Goal: Task Accomplishment & Management: Use online tool/utility

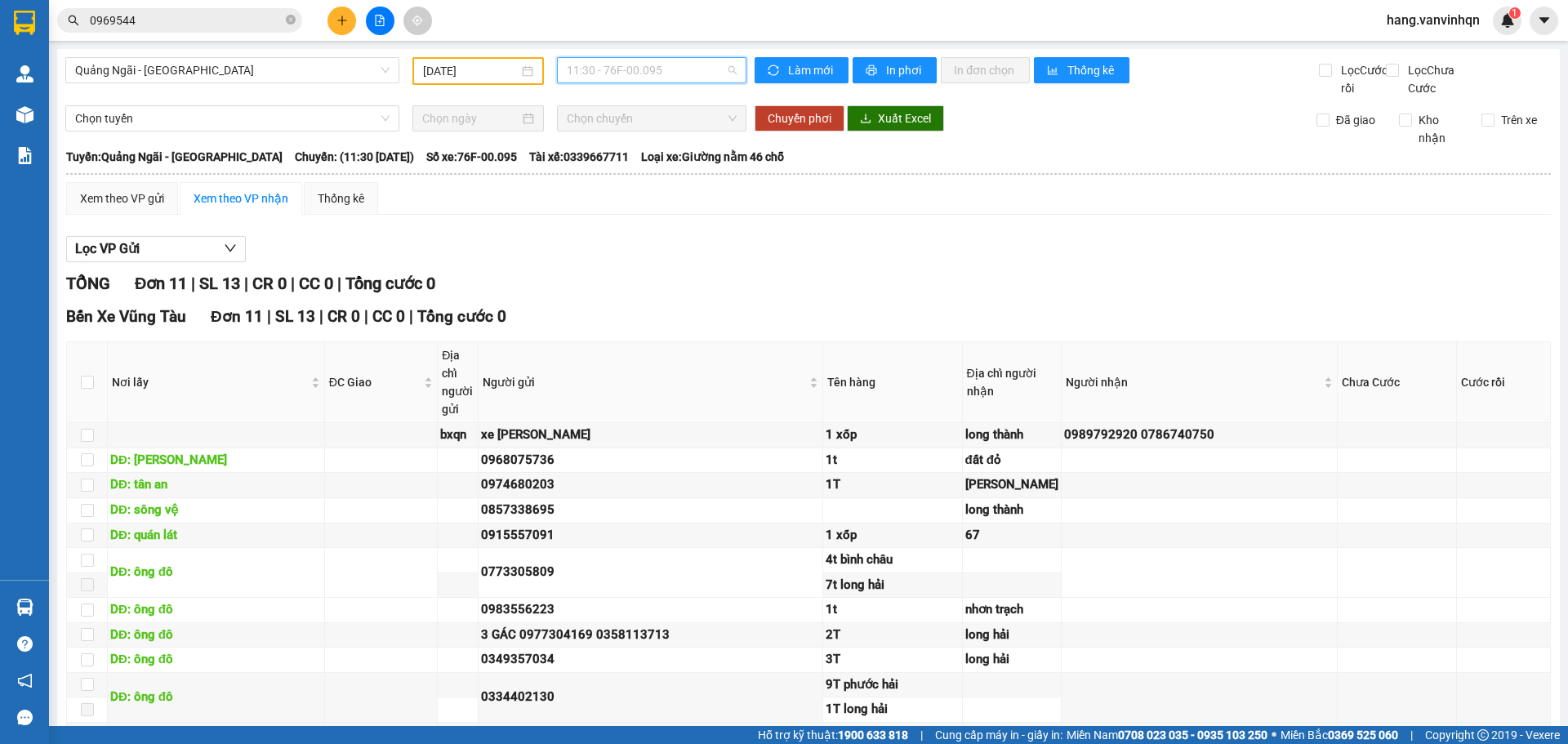
click at [685, 73] on span "11:30 - 76F-00.095" at bounding box center [651, 70] width 170 height 25
drag, startPoint x: 349, startPoint y: 17, endPoint x: 341, endPoint y: 19, distance: 8.2
click at [341, 19] on button at bounding box center [341, 20] width 29 height 29
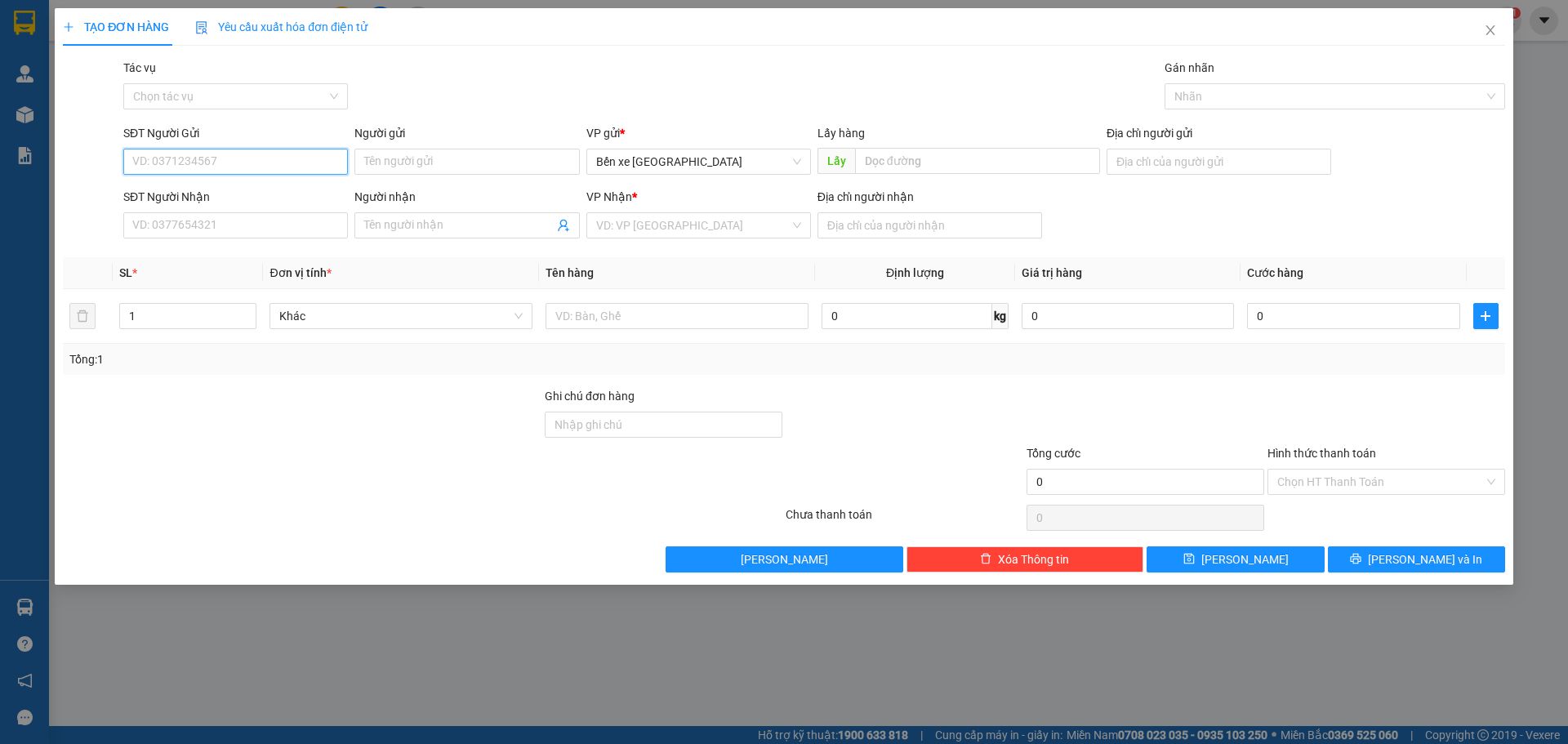
drag, startPoint x: 253, startPoint y: 158, endPoint x: 249, endPoint y: 171, distance: 13.6
click at [253, 162] on input "SĐT Người Gửi" at bounding box center [235, 162] width 225 height 26
drag, startPoint x: 767, startPoint y: 149, endPoint x: 679, endPoint y: 207, distance: 105.4
click at [727, 178] on div "VP gửi * Bến xe Quảng Ngãi" at bounding box center [699, 152] width 225 height 57
drag, startPoint x: 690, startPoint y: 153, endPoint x: 686, endPoint y: 177, distance: 24.3
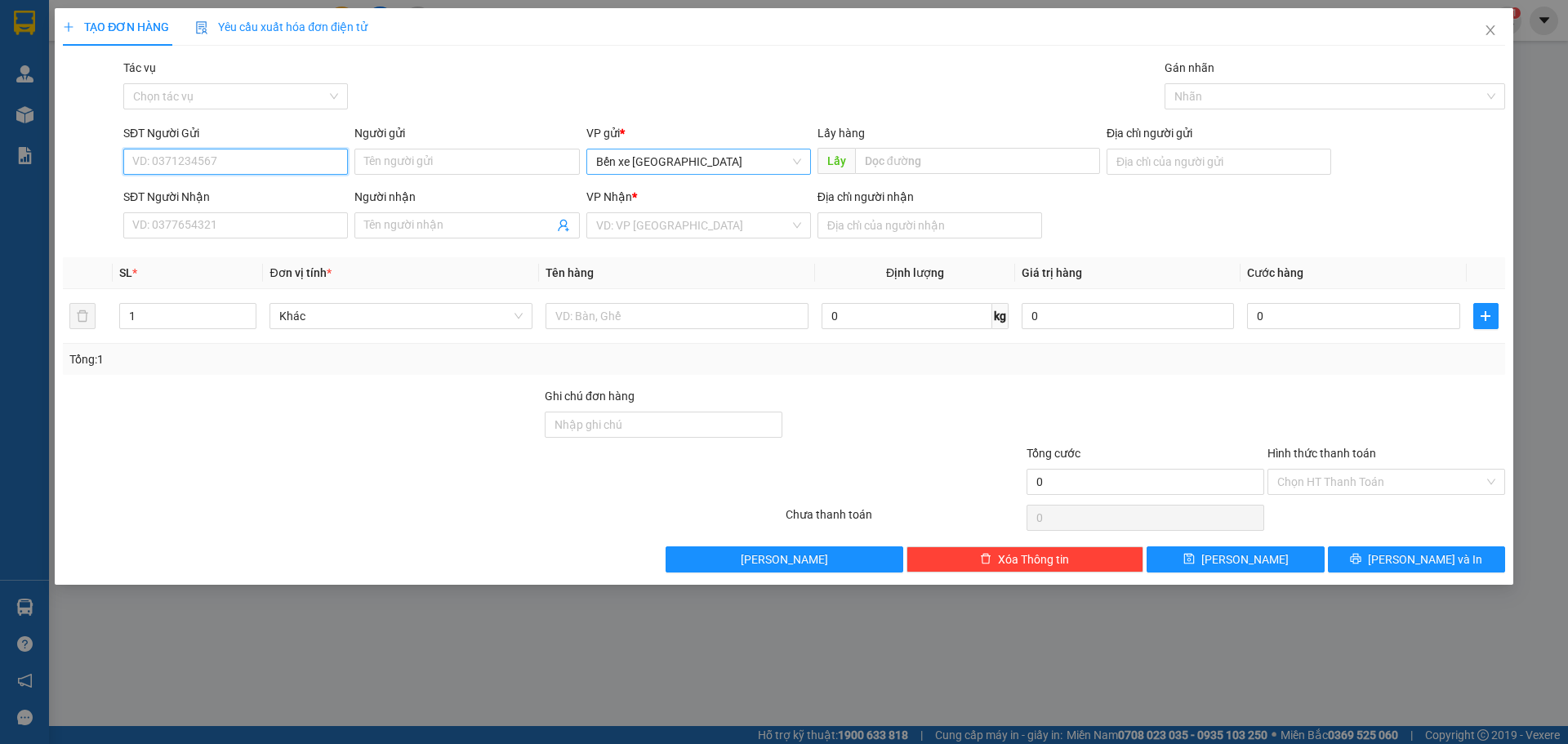
click at [690, 155] on span "Bến xe [GEOGRAPHIC_DATA]" at bounding box center [699, 162] width 205 height 25
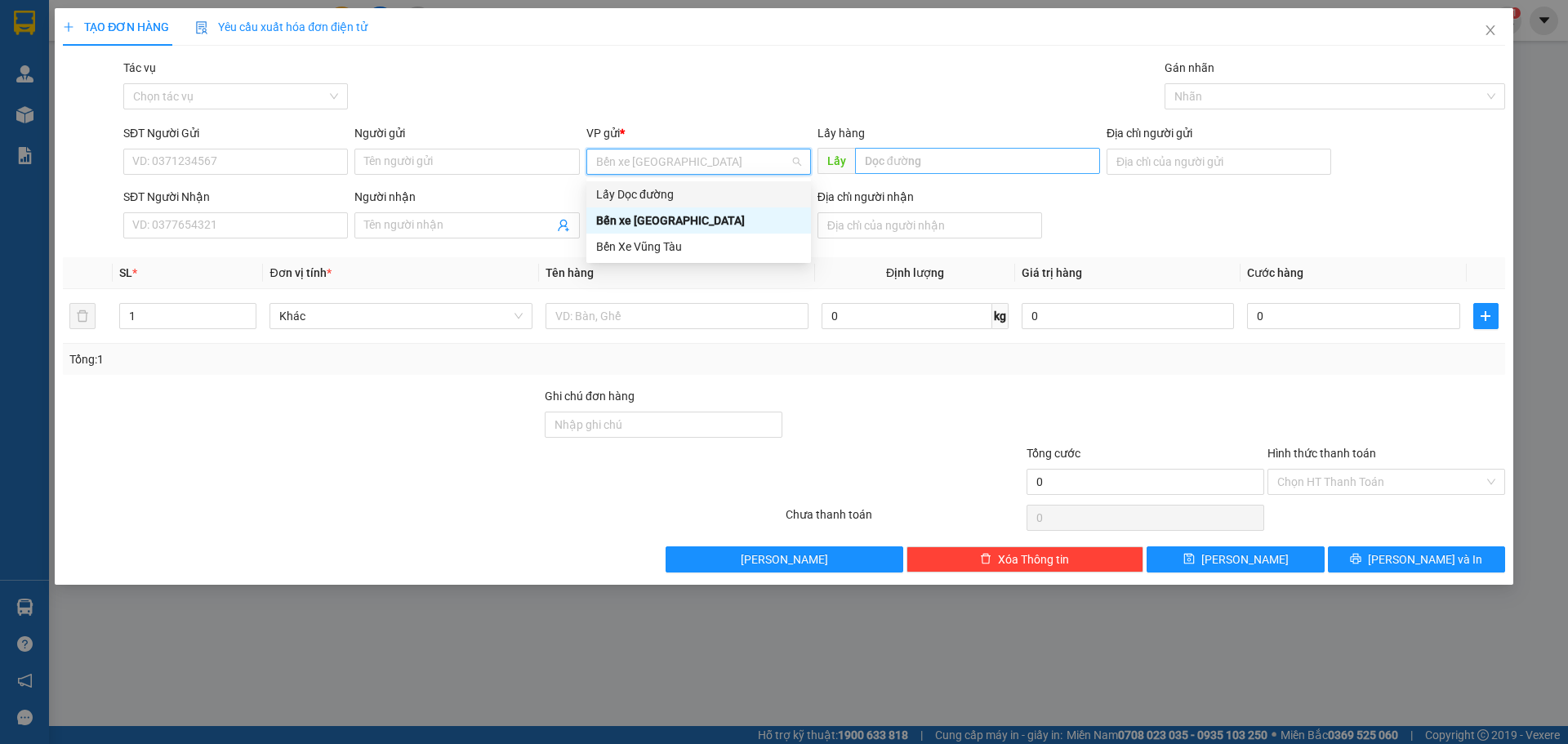
drag, startPoint x: 677, startPoint y: 199, endPoint x: 887, endPoint y: 168, distance: 212.3
click at [701, 194] on div "Lấy Dọc đường" at bounding box center [699, 194] width 205 height 18
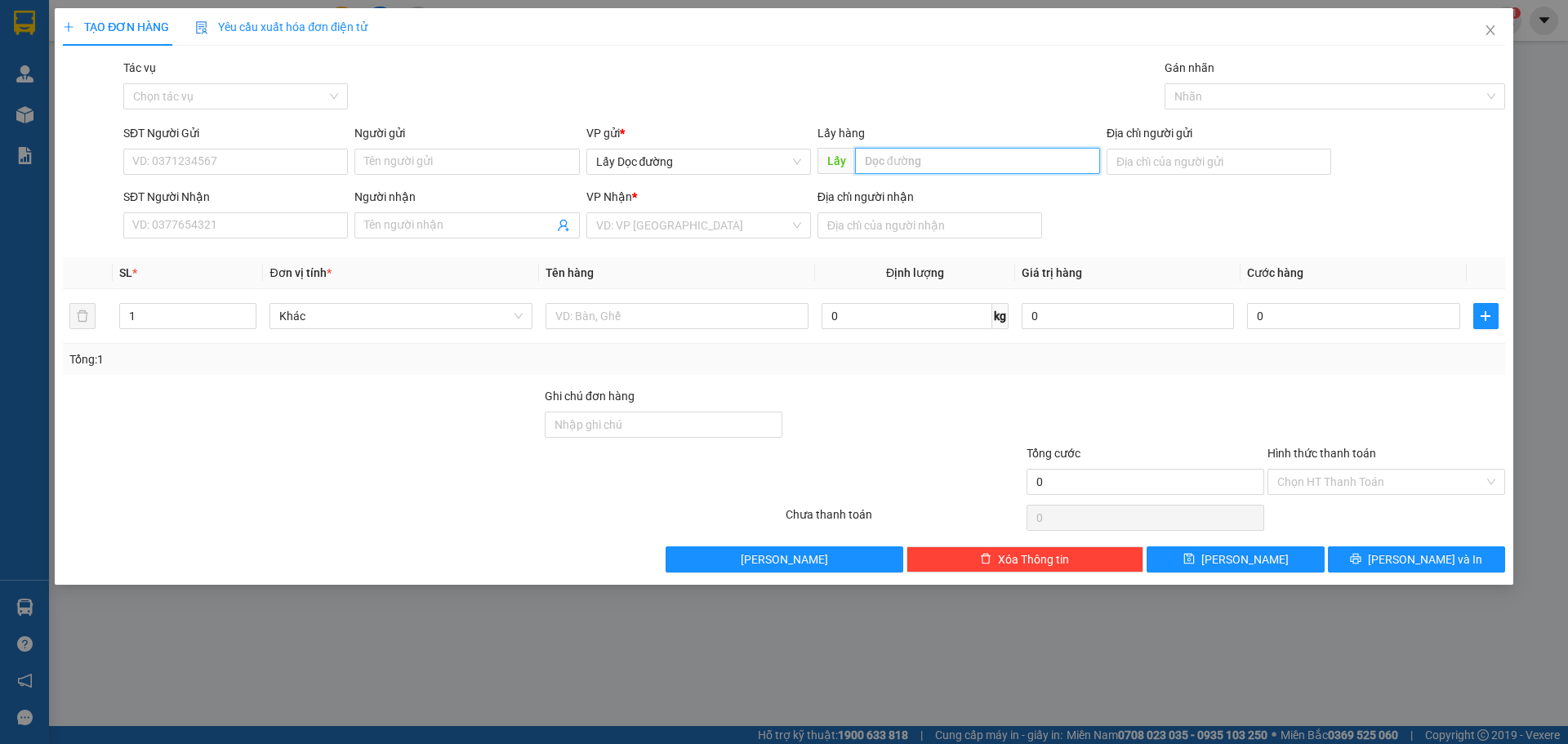
click at [894, 158] on input "text" at bounding box center [977, 161] width 245 height 26
type input "o"
type input "ông đô"
drag, startPoint x: 872, startPoint y: 226, endPoint x: 923, endPoint y: 226, distance: 51.0
click at [907, 226] on input "Địa chỉ người nhận" at bounding box center [930, 226] width 225 height 26
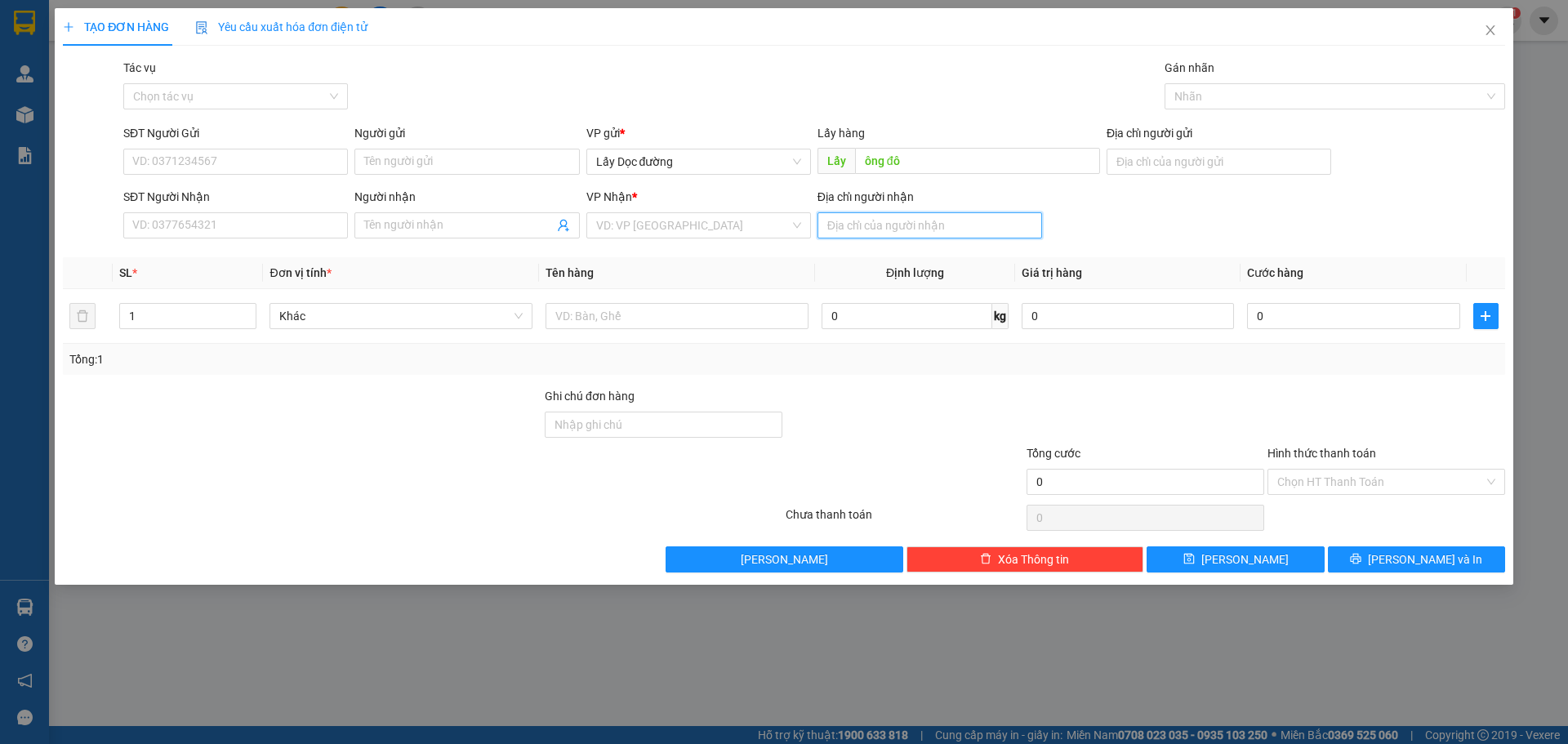
type input "m"
type input "nhon trach"
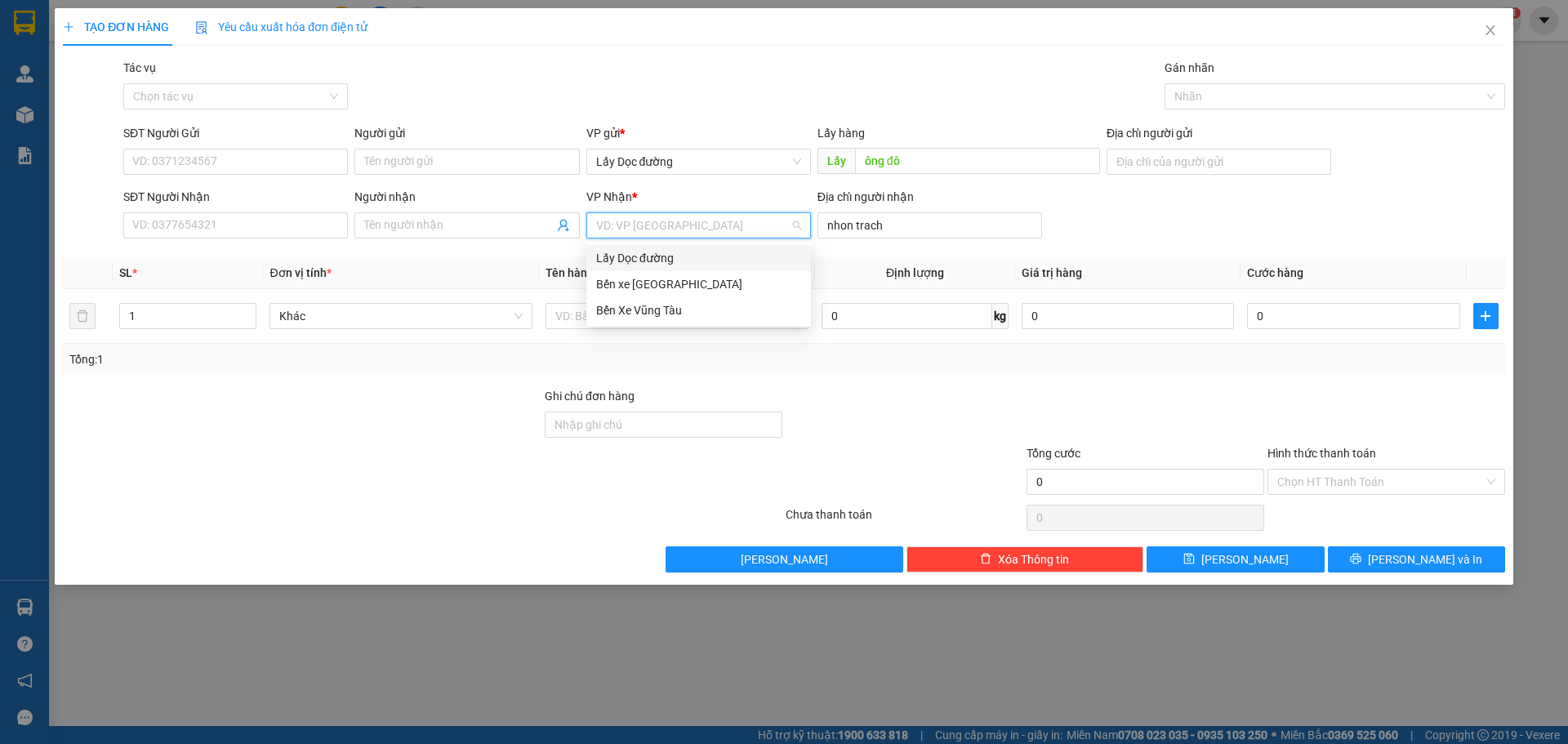
click at [699, 228] on input "search" at bounding box center [692, 226] width 193 height 25
click at [668, 302] on div "Bến Xe Vũng Tàu" at bounding box center [699, 311] width 225 height 26
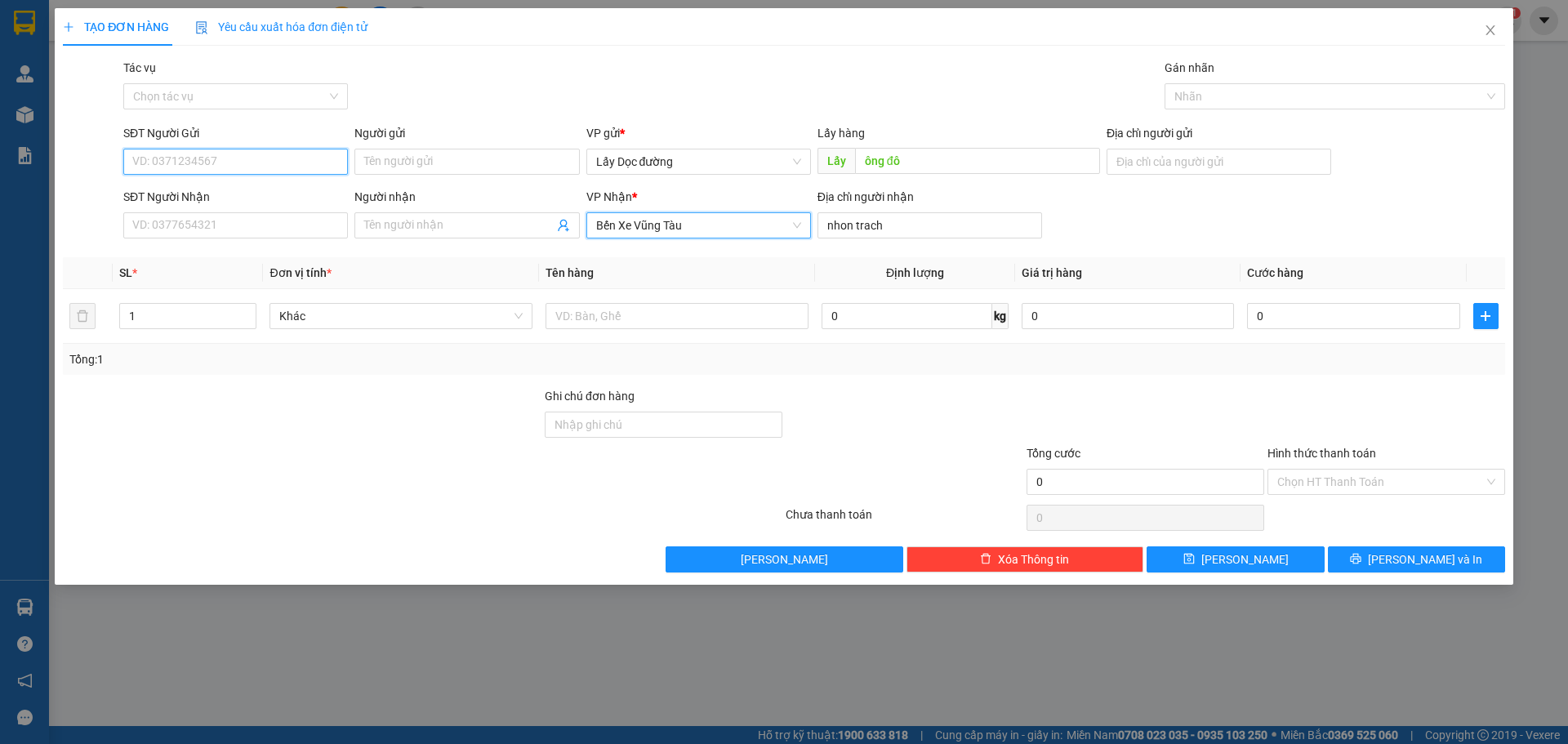
drag, startPoint x: 227, startPoint y: 158, endPoint x: 250, endPoint y: 165, distance: 24.0
click at [239, 161] on input "SĐT Người Gửi" at bounding box center [235, 162] width 225 height 26
type input "0775512112"
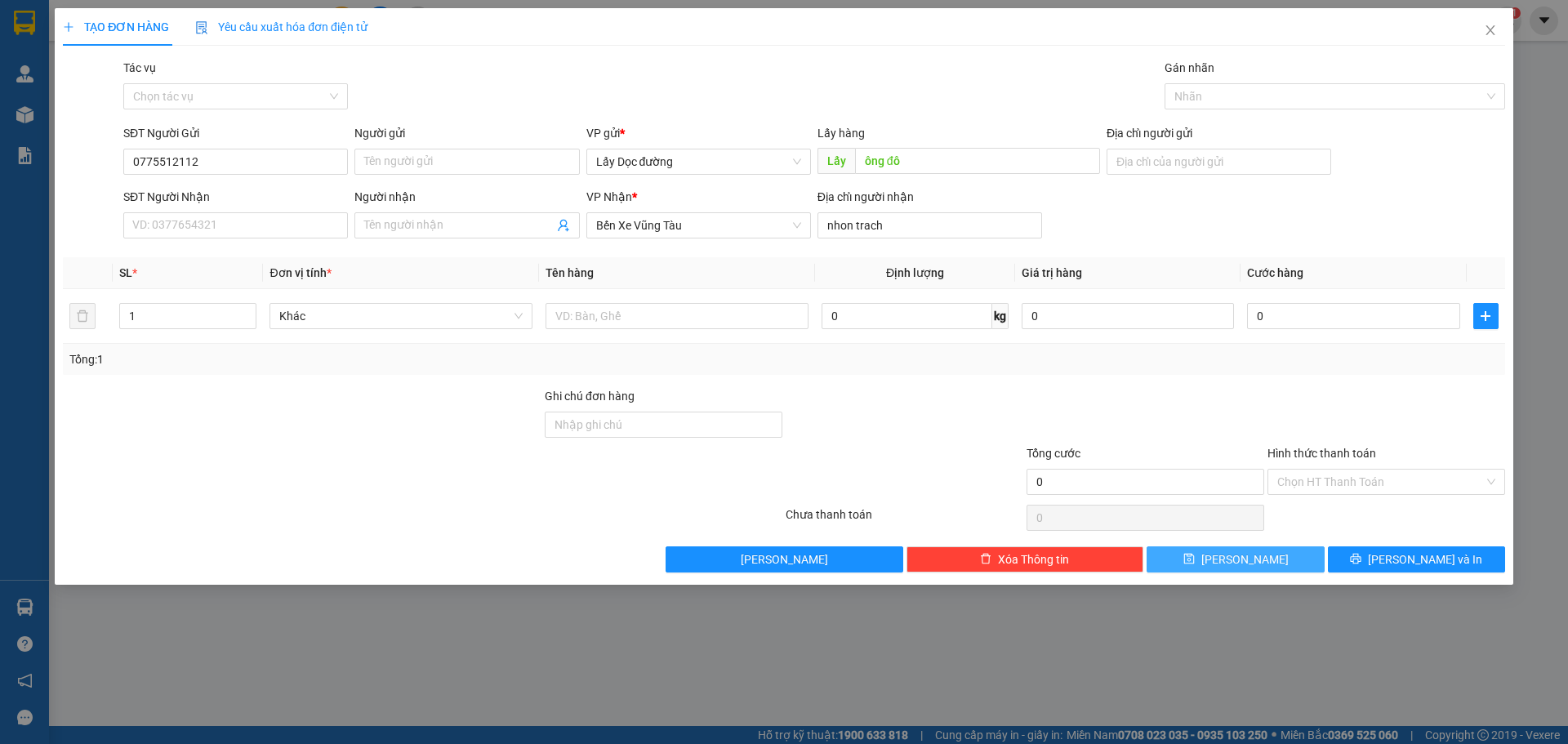
click at [1227, 569] on button "Lưu" at bounding box center [1235, 559] width 177 height 26
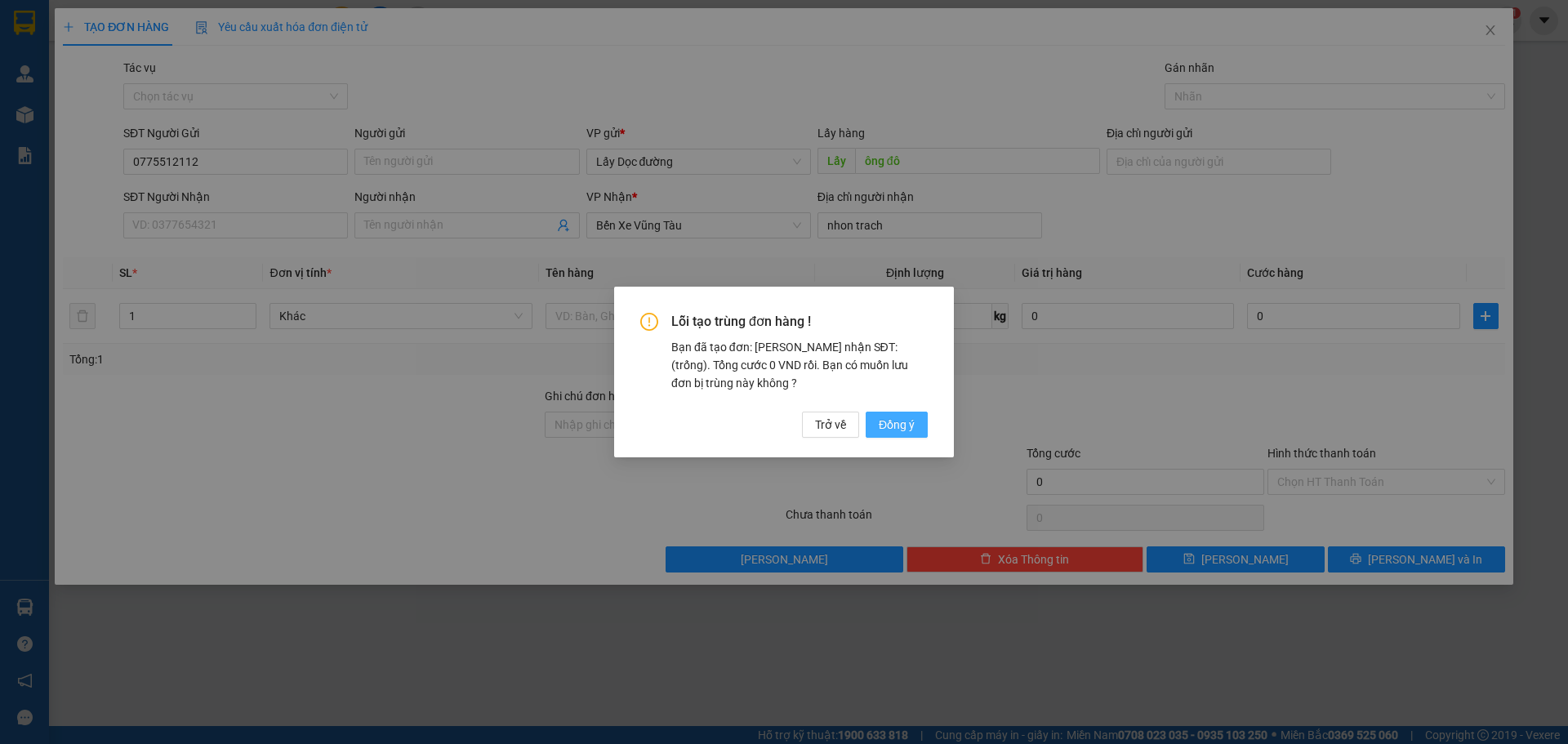
click at [898, 416] on span "Đồng ý" at bounding box center [896, 424] width 36 height 18
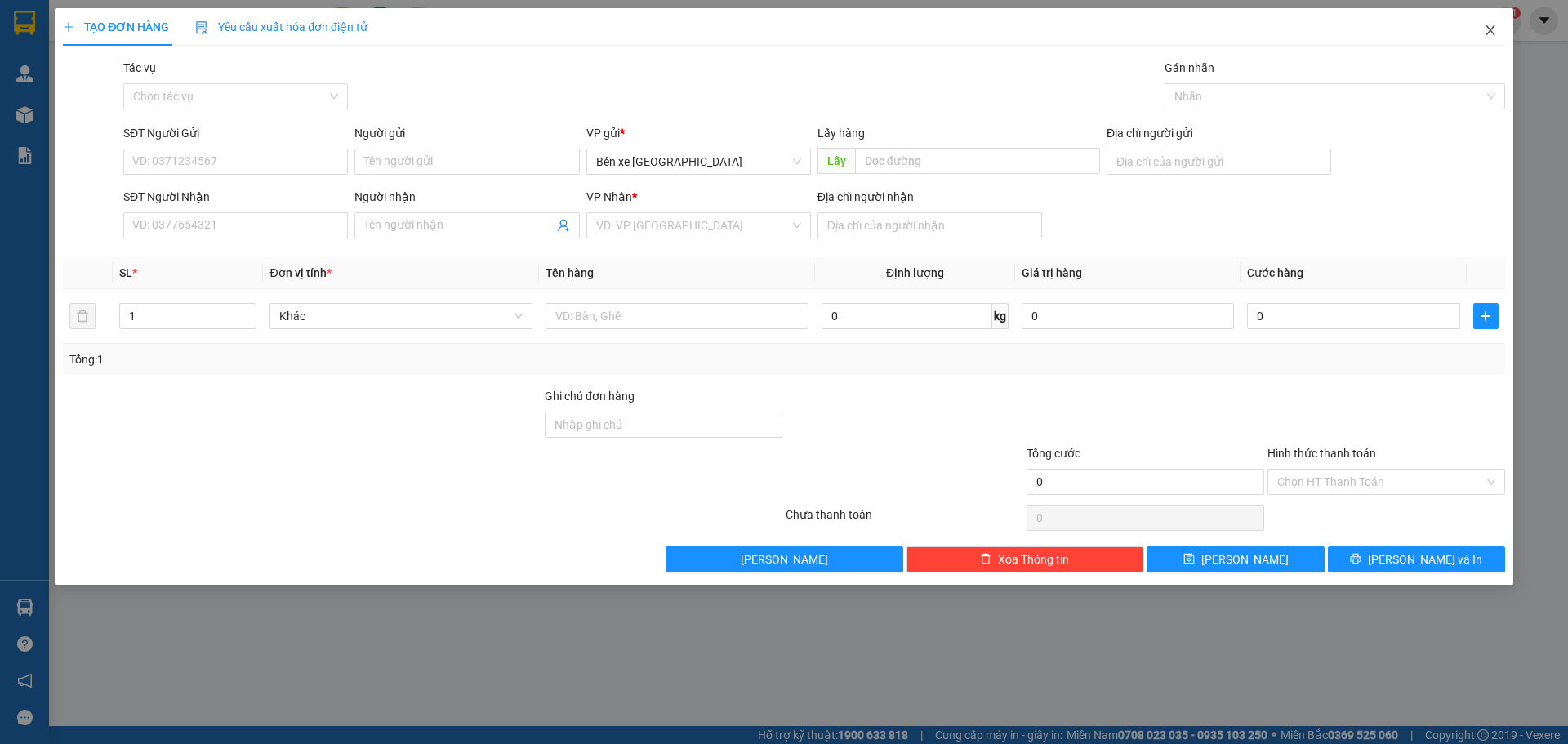
click at [1492, 29] on icon "close" at bounding box center [1490, 30] width 9 height 10
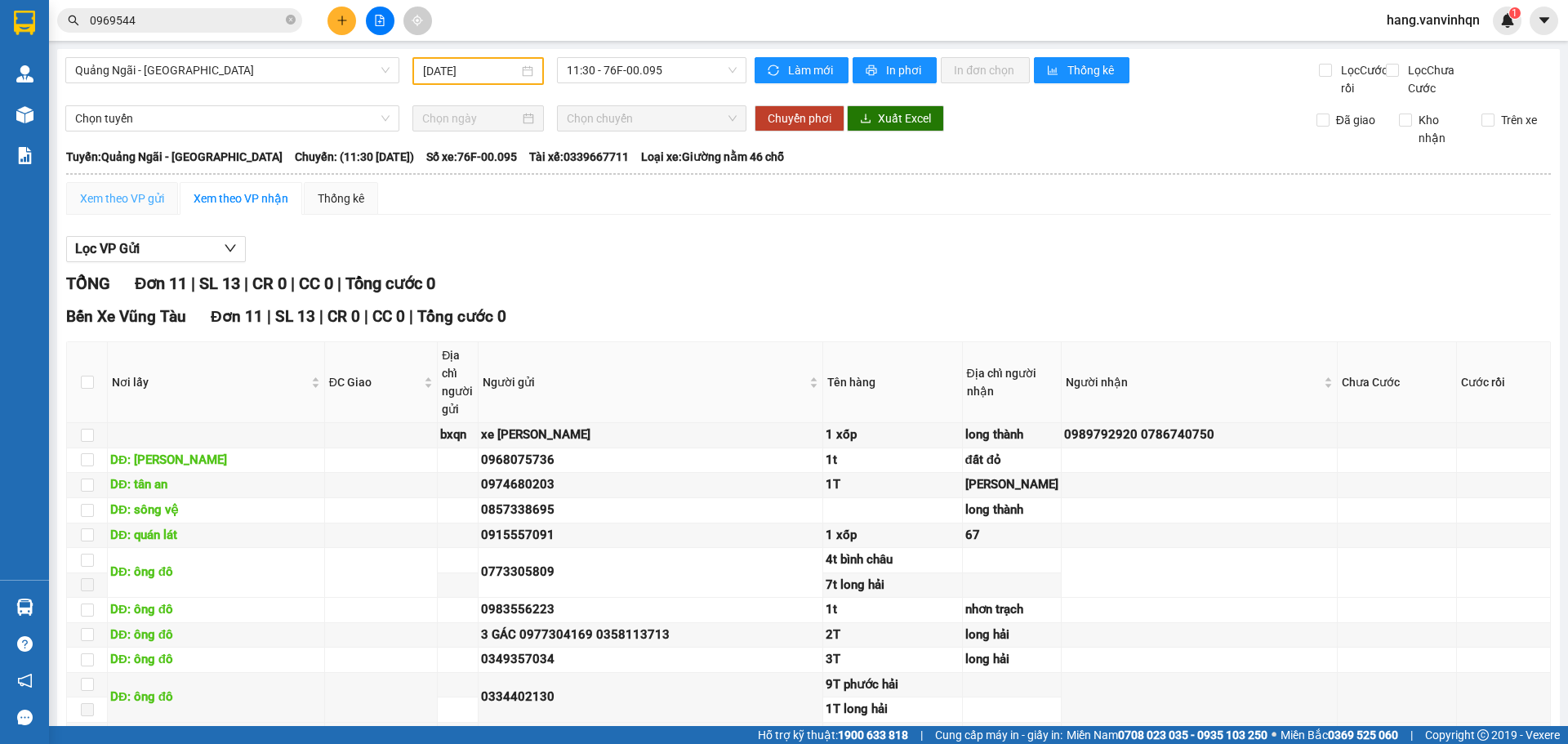
click at [115, 209] on div "Xem theo VP gửi" at bounding box center [122, 198] width 112 height 32
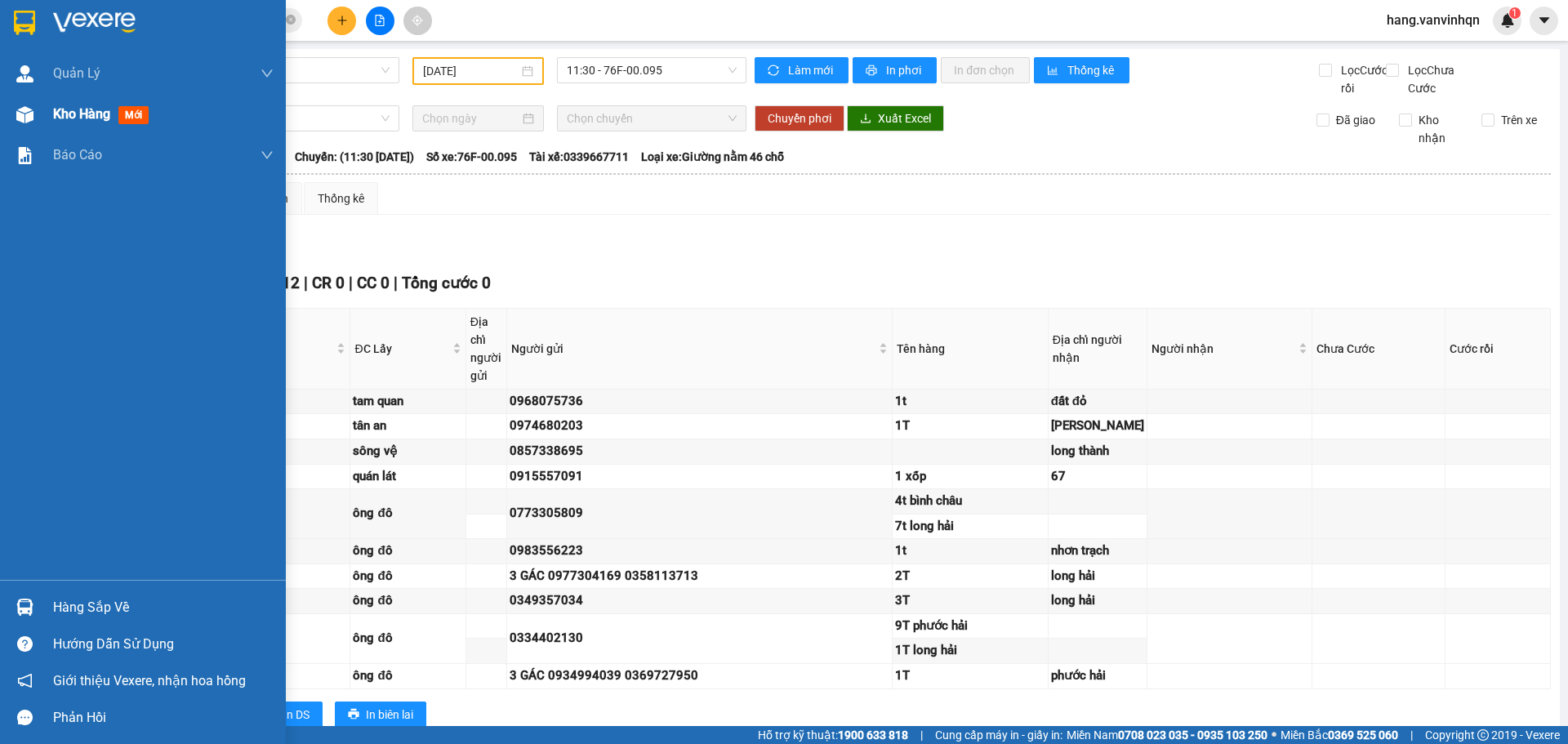
click at [74, 121] on span "Kho hàng" at bounding box center [81, 114] width 57 height 16
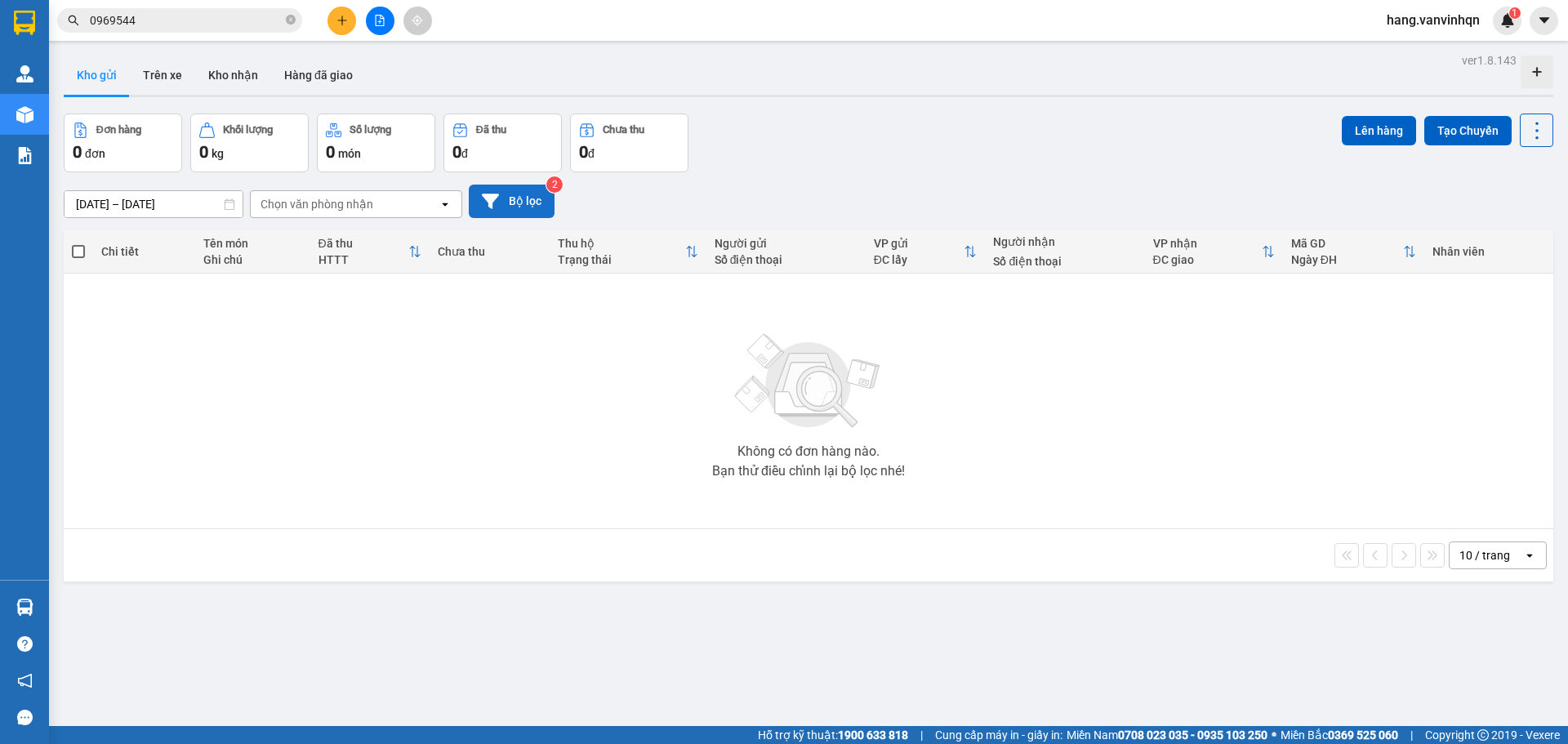
click at [512, 209] on button "Bộ lọc" at bounding box center [511, 201] width 86 height 33
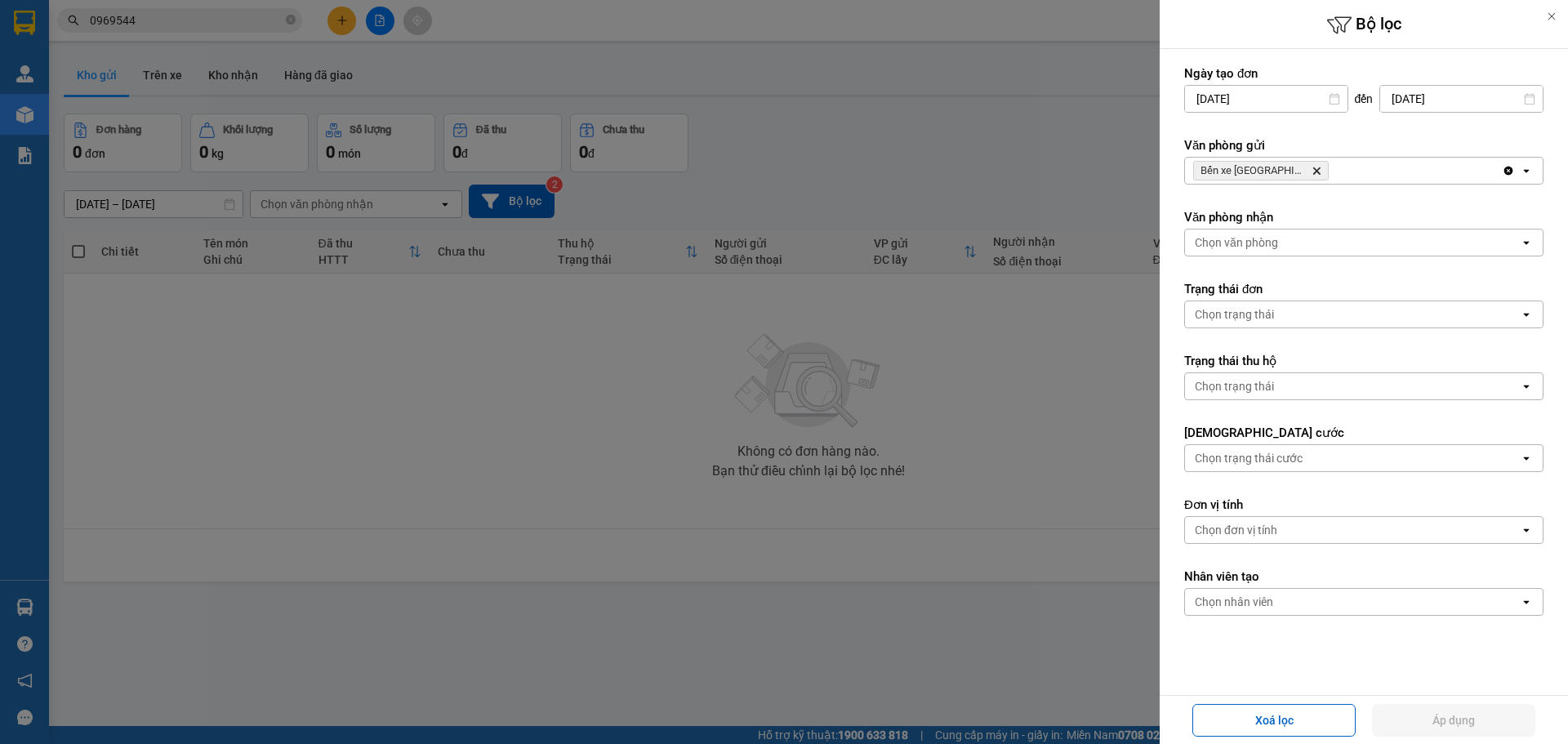
drag, startPoint x: 1356, startPoint y: 153, endPoint x: 1343, endPoint y: 172, distance: 23.0
click at [1356, 154] on div "Văn phòng gửi Bến xe Quảng Ngãi Delete Clear all open" at bounding box center [1364, 160] width 359 height 47
click at [1342, 179] on div "Bến xe Quảng Ngãi Delete" at bounding box center [1343, 171] width 317 height 26
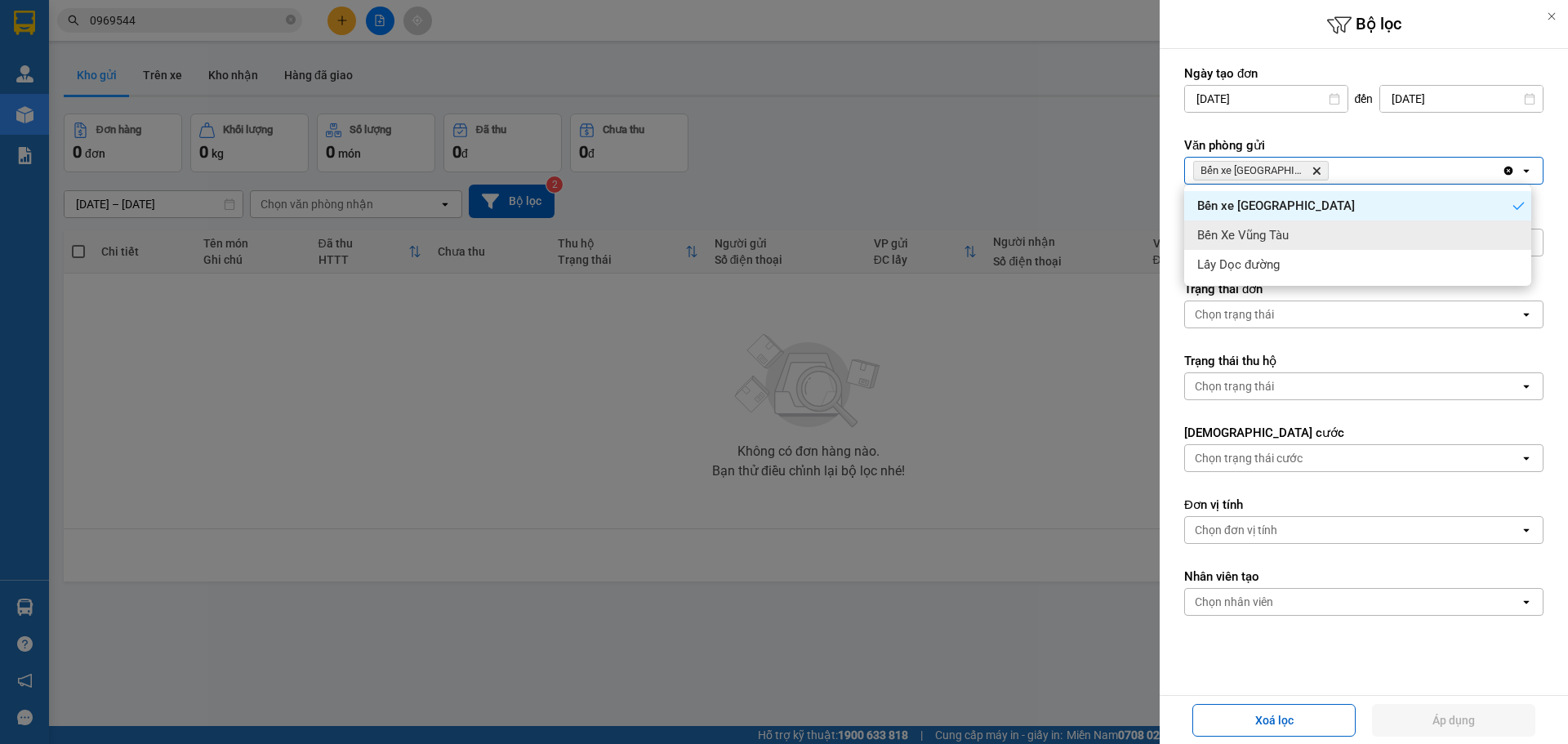
click at [1304, 238] on div "Bến Xe Vũng Tàu" at bounding box center [1358, 236] width 347 height 30
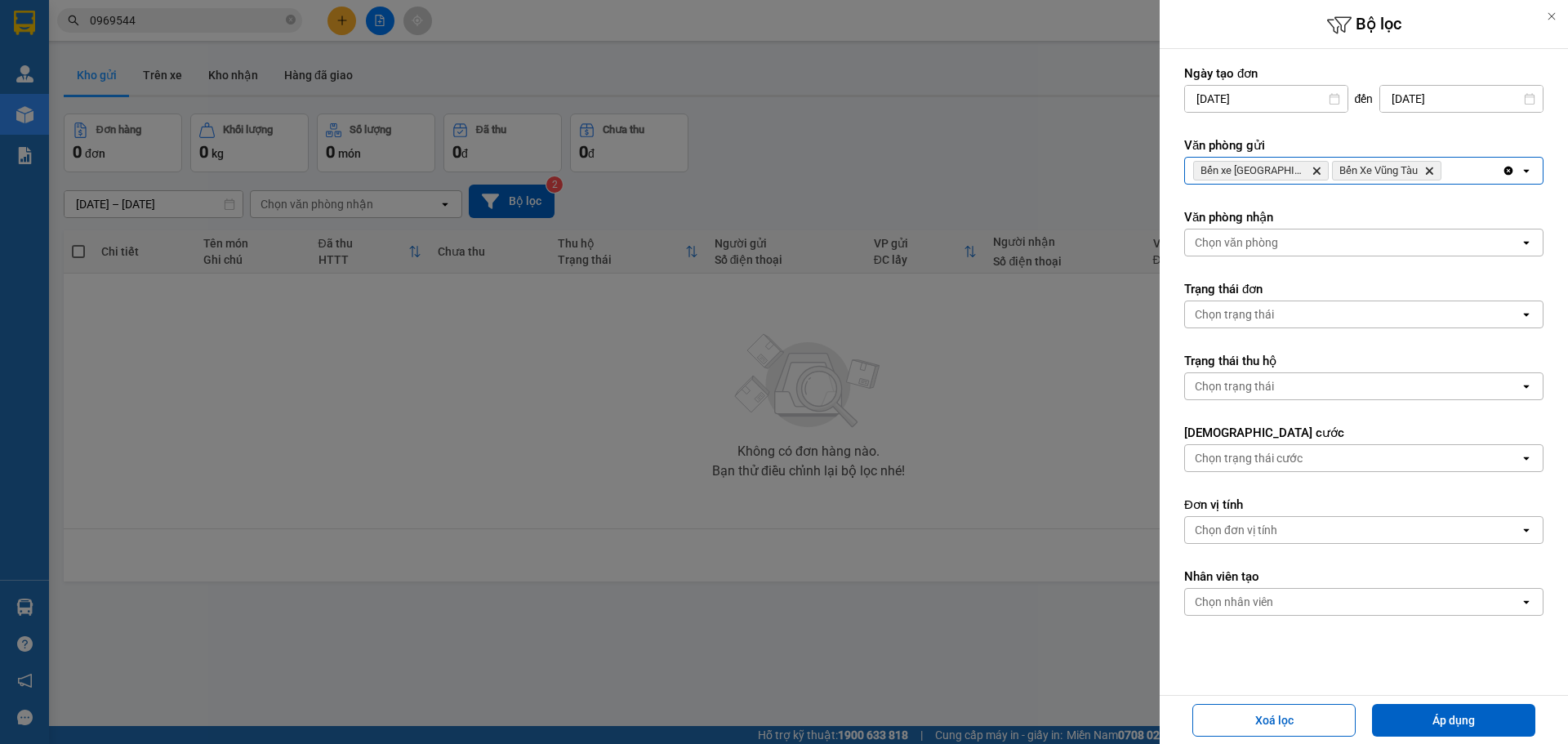
click at [1465, 179] on div "Bến xe Quảng Ngãi Delete Bến Xe Vũng Tàu Delete" at bounding box center [1343, 171] width 317 height 26
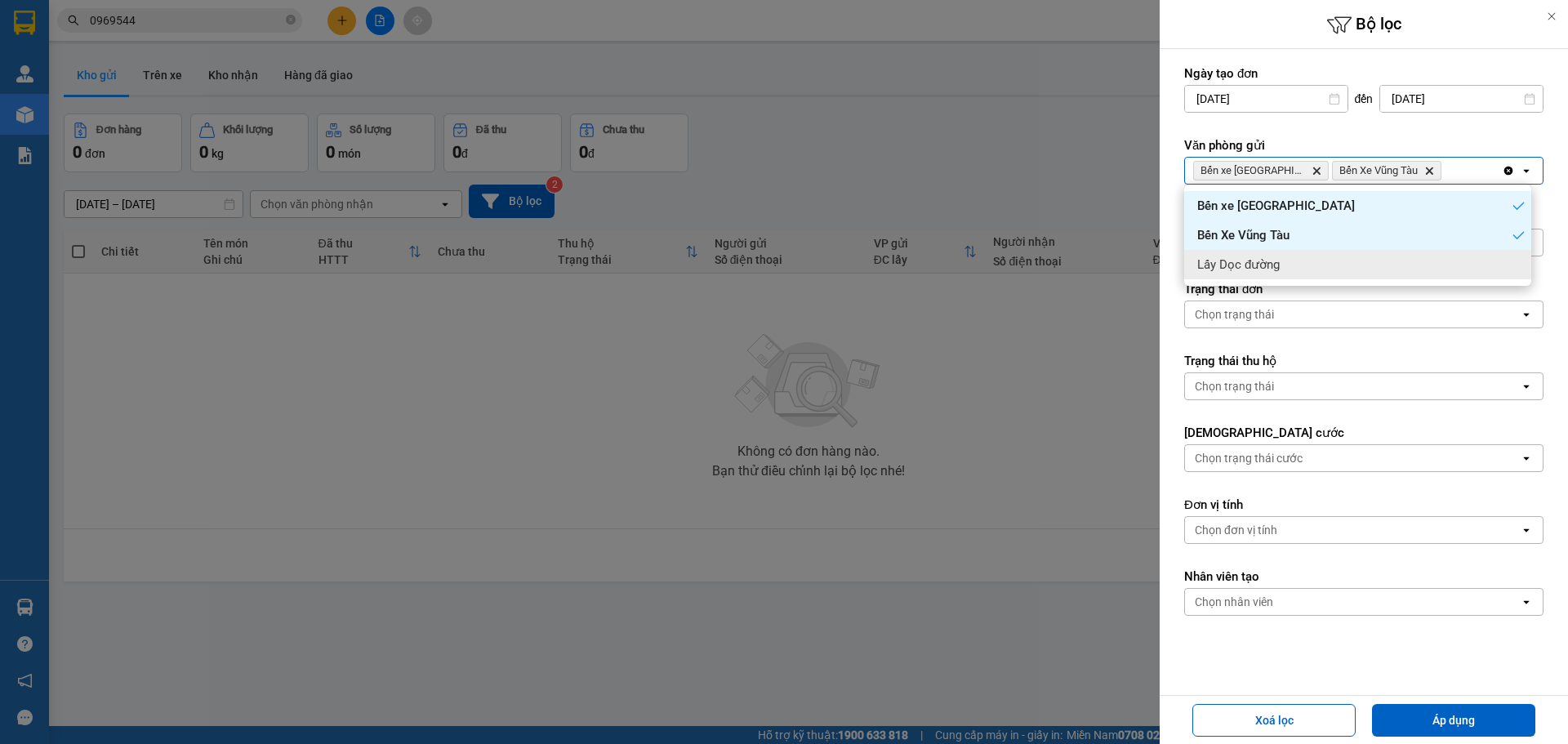
click at [1370, 266] on div "Lấy Dọc đường" at bounding box center [1358, 264] width 347 height 30
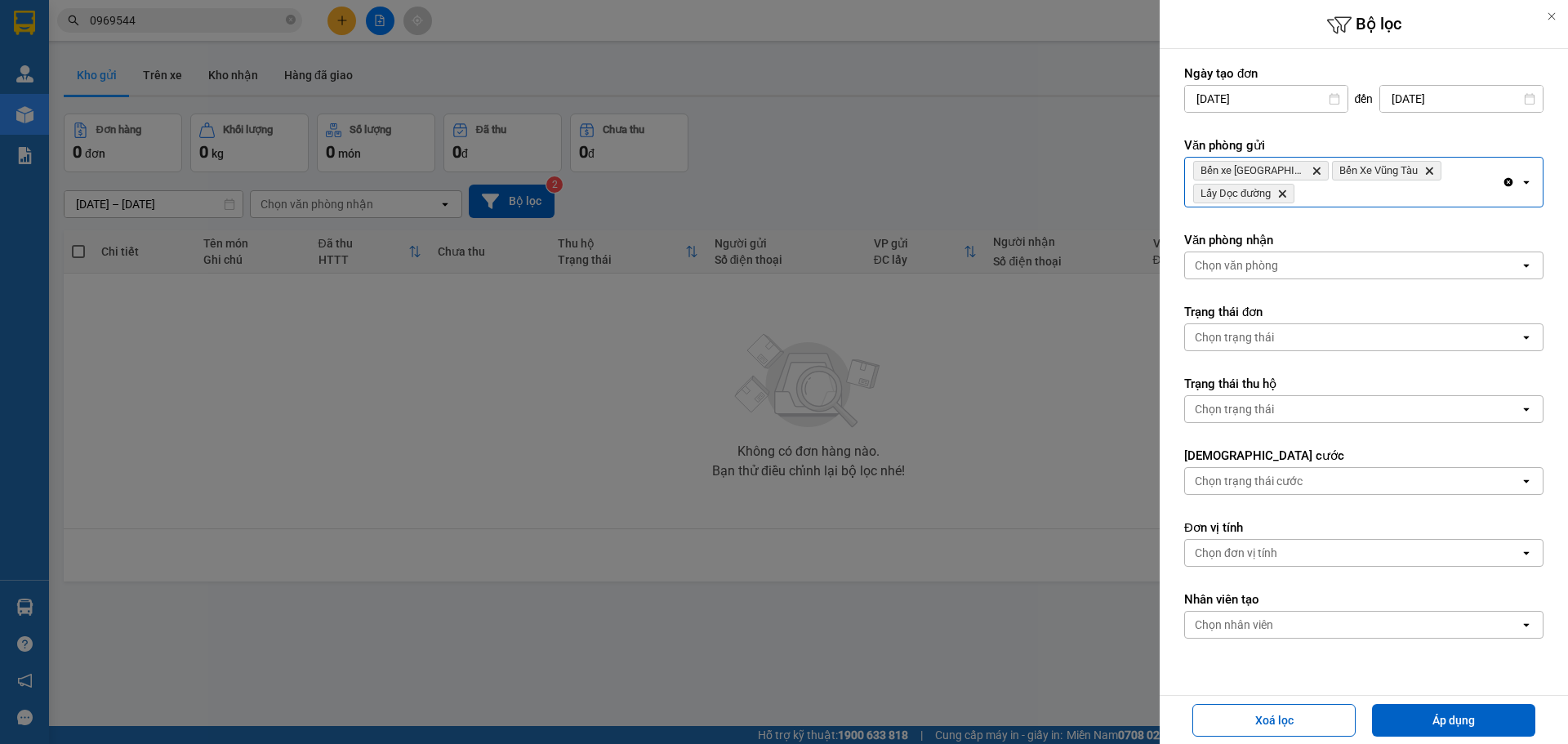
drag, startPoint x: 1331, startPoint y: 252, endPoint x: 1318, endPoint y: 270, distance: 22.2
click at [1329, 253] on div "Chọn văn phòng" at bounding box center [1352, 265] width 334 height 26
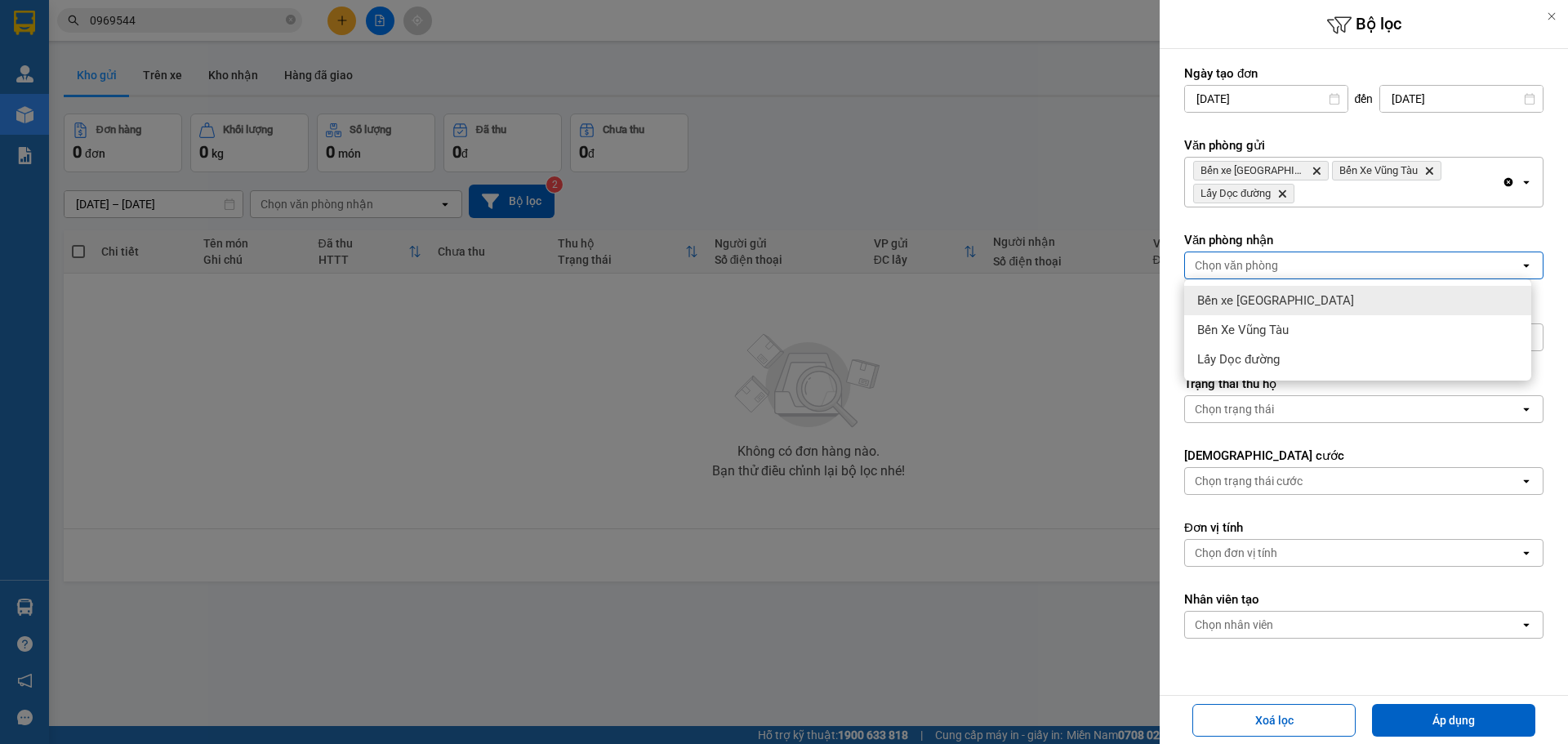
click at [1302, 306] on div "Bến xe [PERSON_NAME][GEOGRAPHIC_DATA][PERSON_NAME]" at bounding box center [1358, 300] width 347 height 30
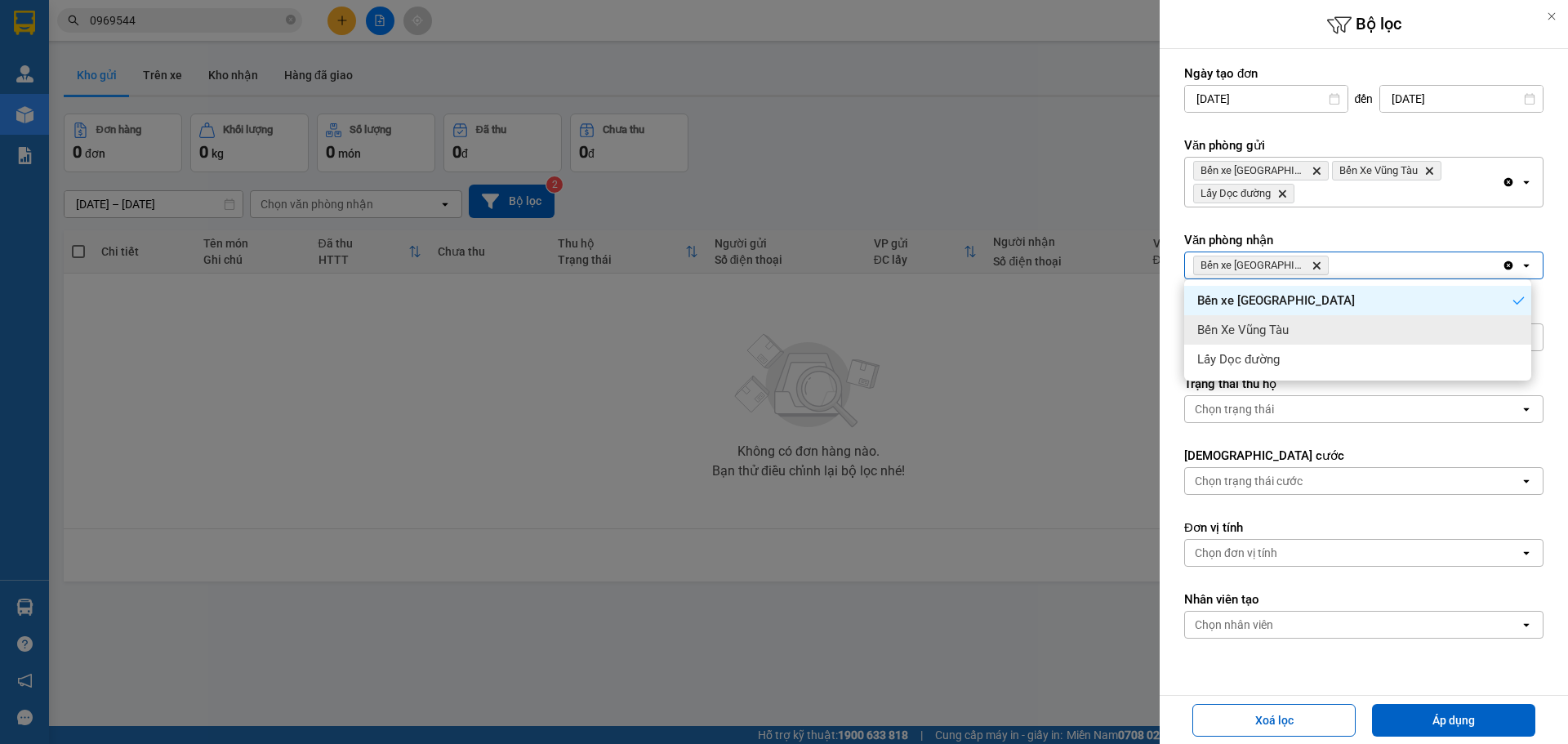
click at [1295, 327] on div "Bến Xe Vũng Tàu" at bounding box center [1358, 330] width 347 height 30
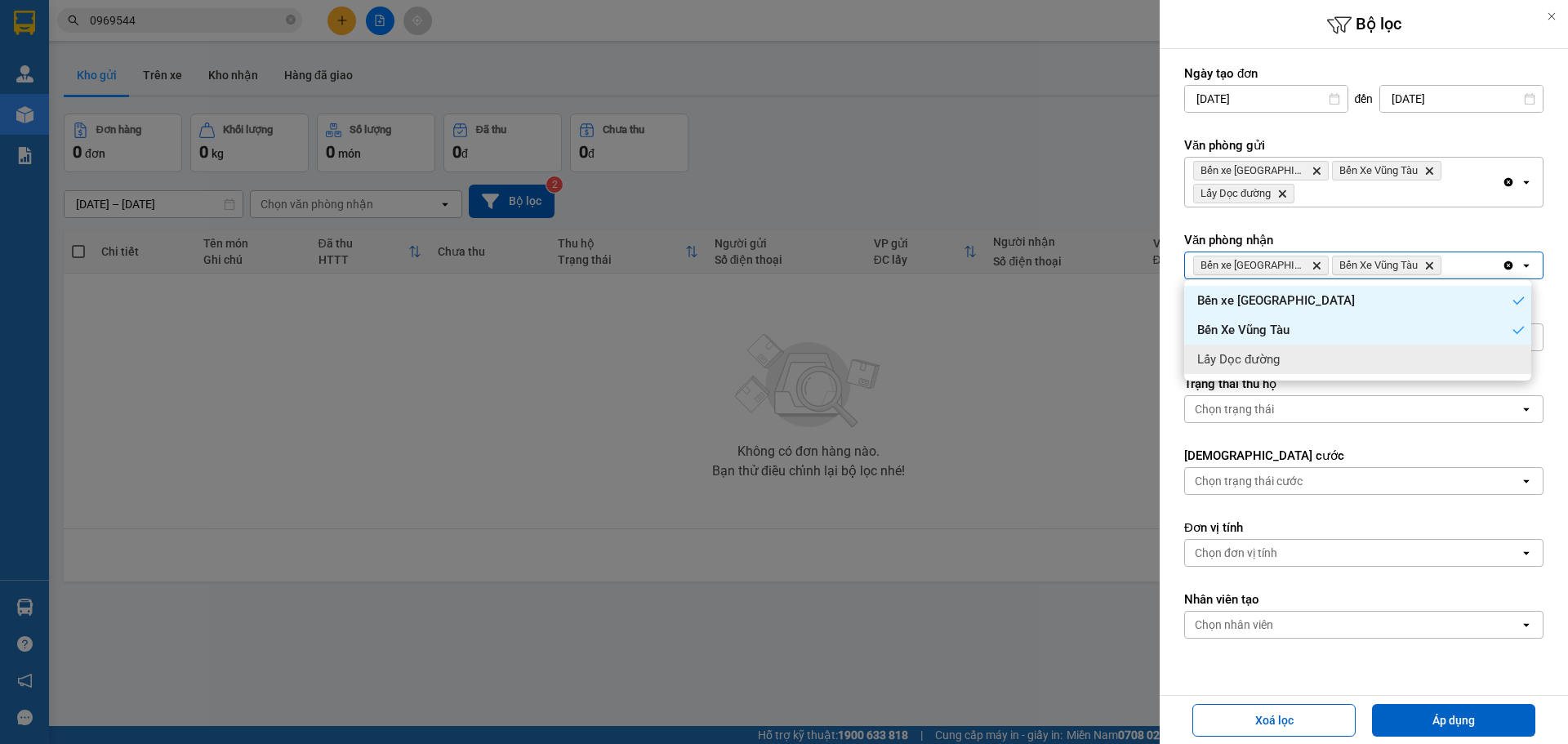
click at [1295, 374] on ul "Bến xe Quảng Ngãi Bến Xe Vũng Tàu Lấy Dọc đường" at bounding box center [1358, 330] width 347 height 102
click at [1353, 351] on div "Lấy Dọc đường" at bounding box center [1358, 360] width 347 height 30
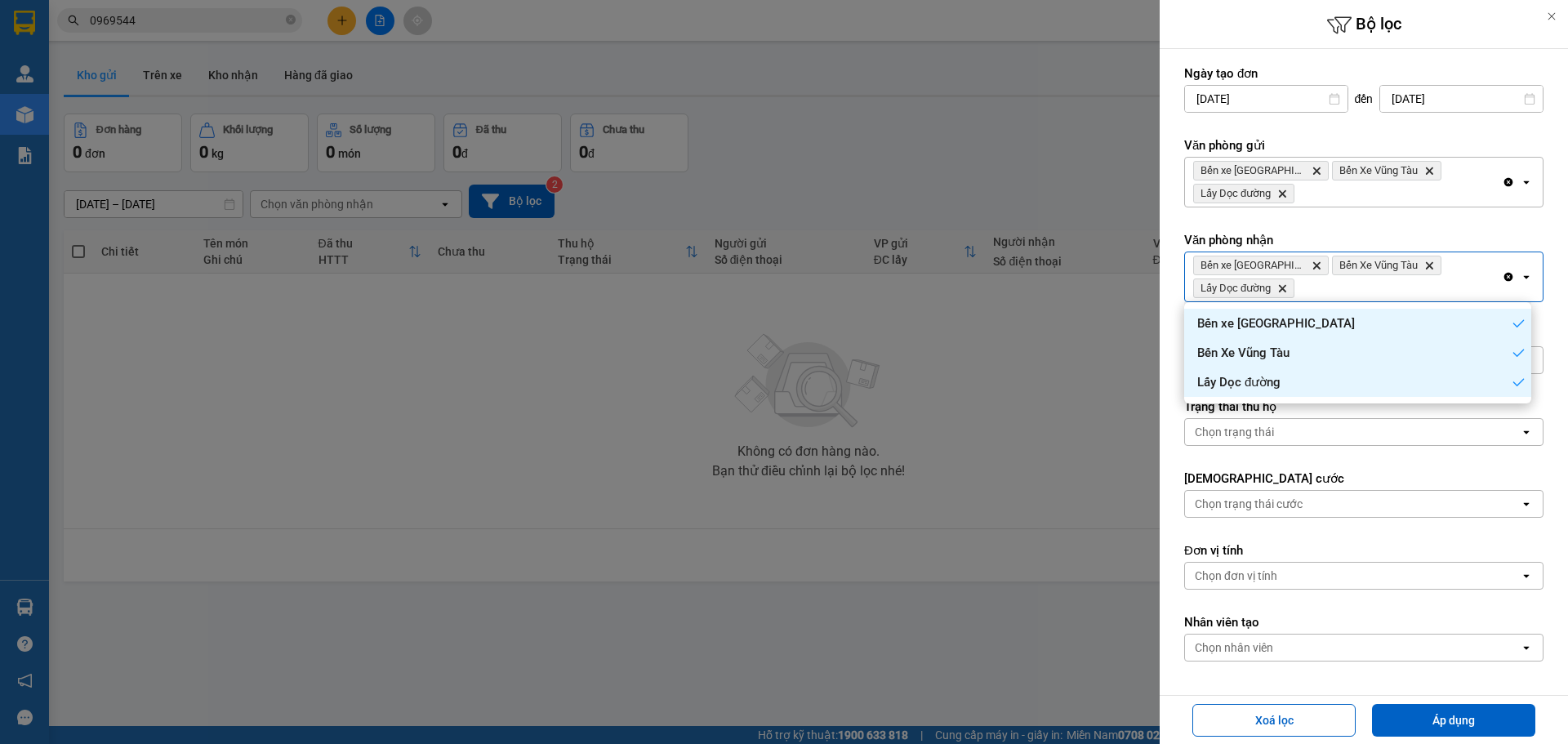
drag, startPoint x: 1422, startPoint y: 723, endPoint x: 1205, endPoint y: 696, distance: 218.7
click at [1419, 725] on button "Áp dụng" at bounding box center [1453, 720] width 164 height 32
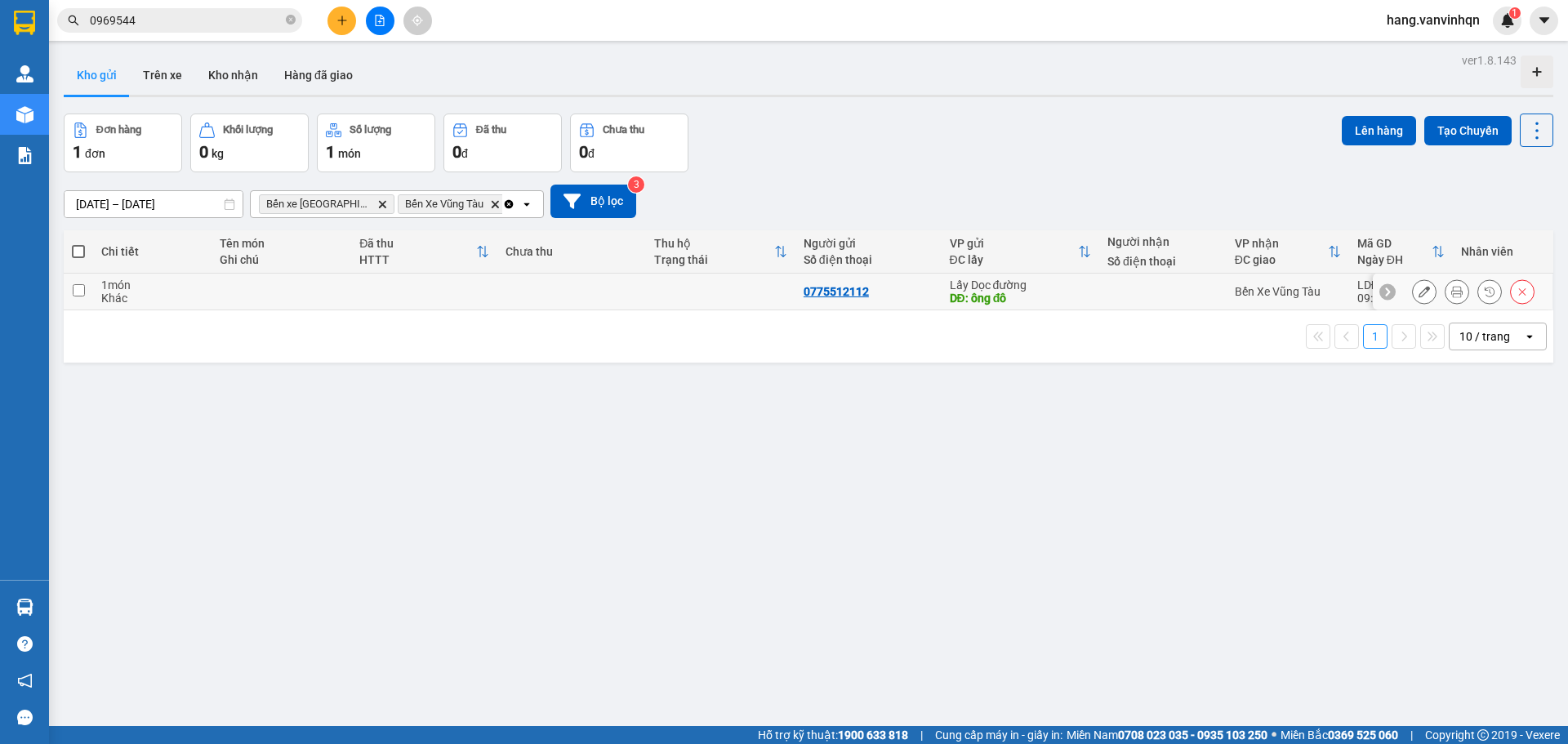
click at [930, 288] on td "0775512112" at bounding box center [869, 292] width 146 height 37
checkbox input "true"
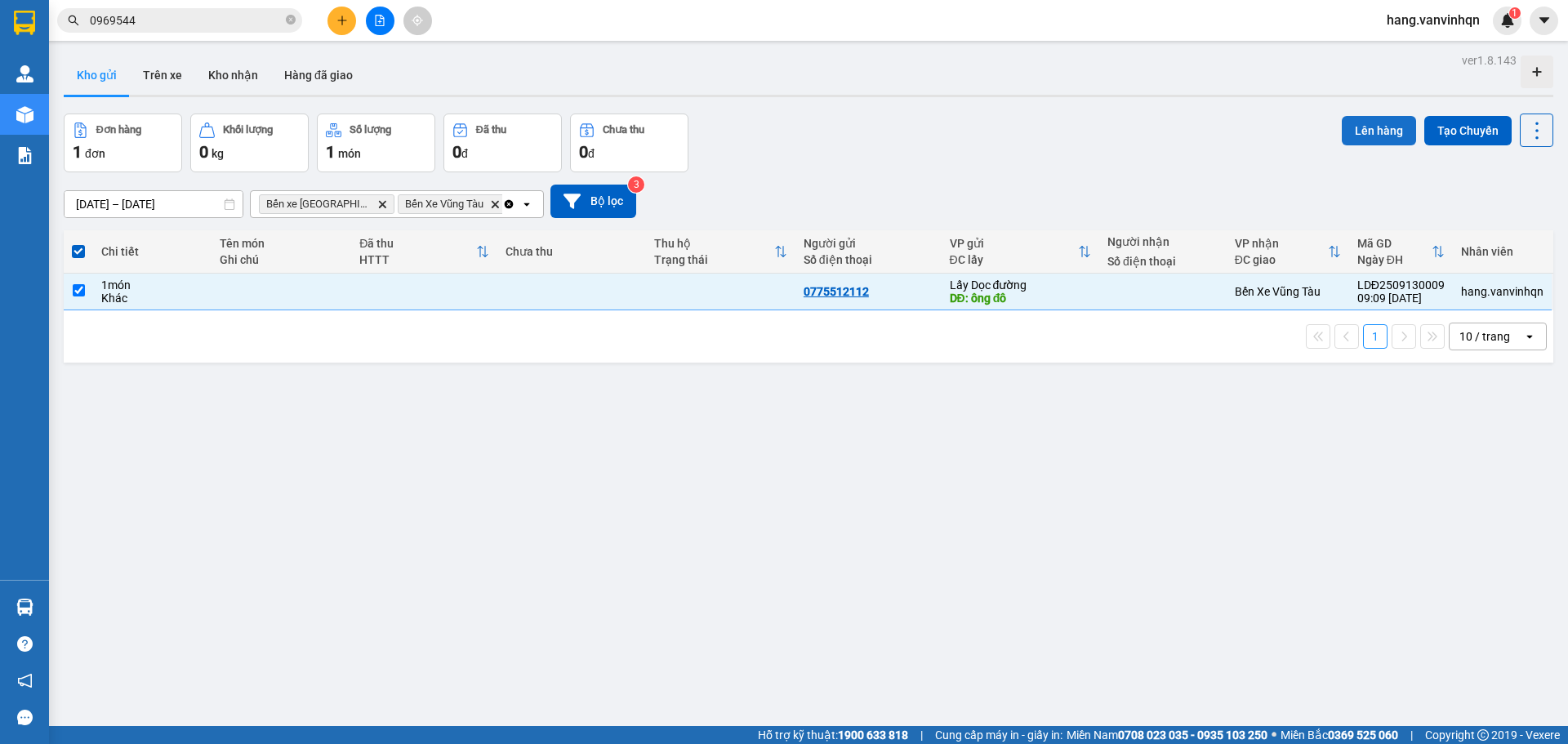
click at [1346, 127] on button "Lên hàng" at bounding box center [1379, 131] width 74 height 30
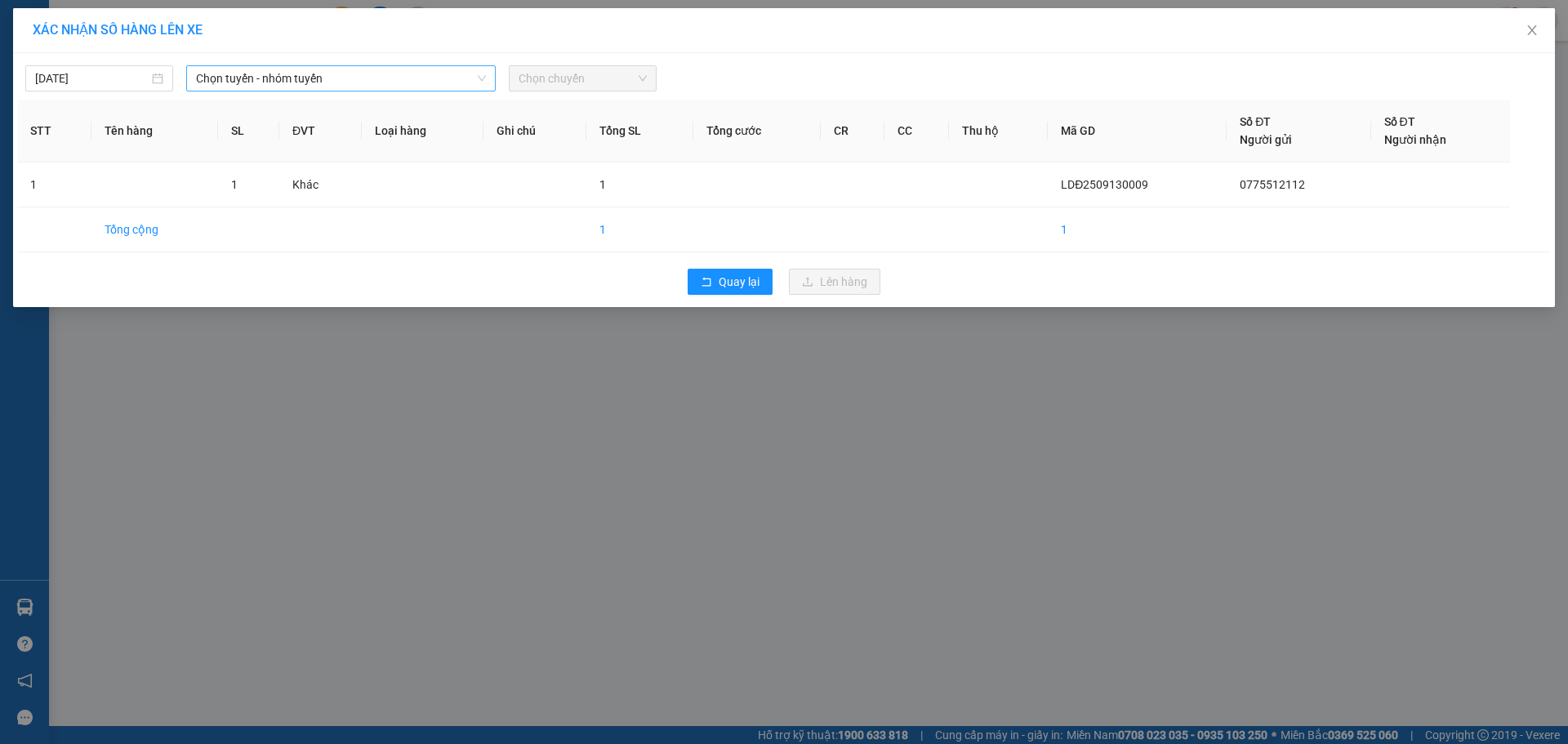
click at [431, 79] on span "Chọn tuyến - nhóm tuyến" at bounding box center [341, 79] width 290 height 25
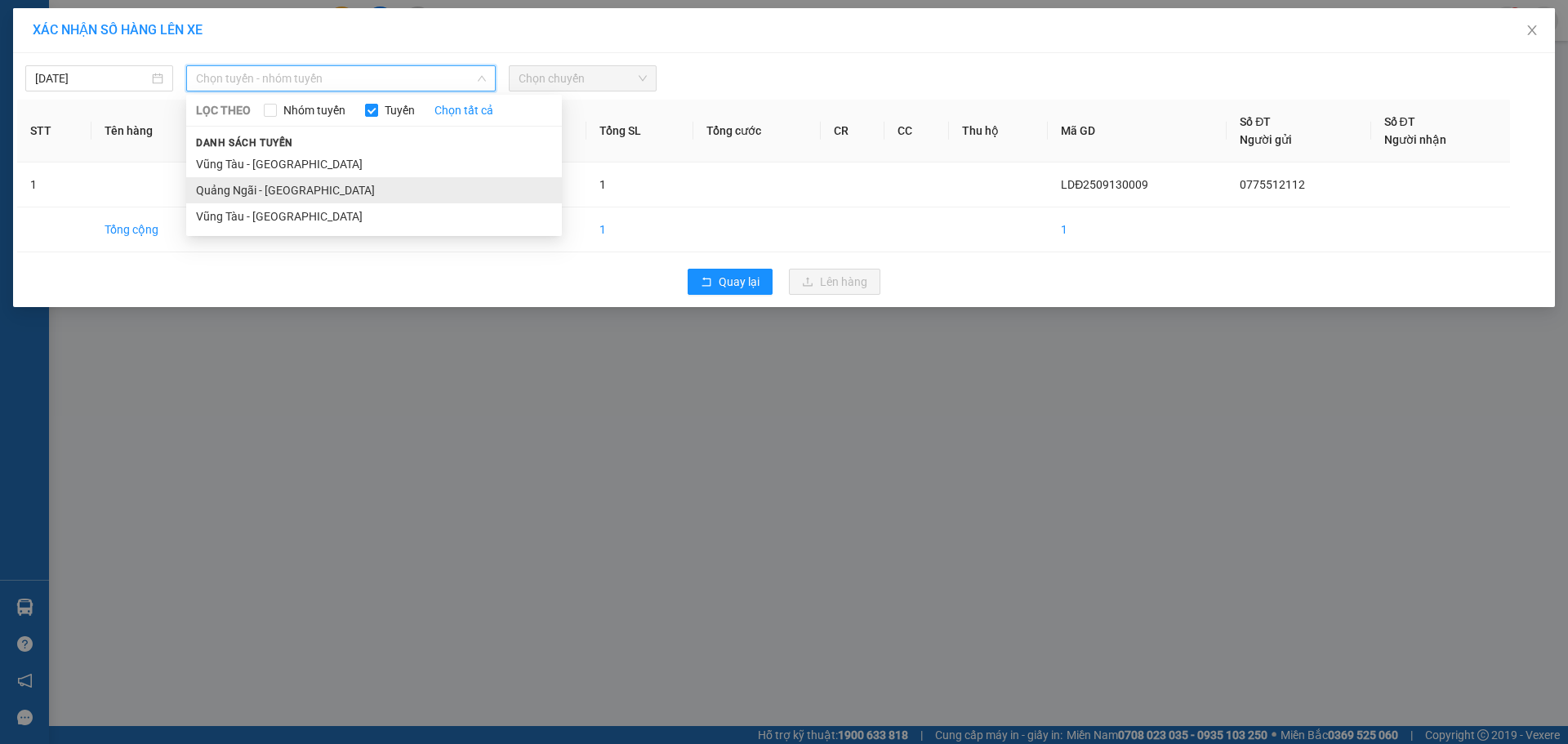
drag, startPoint x: 294, startPoint y: 200, endPoint x: 738, endPoint y: 109, distance: 453.2
click at [296, 201] on li "Quảng Ngãi - Vũng Tàu" at bounding box center [374, 190] width 376 height 26
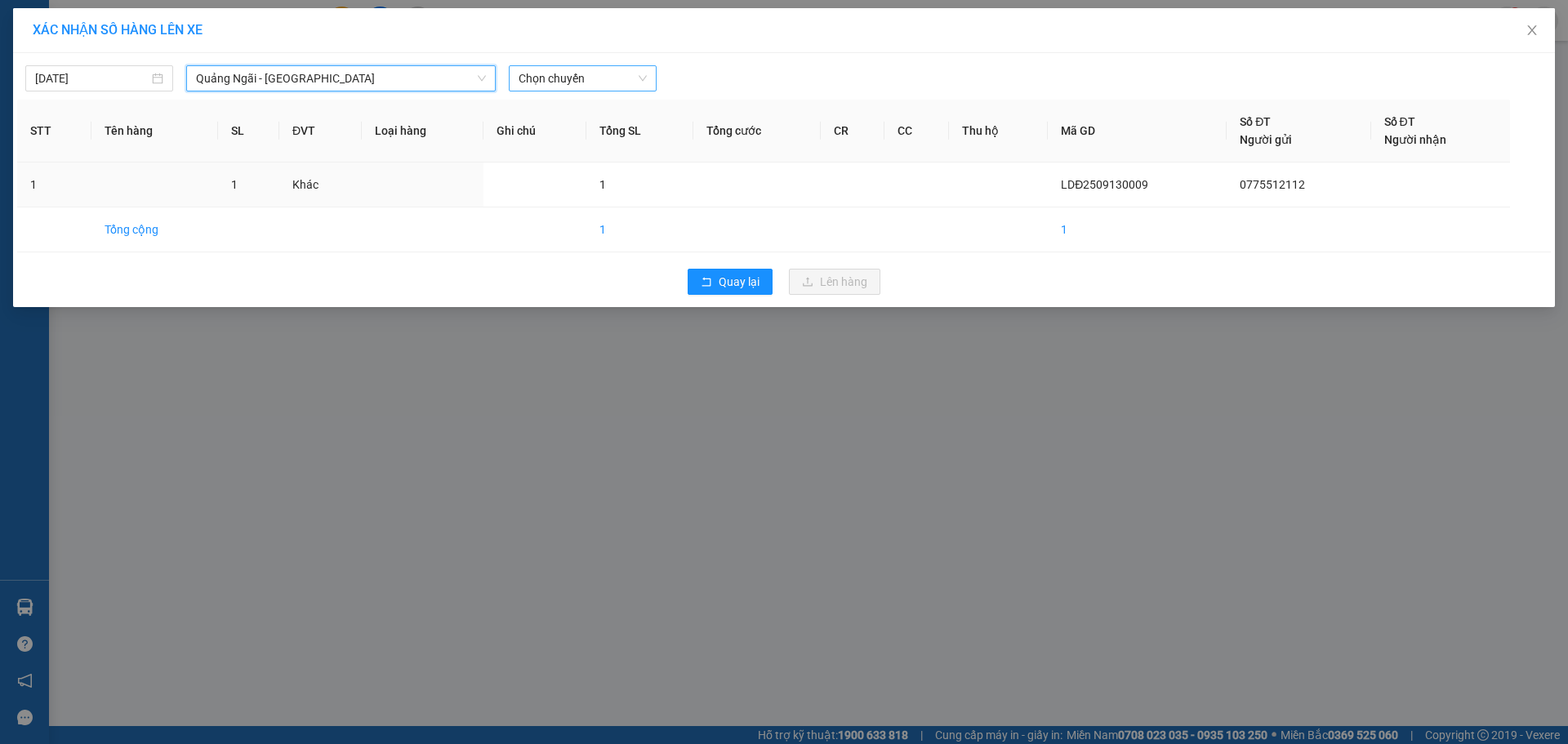
drag, startPoint x: 654, startPoint y: 73, endPoint x: 602, endPoint y: 87, distance: 53.9
click at [646, 79] on div "Chọn chuyến" at bounding box center [583, 79] width 148 height 26
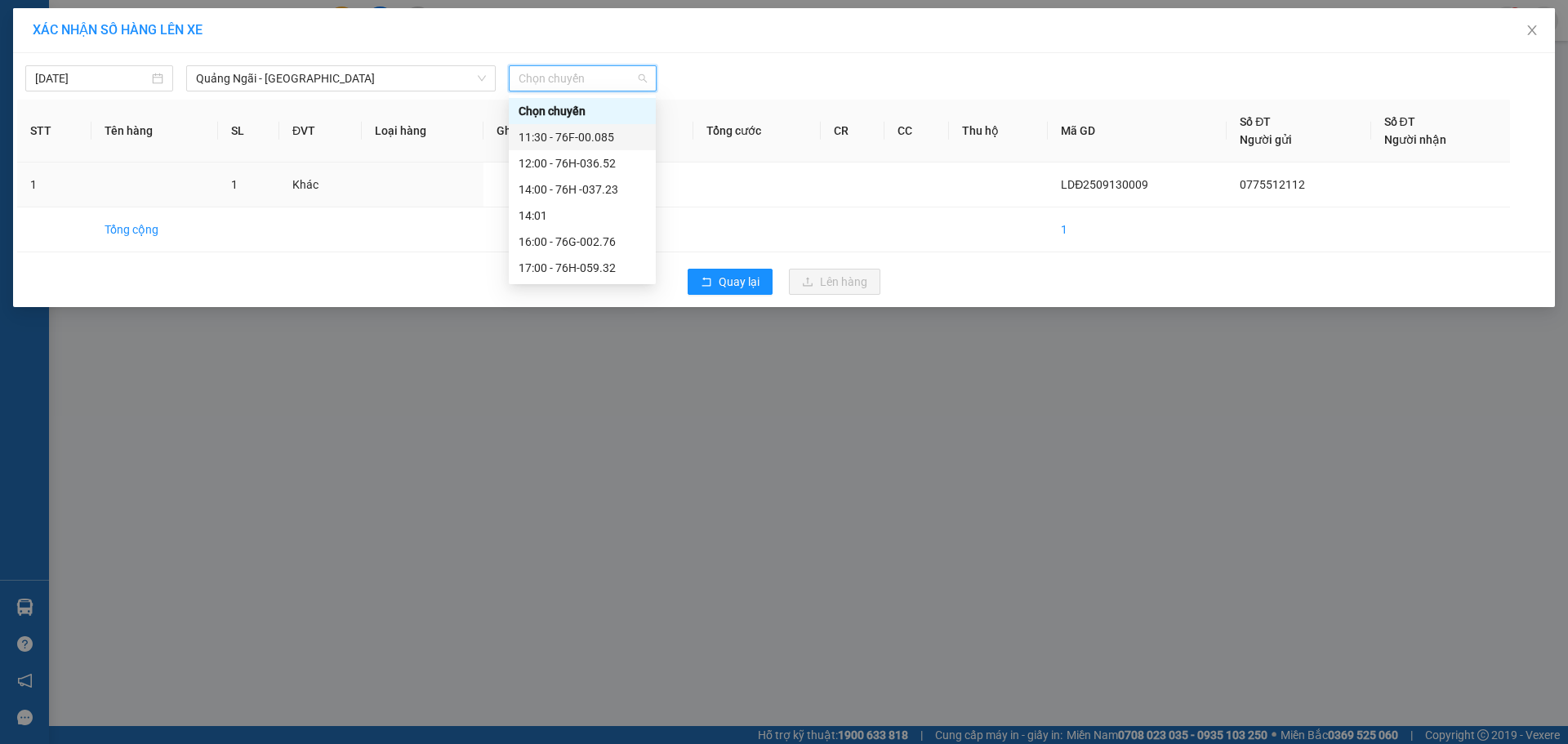
drag, startPoint x: 553, startPoint y: 130, endPoint x: 580, endPoint y: 166, distance: 45.0
click at [553, 134] on div "11:30 - 76F-00.085" at bounding box center [582, 137] width 128 height 18
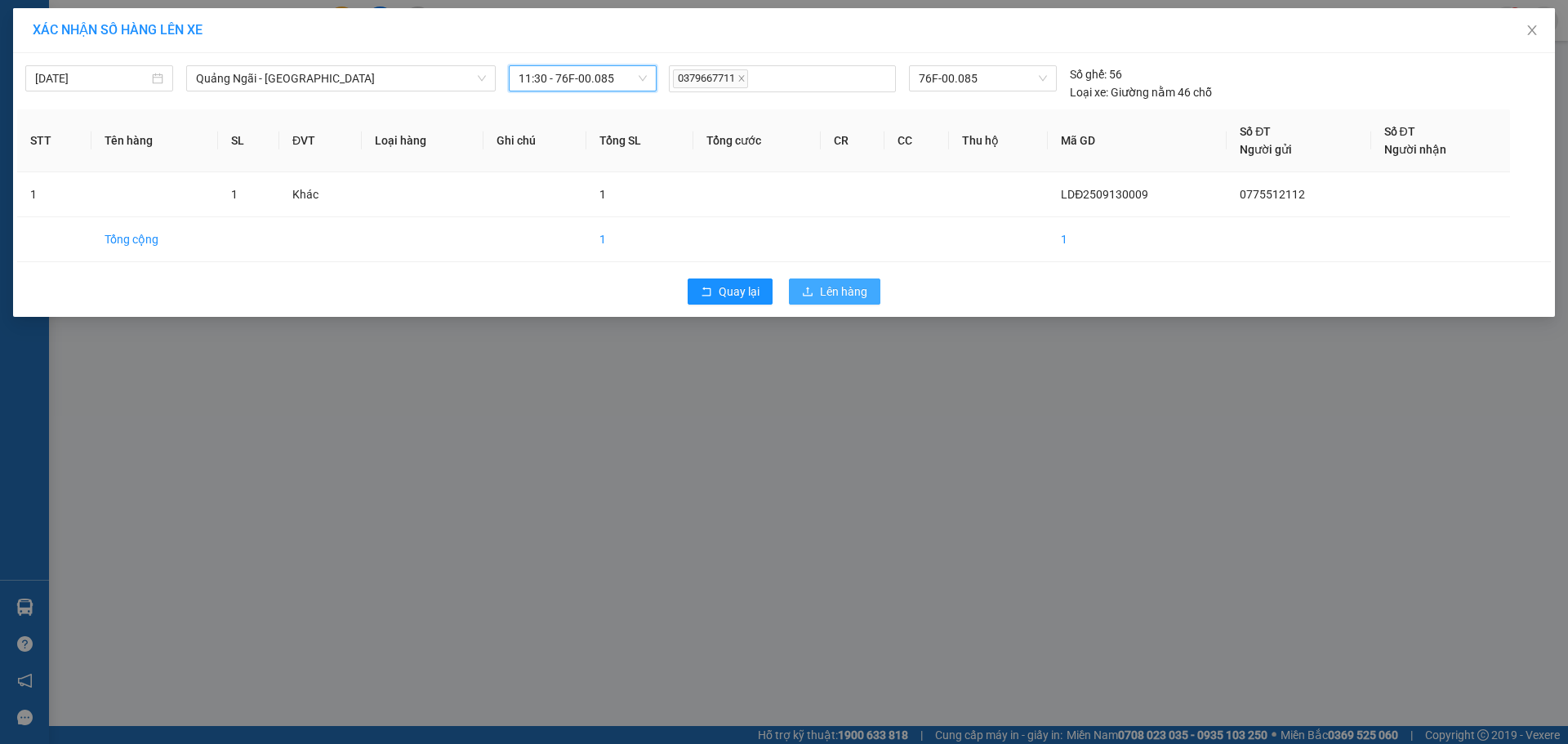
drag, startPoint x: 820, startPoint y: 299, endPoint x: 803, endPoint y: 301, distance: 17.1
click at [820, 299] on span "Lên hàng" at bounding box center [843, 291] width 47 height 18
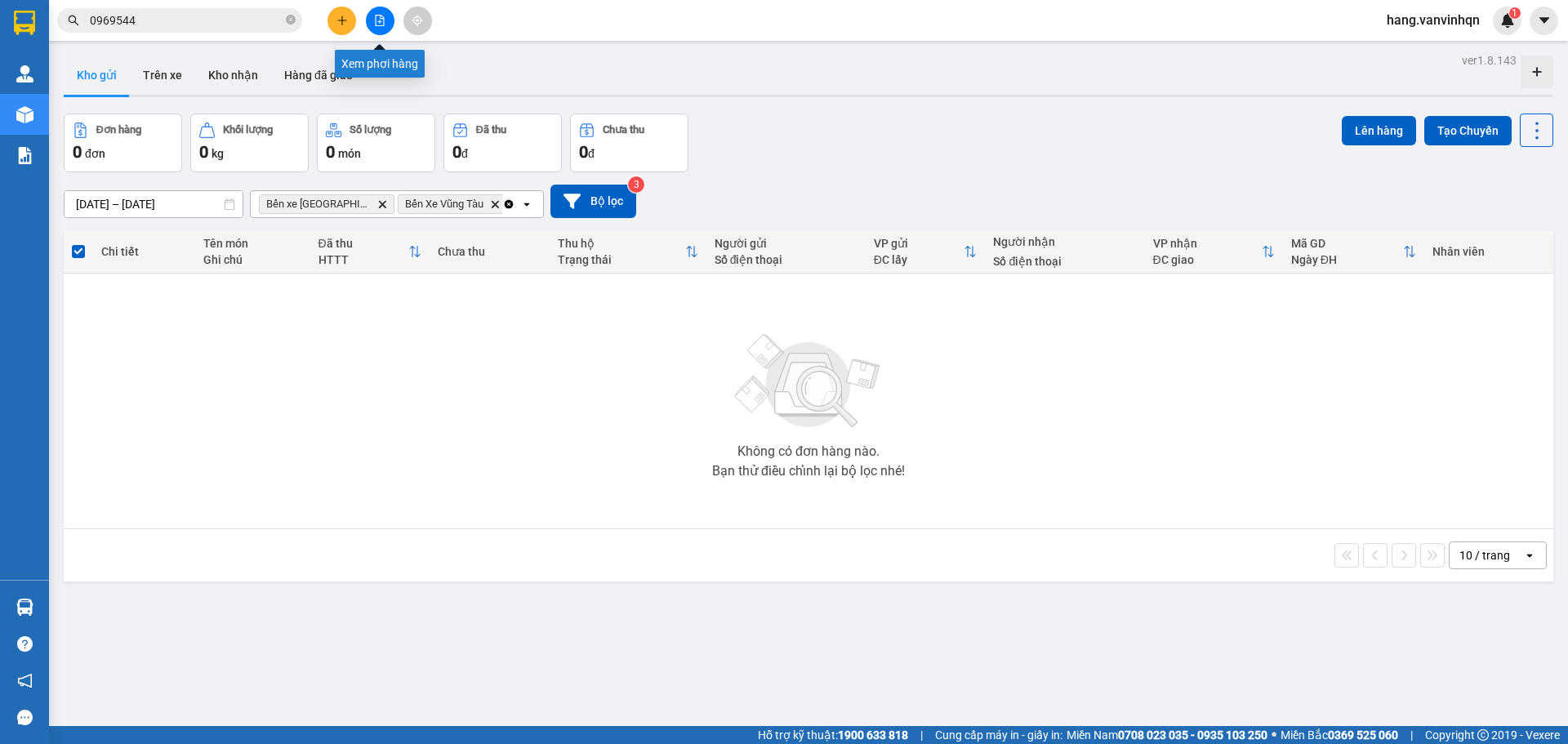
click at [376, 19] on icon "file-add" at bounding box center [380, 20] width 11 height 11
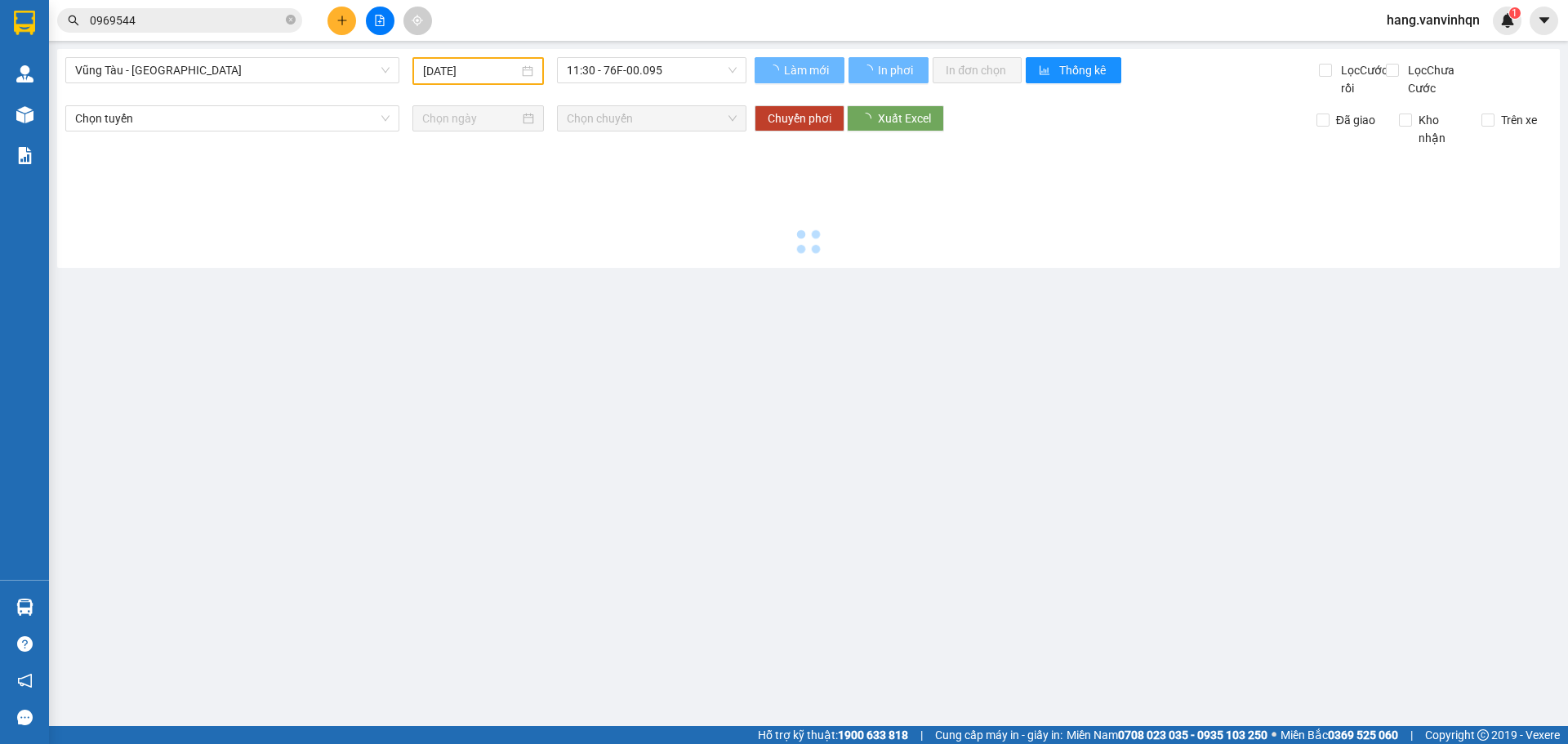
type input "13/09/2025"
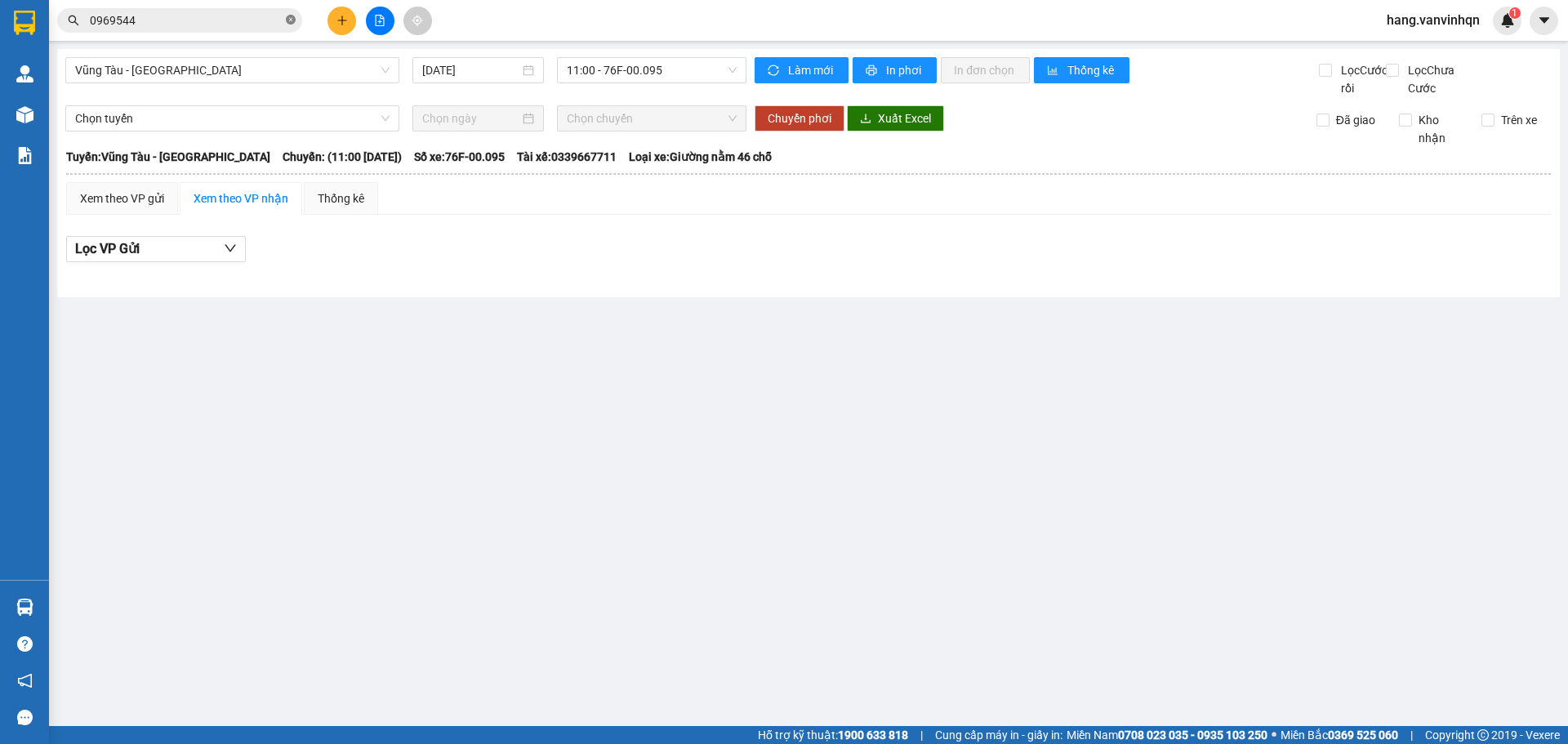
click at [294, 19] on icon "close-circle" at bounding box center [290, 19] width 10 height 10
click at [210, 74] on span "Vũng Tàu - Quảng Ngãi" at bounding box center [232, 70] width 314 height 25
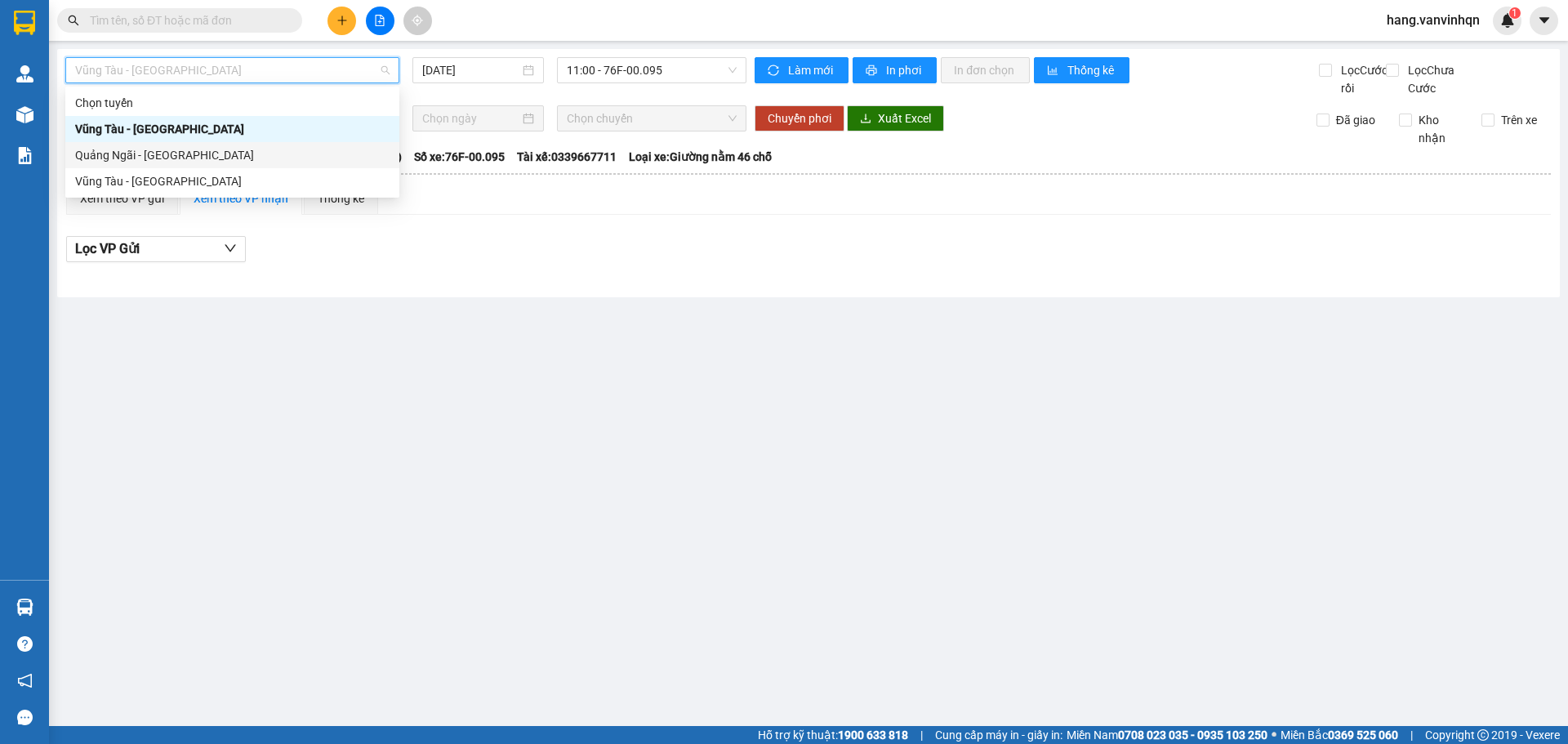
click at [166, 153] on div "Quảng Ngãi - Vũng Tàu" at bounding box center [232, 154] width 314 height 18
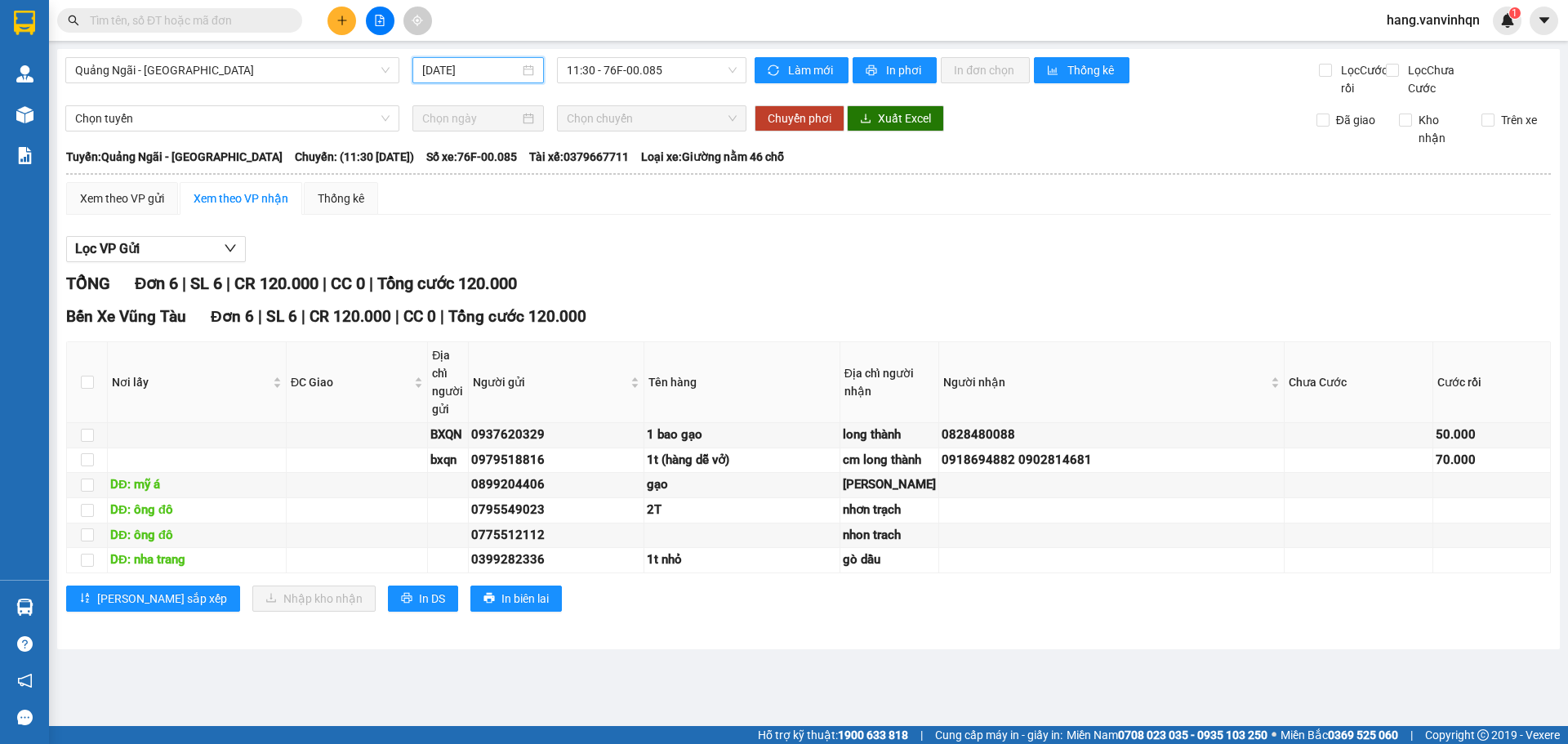
click at [498, 73] on input "13/09/2025" at bounding box center [470, 69] width 97 height 18
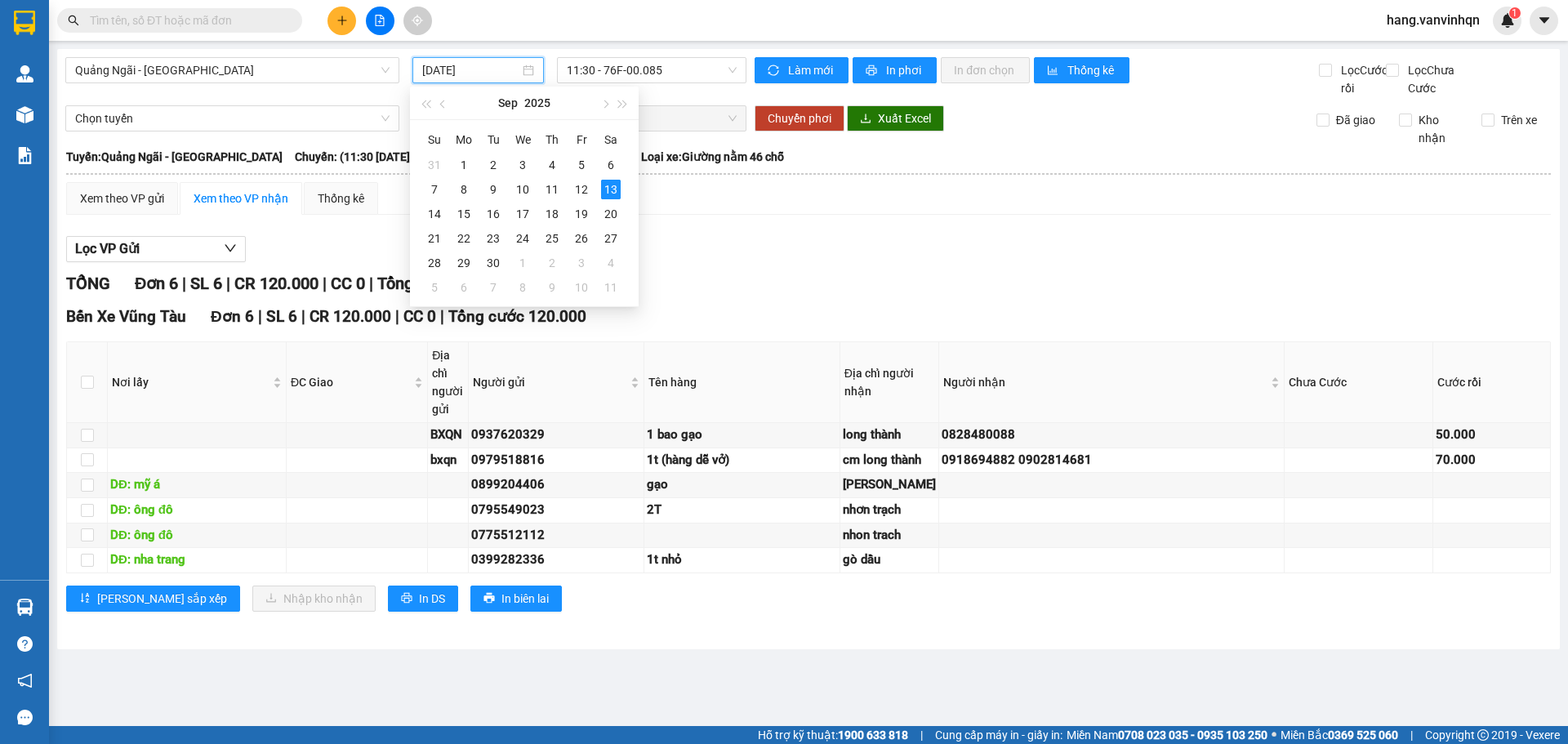
type input "13/09/2025"
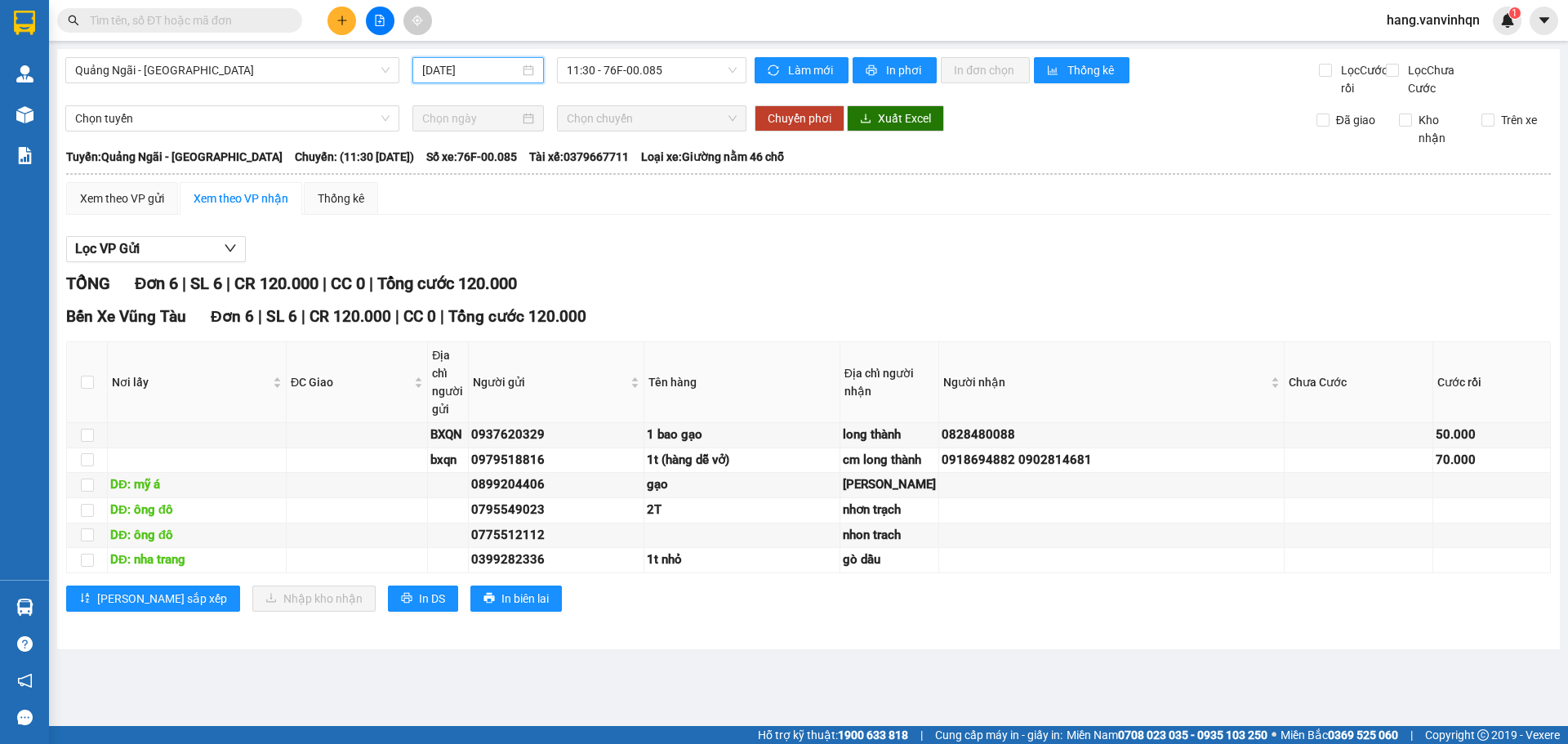
click at [727, 130] on span "Chọn chuyến" at bounding box center [651, 118] width 170 height 25
click at [722, 116] on div "Quảng Ngãi - Vũng Tàu 13/09/2025 11:30 - 76F-00.085 Làm mới In phơi In đơn chọn…" at bounding box center [808, 349] width 1502 height 601
drag, startPoint x: 696, startPoint y: 75, endPoint x: 678, endPoint y: 119, distance: 47.5
click at [696, 76] on span "11:30 - 76F-00.085" at bounding box center [651, 70] width 170 height 25
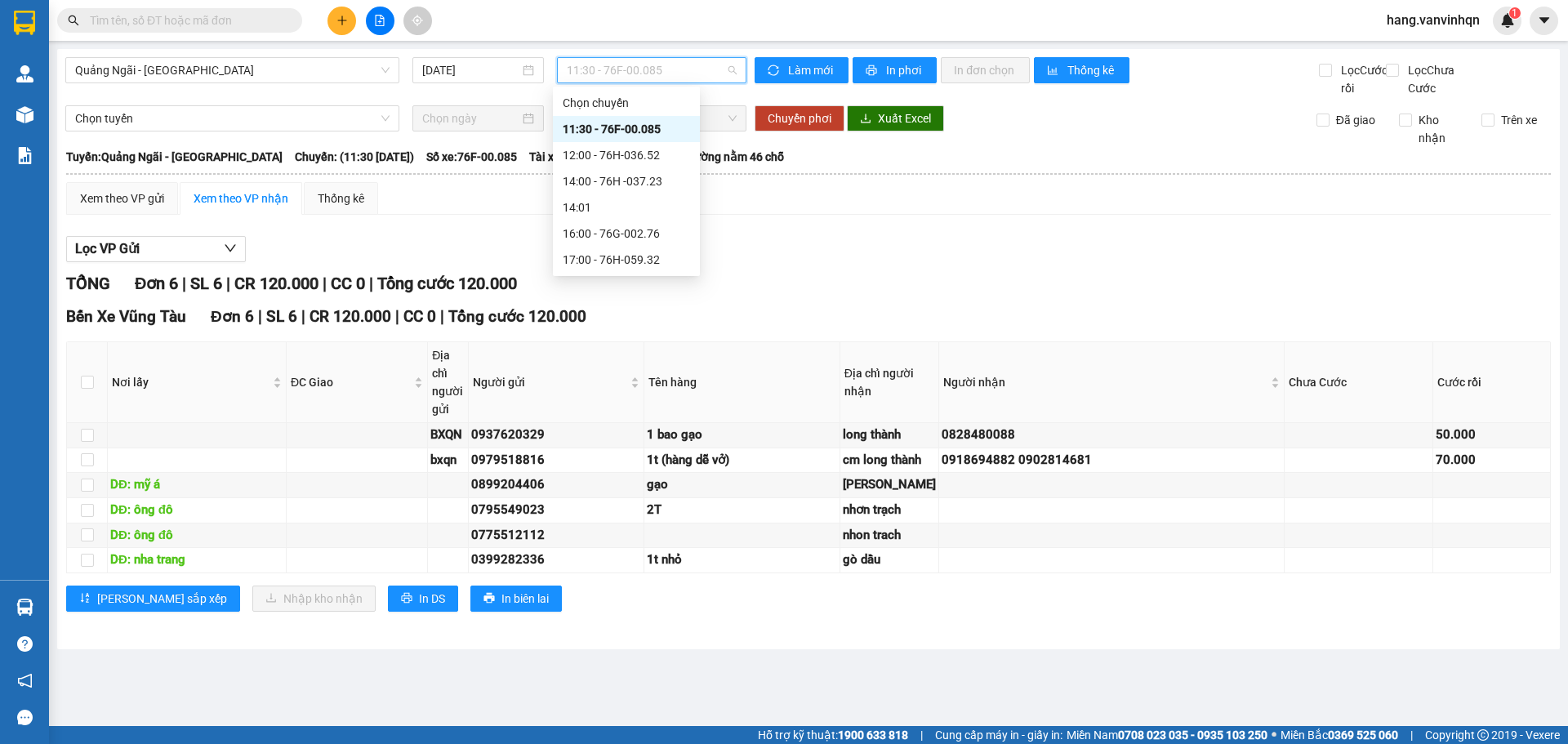
click at [676, 124] on div "11:30 - 76F-00.085" at bounding box center [626, 128] width 128 height 18
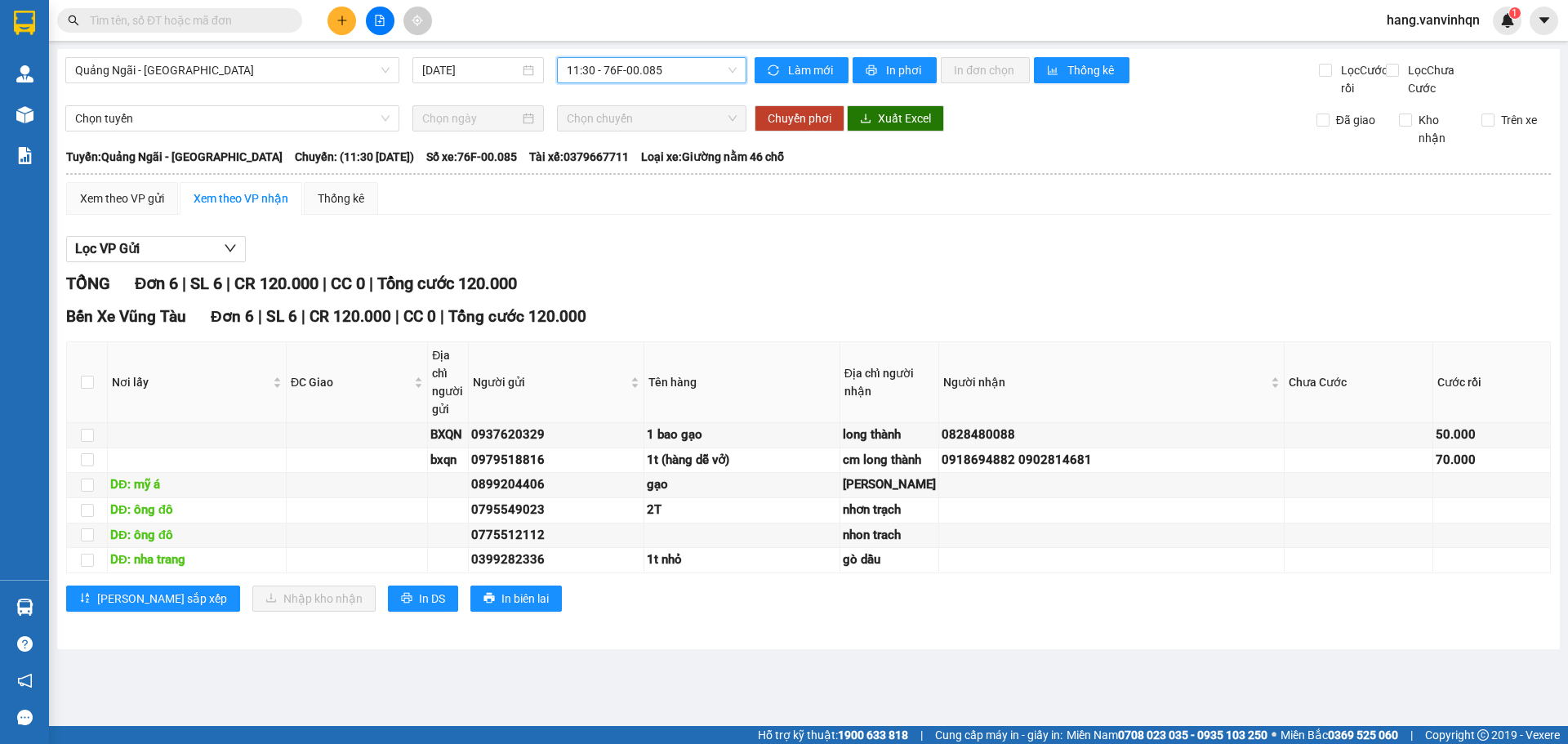
click at [665, 65] on span "11:30 - 76F-00.085" at bounding box center [651, 70] width 170 height 25
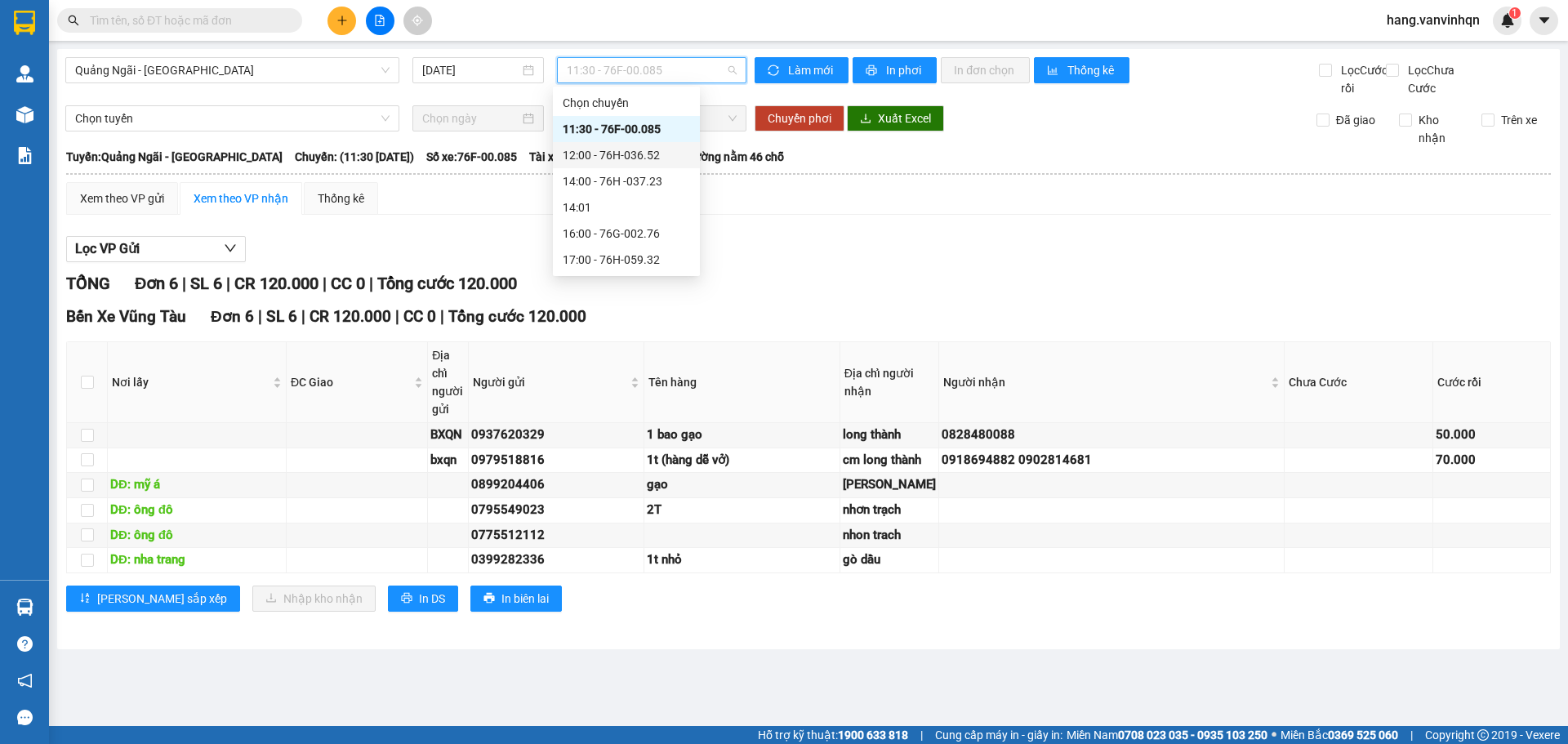
click at [661, 157] on div "12:00 - 76H-036.52" at bounding box center [626, 154] width 128 height 18
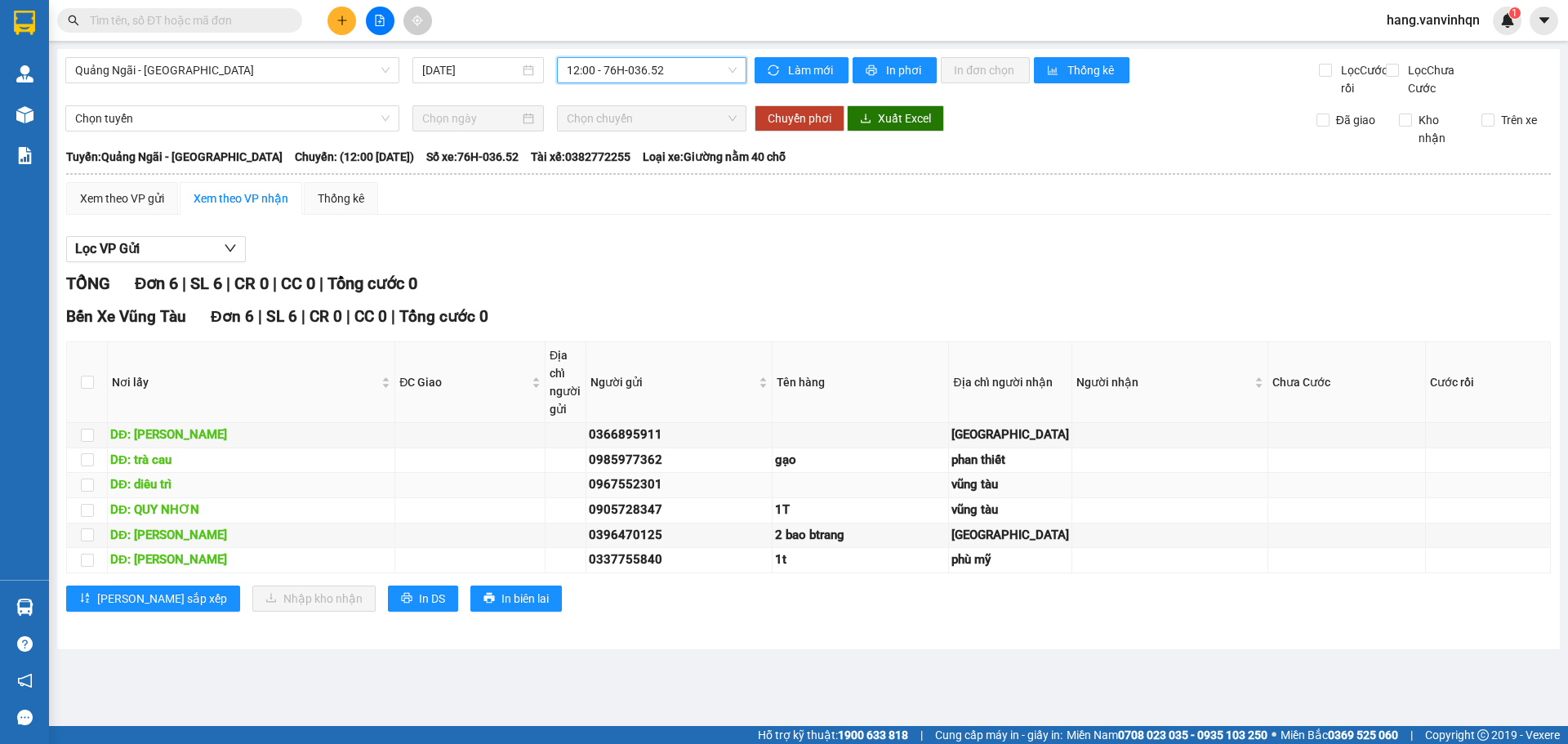
scroll to position [65, 0]
click at [1169, 236] on div "Lọc VP Gửi" at bounding box center [808, 249] width 1485 height 27
click at [680, 70] on span "12:00 - 76H-036.52" at bounding box center [651, 70] width 170 height 25
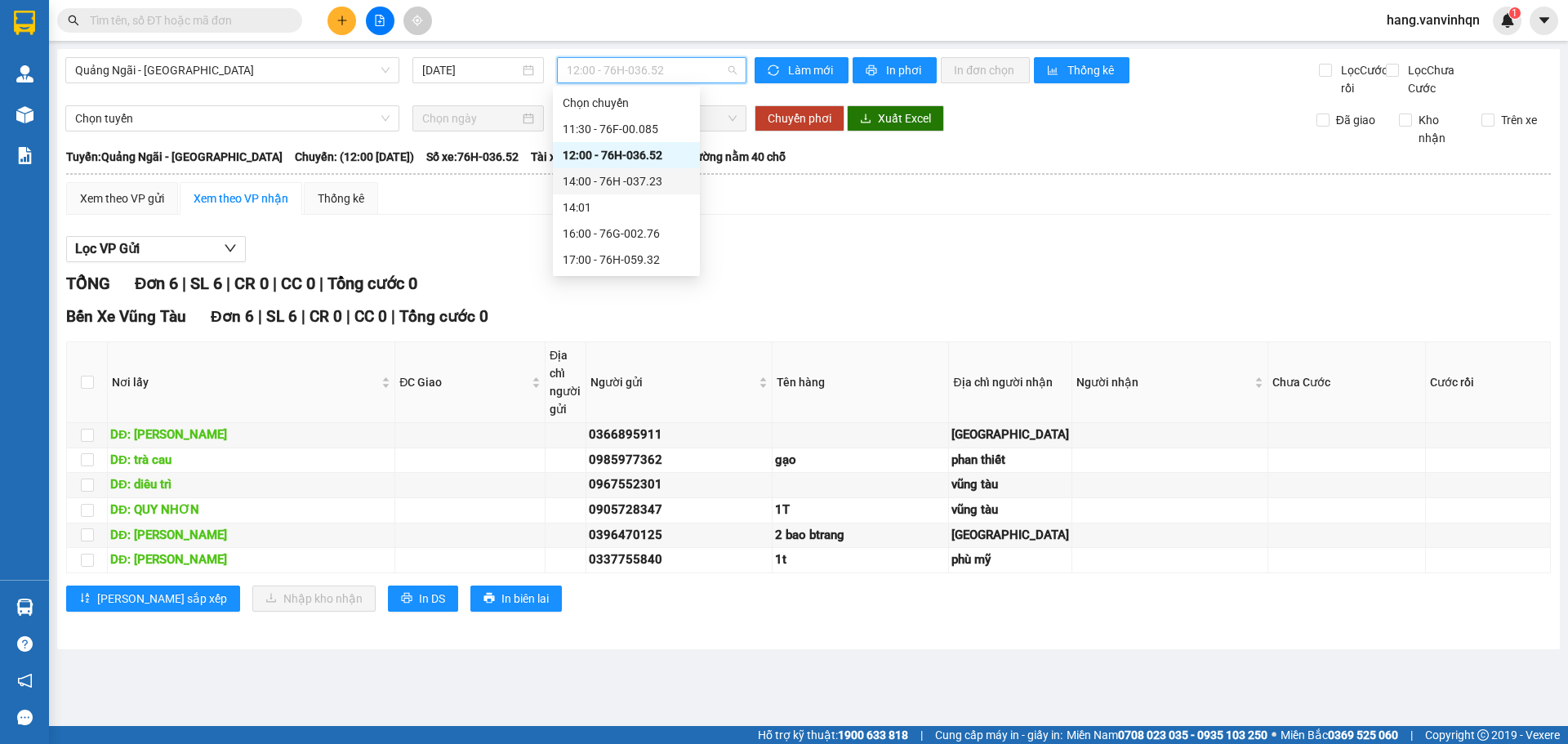
click at [640, 173] on div "14:00 - 76H -037.23" at bounding box center [626, 181] width 147 height 26
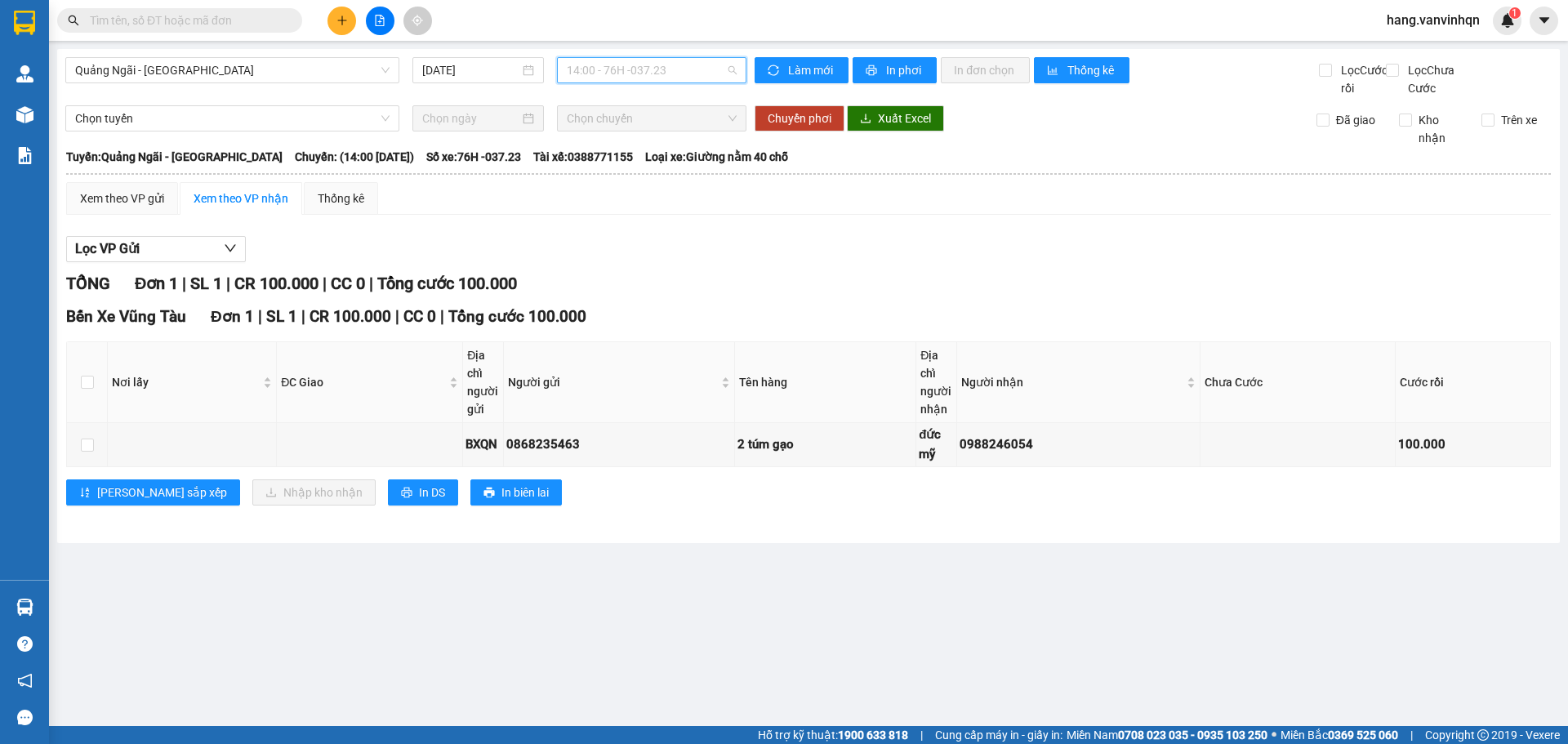
click at [654, 59] on span "14:00 - 76H -037.23" at bounding box center [651, 70] width 170 height 25
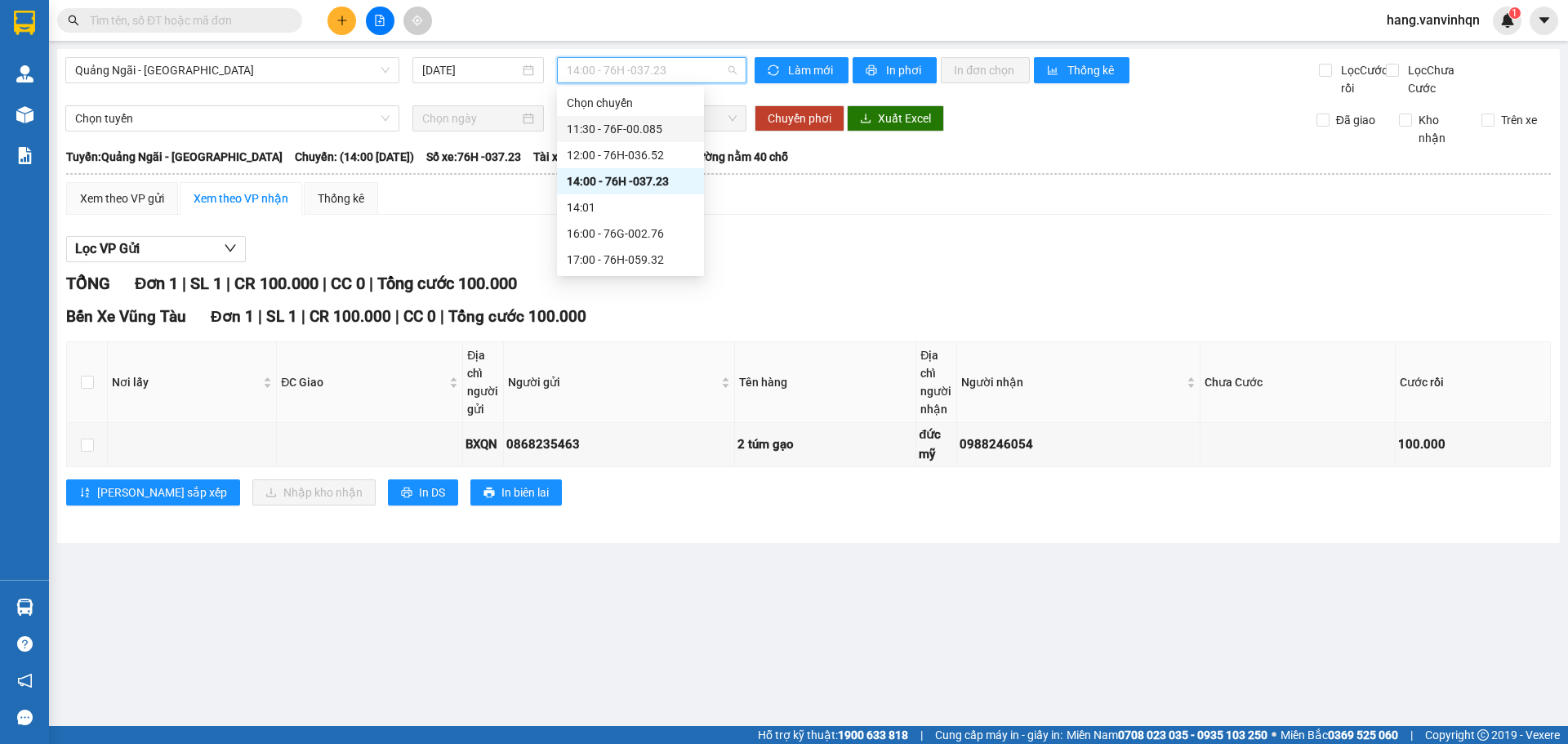
click at [661, 127] on div "11:30 - 76F-00.085" at bounding box center [630, 128] width 128 height 18
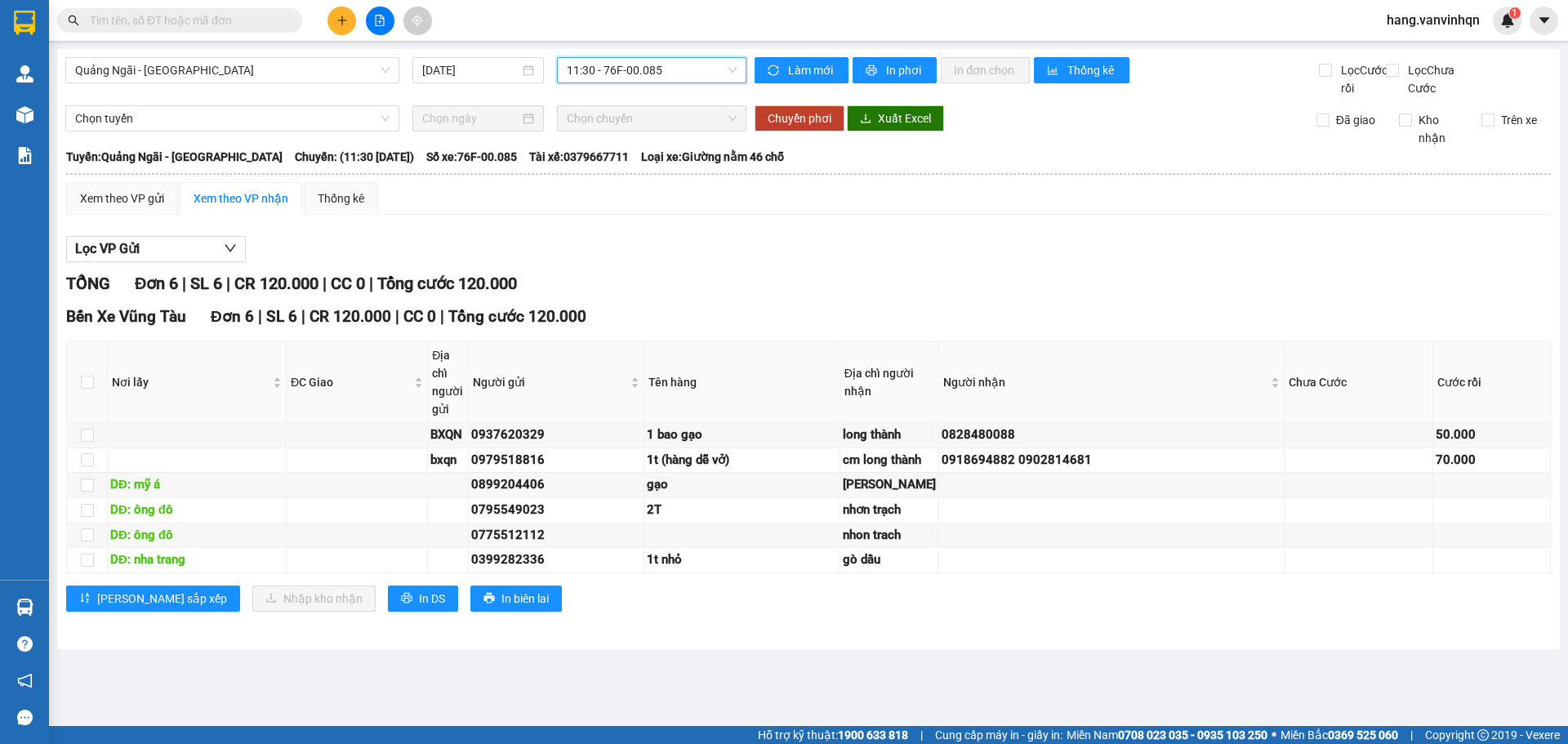
click at [694, 97] on div "Quảng Ngãi - Vũng Tàu 13/09/2025 11:30 11:30 - 76F-00.085" at bounding box center [406, 77] width 681 height 40
click at [705, 70] on span "11:30 - 76F-00.085" at bounding box center [651, 70] width 170 height 25
click at [1219, 391] on div "Người nhận" at bounding box center [1112, 382] width 336 height 18
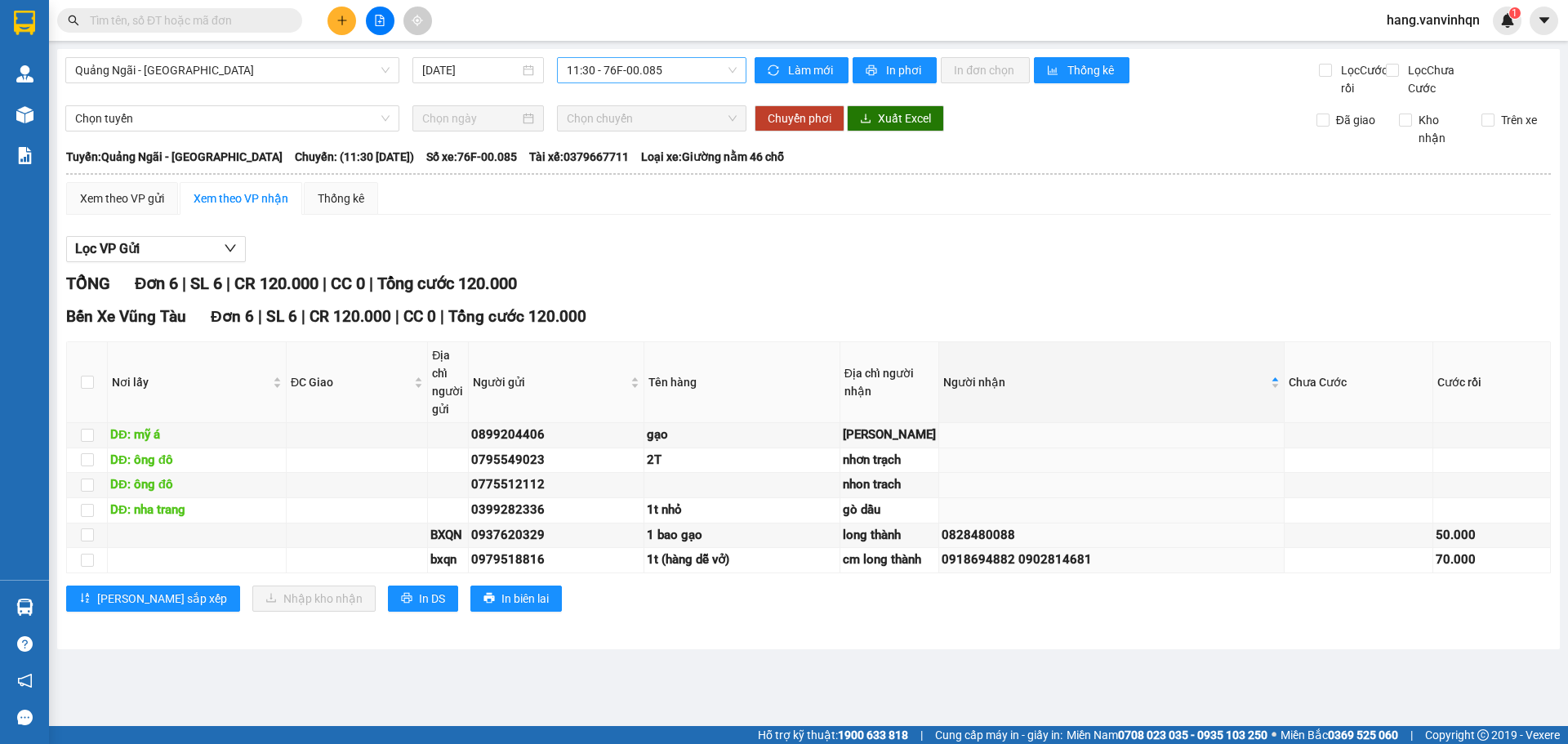
click at [656, 68] on span "11:30 - 76F-00.085" at bounding box center [651, 70] width 170 height 25
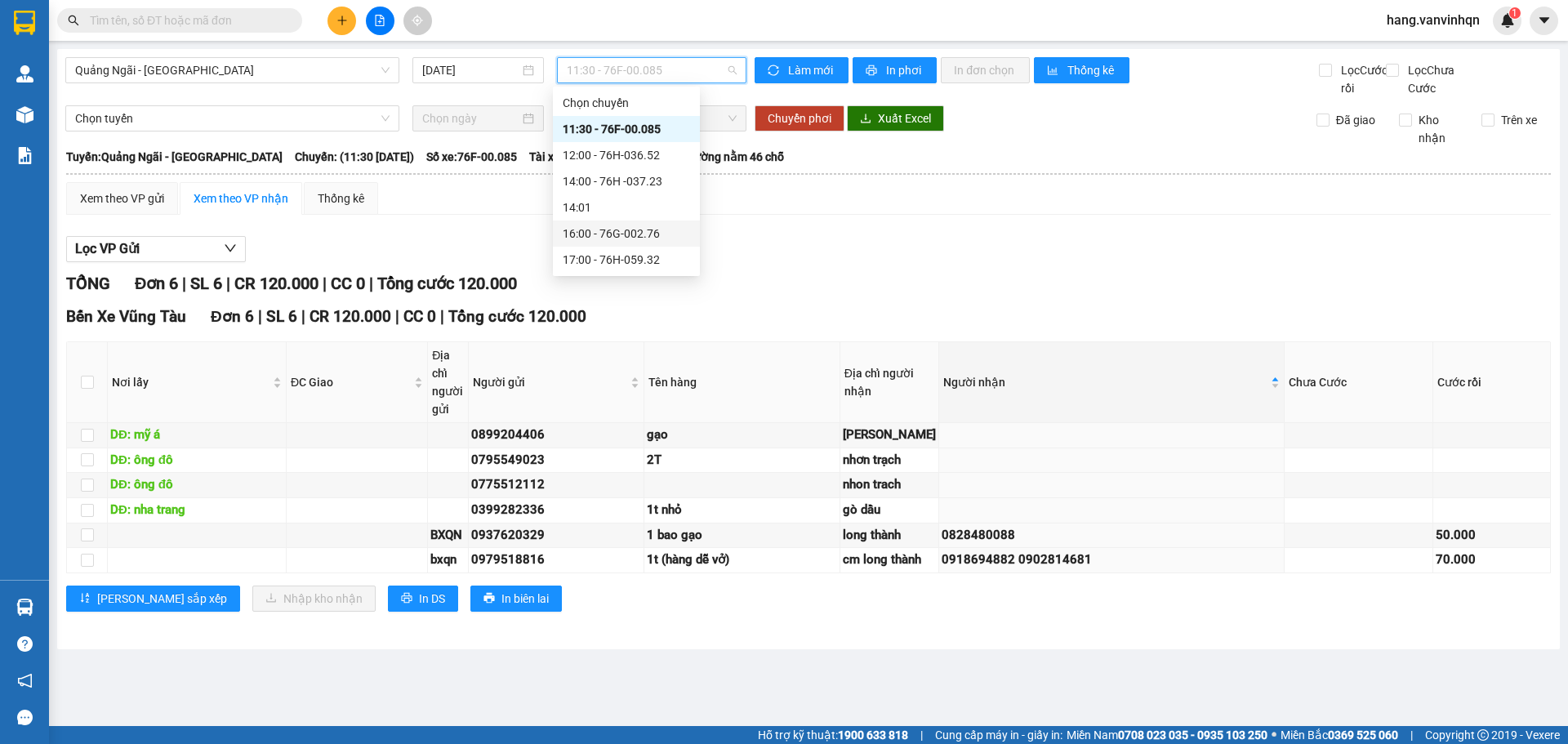
click at [642, 233] on div "16:00 - 76G-002.76" at bounding box center [626, 233] width 128 height 18
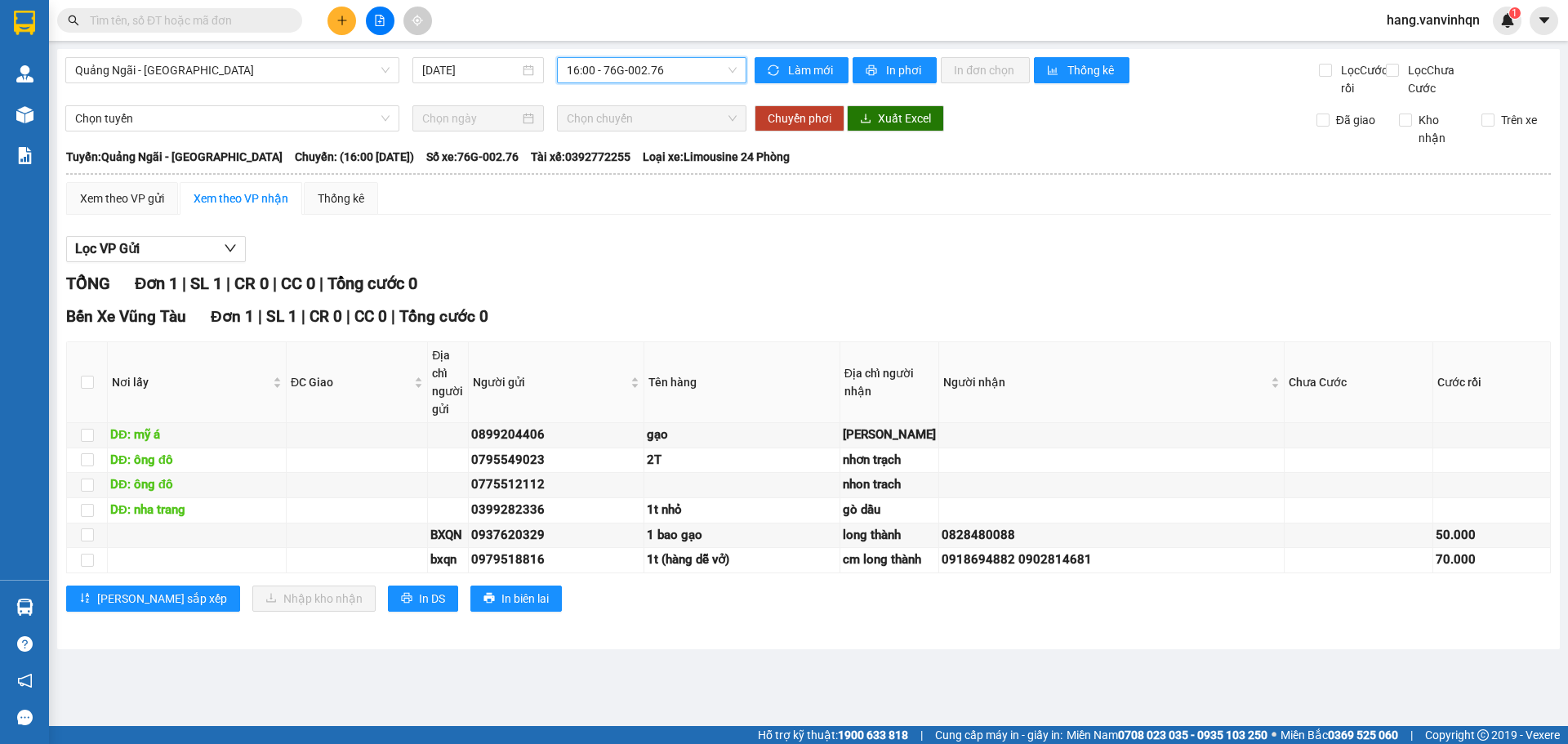
click at [692, 74] on span "16:00 - 76G-002.76" at bounding box center [651, 70] width 170 height 25
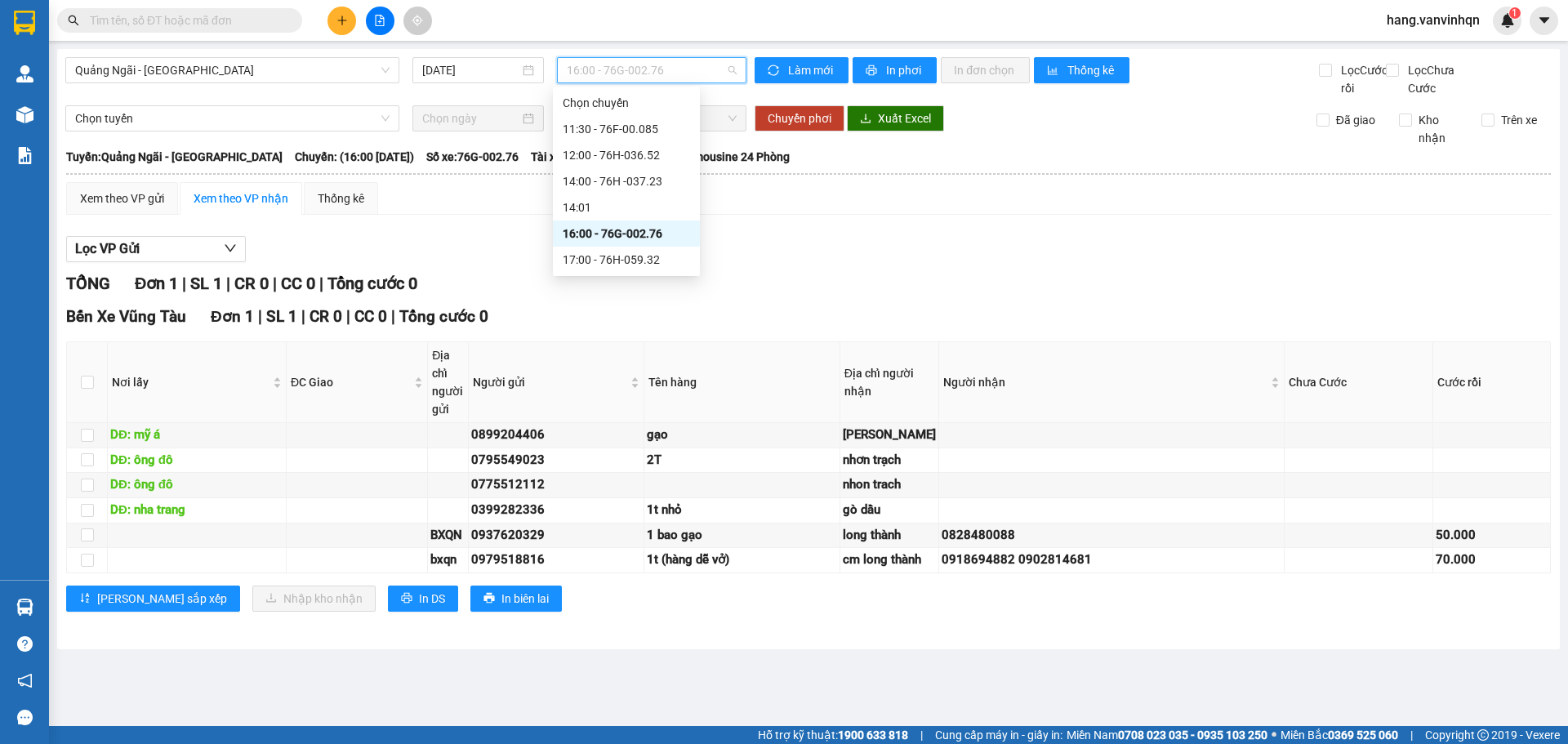
click at [651, 233] on div "16:00 - 76G-002.76" at bounding box center [626, 233] width 128 height 18
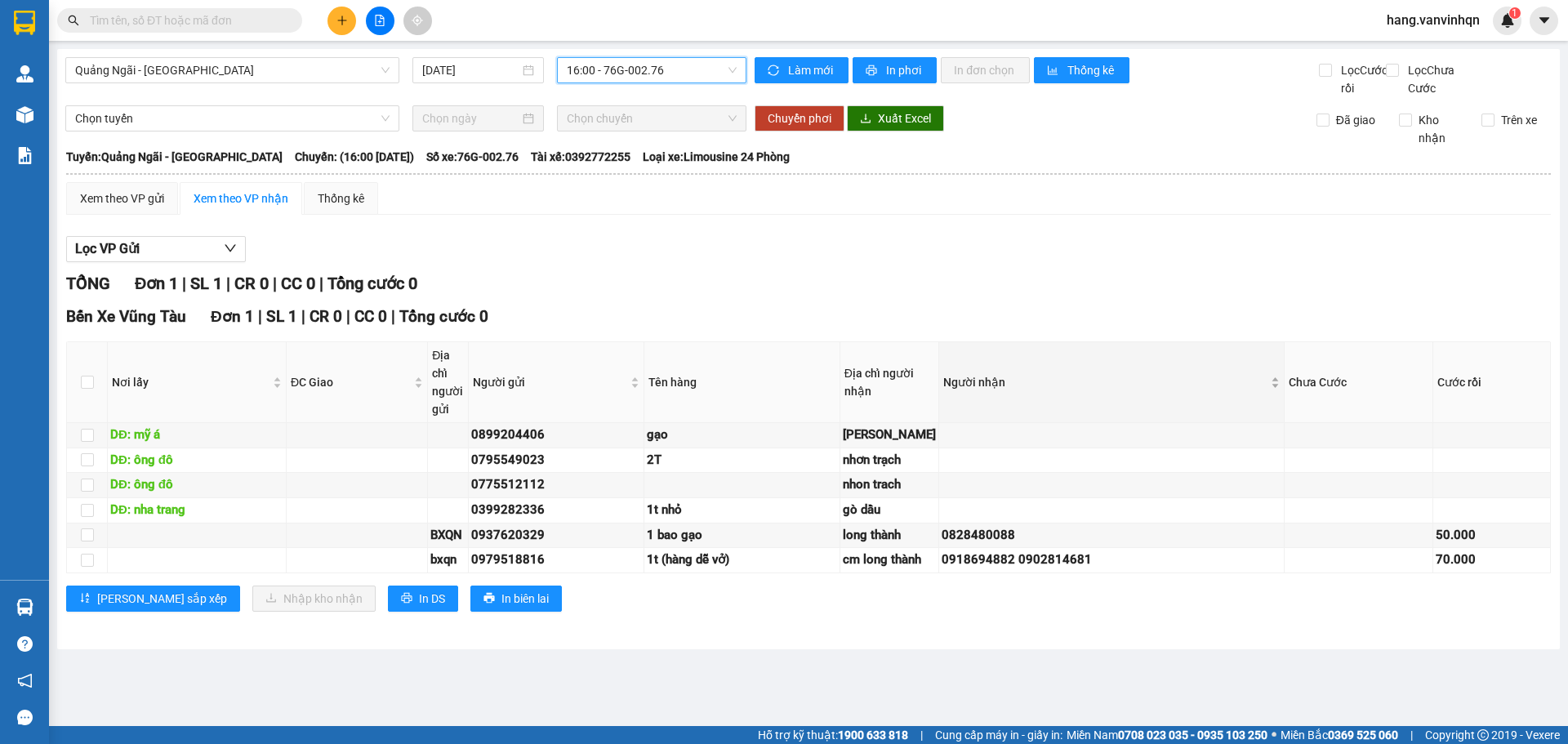
scroll to position [103, 0]
click at [411, 473] on td at bounding box center [357, 485] width 141 height 25
click at [414, 448] on td at bounding box center [357, 460] width 141 height 25
click at [417, 448] on td at bounding box center [357, 460] width 141 height 25
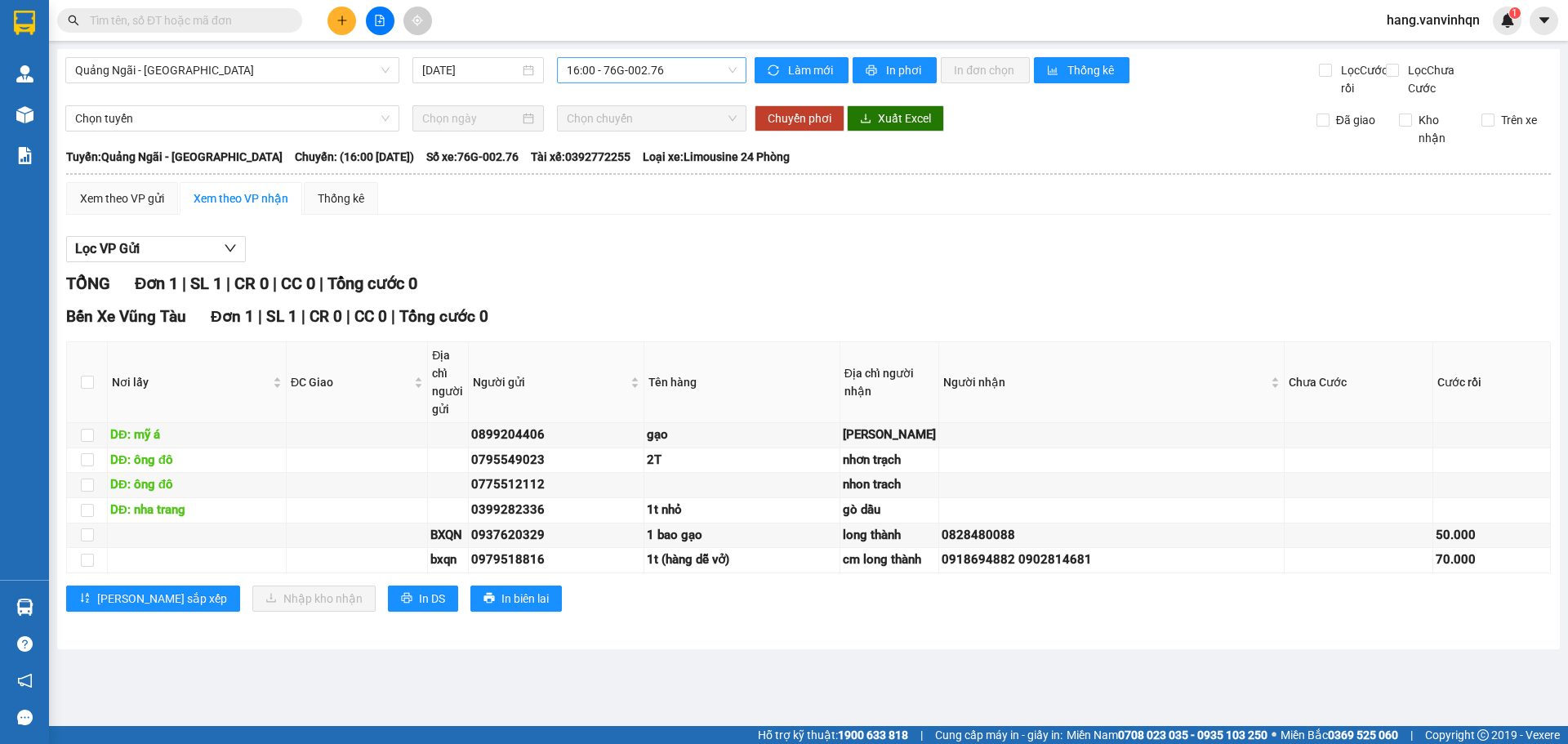
click at [665, 68] on span "16:00 - 76G-002.76" at bounding box center [651, 70] width 170 height 25
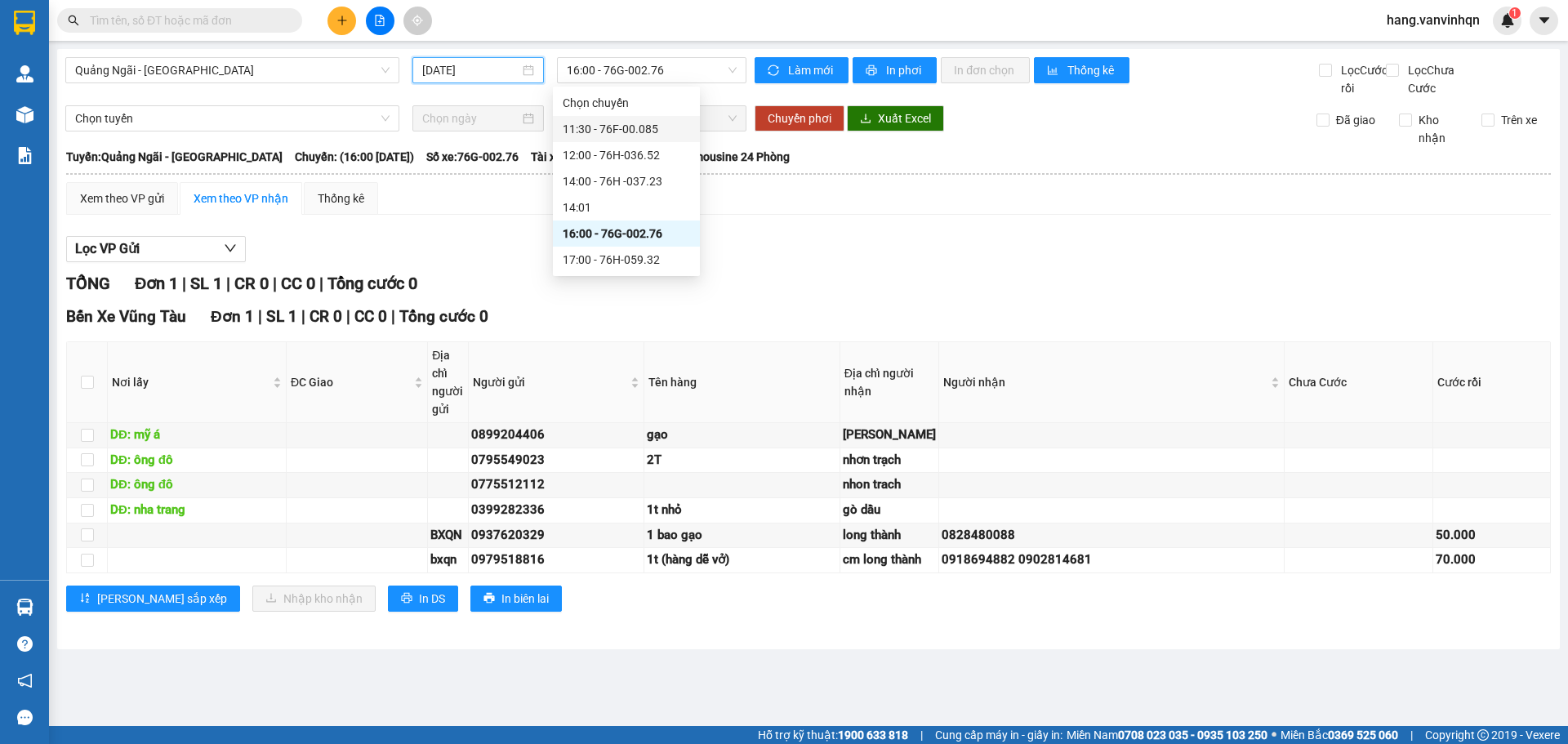
click at [481, 76] on input "13/09/2025" at bounding box center [470, 69] width 97 height 18
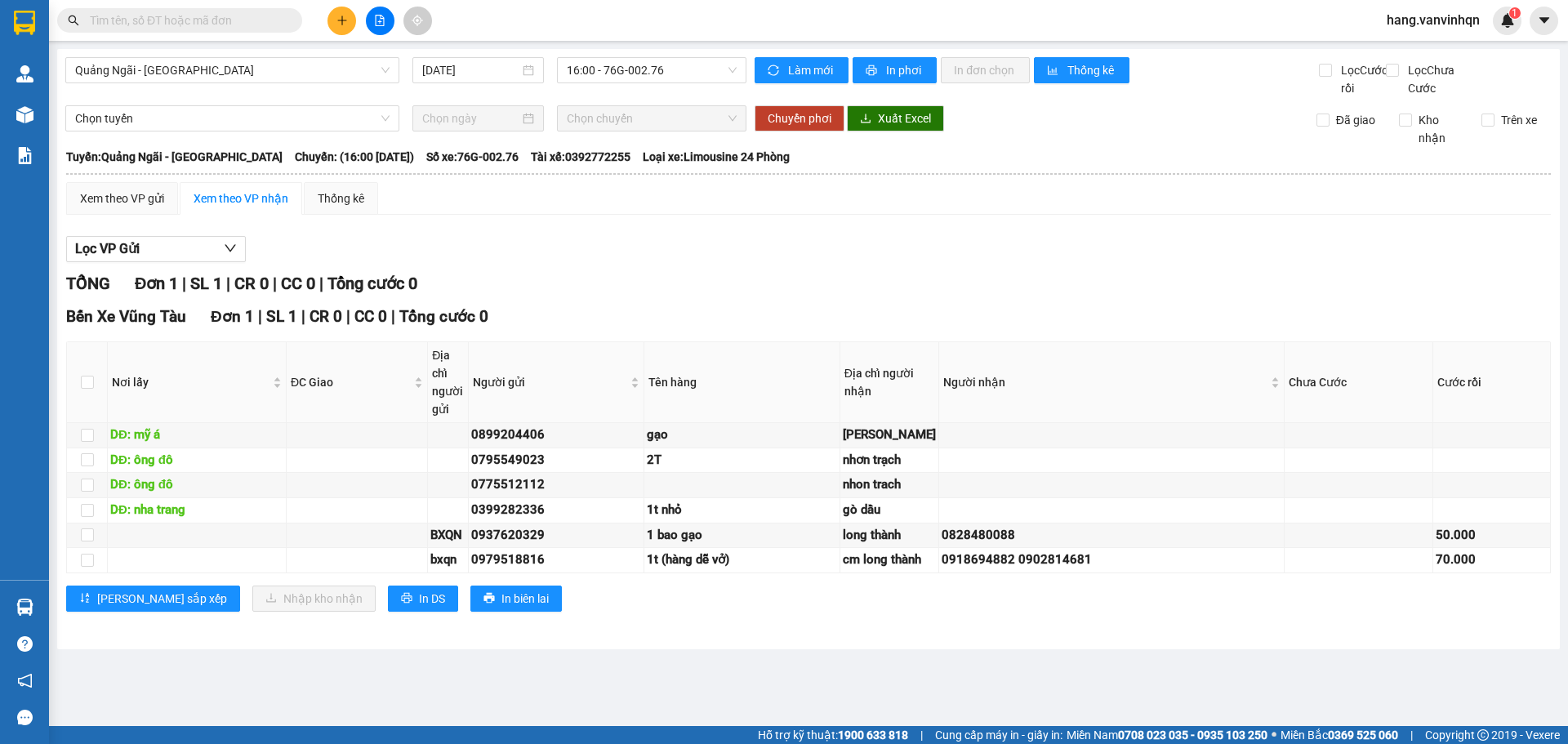
click at [728, 55] on div "Quảng Ngãi - Vũng Tàu 13/09/2025 16:00 - 76G-002.76 Làm mới In phơi In đơn chọn…" at bounding box center [808, 349] width 1502 height 601
click at [376, 24] on icon "file-add" at bounding box center [380, 20] width 11 height 11
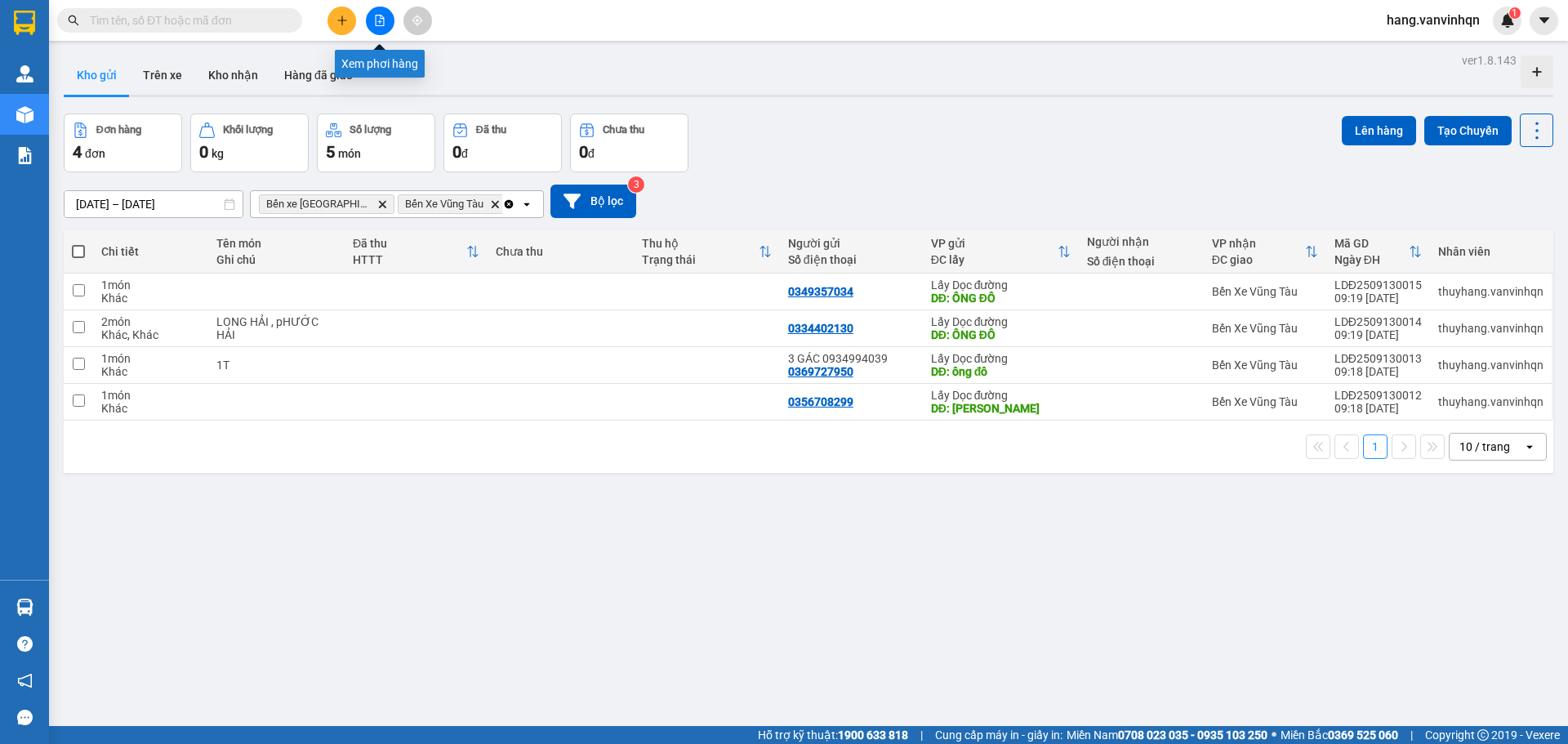
click at [381, 23] on icon "file-add" at bounding box center [380, 20] width 11 height 11
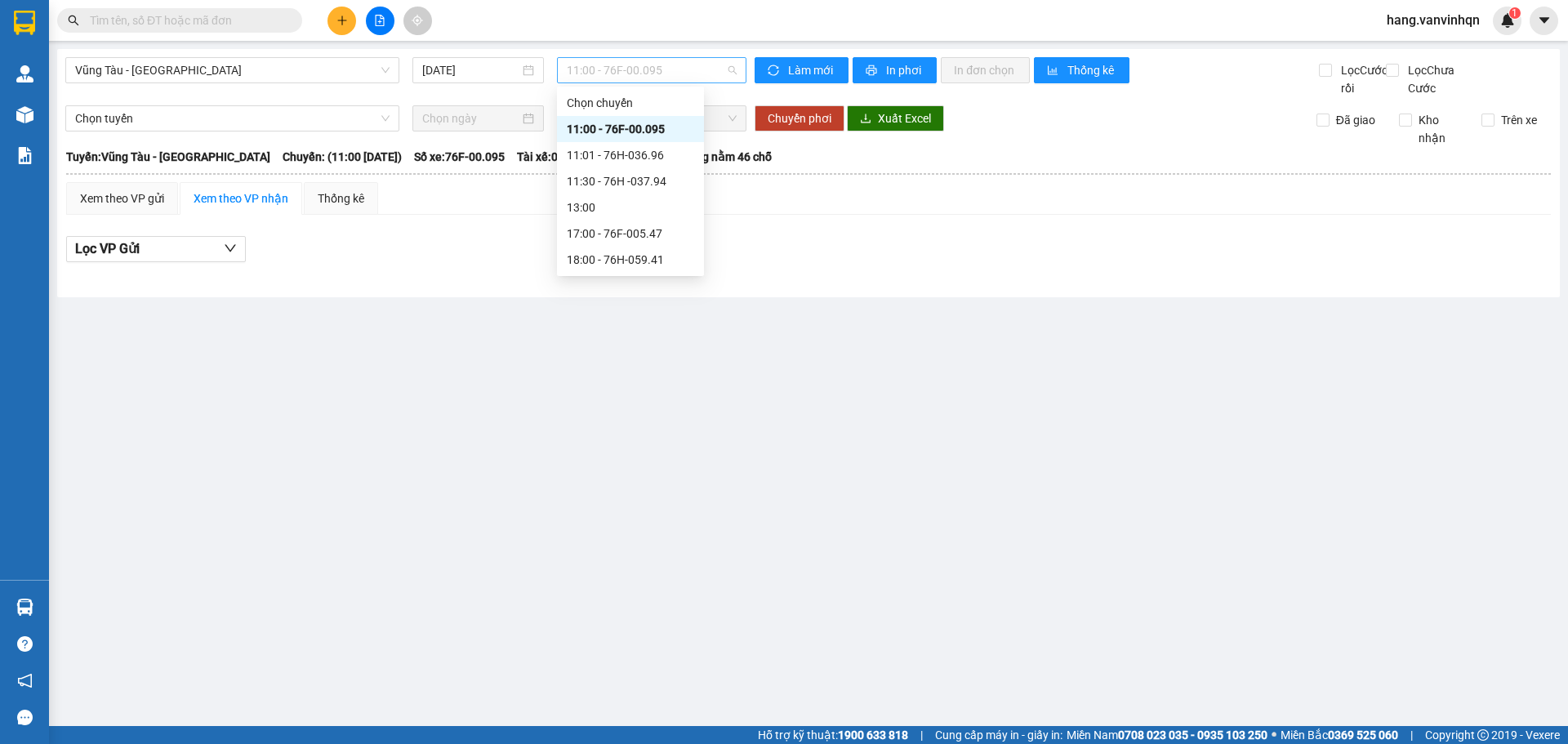
click at [685, 73] on span "11:00 - 76F-00.095" at bounding box center [651, 70] width 170 height 25
drag, startPoint x: 314, startPoint y: 76, endPoint x: 307, endPoint y: 82, distance: 9.2
click at [307, 82] on div "Vũng Tàu - Quảng Ngãi" at bounding box center [232, 70] width 334 height 26
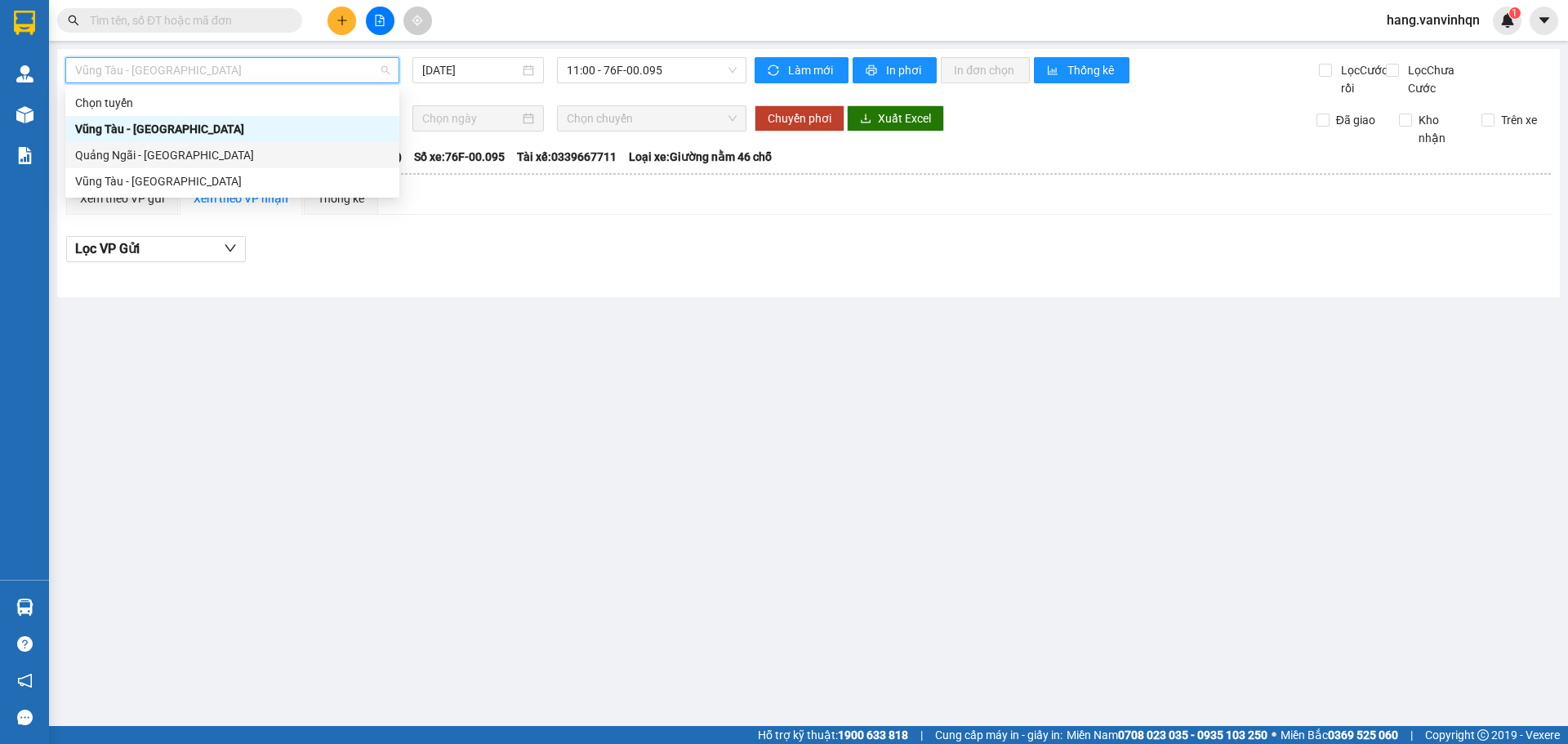
click at [172, 159] on div "Quảng Ngãi - Vũng Tàu" at bounding box center [232, 154] width 314 height 18
type input "13/09/2025"
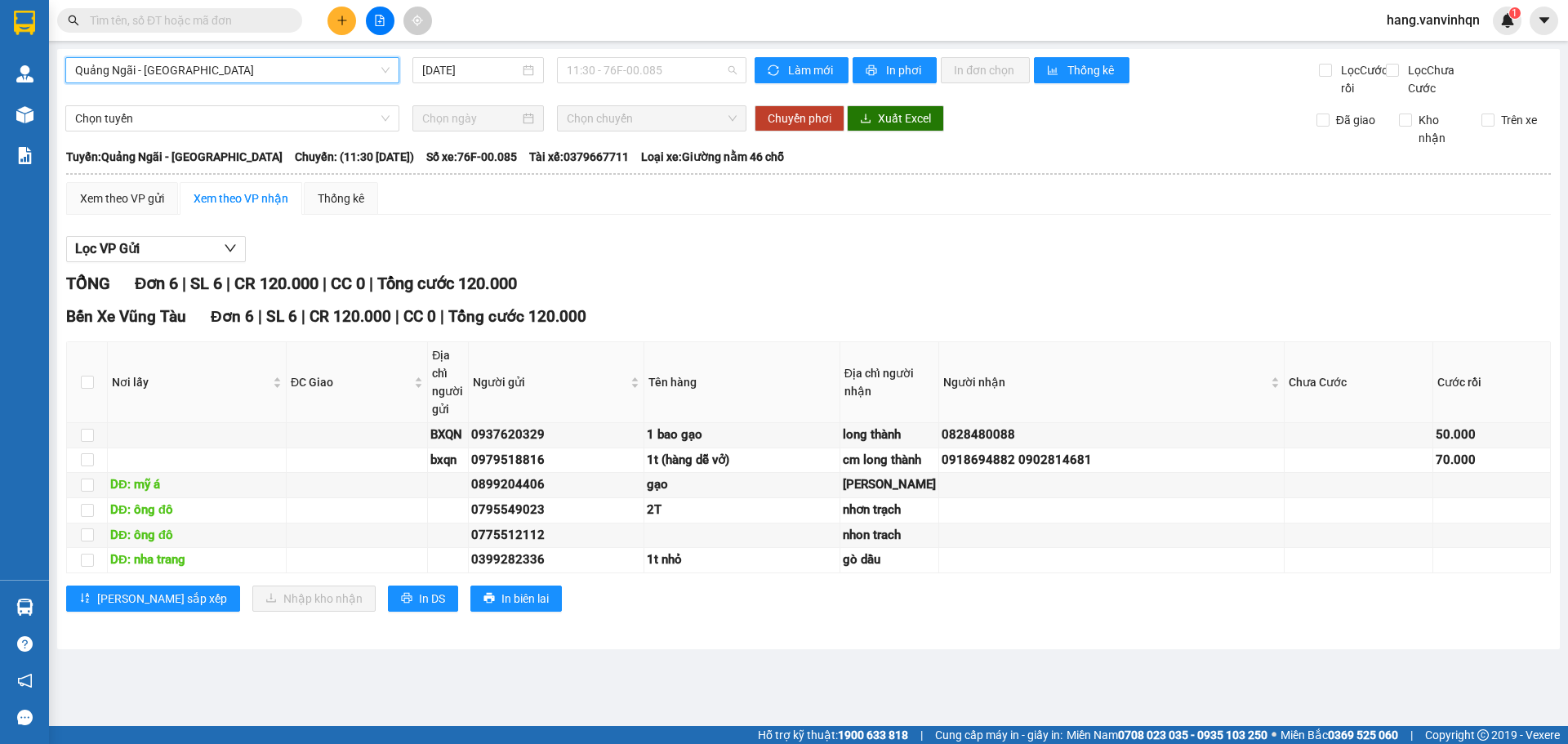
drag, startPoint x: 713, startPoint y: 77, endPoint x: 684, endPoint y: 104, distance: 39.6
click at [711, 77] on span "11:30 - 76F-00.085" at bounding box center [651, 70] width 170 height 25
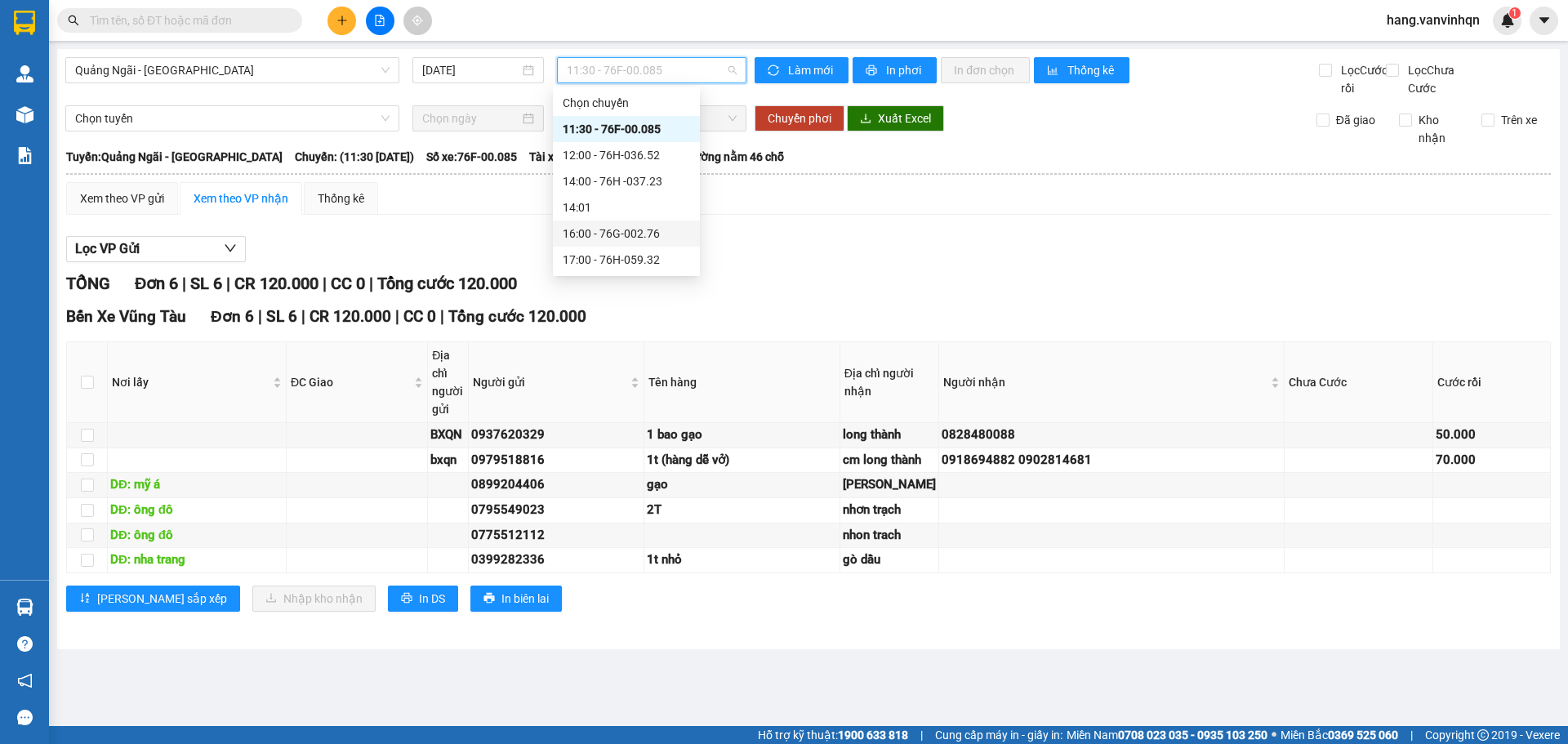
click at [632, 234] on div "16:00 - 76G-002.76" at bounding box center [626, 233] width 128 height 18
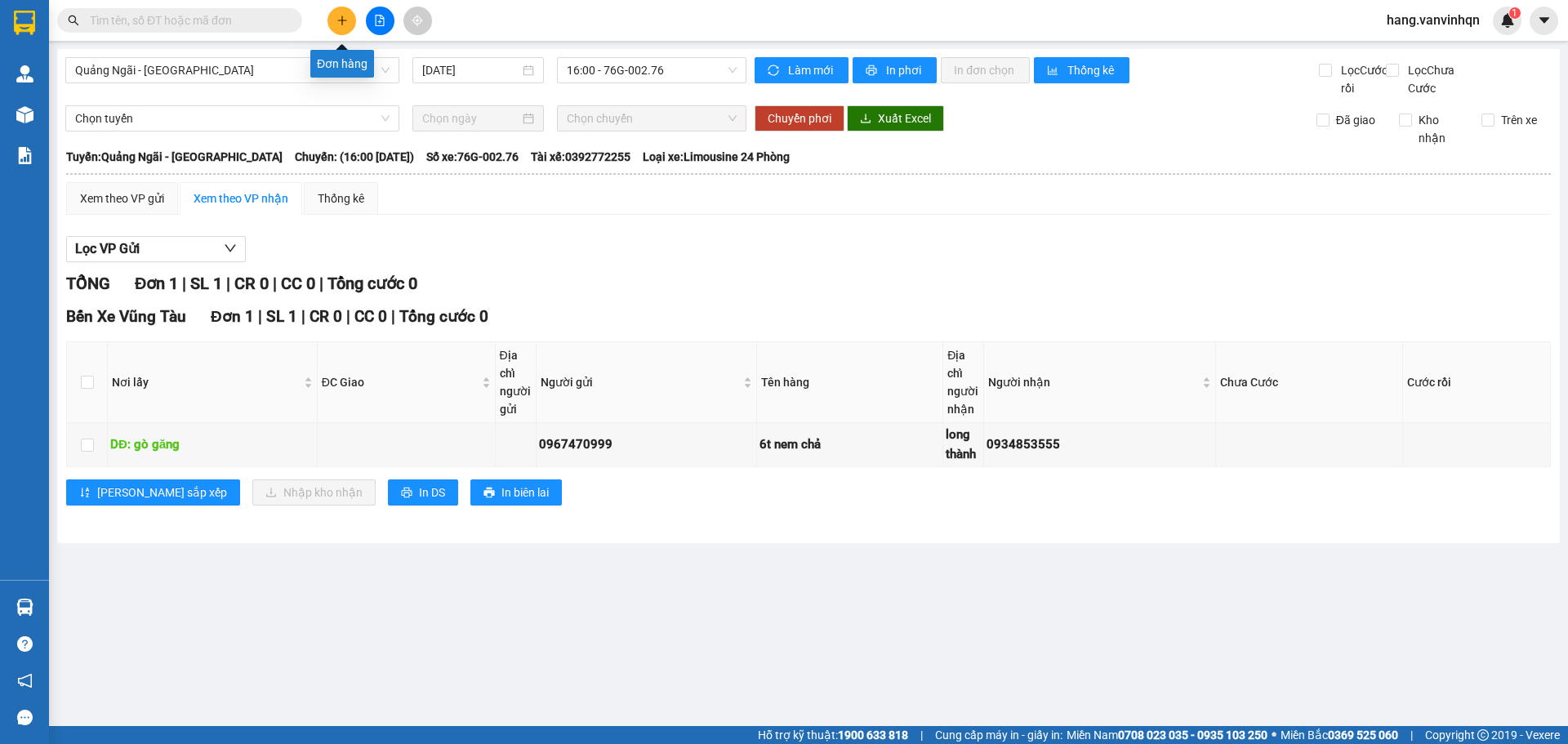
click at [337, 10] on button at bounding box center [341, 20] width 29 height 29
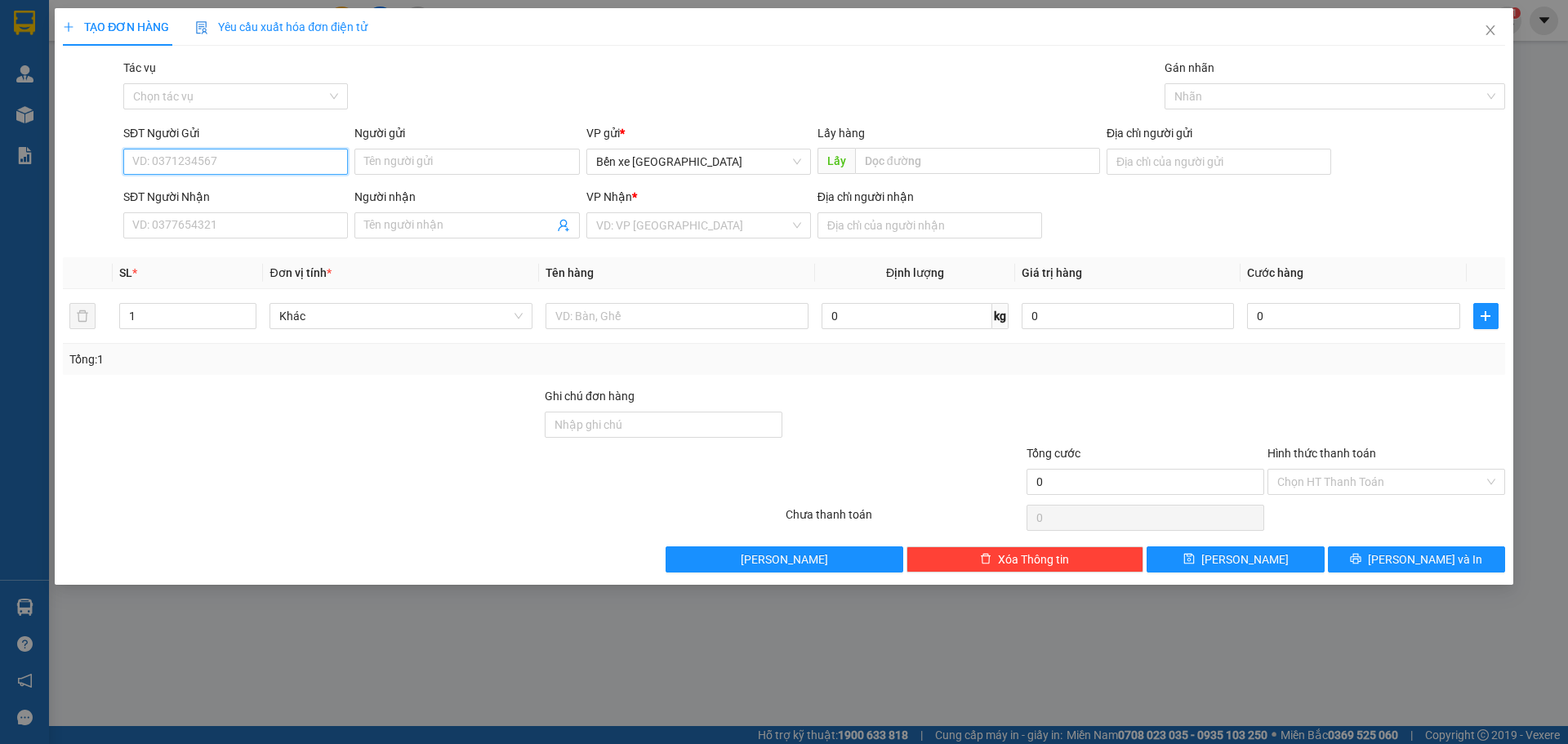
click at [229, 172] on input "SĐT Người Gửi" at bounding box center [235, 162] width 225 height 26
drag, startPoint x: 254, startPoint y: 156, endPoint x: 313, endPoint y: 152, distance: 59.1
click at [274, 156] on input "SĐT Người Gửi" at bounding box center [235, 162] width 225 height 26
click at [213, 222] on input "SĐT Người Nhận" at bounding box center [235, 226] width 225 height 26
type input "0332260689"
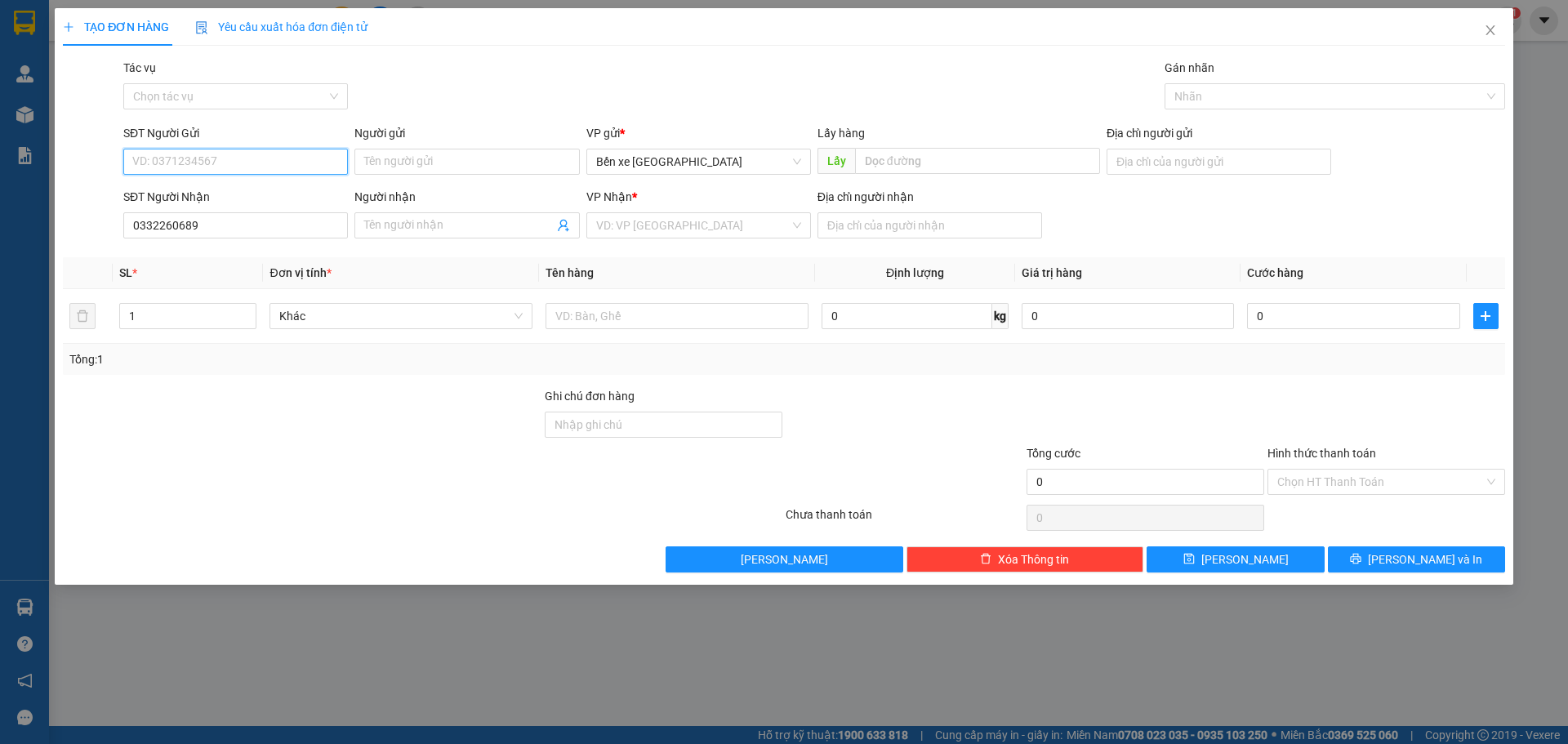
click at [273, 168] on input "SĐT Người Gửi" at bounding box center [235, 162] width 225 height 26
type input "0383151816"
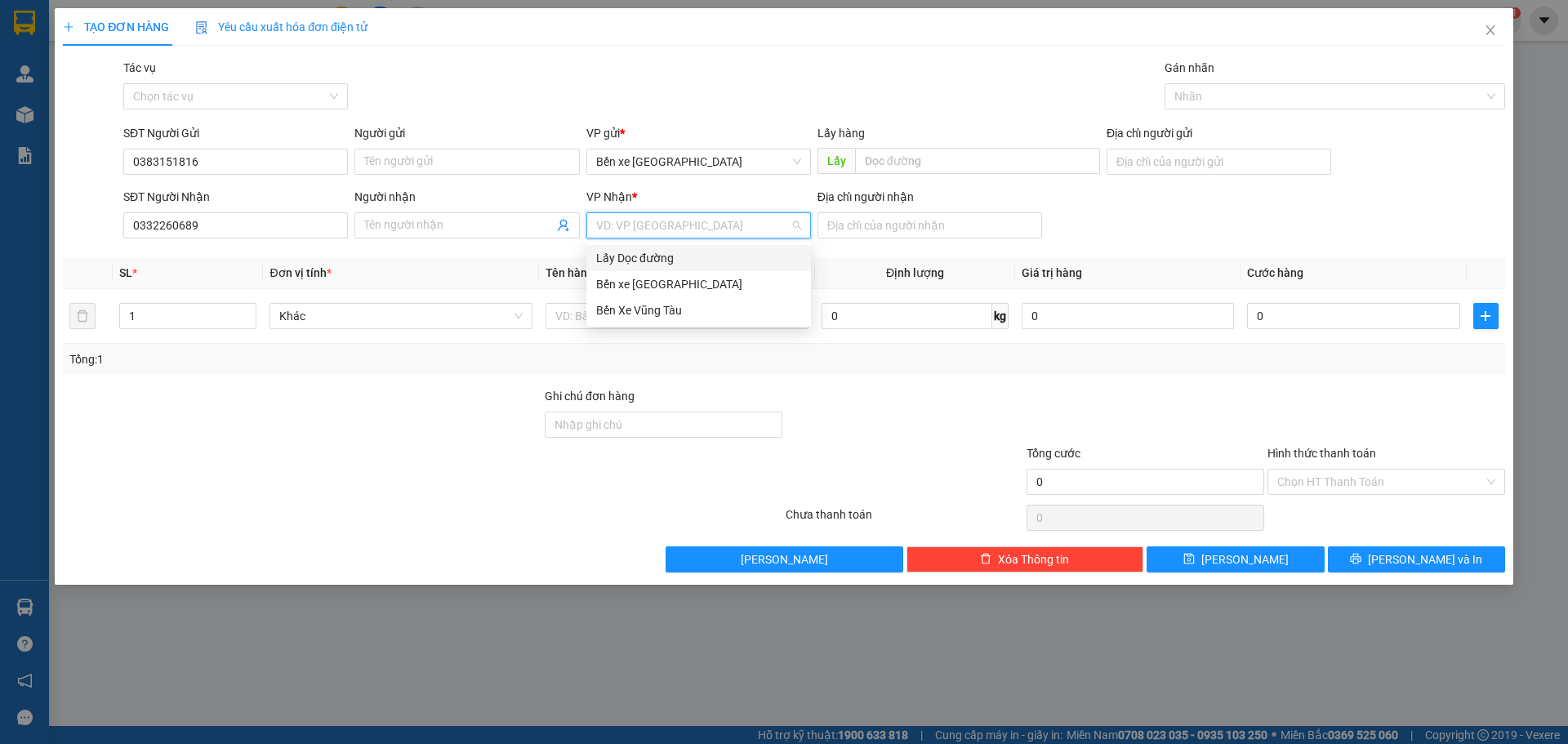
drag, startPoint x: 616, startPoint y: 226, endPoint x: 692, endPoint y: 308, distance: 111.8
click at [616, 231] on input "search" at bounding box center [692, 226] width 193 height 25
click at [662, 310] on div "Bến Xe Vũng Tàu" at bounding box center [699, 310] width 205 height 18
click at [458, 221] on input "Người nhận" at bounding box center [458, 225] width 188 height 18
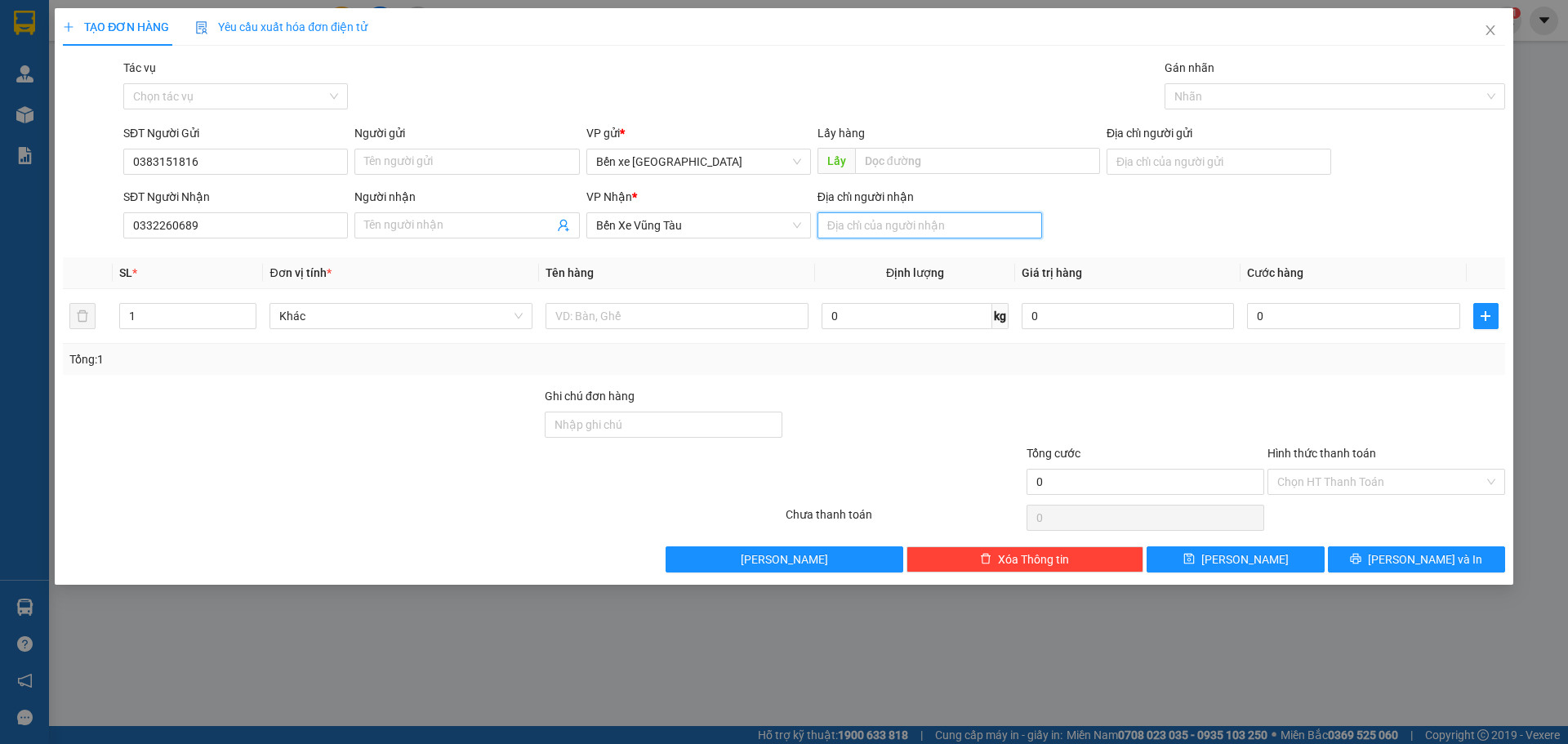
drag, startPoint x: 839, startPoint y: 222, endPoint x: 881, endPoint y: 262, distance: 58.0
click at [850, 238] on input "Địa chỉ người nhận" at bounding box center [930, 226] width 225 height 26
type input "chu hải"
click at [414, 228] on input "Người nhận" at bounding box center [458, 225] width 188 height 18
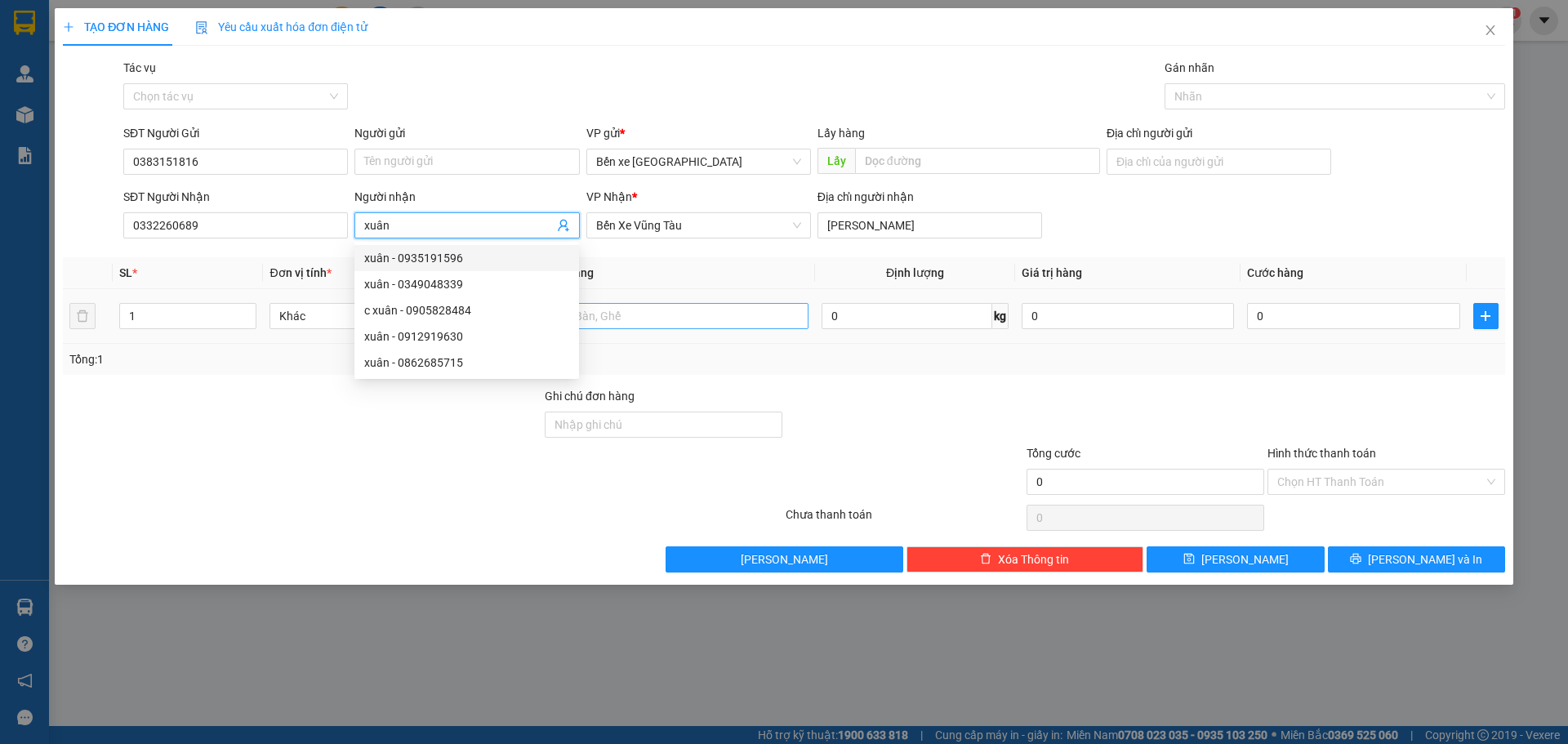
type input "xuân"
click at [629, 314] on input "text" at bounding box center [676, 316] width 263 height 26
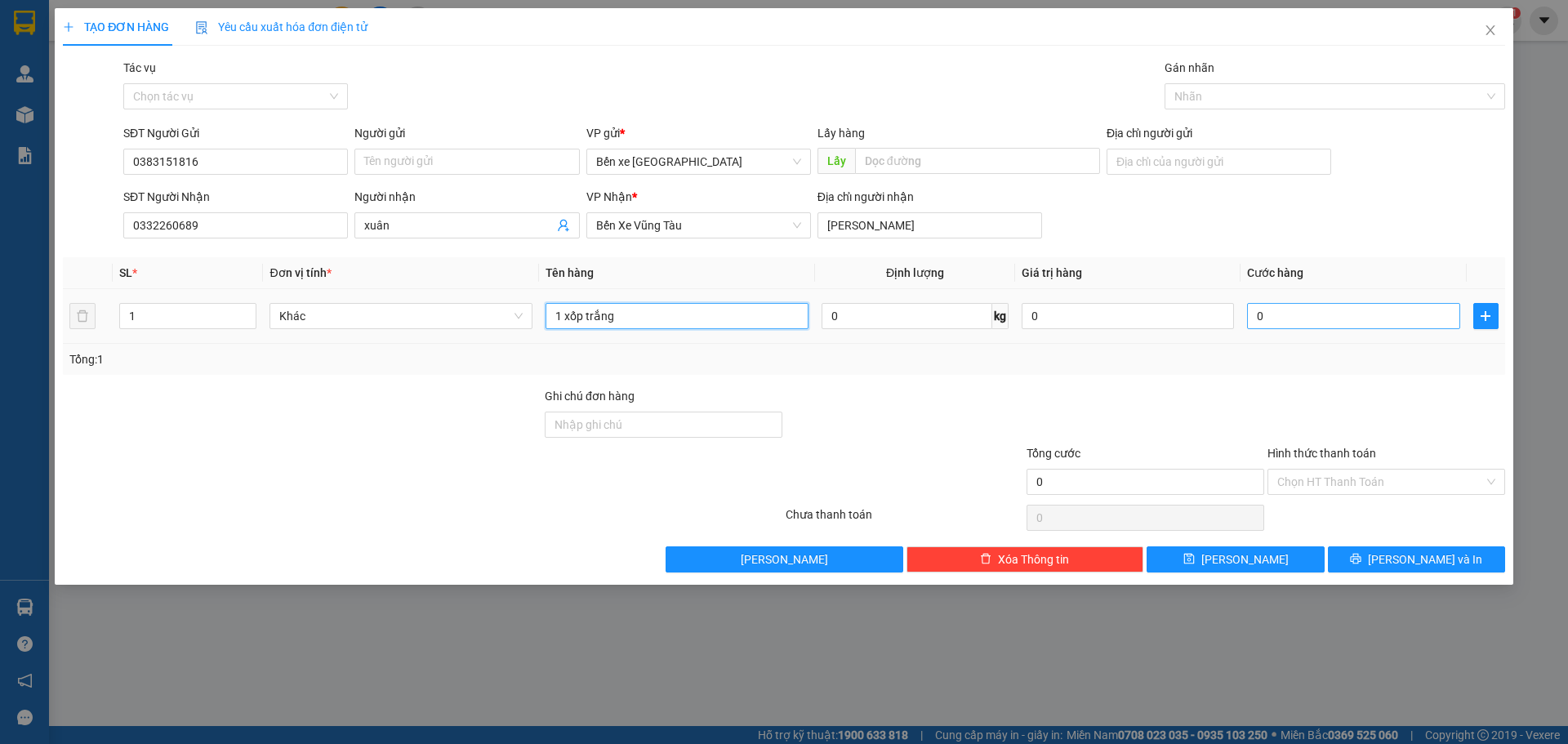
type input "1 xốp trắng"
click at [1352, 322] on input "0" at bounding box center [1354, 316] width 213 height 26
type input "7"
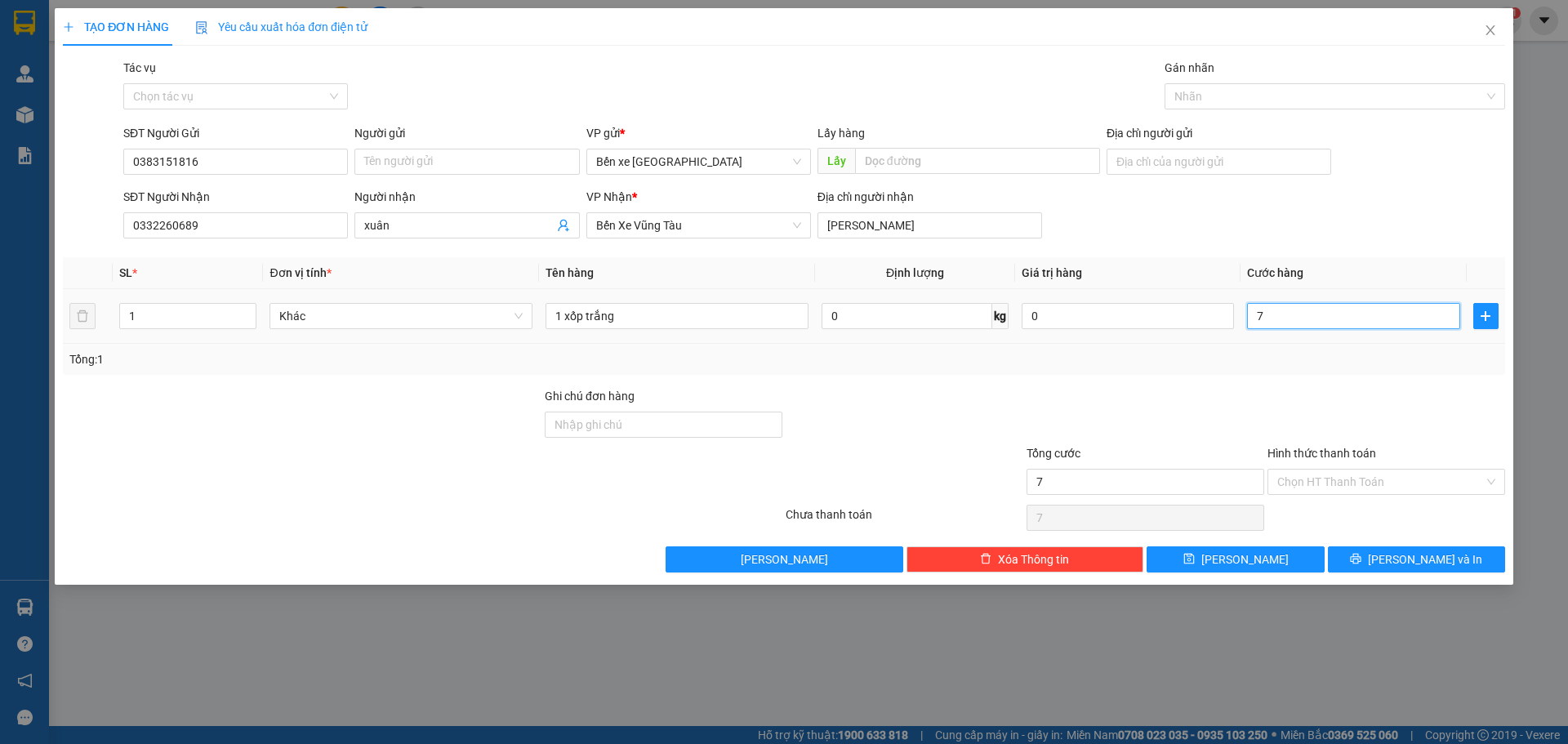
type input "70"
type input "70.000"
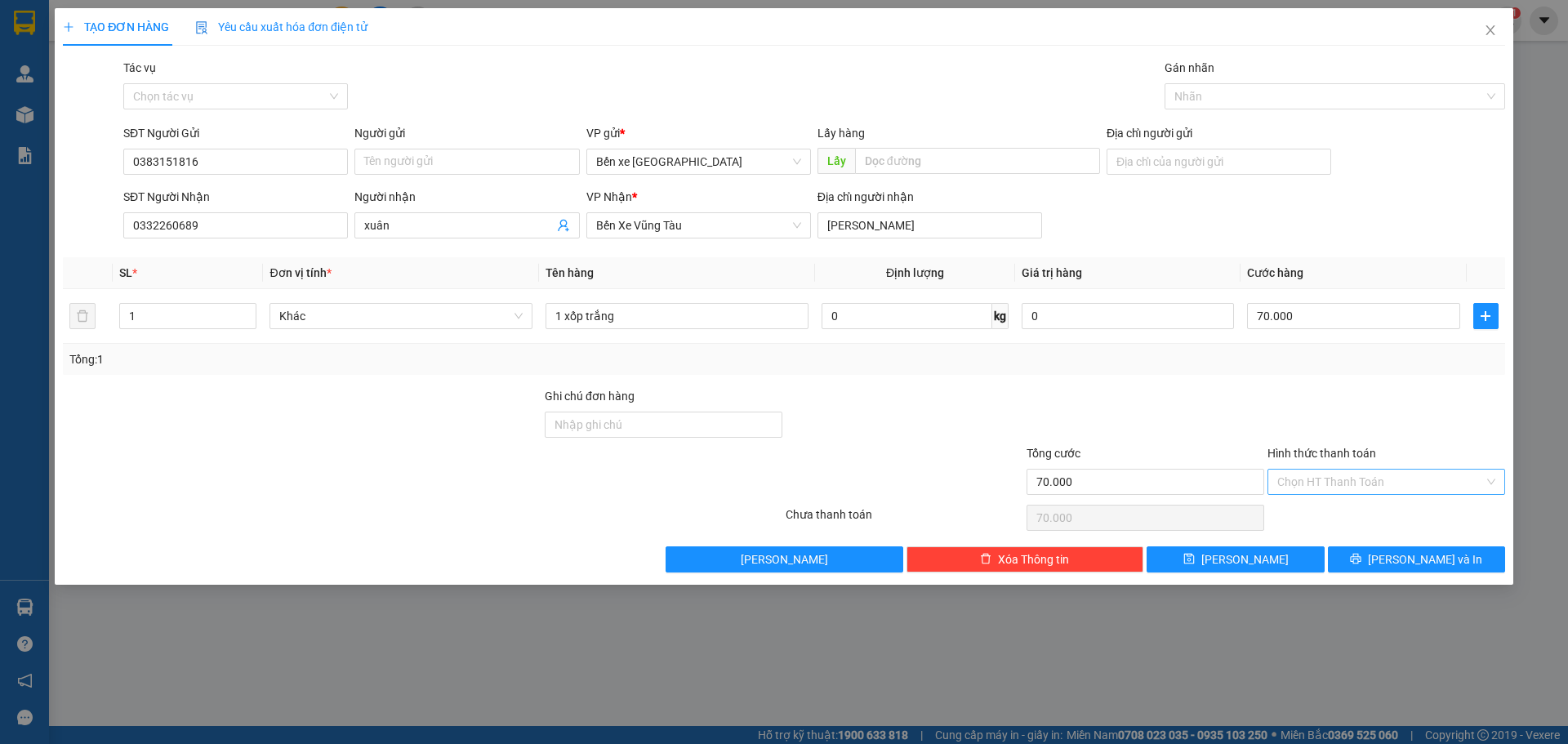
drag, startPoint x: 1322, startPoint y: 372, endPoint x: 1435, endPoint y: 480, distance: 156.3
click at [1325, 372] on div "Tổng: 1" at bounding box center [784, 360] width 1442 height 31
drag, startPoint x: 1402, startPoint y: 474, endPoint x: 1295, endPoint y: 536, distance: 123.7
click at [1402, 474] on input "Hình thức thanh toán" at bounding box center [1380, 482] width 207 height 25
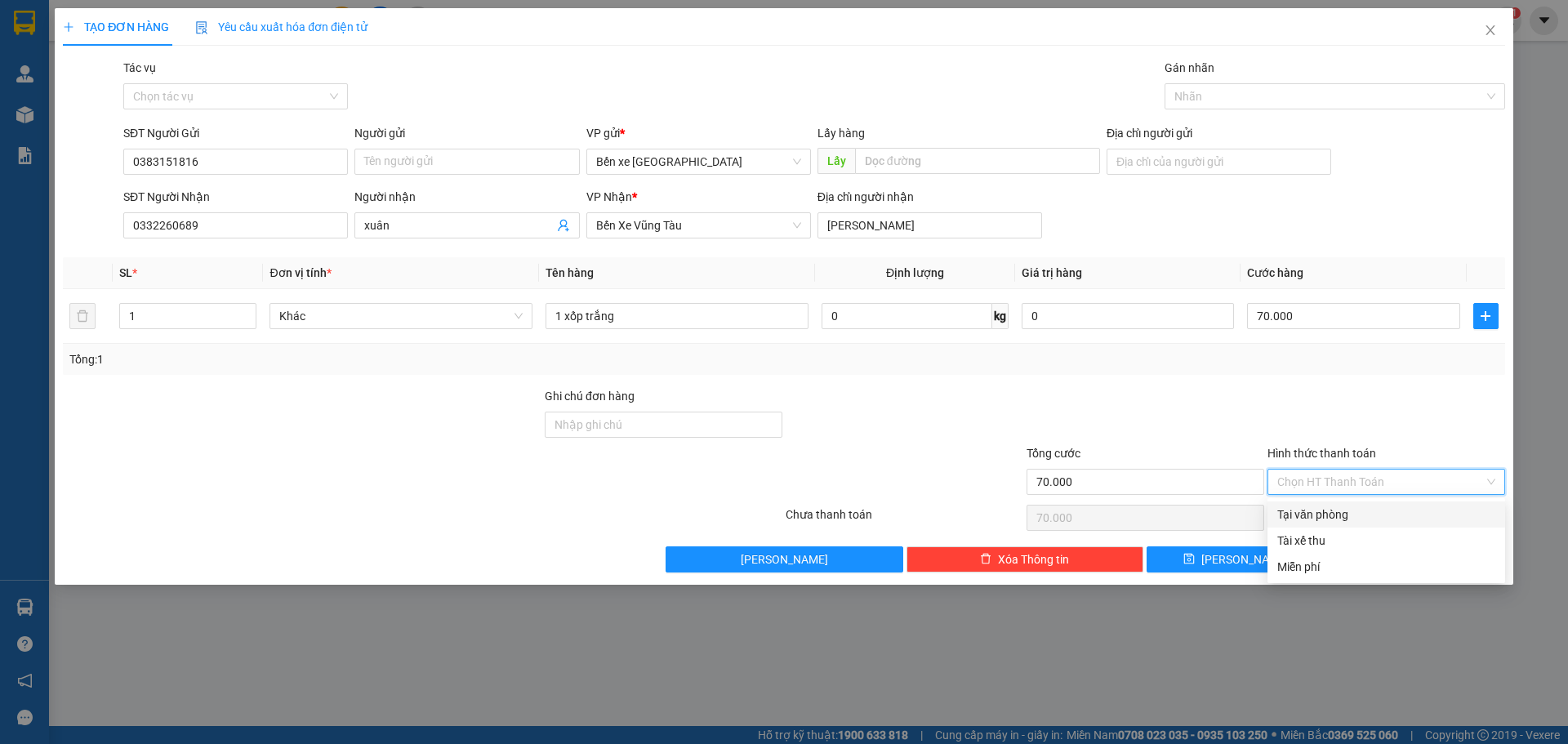
drag, startPoint x: 1309, startPoint y: 506, endPoint x: 1311, endPoint y: 515, distance: 9.2
click at [1311, 509] on div "Tại văn phòng" at bounding box center [1386, 514] width 218 height 18
type input "0"
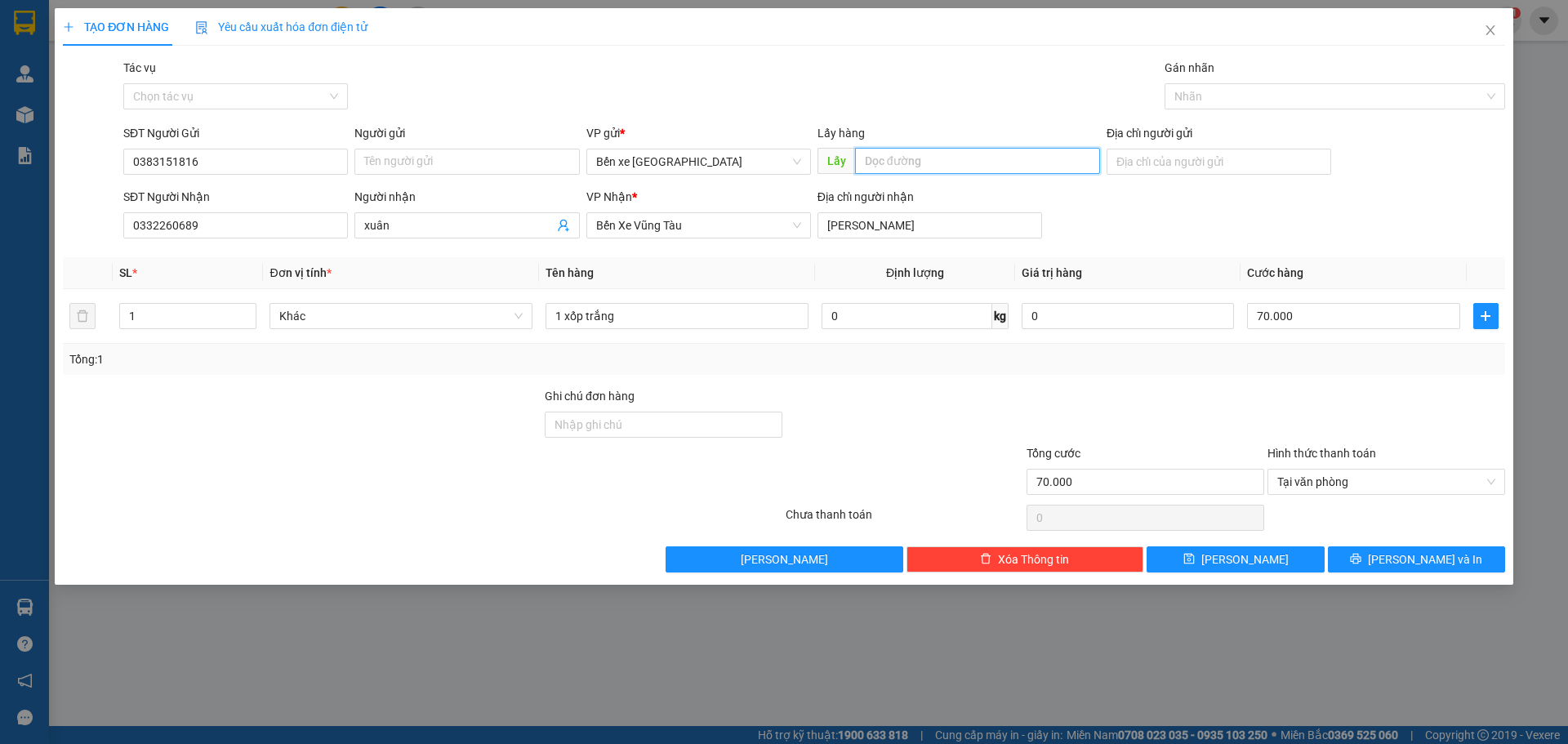
click at [988, 173] on input "text" at bounding box center [977, 161] width 245 height 26
click at [977, 152] on input "text" at bounding box center [977, 161] width 245 height 26
click at [990, 155] on input "text" at bounding box center [977, 161] width 245 height 26
drag, startPoint x: 1127, startPoint y: 160, endPoint x: 1128, endPoint y: 180, distance: 20.0
click at [1128, 165] on input "Địa chỉ người gửi" at bounding box center [1219, 162] width 225 height 26
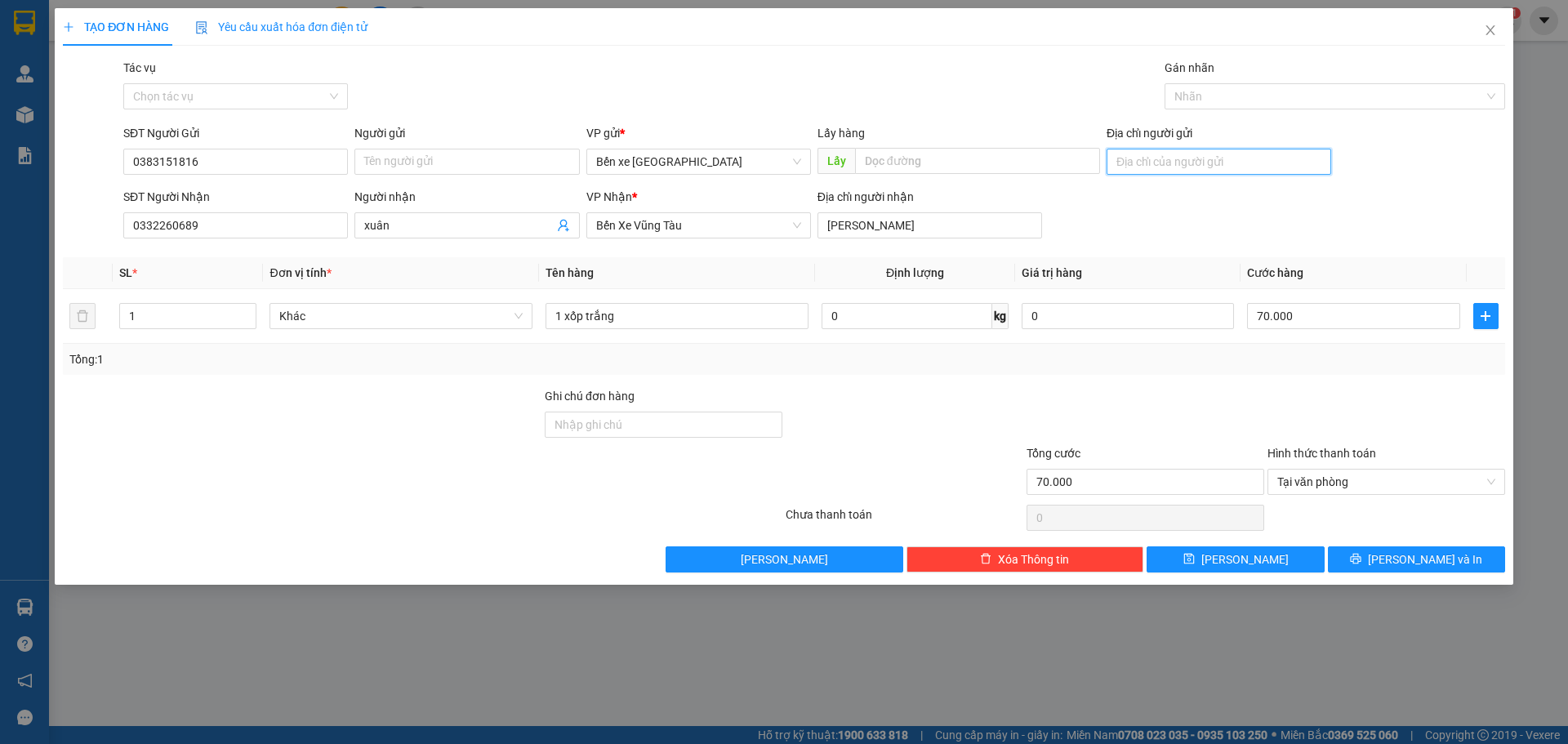
type input "bxe"
drag, startPoint x: 1258, startPoint y: 566, endPoint x: 1075, endPoint y: 171, distance: 435.3
click at [1040, 189] on div "Transit Pickup Surcharge Ids Transit Deliver Surcharge Ids Transit Deliver Surc…" at bounding box center [784, 316] width 1442 height 514
drag, startPoint x: 1339, startPoint y: 461, endPoint x: 1339, endPoint y: 478, distance: 17.0
click at [1339, 465] on div "Hình thức thanh toán" at bounding box center [1386, 457] width 237 height 25
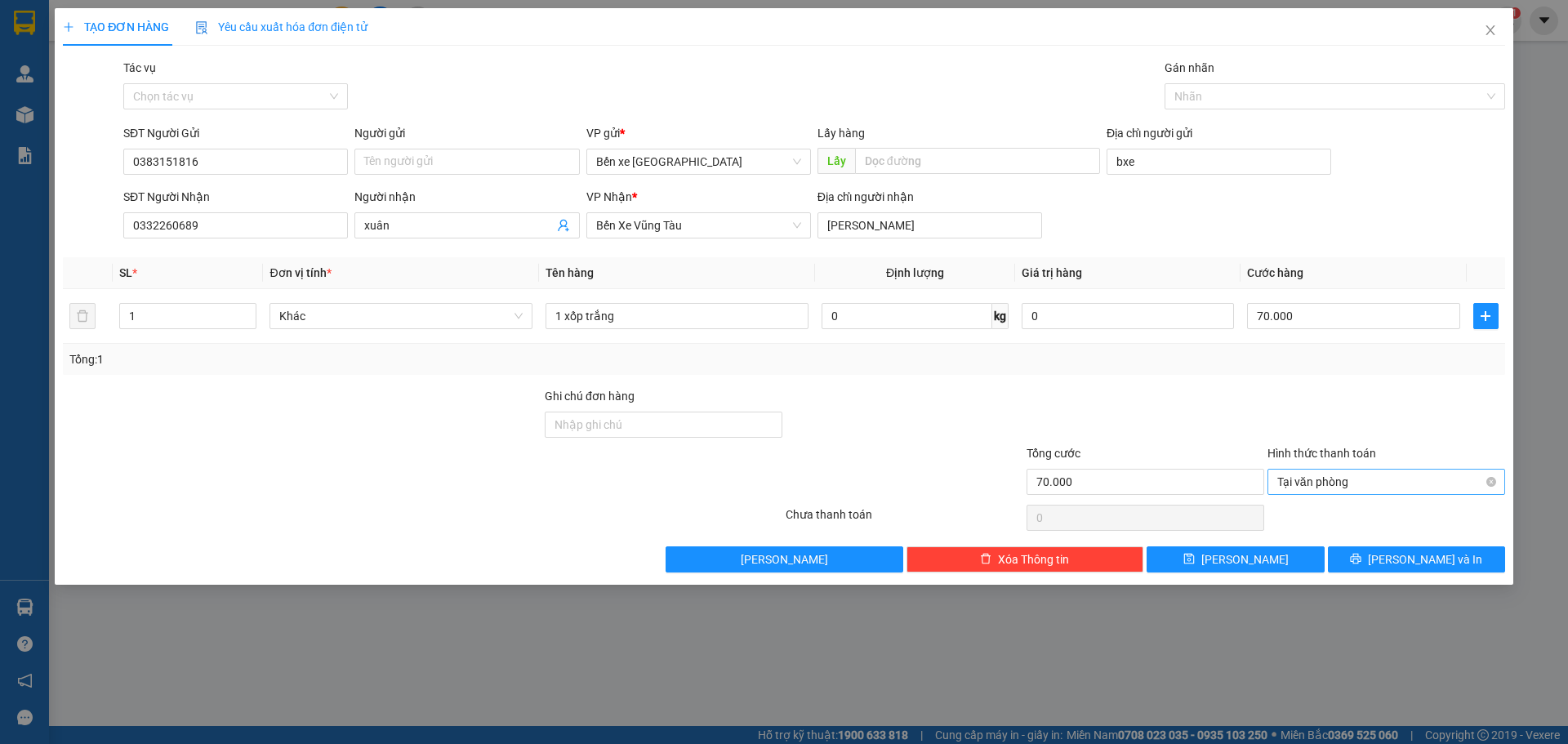
click at [1340, 480] on span "Tại văn phòng" at bounding box center [1386, 482] width 218 height 25
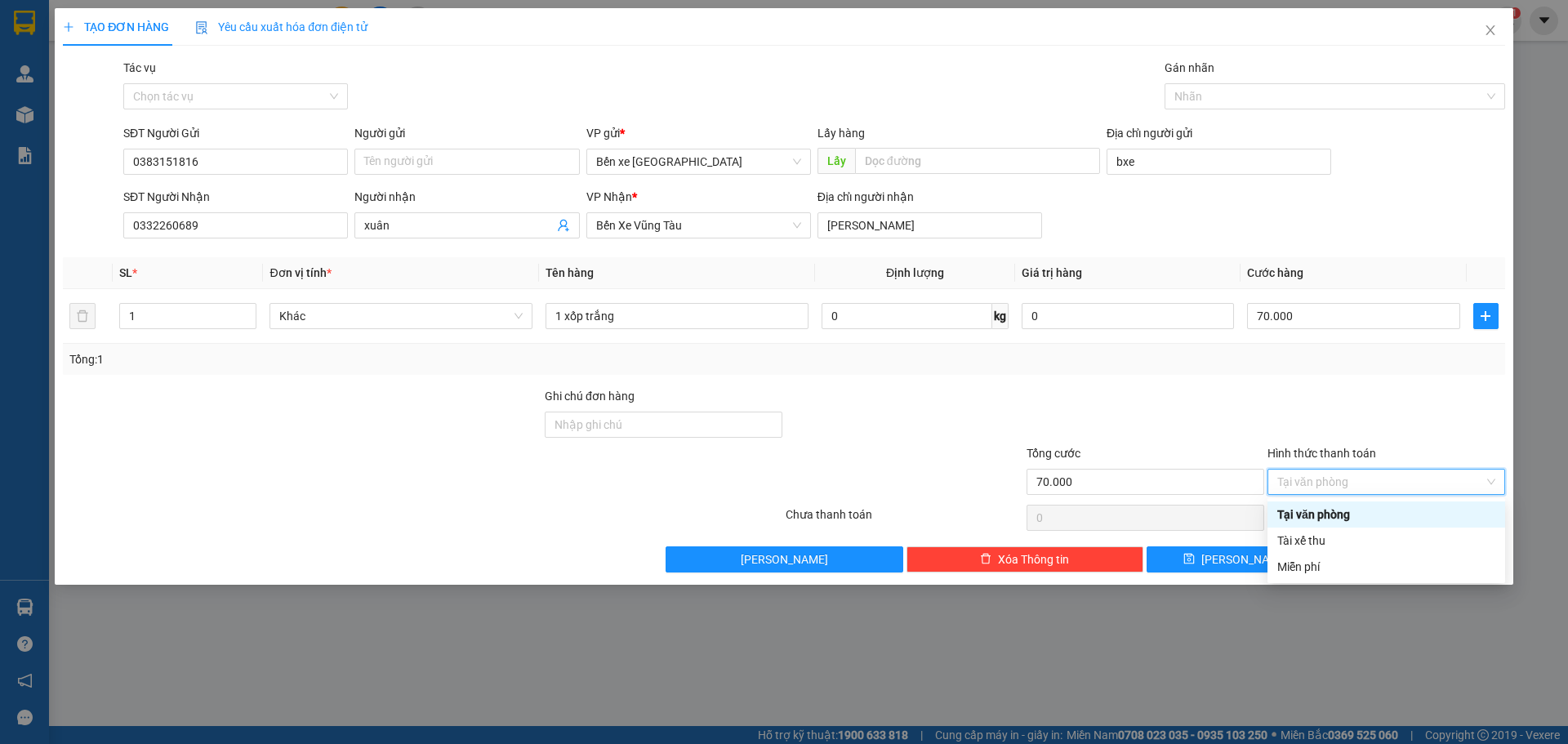
drag, startPoint x: 1344, startPoint y: 514, endPoint x: 1339, endPoint y: 520, distance: 7.8
click at [1340, 518] on div "Tại văn phòng" at bounding box center [1386, 514] width 218 height 18
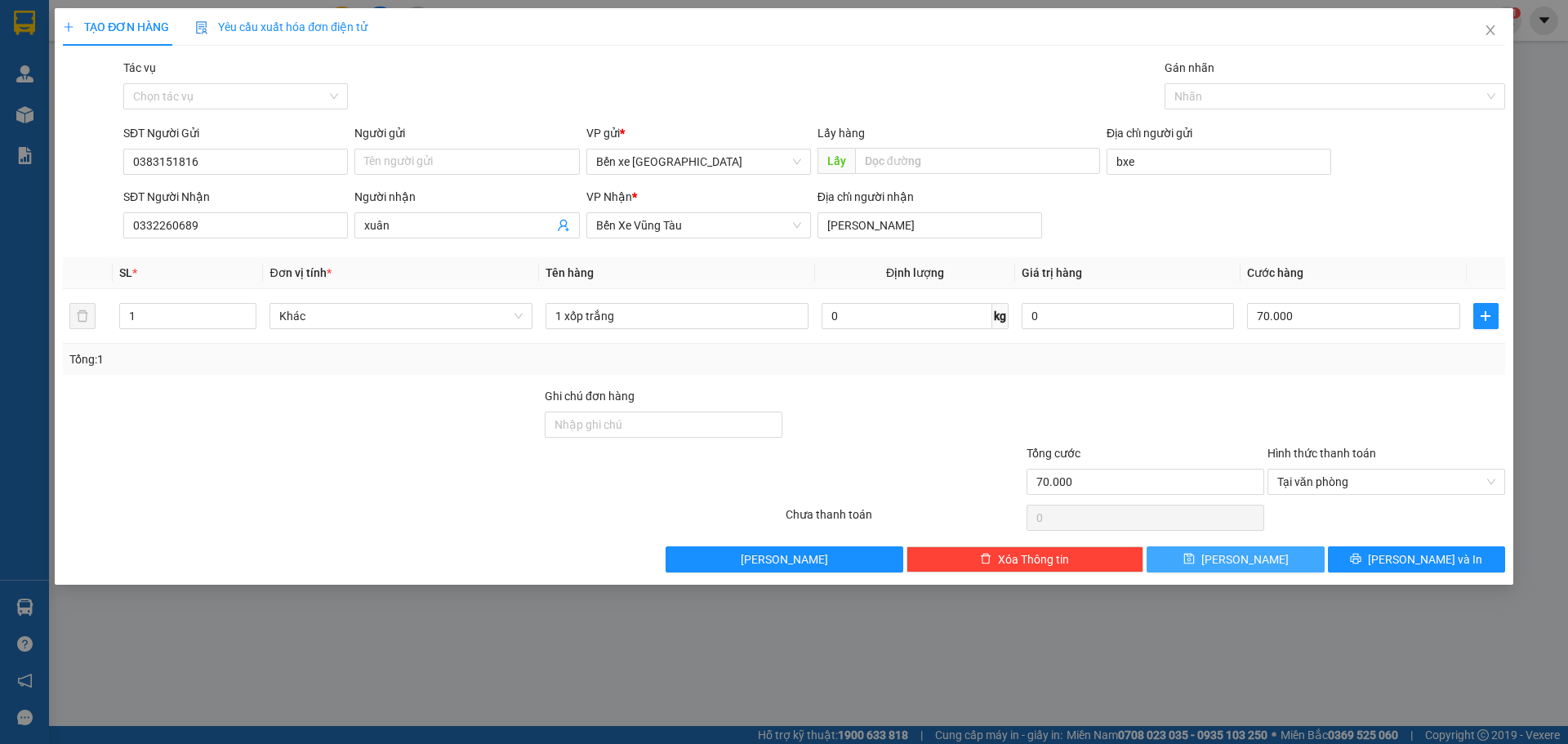
click at [1256, 555] on button "Lưu" at bounding box center [1235, 559] width 177 height 26
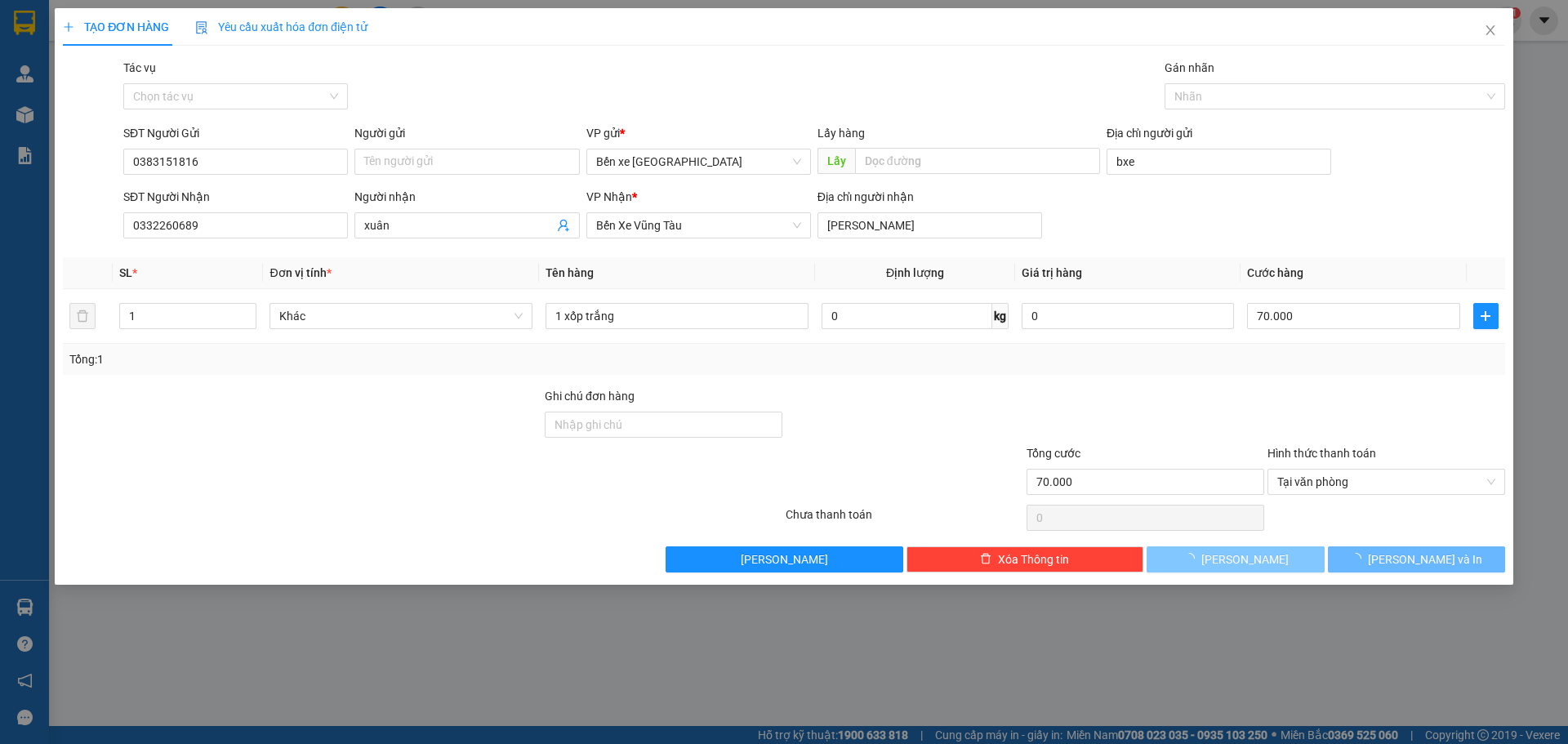
type input "0"
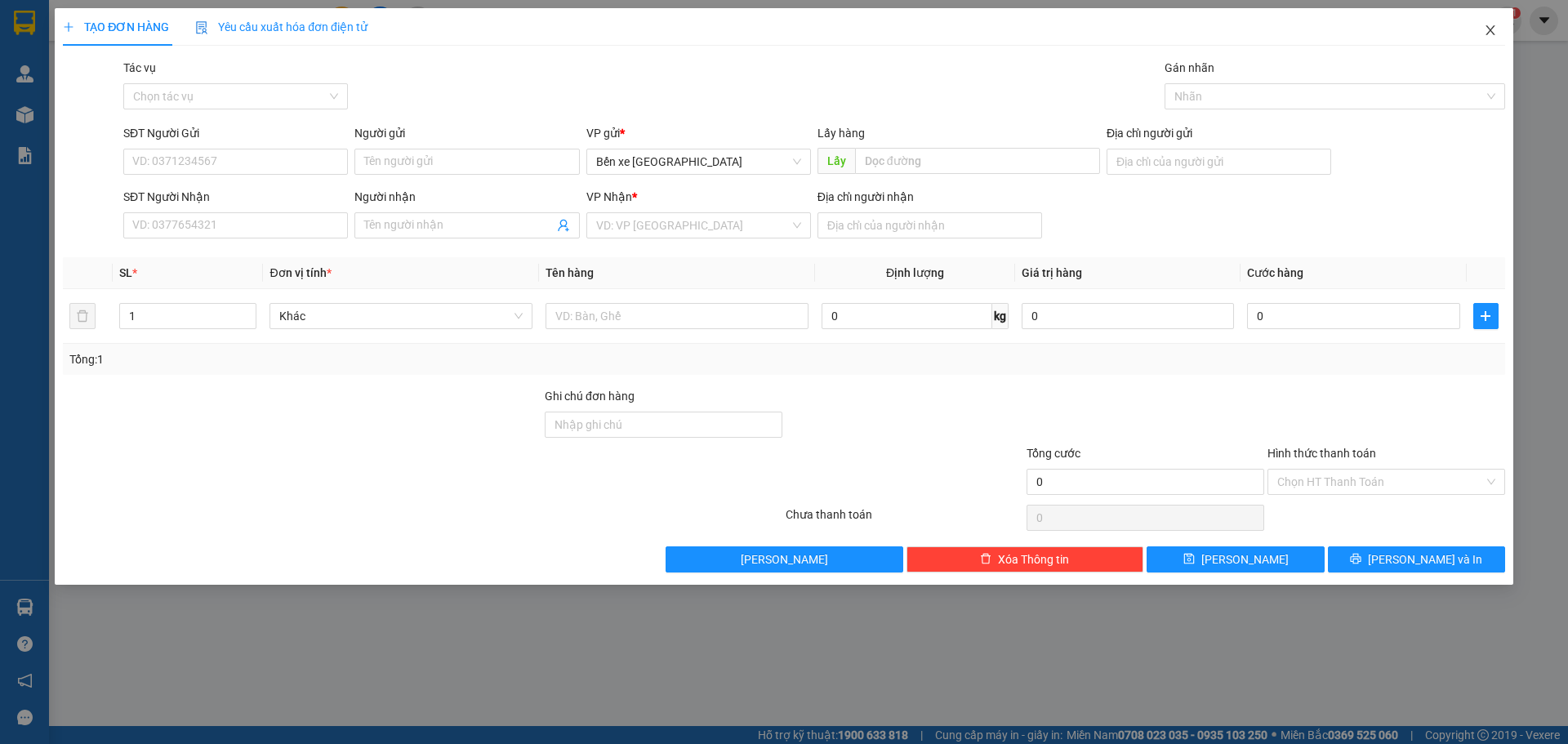
click at [1489, 27] on icon "close" at bounding box center [1490, 30] width 13 height 13
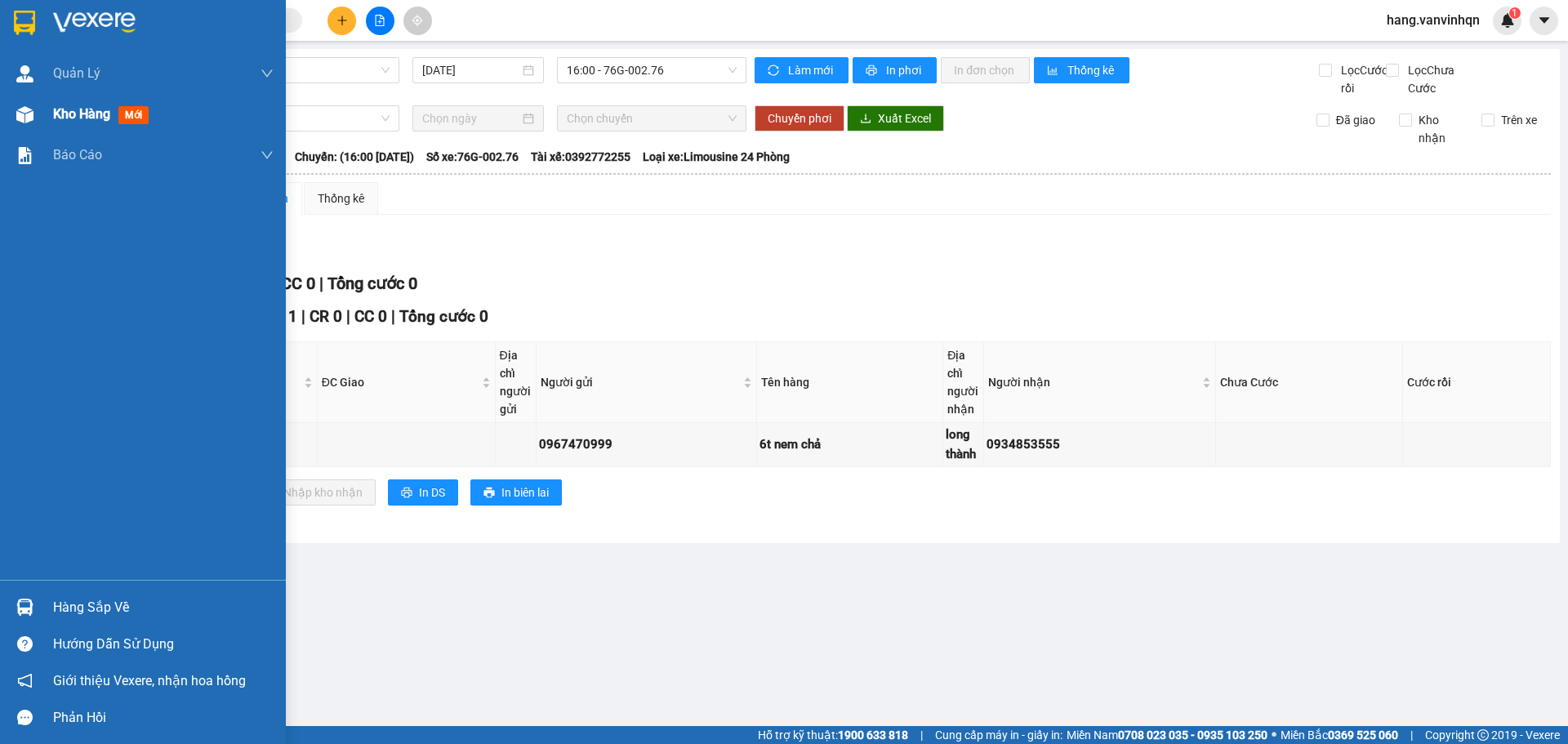
click at [37, 116] on div at bounding box center [24, 115] width 29 height 29
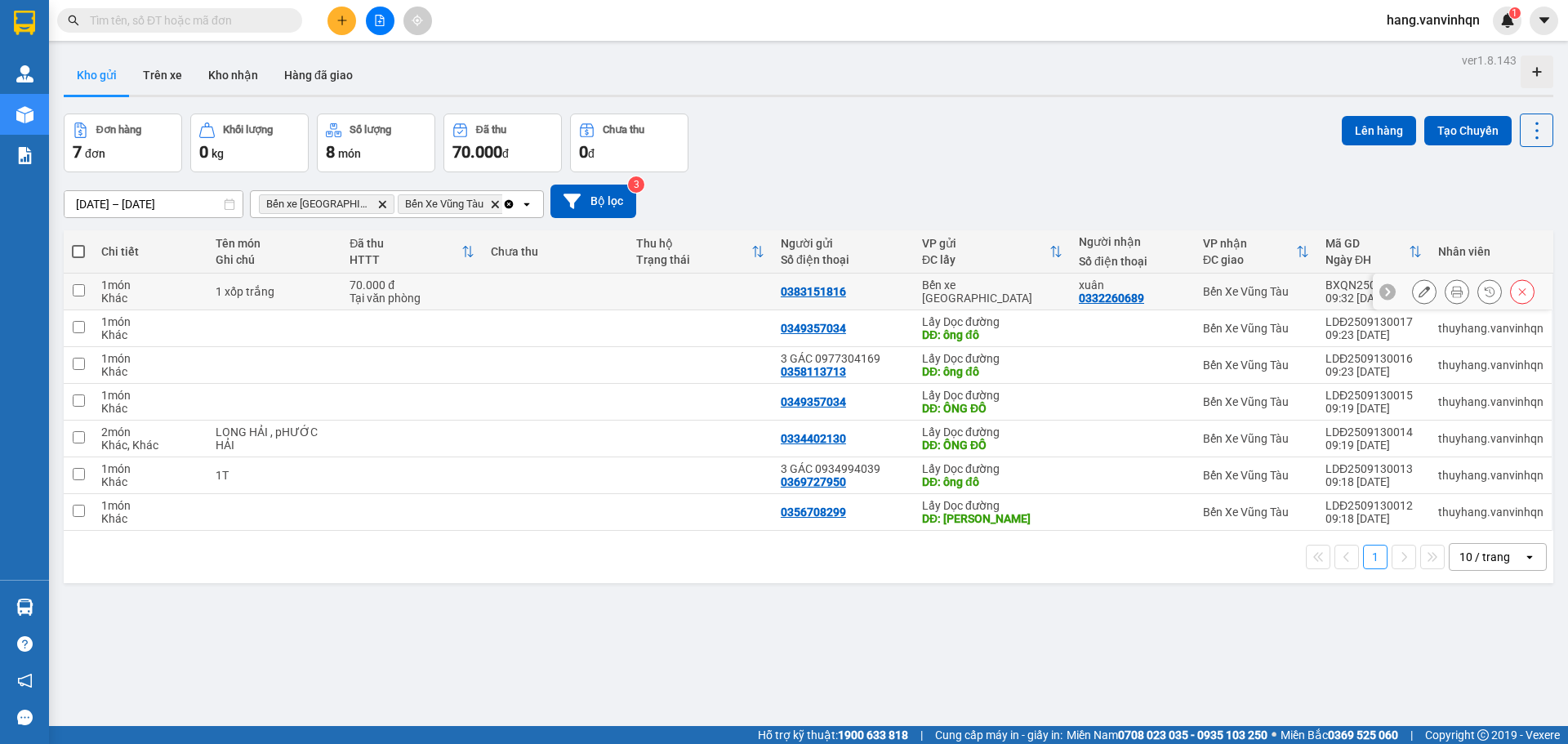
drag, startPoint x: 785, startPoint y: 295, endPoint x: 1567, endPoint y: 254, distance: 783.1
click at [854, 286] on div "0383151816" at bounding box center [843, 291] width 125 height 13
checkbox input "true"
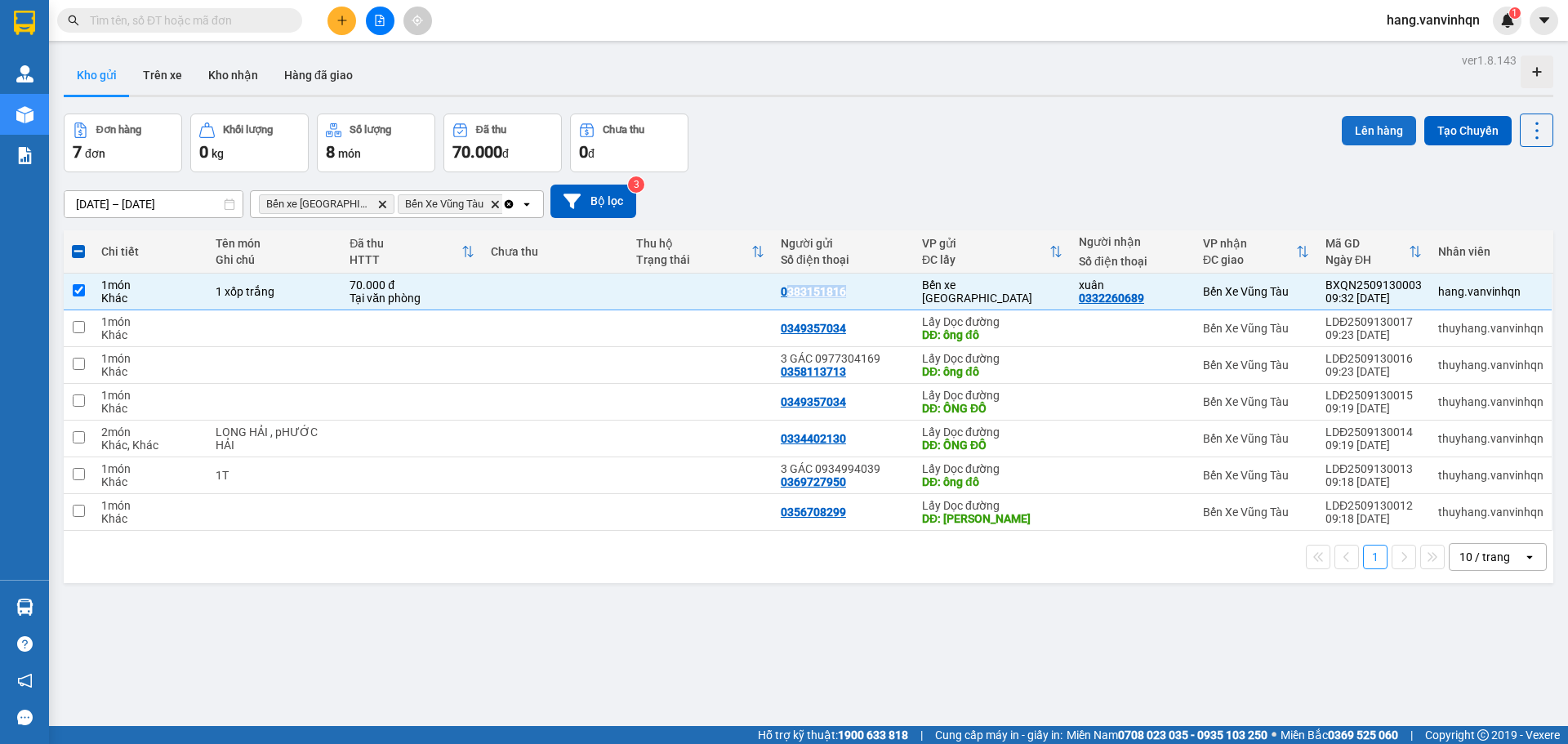
click at [1358, 126] on button "Lên hàng" at bounding box center [1379, 131] width 74 height 30
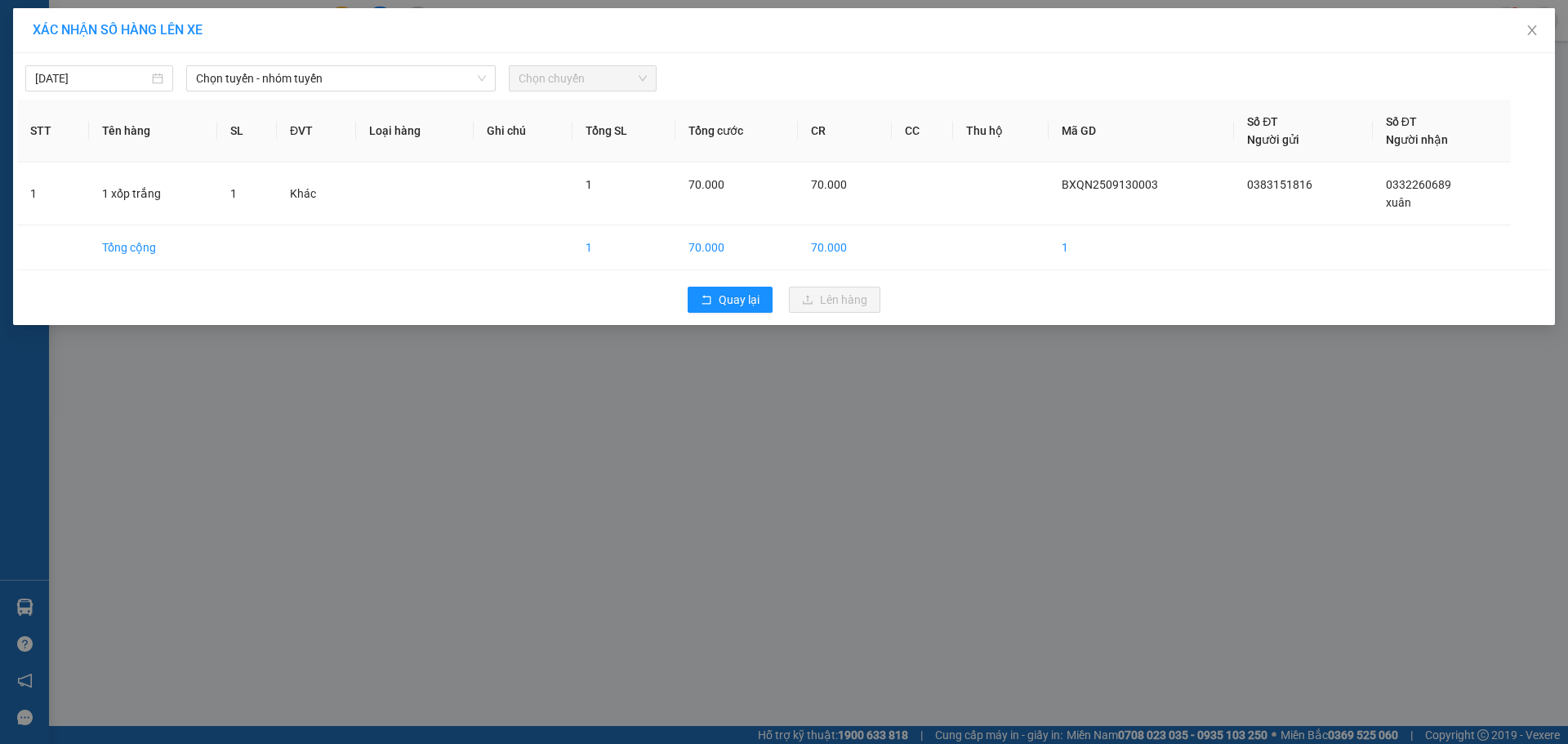
click at [338, 61] on div "13/09/2025 Chọn tuyến - nhóm tuyến Chọn chuyến" at bounding box center [784, 74] width 1534 height 34
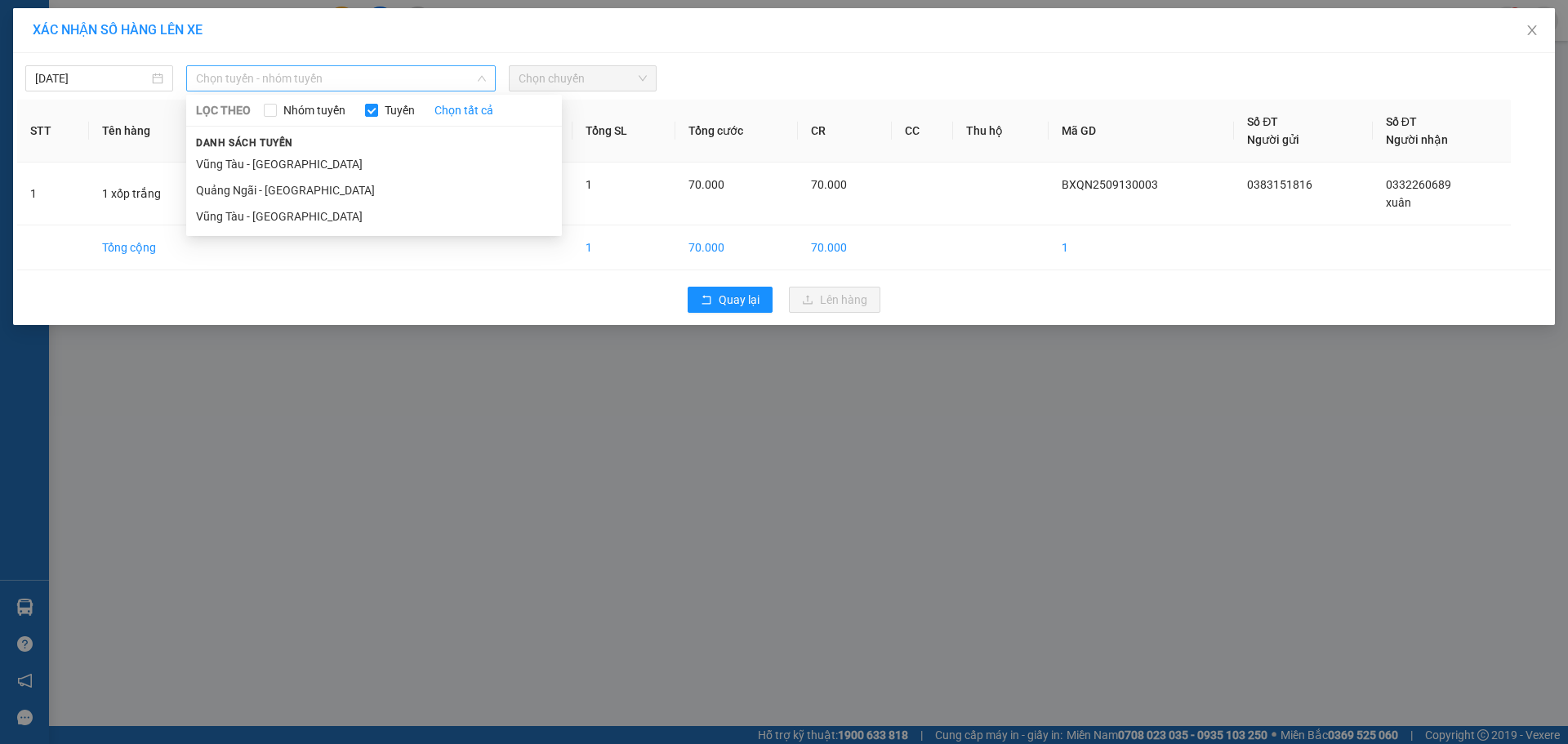
drag, startPoint x: 333, startPoint y: 75, endPoint x: 310, endPoint y: 158, distance: 86.1
click at [334, 75] on span "Chọn tuyến - nhóm tuyến" at bounding box center [341, 79] width 290 height 25
click at [293, 195] on li "Quảng Ngãi - Vũng Tàu" at bounding box center [374, 190] width 376 height 26
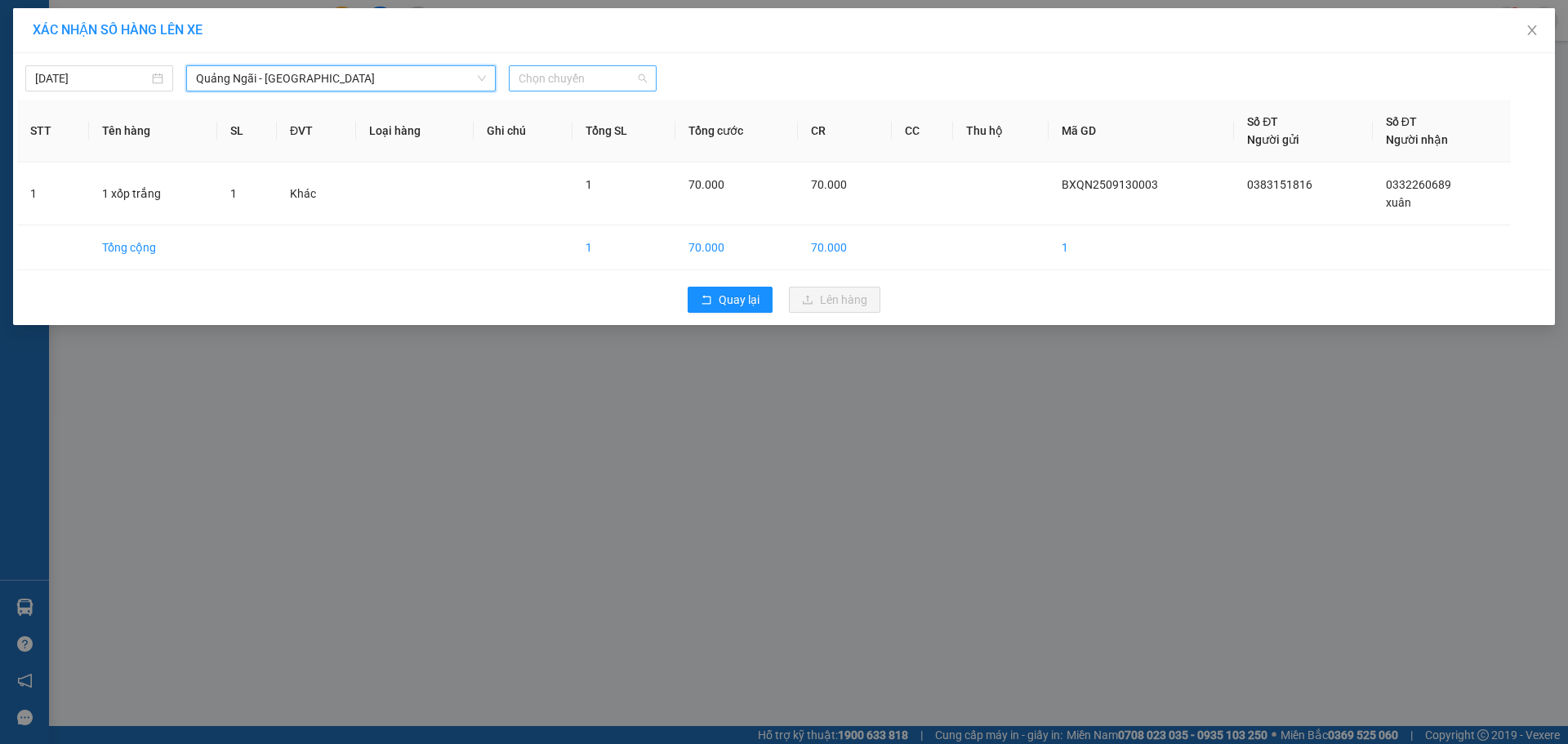
click at [568, 84] on span "Chọn chuyến" at bounding box center [582, 79] width 128 height 25
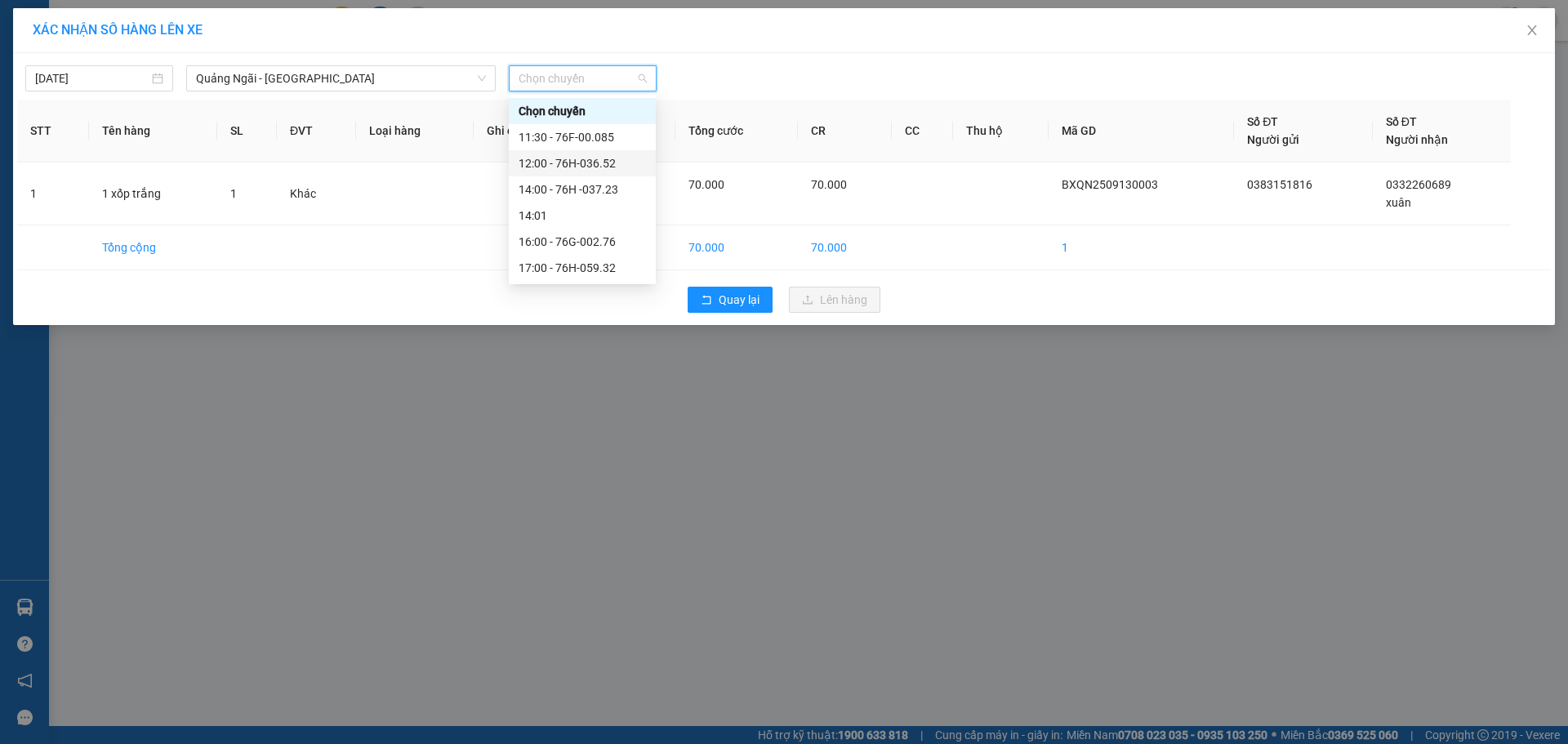
click at [592, 165] on div "12:00 - 76H-036.52" at bounding box center [582, 163] width 128 height 18
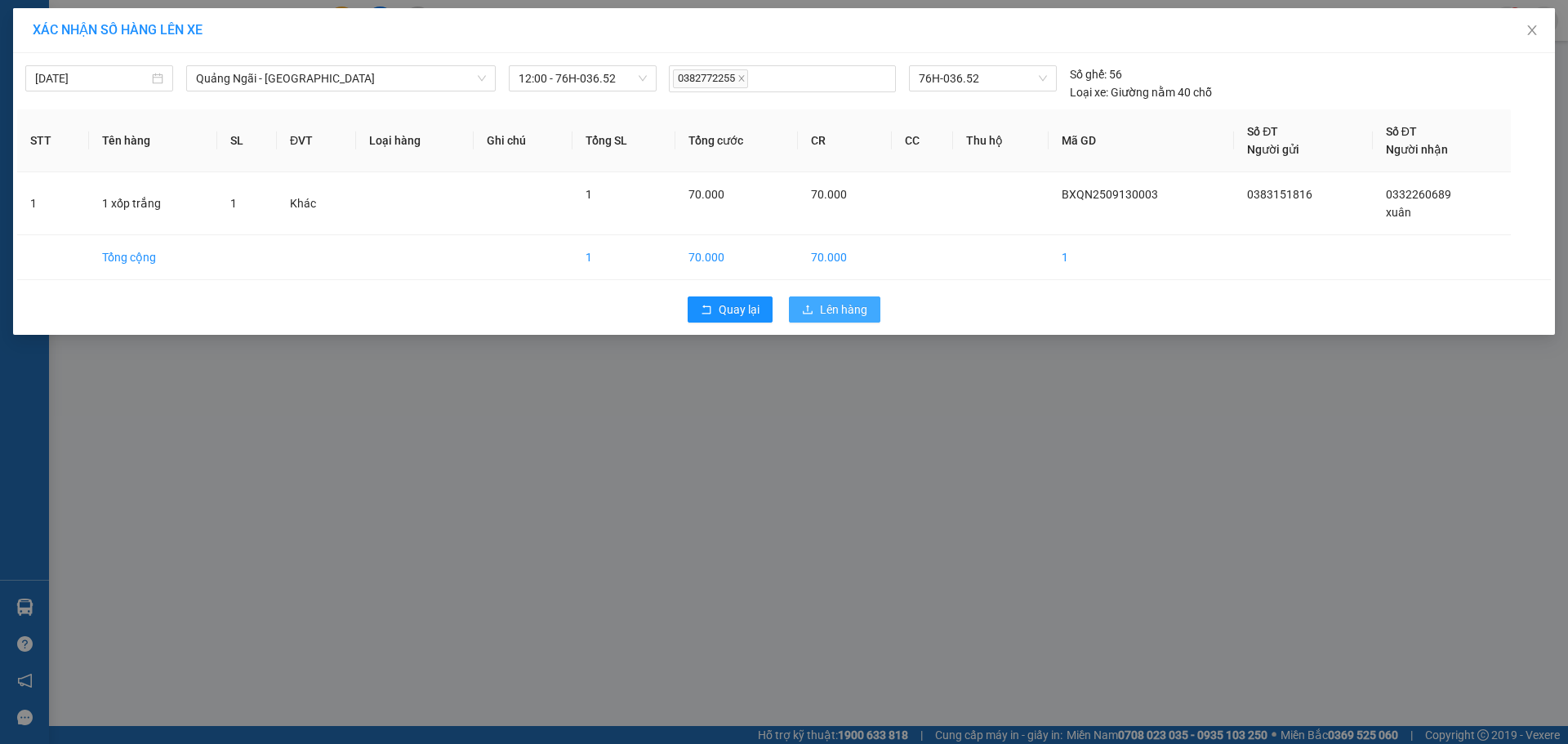
click at [859, 299] on button "Lên hàng" at bounding box center [834, 310] width 91 height 26
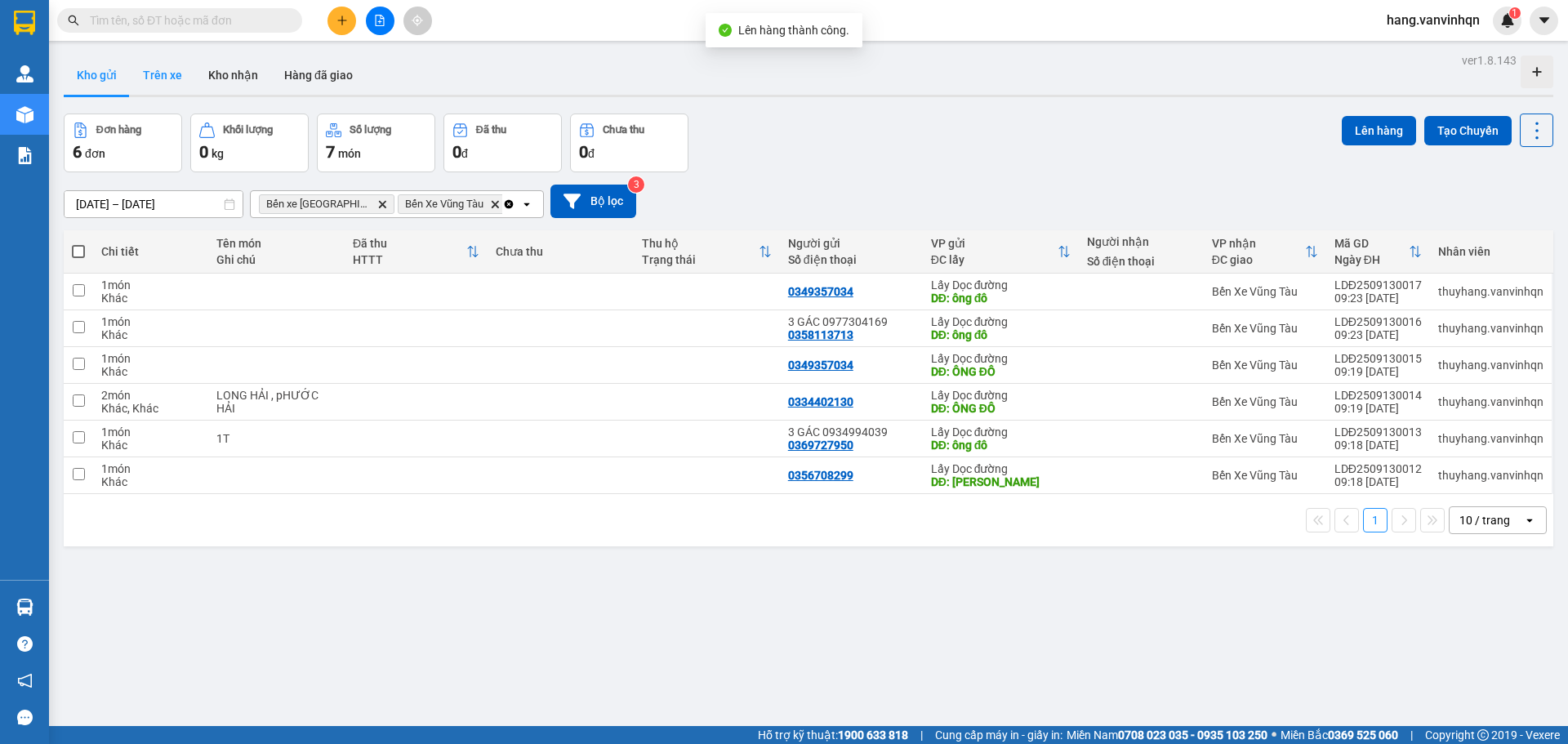
drag, startPoint x: 161, startPoint y: 80, endPoint x: 1154, endPoint y: 214, distance: 1002.0
click at [187, 80] on button "Trên xe" at bounding box center [163, 75] width 66 height 39
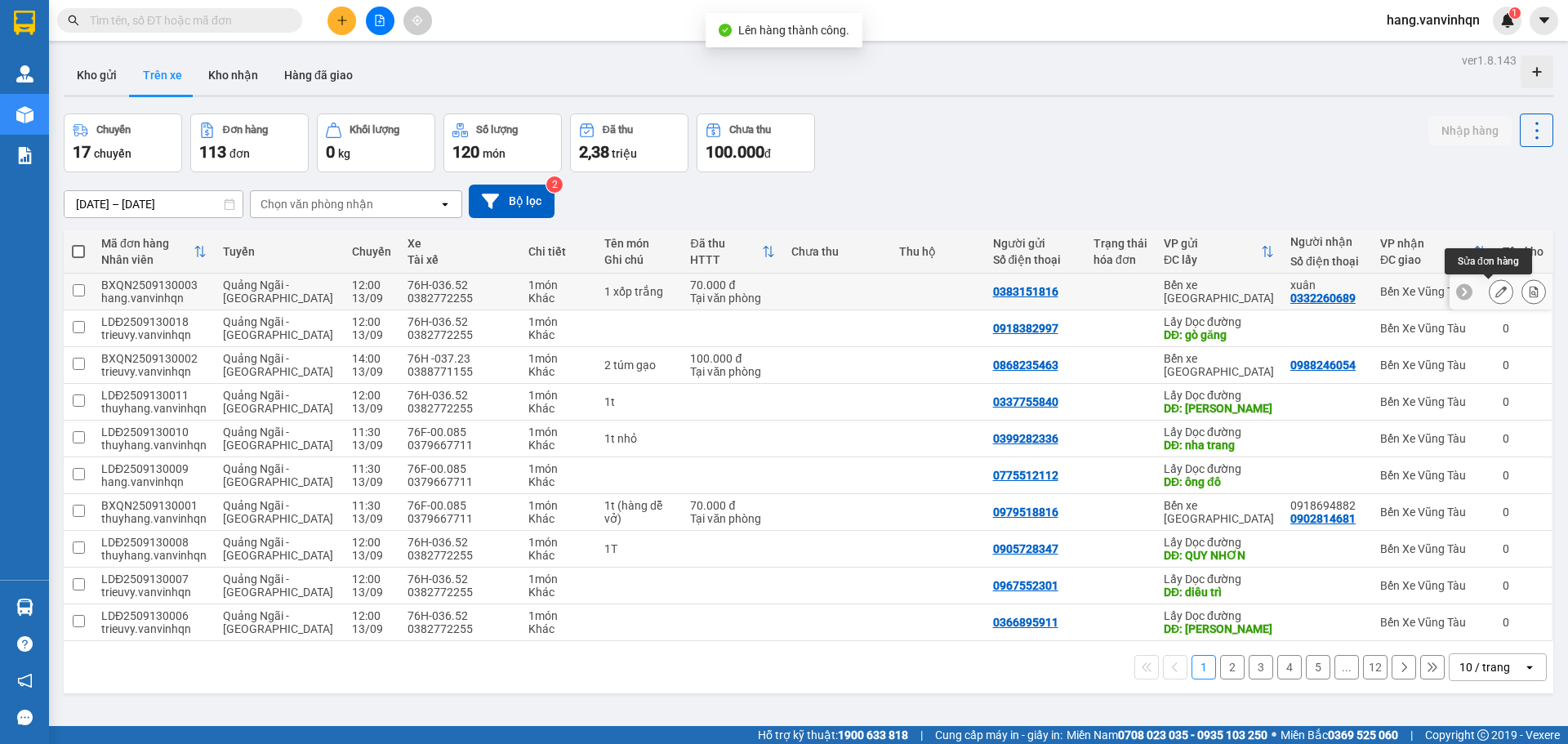
click at [1495, 289] on icon at bounding box center [1501, 291] width 11 height 11
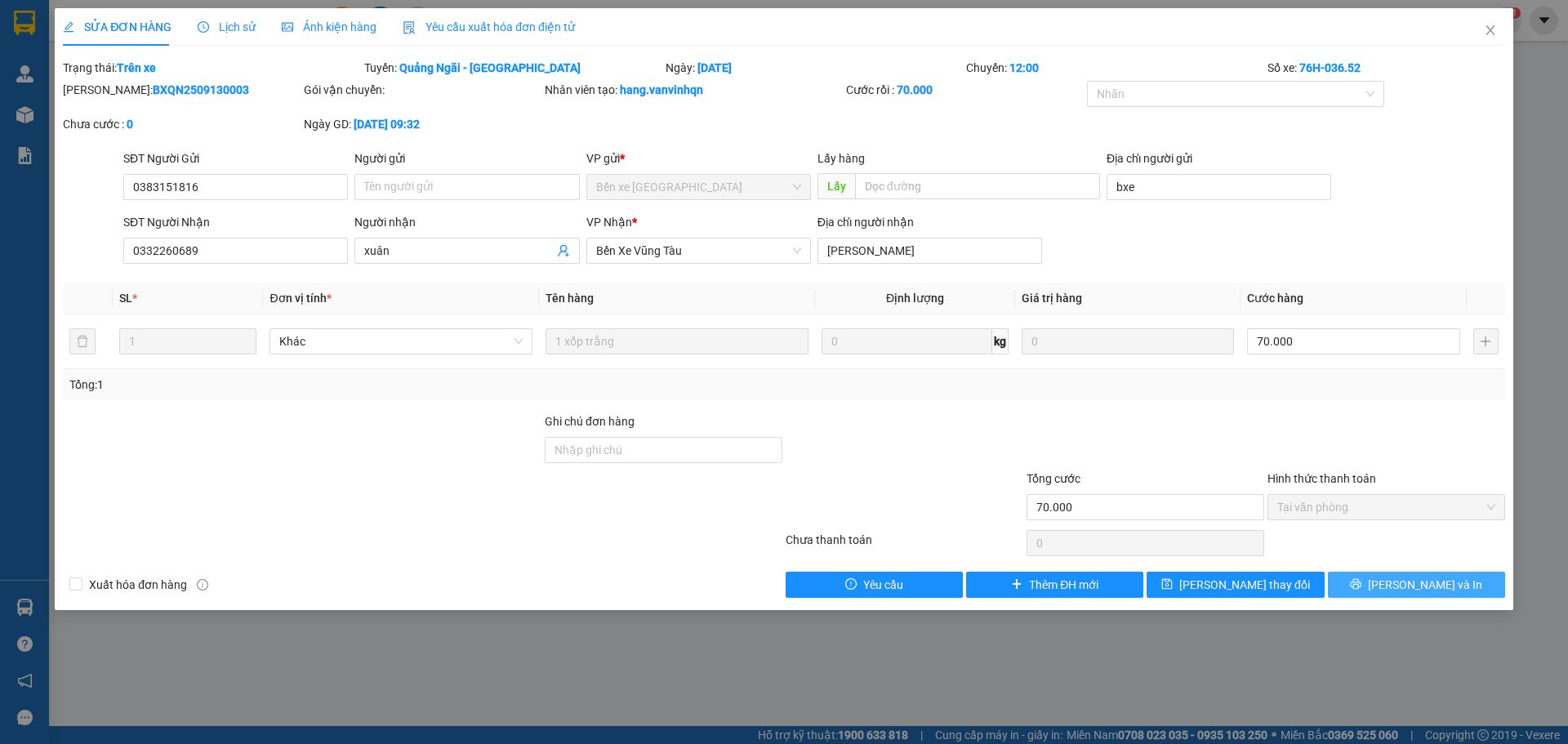
click at [1362, 582] on button "Lưu và In" at bounding box center [1416, 585] width 177 height 26
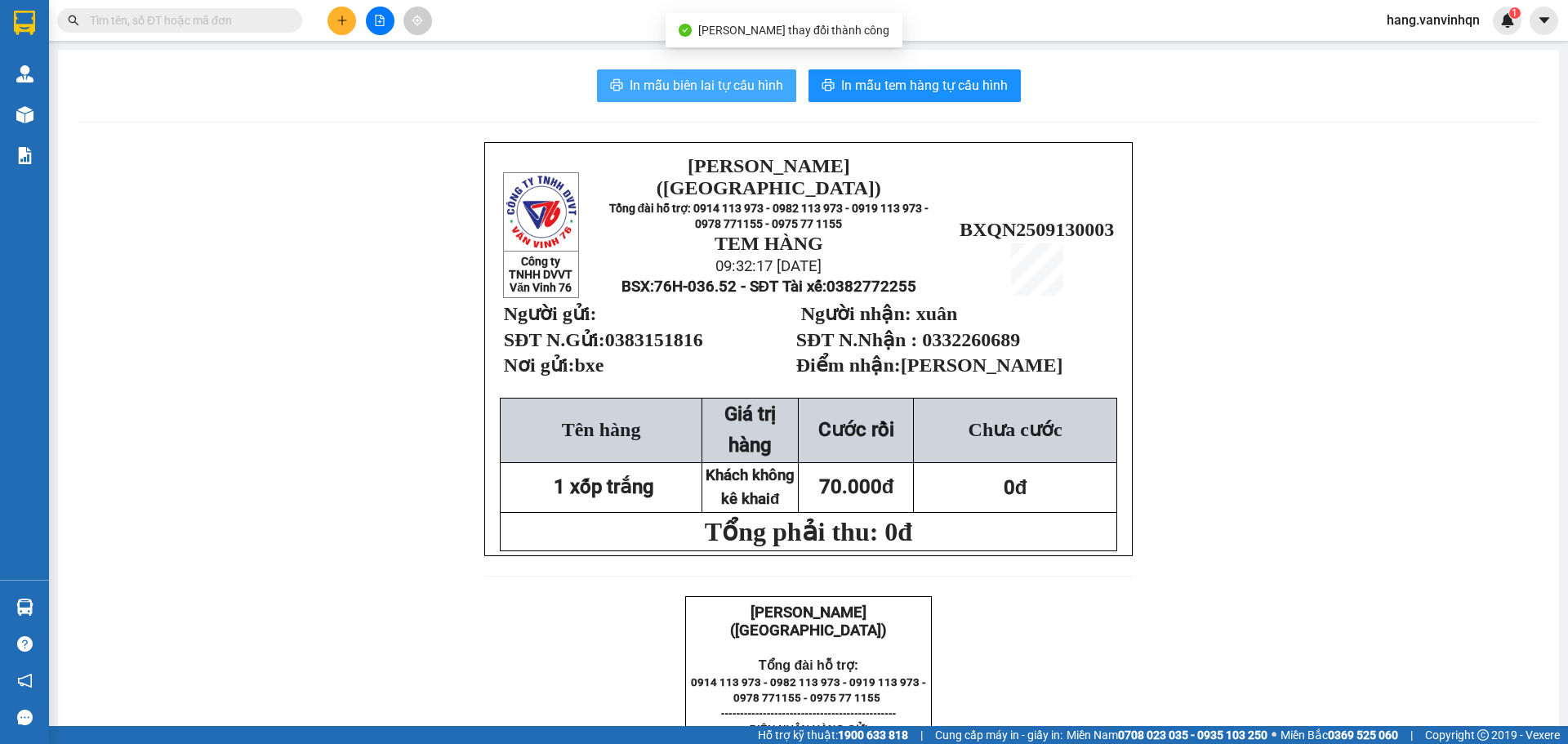
click at [725, 70] on button "In mẫu biên lai tự cấu hình" at bounding box center [697, 85] width 200 height 32
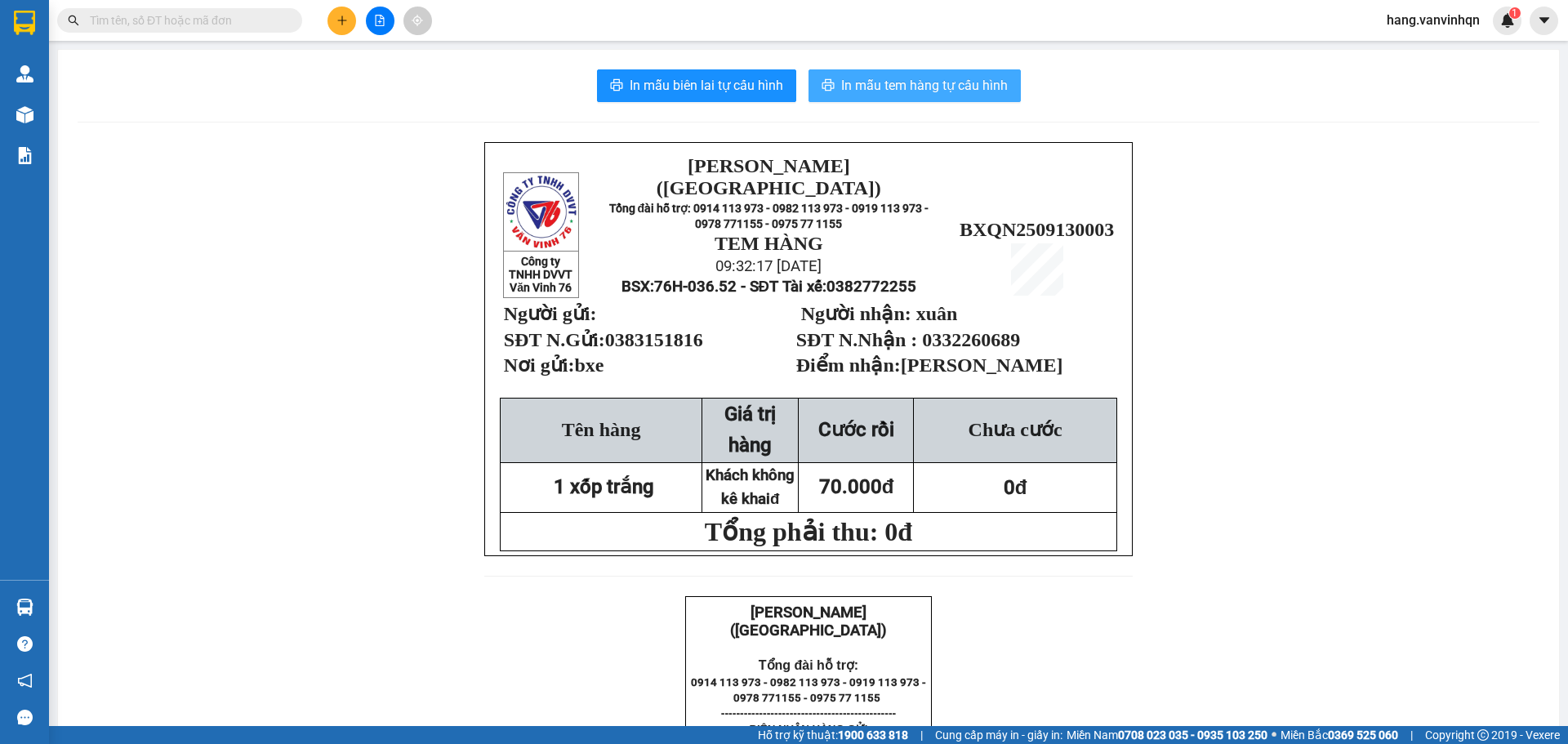
drag, startPoint x: 882, startPoint y: 81, endPoint x: 913, endPoint y: 80, distance: 31.0
click at [884, 80] on span "In mẫu tem hàng tự cấu hình" at bounding box center [924, 85] width 166 height 20
click at [349, 18] on button at bounding box center [341, 20] width 29 height 29
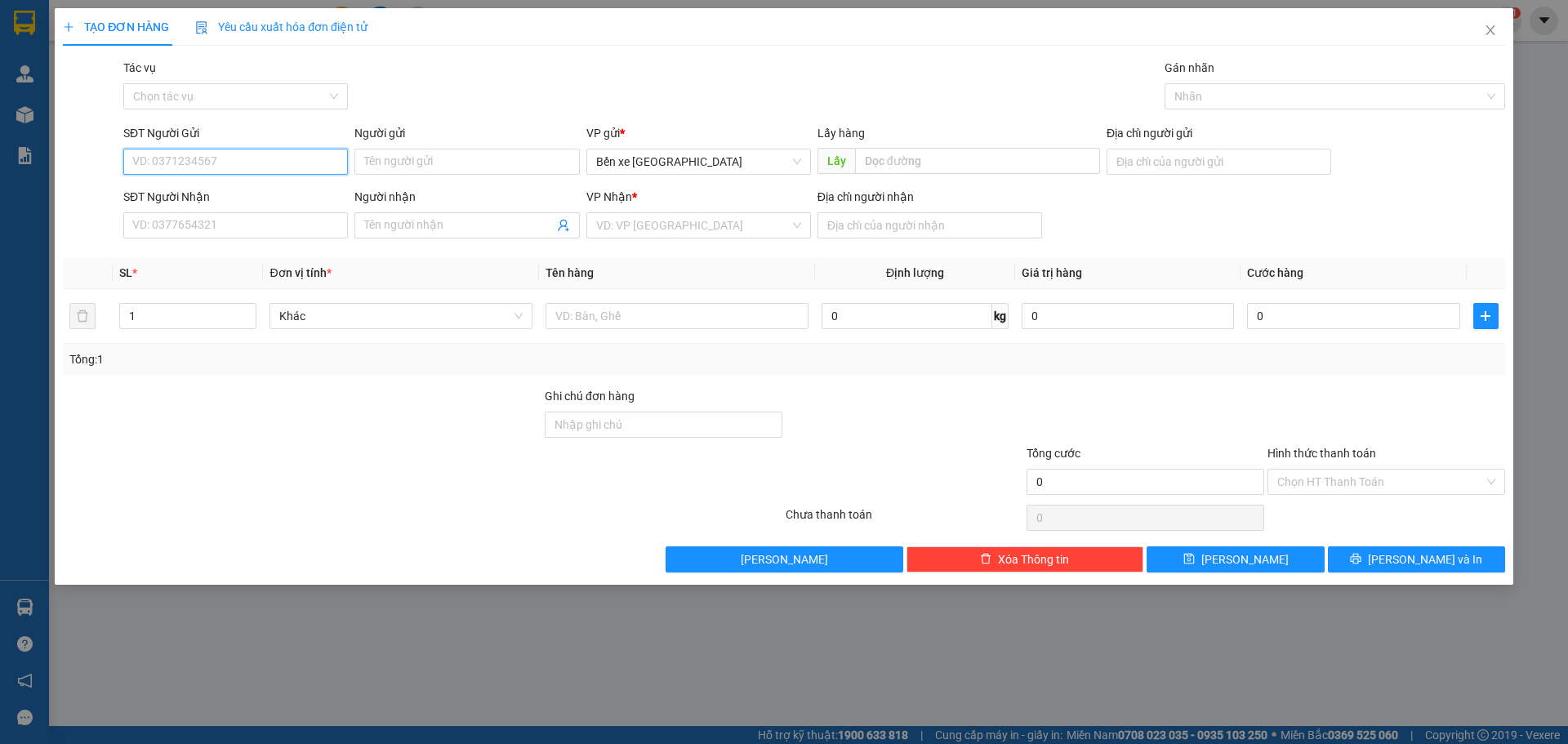
click at [277, 165] on input "SĐT Người Gửi" at bounding box center [235, 162] width 225 height 26
click at [312, 156] on input "SĐT Người Gửi" at bounding box center [235, 162] width 225 height 26
drag, startPoint x: 742, startPoint y: 158, endPoint x: 725, endPoint y: 173, distance: 22.7
click at [741, 162] on span "Bến xe [PERSON_NAME][GEOGRAPHIC_DATA][PERSON_NAME]" at bounding box center [699, 162] width 205 height 25
type input "0869075348"
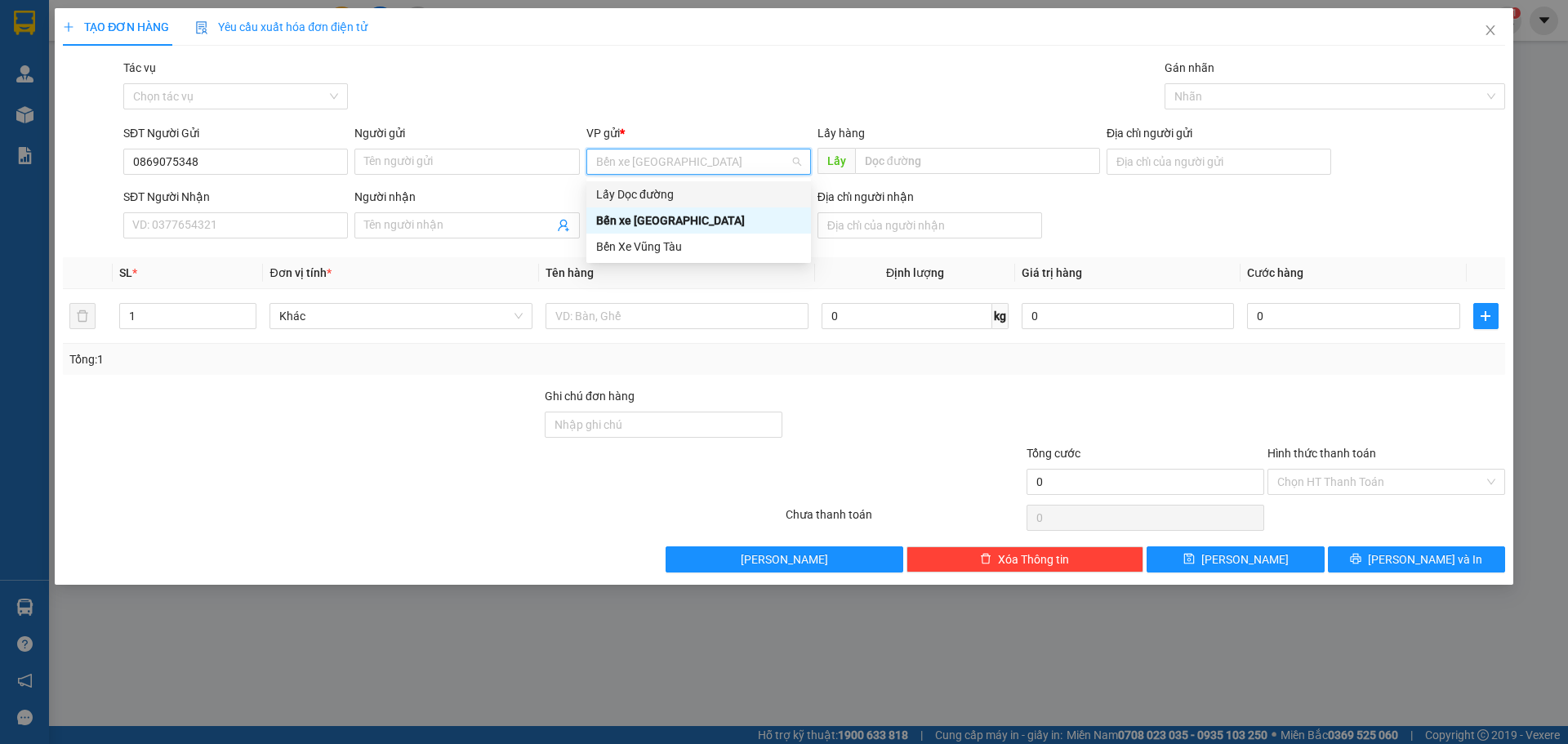
drag, startPoint x: 725, startPoint y: 173, endPoint x: 946, endPoint y: 190, distance: 221.7
click at [711, 189] on div "Lấy Dọc đường" at bounding box center [699, 194] width 205 height 18
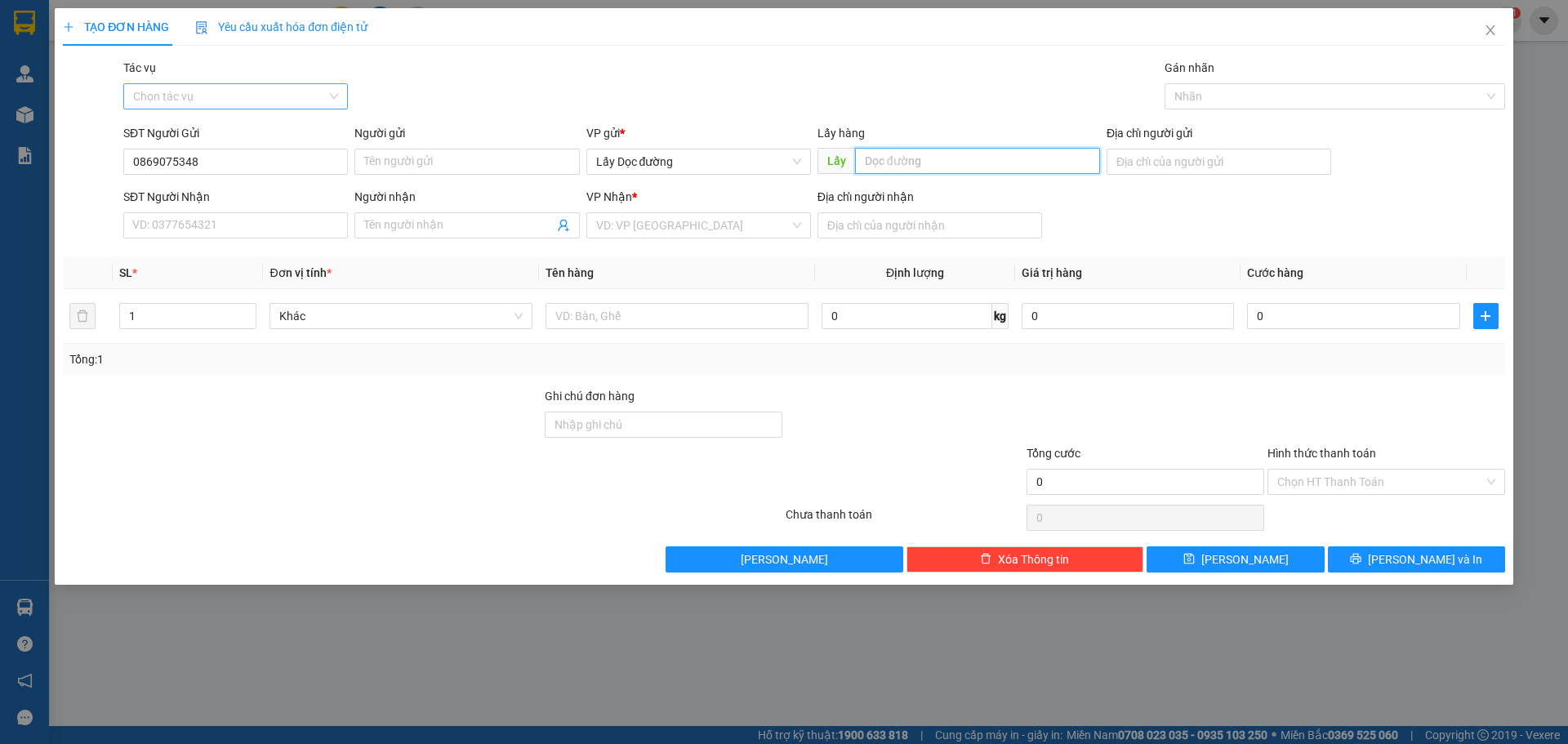
drag, startPoint x: 942, startPoint y: 177, endPoint x: 334, endPoint y: 103, distance: 612.5
click at [926, 184] on form "SĐT Người Gửi 0869075348 Người gửi Tên người gửi VP gửi * Lấy Dọc đường Lấy hàn…" at bounding box center [784, 184] width 1442 height 121
click at [265, 165] on input "0869075348" at bounding box center [235, 162] width 225 height 26
drag, startPoint x: 675, startPoint y: 228, endPoint x: 680, endPoint y: 236, distance: 9.4
click at [680, 236] on input "search" at bounding box center [692, 226] width 193 height 25
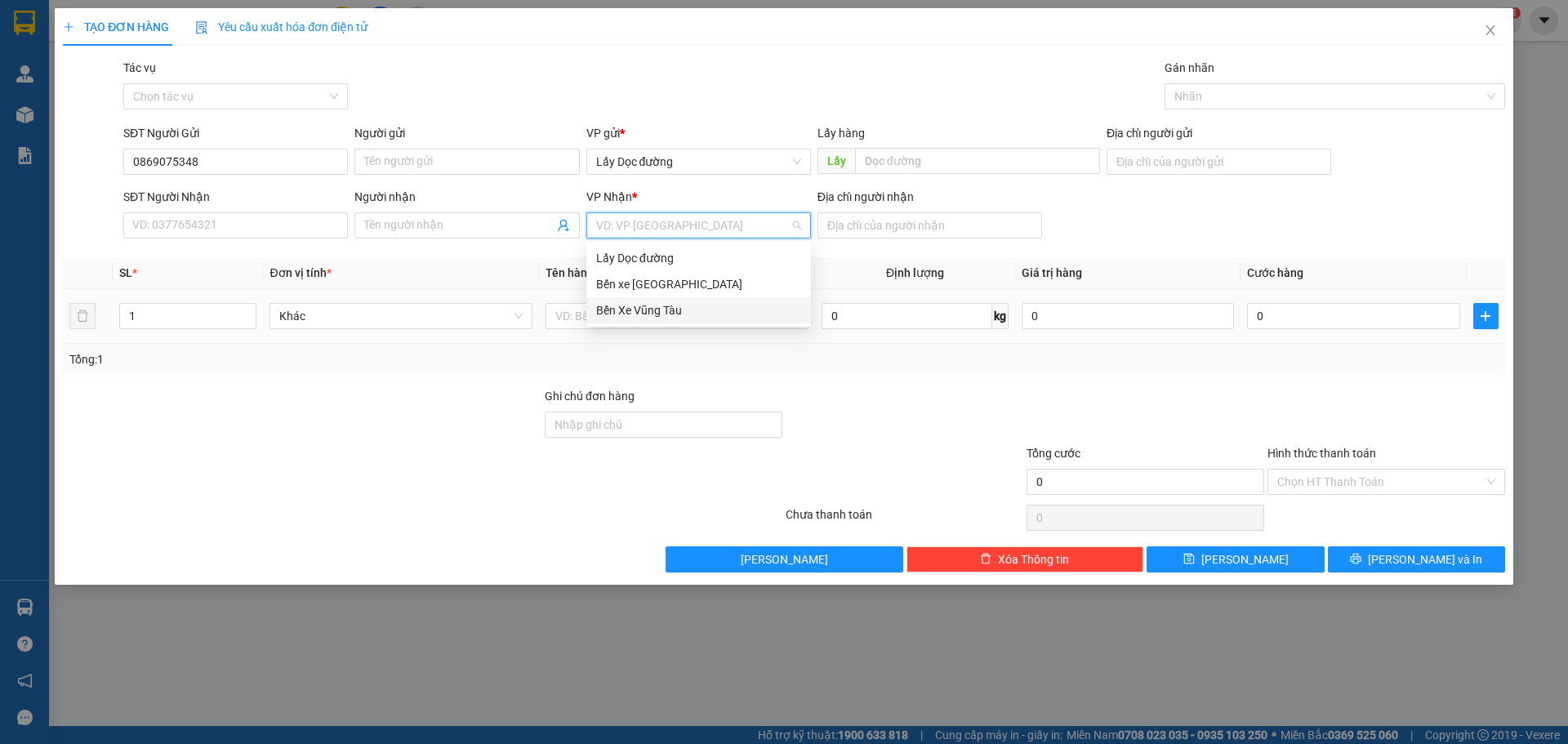
drag, startPoint x: 655, startPoint y: 310, endPoint x: 741, endPoint y: 301, distance: 86.5
click at [684, 311] on div "Bến Xe Vũng Tàu" at bounding box center [699, 310] width 205 height 18
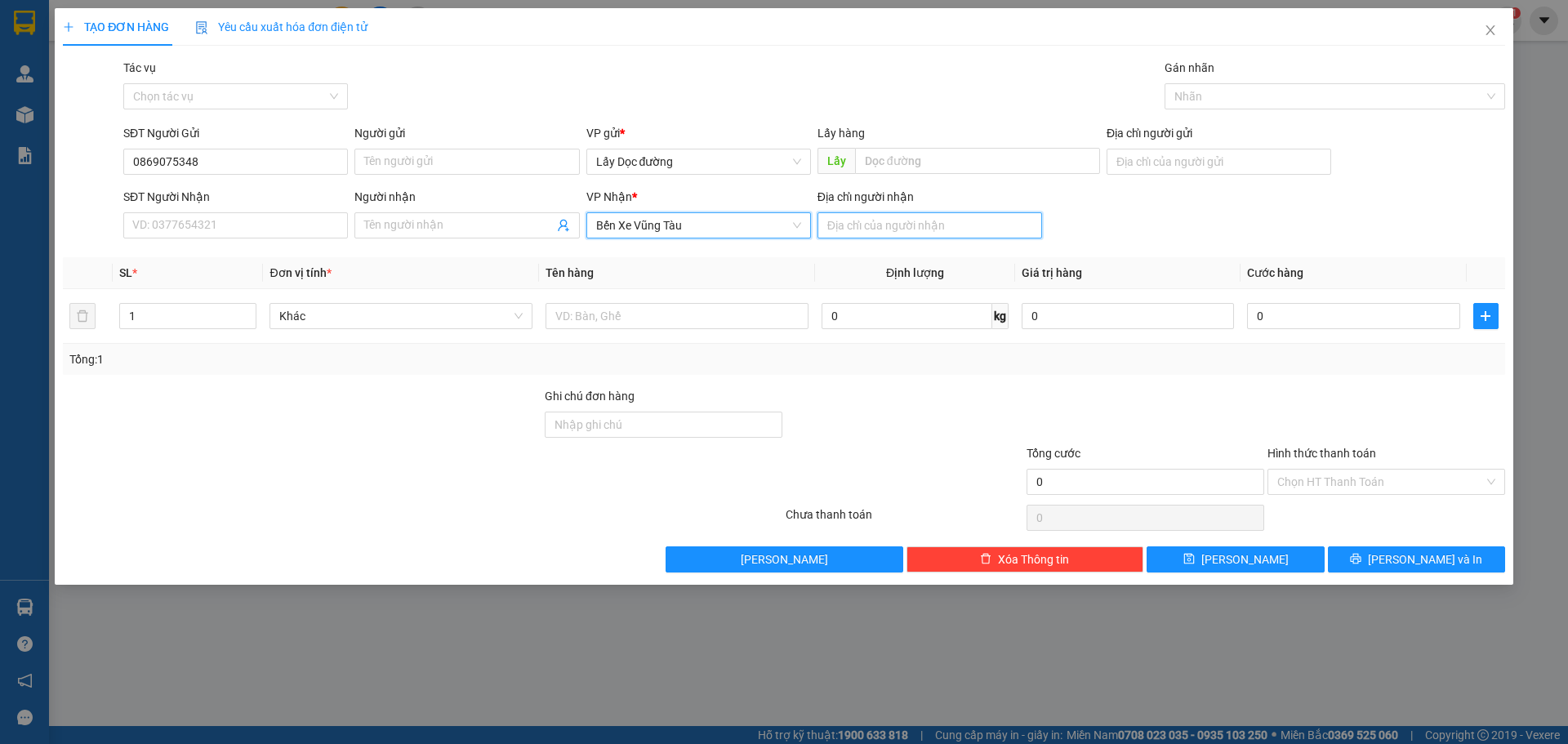
click at [916, 237] on input "Địa chỉ người nhận" at bounding box center [930, 226] width 225 height 26
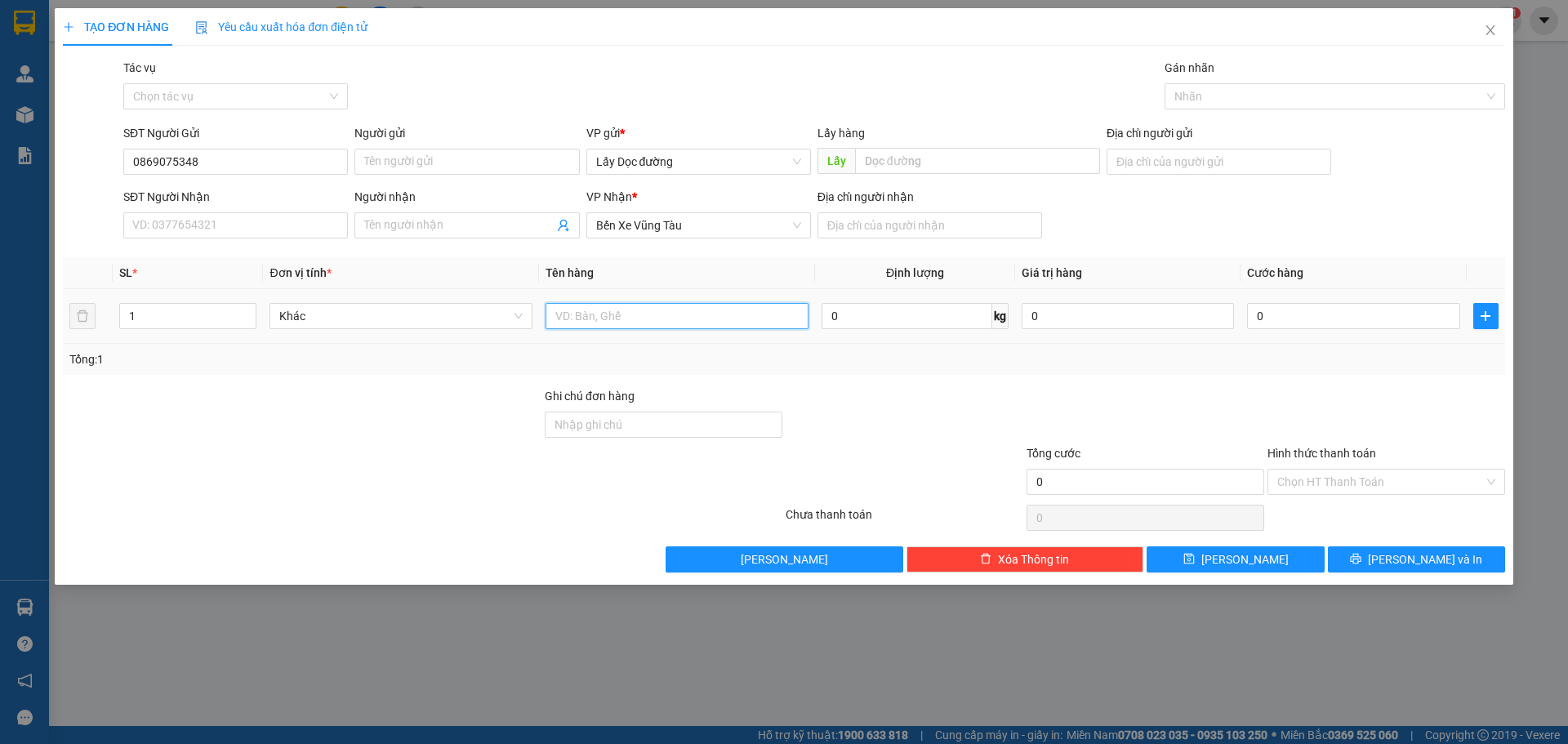
click at [681, 320] on input "text" at bounding box center [676, 316] width 263 height 26
type input "1thung + 1 bao"
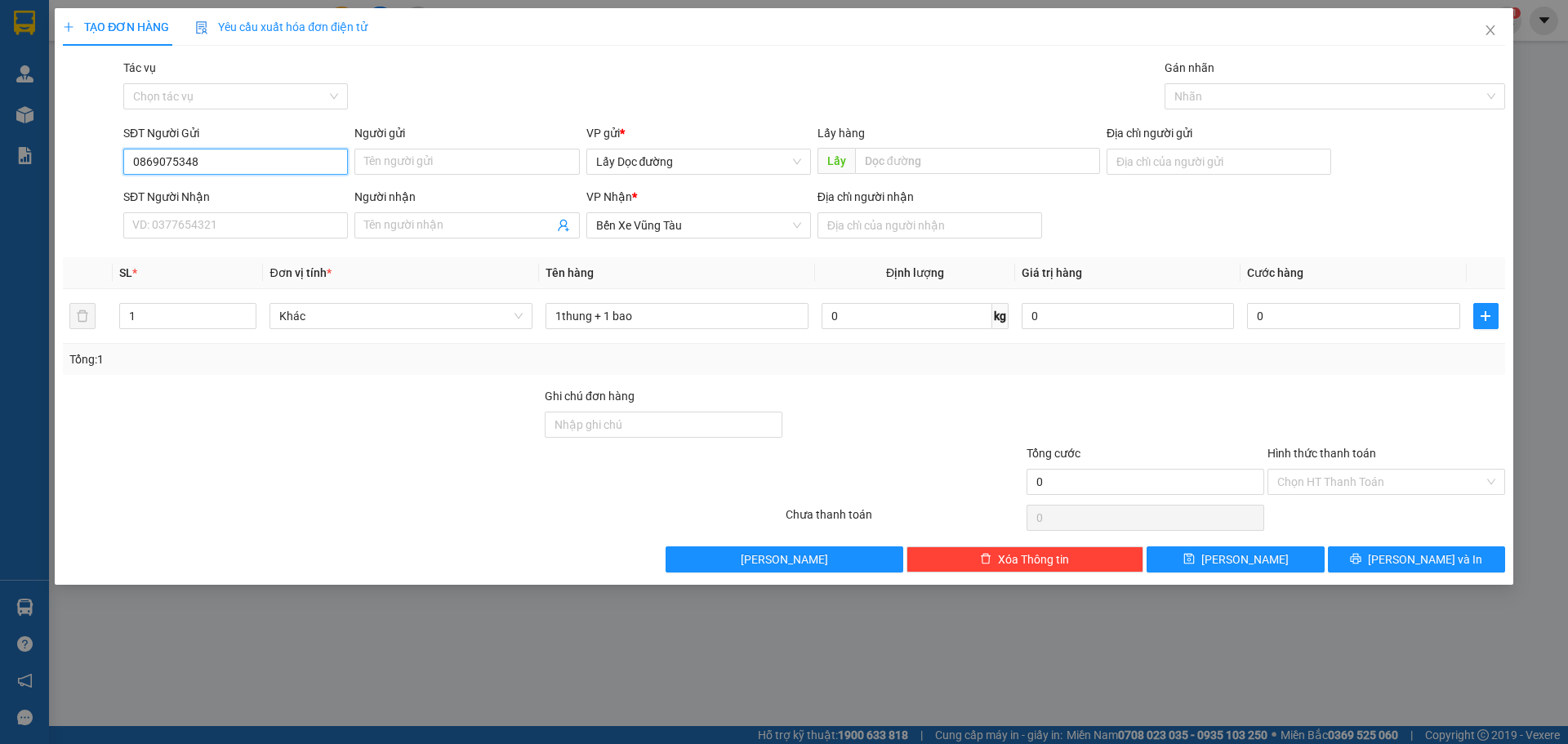
click at [250, 156] on input "0869075348" at bounding box center [235, 162] width 225 height 26
click at [936, 171] on input "text" at bounding box center [977, 161] width 245 height 26
type input "hoa bà đạt"
drag, startPoint x: 992, startPoint y: 232, endPoint x: 981, endPoint y: 238, distance: 12.5
click at [988, 234] on input "Địa chỉ người nhận" at bounding box center [930, 226] width 225 height 26
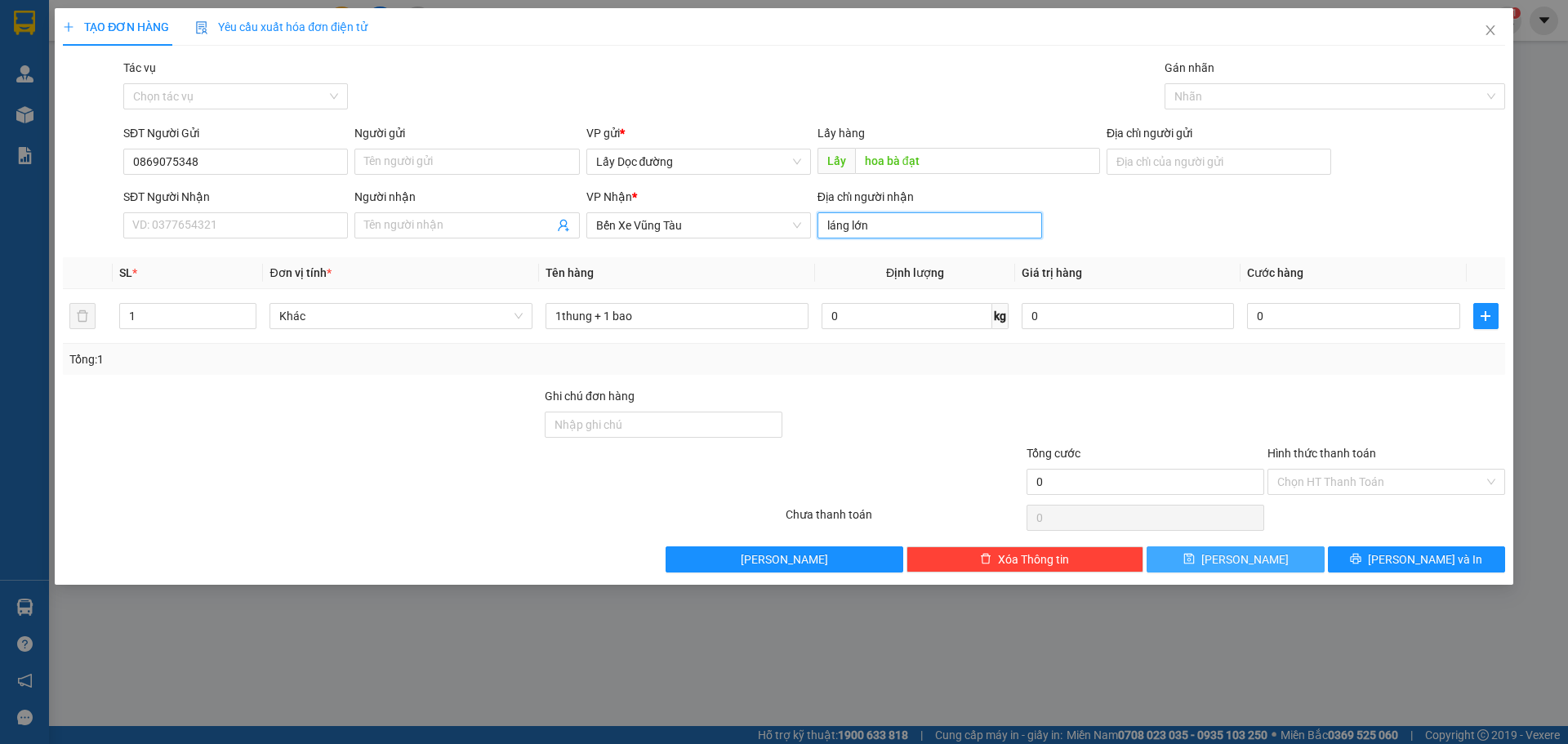
type input "láng lớn"
drag, startPoint x: 1290, startPoint y: 562, endPoint x: 1279, endPoint y: 570, distance: 13.6
click at [1283, 569] on button "Lưu" at bounding box center [1235, 559] width 177 height 26
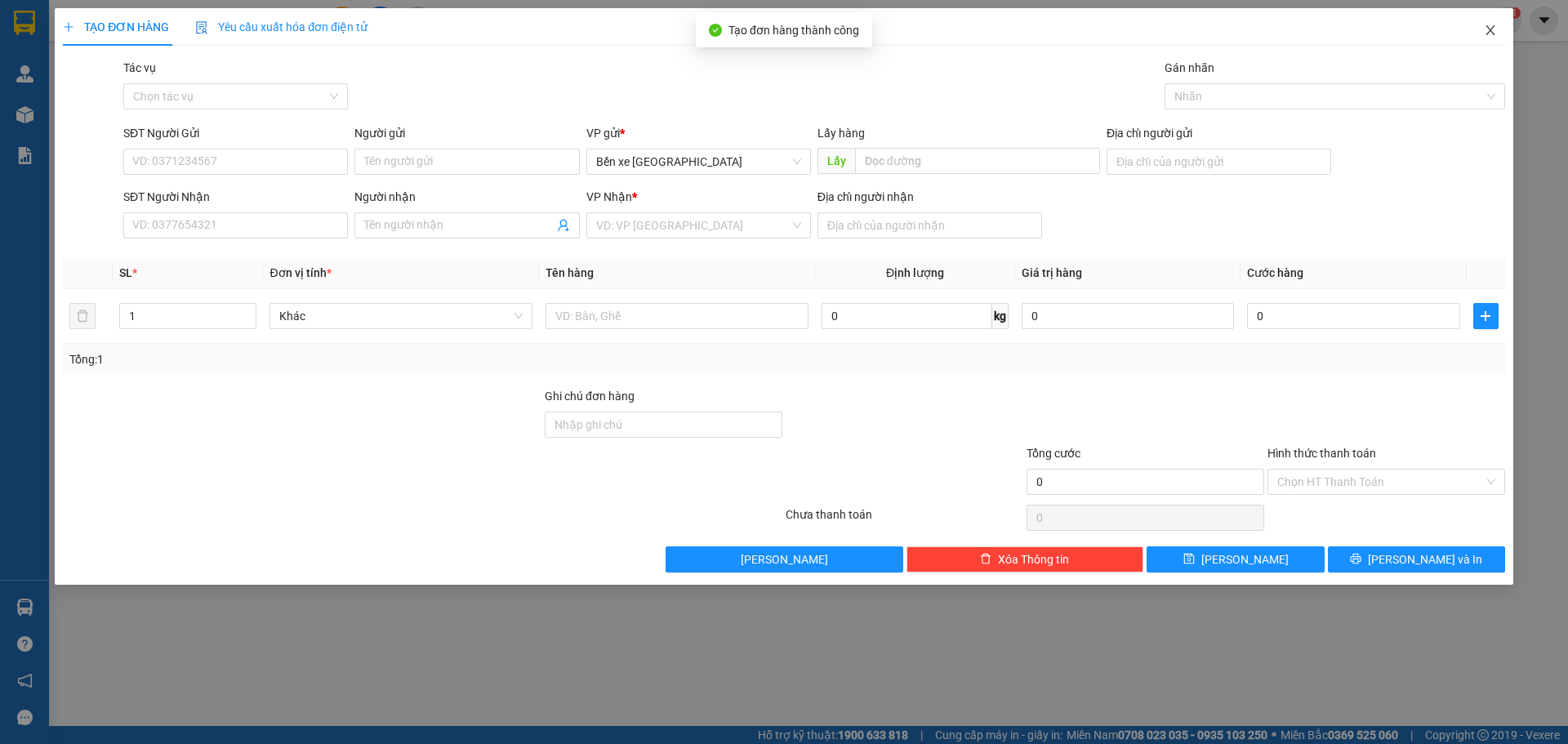
drag, startPoint x: 1501, startPoint y: 19, endPoint x: 1489, endPoint y: 21, distance: 12.2
click at [1501, 21] on span "Close" at bounding box center [1489, 30] width 45 height 45
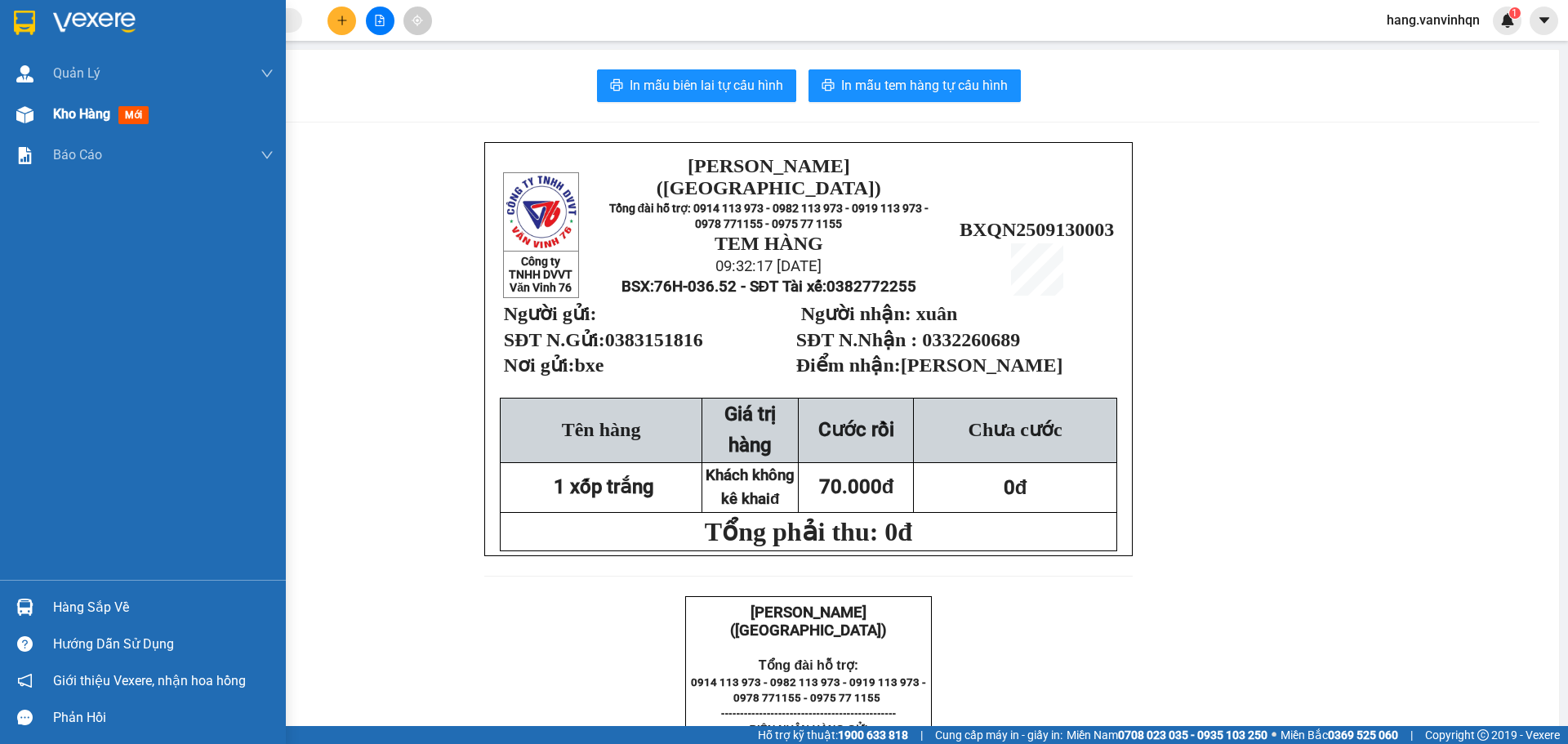
click at [37, 116] on div at bounding box center [24, 115] width 29 height 29
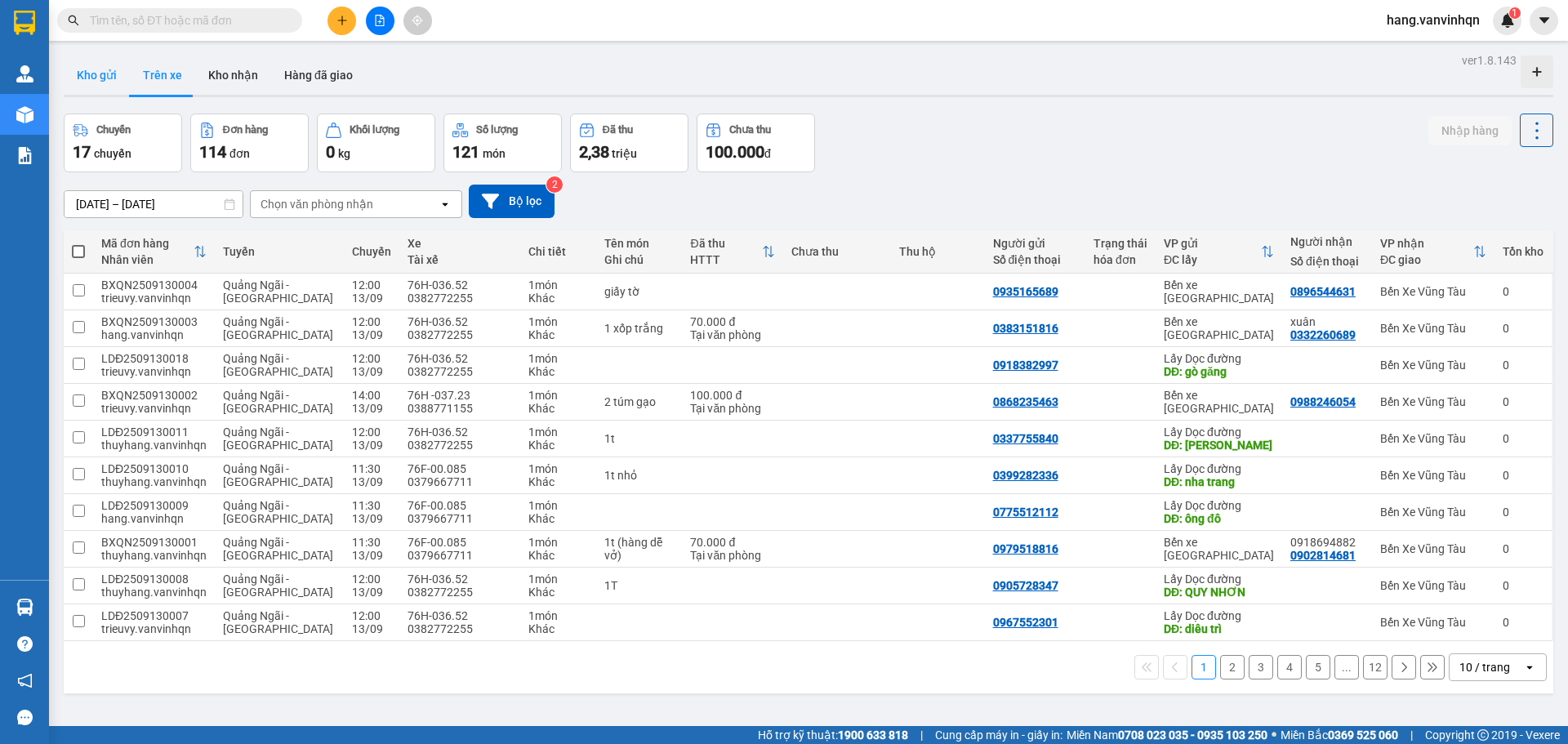
drag, startPoint x: 96, startPoint y: 67, endPoint x: 901, endPoint y: 186, distance: 813.7
click at [97, 67] on button "Kho gửi" at bounding box center [97, 75] width 67 height 39
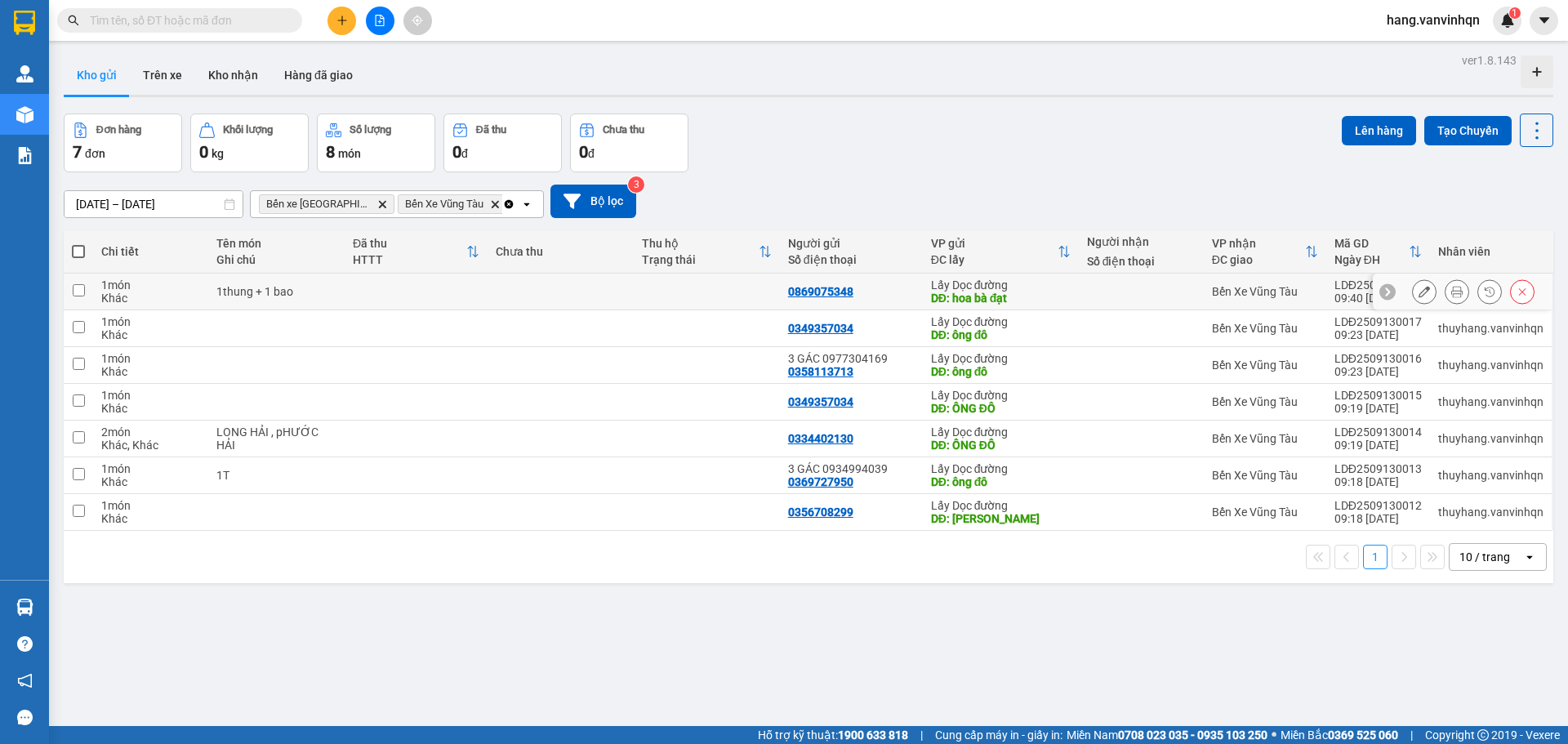
drag, startPoint x: 930, startPoint y: 301, endPoint x: 1567, endPoint y: 266, distance: 638.0
click at [931, 301] on div "DĐ: hoa bà đạt" at bounding box center [1001, 299] width 140 height 13
checkbox input "true"
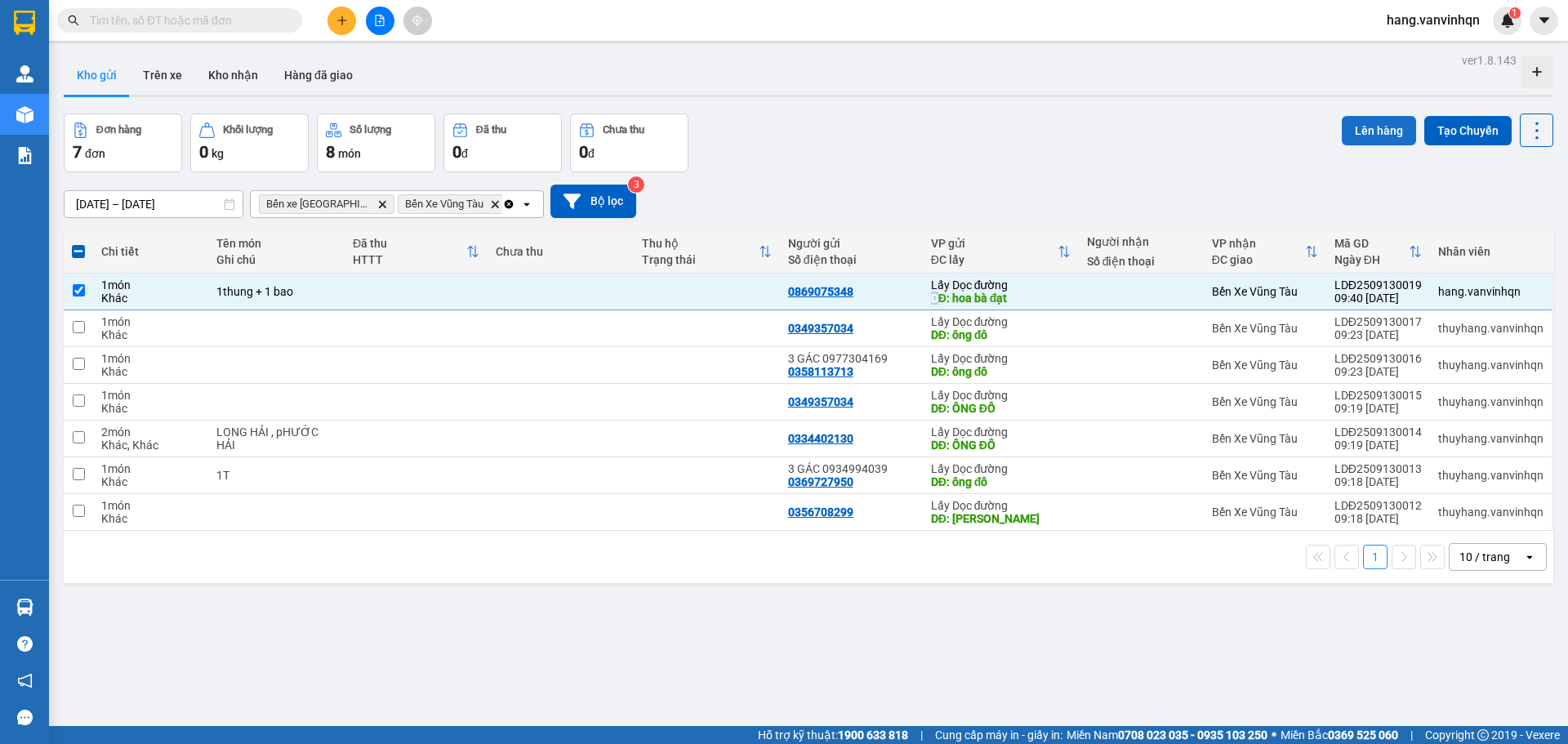
click at [1383, 130] on button "Lên hàng" at bounding box center [1379, 131] width 74 height 30
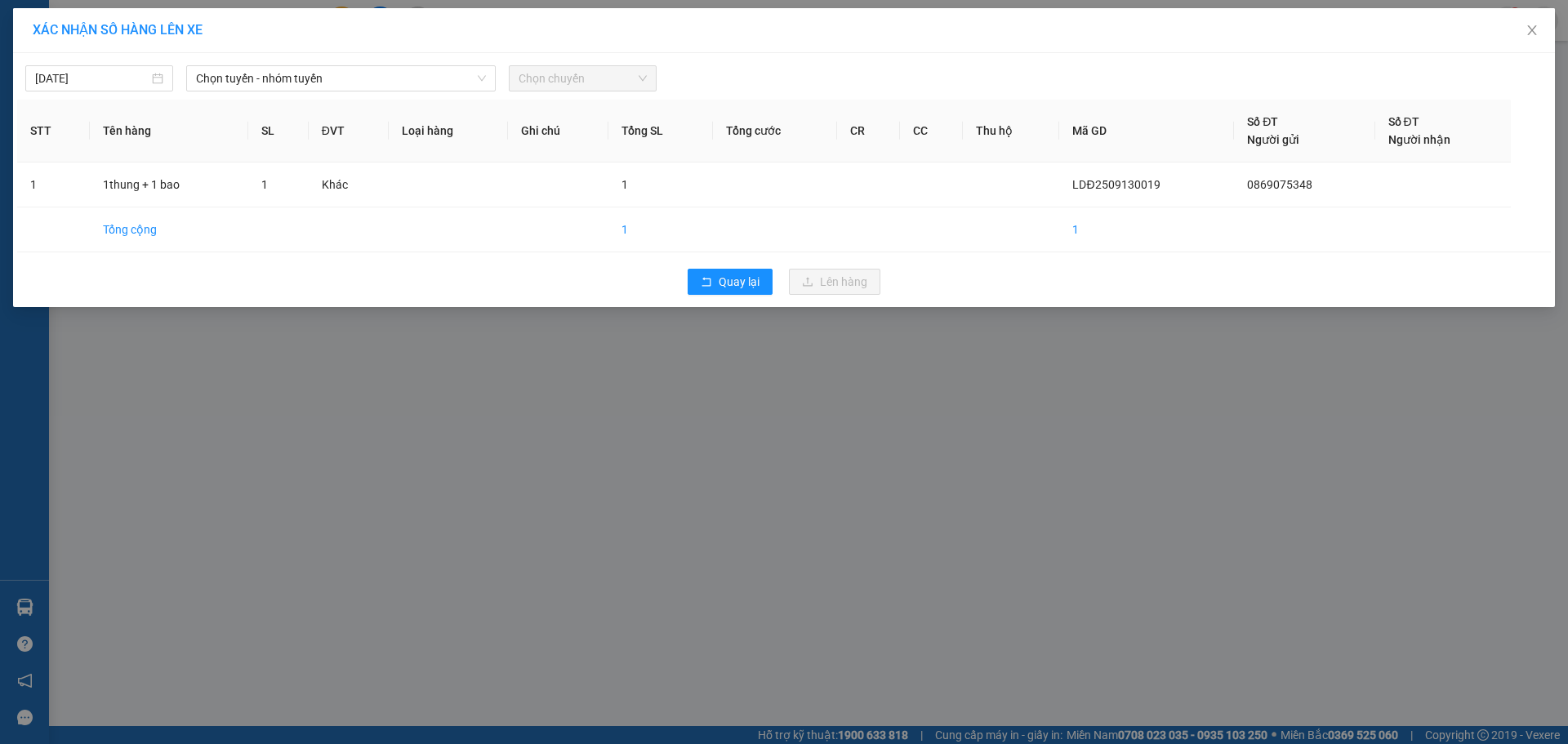
click at [356, 95] on div "13/09/2025 Chọn tuyến - nhóm tuyến Chọn chuyến STT Tên hàng SL ĐVT Loại hàng Gh…" at bounding box center [784, 179] width 1542 height 254
click at [348, 68] on span "Chọn tuyến - nhóm tuyến" at bounding box center [341, 79] width 290 height 25
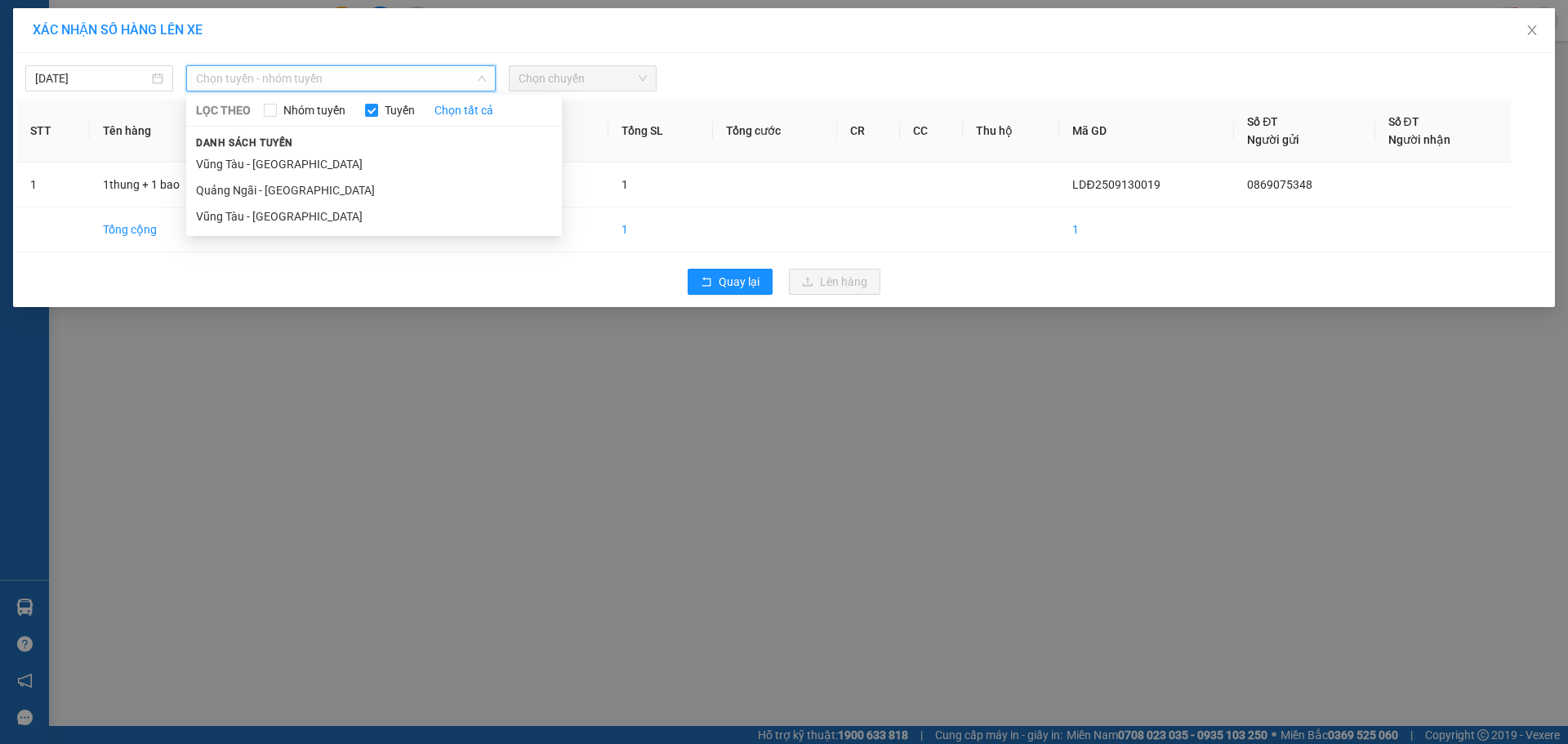
drag, startPoint x: 271, startPoint y: 190, endPoint x: 555, endPoint y: 155, distance: 286.1
click at [303, 178] on li "Quảng Ngãi - Vũng Tàu" at bounding box center [374, 190] width 376 height 26
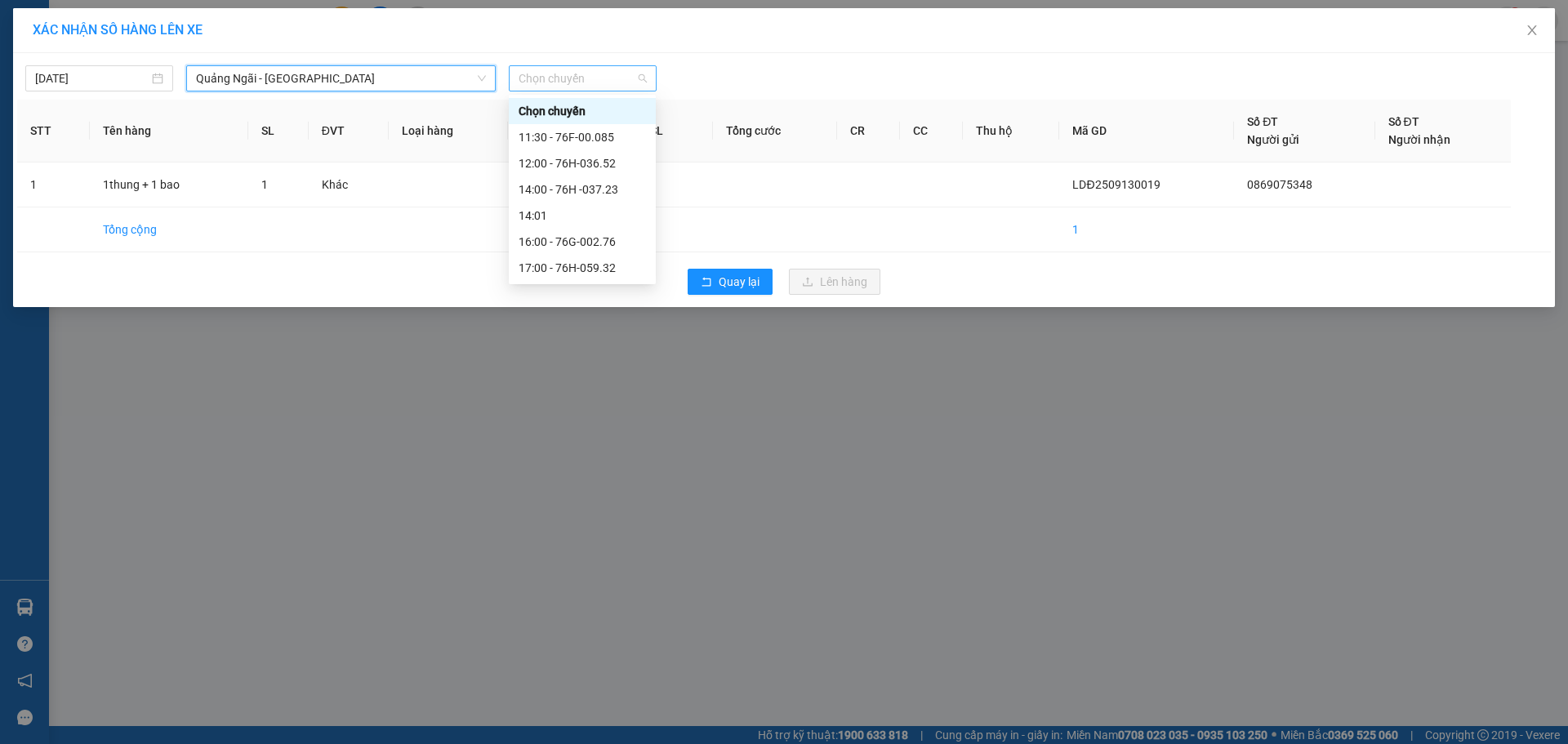
click at [563, 85] on span "Chọn chuyến" at bounding box center [582, 79] width 128 height 25
drag, startPoint x: 580, startPoint y: 159, endPoint x: 994, endPoint y: 329, distance: 447.5
click at [587, 158] on div "12:00 - 76H-036.52" at bounding box center [582, 163] width 128 height 18
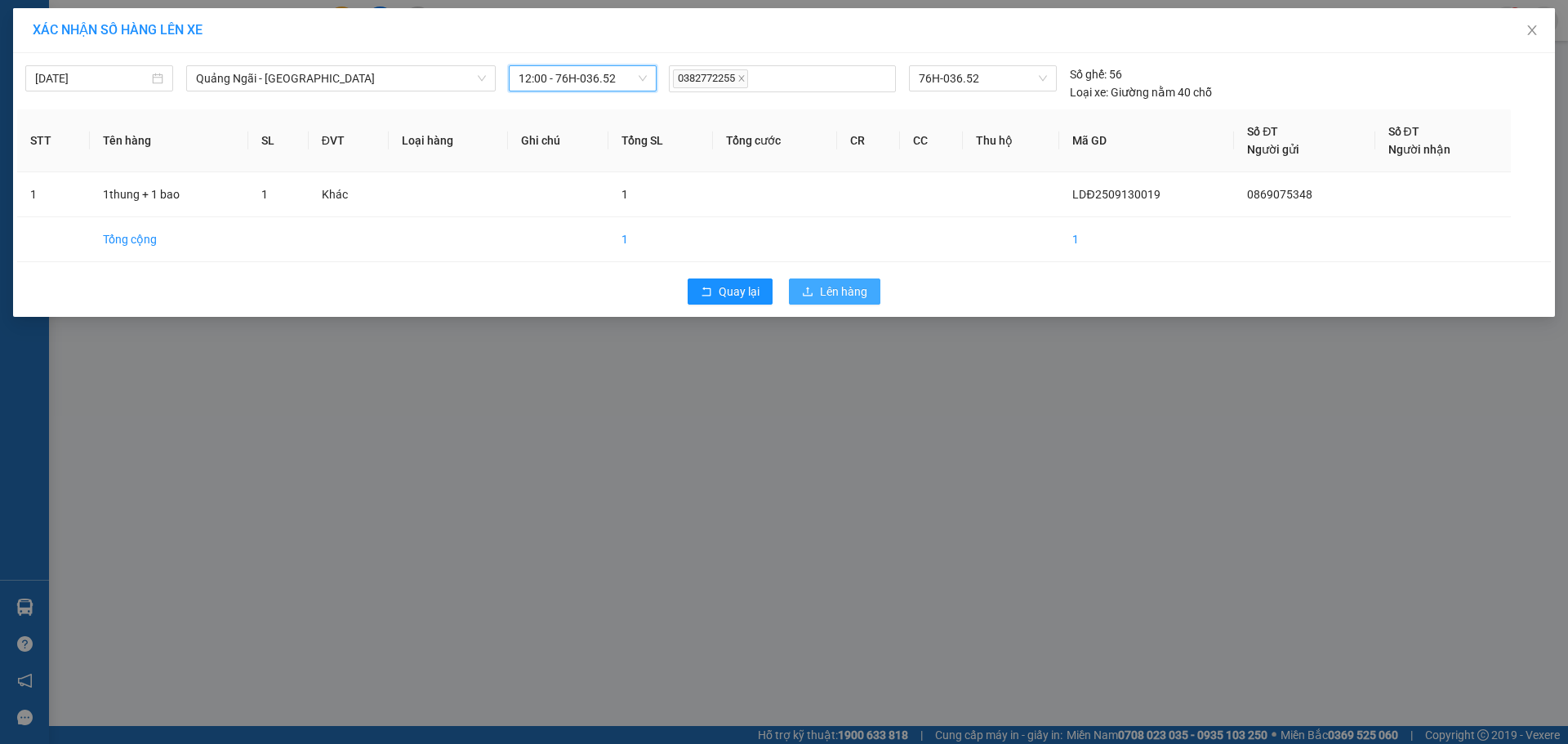
click at [842, 296] on span "Lên hàng" at bounding box center [843, 291] width 47 height 18
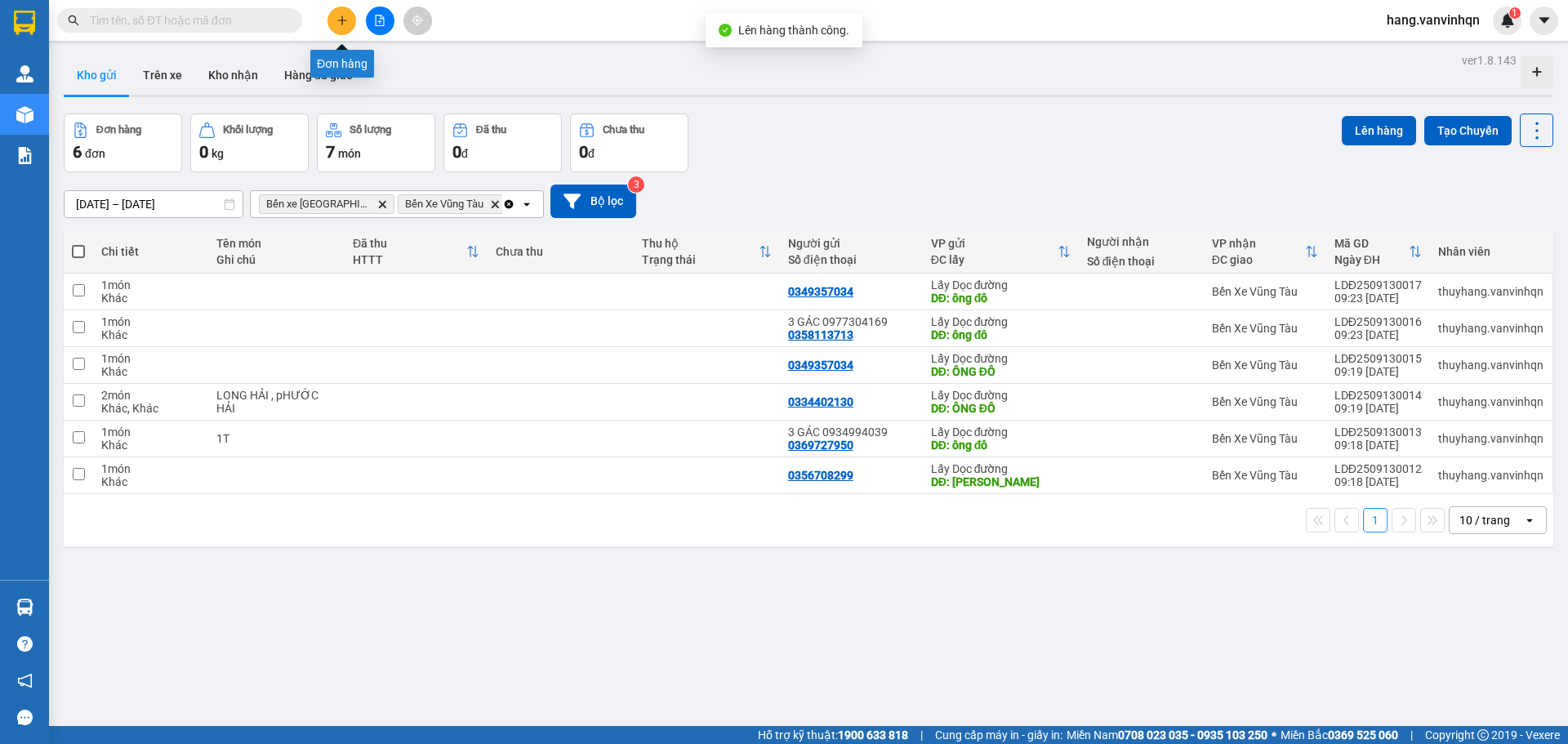
click at [340, 19] on icon "plus" at bounding box center [342, 20] width 11 height 11
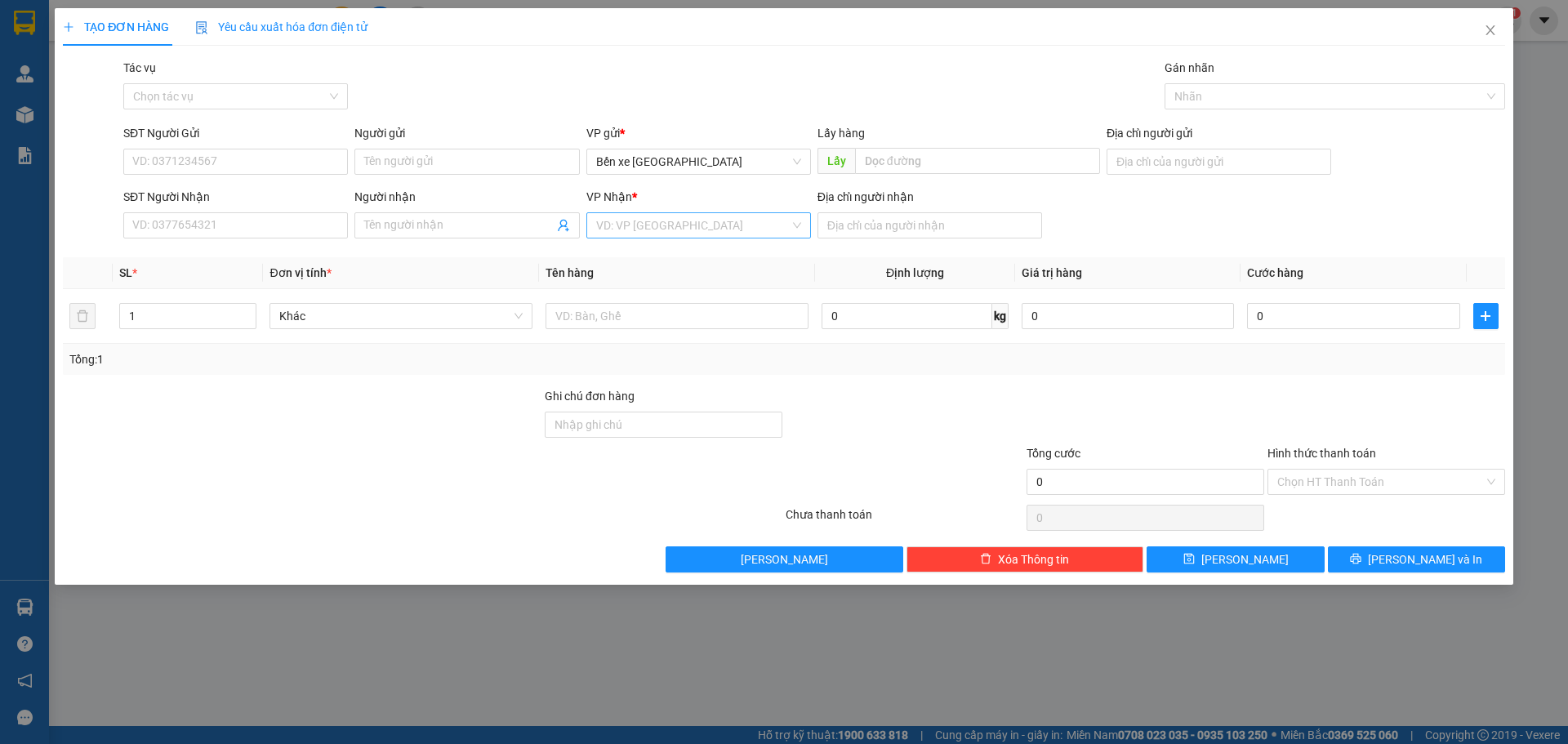
click at [647, 232] on input "search" at bounding box center [692, 226] width 193 height 25
click at [627, 310] on div "Bến Xe Vũng Tàu" at bounding box center [699, 310] width 205 height 18
drag, startPoint x: 736, startPoint y: 165, endPoint x: 729, endPoint y: 173, distance: 10.6
click at [735, 168] on span "Bến xe [PERSON_NAME][GEOGRAPHIC_DATA][PERSON_NAME]" at bounding box center [699, 162] width 205 height 25
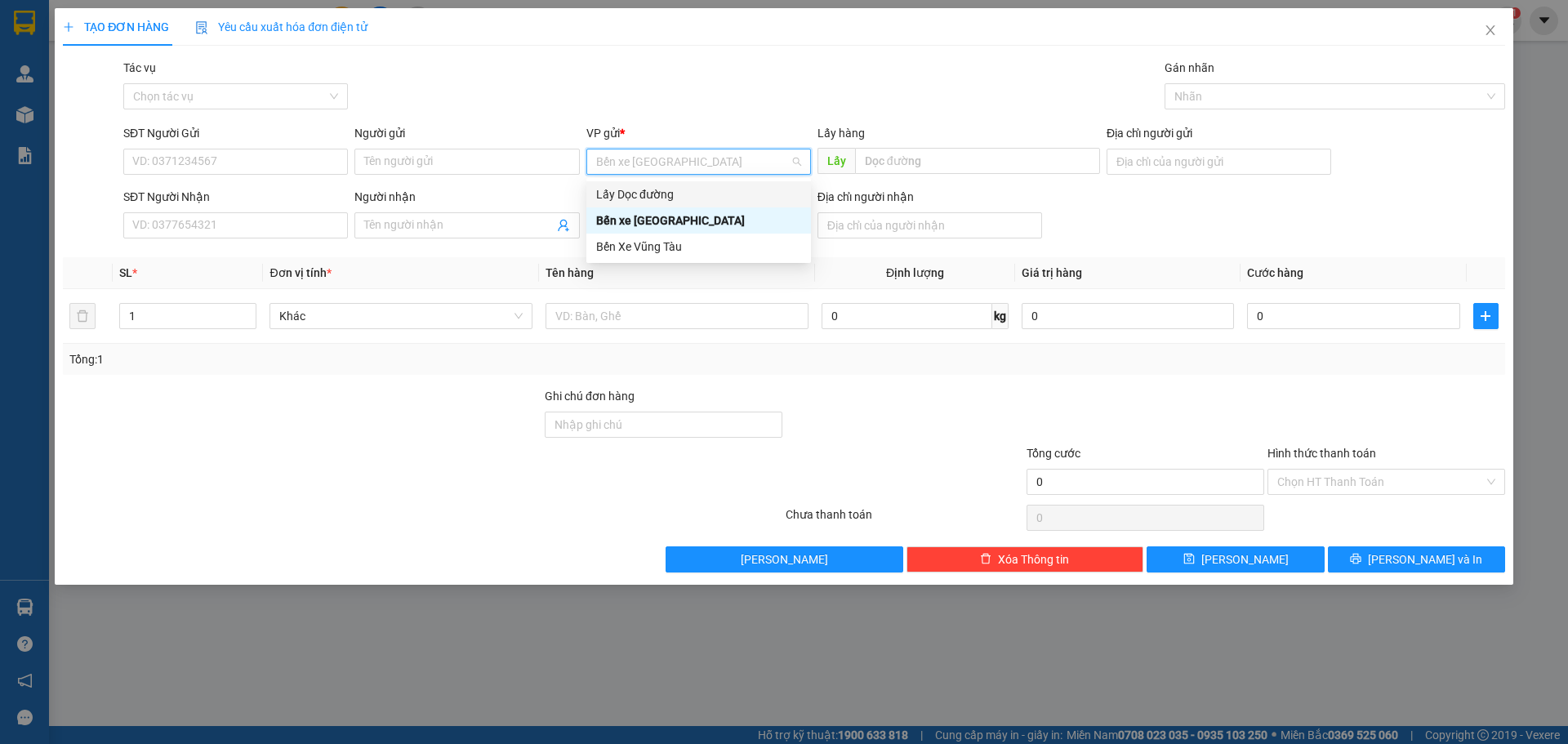
click at [678, 199] on div "Lấy Dọc đường" at bounding box center [699, 194] width 205 height 18
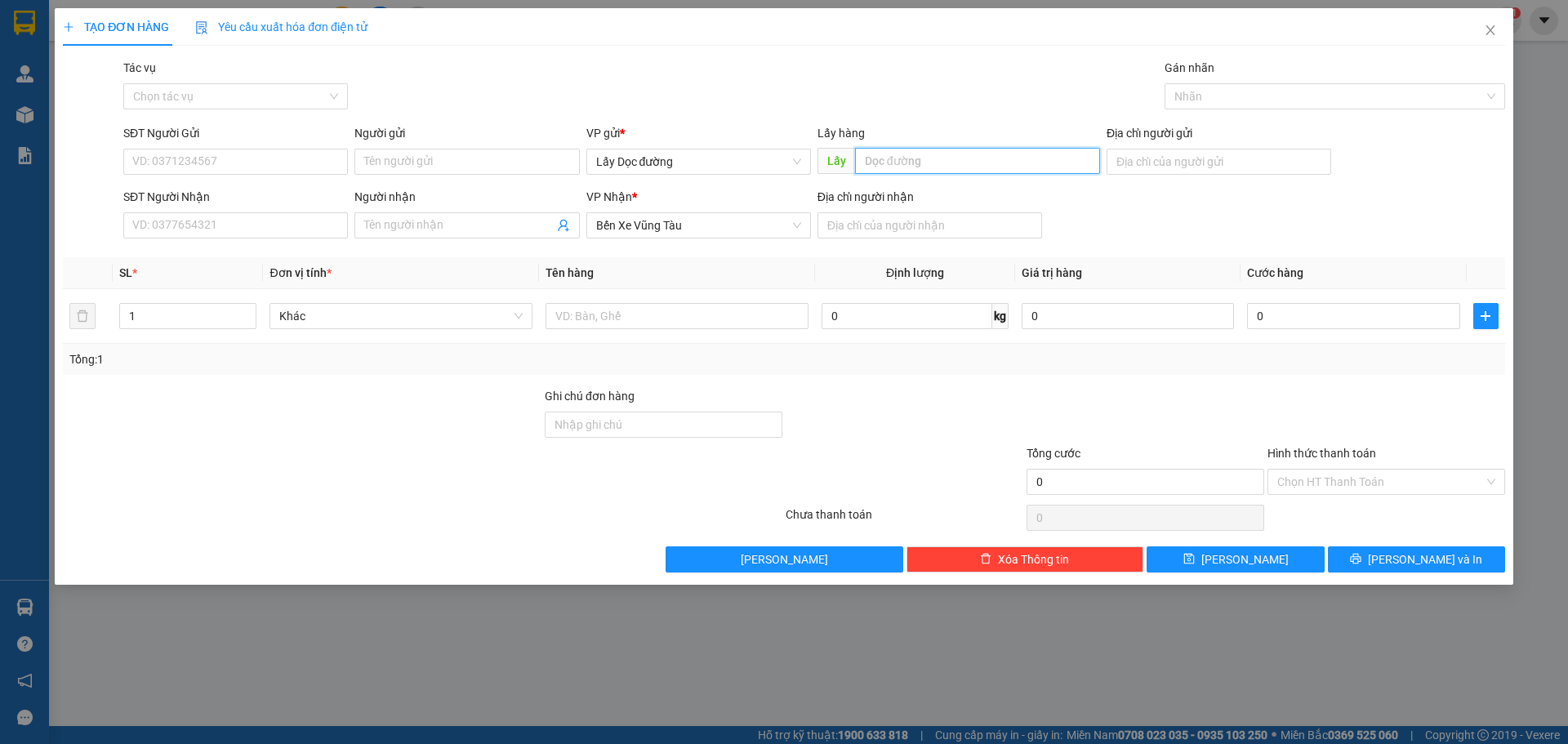
click at [910, 159] on input "text" at bounding box center [977, 161] width 245 height 26
click at [257, 157] on input "SĐT Người Gửi" at bounding box center [235, 162] width 225 height 26
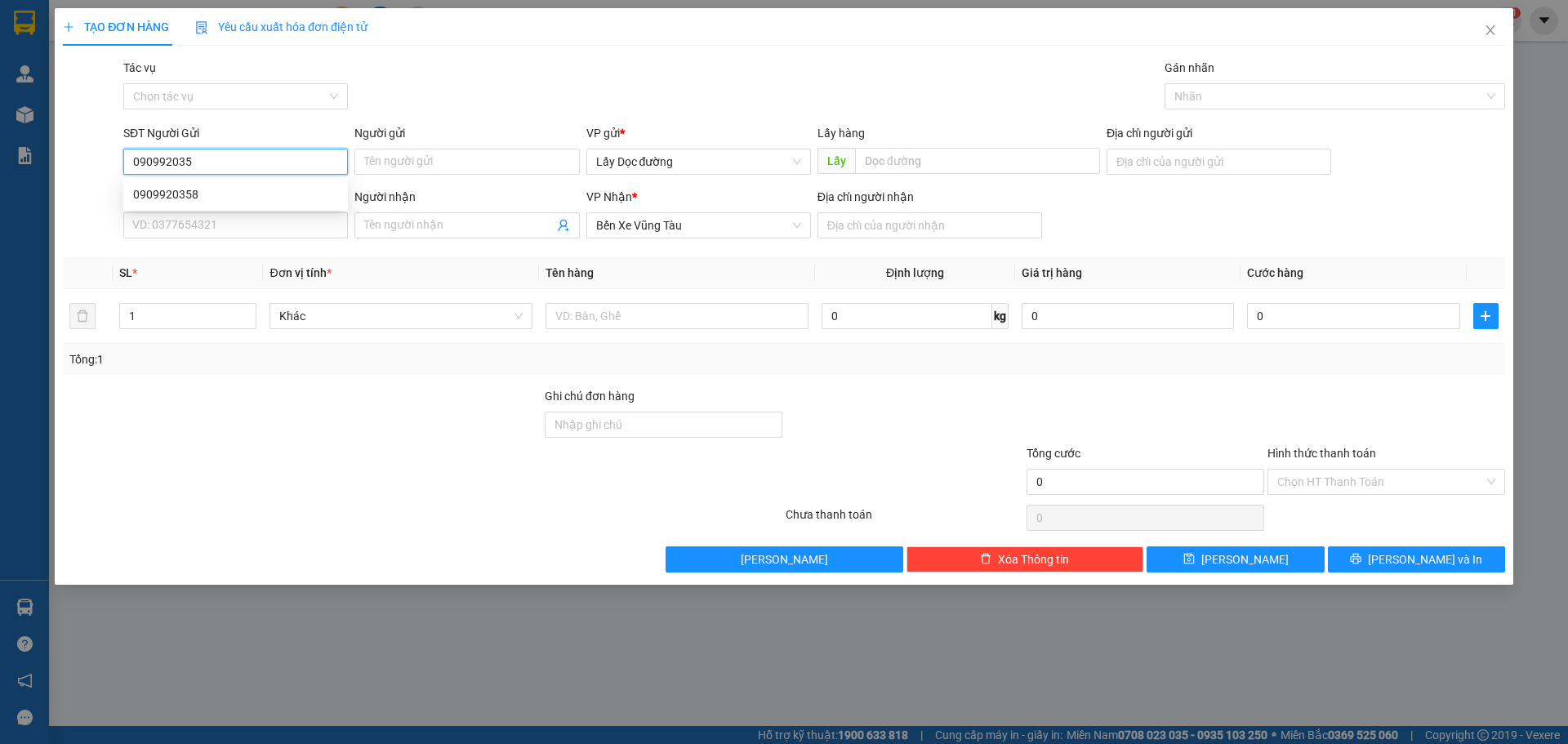
type input "0909920358"
drag, startPoint x: 195, startPoint y: 201, endPoint x: 202, endPoint y: 192, distance: 11.4
click at [198, 201] on div "0909920358" at bounding box center [236, 194] width 205 height 18
type input "bxe"
type input "vũng tàu"
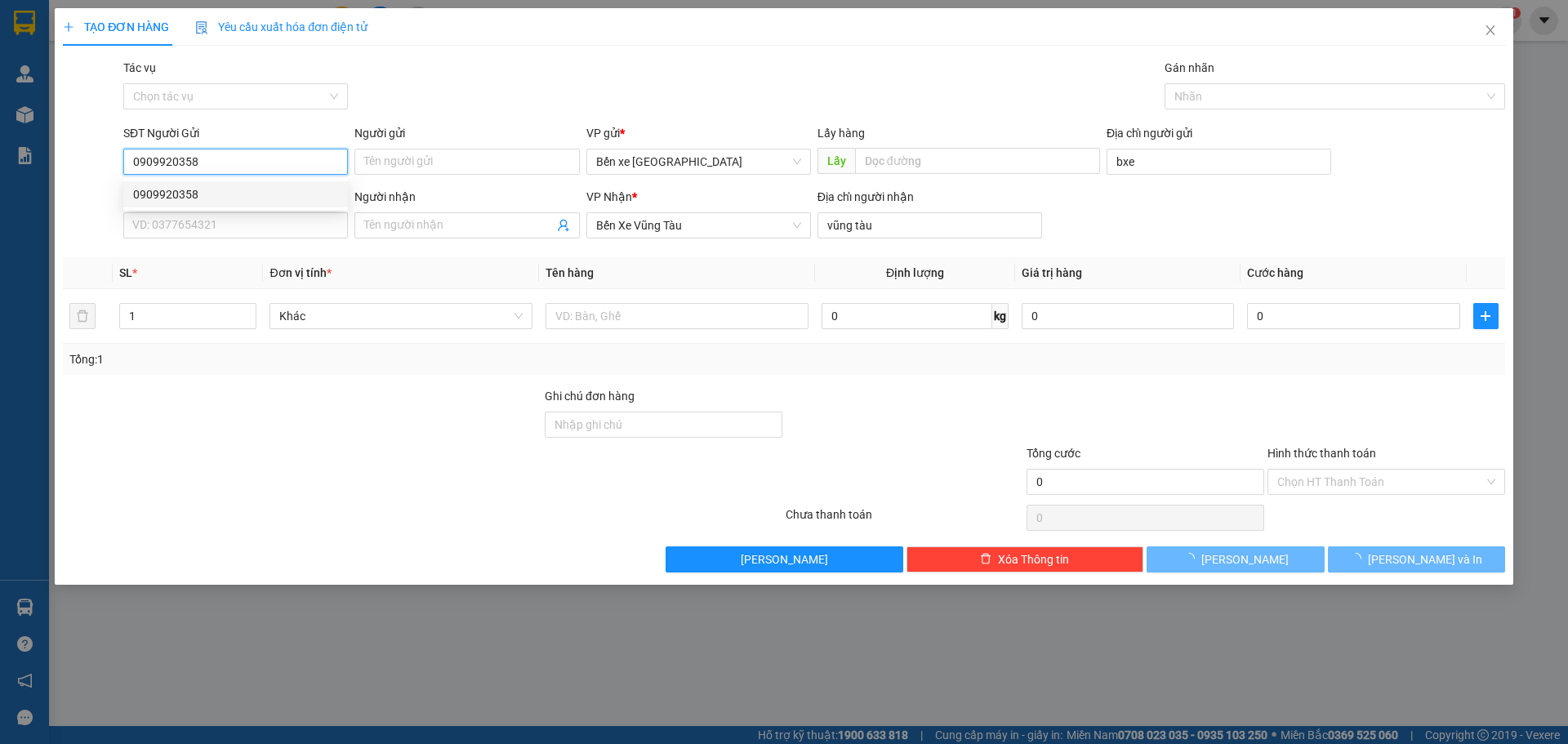
type input "1.150.000"
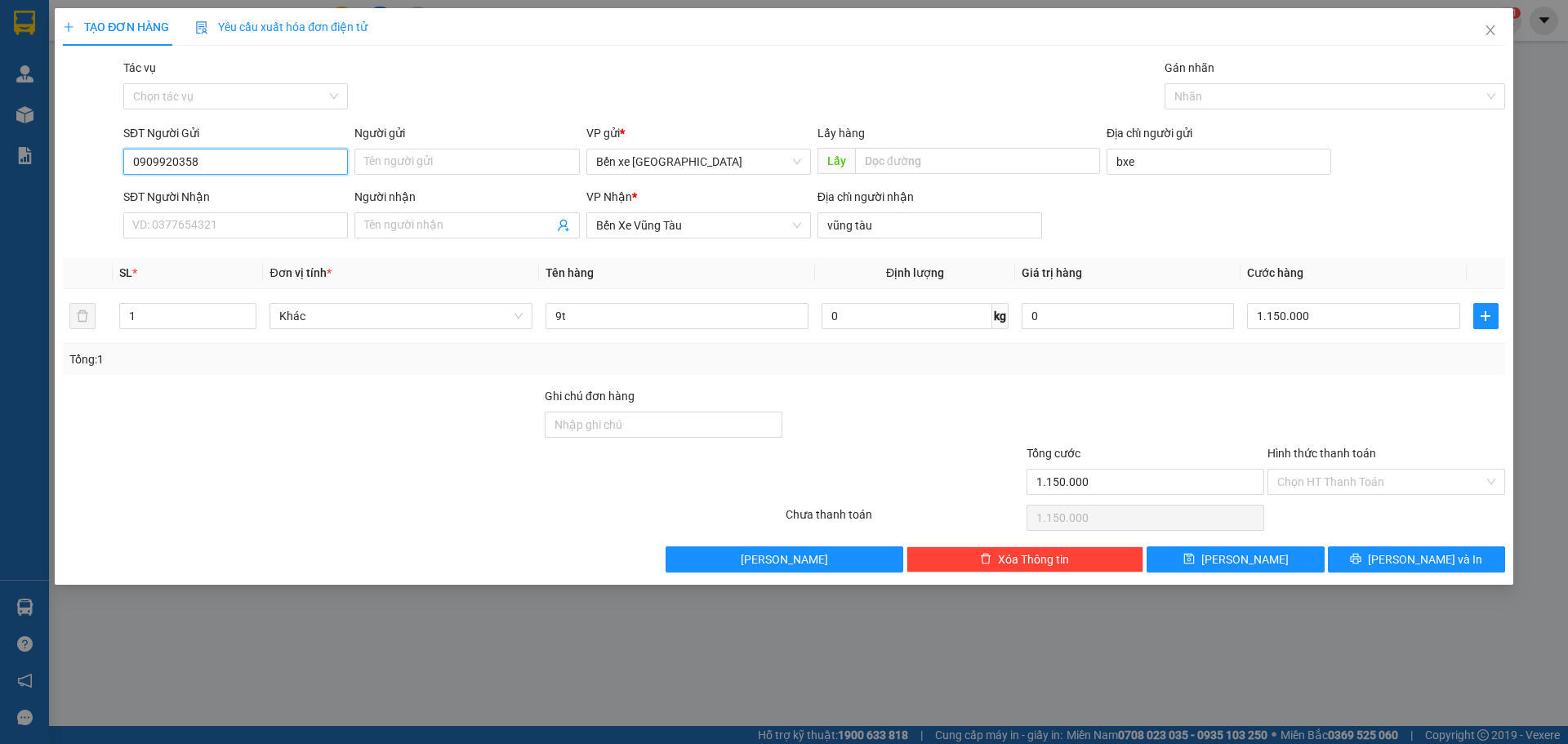
drag, startPoint x: 201, startPoint y: 154, endPoint x: 113, endPoint y: 147, distance: 88.3
click at [113, 147] on div "SĐT Người Gửi 0909920358 0909920358 Người gửi Tên người gửi VP gửi * Bến xe Quả…" at bounding box center [784, 152] width 1445 height 57
drag, startPoint x: 151, startPoint y: 189, endPoint x: 140, endPoint y: 214, distance: 27.3
click at [142, 201] on div "0909920358" at bounding box center [236, 194] width 205 height 18
type input "0909920358"
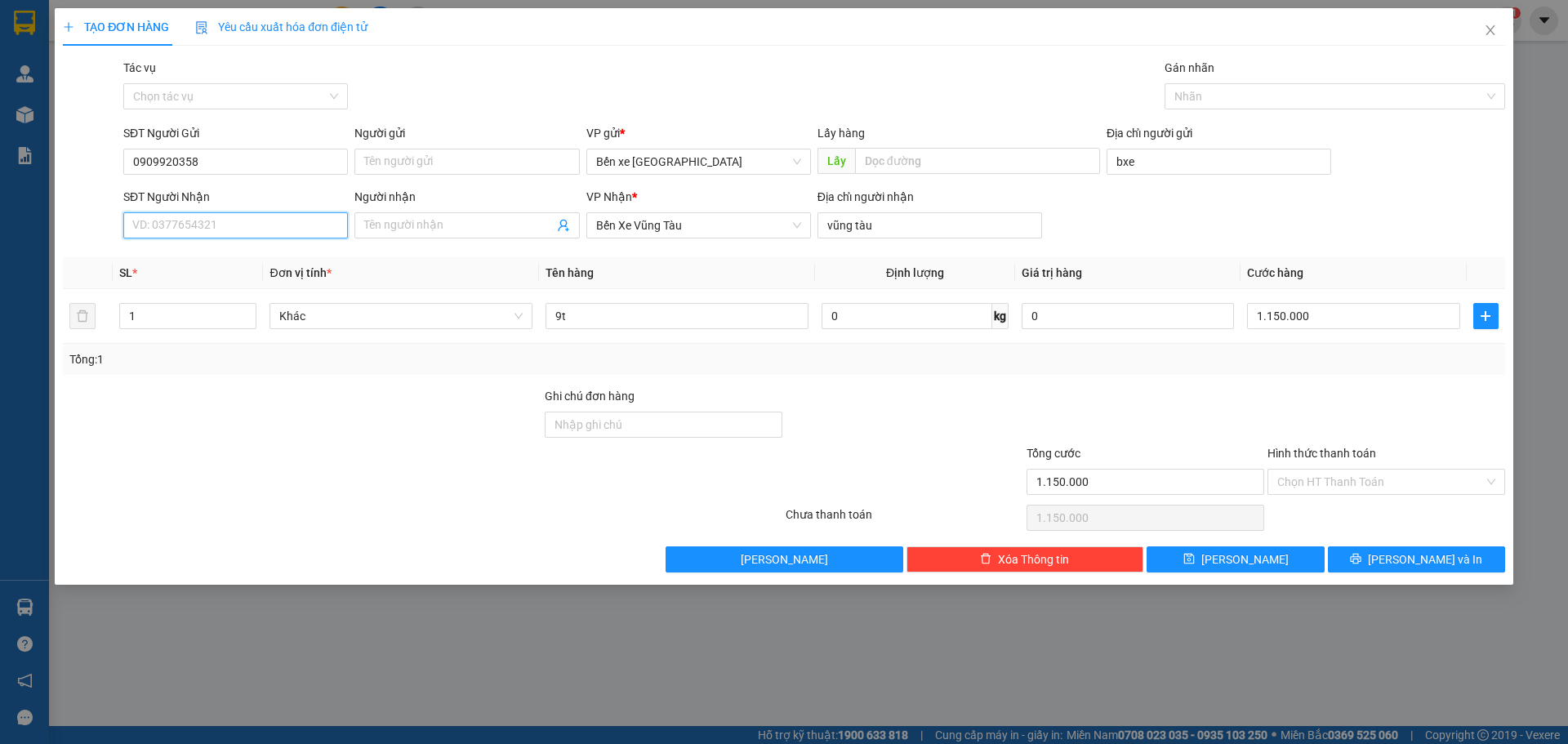
click at [142, 213] on input "SĐT Người Nhận" at bounding box center [235, 226] width 225 height 26
paste input "0909920358"
type input "0909920358"
drag, startPoint x: 221, startPoint y: 175, endPoint x: 50, endPoint y: 165, distance: 171.3
click at [50, 165] on div "TẠO ĐƠN HÀNG Yêu cầu xuất hóa đơn điện tử Transit Pickup Surcharge Ids Transit …" at bounding box center [784, 372] width 1568 height 744
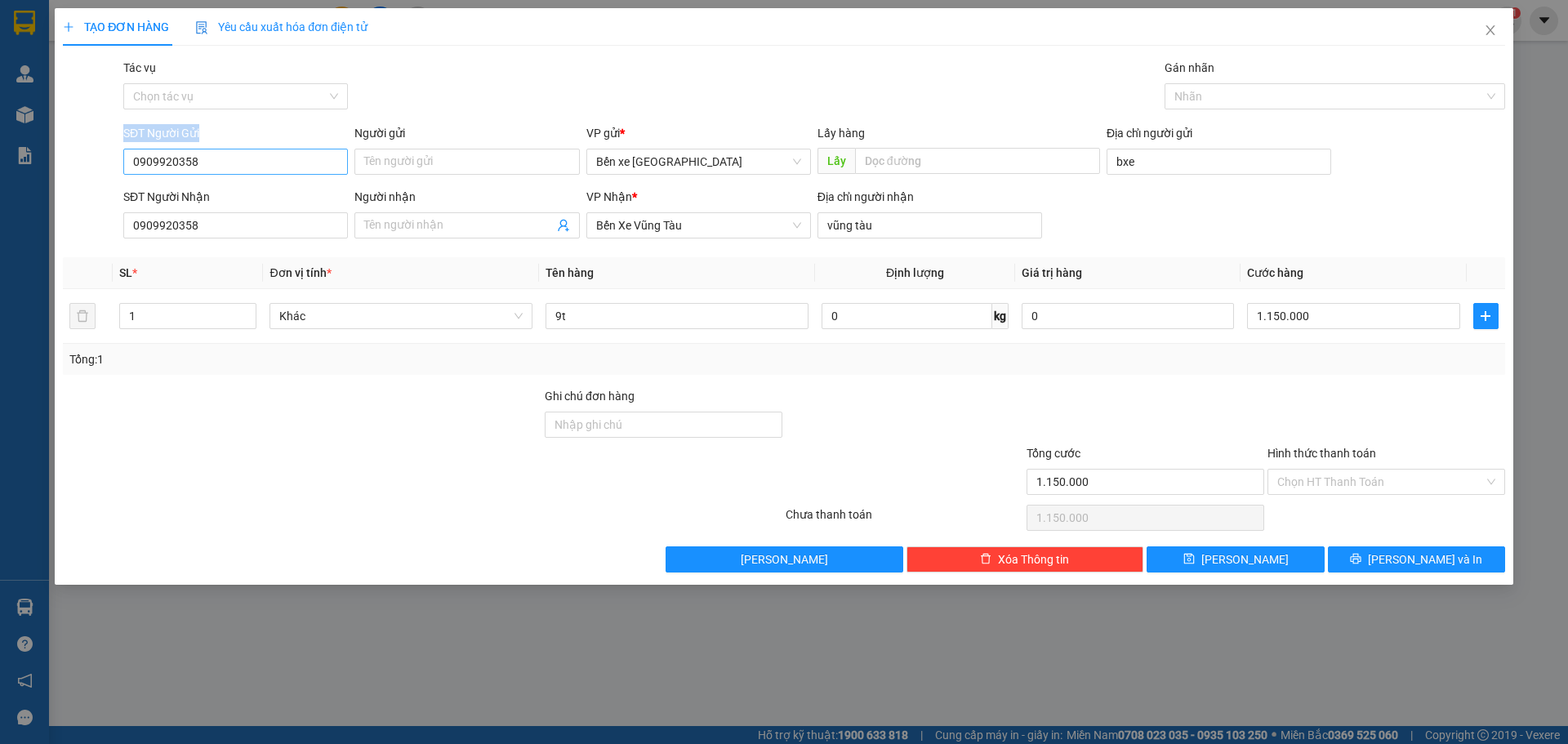
click at [259, 165] on input "0909920358" at bounding box center [235, 162] width 225 height 26
click at [256, 165] on input "0909920358" at bounding box center [235, 162] width 225 height 26
drag, startPoint x: 188, startPoint y: 412, endPoint x: 197, endPoint y: 412, distance: 9.0
click at [190, 417] on div at bounding box center [301, 416] width 481 height 57
drag, startPoint x: 197, startPoint y: 367, endPoint x: 200, endPoint y: 354, distance: 13.3
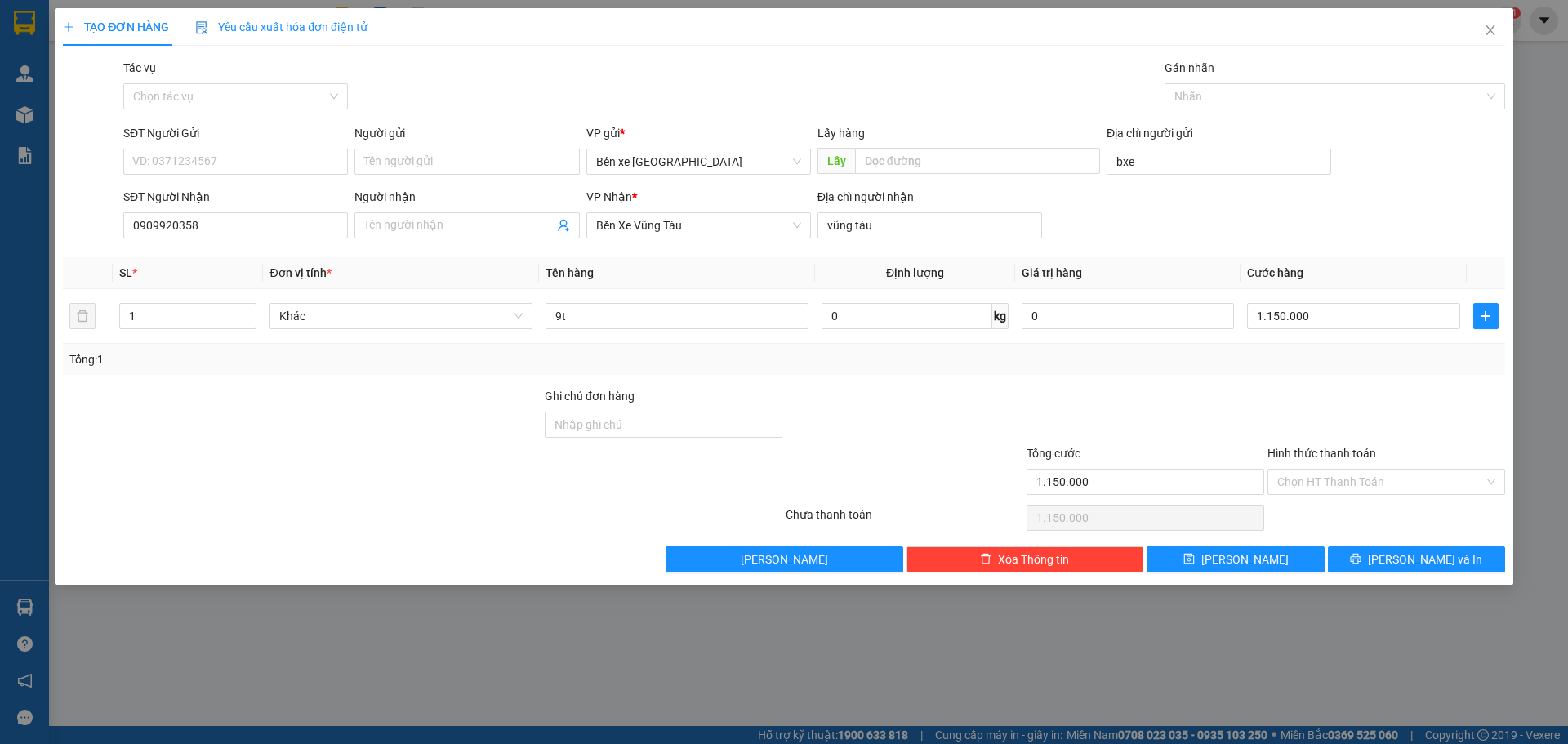
click at [197, 366] on div "Tổng: 1" at bounding box center [337, 359] width 536 height 18
click at [685, 317] on input "9t" at bounding box center [676, 316] width 263 height 26
type input "9"
type input "8t"
click at [1347, 311] on input "1.150.000" at bounding box center [1354, 316] width 213 height 26
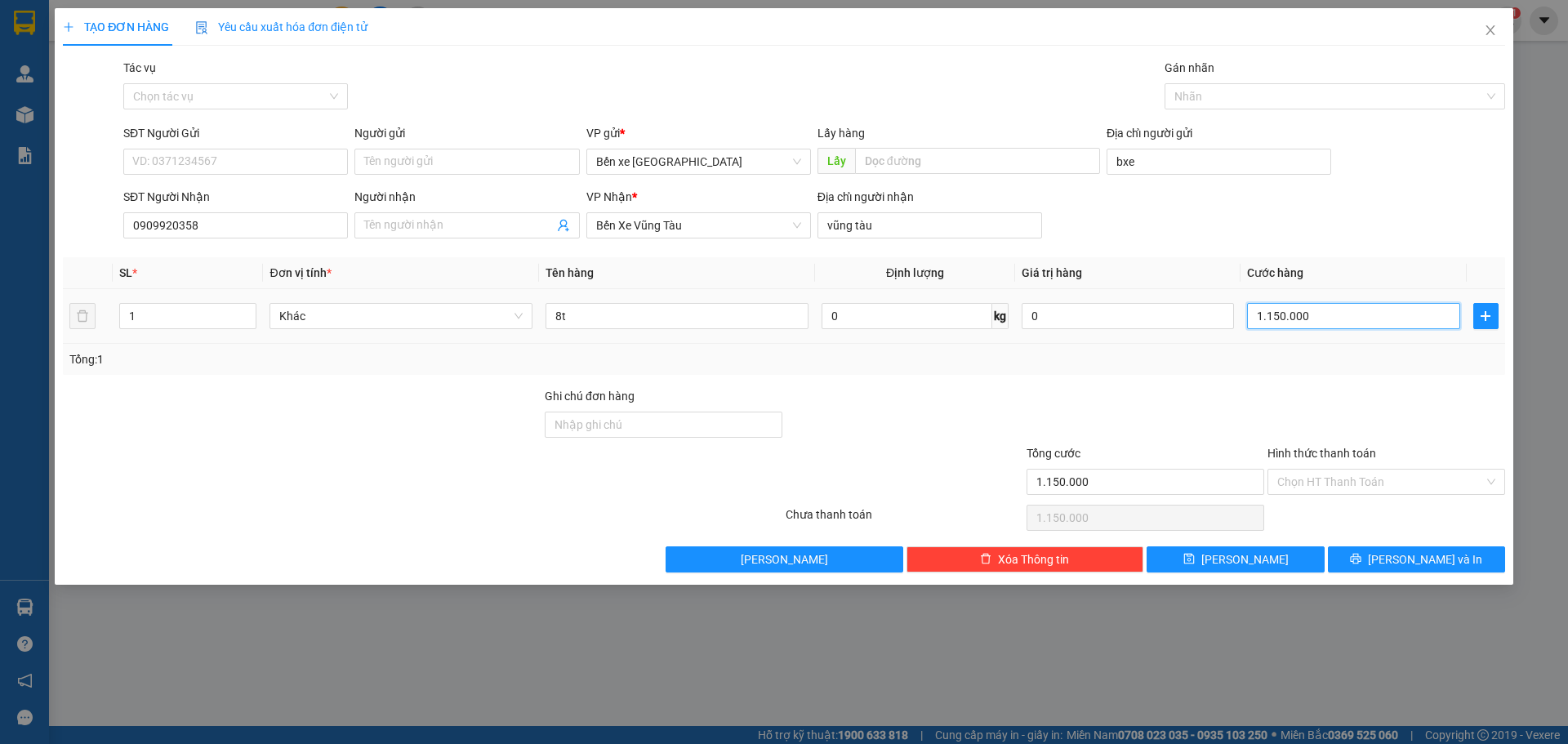
type input "8"
type input "80"
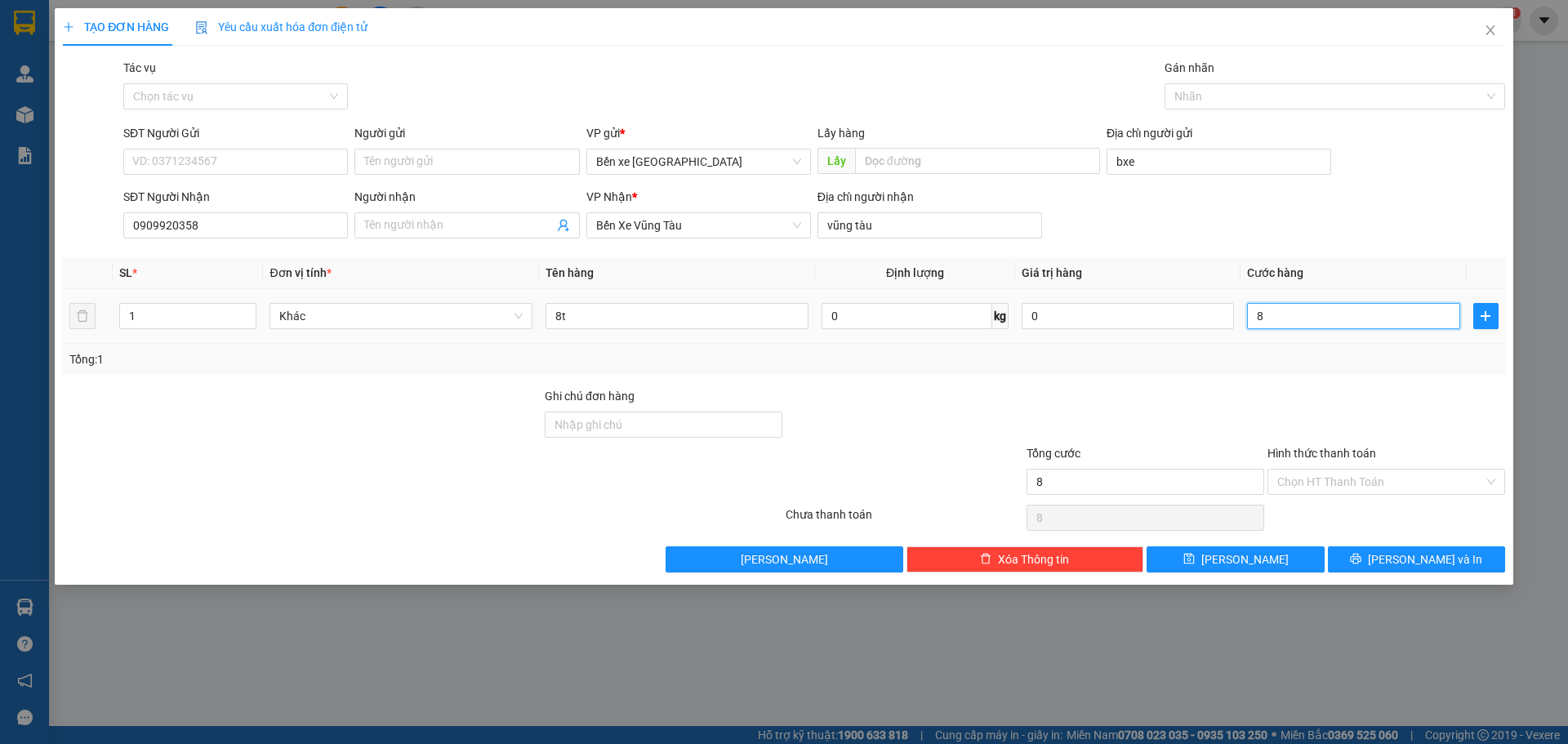
type input "80"
type input "800"
type input "800.000"
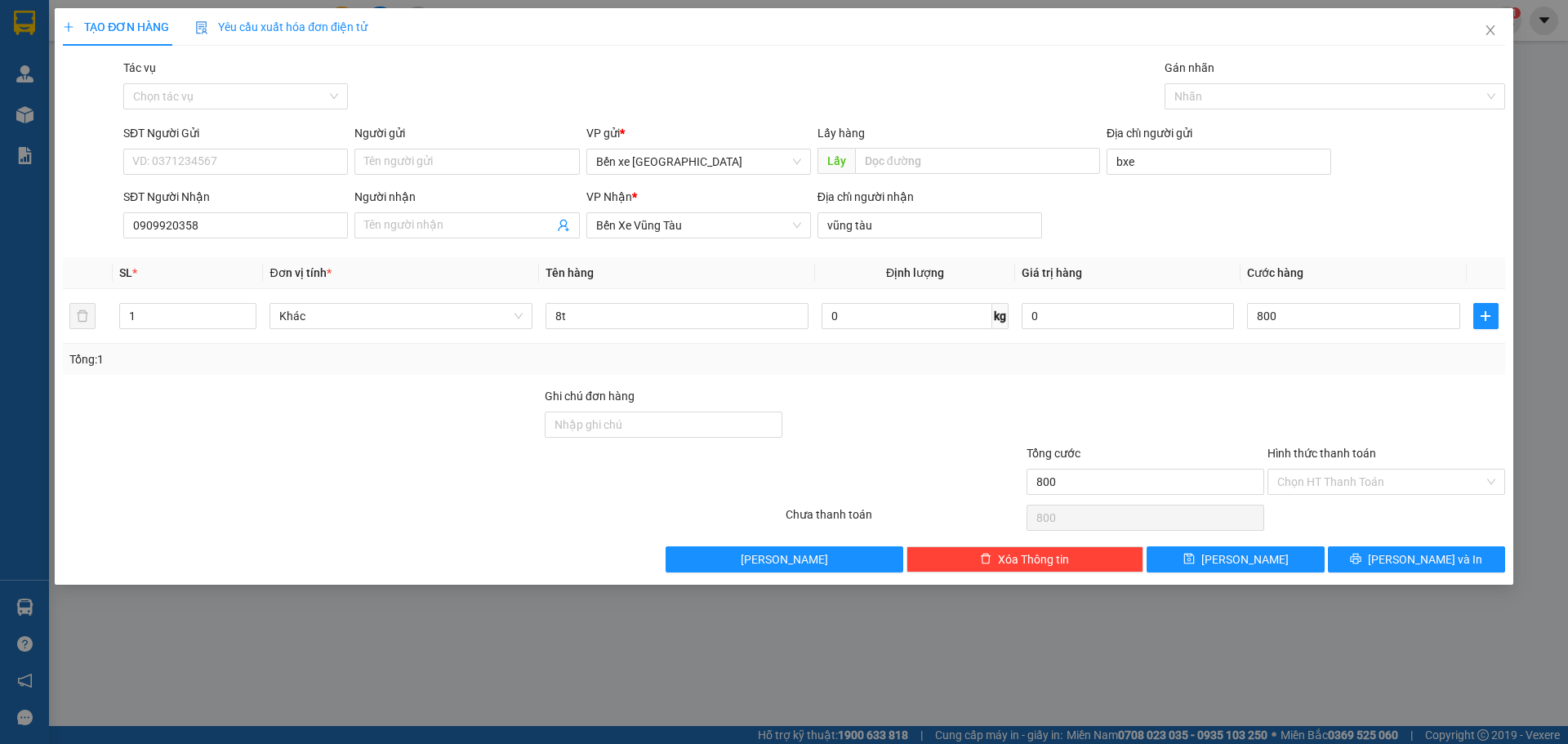
type input "800.000"
drag, startPoint x: 1302, startPoint y: 392, endPoint x: 1266, endPoint y: 403, distance: 37.6
click at [1295, 398] on div at bounding box center [1386, 416] width 241 height 57
click at [1277, 566] on button "Lưu" at bounding box center [1235, 559] width 177 height 26
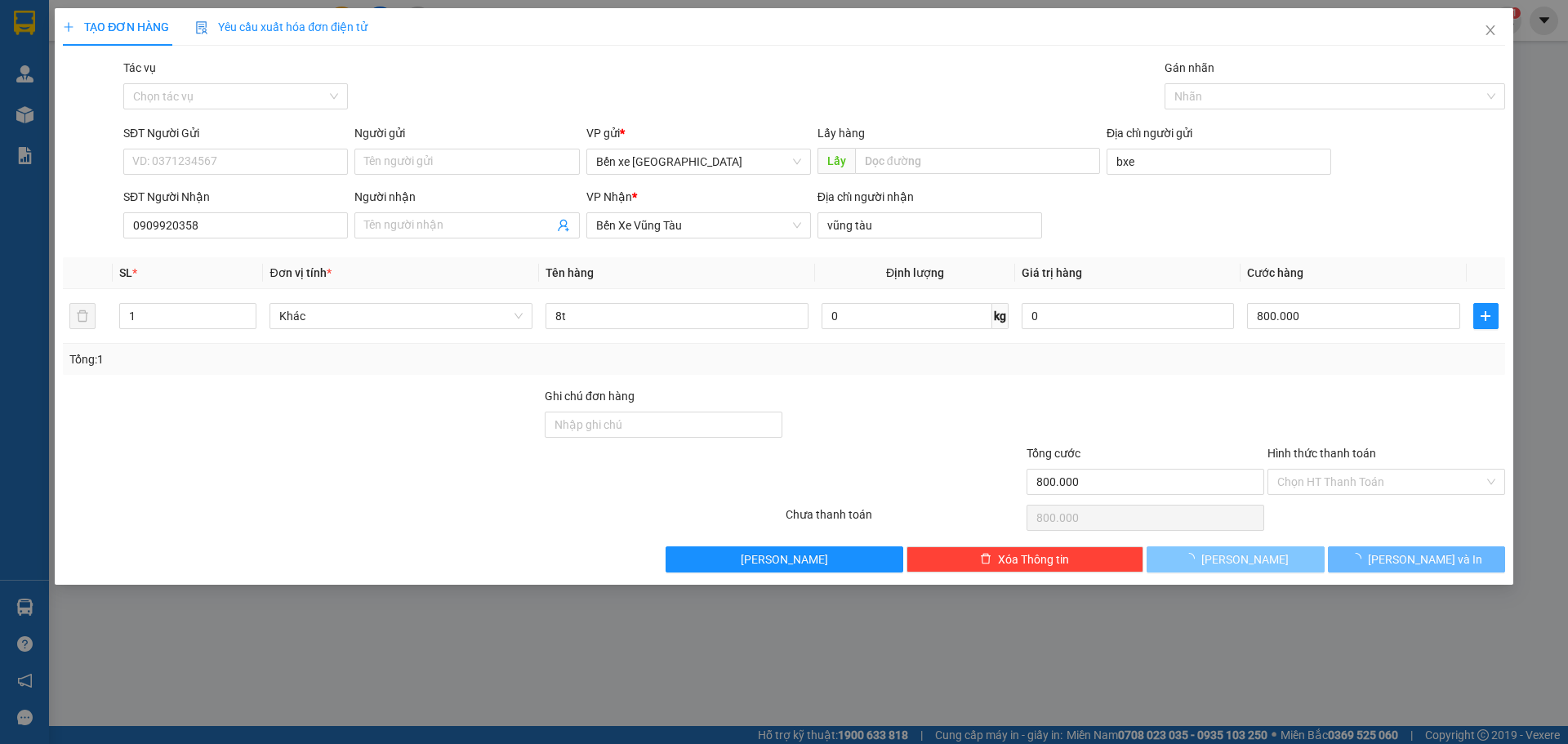
type input "0"
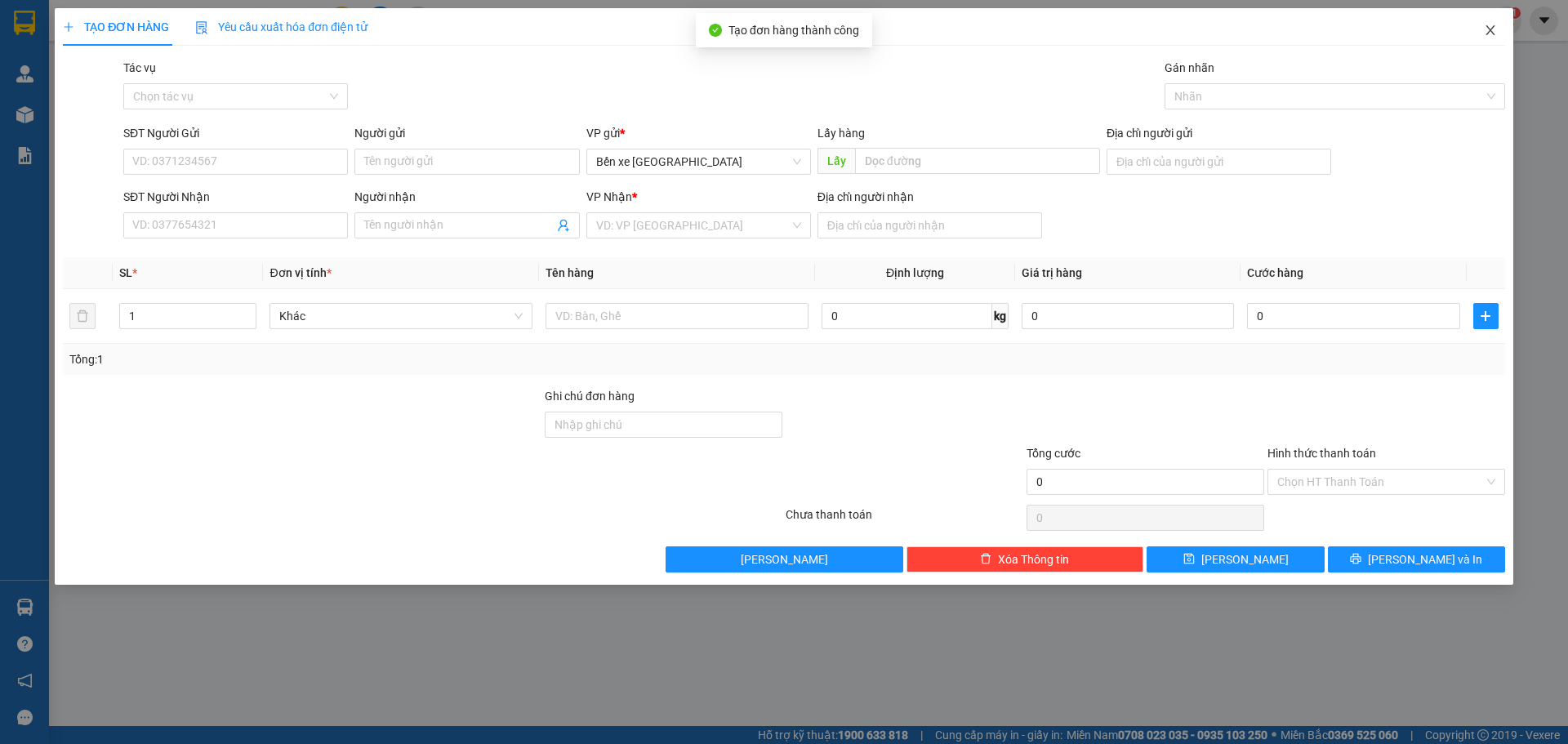
click at [1499, 25] on span "Close" at bounding box center [1489, 30] width 45 height 45
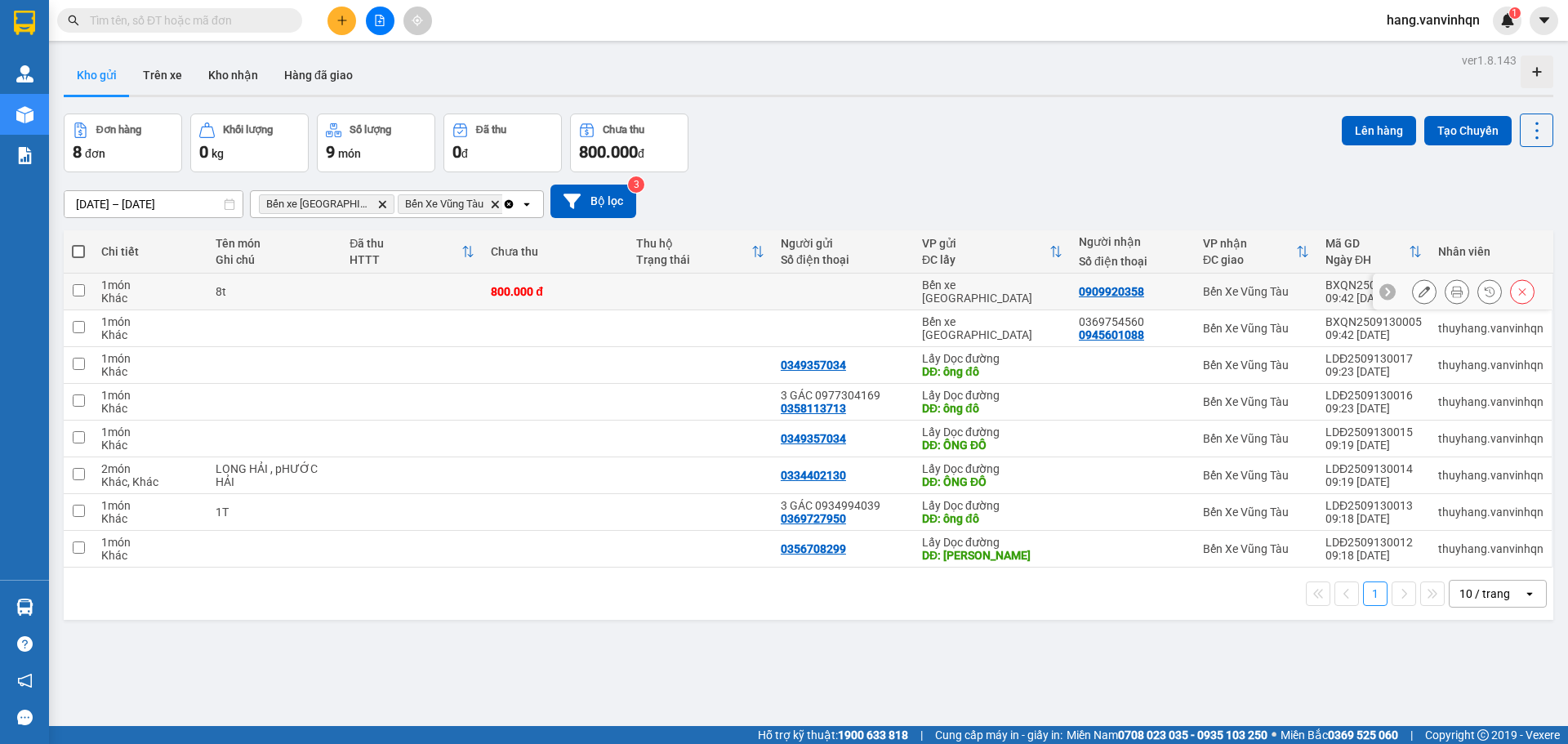
click at [80, 298] on td at bounding box center [79, 292] width 30 height 37
checkbox input "true"
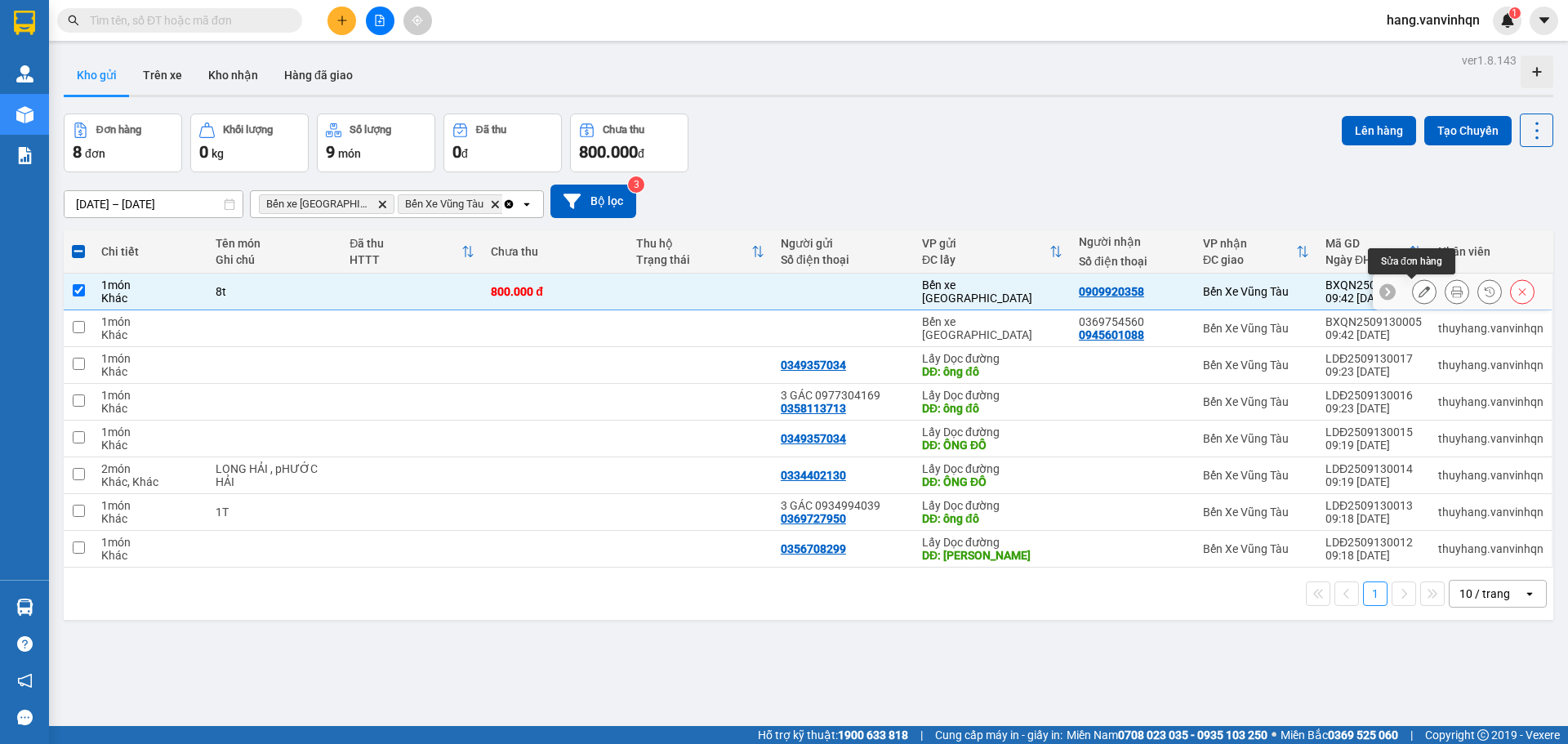
click at [1418, 295] on icon at bounding box center [1424, 291] width 11 height 11
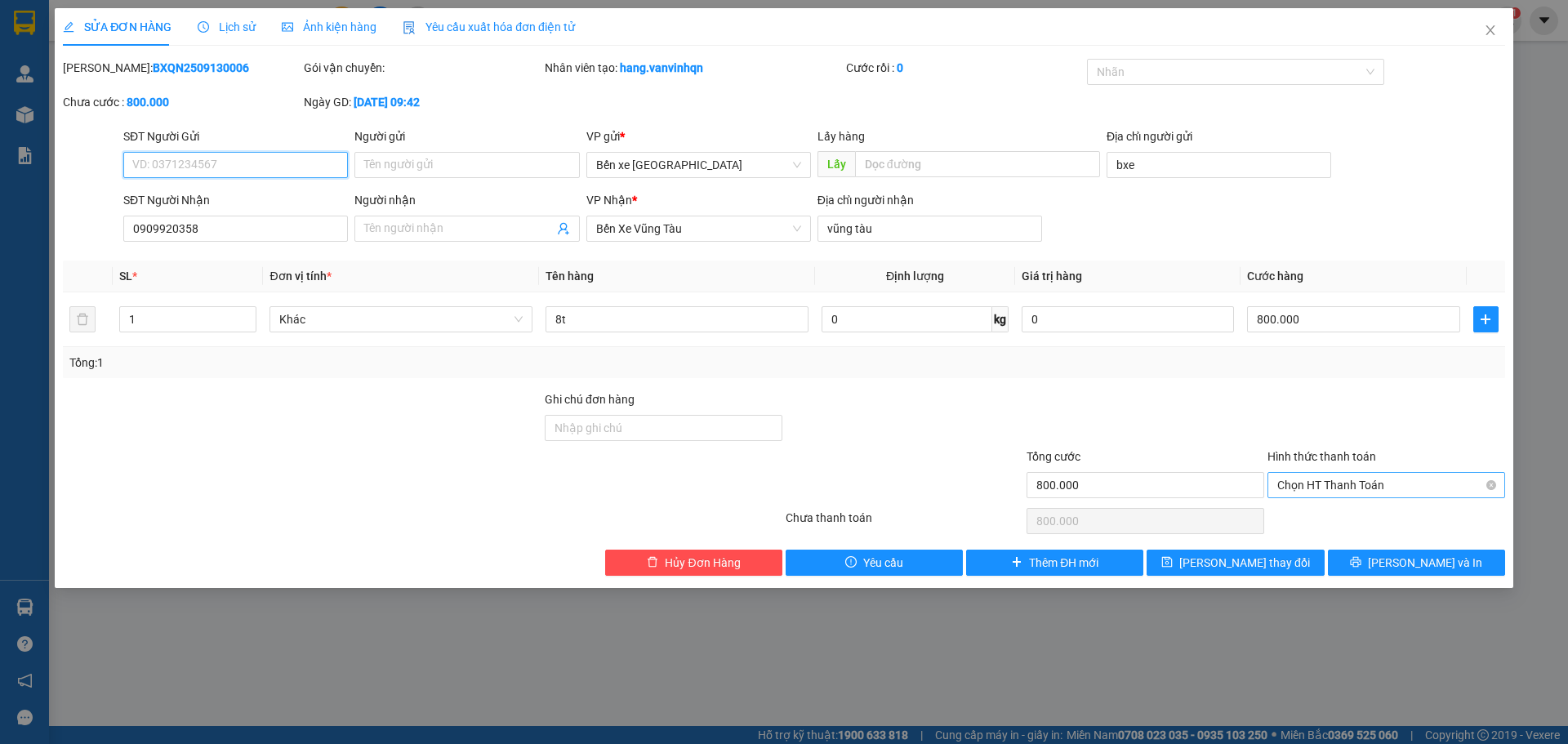
click at [1331, 492] on span "Chọn HT Thanh Toán" at bounding box center [1386, 485] width 218 height 25
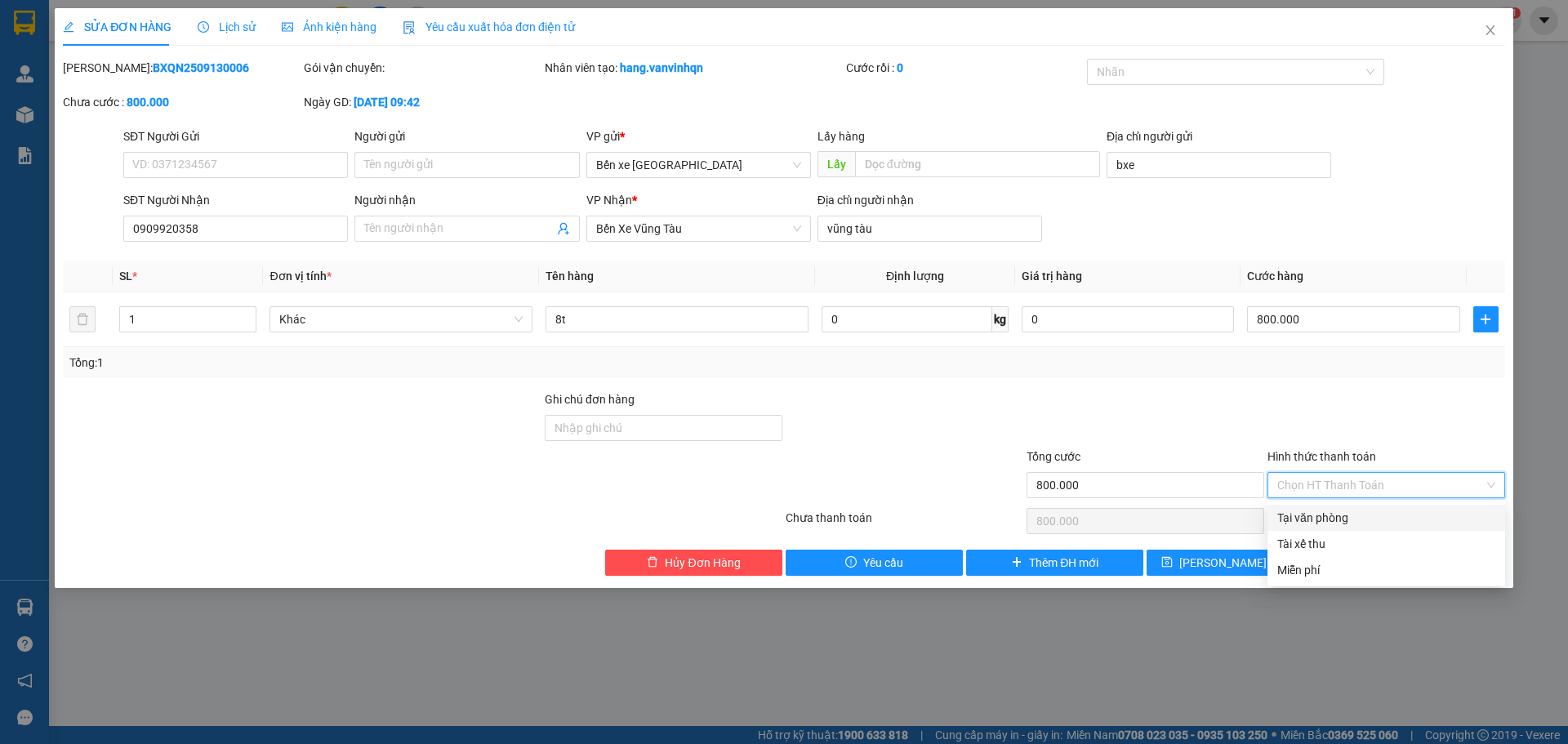
click at [1319, 518] on div "Tại văn phòng" at bounding box center [1386, 518] width 218 height 18
type input "0"
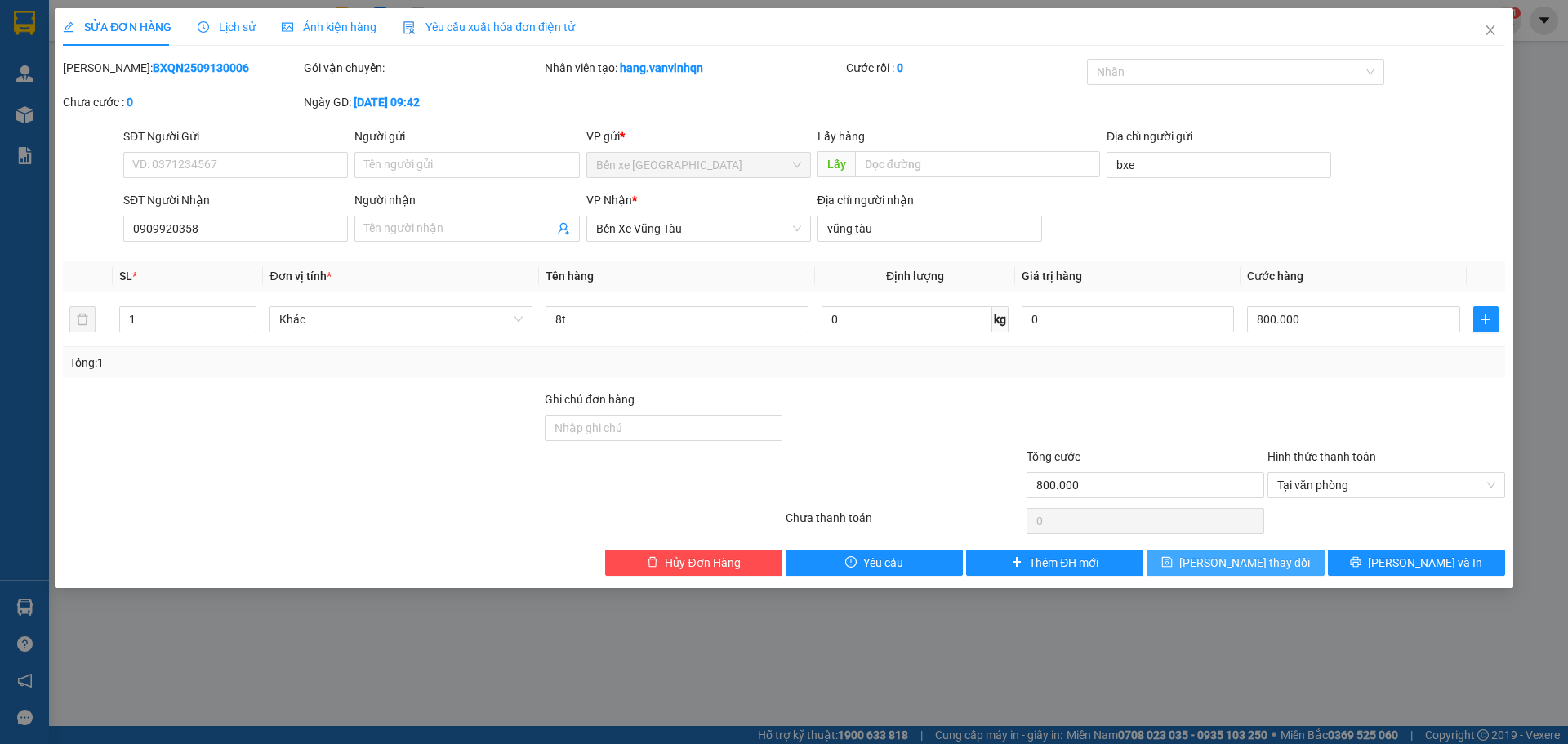
click at [1234, 559] on span "Lưu thay đổi" at bounding box center [1244, 562] width 130 height 18
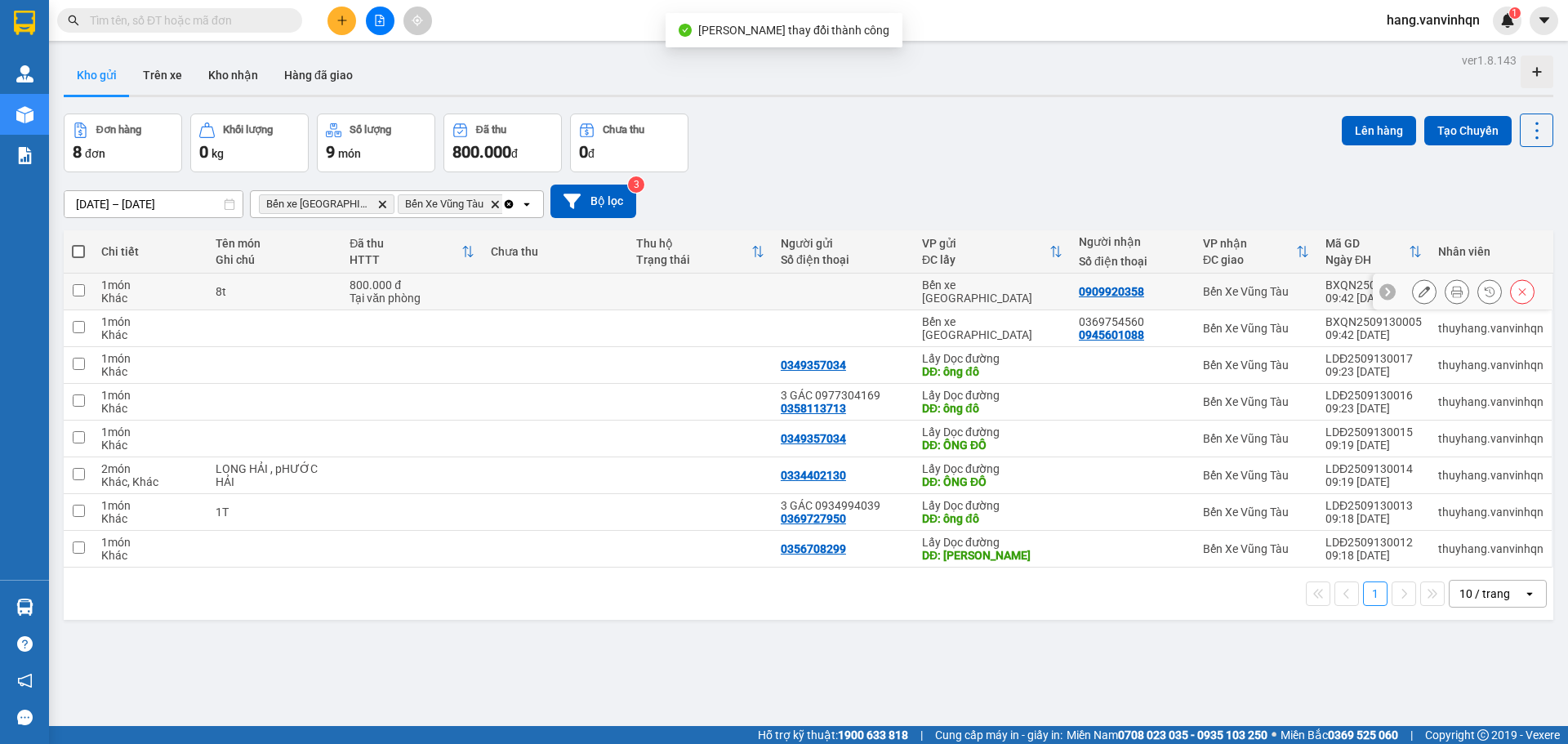
drag, startPoint x: 263, startPoint y: 297, endPoint x: 559, endPoint y: 242, distance: 301.1
click at [288, 290] on div "8t" at bounding box center [274, 291] width 118 height 13
checkbox input "true"
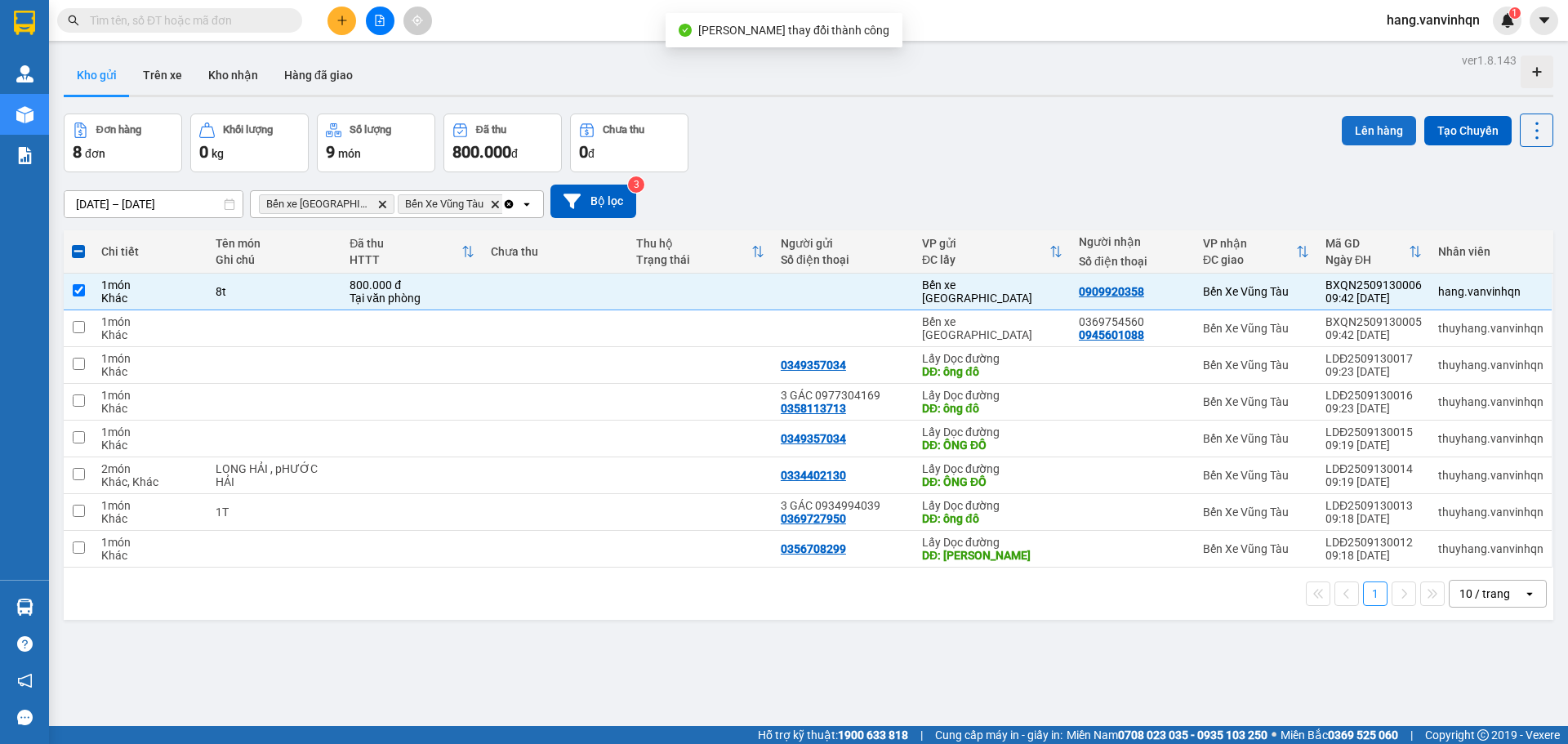
click at [1342, 137] on button "Lên hàng" at bounding box center [1379, 131] width 74 height 30
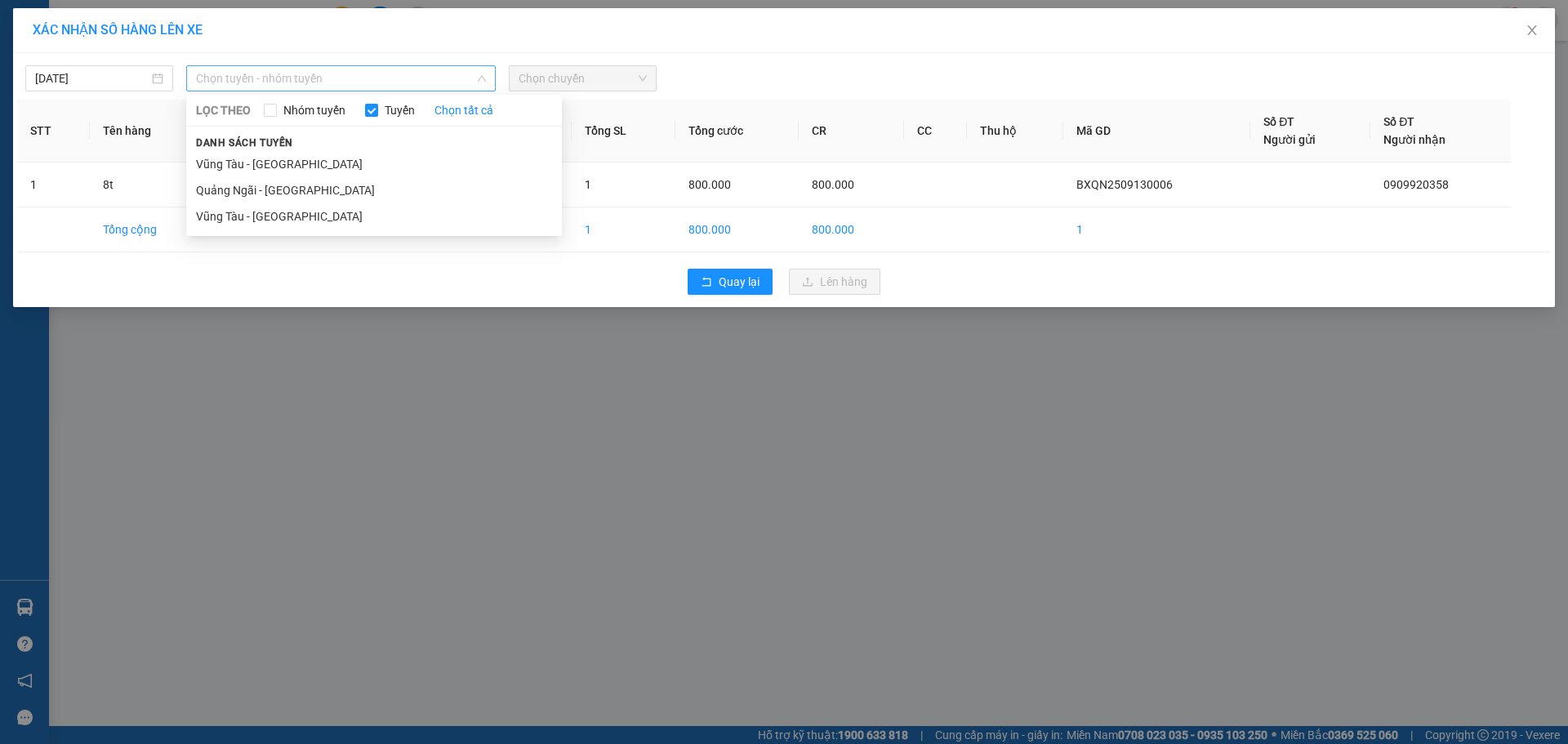
drag, startPoint x: 375, startPoint y: 75, endPoint x: 362, endPoint y: 90, distance: 19.8
click at [374, 79] on span "Chọn tuyến - nhóm tuyến" at bounding box center [341, 79] width 290 height 25
click at [296, 189] on li "Quảng Ngãi - Vũng Tàu" at bounding box center [374, 190] width 376 height 26
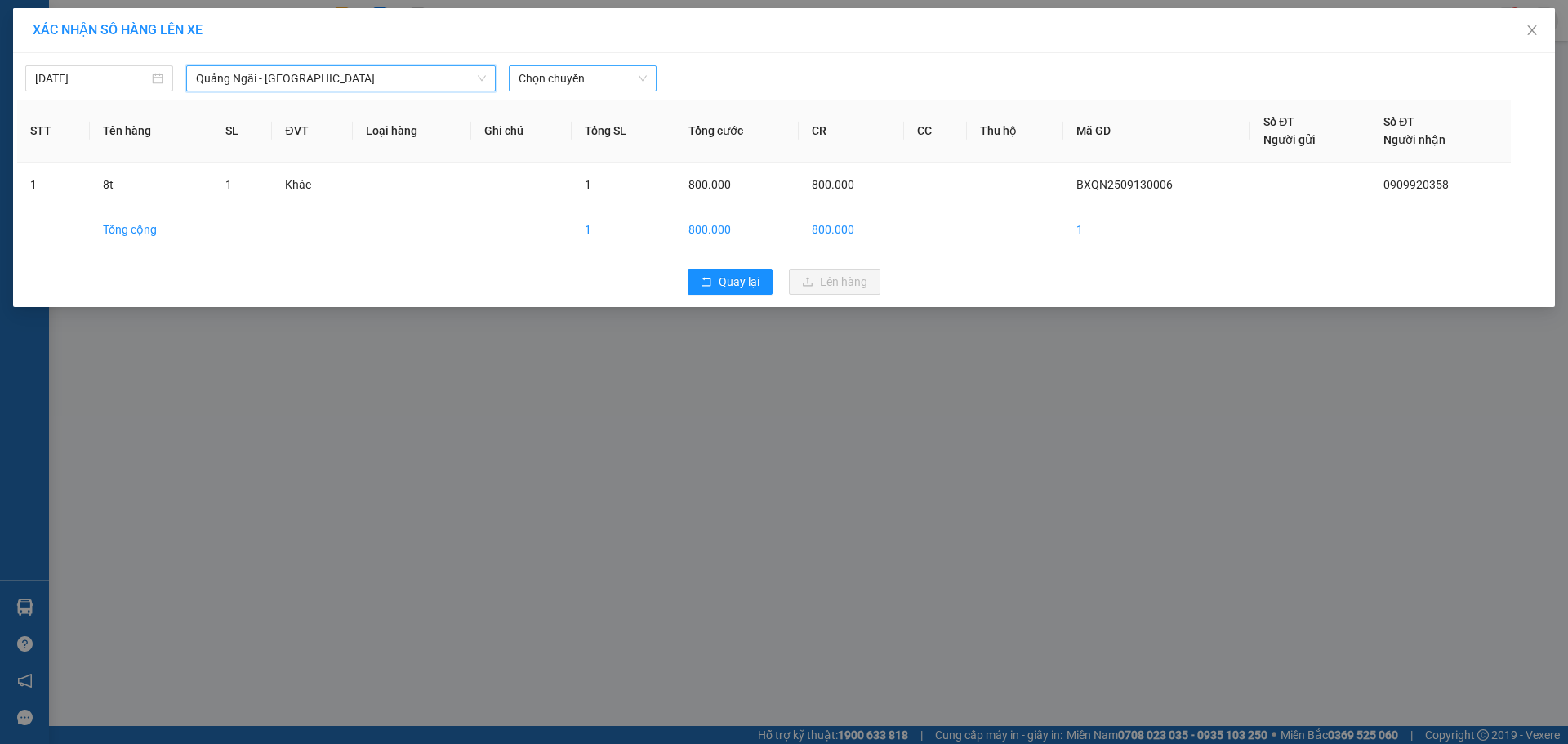
click at [571, 74] on span "Chọn chuyến" at bounding box center [582, 79] width 128 height 25
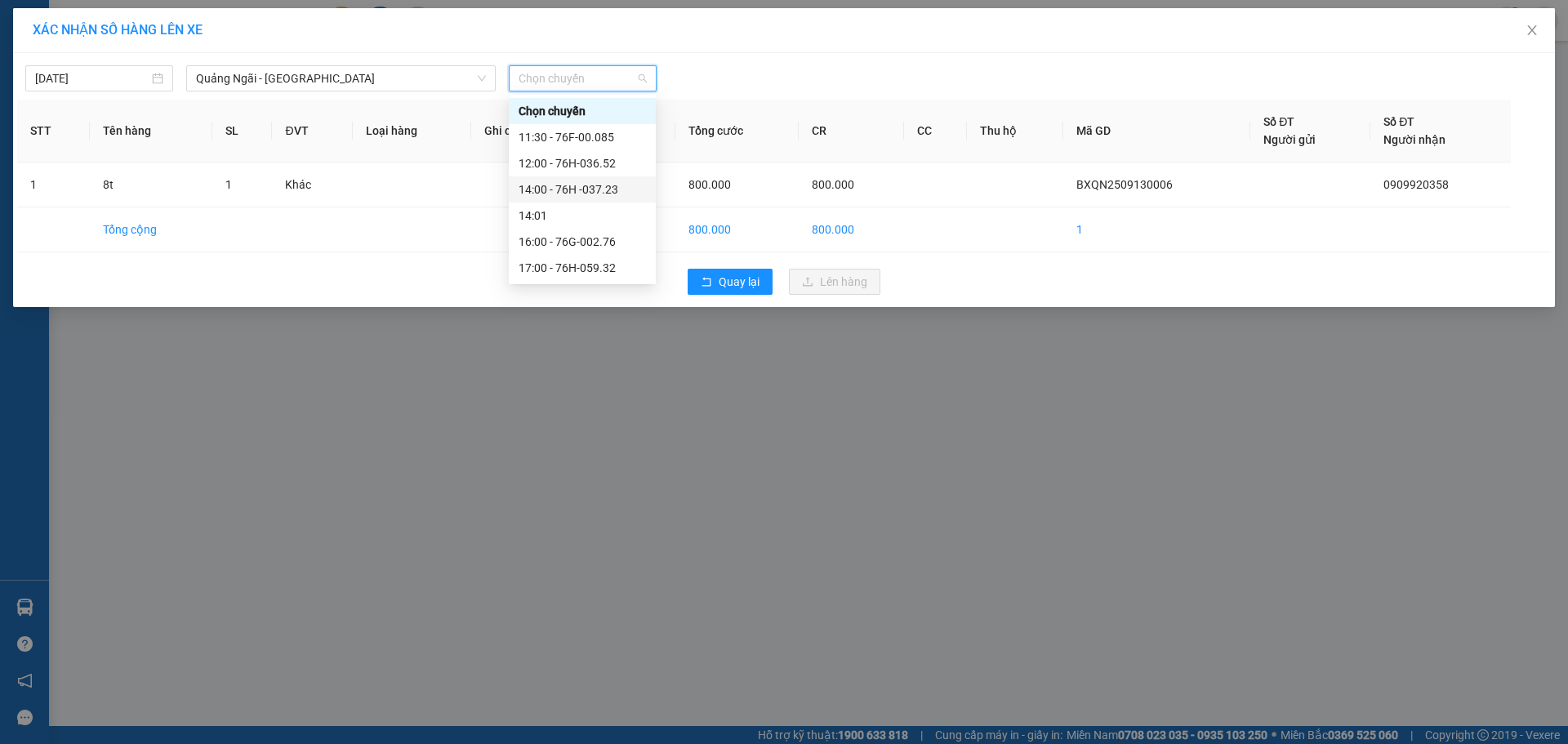
click at [601, 183] on div "14:00 - 76H -037.23" at bounding box center [582, 189] width 128 height 18
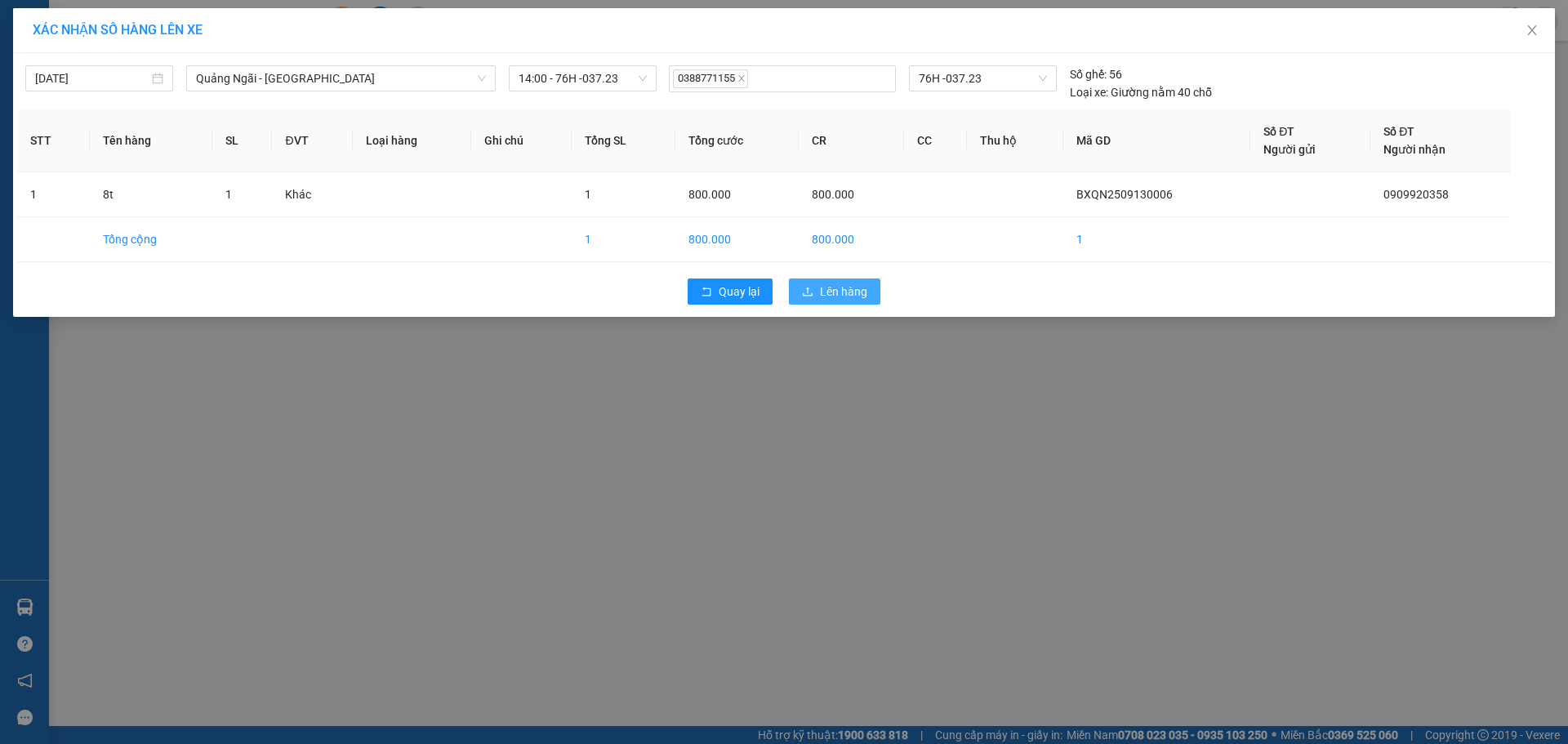
click at [841, 283] on button "Lên hàng" at bounding box center [834, 291] width 91 height 26
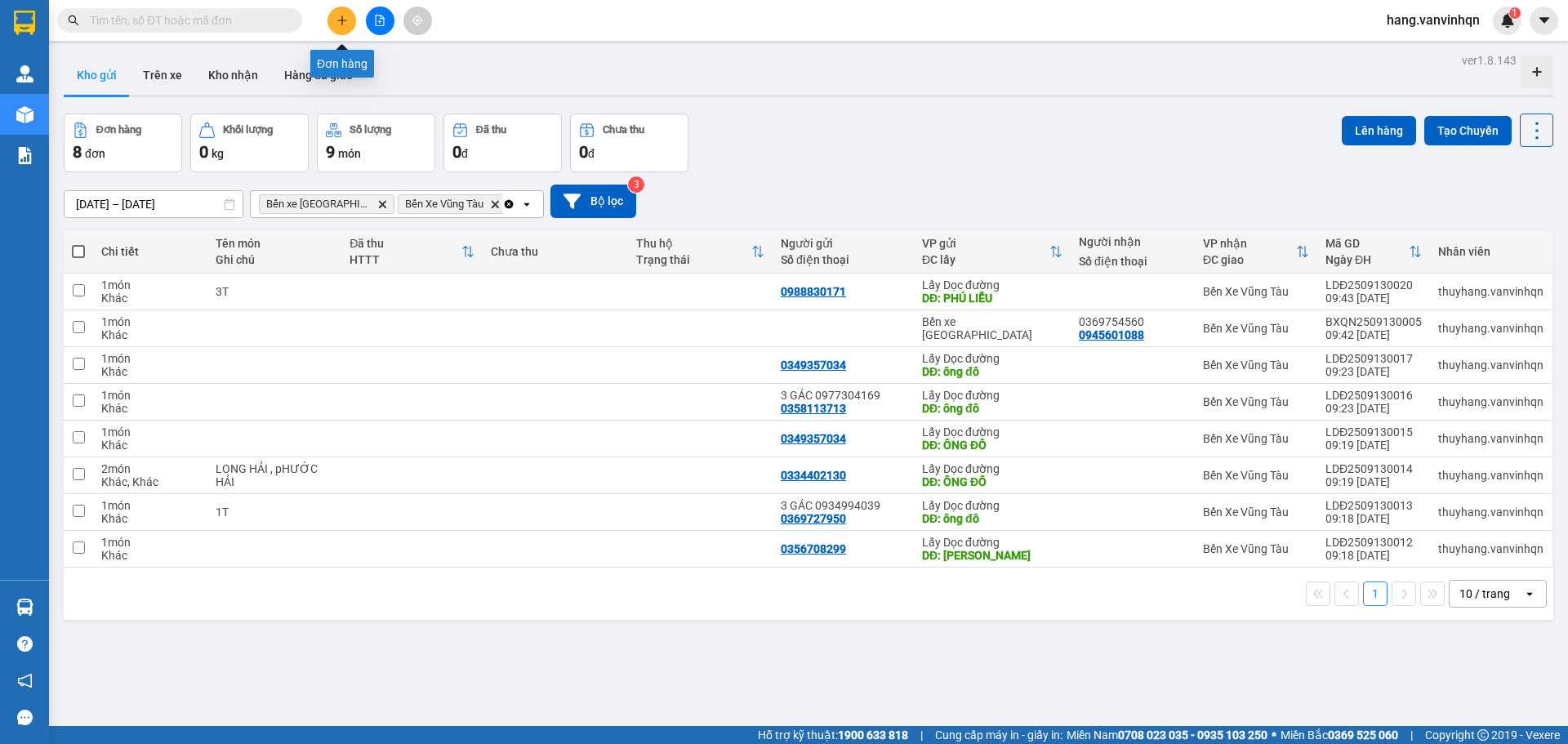
click at [348, 26] on button at bounding box center [341, 20] width 29 height 29
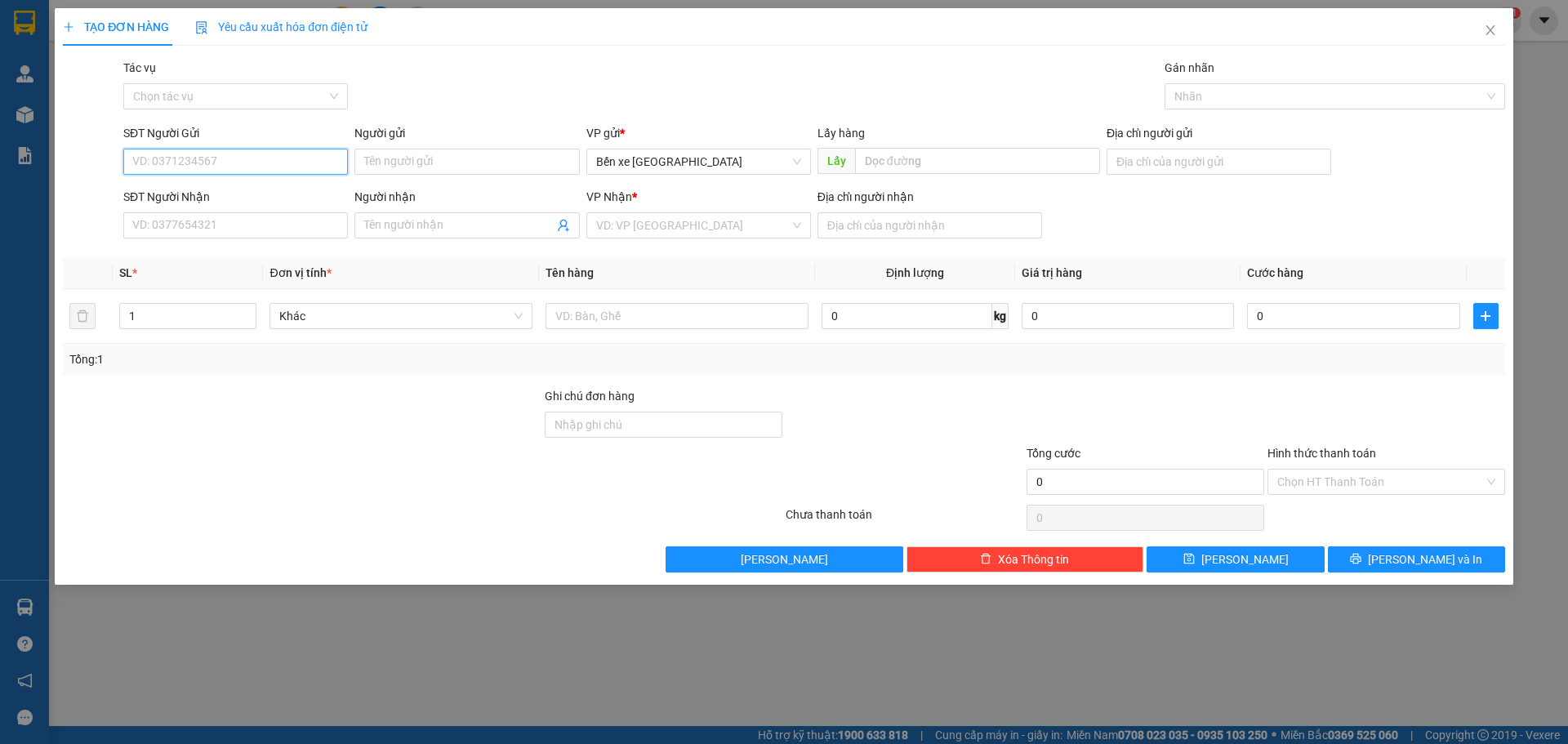
click at [250, 152] on input "SĐT Người Gửi" at bounding box center [235, 162] width 225 height 26
drag, startPoint x: 741, startPoint y: 155, endPoint x: 712, endPoint y: 173, distance: 34.1
click at [736, 158] on span "Bến xe [PERSON_NAME][GEOGRAPHIC_DATA][PERSON_NAME]" at bounding box center [699, 162] width 205 height 25
type input "0914041529"
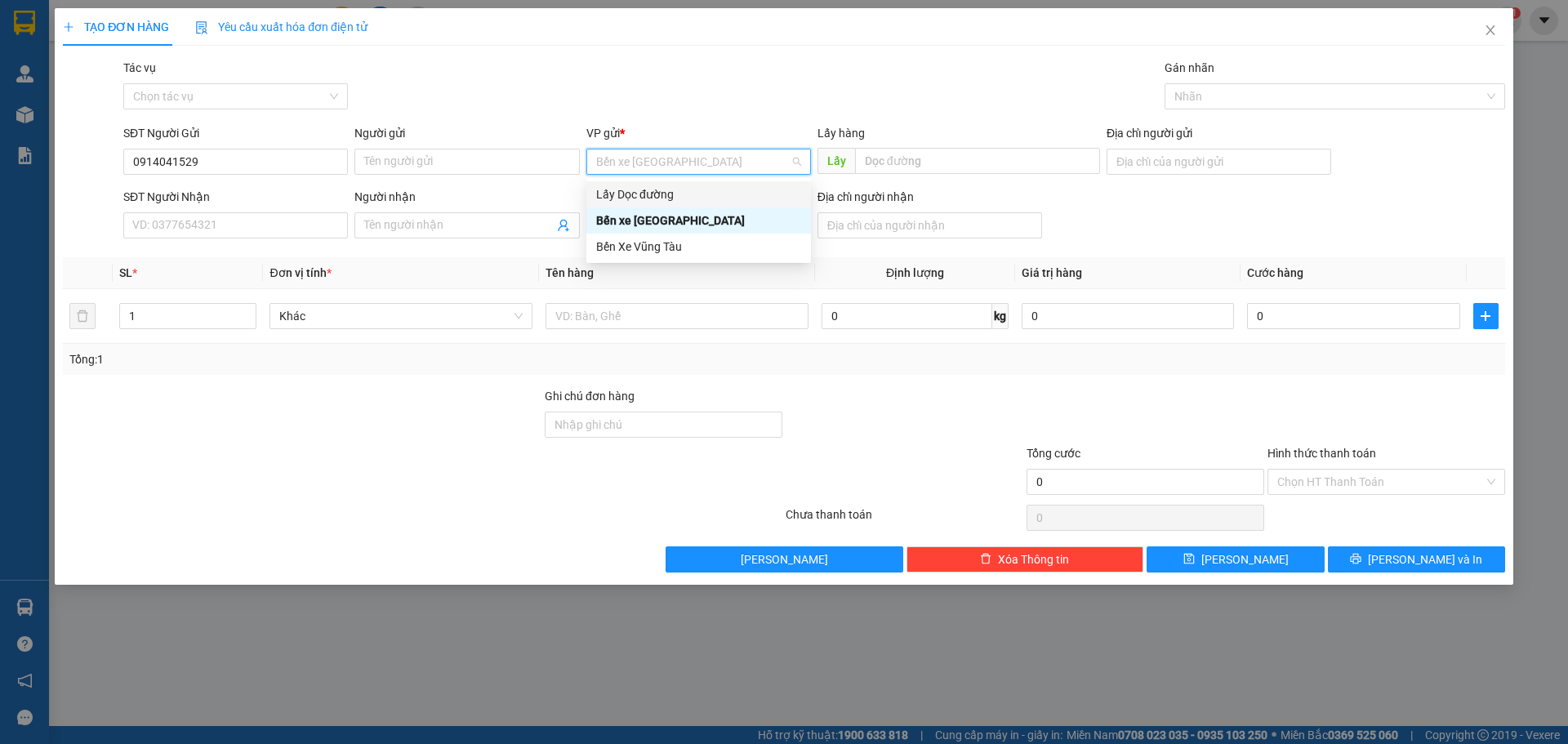
click at [674, 197] on div "Lấy Dọc đường" at bounding box center [699, 194] width 205 height 18
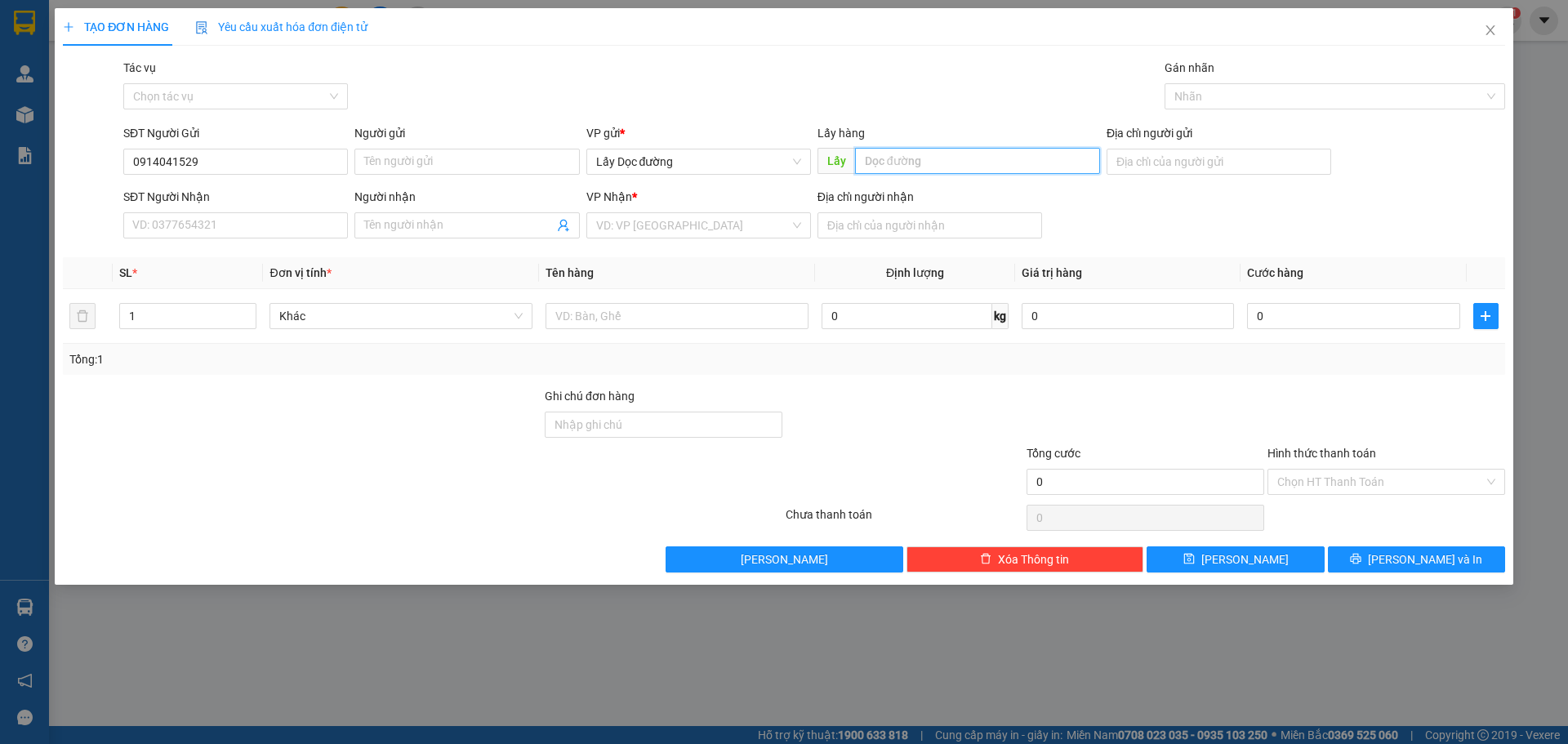
click at [899, 162] on input "text" at bounding box center [977, 161] width 245 height 26
click at [628, 238] on div "VD: VP Sài Gòn" at bounding box center [699, 226] width 225 height 26
type input "thy phổ"
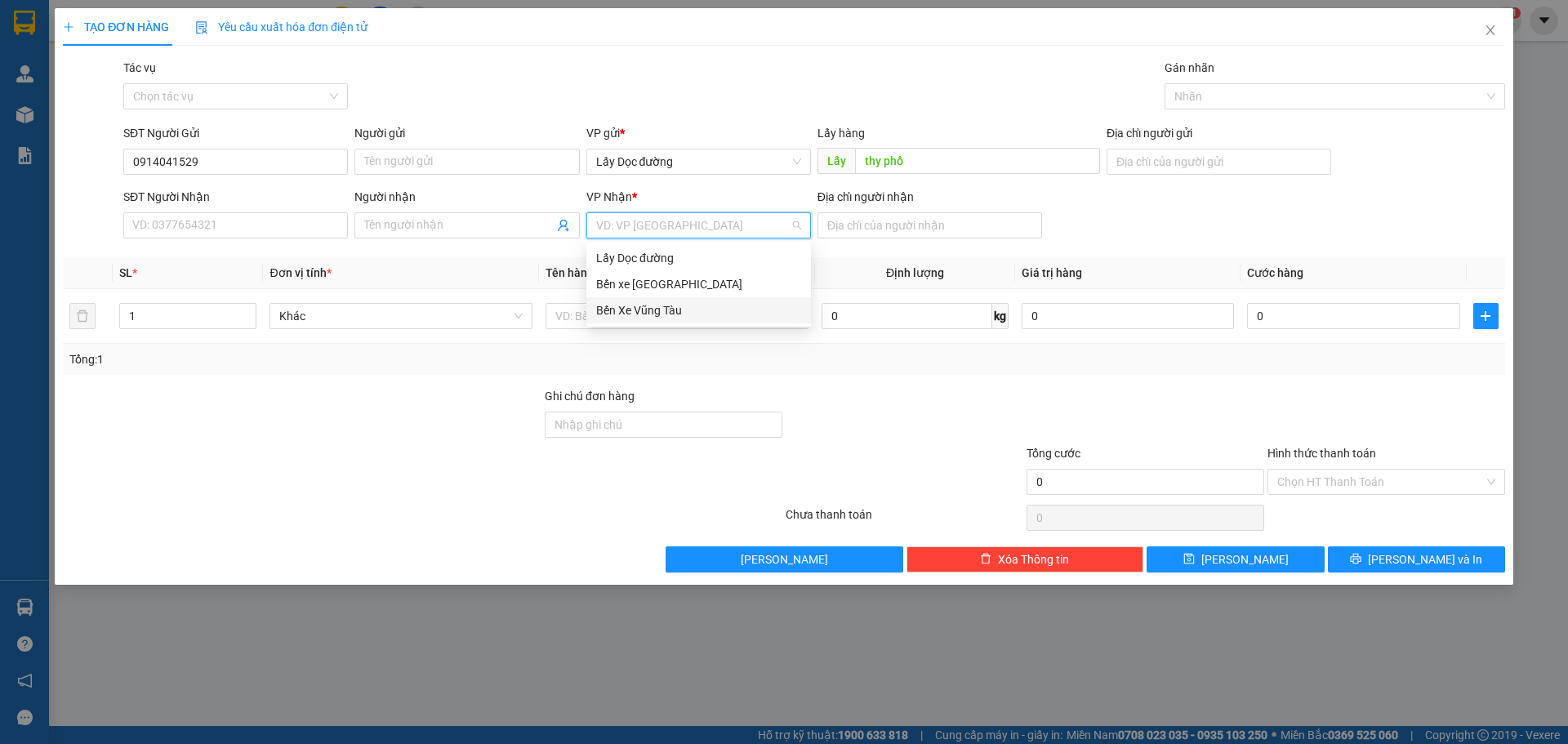
click at [664, 321] on div "Bến Xe Vũng Tàu" at bounding box center [699, 311] width 225 height 26
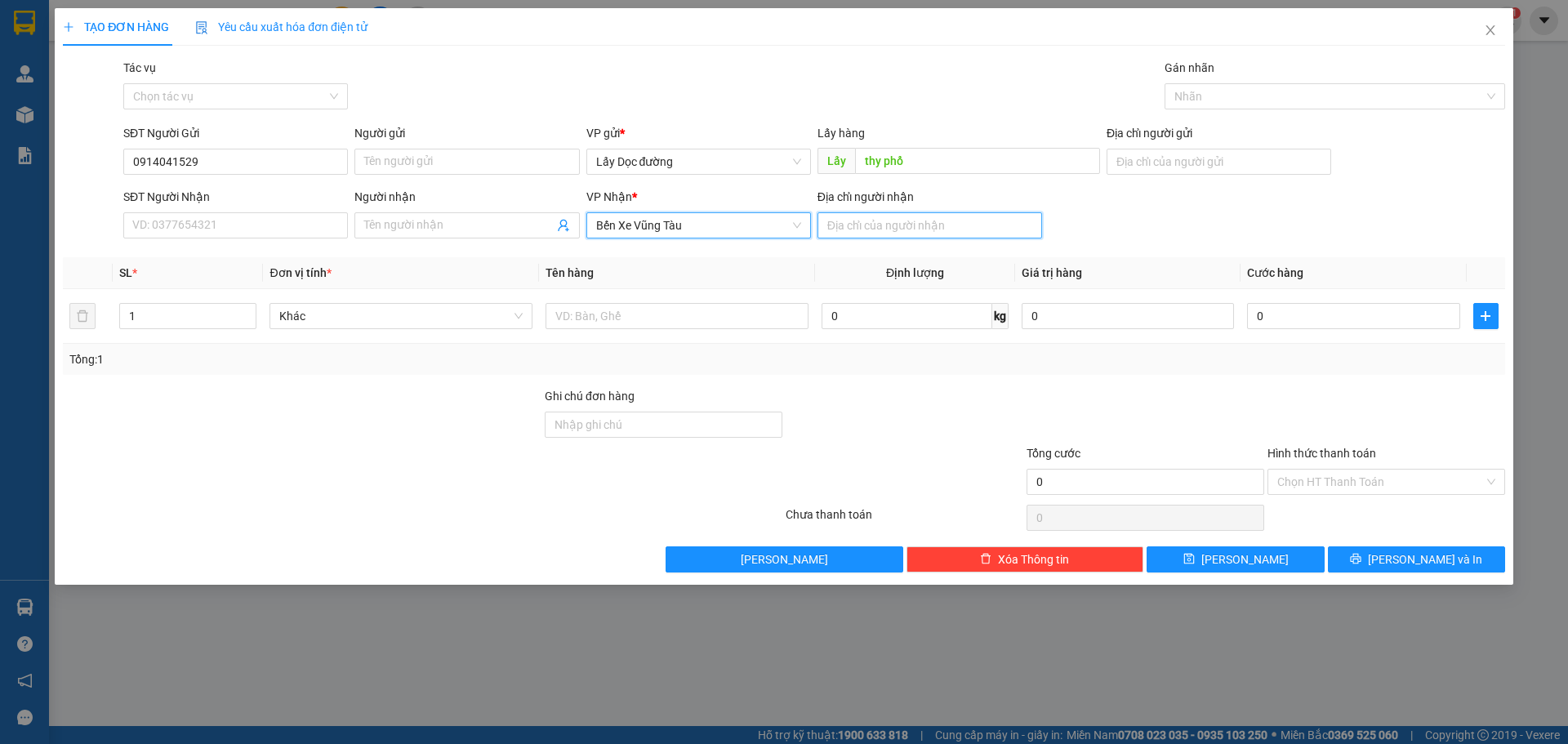
click at [852, 226] on input "Địa chỉ người nhận" at bounding box center [930, 226] width 225 height 26
type input "tà cú"
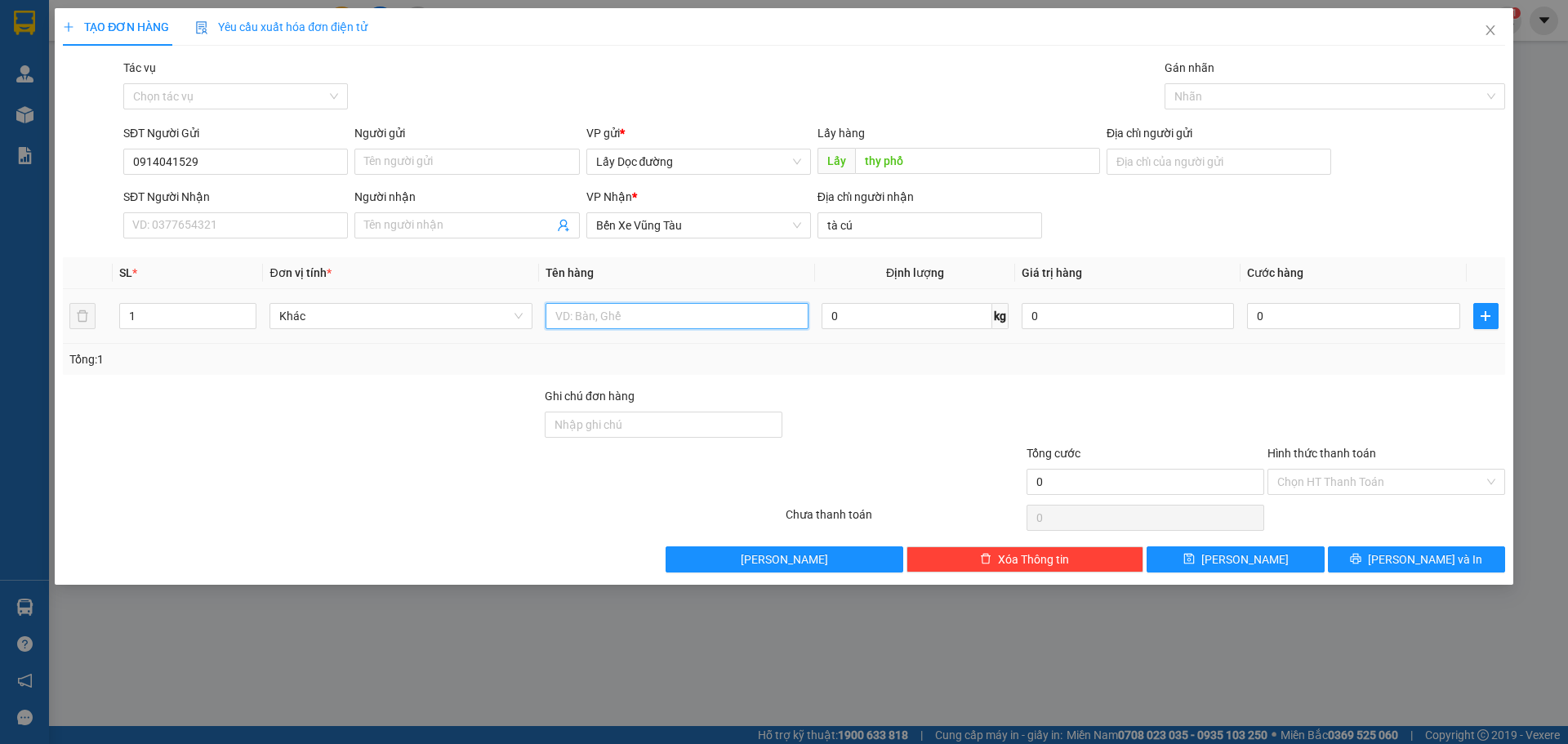
click at [602, 313] on input "text" at bounding box center [676, 316] width 263 height 26
type input "1 thùng"
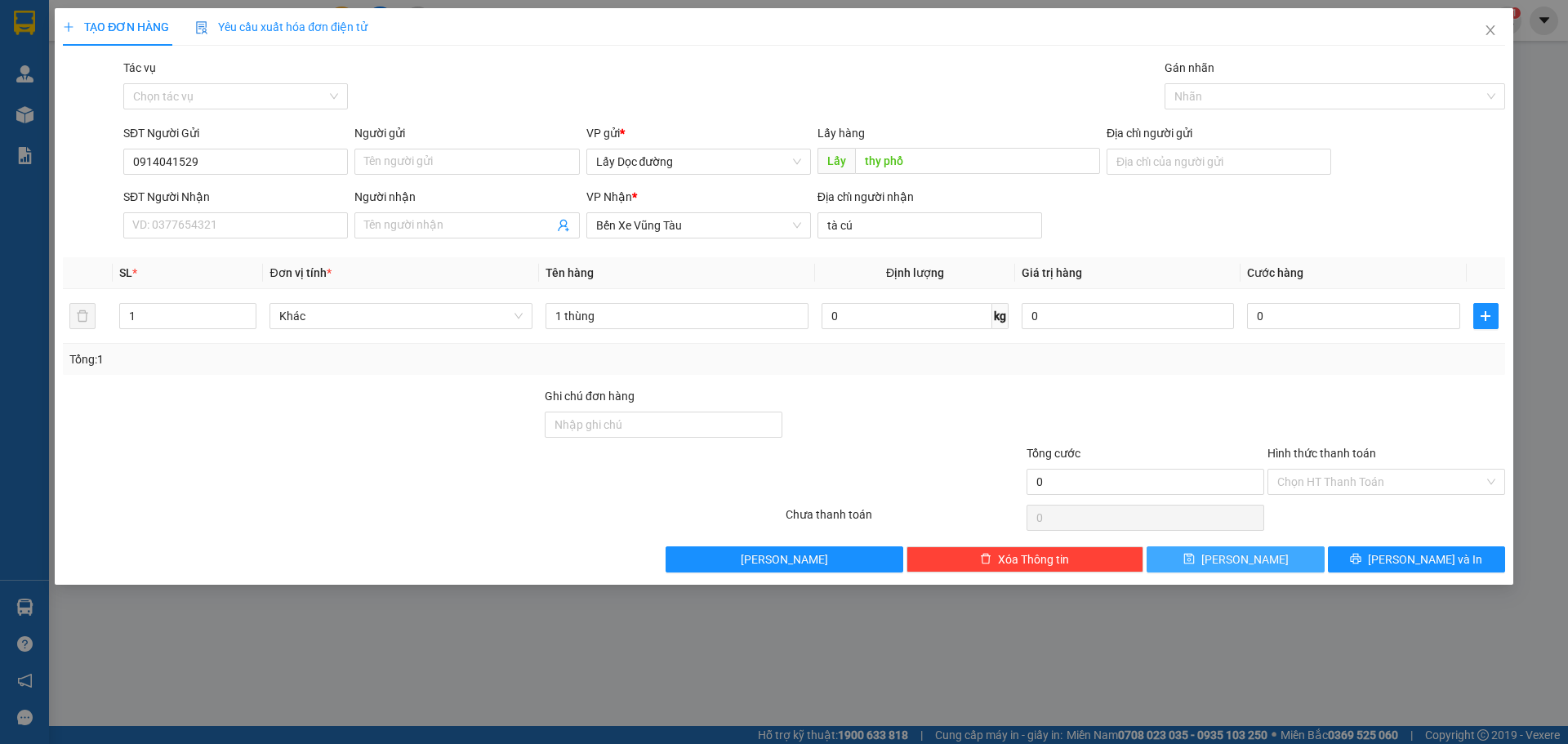
click at [1282, 552] on button "Lưu" at bounding box center [1235, 559] width 177 height 26
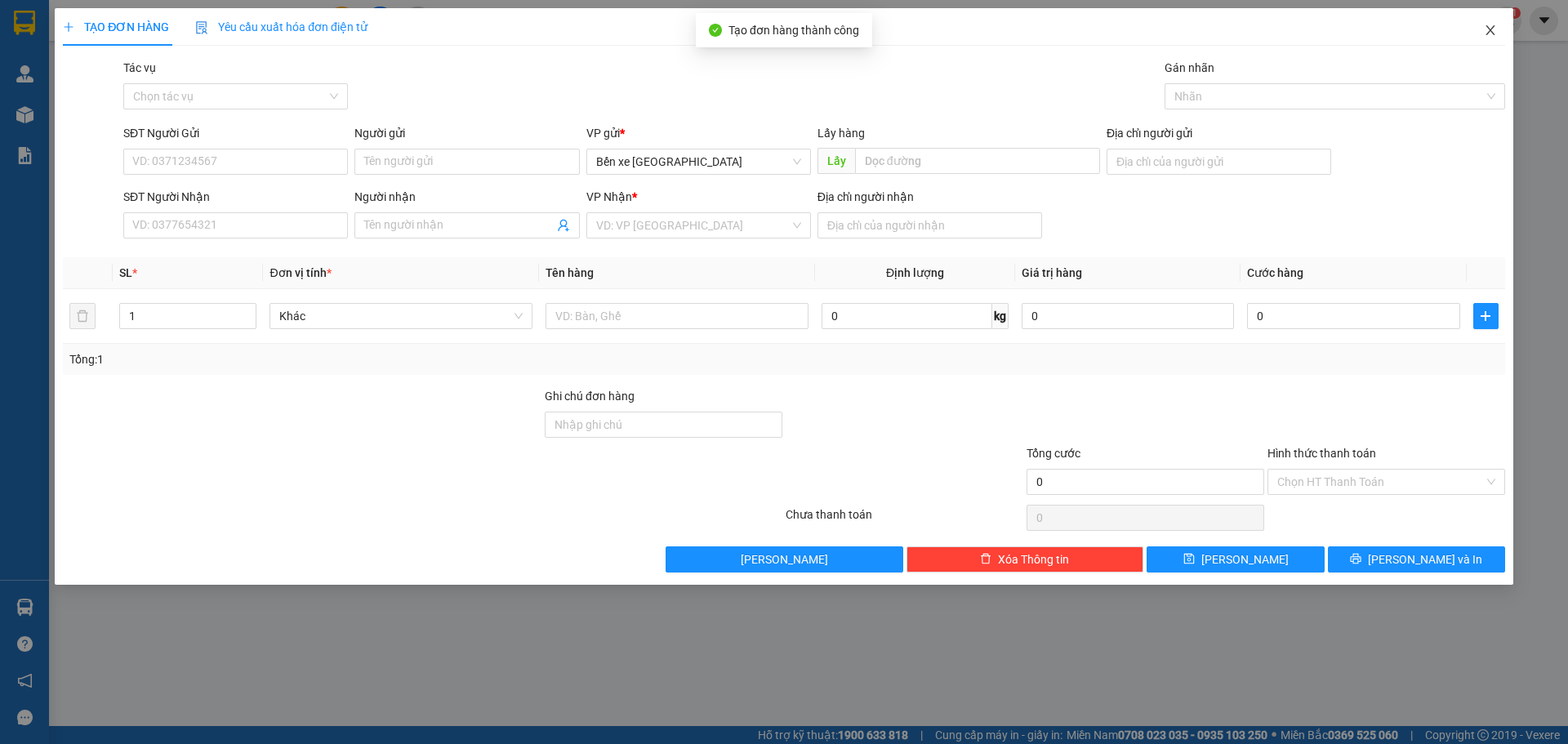
click at [1491, 27] on icon "close" at bounding box center [1490, 30] width 13 height 13
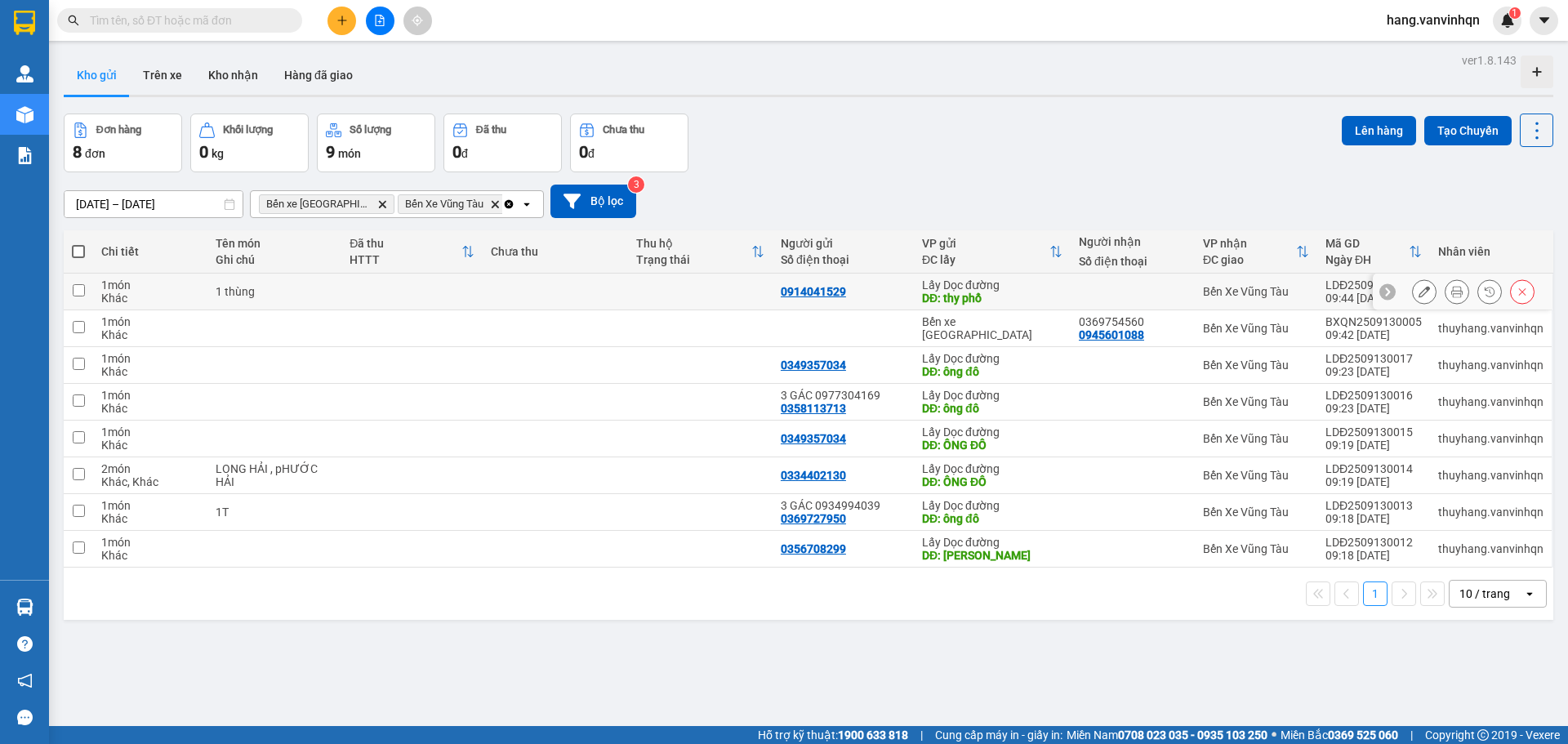
drag, startPoint x: 300, startPoint y: 300, endPoint x: 1567, endPoint y: 265, distance: 1267.5
click at [307, 298] on td "1 thùng" at bounding box center [274, 292] width 135 height 37
checkbox input "true"
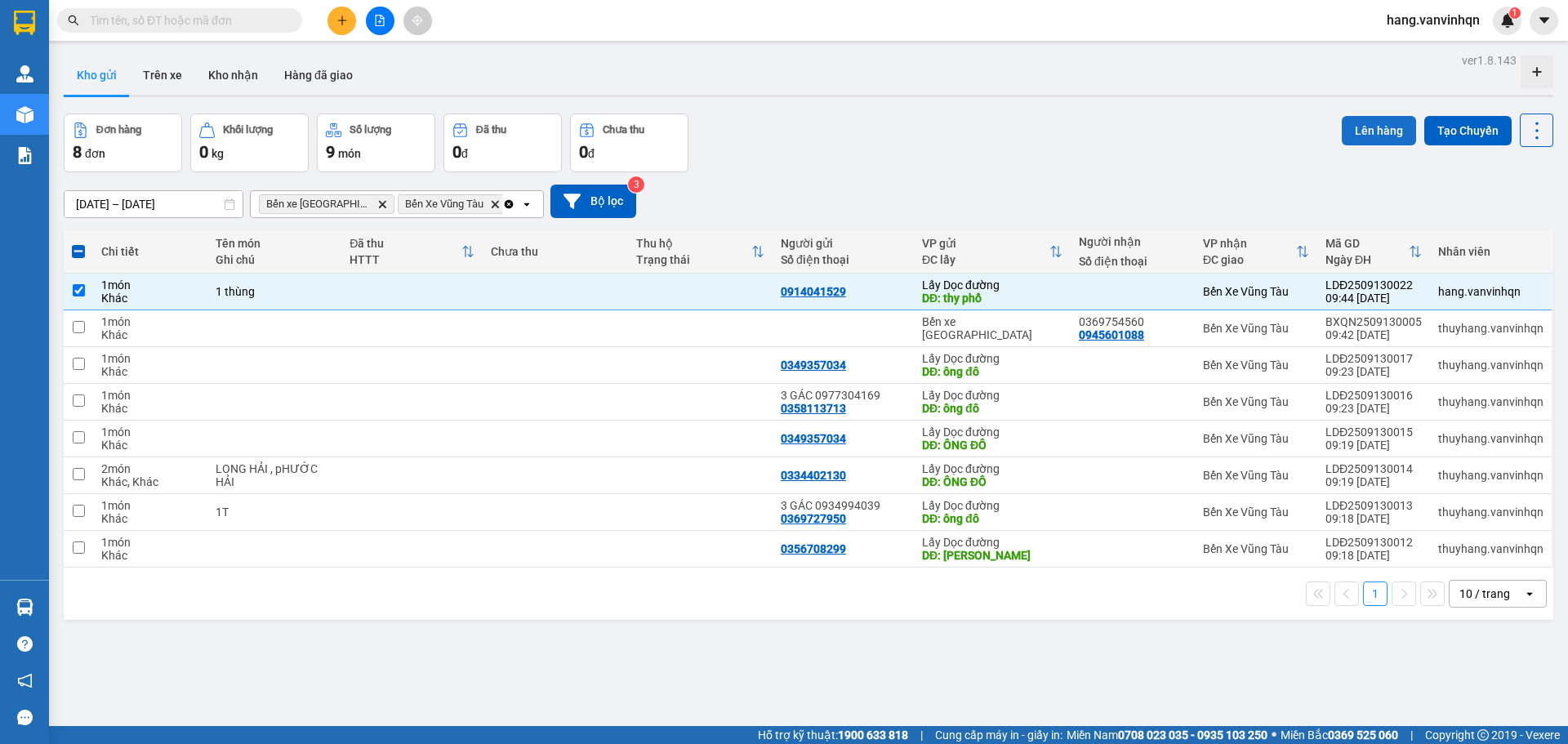
click at [1358, 121] on button "Lên hàng" at bounding box center [1379, 131] width 74 height 30
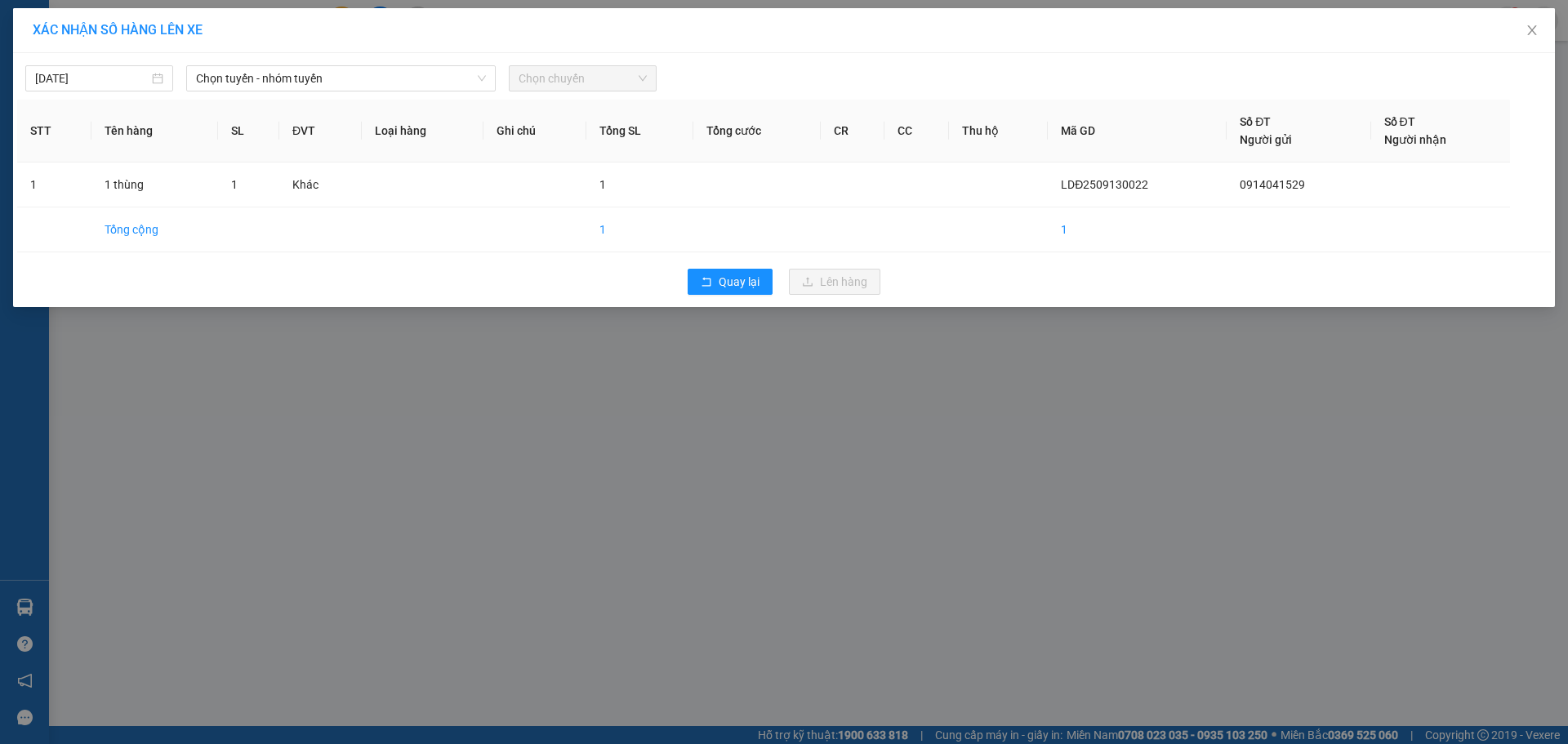
drag, startPoint x: 363, startPoint y: 75, endPoint x: 346, endPoint y: 92, distance: 24.0
click at [364, 75] on span "Chọn tuyến - nhóm tuyến" at bounding box center [341, 79] width 290 height 25
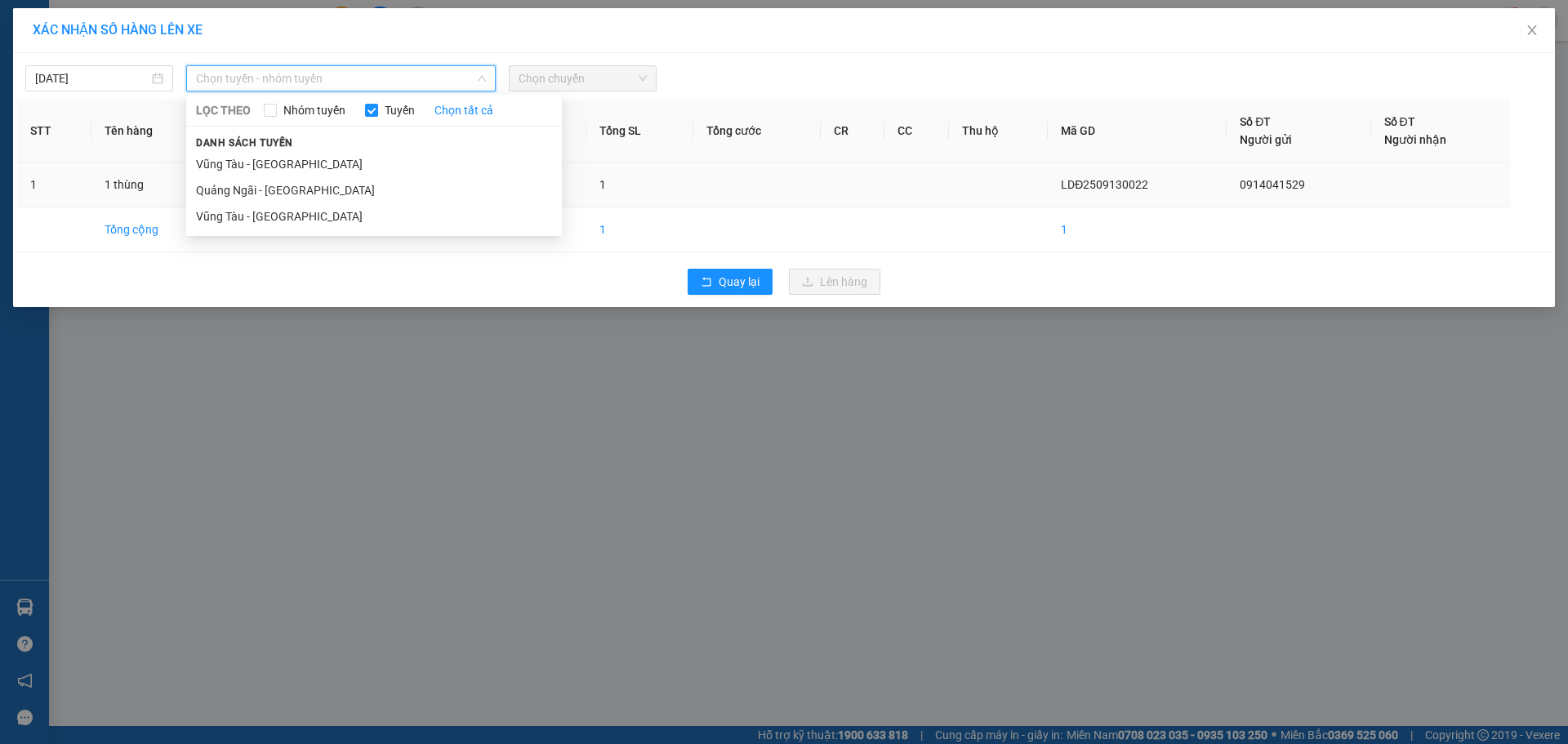
drag, startPoint x: 287, startPoint y: 191, endPoint x: 320, endPoint y: 178, distance: 35.5
click at [288, 192] on li "Quảng Ngãi - Vũng Tàu" at bounding box center [374, 190] width 376 height 26
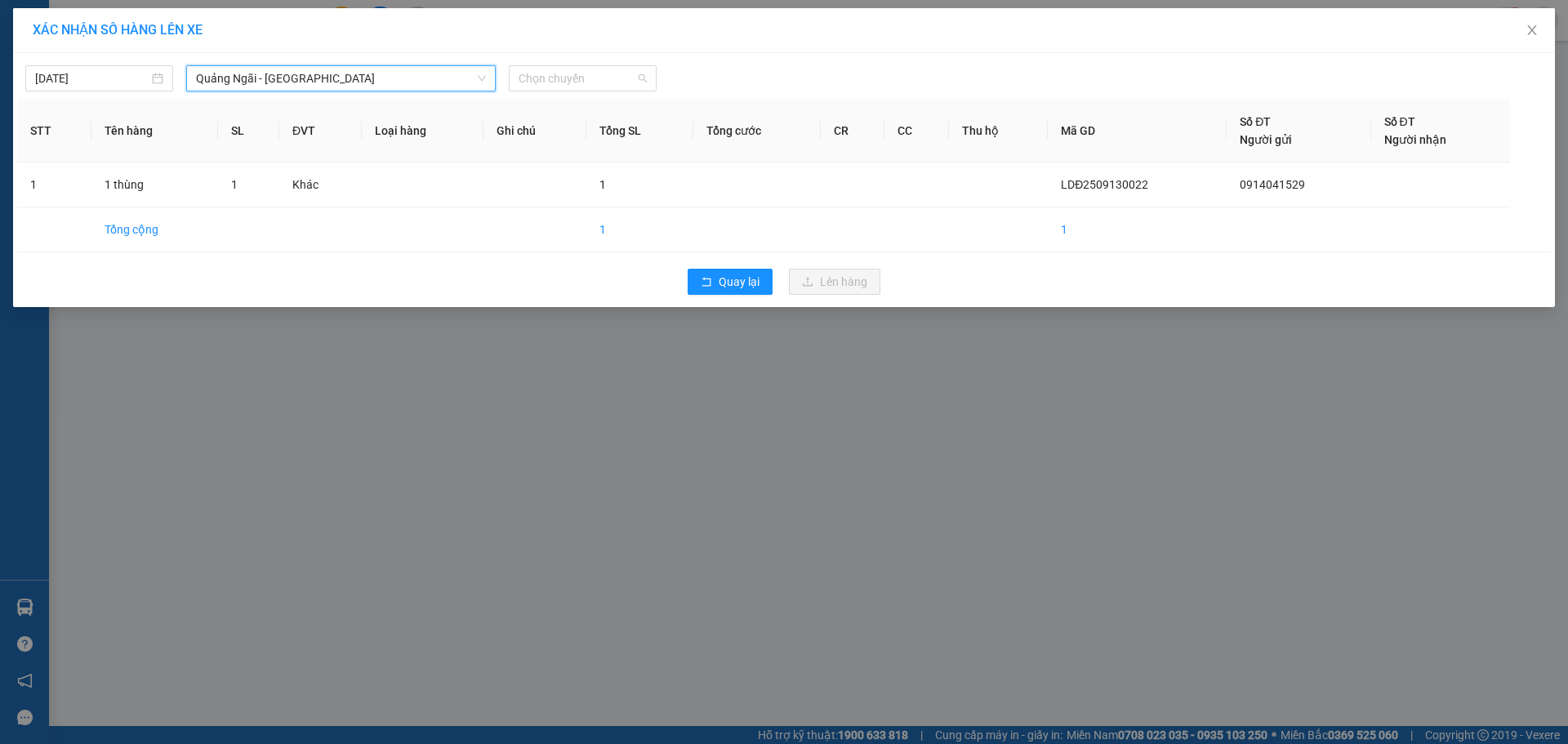
drag, startPoint x: 546, startPoint y: 80, endPoint x: 545, endPoint y: 157, distance: 77.0
click at [547, 82] on span "Chọn chuyến" at bounding box center [582, 79] width 128 height 25
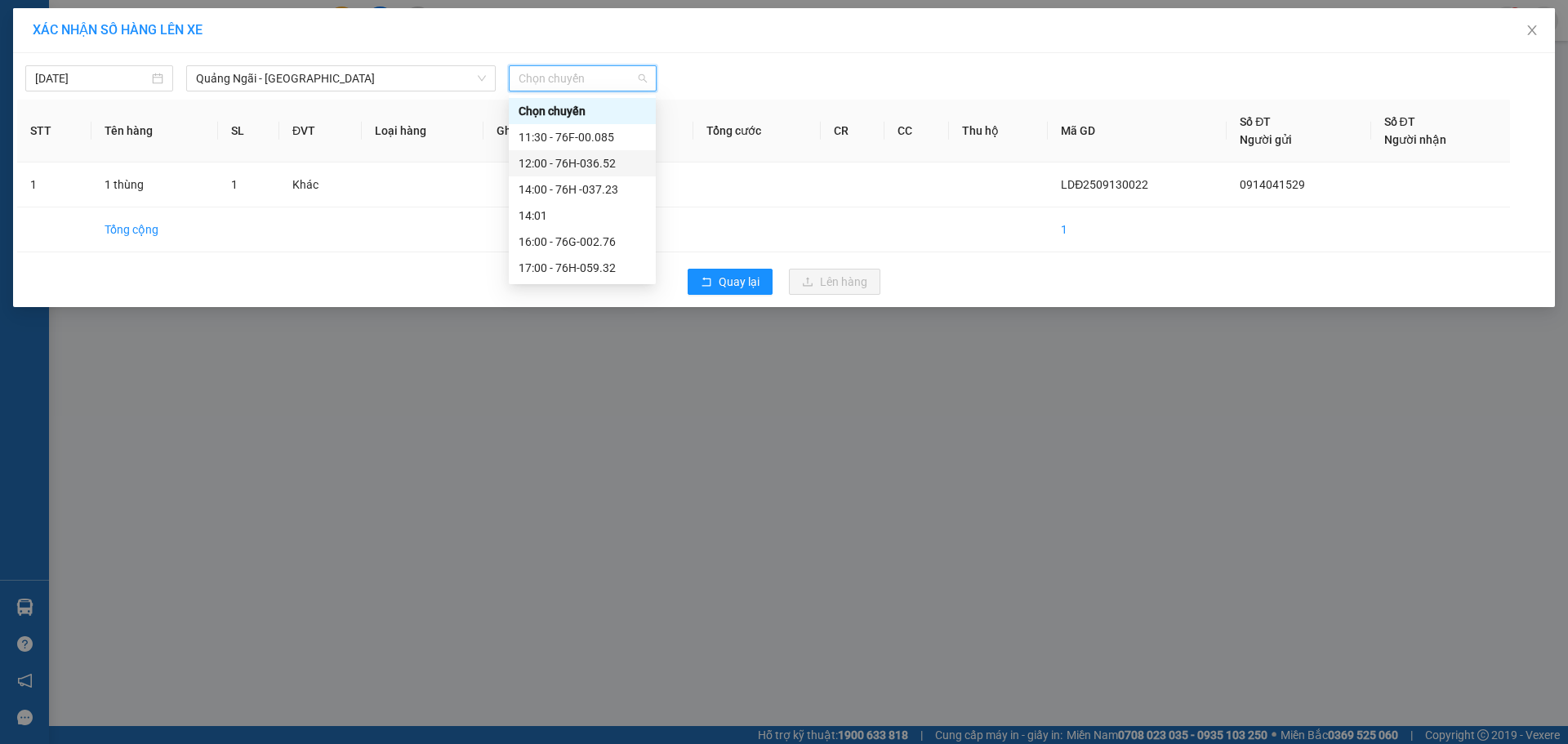
drag, startPoint x: 587, startPoint y: 165, endPoint x: 827, endPoint y: 171, distance: 240.1
click at [647, 165] on div "12:00 - 76H-036.52" at bounding box center [582, 164] width 147 height 26
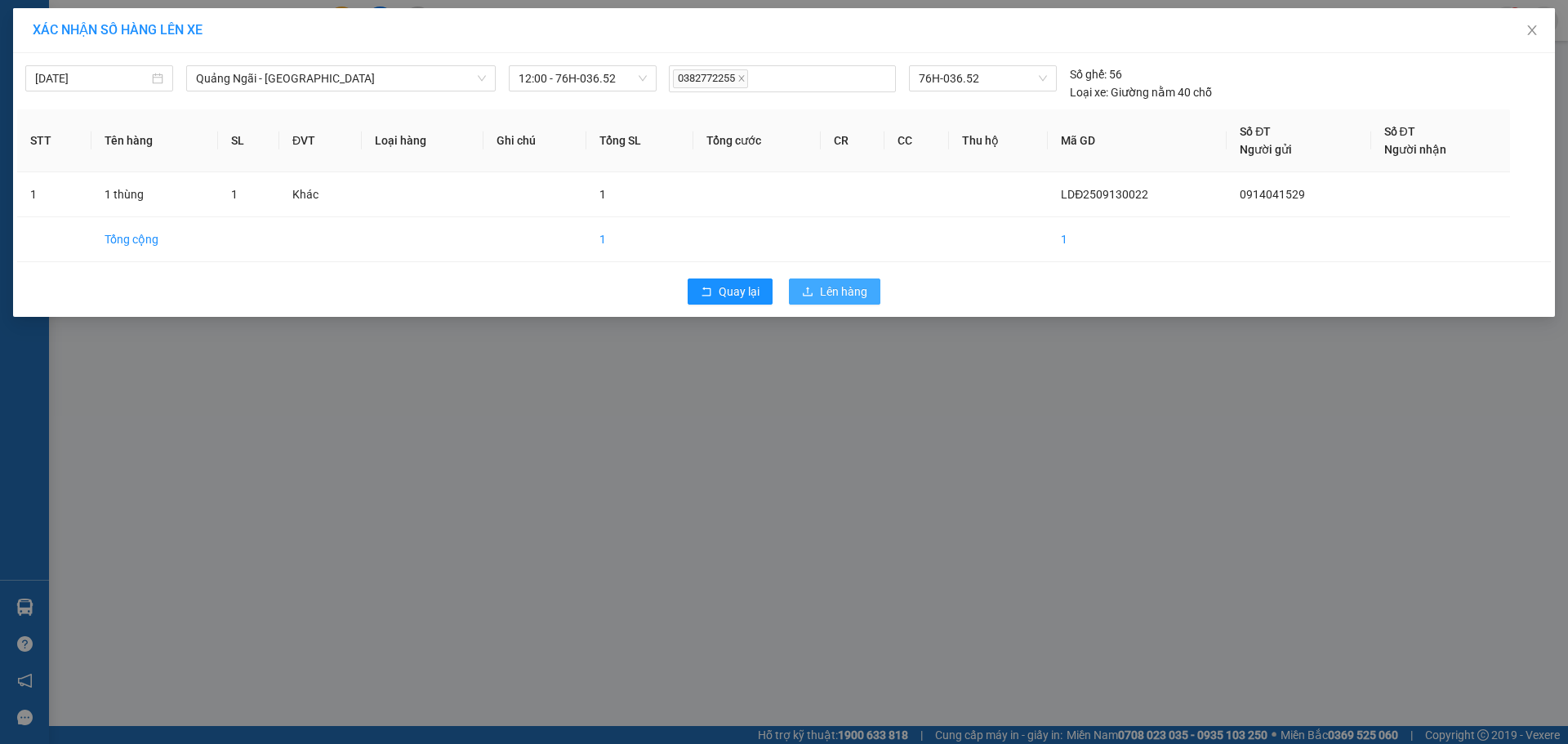
drag, startPoint x: 859, startPoint y: 292, endPoint x: 875, endPoint y: 268, distance: 28.8
click at [864, 292] on span "Lên hàng" at bounding box center [843, 291] width 47 height 18
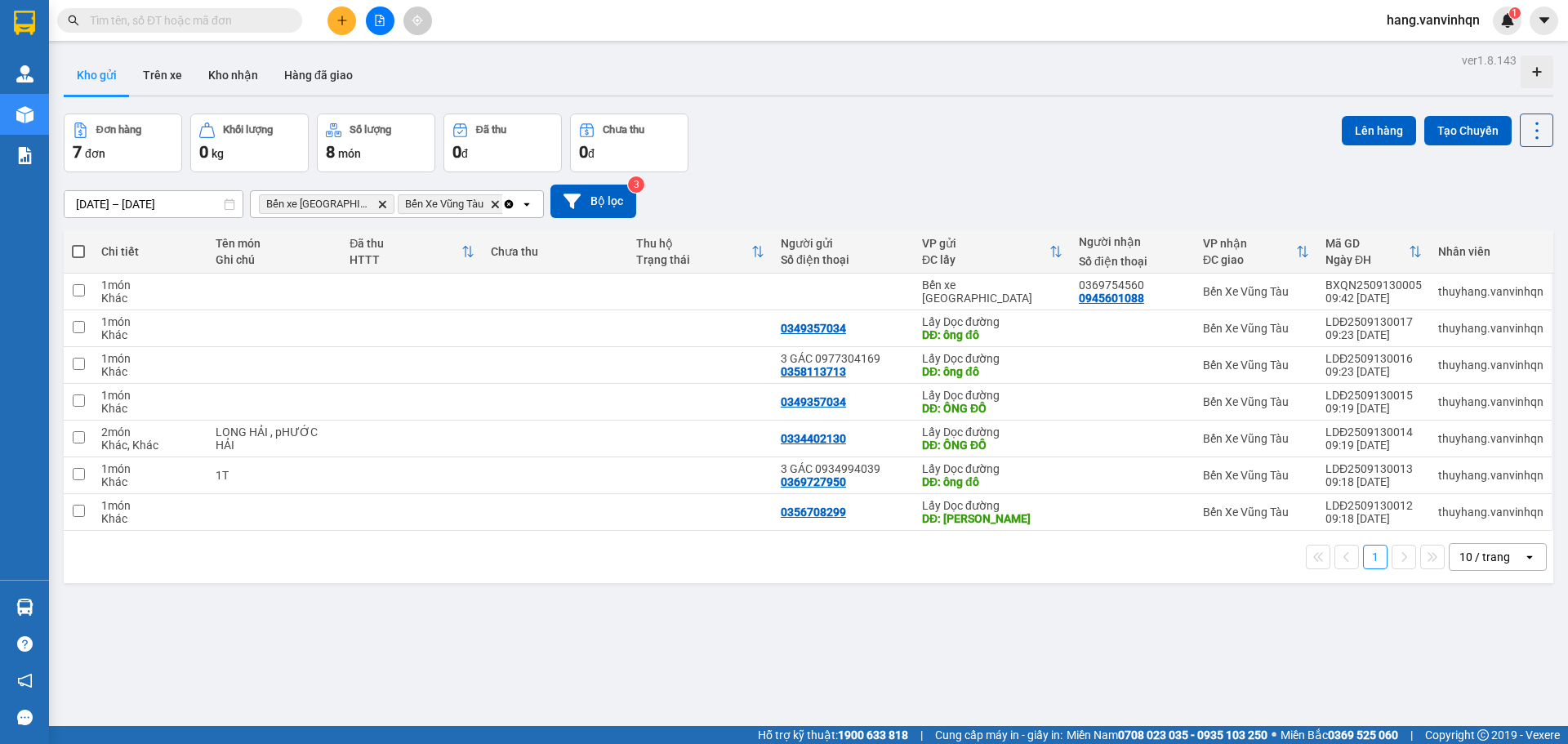
click at [359, 12] on div at bounding box center [380, 20] width 123 height 29
click at [344, 25] on icon "plus" at bounding box center [342, 20] width 11 height 11
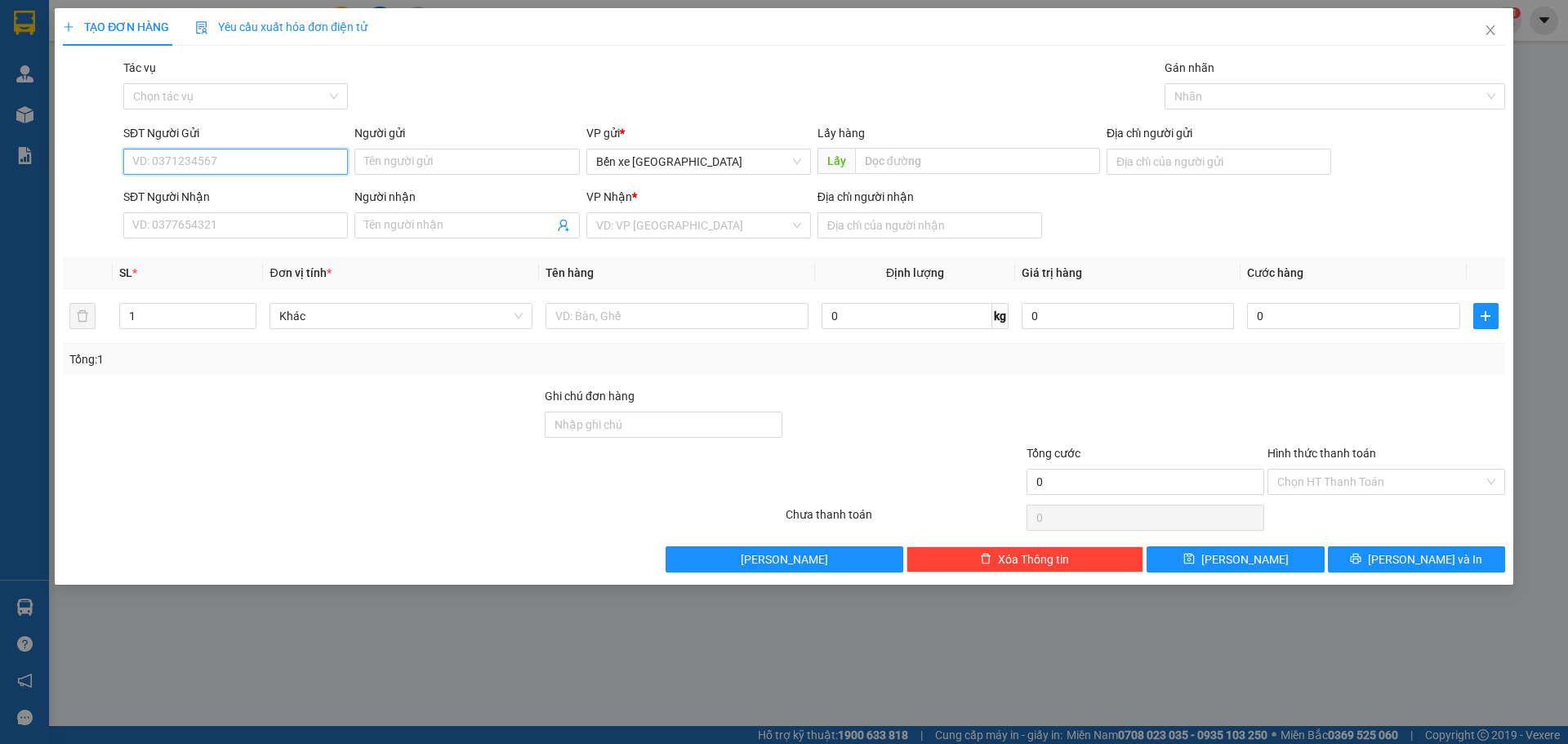
click at [257, 155] on input "SĐT Người Gửi" at bounding box center [235, 162] width 225 height 26
drag, startPoint x: 776, startPoint y: 159, endPoint x: 748, endPoint y: 187, distance: 39.6
click at [760, 172] on span "Bến xe [PERSON_NAME][GEOGRAPHIC_DATA][PERSON_NAME]" at bounding box center [699, 162] width 205 height 25
type input "0327998493"
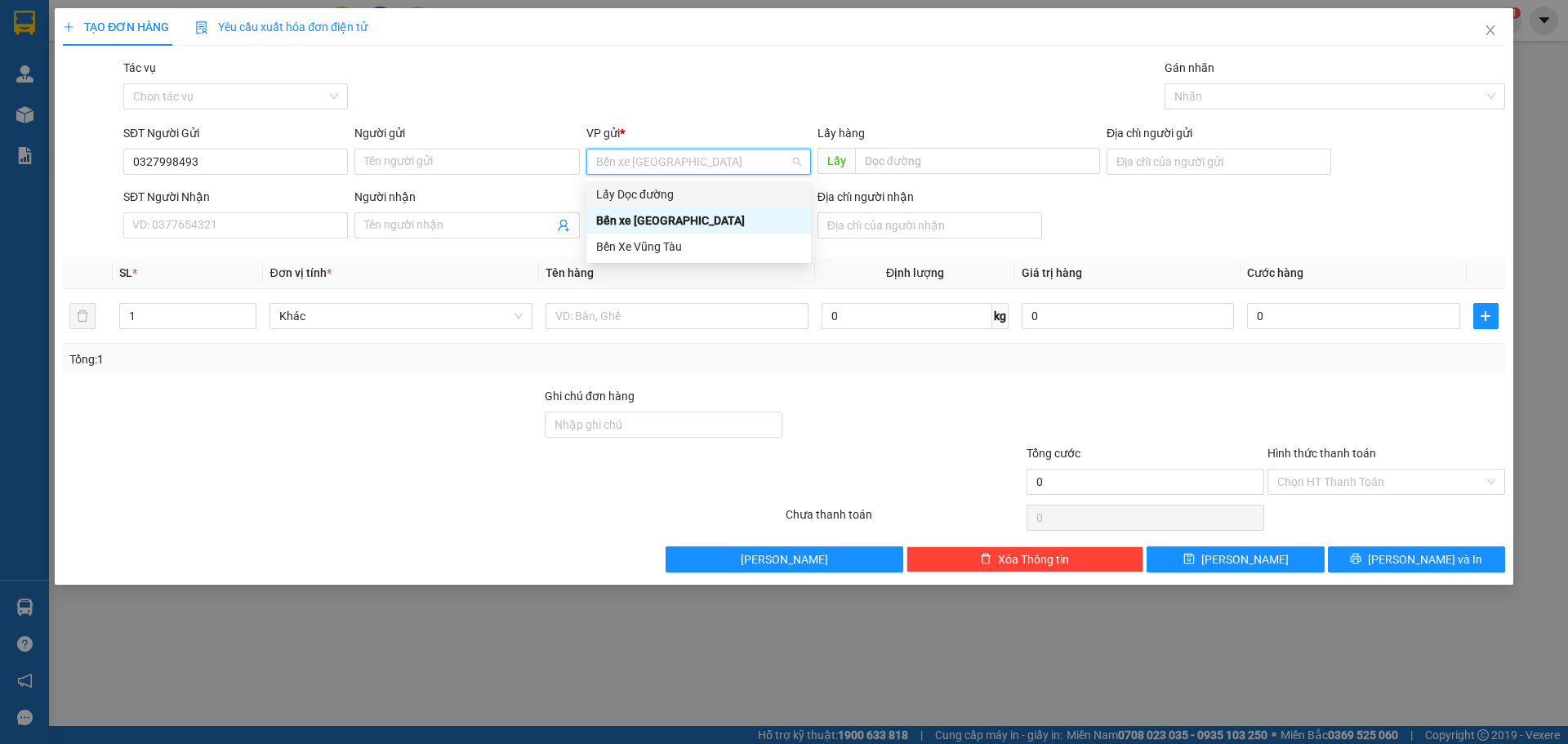
drag, startPoint x: 722, startPoint y: 195, endPoint x: 798, endPoint y: 174, distance: 78.8
click at [770, 178] on div "46807 14897 Lấy Dọc đường Bến xe Quảng Ngãi Bến Xe Vũng Tàu" at bounding box center [699, 221] width 225 height 85
click at [921, 169] on input "text" at bounding box center [977, 161] width 245 height 26
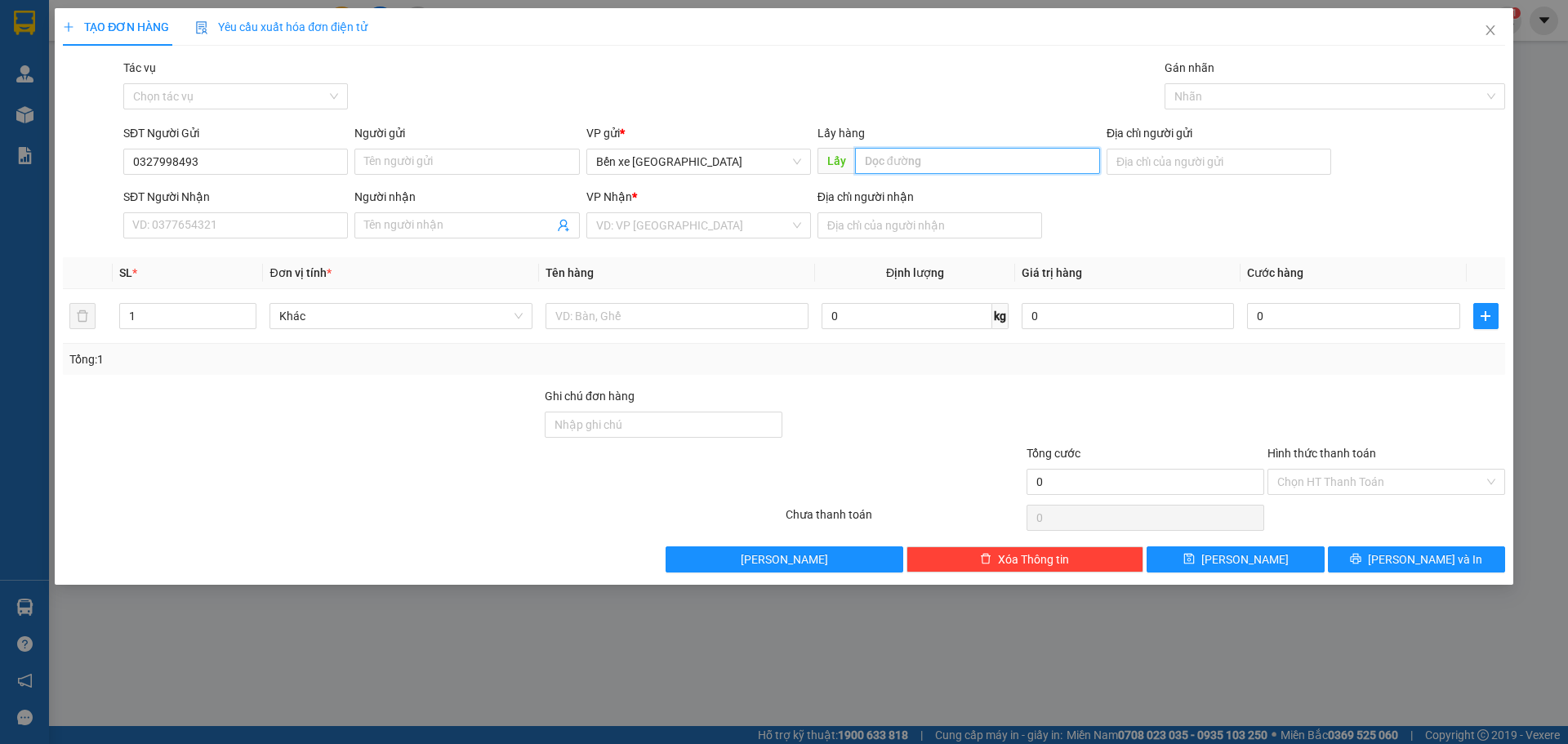
drag, startPoint x: 761, startPoint y: 158, endPoint x: 690, endPoint y: 193, distance: 79.2
click at [740, 168] on span "Bến xe [PERSON_NAME][GEOGRAPHIC_DATA][PERSON_NAME]" at bounding box center [699, 162] width 205 height 25
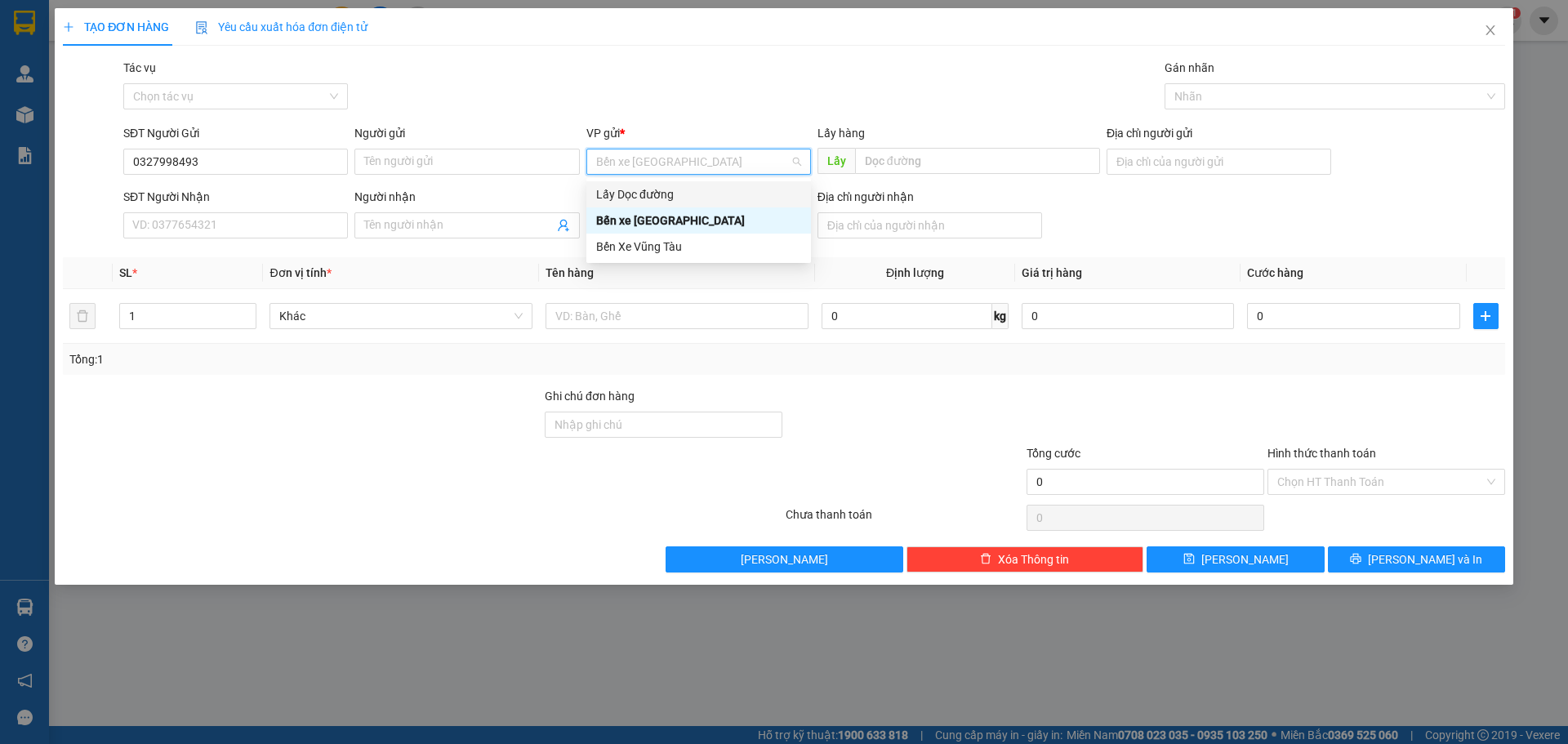
drag, startPoint x: 683, startPoint y: 193, endPoint x: 701, endPoint y: 187, distance: 19.0
click at [693, 189] on div "Lấy Dọc đường" at bounding box center [699, 194] width 205 height 18
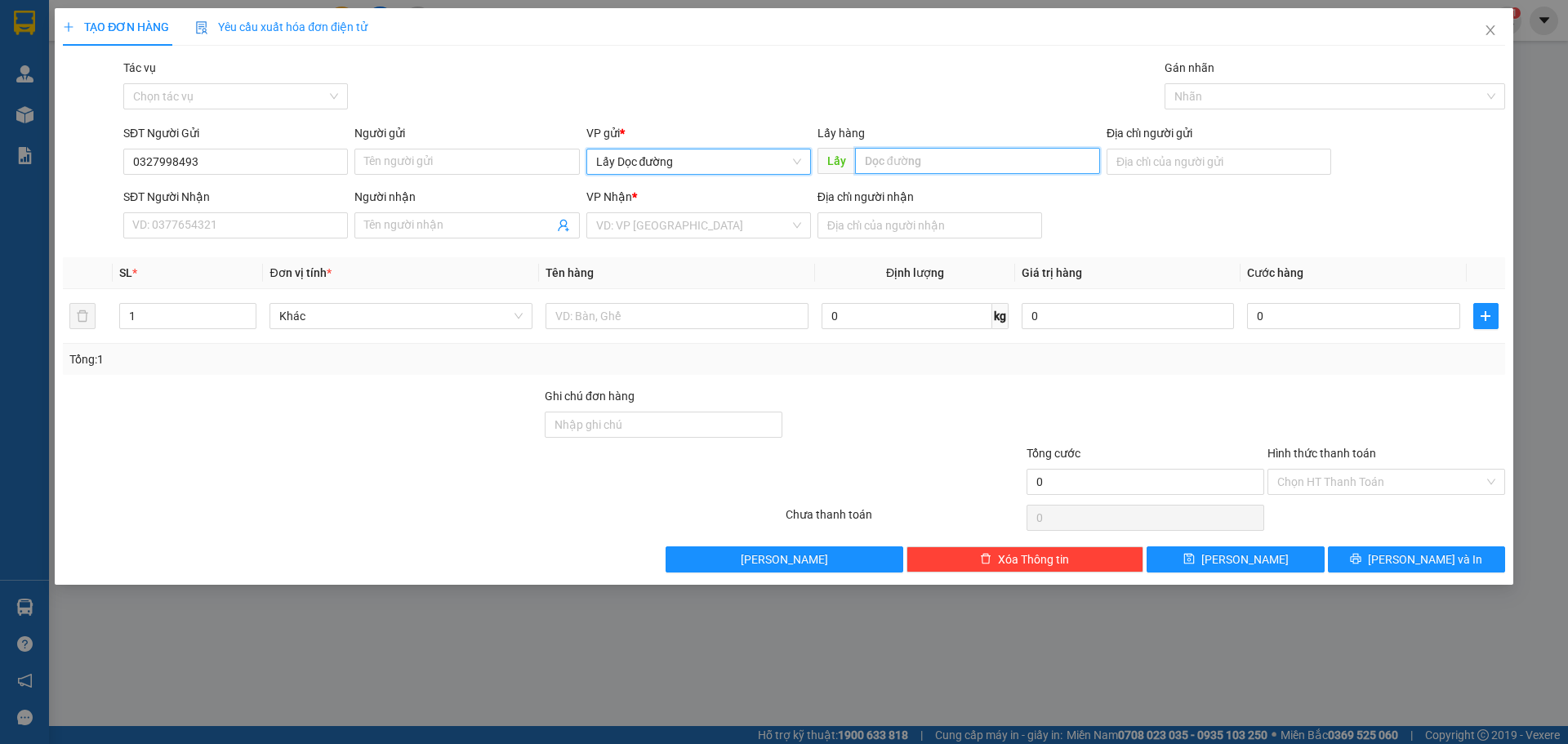
click at [955, 157] on input "text" at bounding box center [977, 161] width 245 height 26
type input "chuong hòa"
click at [687, 231] on input "search" at bounding box center [692, 226] width 193 height 25
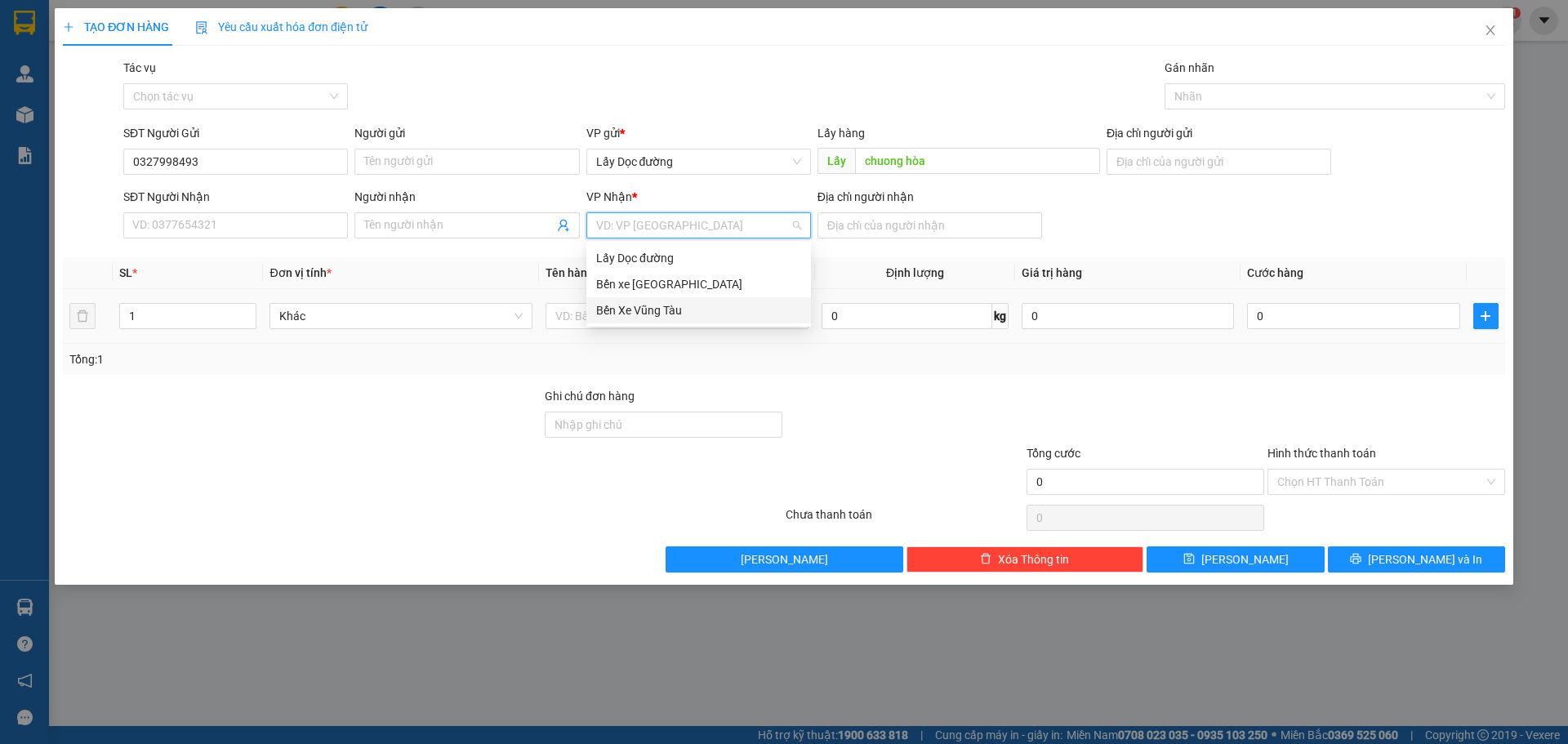
drag, startPoint x: 649, startPoint y: 313, endPoint x: 675, endPoint y: 298, distance: 30.0
click at [649, 314] on div "Bến Xe Vũng Tàu" at bounding box center [699, 310] width 205 height 18
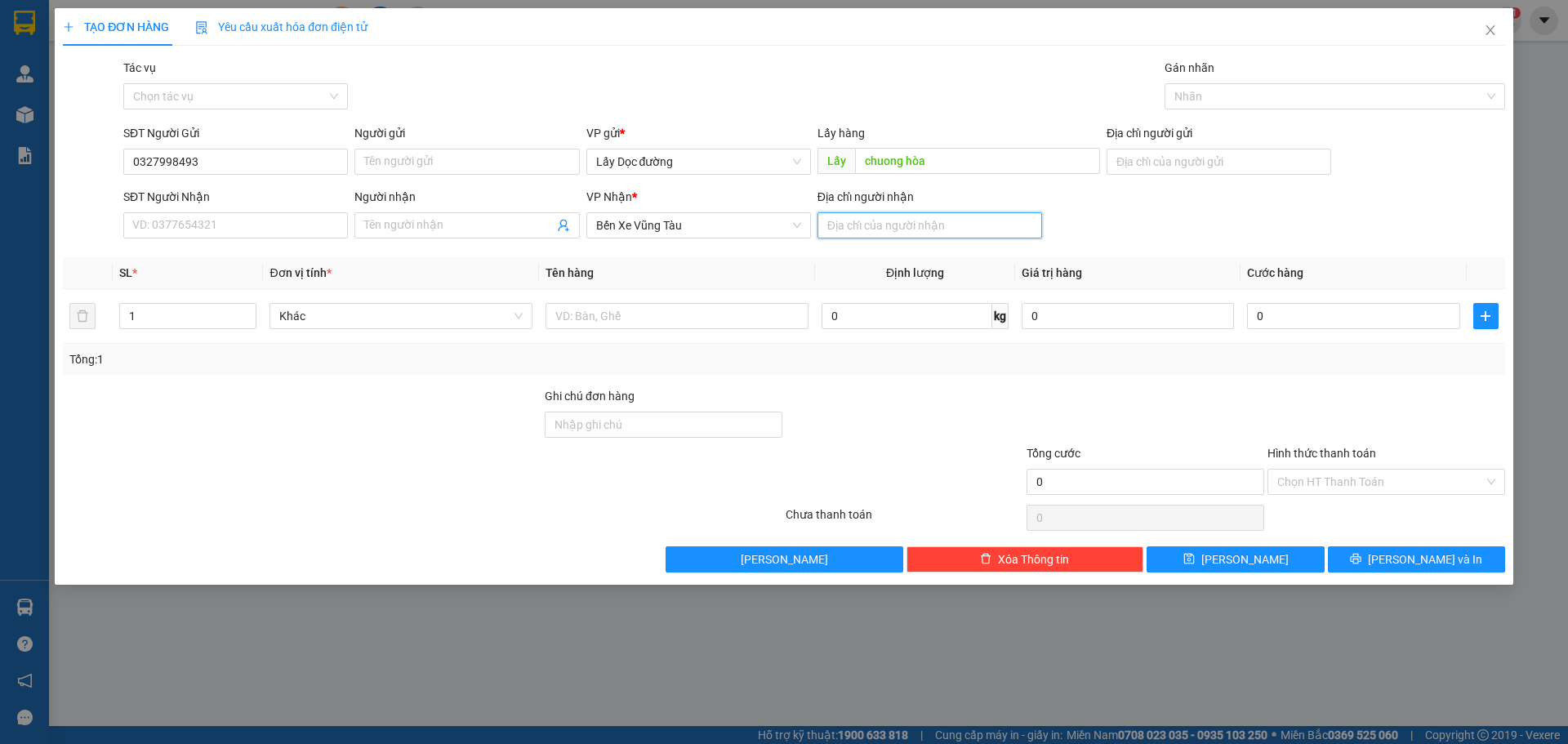
drag, startPoint x: 860, startPoint y: 215, endPoint x: 872, endPoint y: 250, distance: 37.0
click at [860, 219] on input "Địa chỉ người nhận" at bounding box center [930, 226] width 225 height 26
type input "vũng tàu"
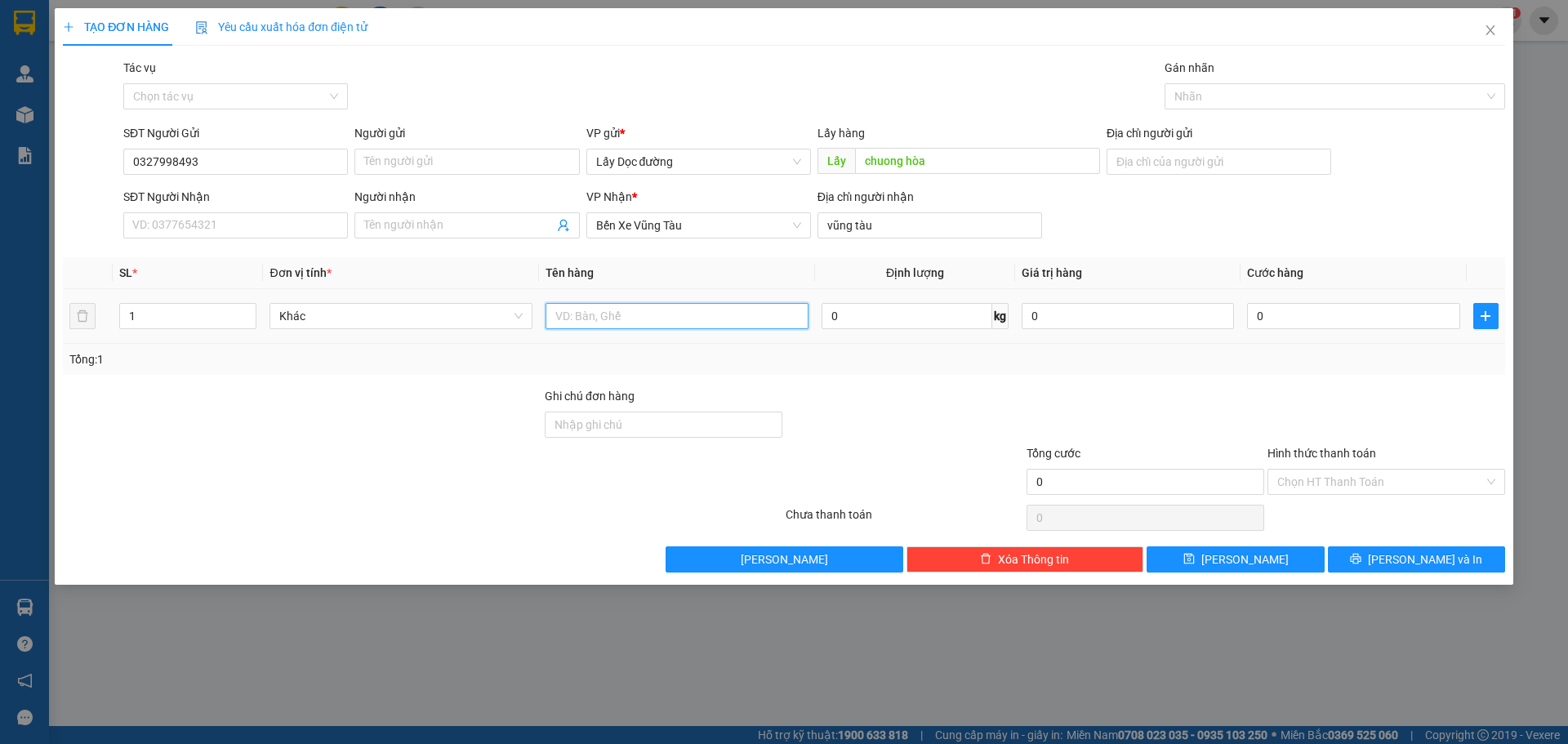
click at [699, 316] on input "text" at bounding box center [676, 316] width 263 height 26
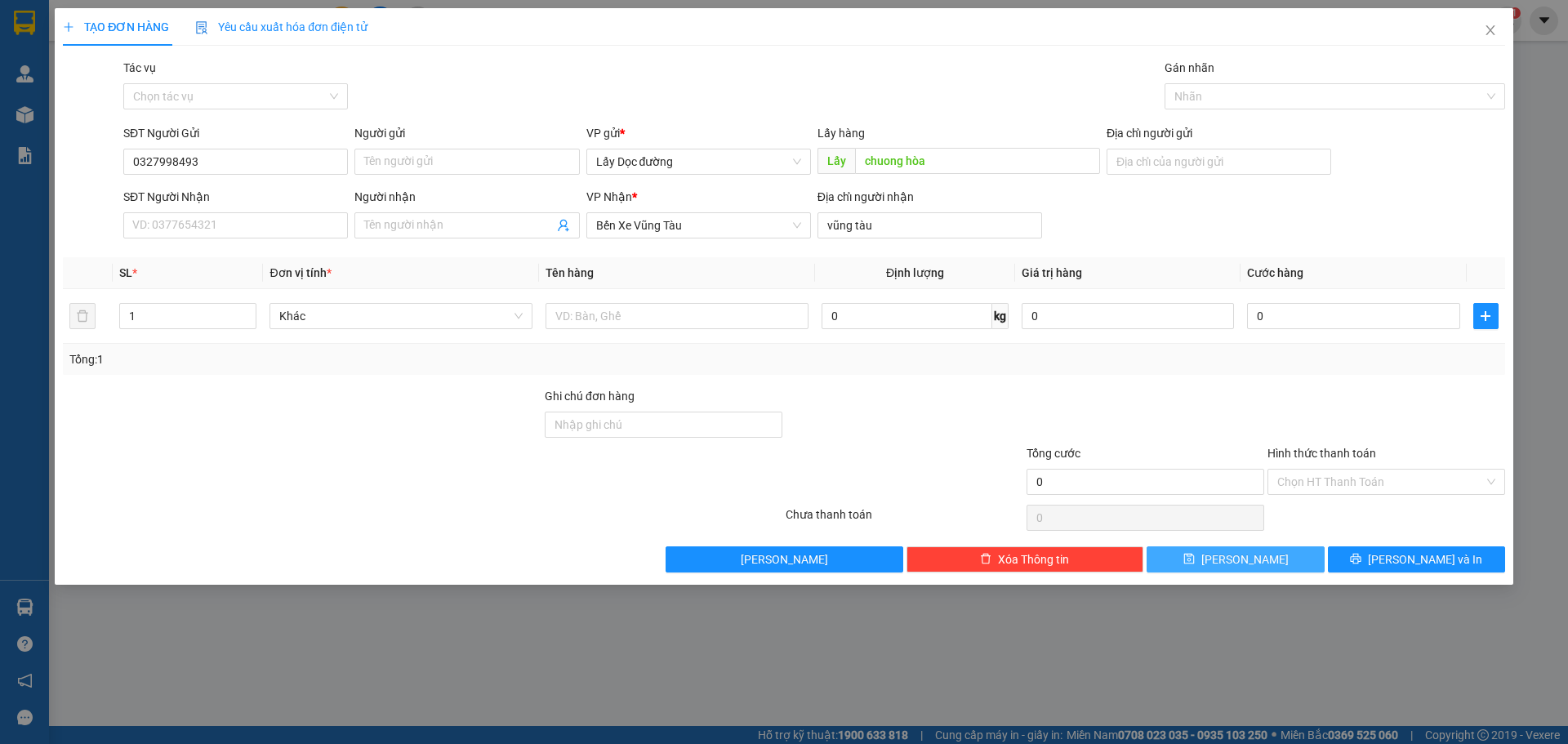
click at [1196, 568] on button "Lưu" at bounding box center [1235, 559] width 177 height 26
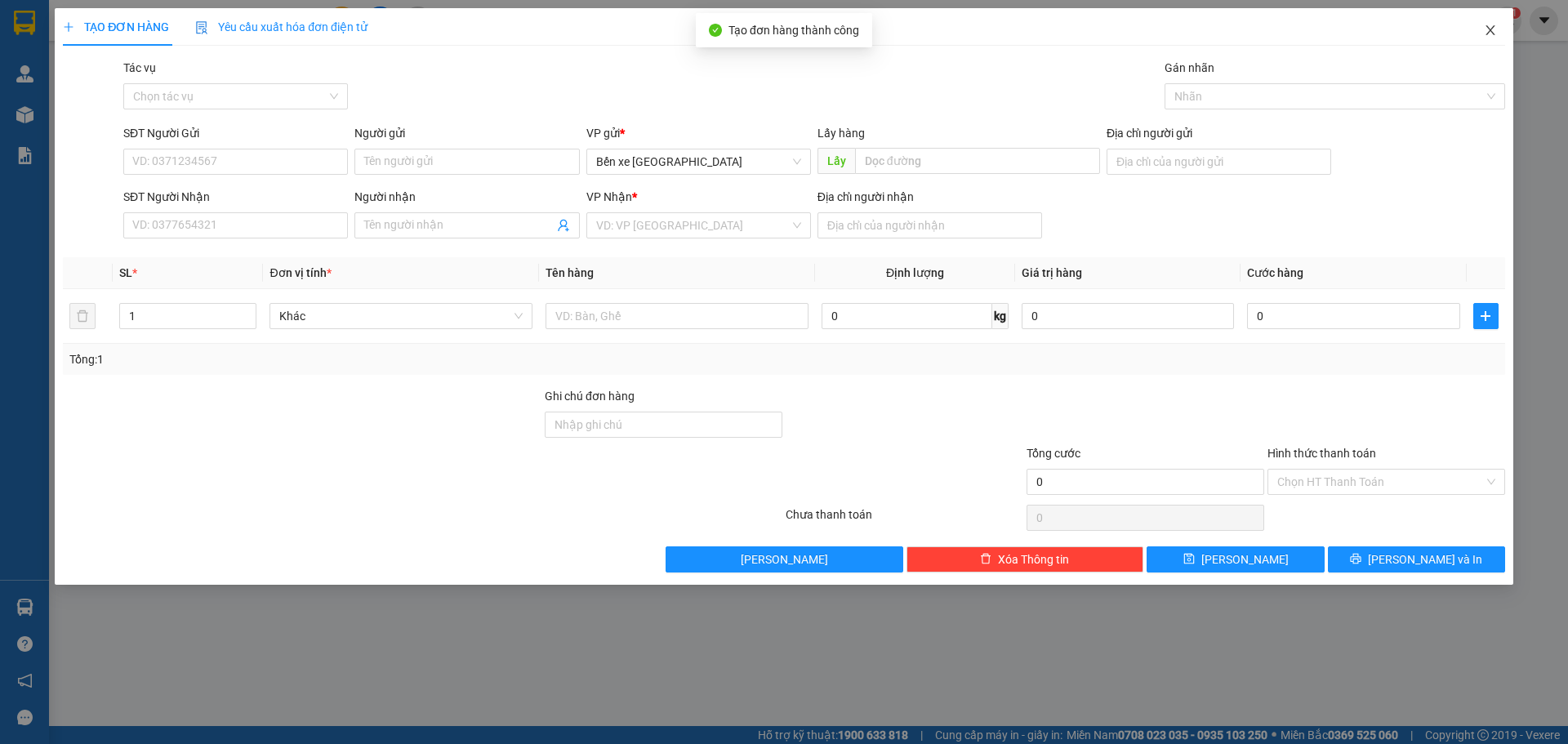
click at [1489, 25] on icon "close" at bounding box center [1490, 30] width 13 height 13
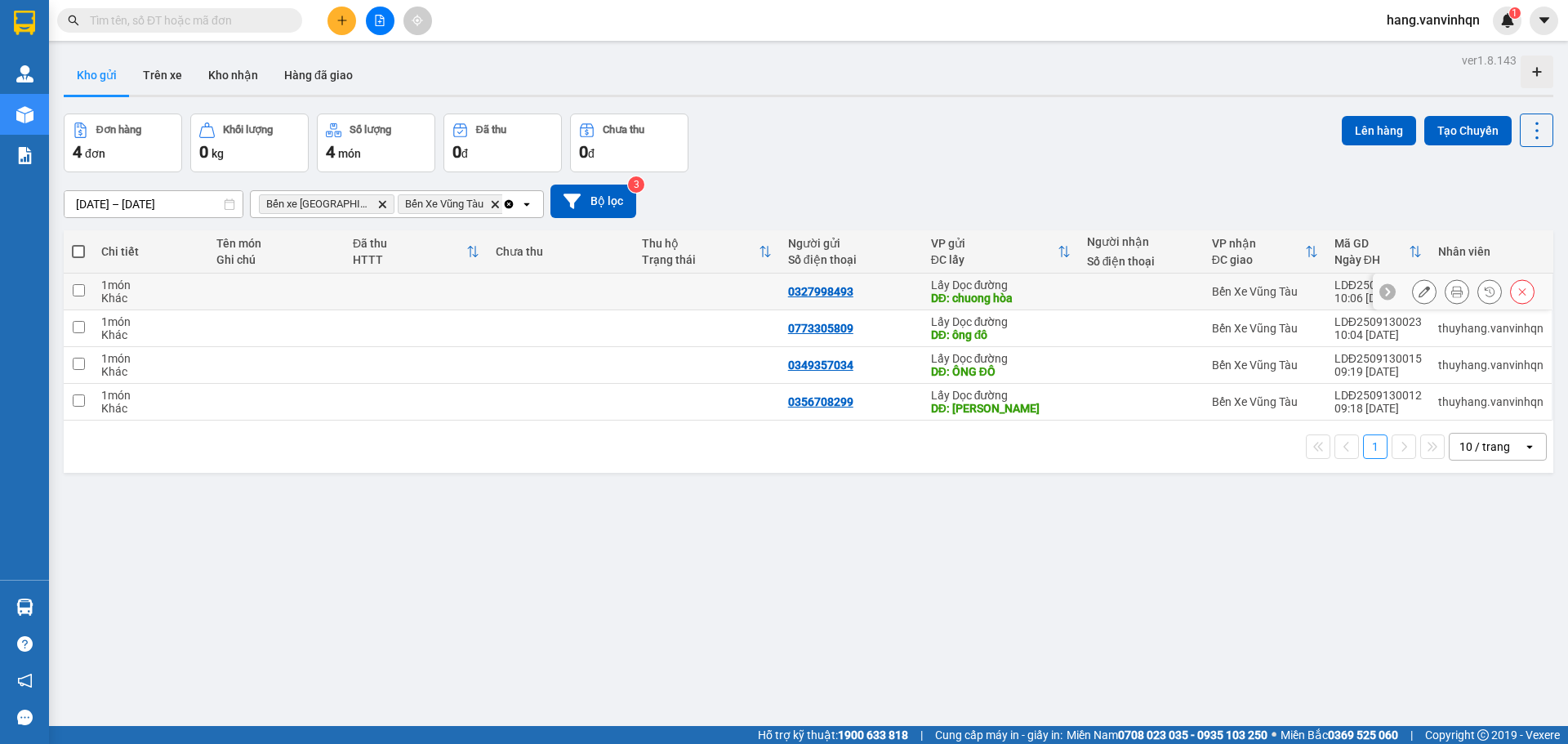
drag, startPoint x: 692, startPoint y: 291, endPoint x: 603, endPoint y: 312, distance: 91.4
click at [674, 301] on td at bounding box center [707, 292] width 146 height 37
checkbox input "true"
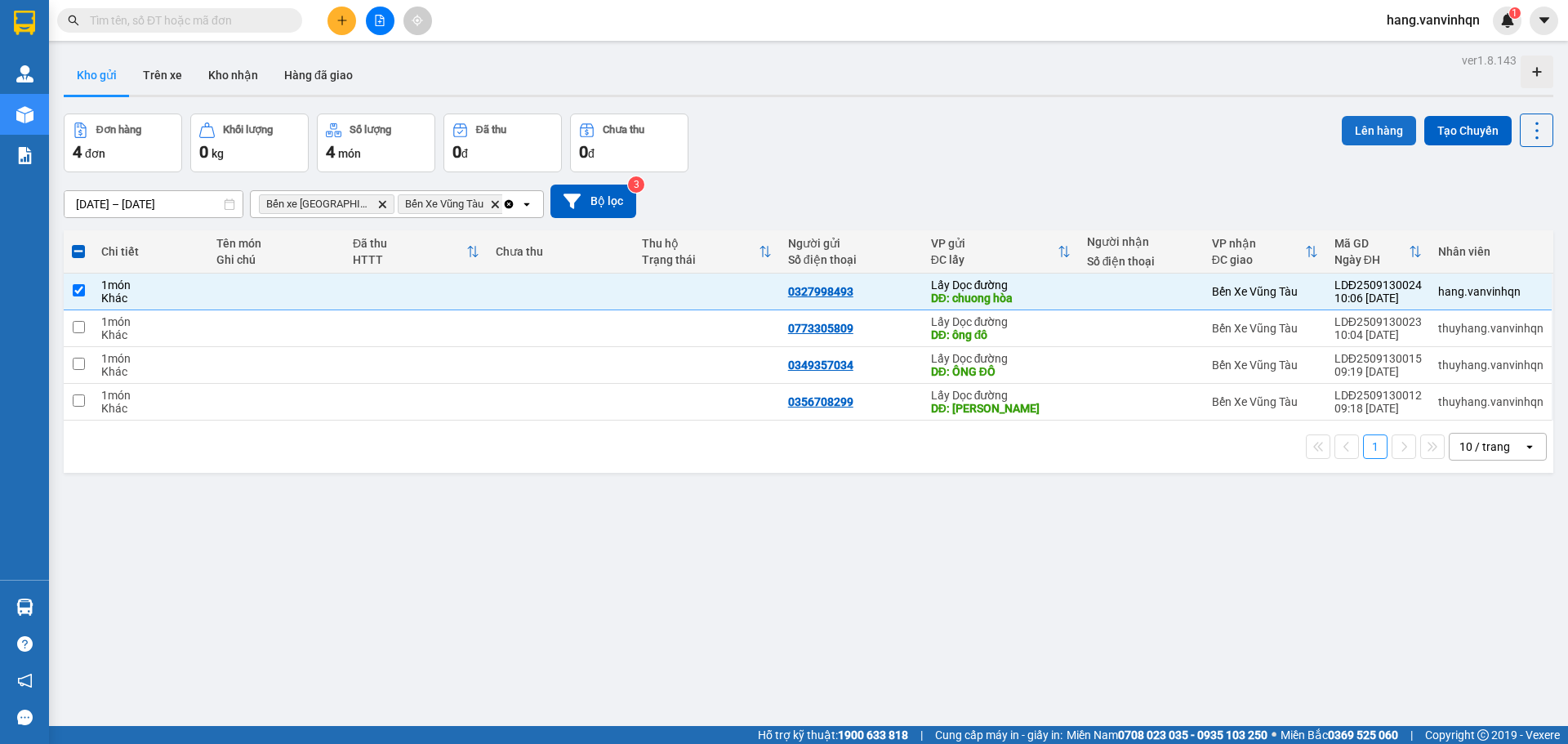
click at [1362, 133] on button "Lên hàng" at bounding box center [1379, 131] width 74 height 30
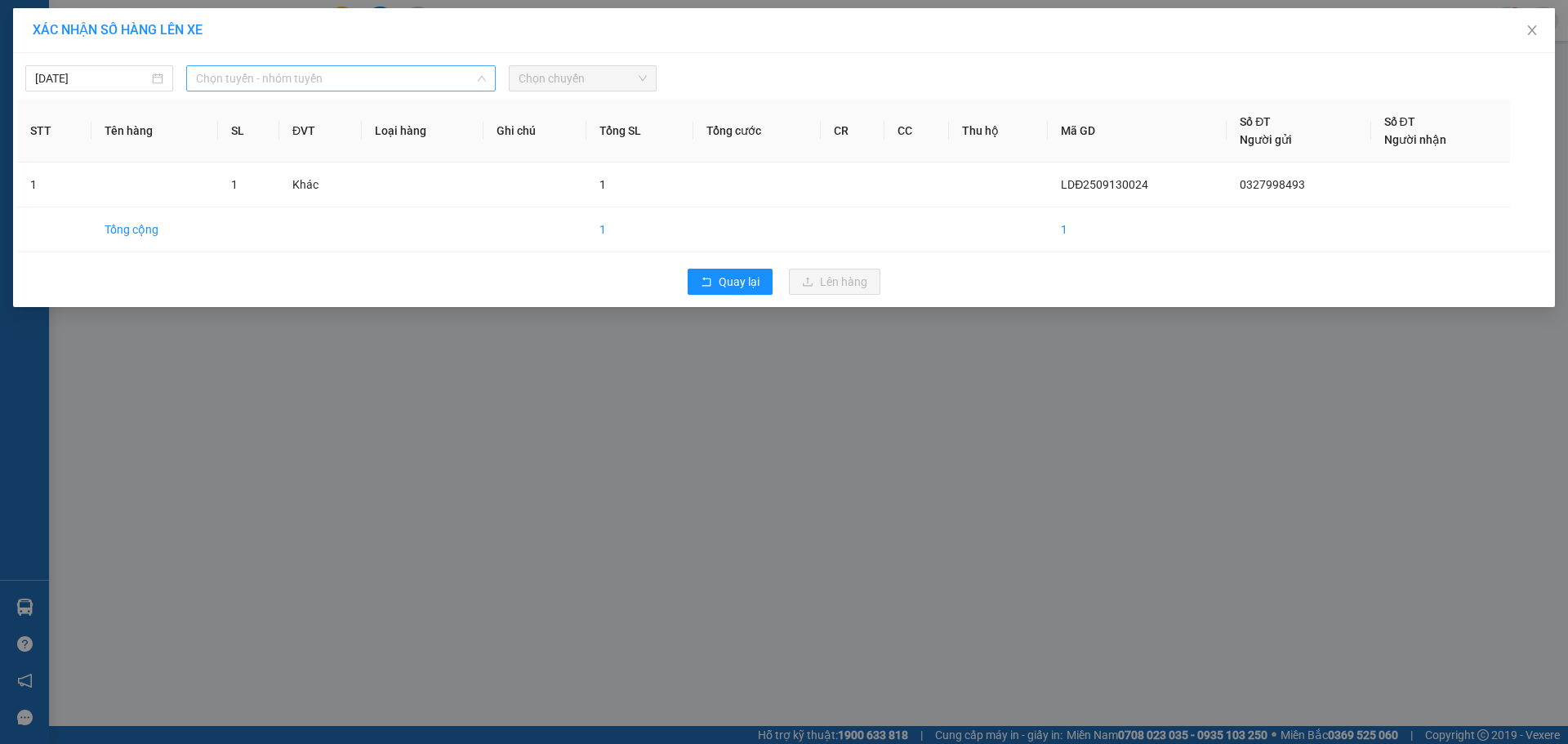
click at [296, 68] on span "Chọn tuyến - nhóm tuyến" at bounding box center [341, 79] width 290 height 25
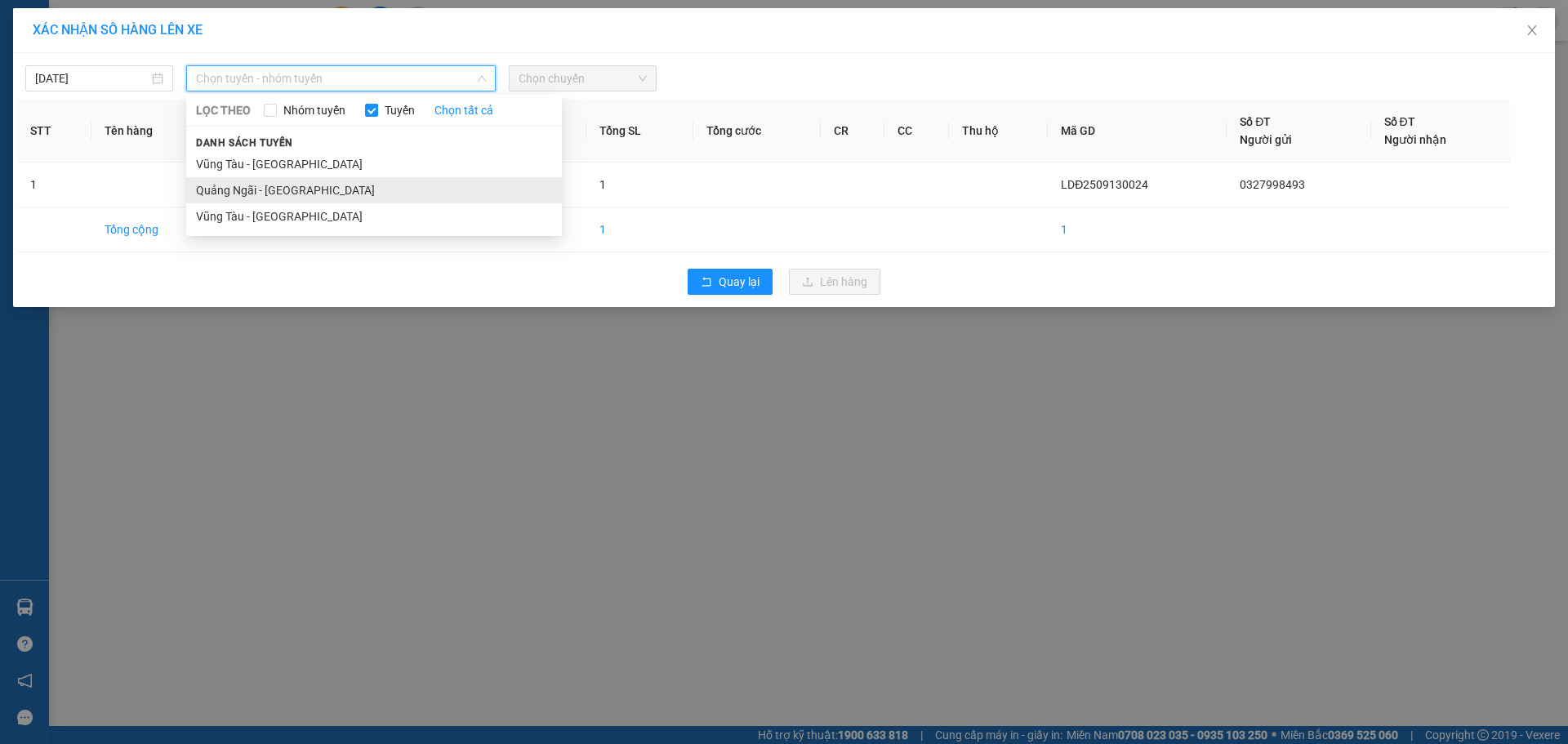
click at [249, 188] on li "Quảng Ngãi - Vũng Tàu" at bounding box center [374, 190] width 376 height 26
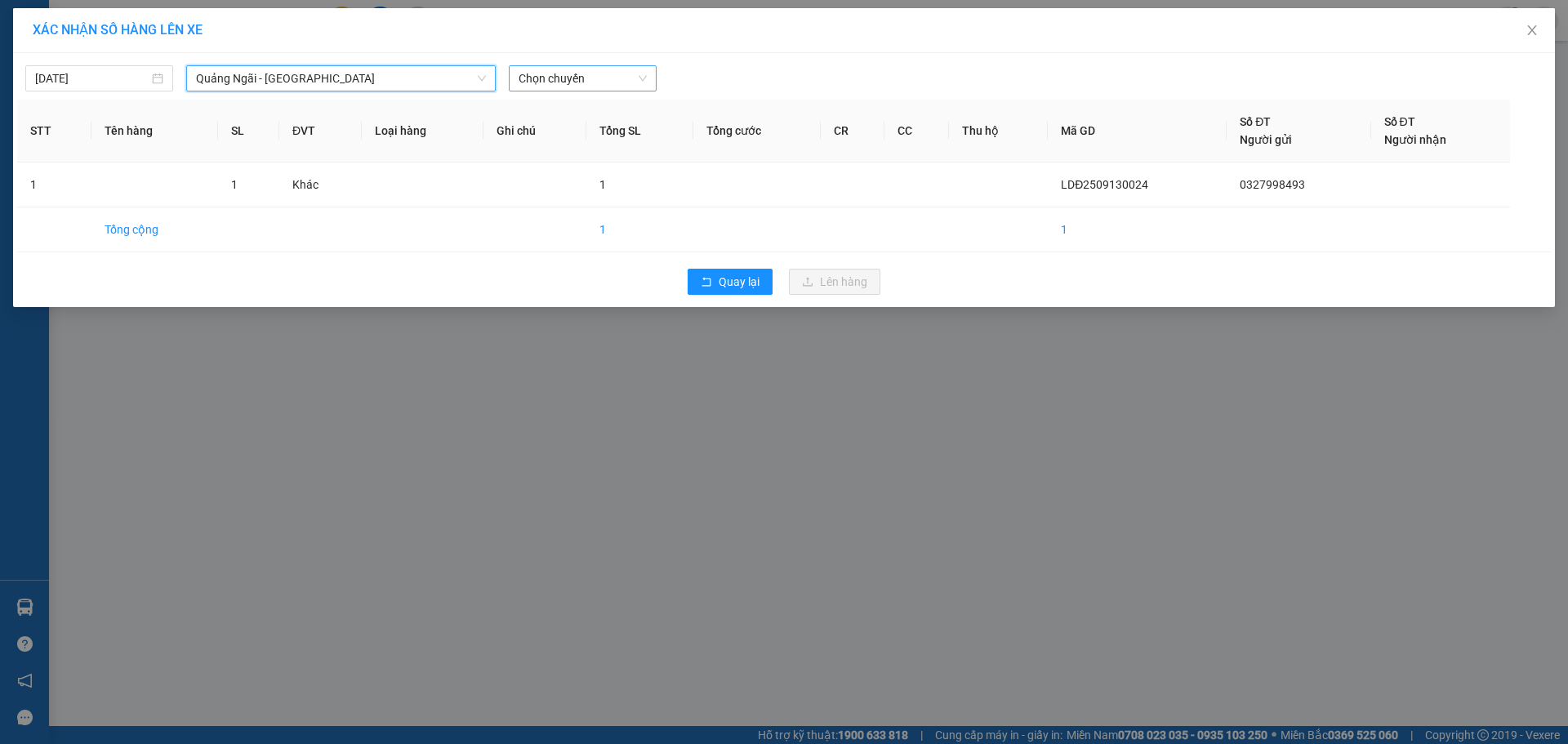
click at [610, 86] on span "Chọn chuyến" at bounding box center [582, 79] width 128 height 25
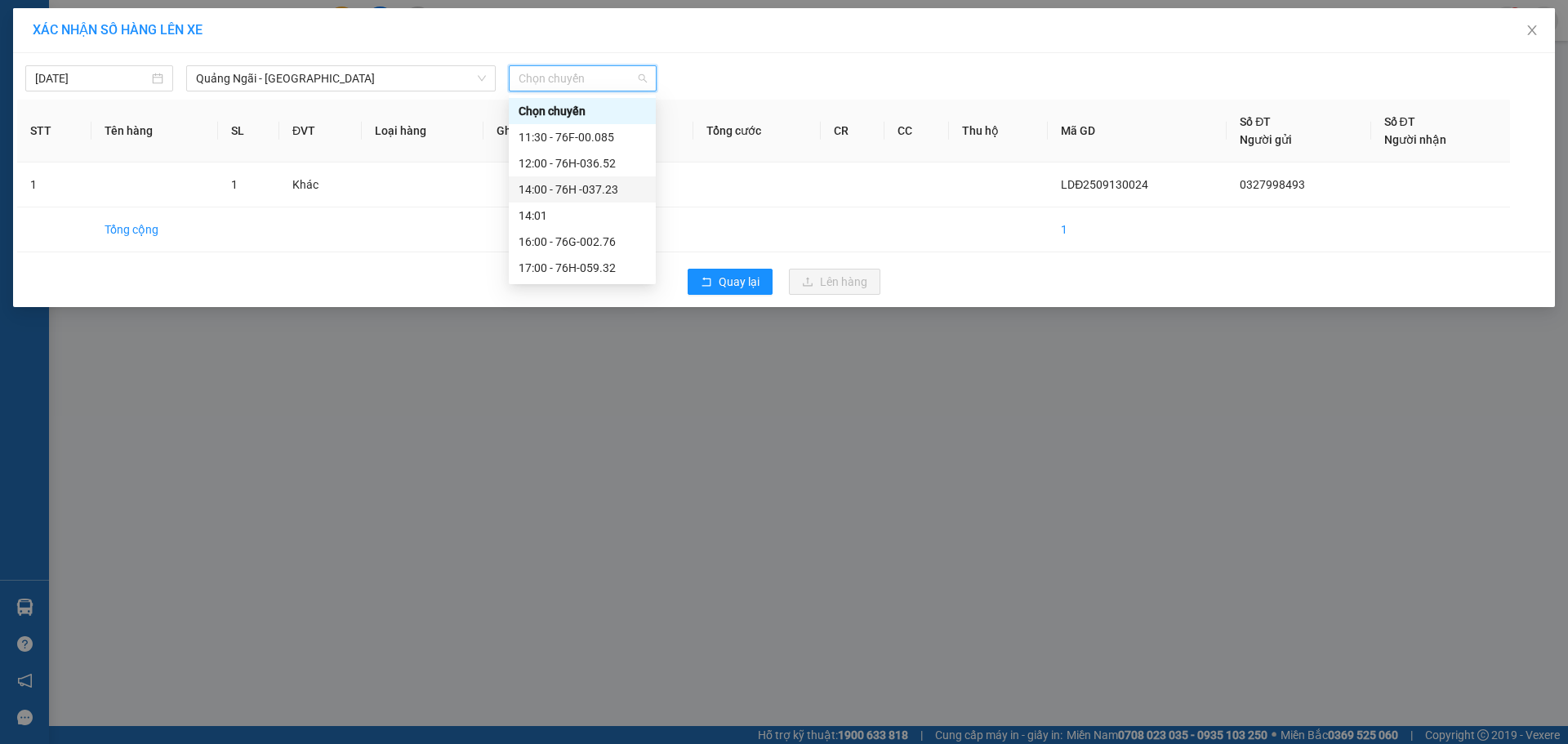
click at [598, 196] on div "14:00 - 76H -037.23" at bounding box center [582, 189] width 128 height 18
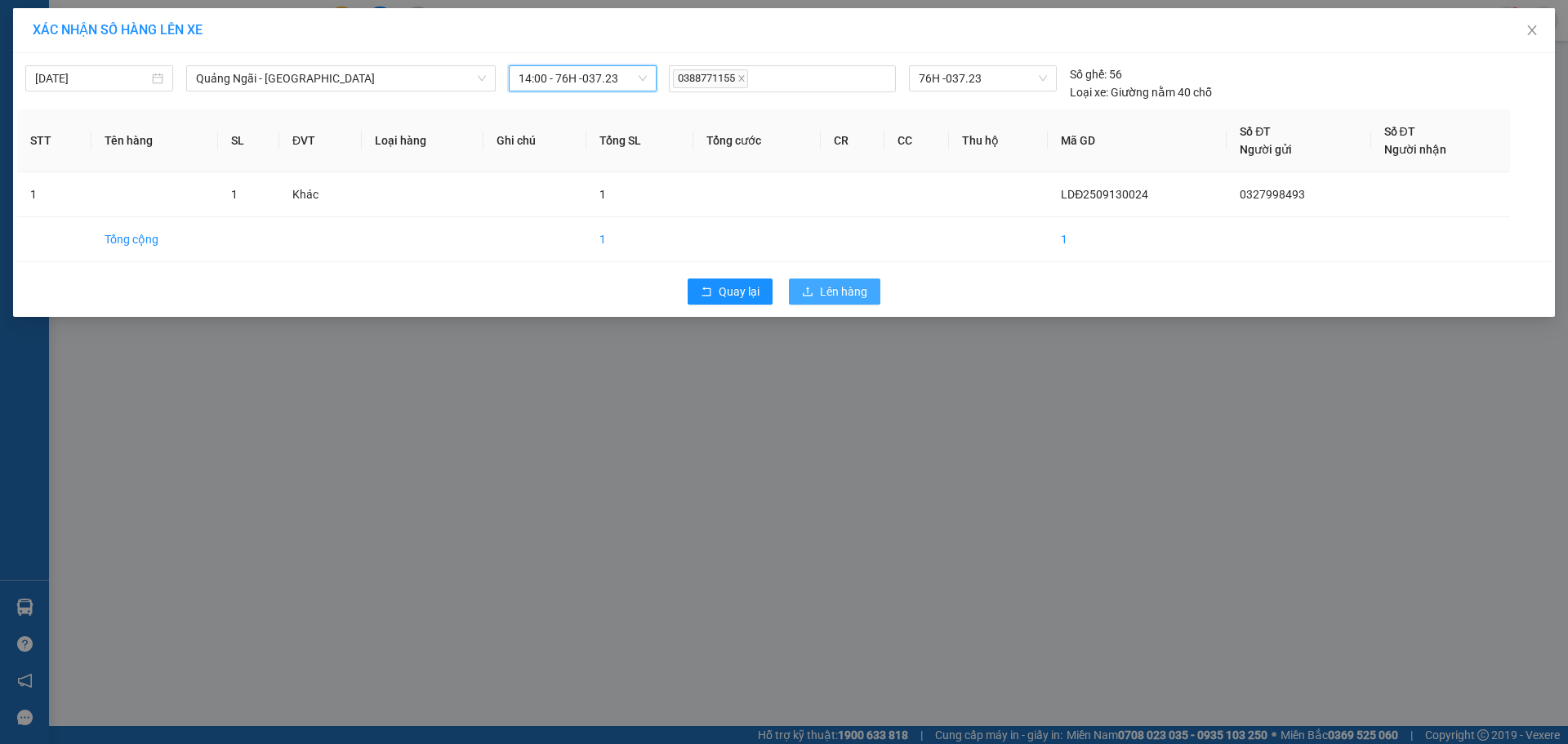
click at [866, 289] on button "Lên hàng" at bounding box center [834, 291] width 91 height 26
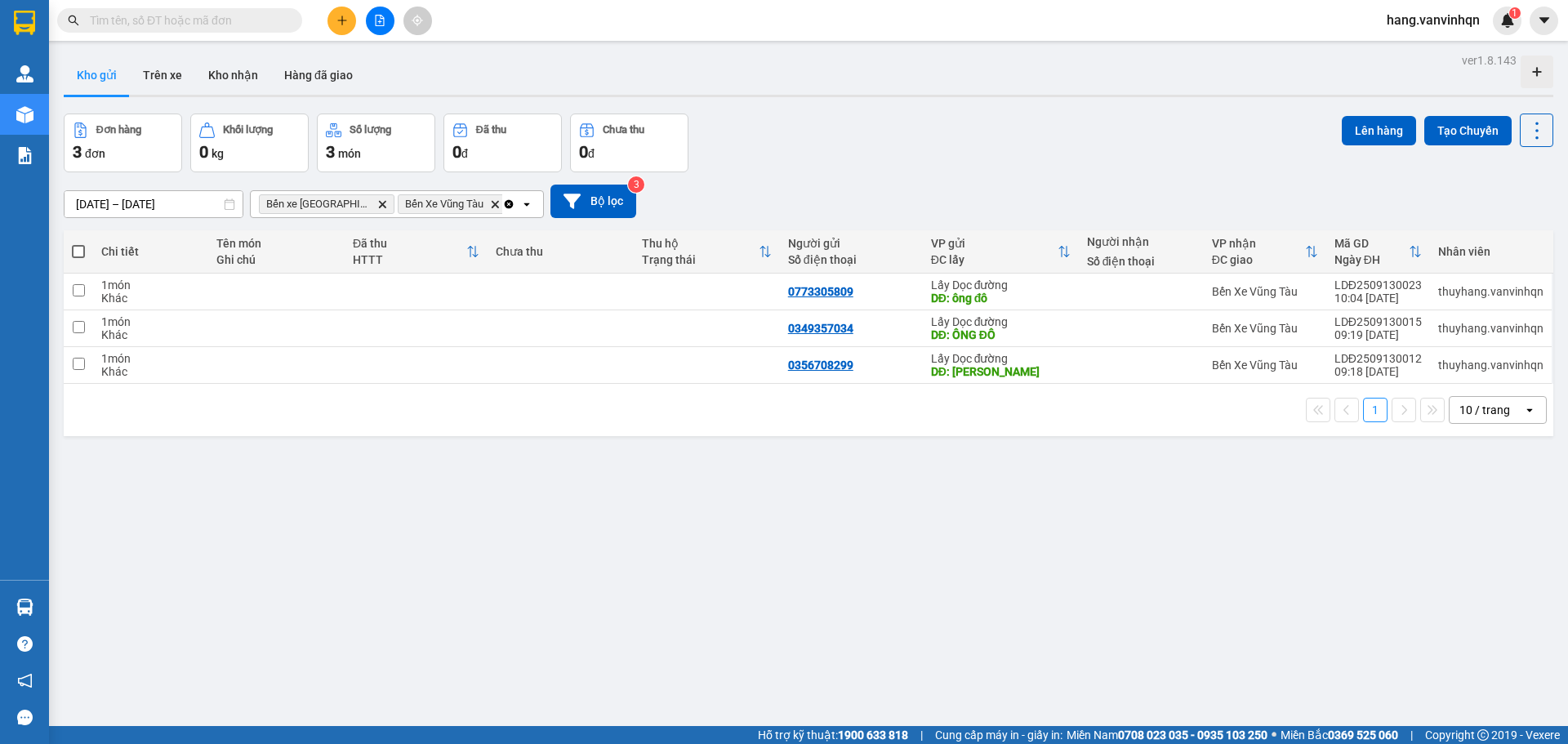
drag, startPoint x: 1234, startPoint y: 553, endPoint x: 1269, endPoint y: 542, distance: 36.7
click at [1258, 546] on div "ver 1.8.143 Kho gửi Trên xe Kho nhận Hàng đã giao Đơn hàng 3 đơn Khối lượng 0 k…" at bounding box center [808, 421] width 1502 height 744
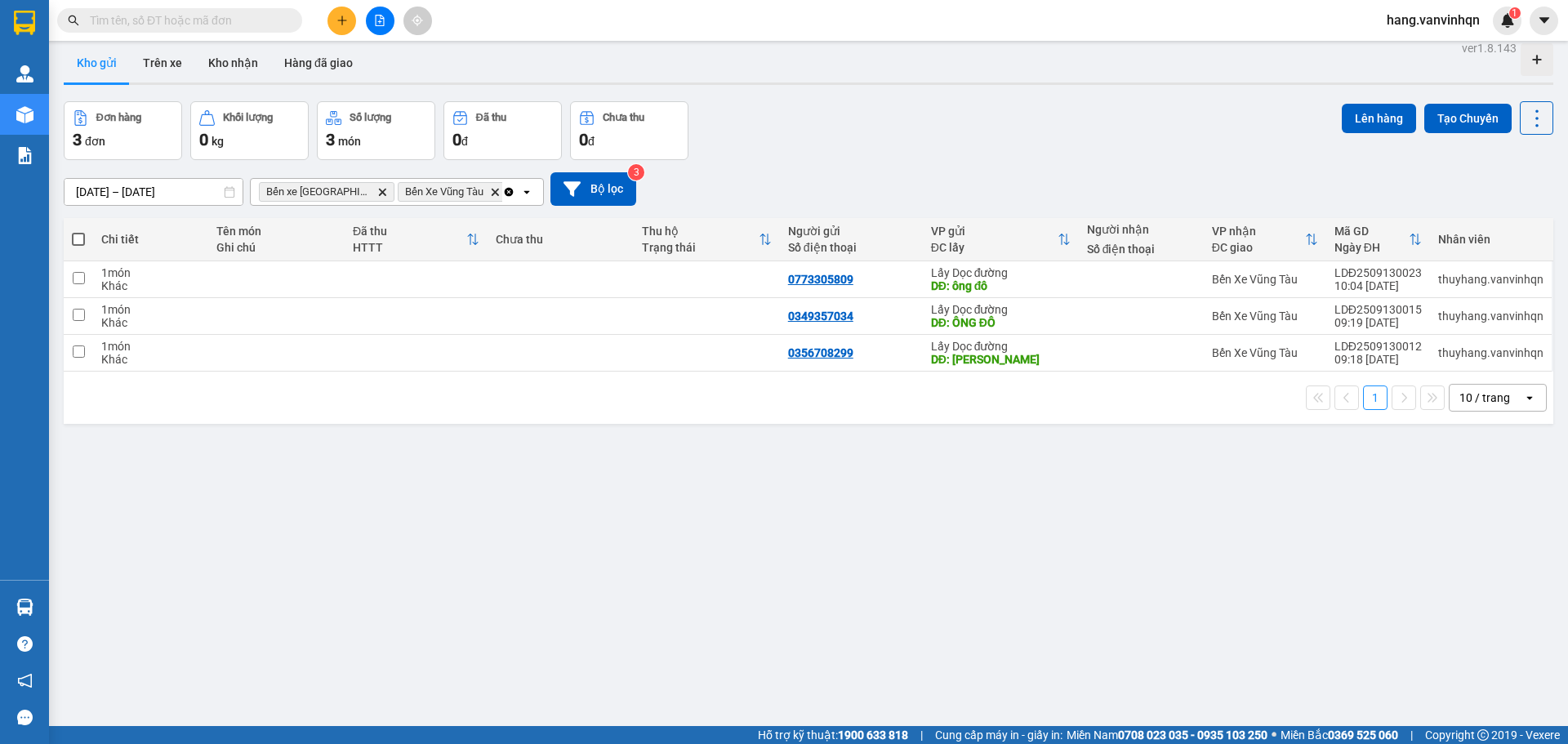
scroll to position [5, 0]
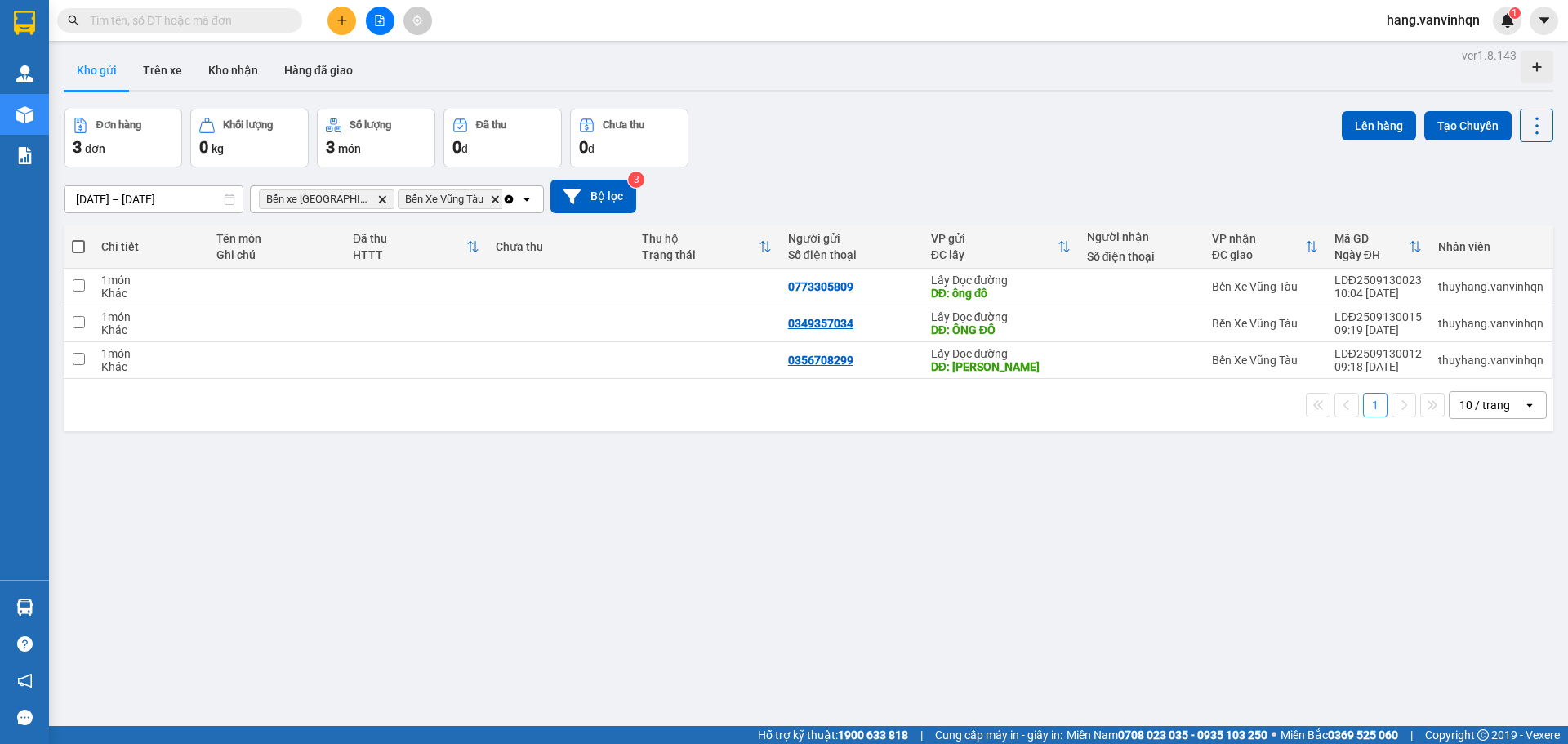
click at [888, 120] on div "Đơn hàng 3 đơn Khối lượng 0 kg Số lượng 3 món Đã thu 0 đ Chưa thu 0 đ Lên hàng …" at bounding box center [808, 139] width 1489 height 59
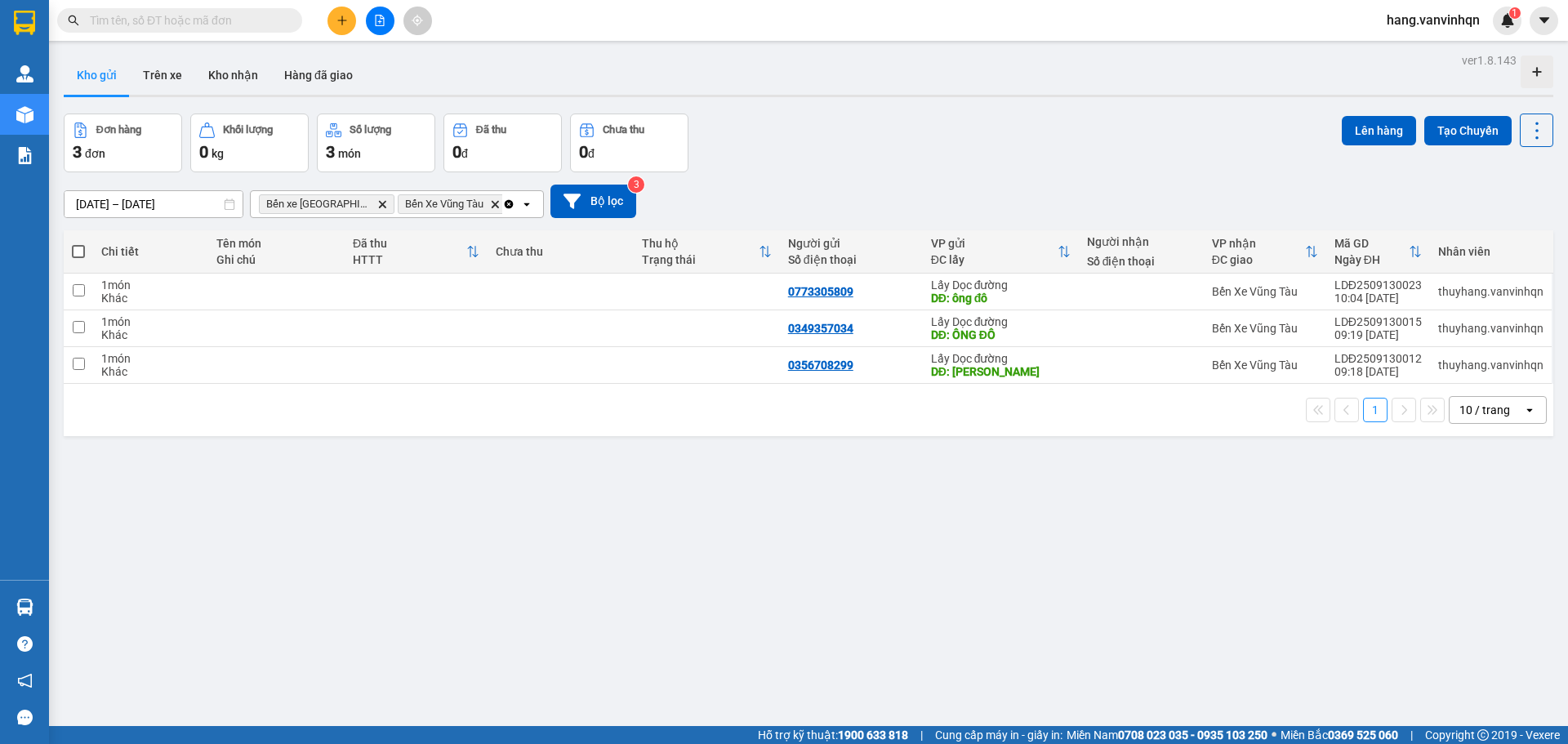
drag, startPoint x: 1061, startPoint y: 182, endPoint x: 636, endPoint y: 24, distance: 453.4
click at [1053, 183] on div "11/09/2025 – 13/09/2025 Press the down arrow key to interact with the calendar …" at bounding box center [808, 201] width 1489 height 58
click at [377, 18] on icon "file-add" at bounding box center [380, 20] width 11 height 11
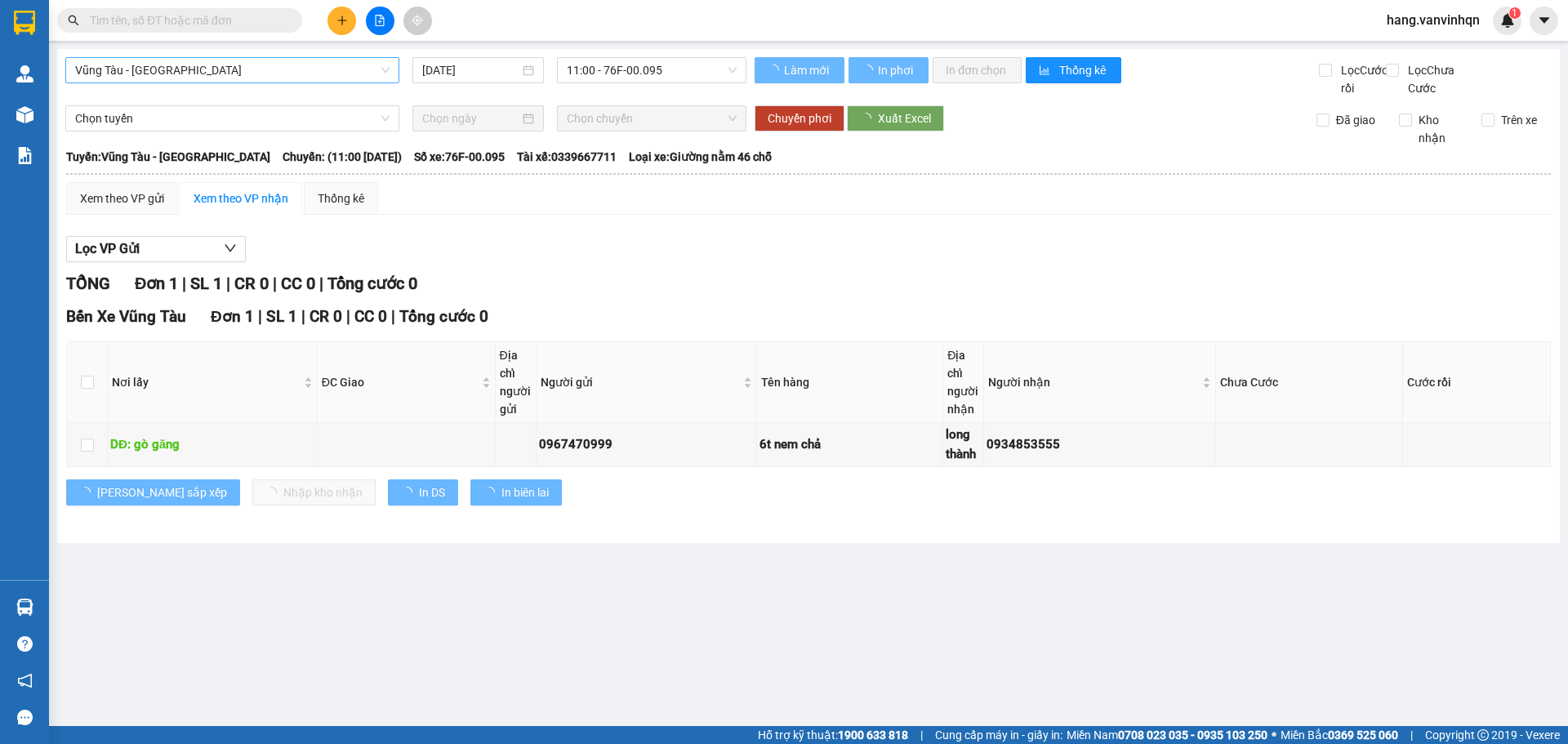
drag, startPoint x: 250, startPoint y: 66, endPoint x: 242, endPoint y: 81, distance: 17.0
click at [242, 81] on span "Vũng Tàu - Quảng Ngãi" at bounding box center [232, 70] width 314 height 25
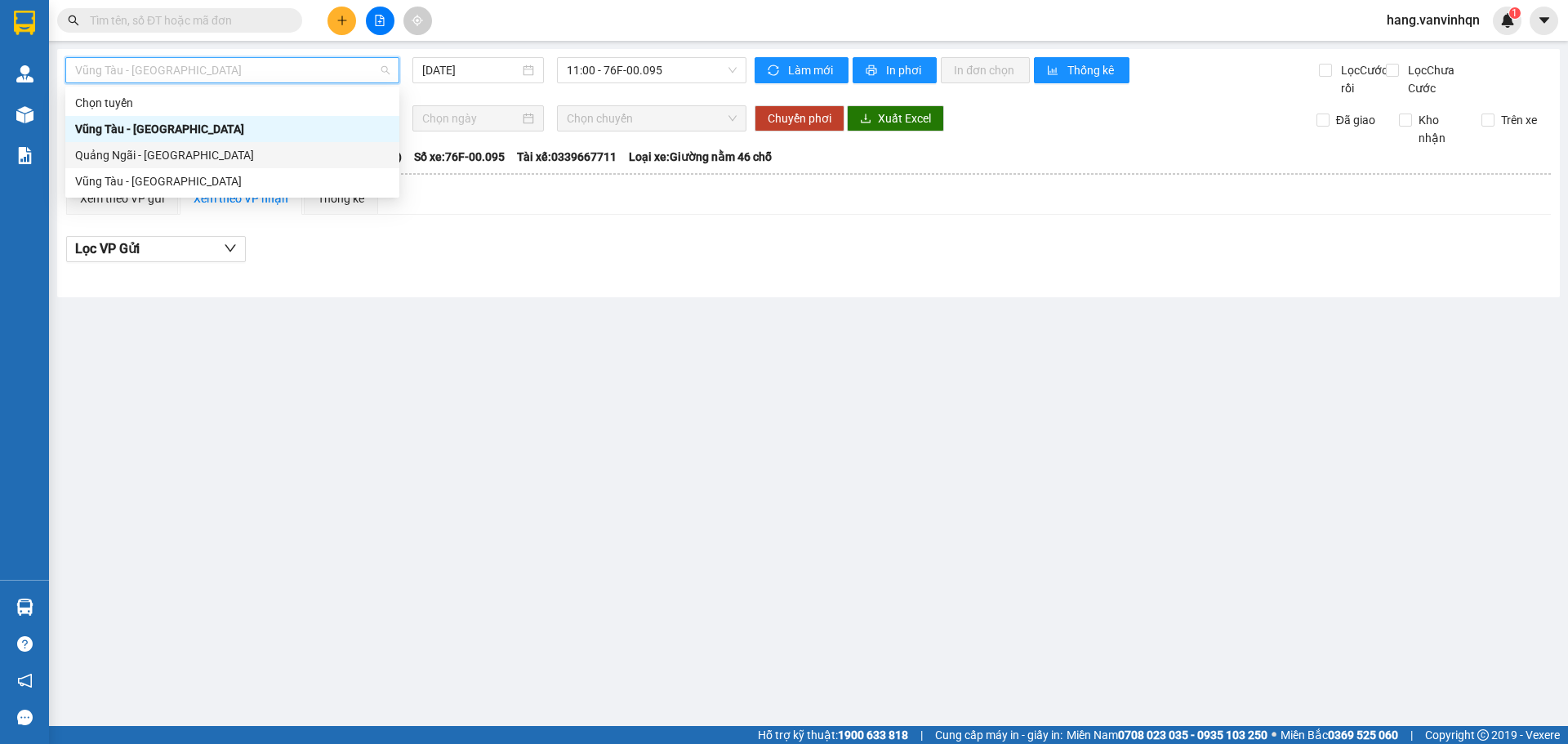
click at [201, 165] on div "Quảng Ngãi - Vũng Tàu" at bounding box center [232, 155] width 334 height 26
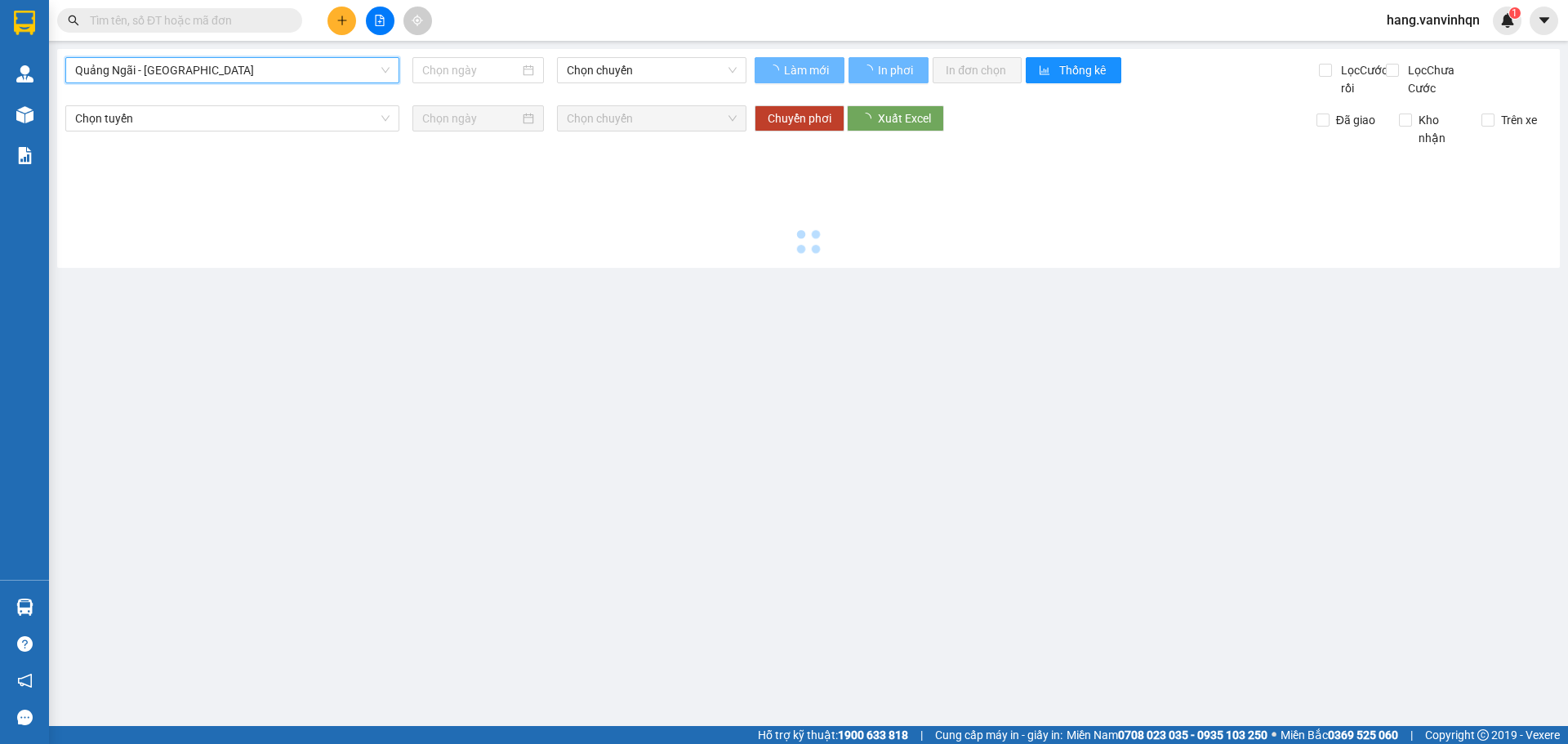
type input "13/09/2025"
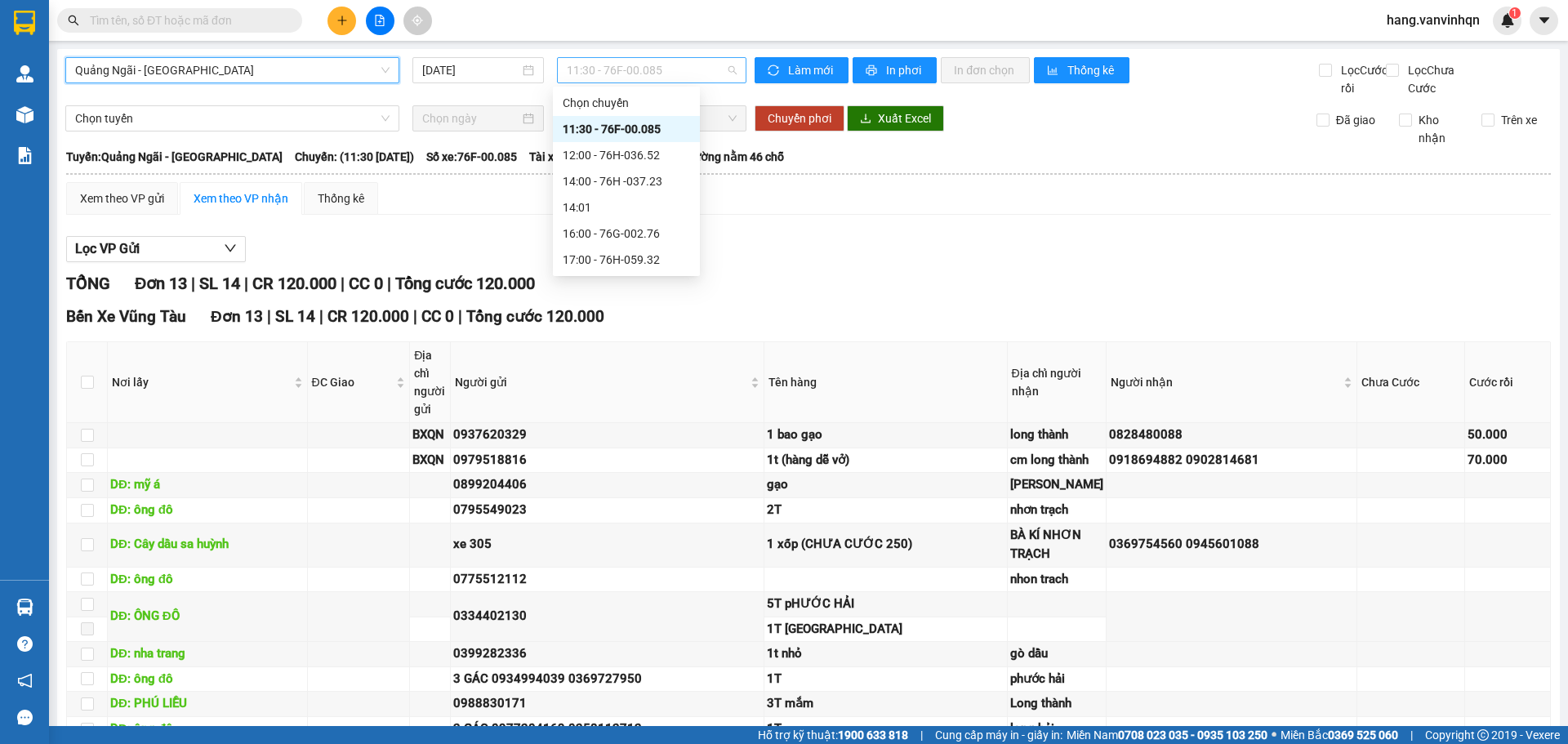
drag, startPoint x: 659, startPoint y: 63, endPoint x: 667, endPoint y: 65, distance: 8.2
click at [667, 65] on span "11:30 - 76F-00.085" at bounding box center [651, 70] width 170 height 25
click at [652, 131] on div "11:30 - 76F-00.085" at bounding box center [626, 128] width 128 height 18
click at [712, 74] on span "11:30 - 76F-00.085" at bounding box center [651, 70] width 170 height 25
drag, startPoint x: 637, startPoint y: 125, endPoint x: 672, endPoint y: 124, distance: 35.0
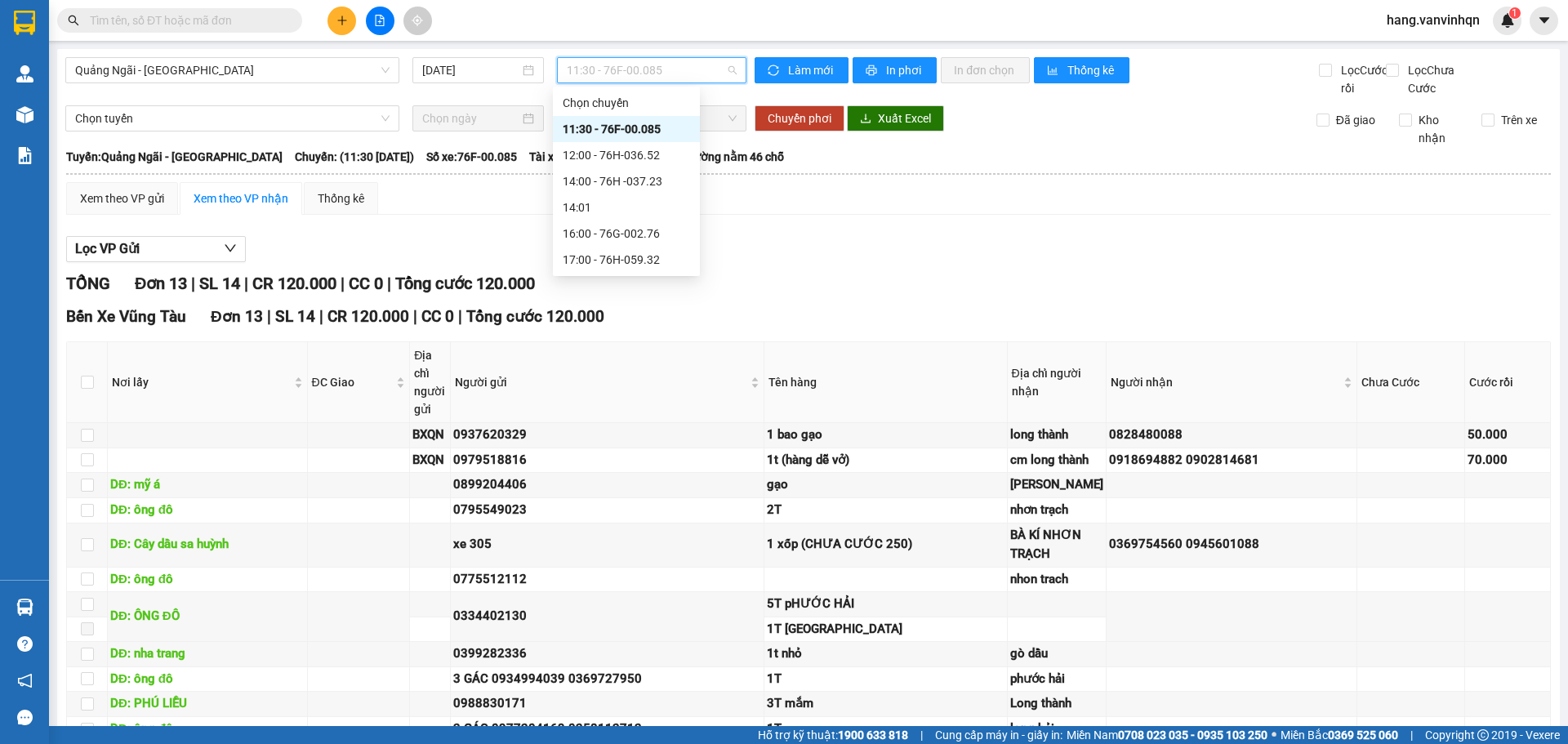
click at [644, 127] on div "11:30 - 76F-00.085" at bounding box center [626, 128] width 128 height 18
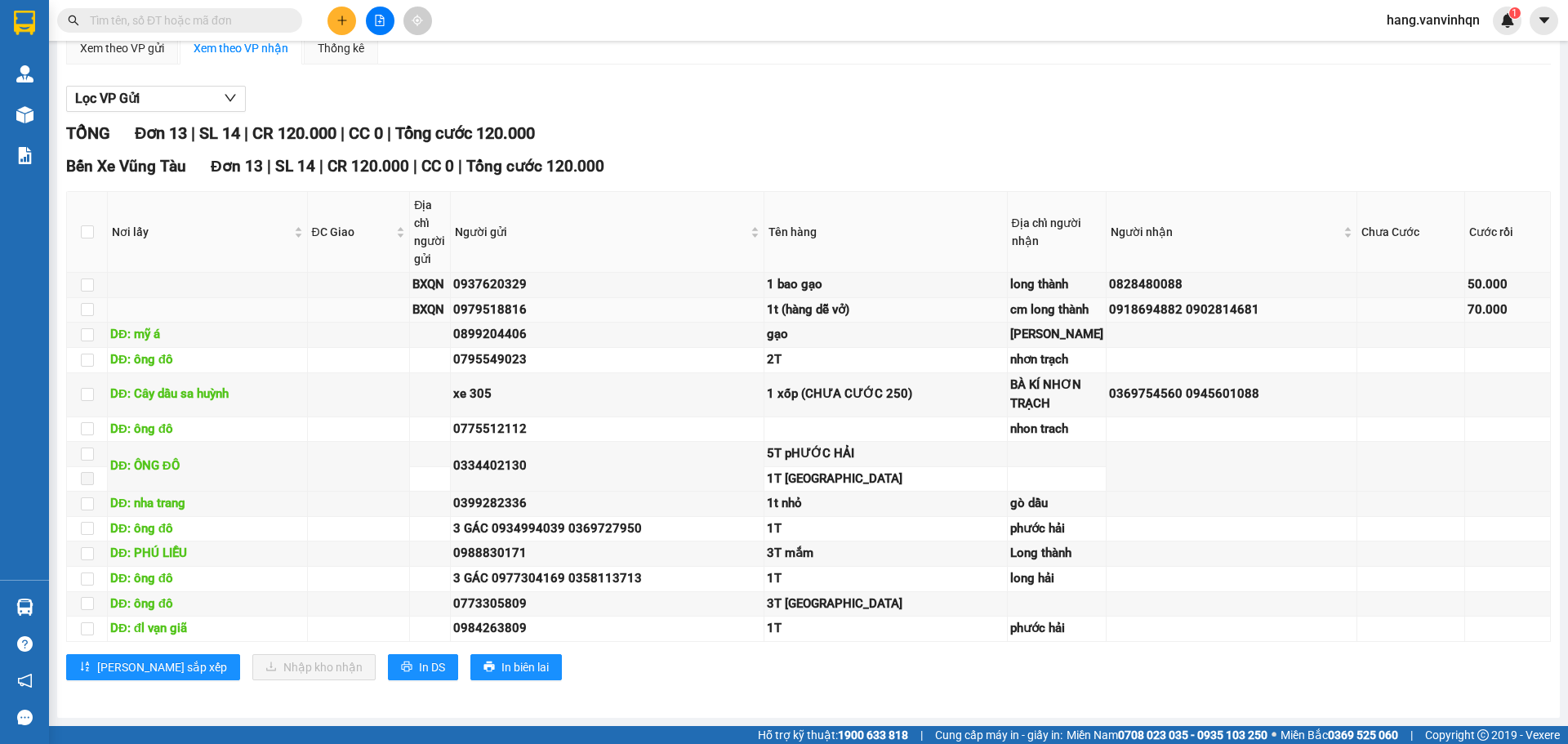
scroll to position [272, 0]
click at [1187, 433] on td at bounding box center [1233, 430] width 251 height 25
click at [1162, 418] on td "0369754560 0945601088" at bounding box center [1233, 396] width 251 height 44
drag, startPoint x: 1114, startPoint y: 391, endPoint x: 1095, endPoint y: 398, distance: 20.2
click at [1114, 397] on div "0369754560 0945601088" at bounding box center [1232, 394] width 246 height 19
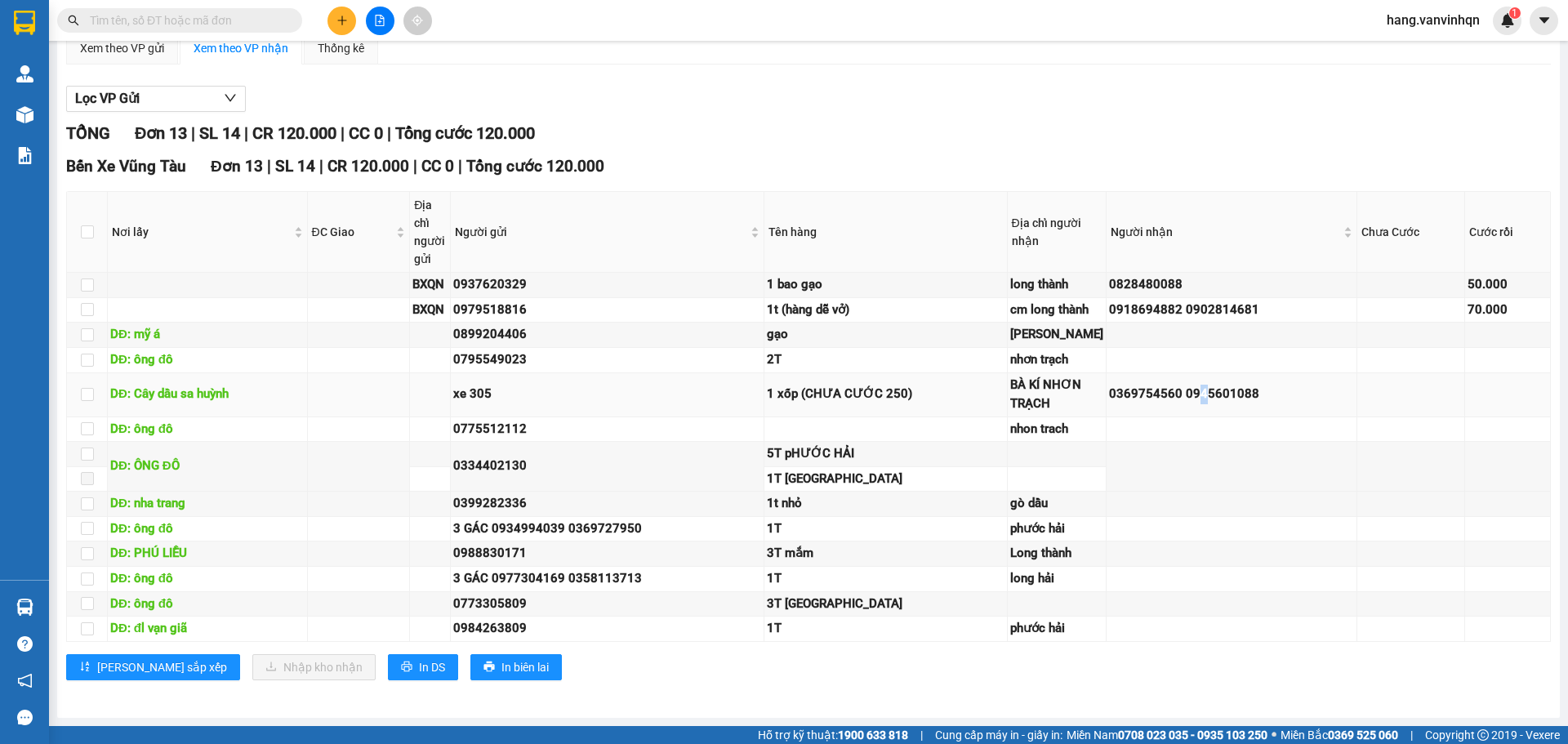
click at [1184, 397] on div "0369754560 0945601088" at bounding box center [1232, 394] width 246 height 19
click at [1357, 387] on td at bounding box center [1411, 396] width 108 height 44
drag, startPoint x: 1305, startPoint y: 398, endPoint x: 1322, endPoint y: 398, distance: 17.0
click at [1311, 398] on div "0369754560 0945601088" at bounding box center [1232, 394] width 246 height 19
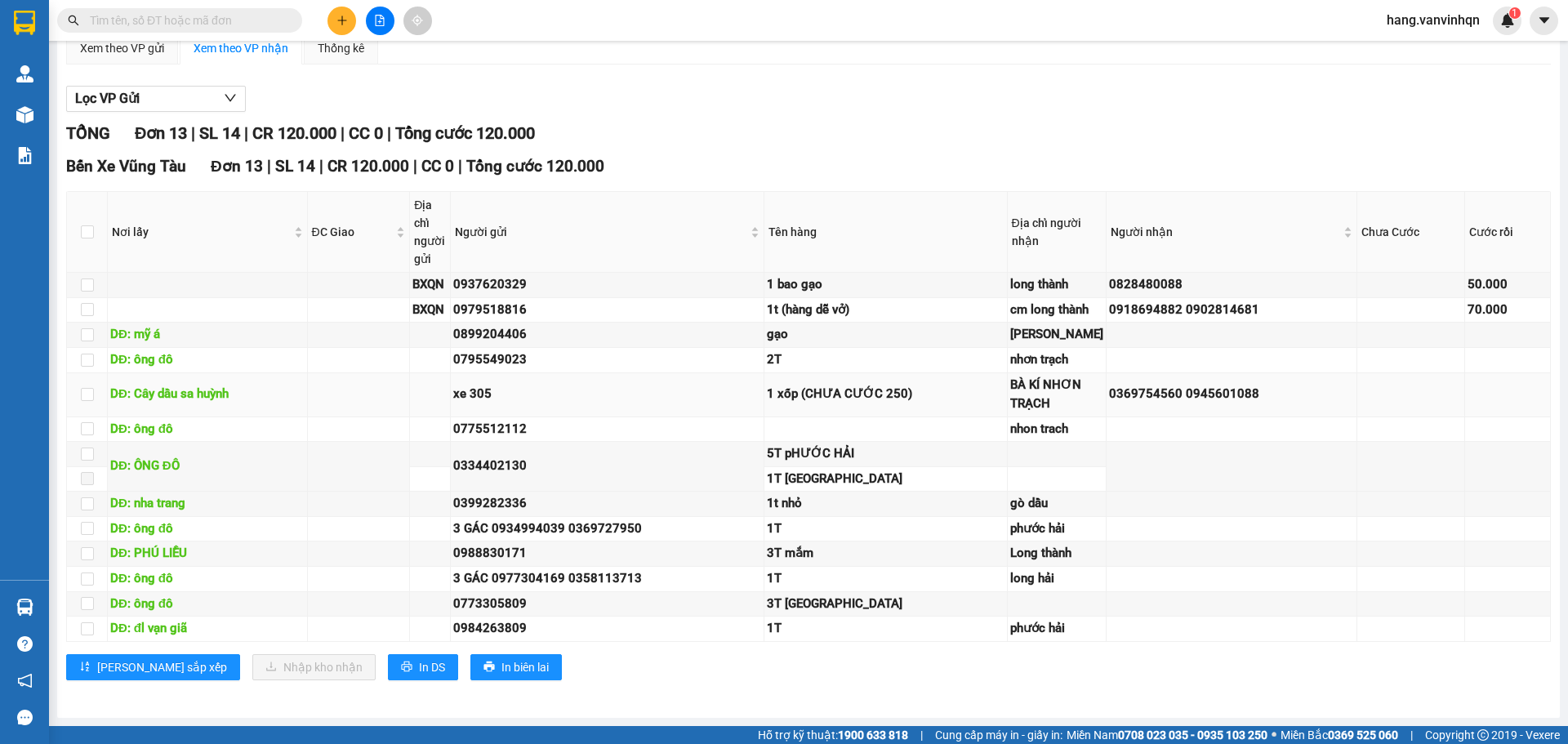
click at [966, 384] on div "1 xốp (CHƯA CƯỚC 250)" at bounding box center [885, 394] width 237 height 19
drag, startPoint x: 221, startPoint y: 17, endPoint x: 235, endPoint y: 4, distance: 19.1
click at [235, 10] on span at bounding box center [179, 20] width 245 height 25
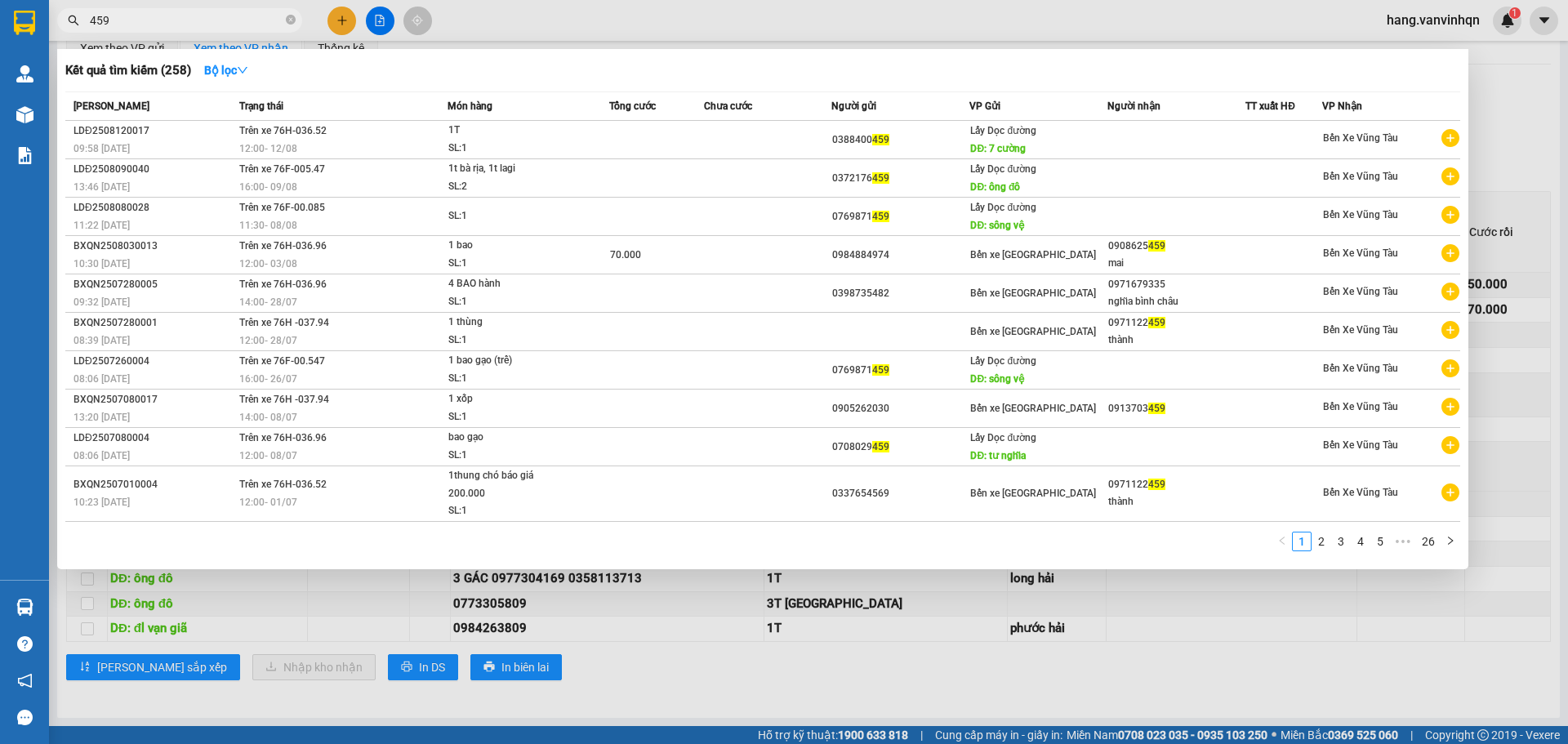
drag, startPoint x: 1567, startPoint y: 316, endPoint x: 1562, endPoint y: 257, distance: 59.2
click at [1566, 242] on div at bounding box center [784, 372] width 1568 height 744
click at [211, 23] on input "459" at bounding box center [186, 19] width 193 height 18
type input "4"
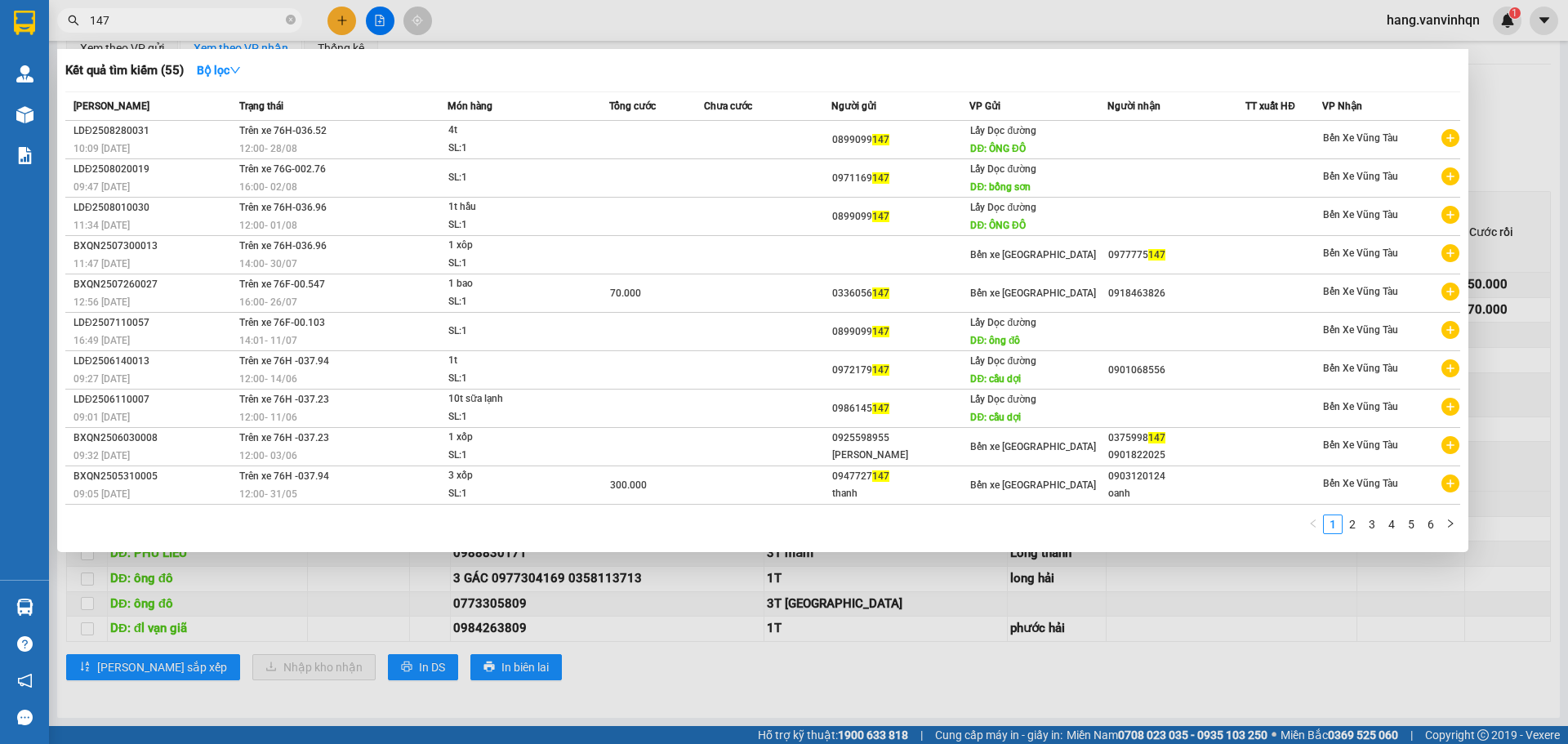
type input "147"
click at [1299, 707] on div at bounding box center [784, 372] width 1568 height 744
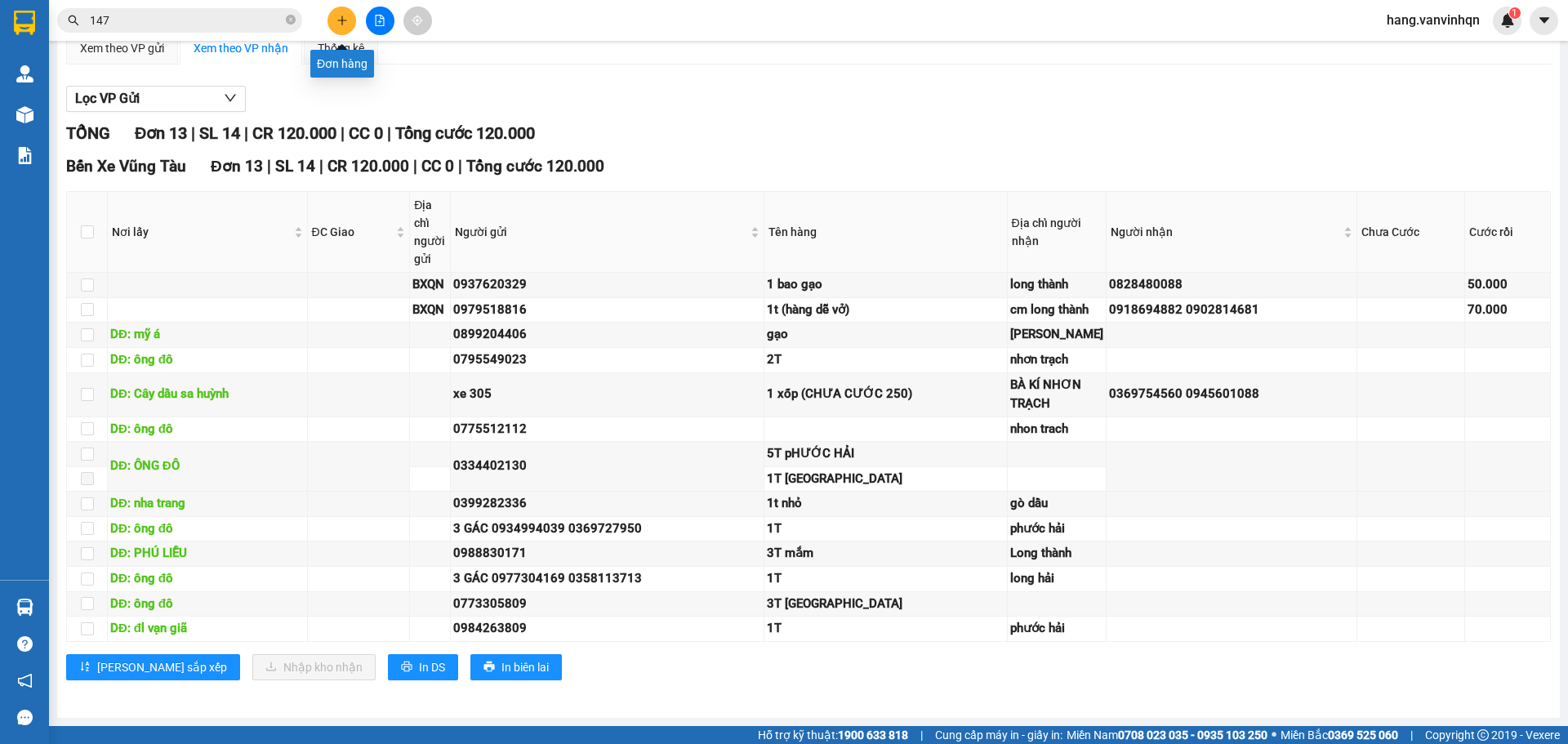
click at [349, 20] on button at bounding box center [341, 20] width 29 height 29
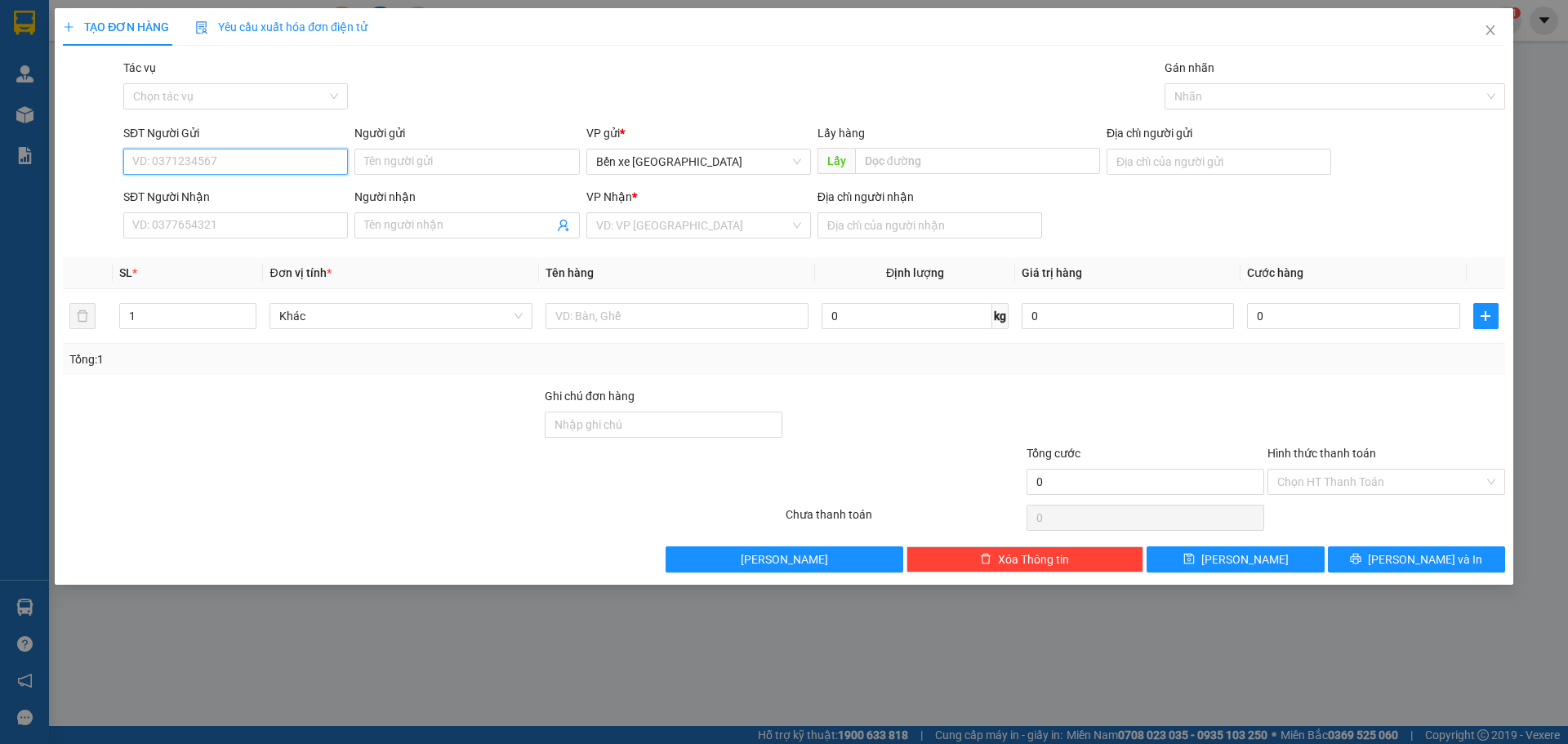
drag, startPoint x: 271, startPoint y: 157, endPoint x: 303, endPoint y: 153, distance: 32.2
click at [272, 157] on input "SĐT Người Gửi" at bounding box center [235, 162] width 225 height 26
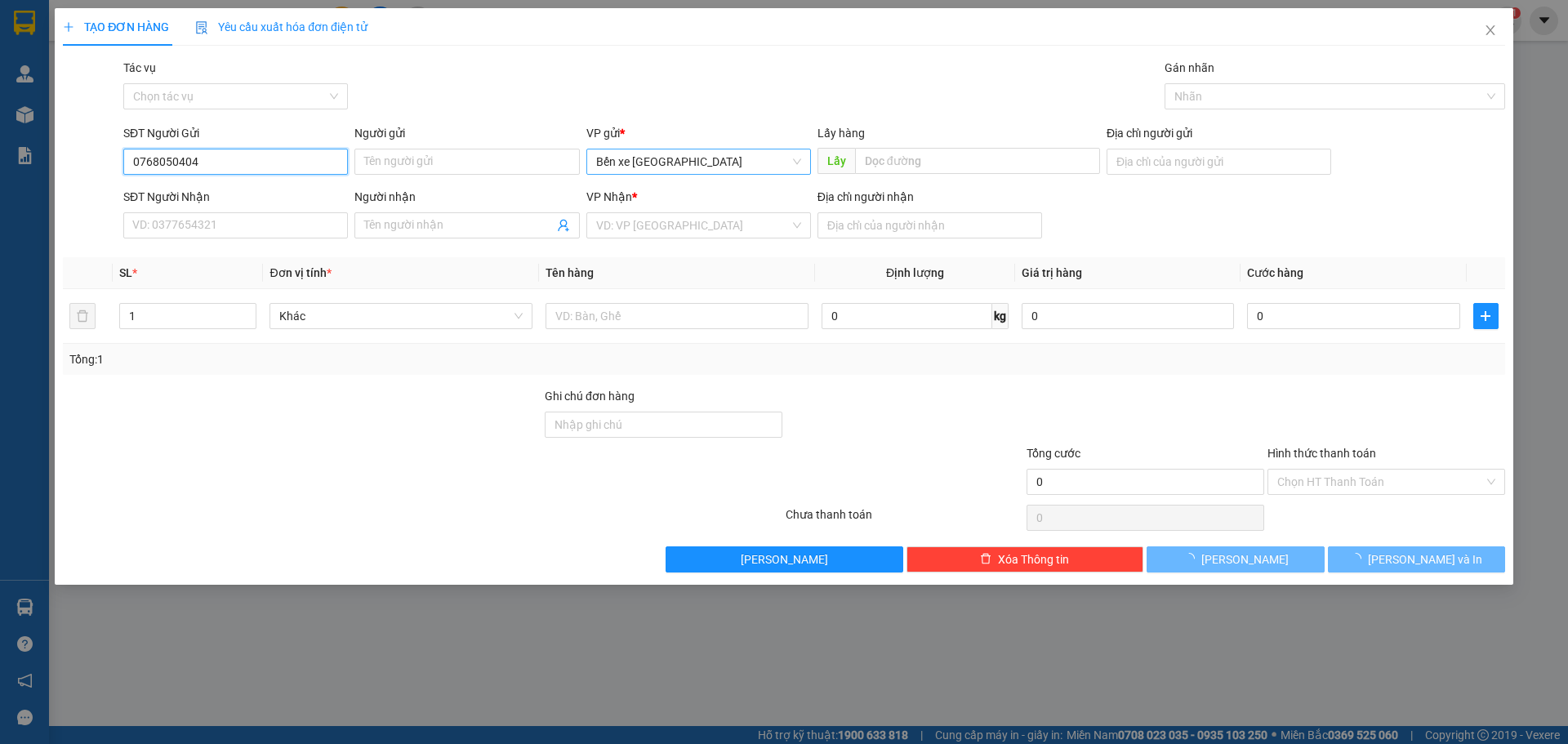
click at [735, 172] on span "Bến xe [PERSON_NAME][GEOGRAPHIC_DATA][PERSON_NAME]" at bounding box center [699, 162] width 205 height 25
type input "0768050404"
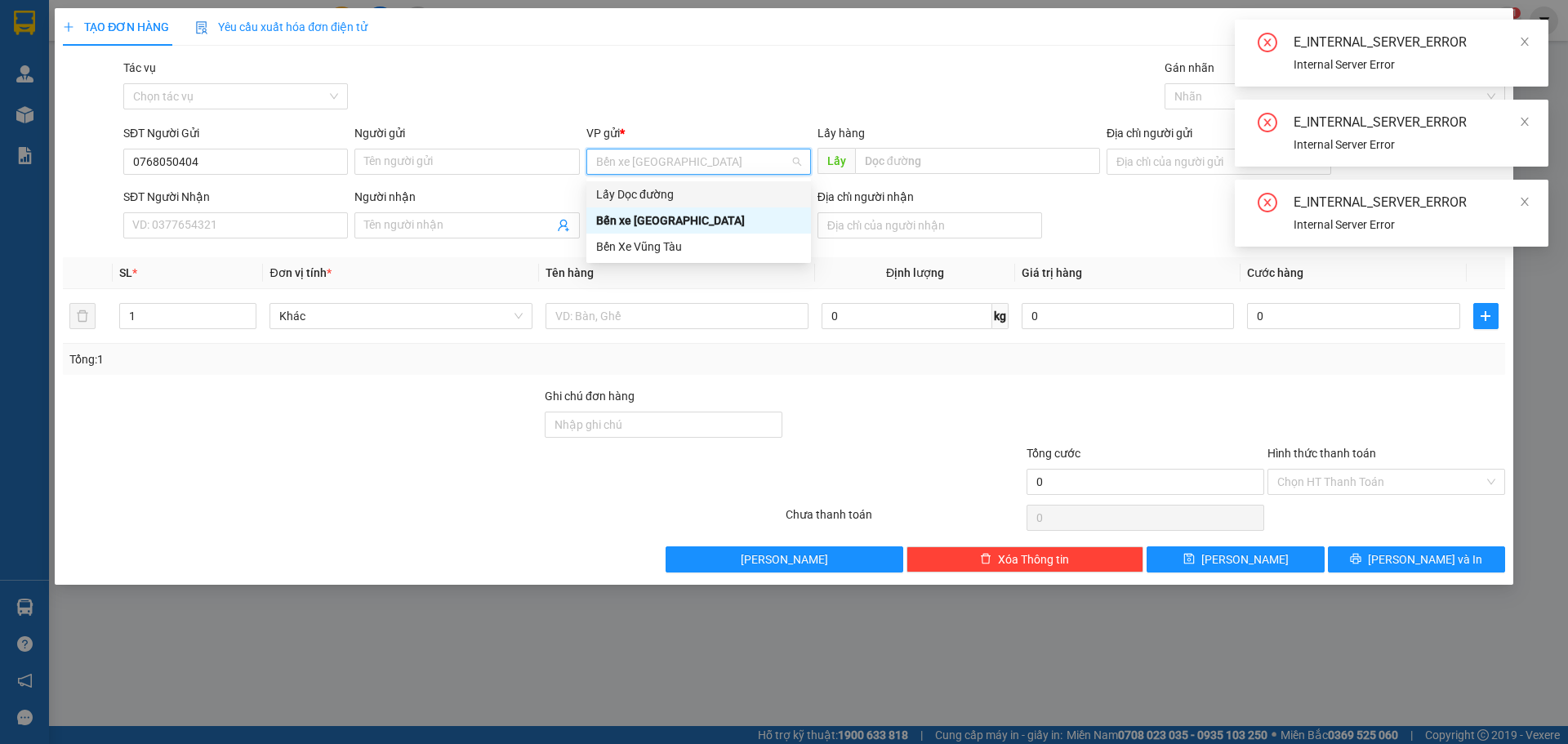
click at [703, 189] on div "Lấy Dọc đường" at bounding box center [699, 194] width 205 height 18
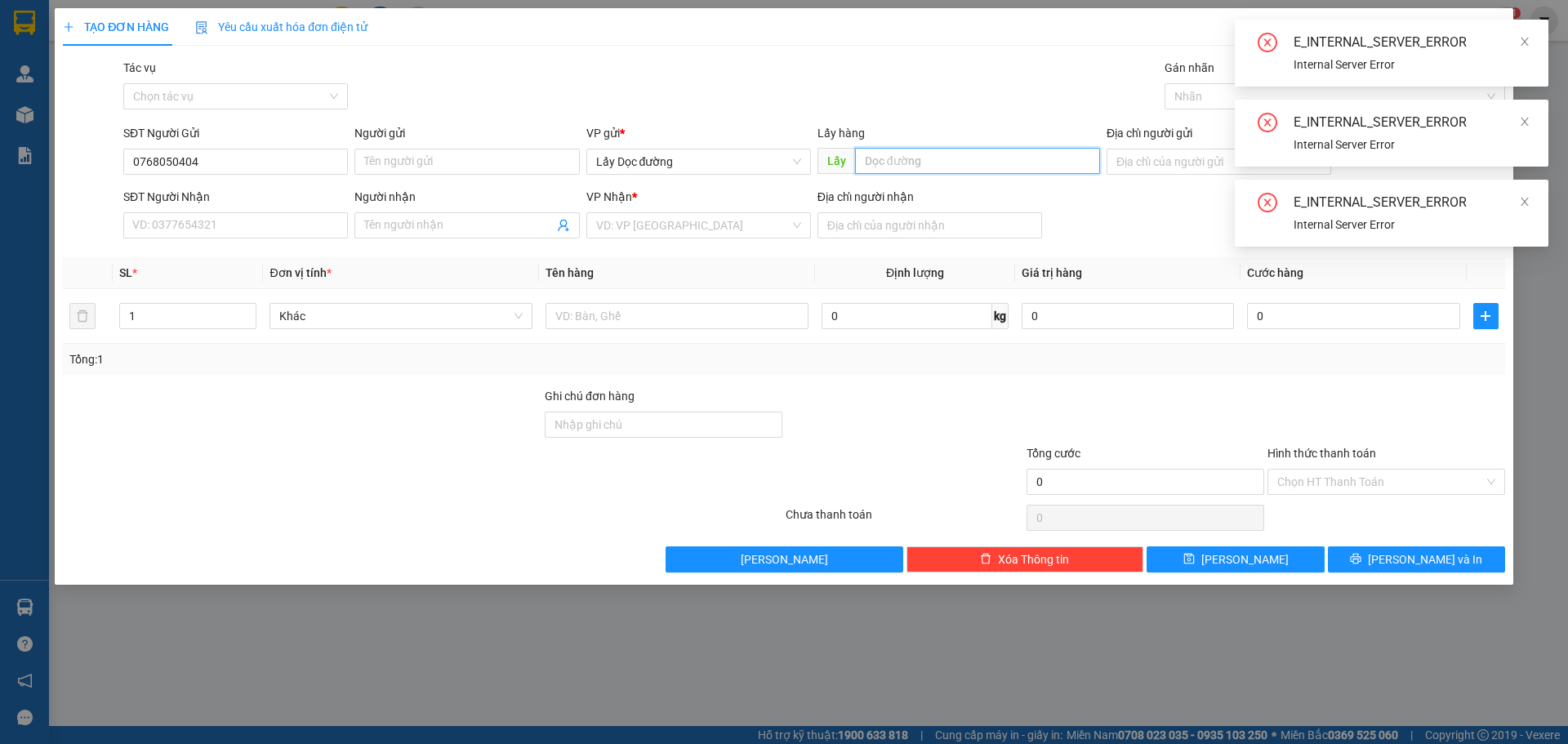
click at [916, 163] on input "text" at bounding box center [977, 161] width 245 height 26
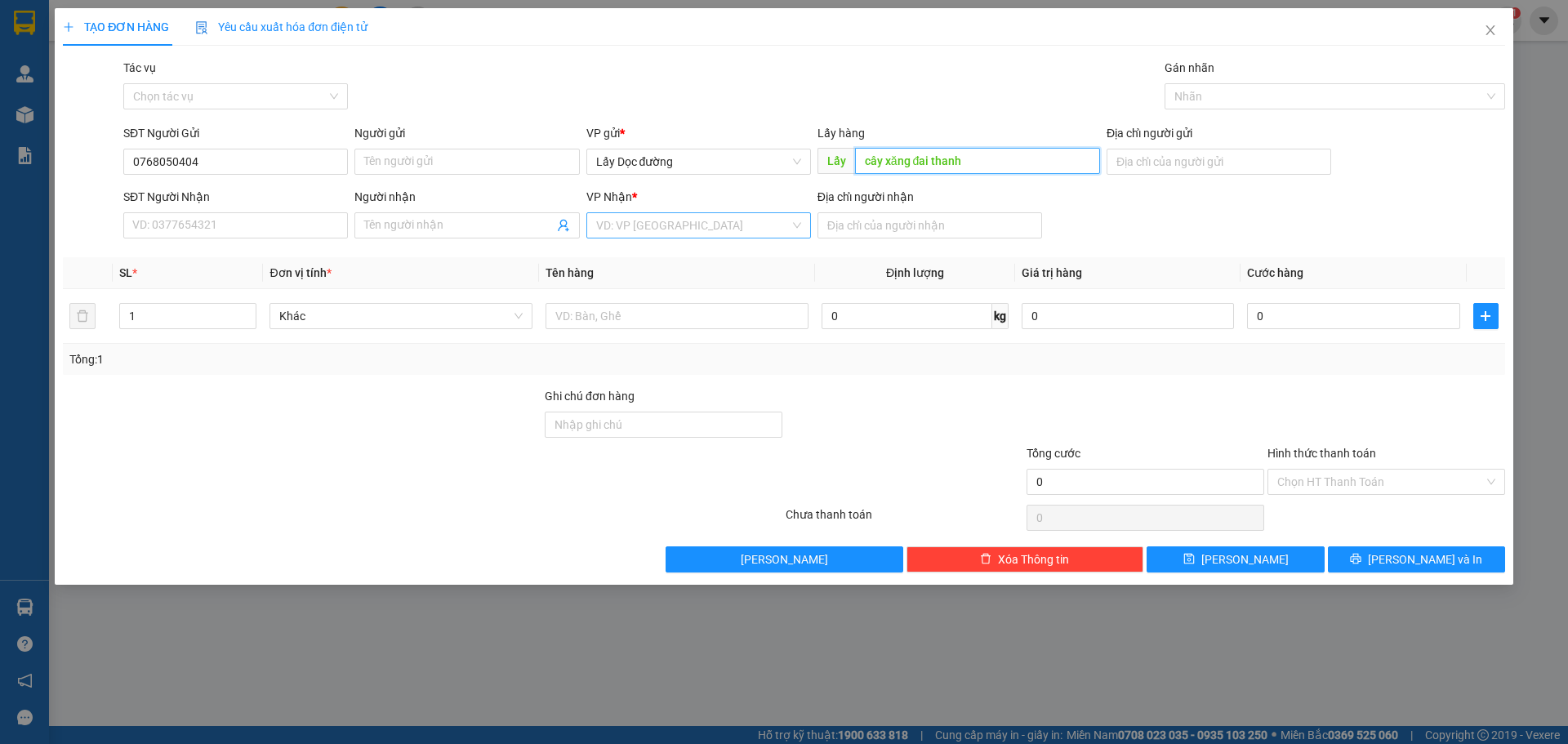
type input "cây xăng đai thanh"
drag, startPoint x: 683, startPoint y: 226, endPoint x: 673, endPoint y: 238, distance: 15.6
click at [680, 230] on input "search" at bounding box center [692, 226] width 193 height 25
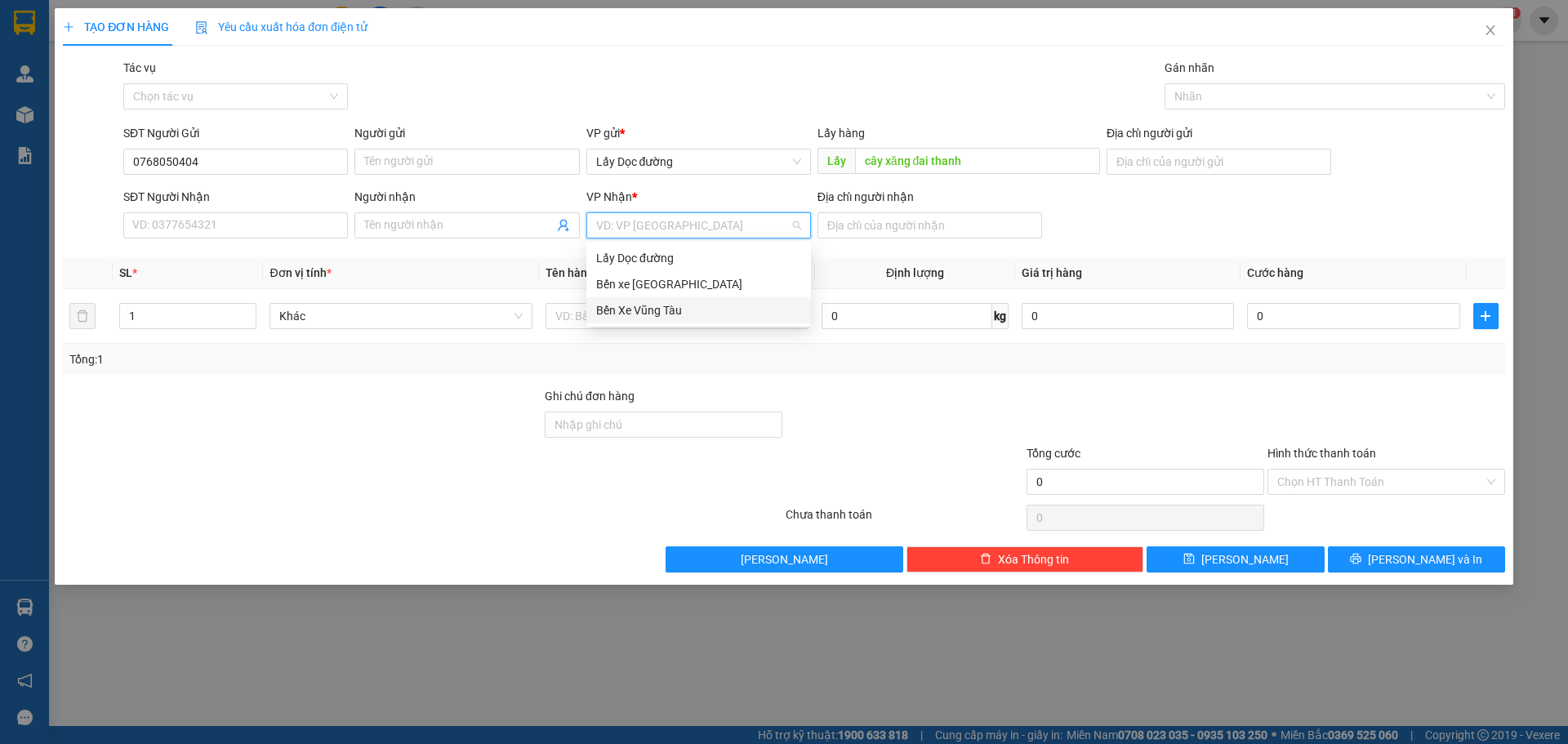
click at [633, 314] on div "Bến Xe Vũng Tàu" at bounding box center [699, 310] width 205 height 18
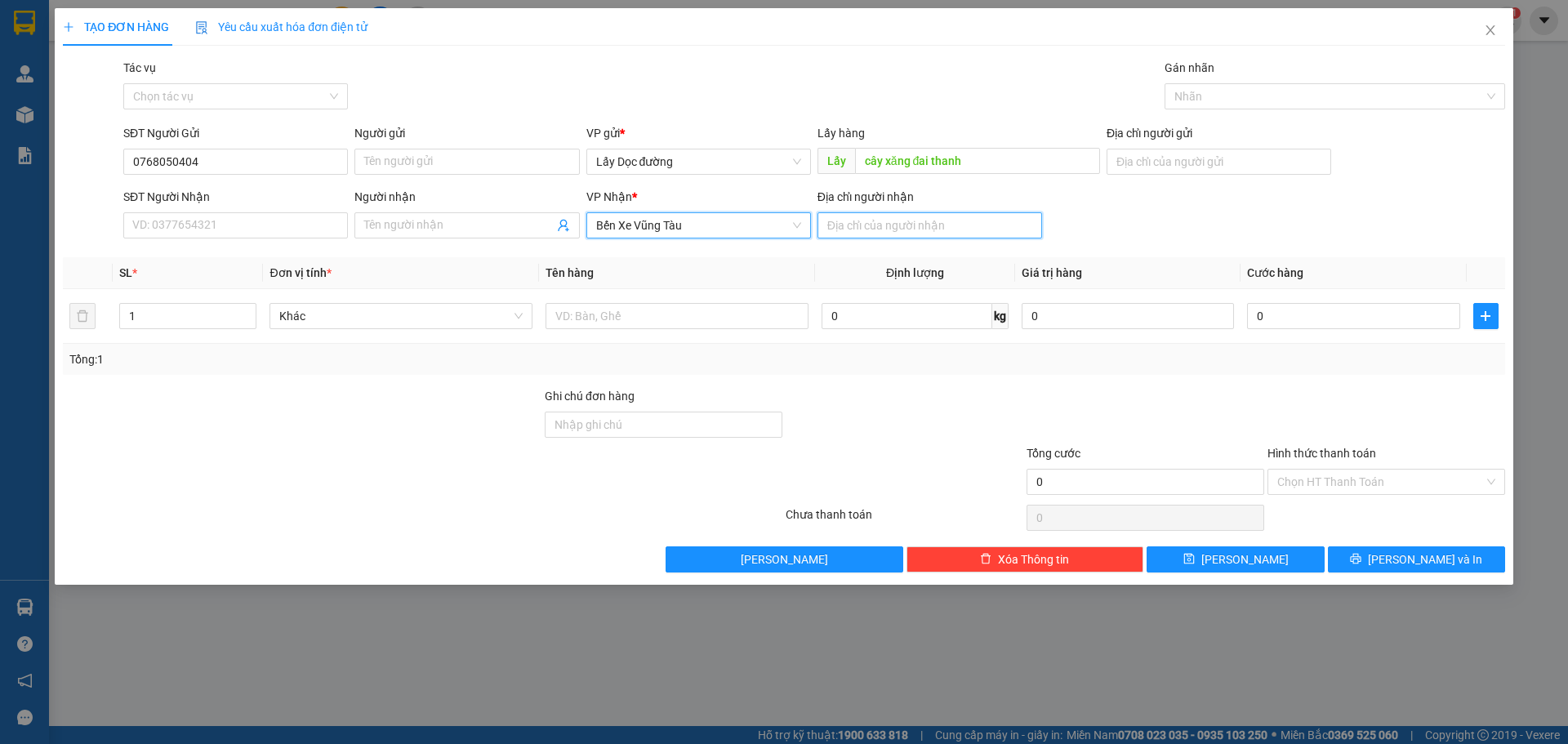
drag, startPoint x: 888, startPoint y: 219, endPoint x: 892, endPoint y: 236, distance: 17.5
click at [889, 227] on input "Địa chỉ người nhận" at bounding box center [930, 226] width 225 height 26
type input "bà ria"
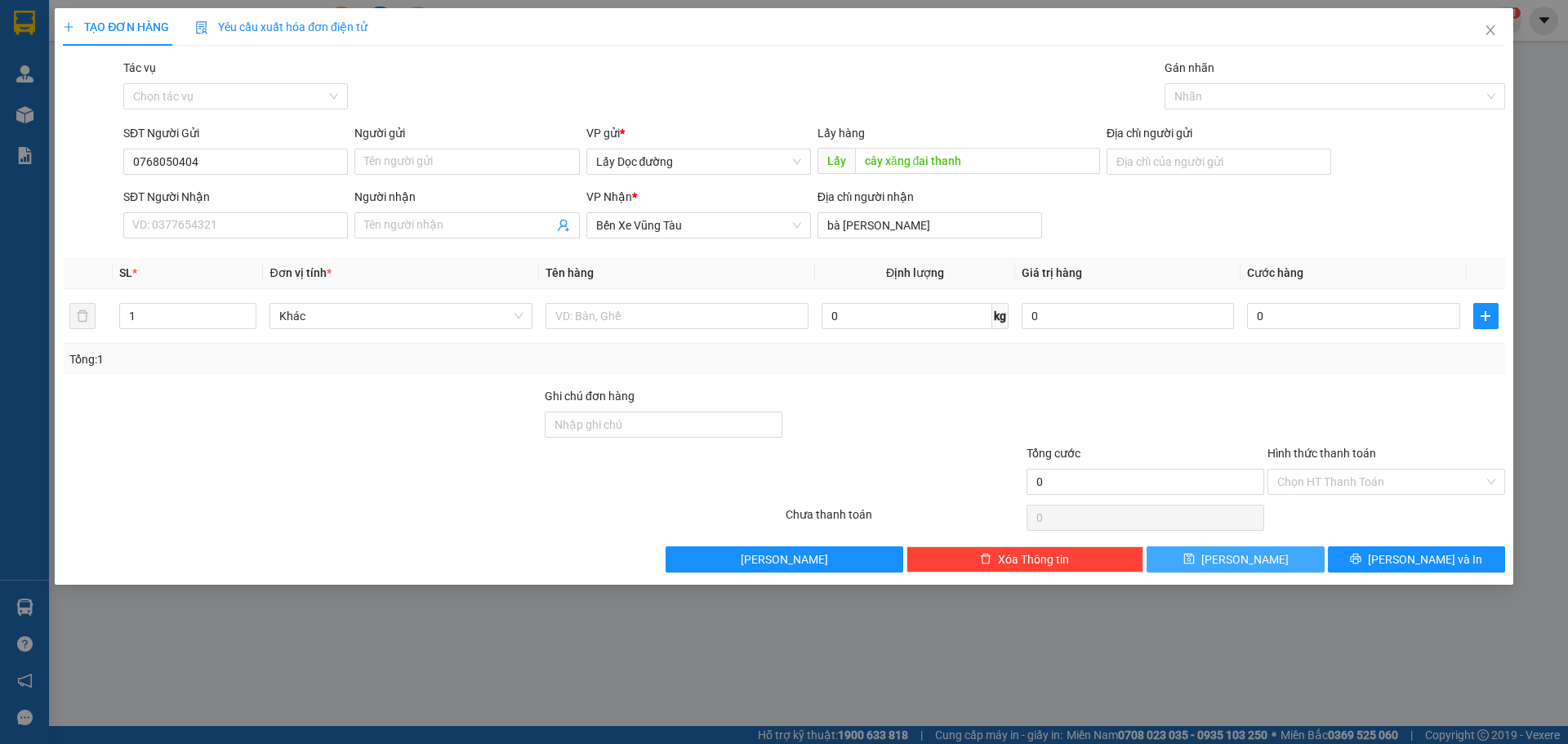
click at [1232, 565] on button "Lưu" at bounding box center [1235, 559] width 177 height 26
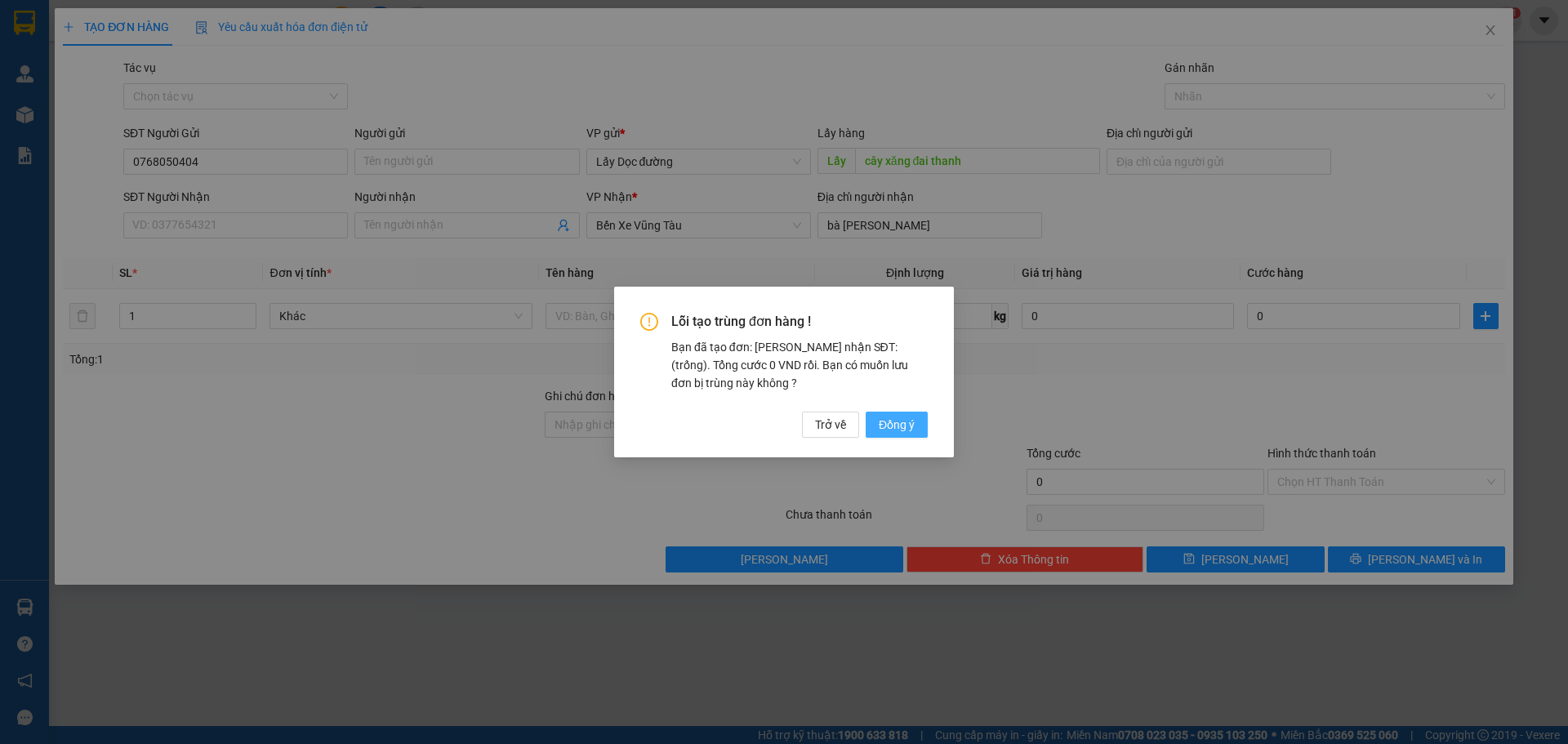
click at [905, 421] on span "Đồng ý" at bounding box center [896, 424] width 36 height 18
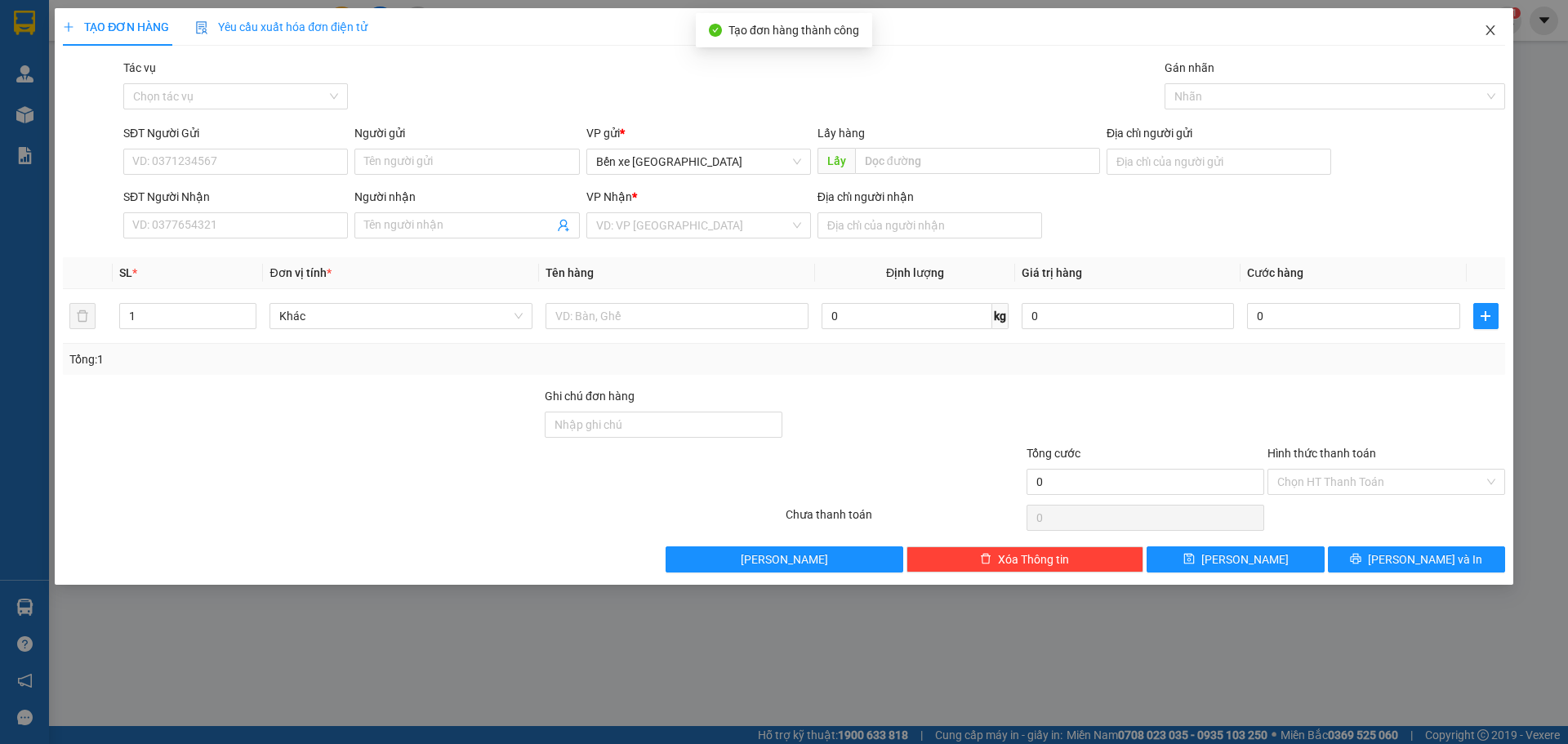
click at [1492, 28] on icon "close" at bounding box center [1490, 30] width 13 height 13
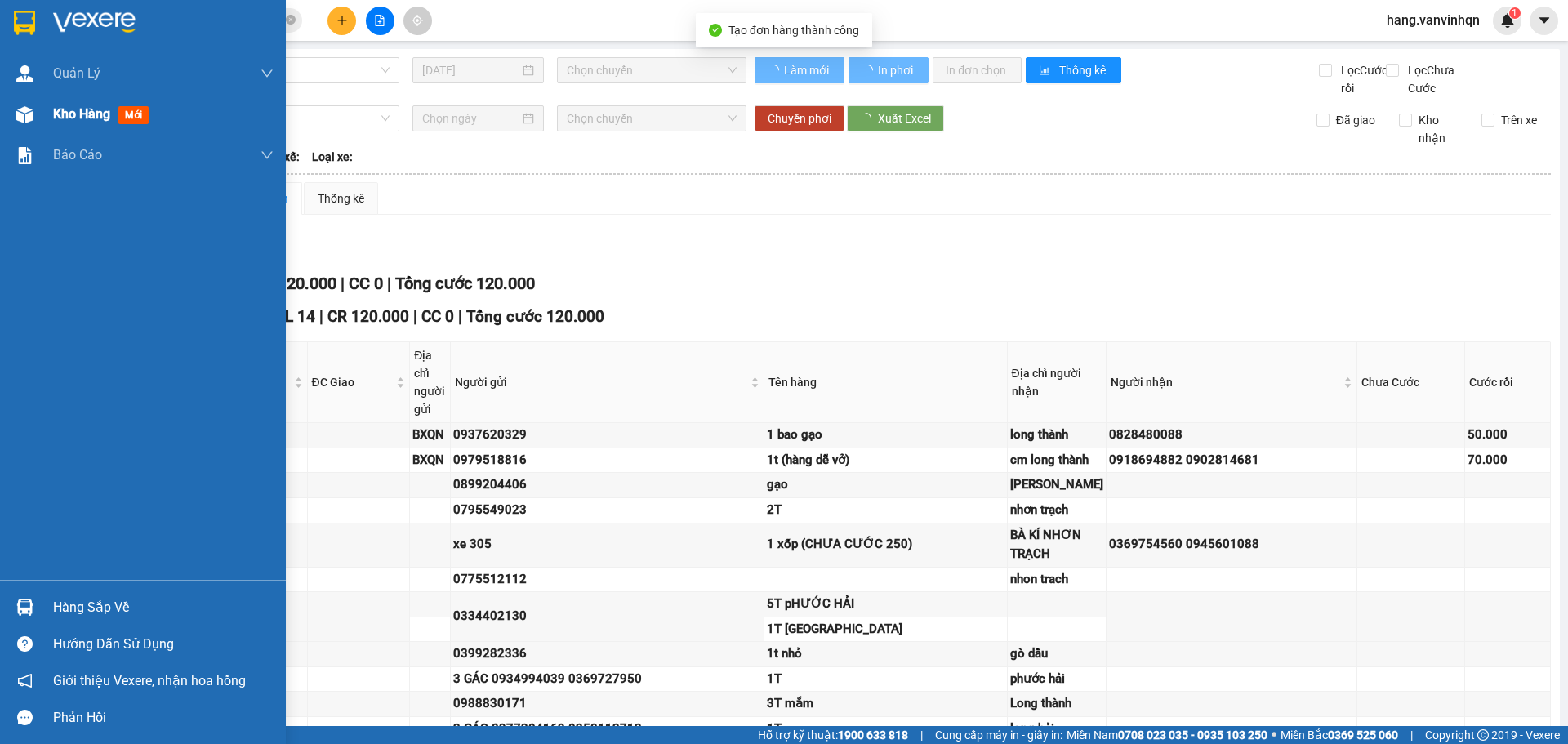
drag, startPoint x: 44, startPoint y: 107, endPoint x: 272, endPoint y: 103, distance: 228.0
click at [48, 107] on div "Kho hàng mới" at bounding box center [142, 115] width 286 height 41
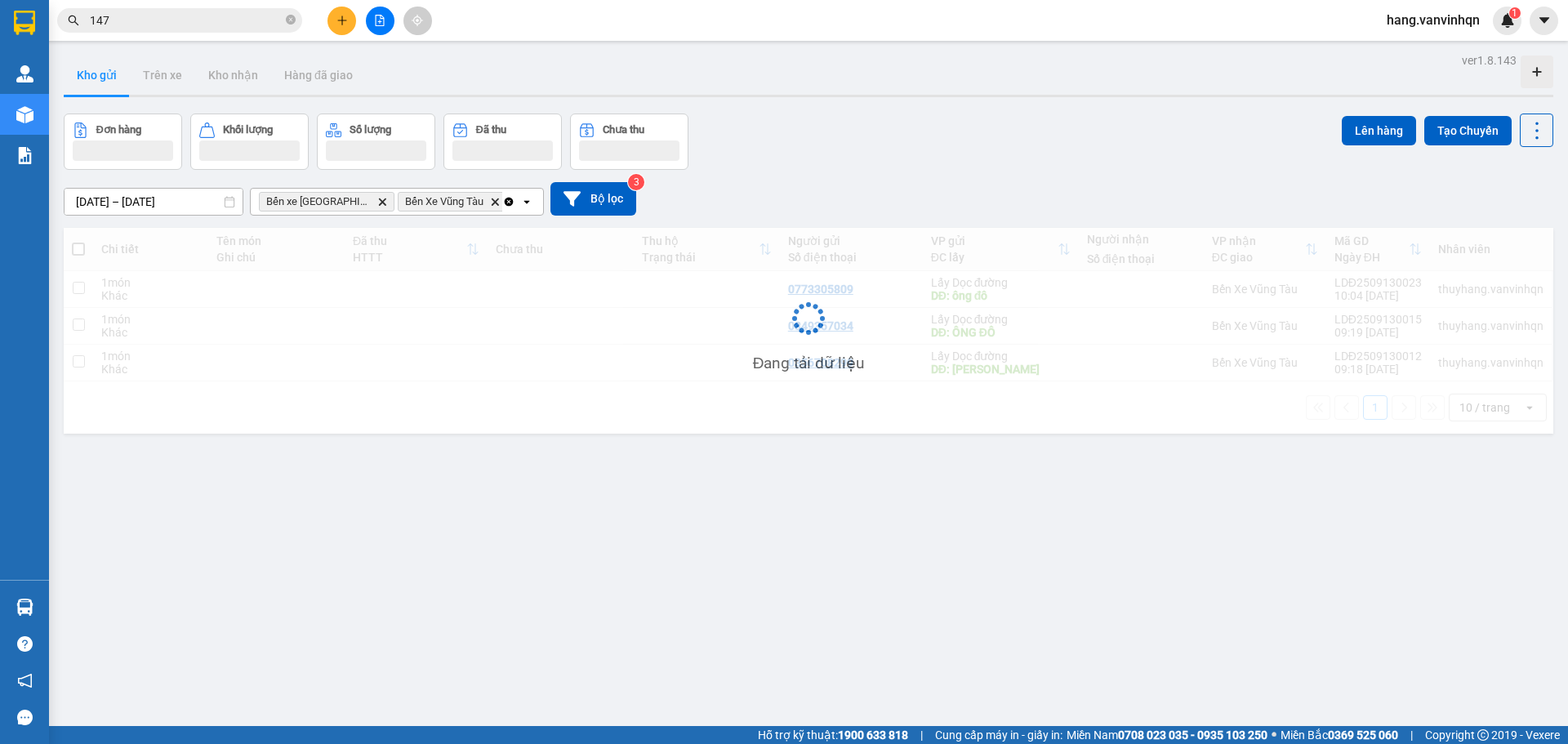
click at [776, 290] on div "Đang tải dữ liệu" at bounding box center [808, 331] width 1489 height 206
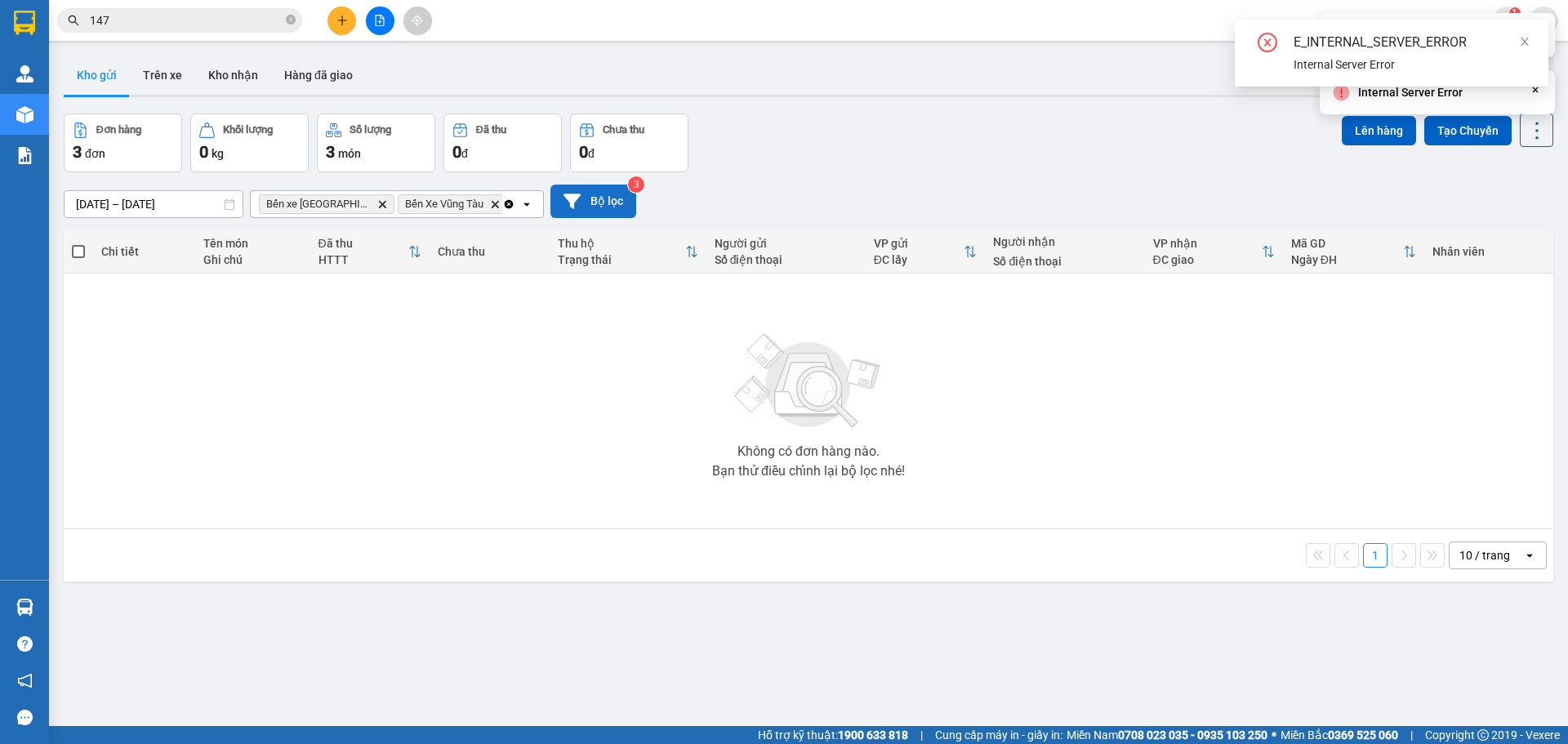
click at [615, 205] on button "Bộ lọc" at bounding box center [593, 201] width 86 height 33
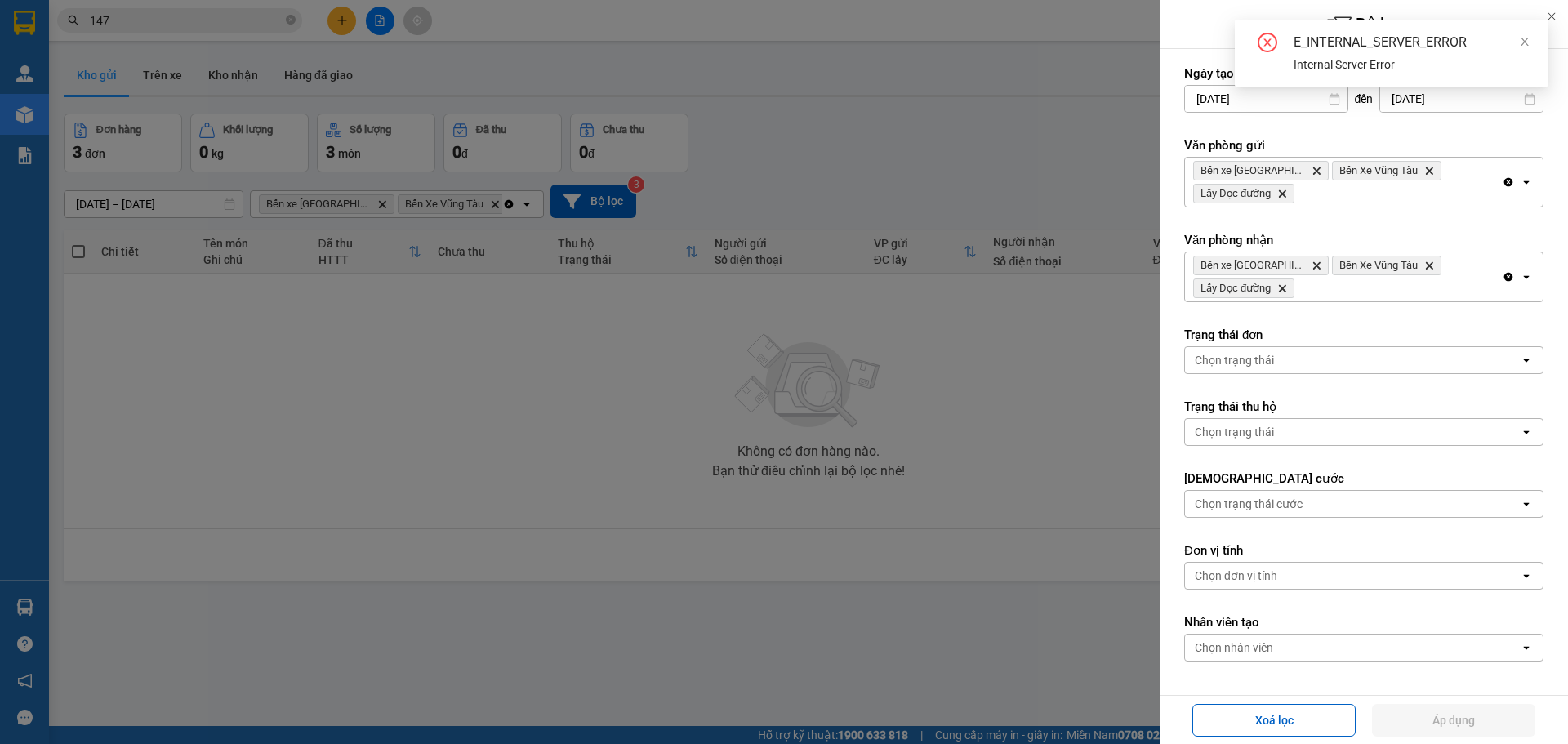
drag, startPoint x: 528, startPoint y: 505, endPoint x: 251, endPoint y: 346, distance: 319.4
click at [537, 470] on div at bounding box center [784, 372] width 1568 height 744
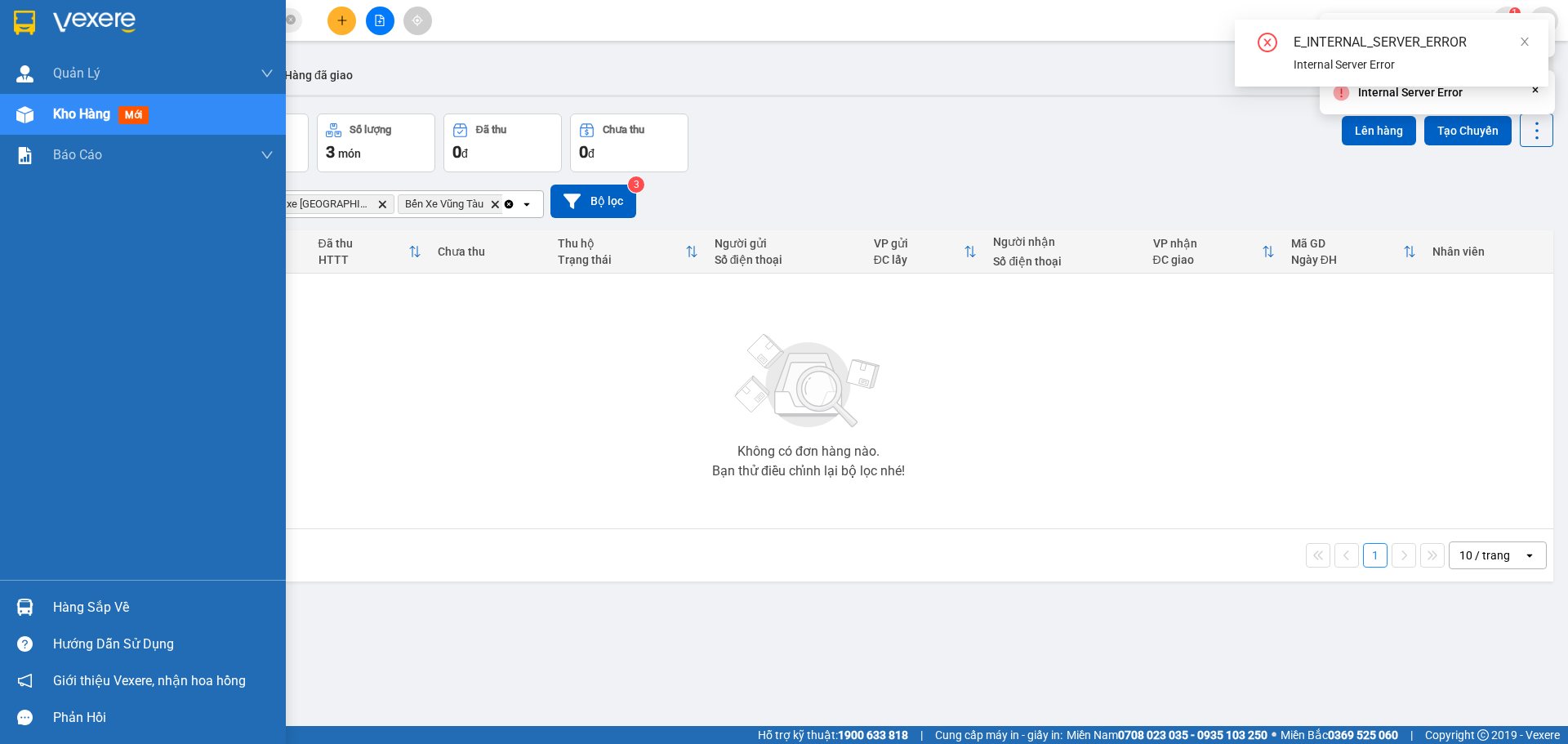
drag, startPoint x: 48, startPoint y: 113, endPoint x: 144, endPoint y: 113, distance: 96.0
click at [49, 113] on div "Kho hàng mới" at bounding box center [142, 115] width 286 height 41
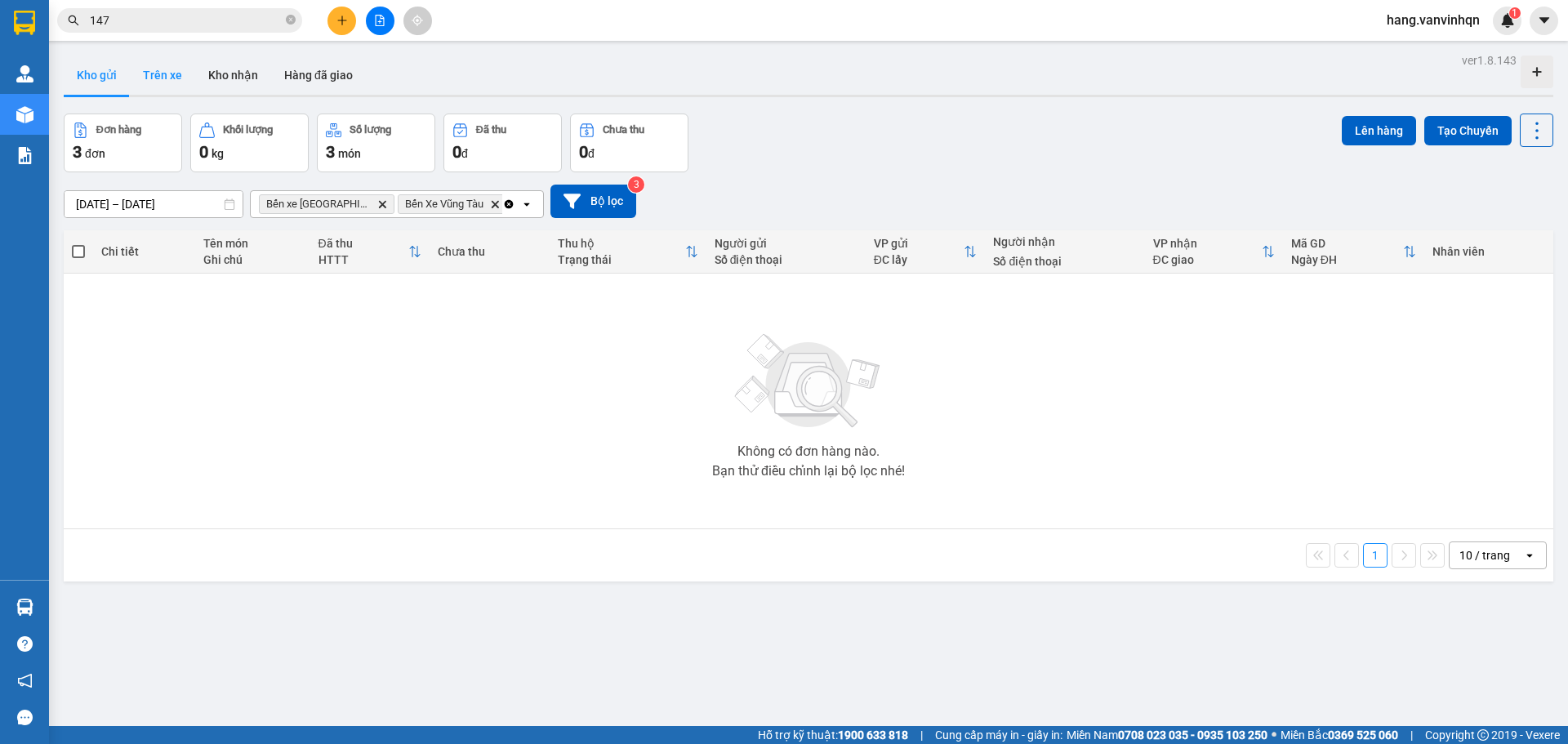
click at [176, 75] on button "Trên xe" at bounding box center [163, 75] width 66 height 39
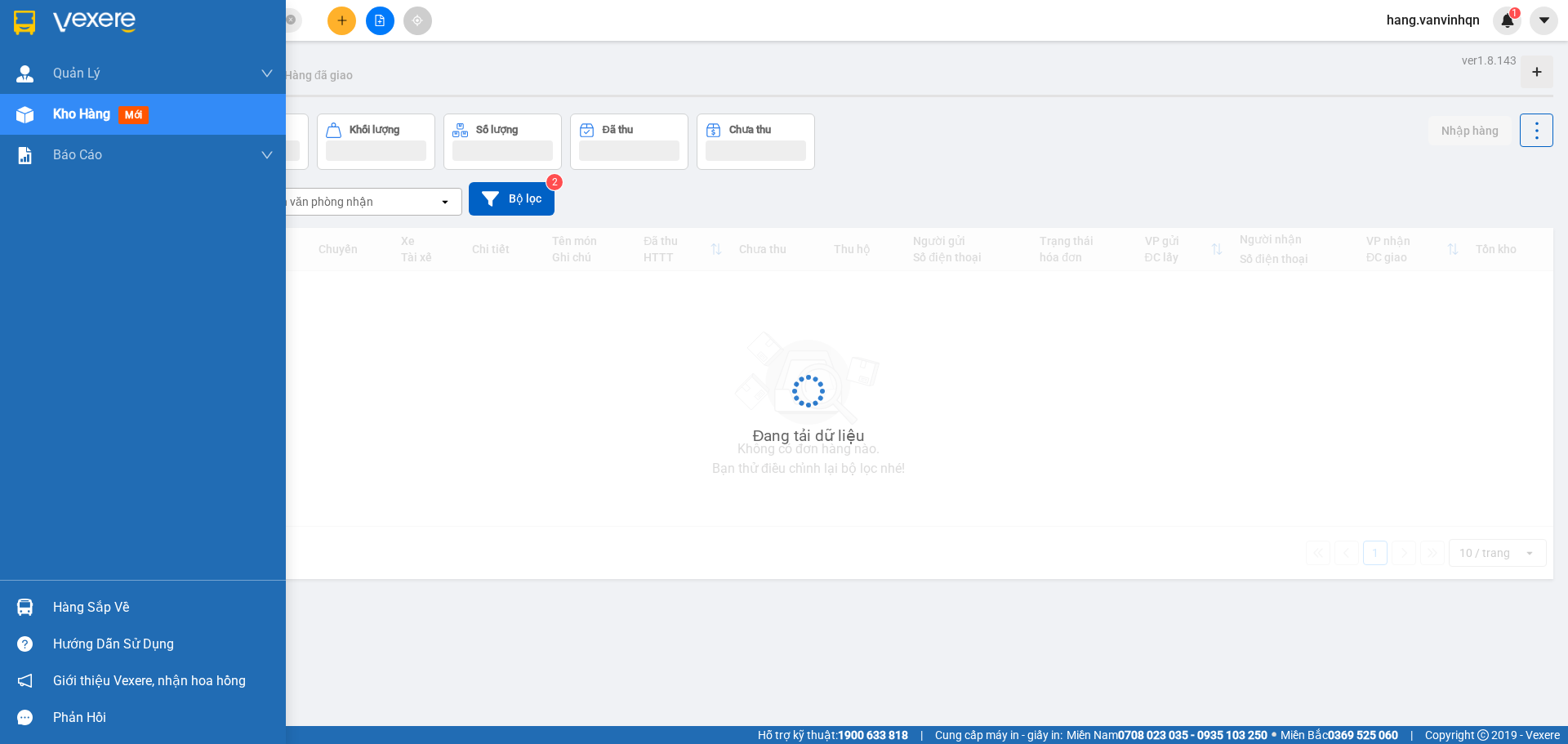
click at [63, 114] on span "Kho hàng" at bounding box center [81, 114] width 57 height 16
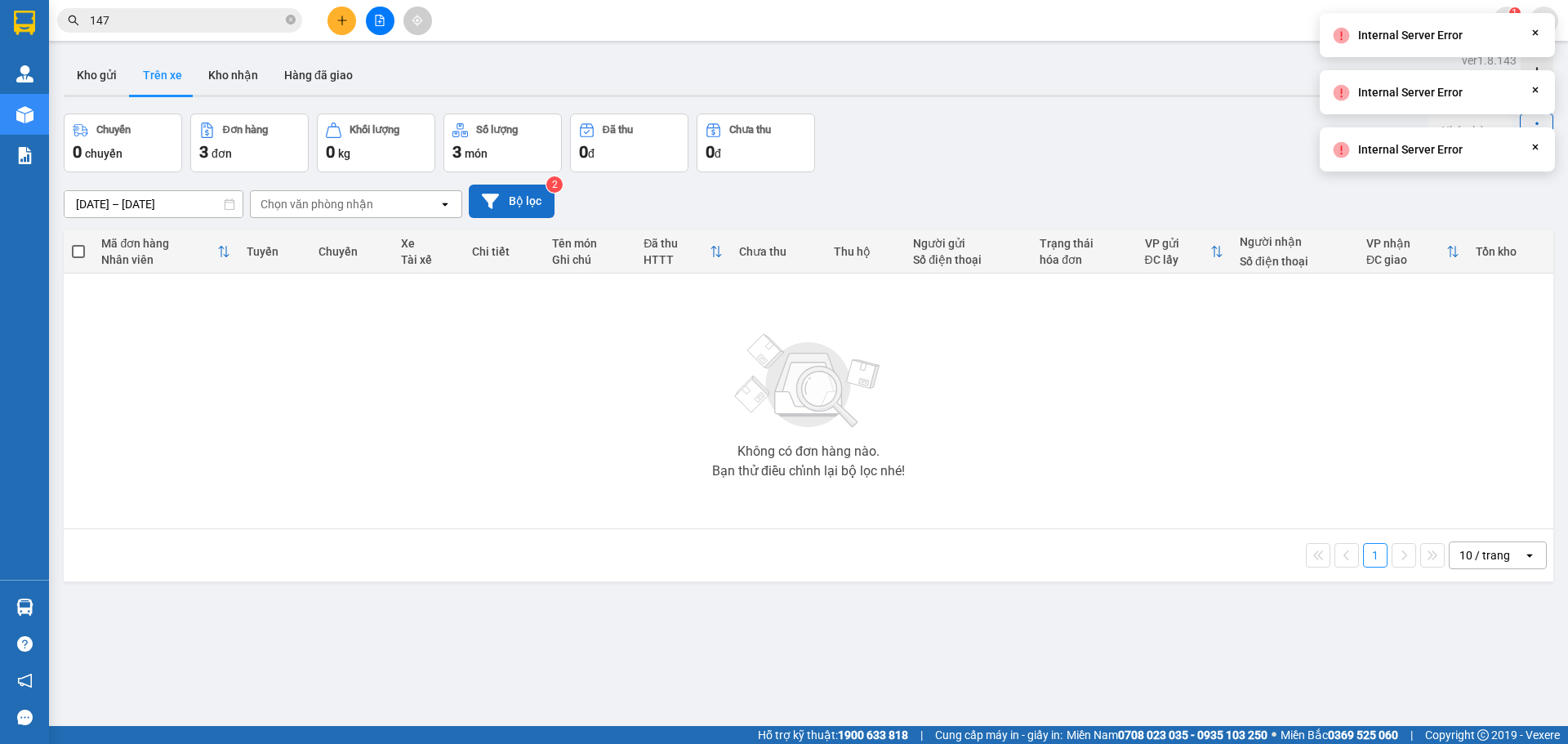
click at [529, 185] on button "Bộ lọc" at bounding box center [511, 201] width 86 height 33
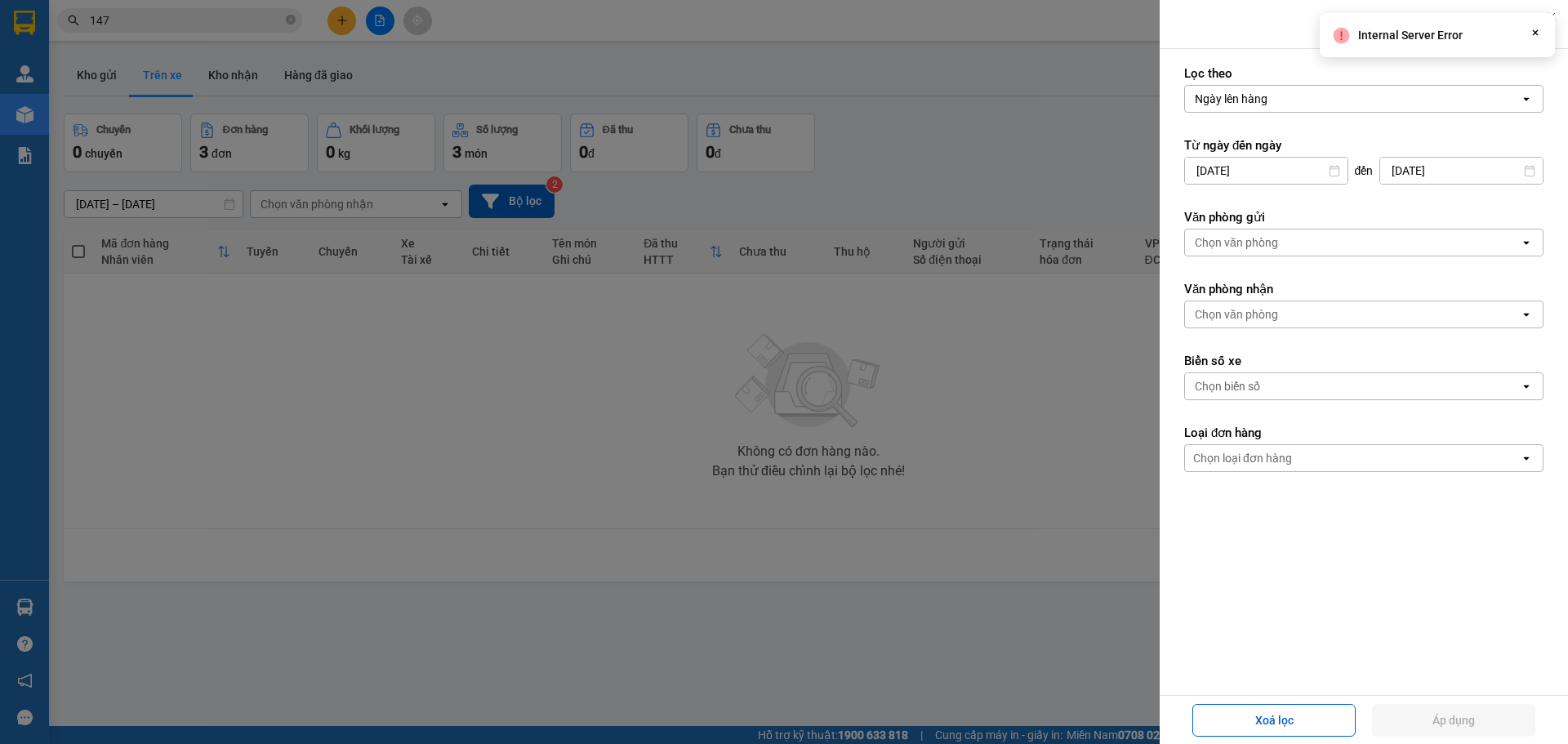
drag, startPoint x: 1326, startPoint y: 242, endPoint x: 1325, endPoint y: 254, distance: 12.0
click at [1325, 254] on div "Chọn văn phòng" at bounding box center [1352, 242] width 334 height 26
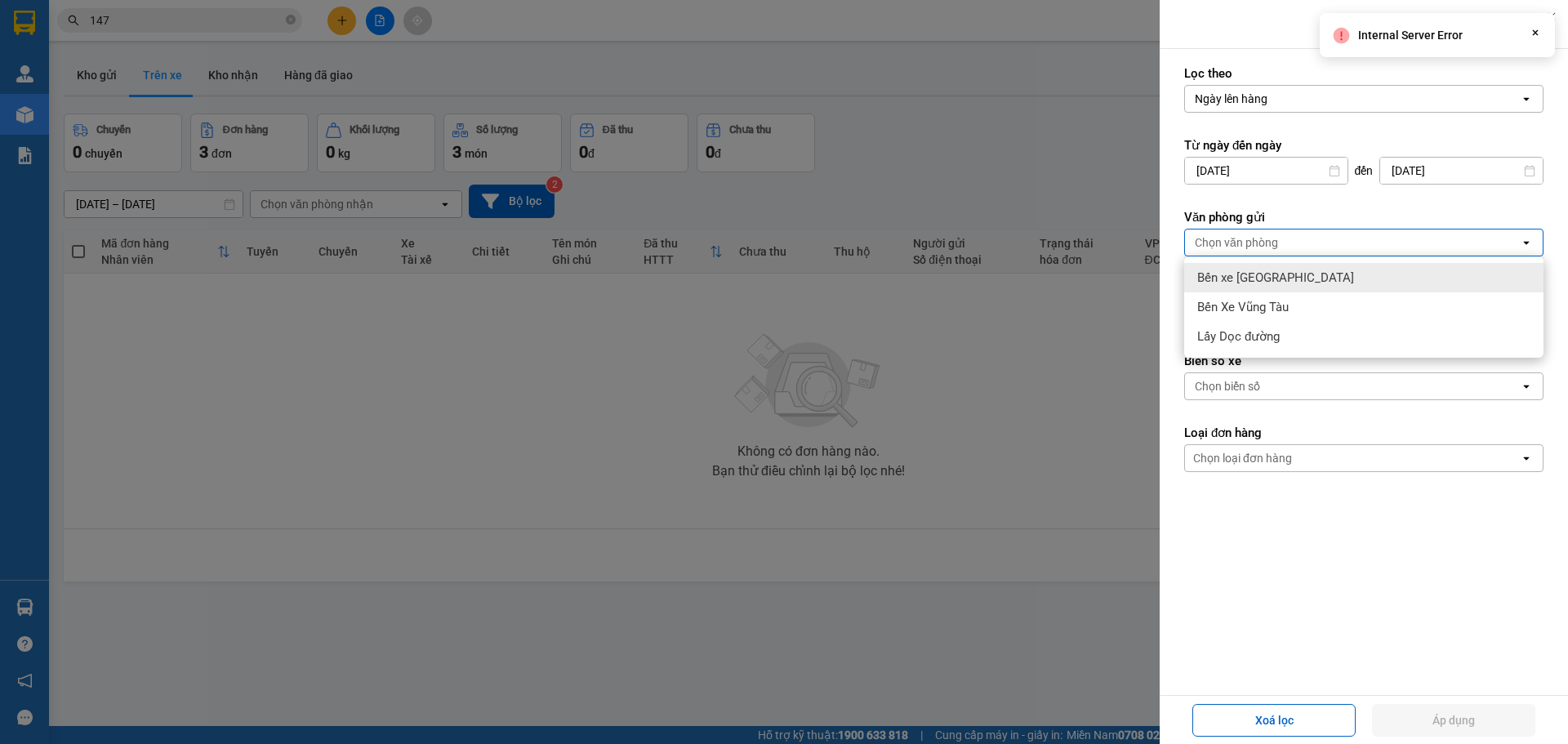
click at [1331, 281] on div "Bến xe [PERSON_NAME][GEOGRAPHIC_DATA][PERSON_NAME]" at bounding box center [1364, 278] width 359 height 30
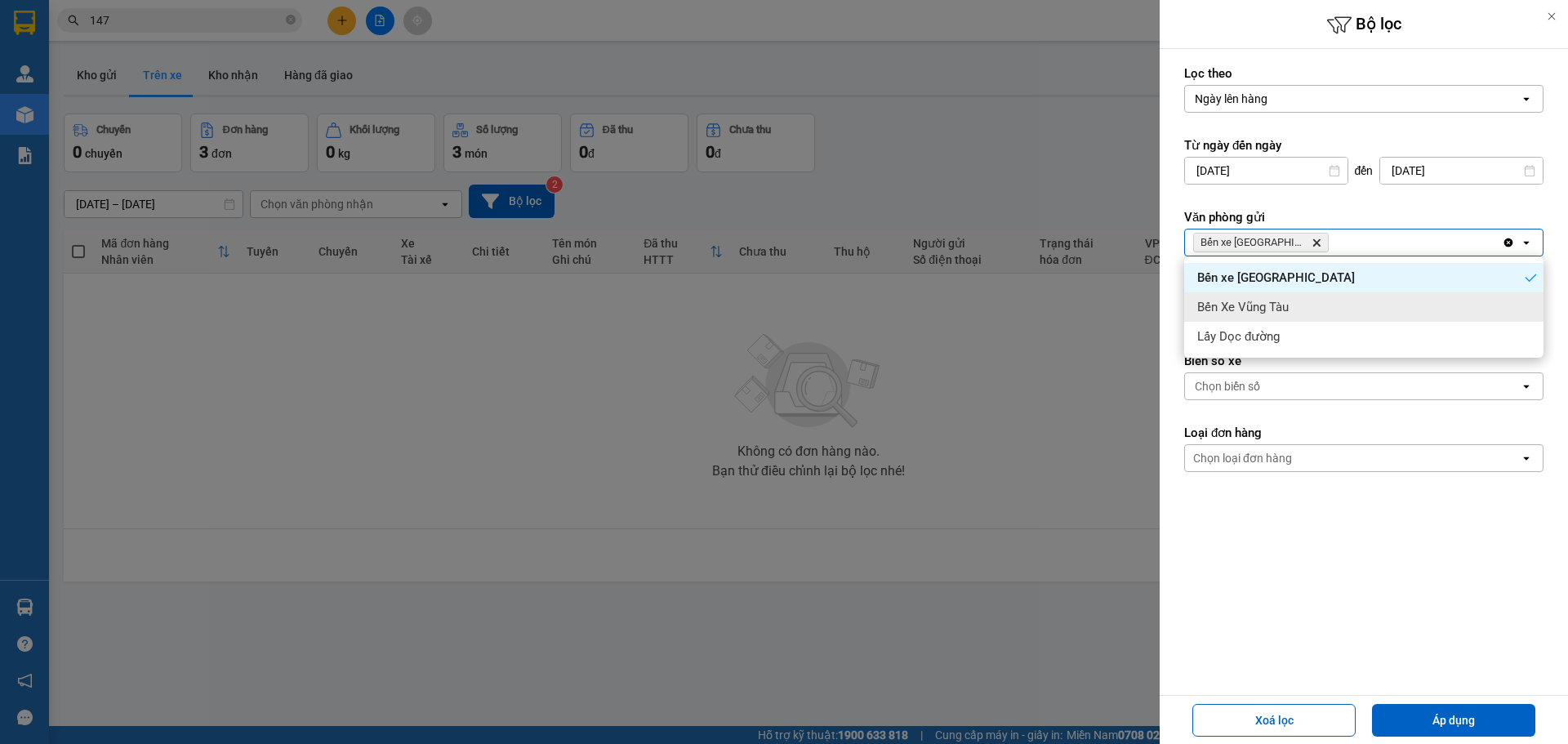
click at [1324, 303] on div "Bến Xe Vũng Tàu" at bounding box center [1364, 307] width 359 height 30
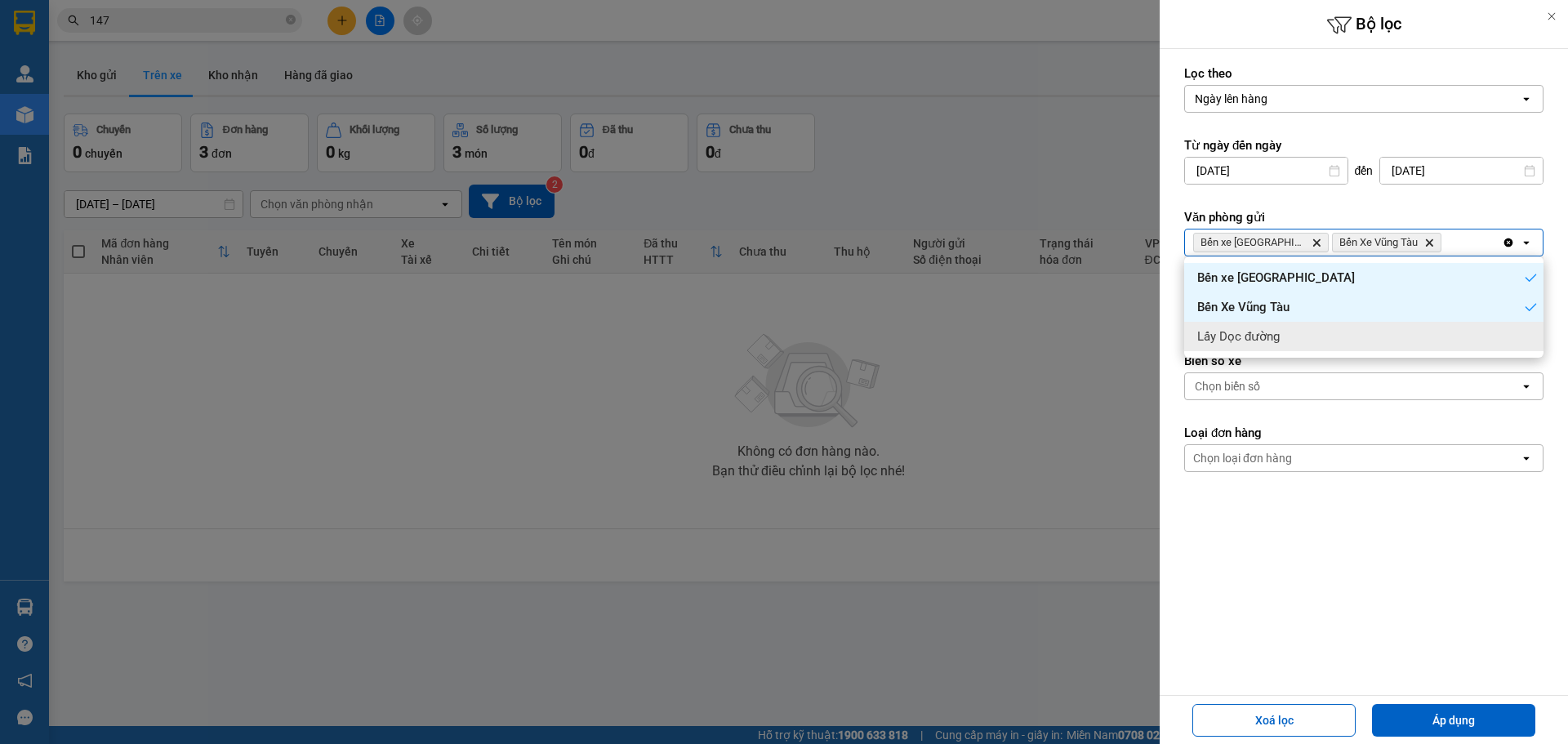
click at [1331, 343] on div "Lấy Dọc đường" at bounding box center [1364, 336] width 359 height 30
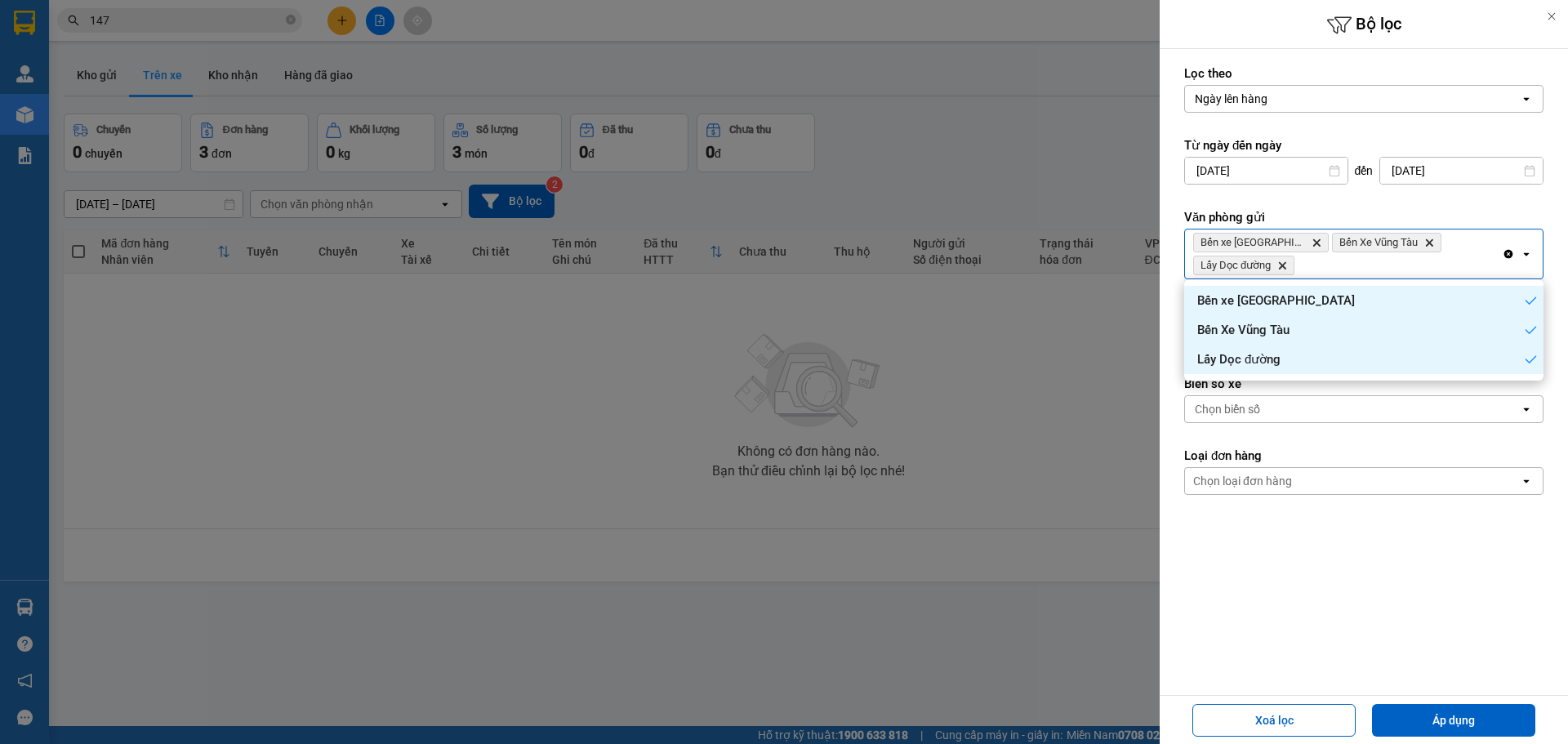
drag, startPoint x: 1089, startPoint y: 433, endPoint x: 1226, endPoint y: 428, distance: 137.1
click at [1094, 433] on div at bounding box center [784, 372] width 1568 height 744
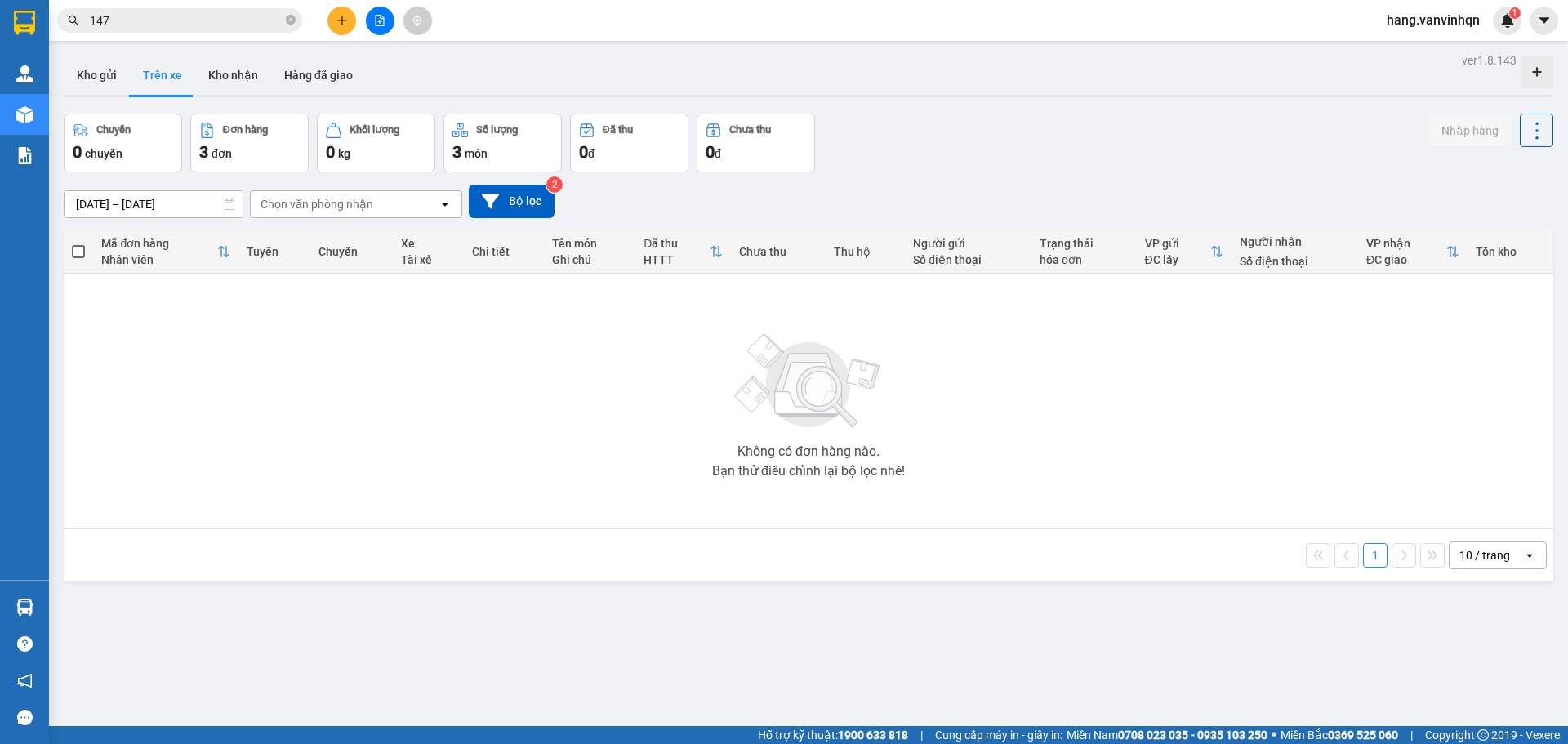
click at [465, 182] on div "11/09/2025 – 13/09/2025 Press the down arrow key to interact with the calendar …" at bounding box center [808, 201] width 1489 height 58
click at [509, 206] on button "Bộ lọc" at bounding box center [511, 201] width 86 height 33
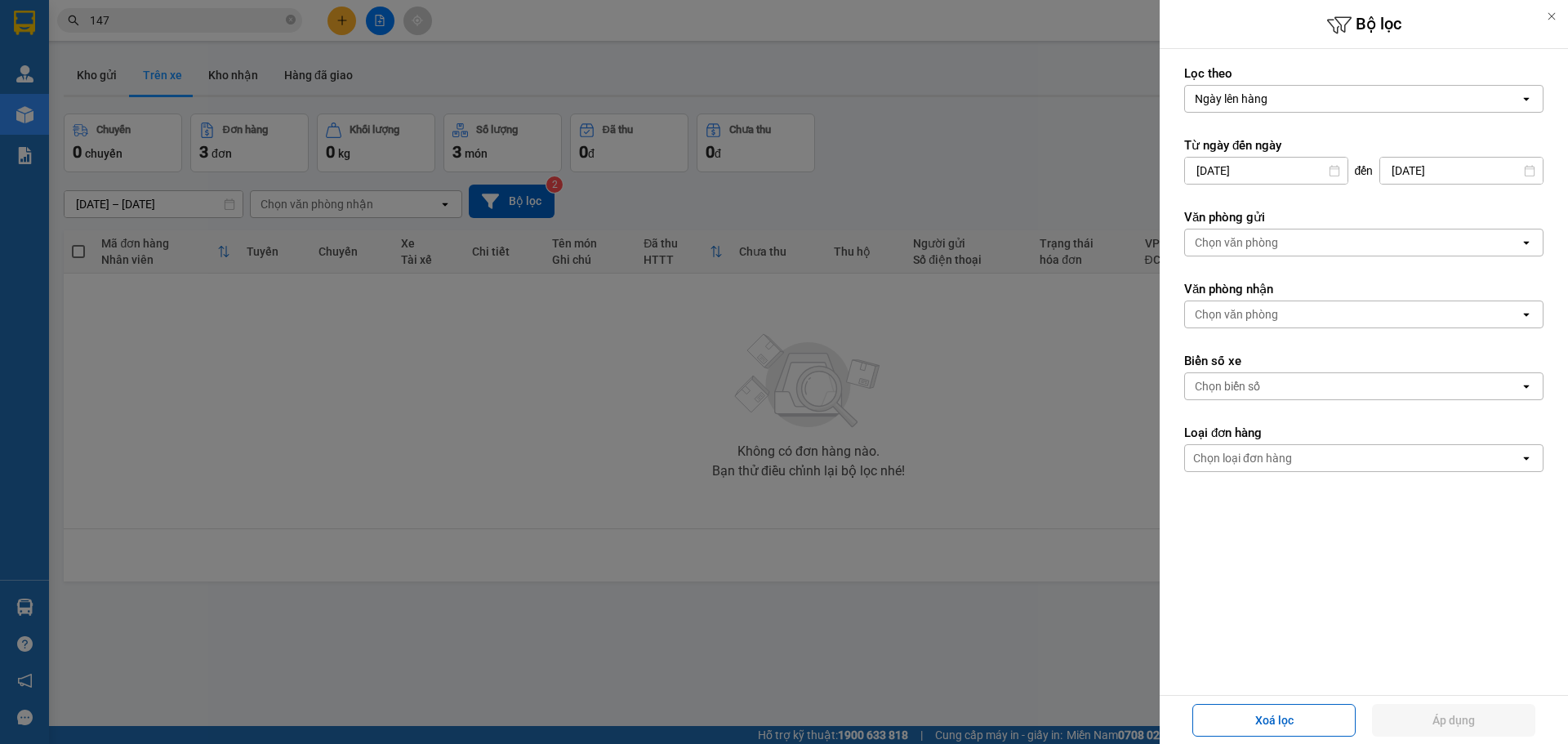
drag, startPoint x: 1326, startPoint y: 239, endPoint x: 1320, endPoint y: 250, distance: 12.5
click at [1325, 242] on div "Chọn văn phòng" at bounding box center [1352, 242] width 334 height 26
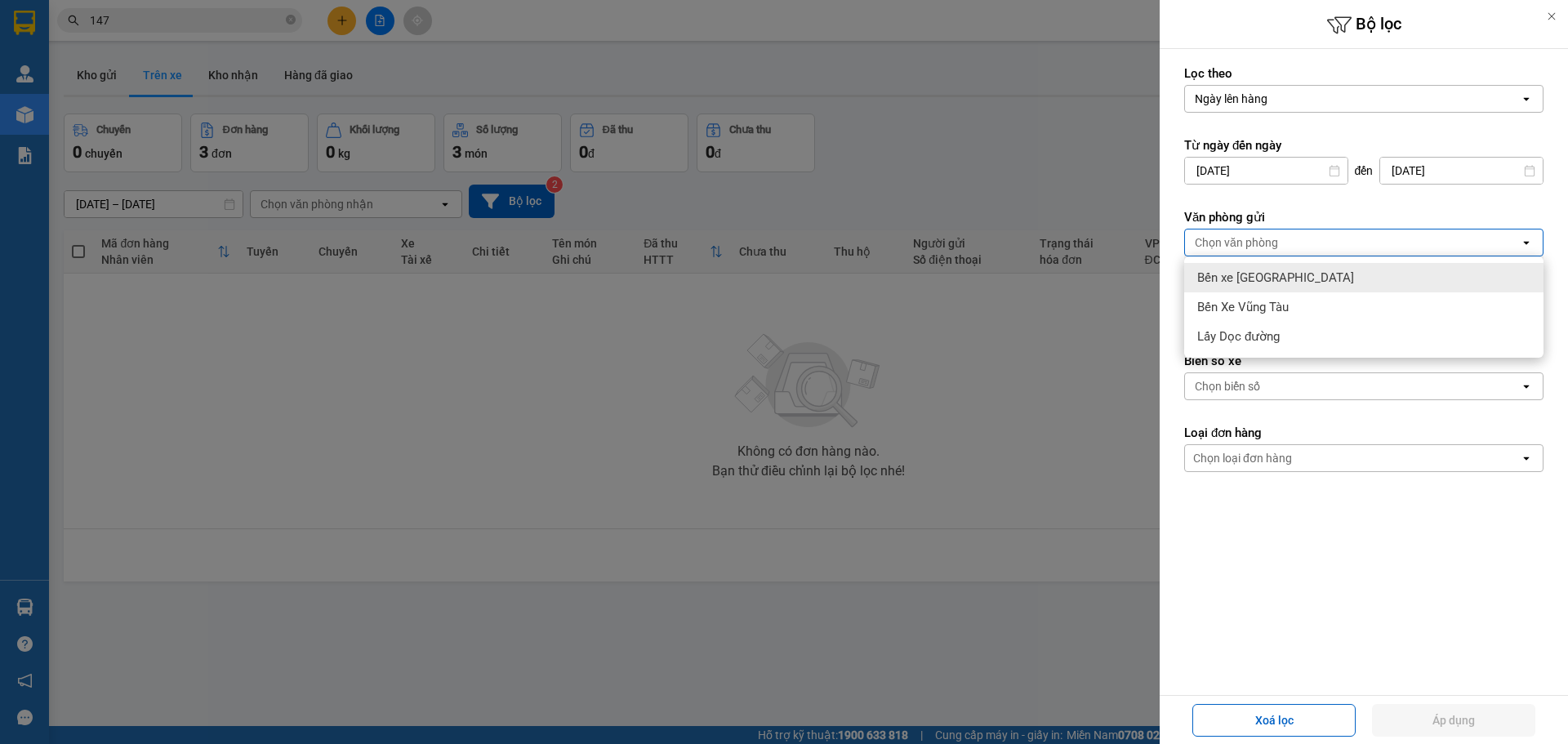
click at [1297, 282] on span "Bến xe [PERSON_NAME][GEOGRAPHIC_DATA][PERSON_NAME]" at bounding box center [1276, 278] width 157 height 17
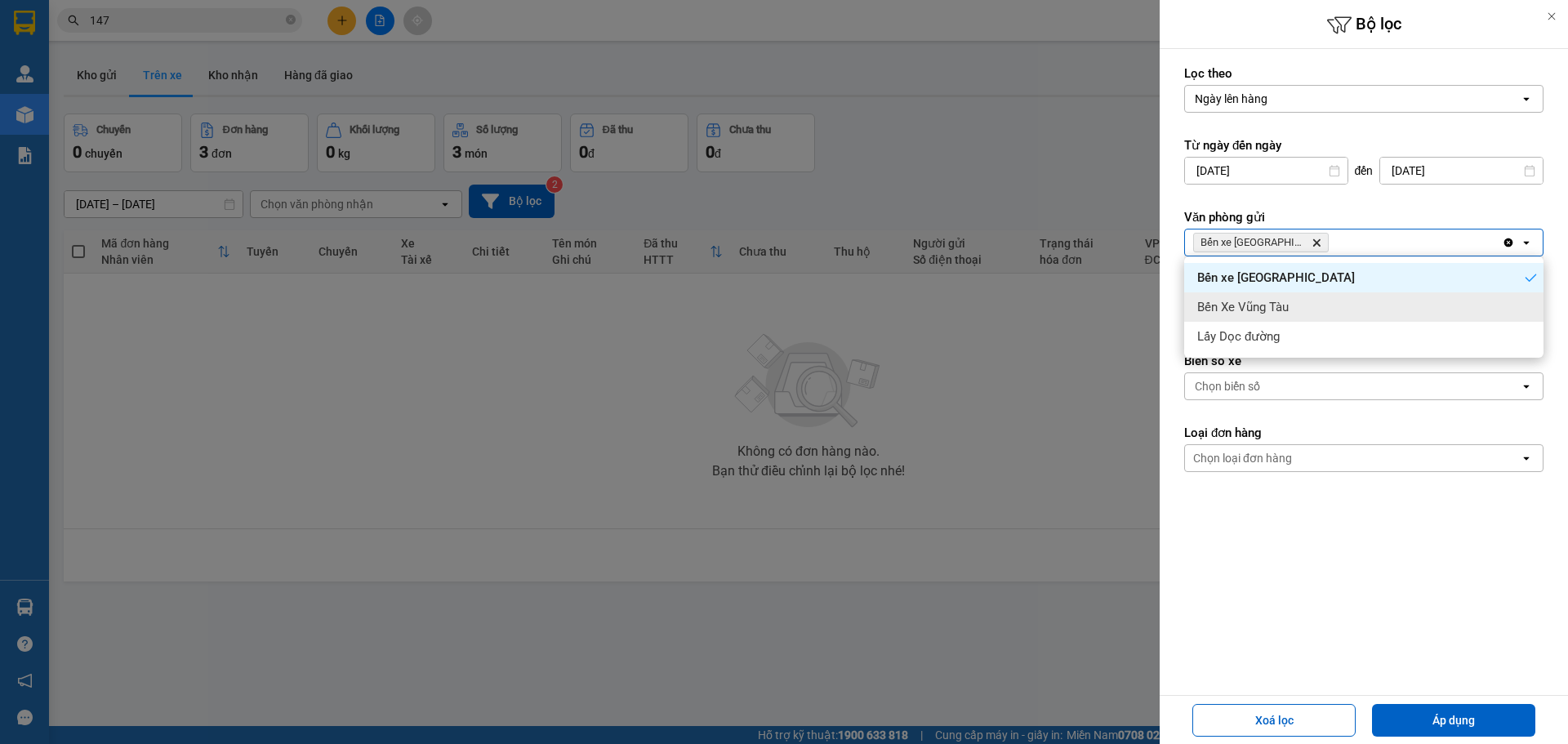
click at [1303, 301] on div "Bến Xe Vũng Tàu" at bounding box center [1364, 307] width 359 height 30
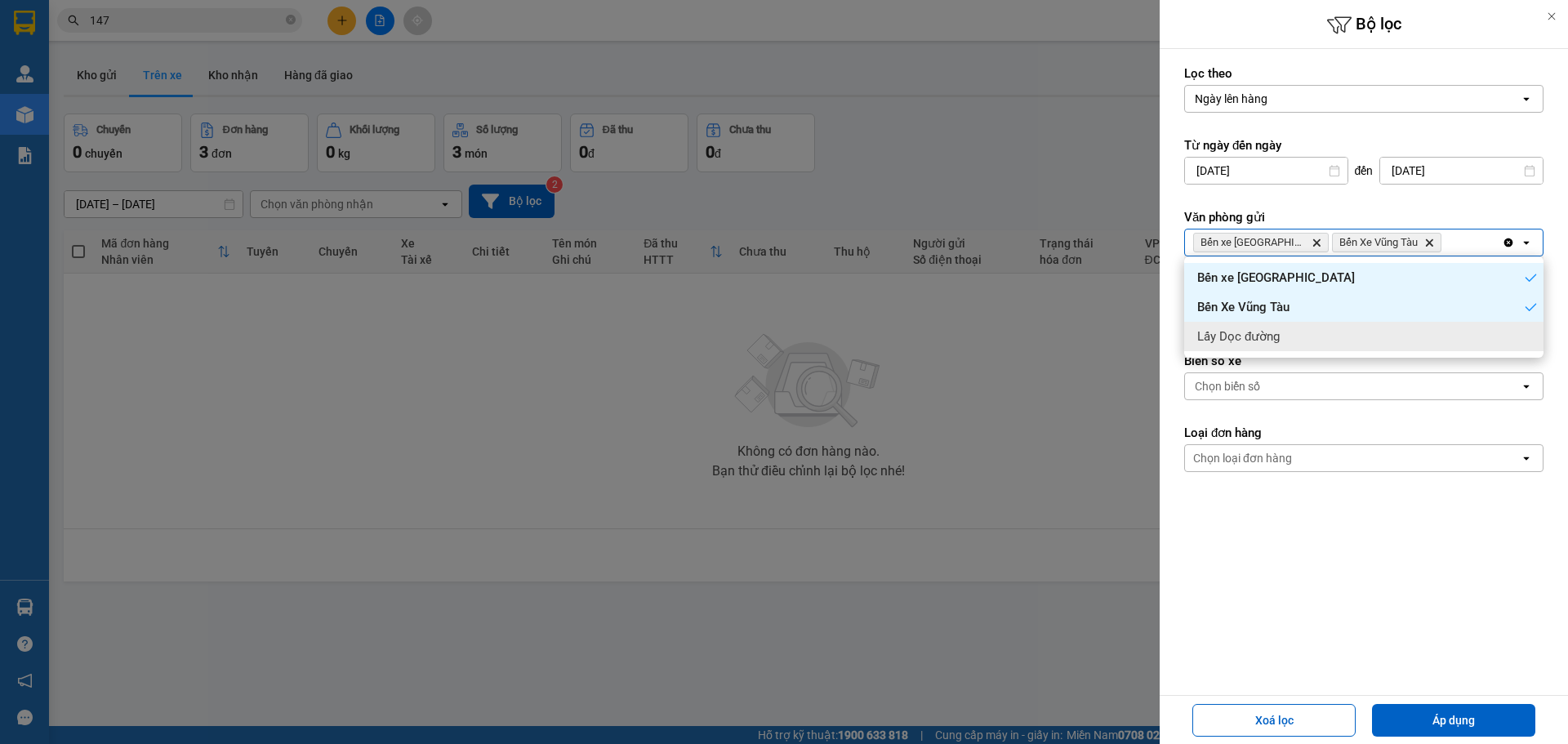
click at [1315, 331] on div "Lấy Dọc đường" at bounding box center [1364, 336] width 359 height 30
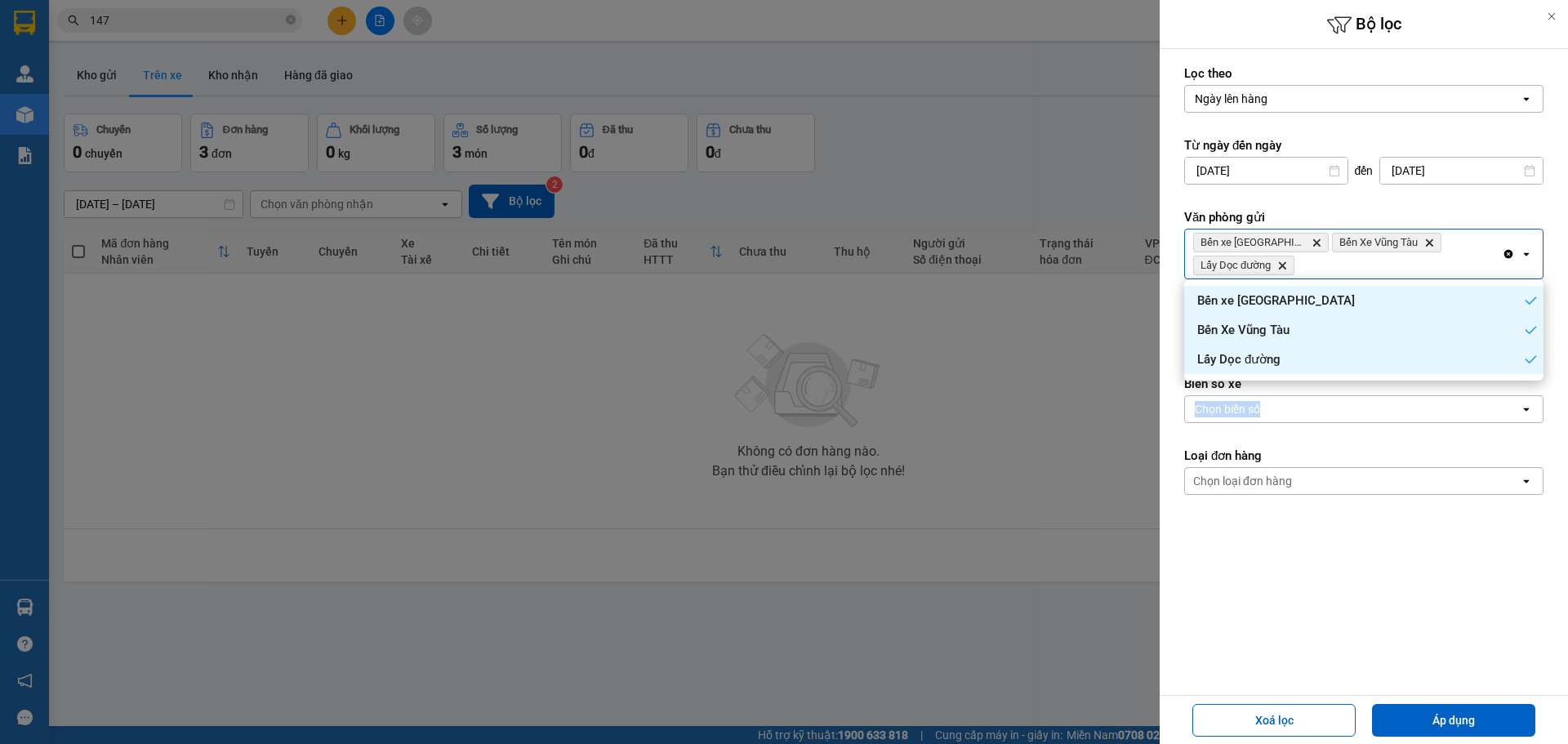
drag, startPoint x: 1326, startPoint y: 399, endPoint x: 1501, endPoint y: 382, distance: 175.8
click at [1370, 386] on div "Biển số xe Chọn biển số open" at bounding box center [1364, 399] width 359 height 47
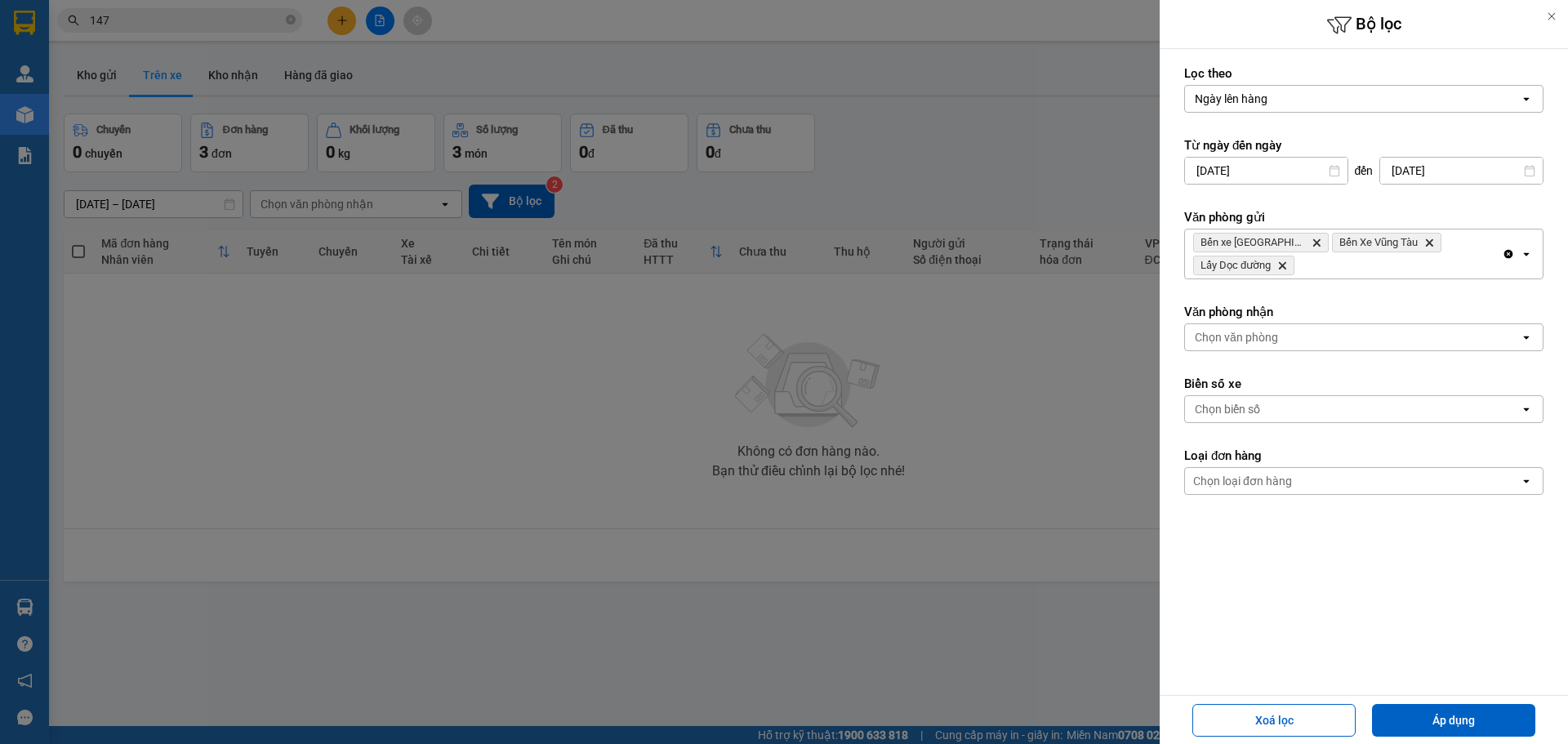
drag, startPoint x: 1194, startPoint y: 329, endPoint x: 1202, endPoint y: 333, distance: 8.9
click at [1195, 330] on div "Chọn văn phòng" at bounding box center [1352, 337] width 334 height 26
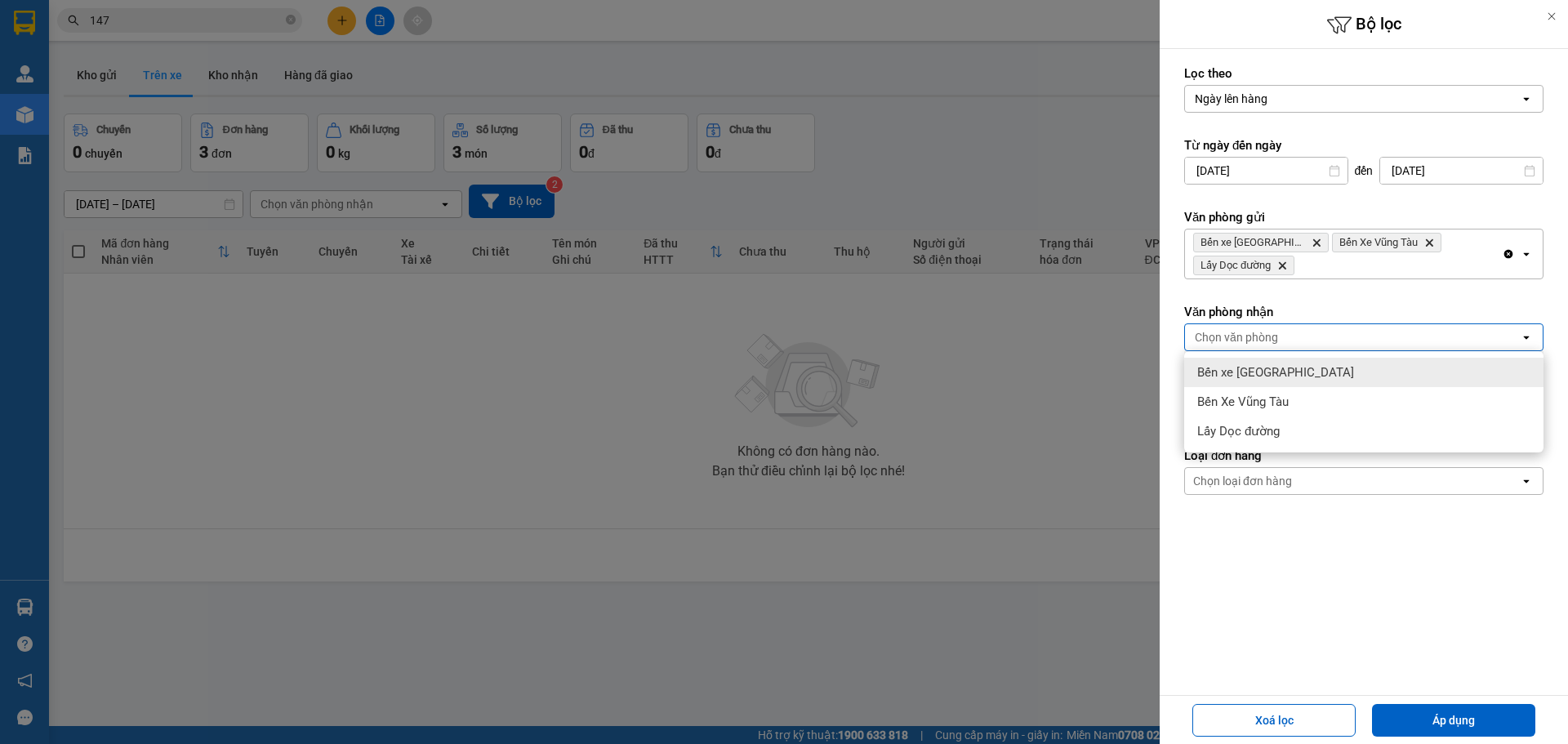
click at [1259, 377] on span "Bến xe [PERSON_NAME][GEOGRAPHIC_DATA][PERSON_NAME]" at bounding box center [1276, 372] width 157 height 17
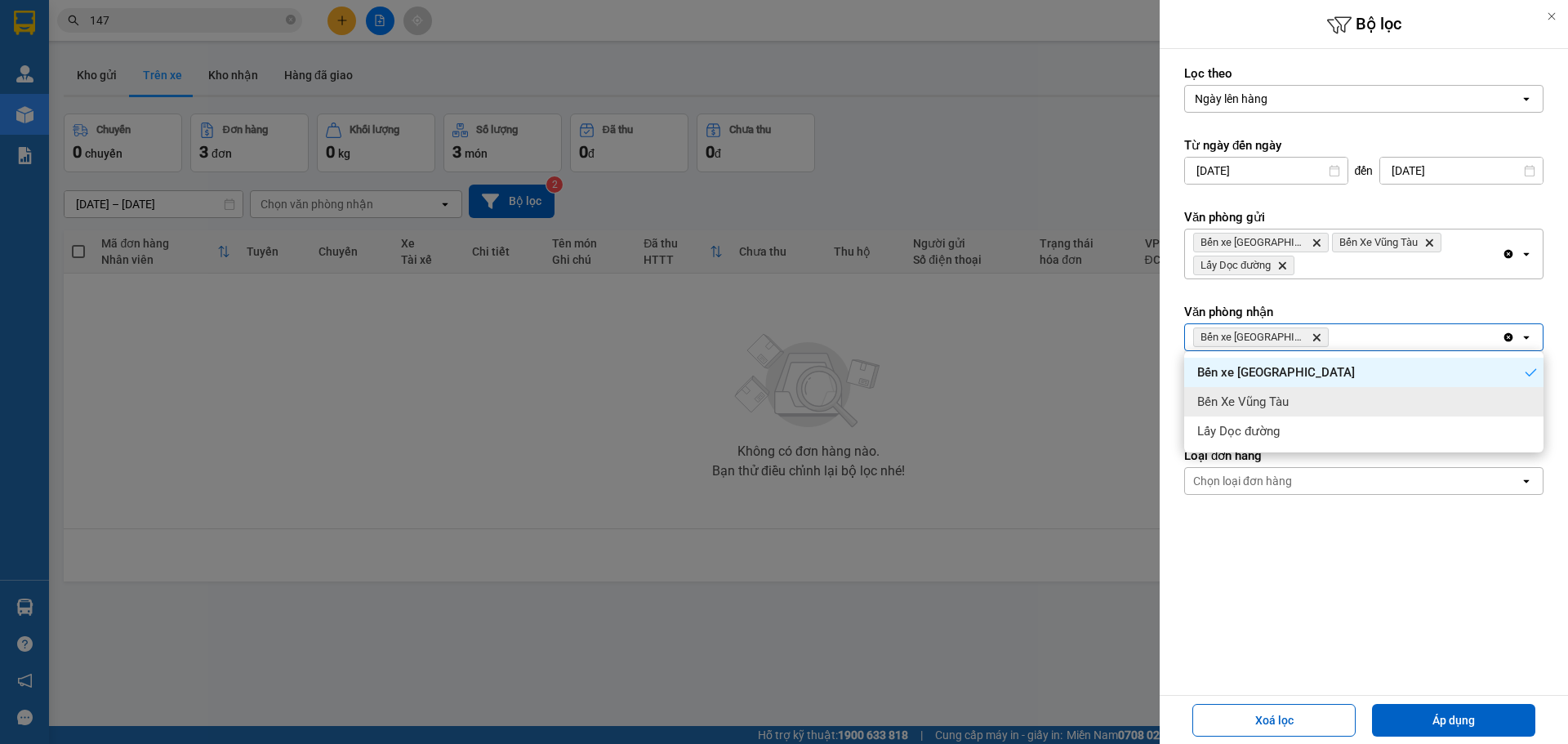
click at [1259, 400] on span "Bến Xe Vũng Tàu" at bounding box center [1243, 402] width 91 height 17
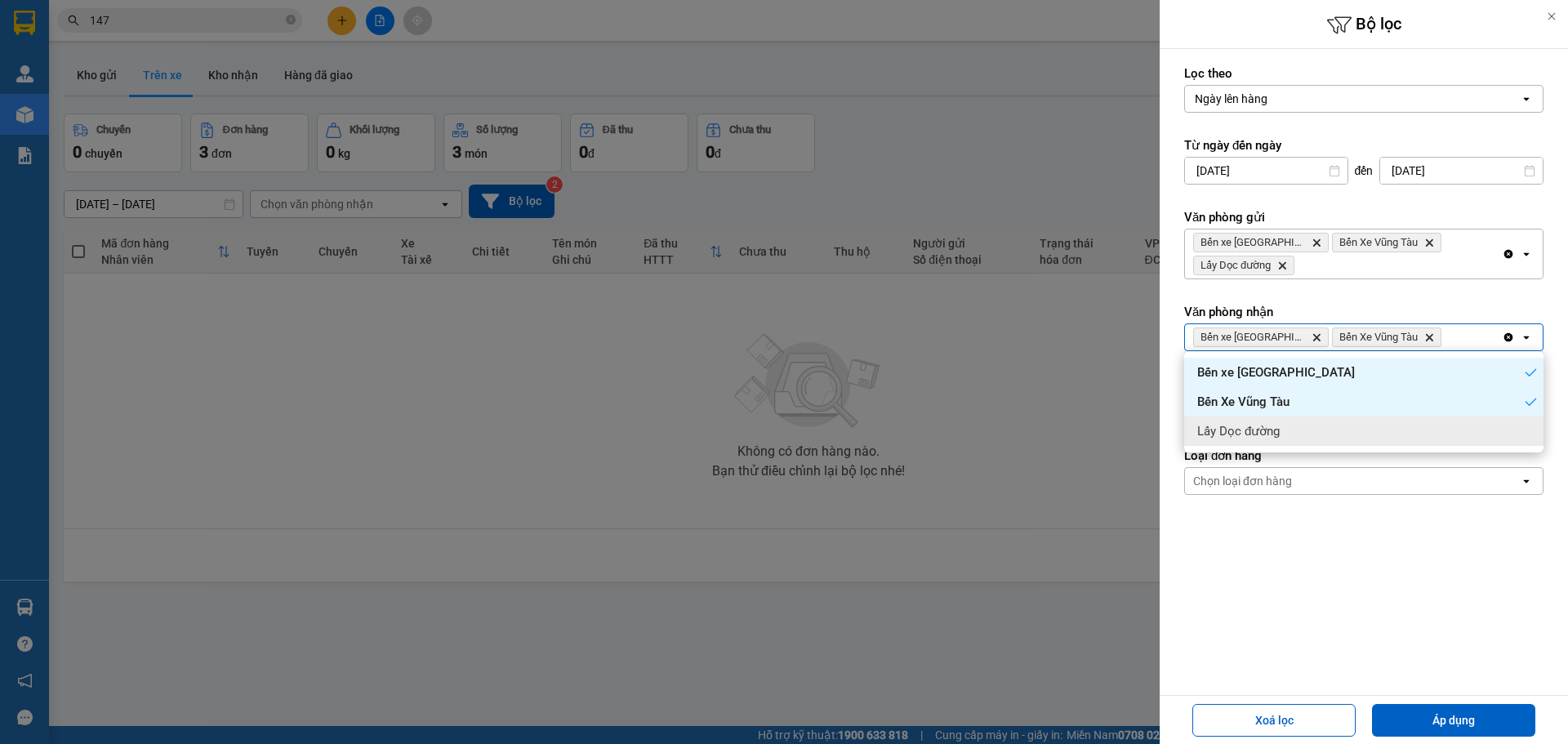
click at [1259, 433] on span "Lấy Dọc đường" at bounding box center [1238, 432] width 82 height 17
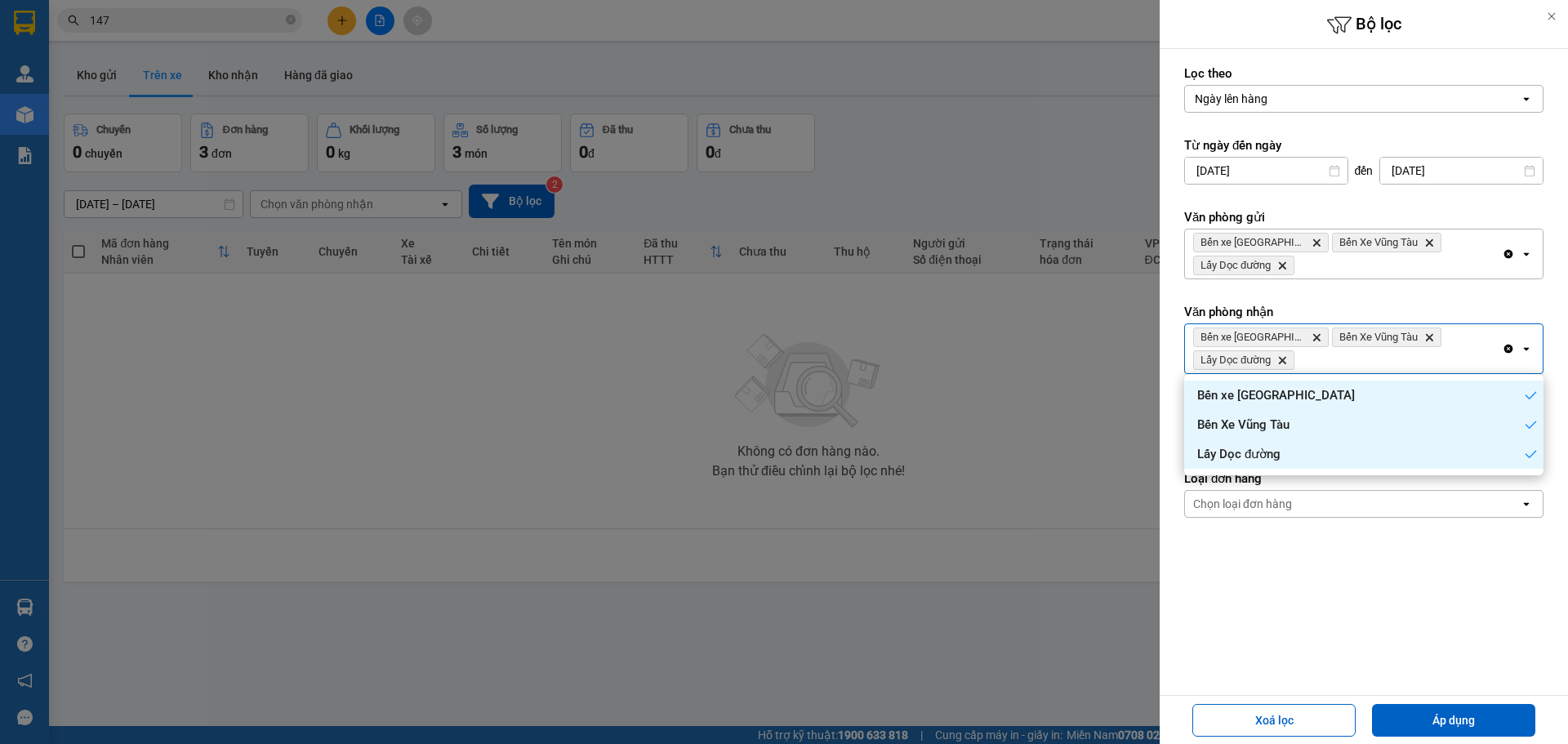
click at [1431, 586] on form "Lọc theo Ngày lên hàng open Từ ngày đến ngày 11/09/2025 Press the down arrow ke…" at bounding box center [1364, 365] width 359 height 600
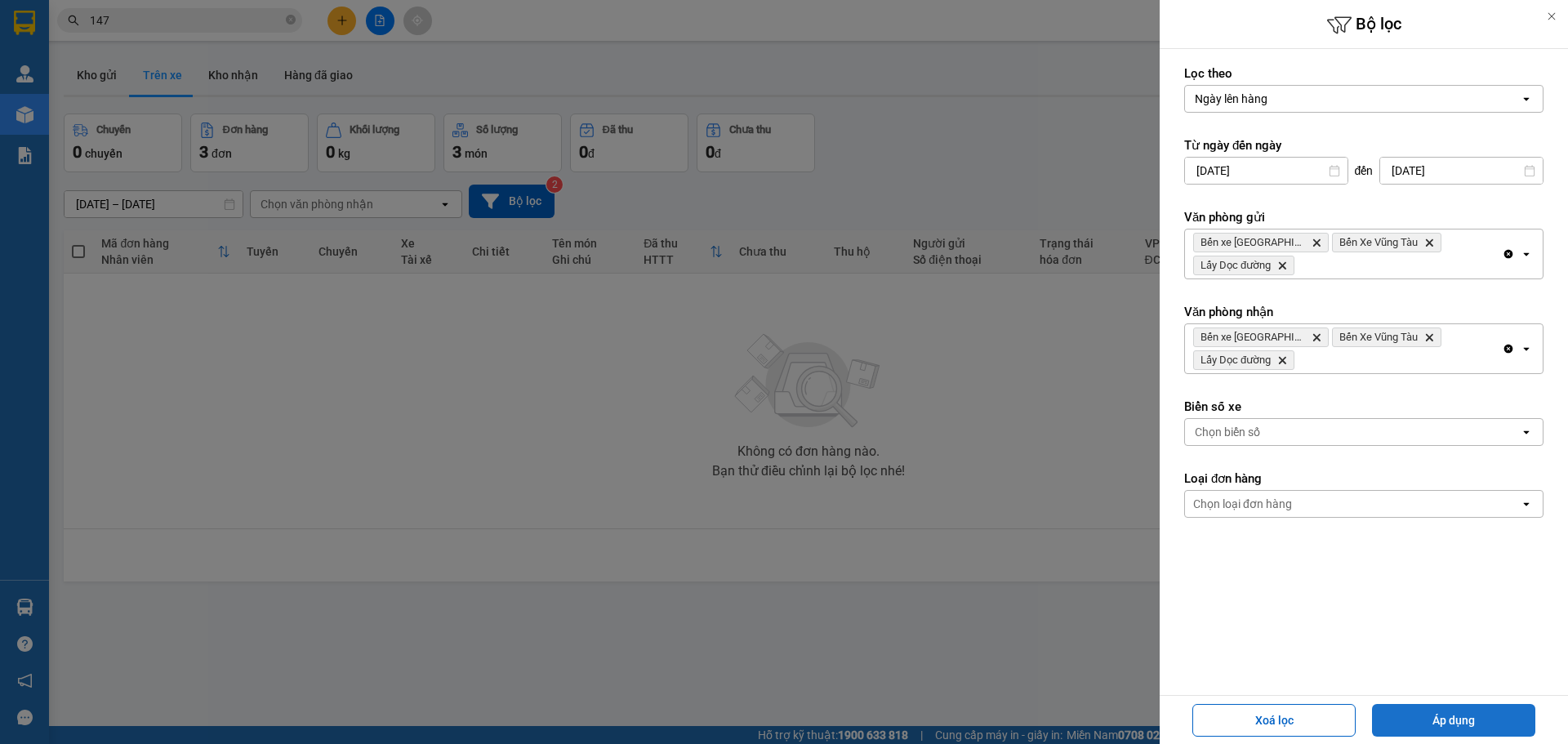
drag, startPoint x: 1465, startPoint y: 714, endPoint x: 1454, endPoint y: 711, distance: 11.4
click at [1464, 714] on button "Áp dụng" at bounding box center [1453, 720] width 164 height 32
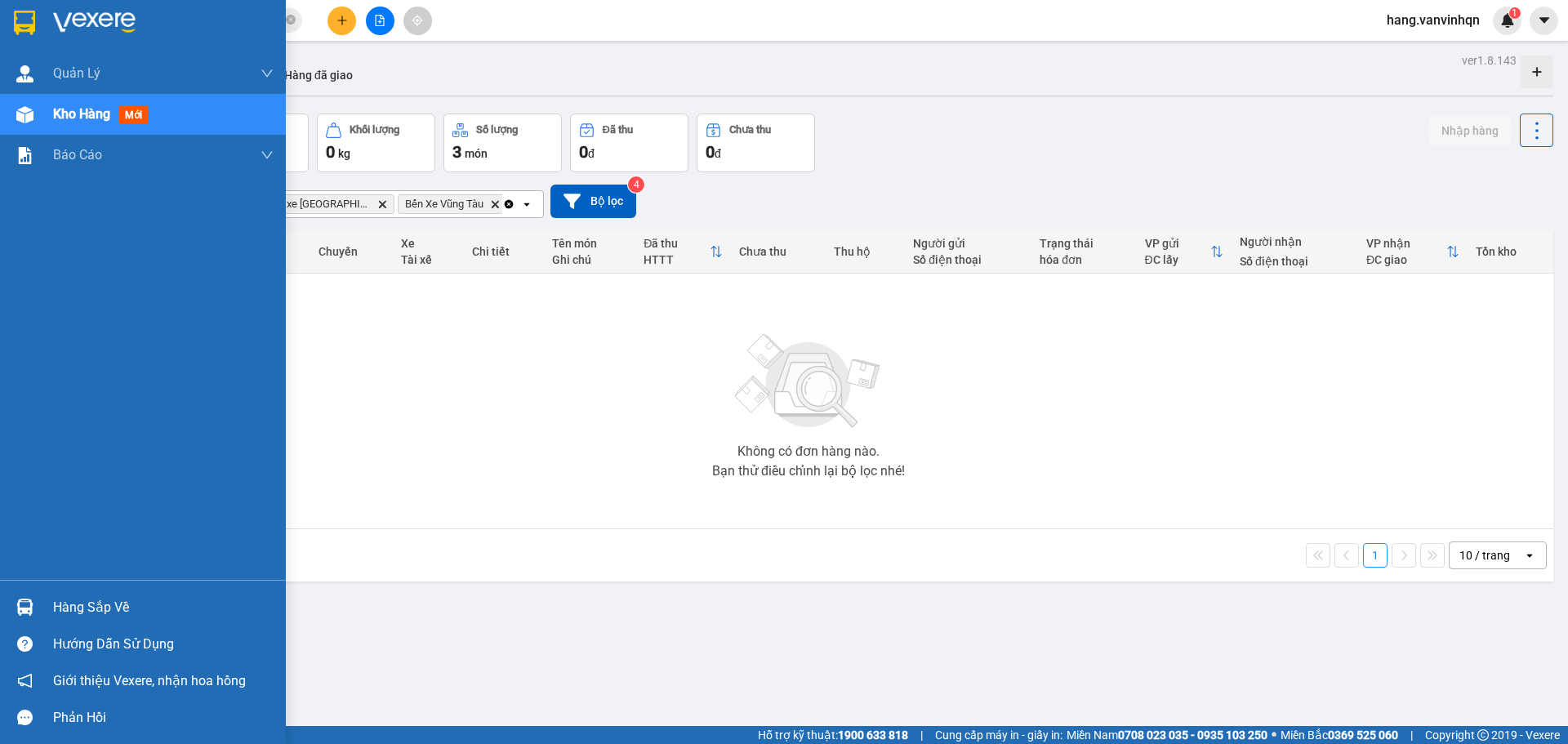
drag, startPoint x: 42, startPoint y: 109, endPoint x: 69, endPoint y: 103, distance: 27.7
click at [50, 104] on div "Kho hàng mới" at bounding box center [142, 115] width 286 height 41
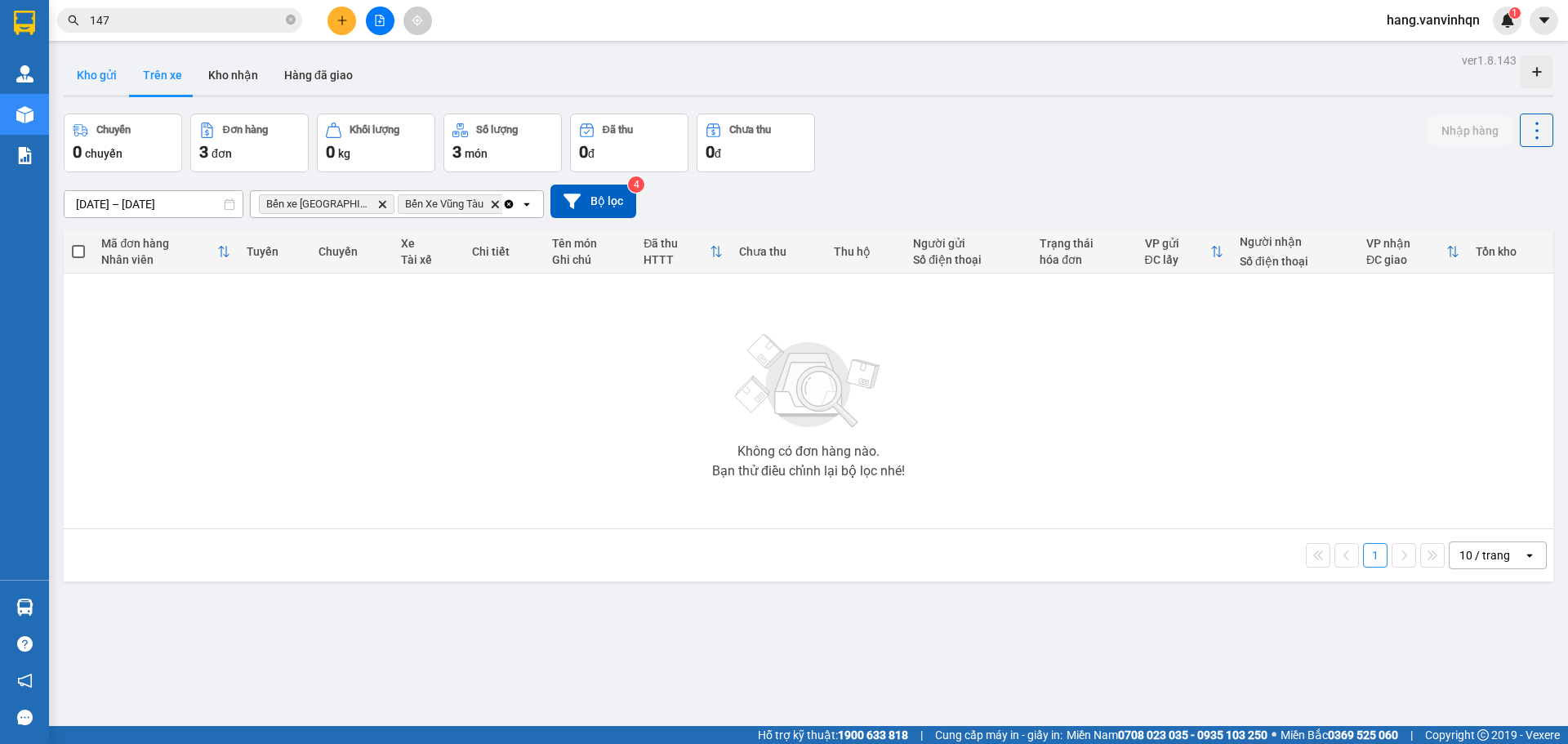
click at [75, 58] on div "ver 1.8.143 Kho gửi Trên xe Kho nhận Hàng đã giao Chuyến 0 chuyến Đơn hàng 3 đơ…" at bounding box center [808, 421] width 1502 height 744
click at [81, 68] on button "Kho gửi" at bounding box center [97, 75] width 67 height 39
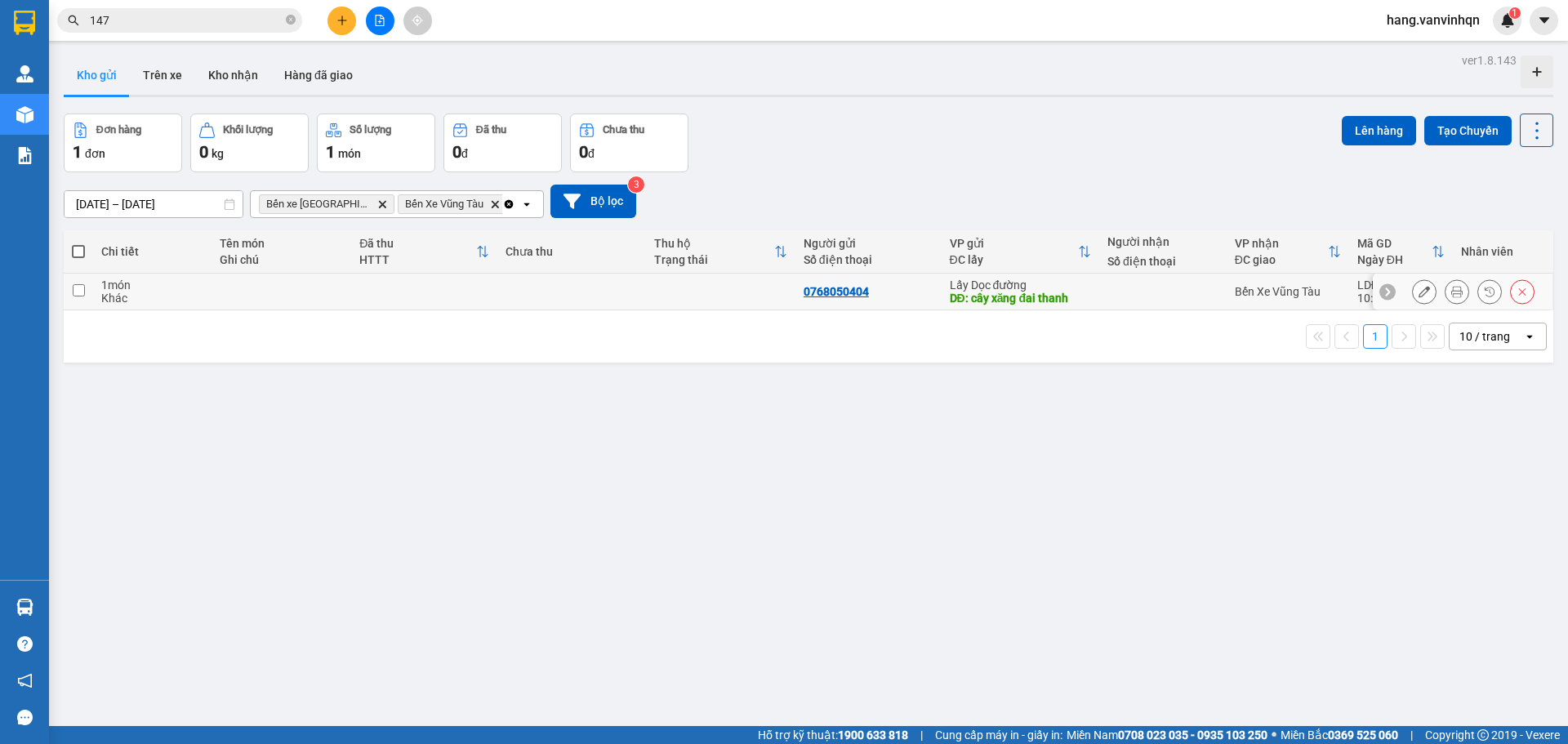
click at [930, 283] on td "0768050404" at bounding box center [869, 292] width 146 height 37
checkbox input "true"
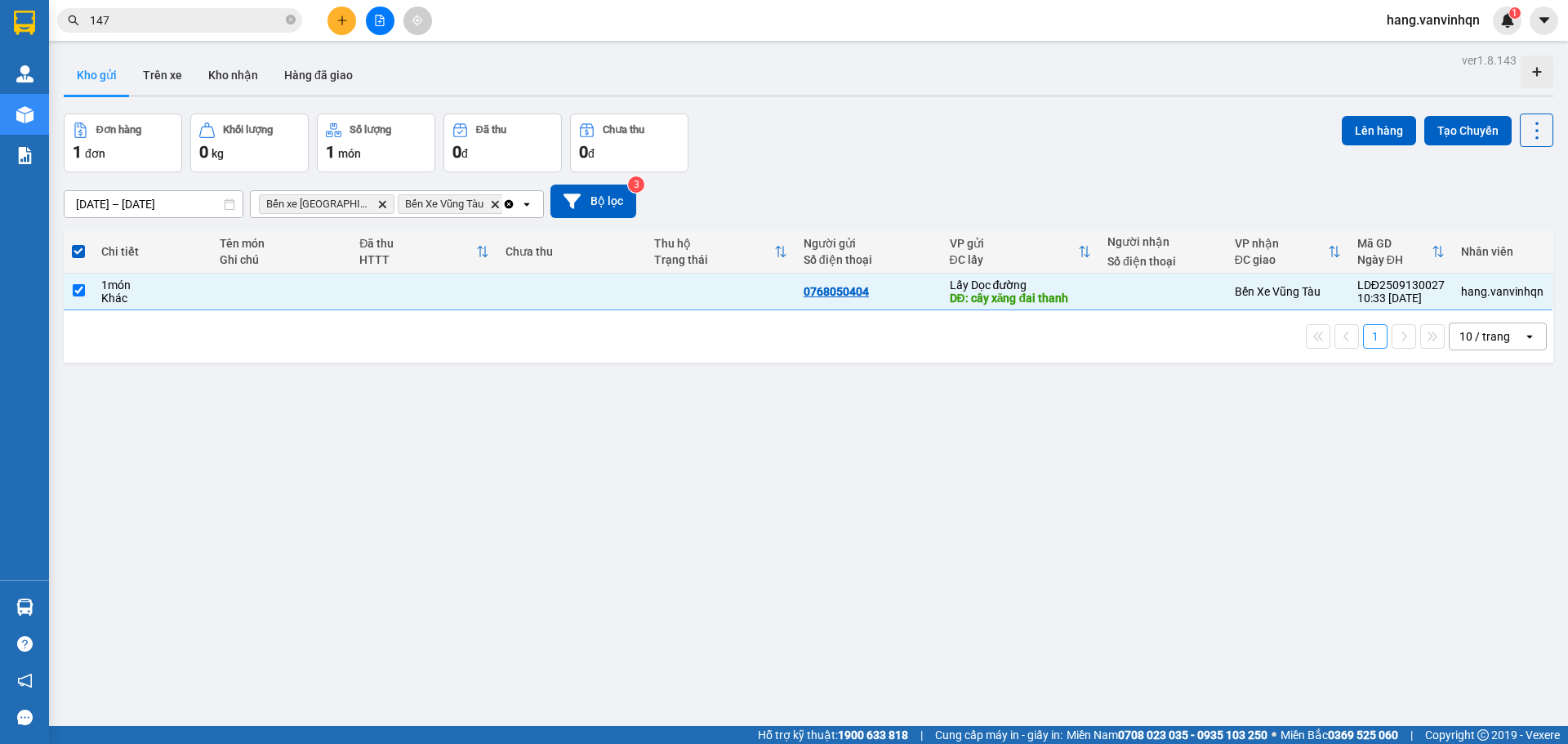
click at [1346, 115] on div "Lên hàng Tạo Chuyến" at bounding box center [1447, 130] width 212 height 33
click at [1379, 134] on button "Lên hàng" at bounding box center [1379, 131] width 74 height 30
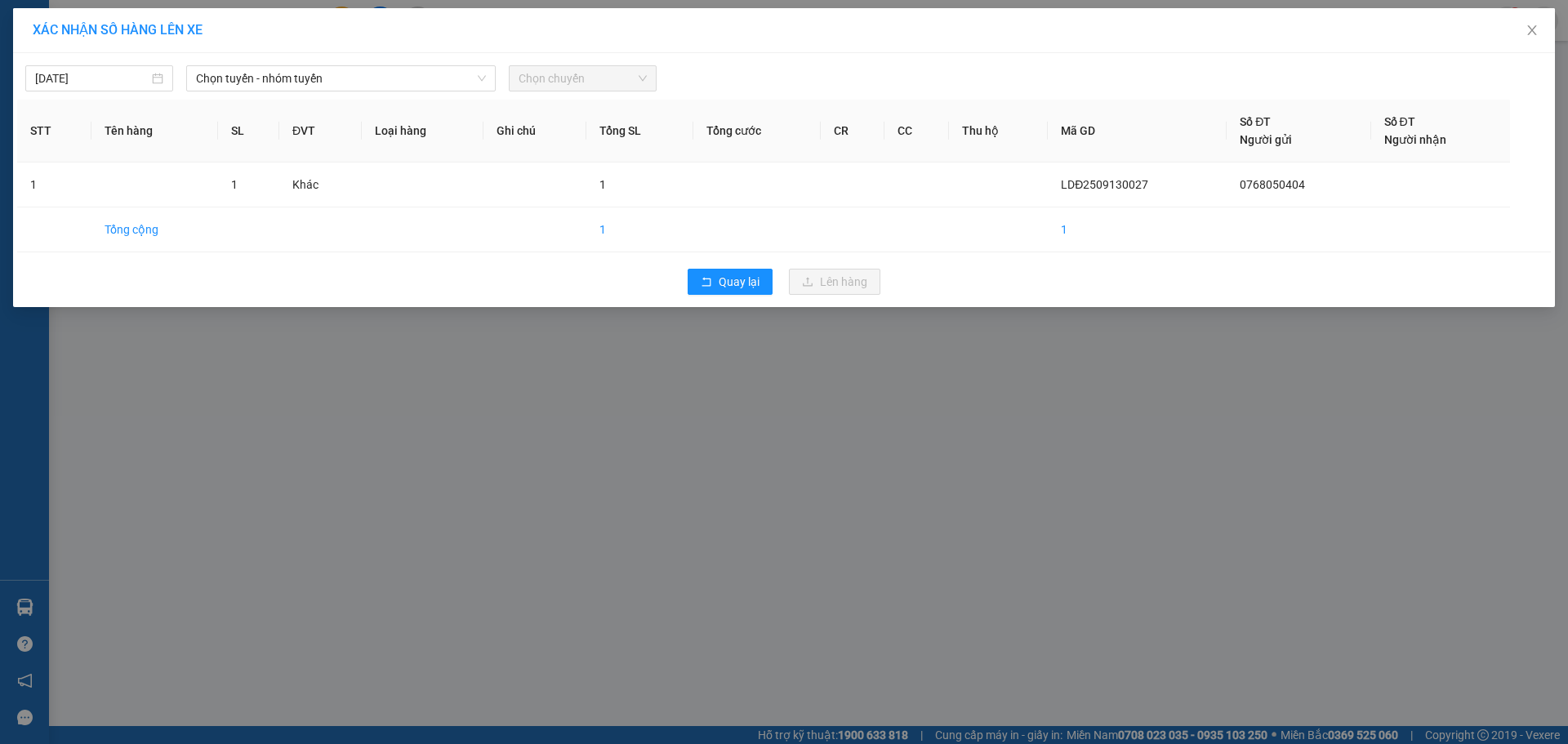
click at [333, 91] on div "13/09/2025 Chọn tuyến - nhóm tuyến Chọn chuyến STT Tên hàng SL ĐVT Loại hàng Gh…" at bounding box center [784, 179] width 1542 height 254
click at [336, 88] on span "Chọn tuyến - nhóm tuyến" at bounding box center [341, 79] width 290 height 25
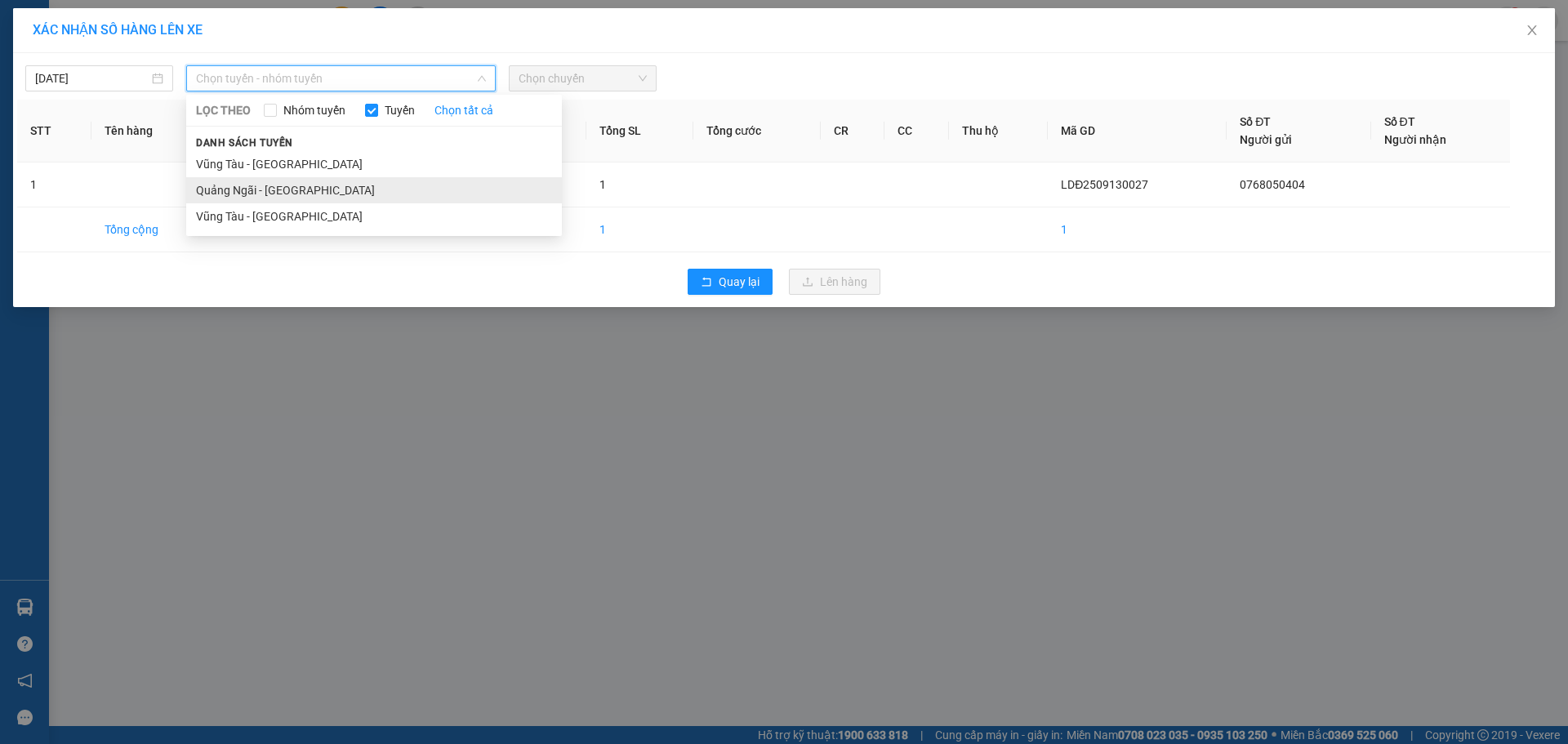
click at [285, 177] on li "Quảng Ngãi - Vũng Tàu" at bounding box center [374, 190] width 376 height 26
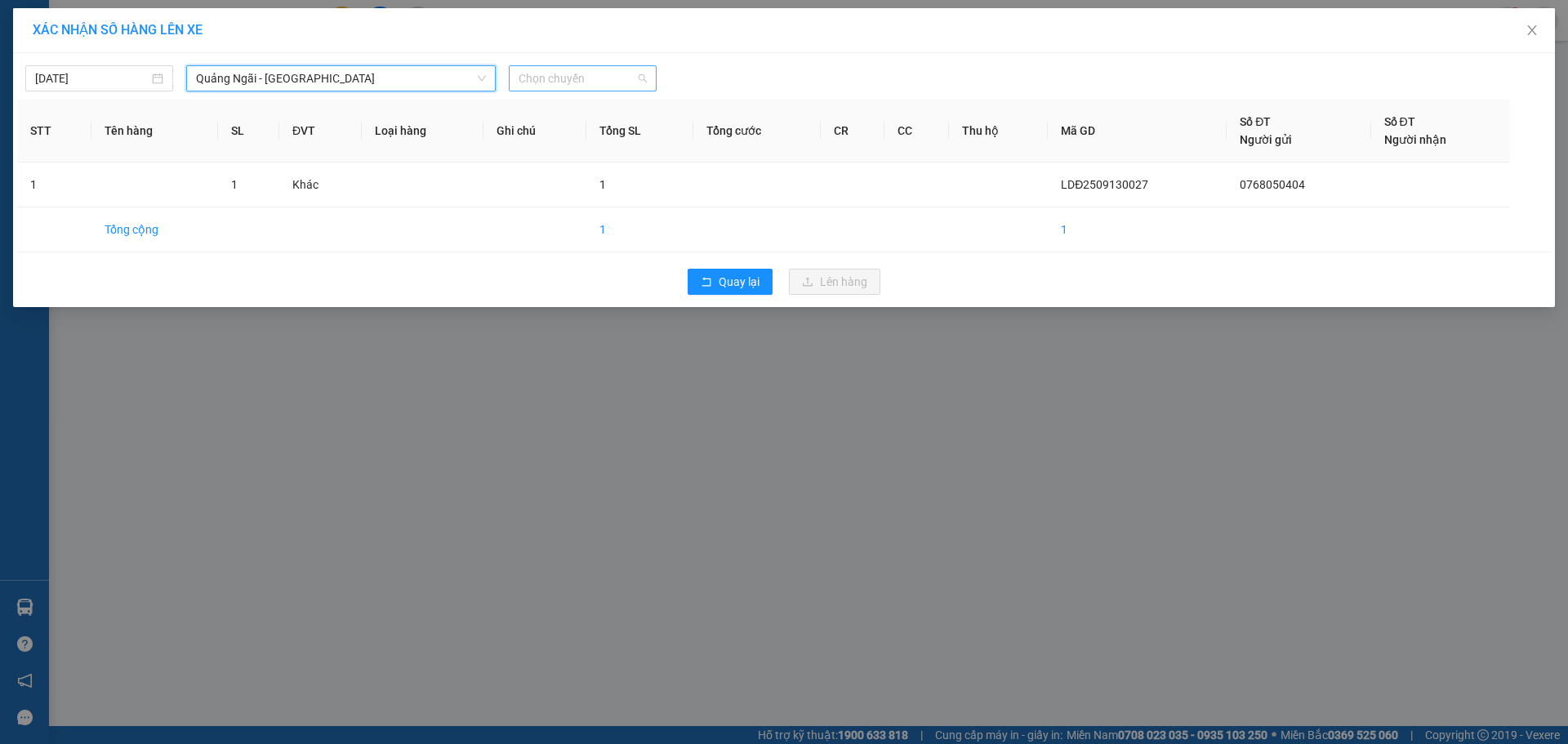
click at [558, 88] on span "Chọn chuyến" at bounding box center [582, 79] width 128 height 25
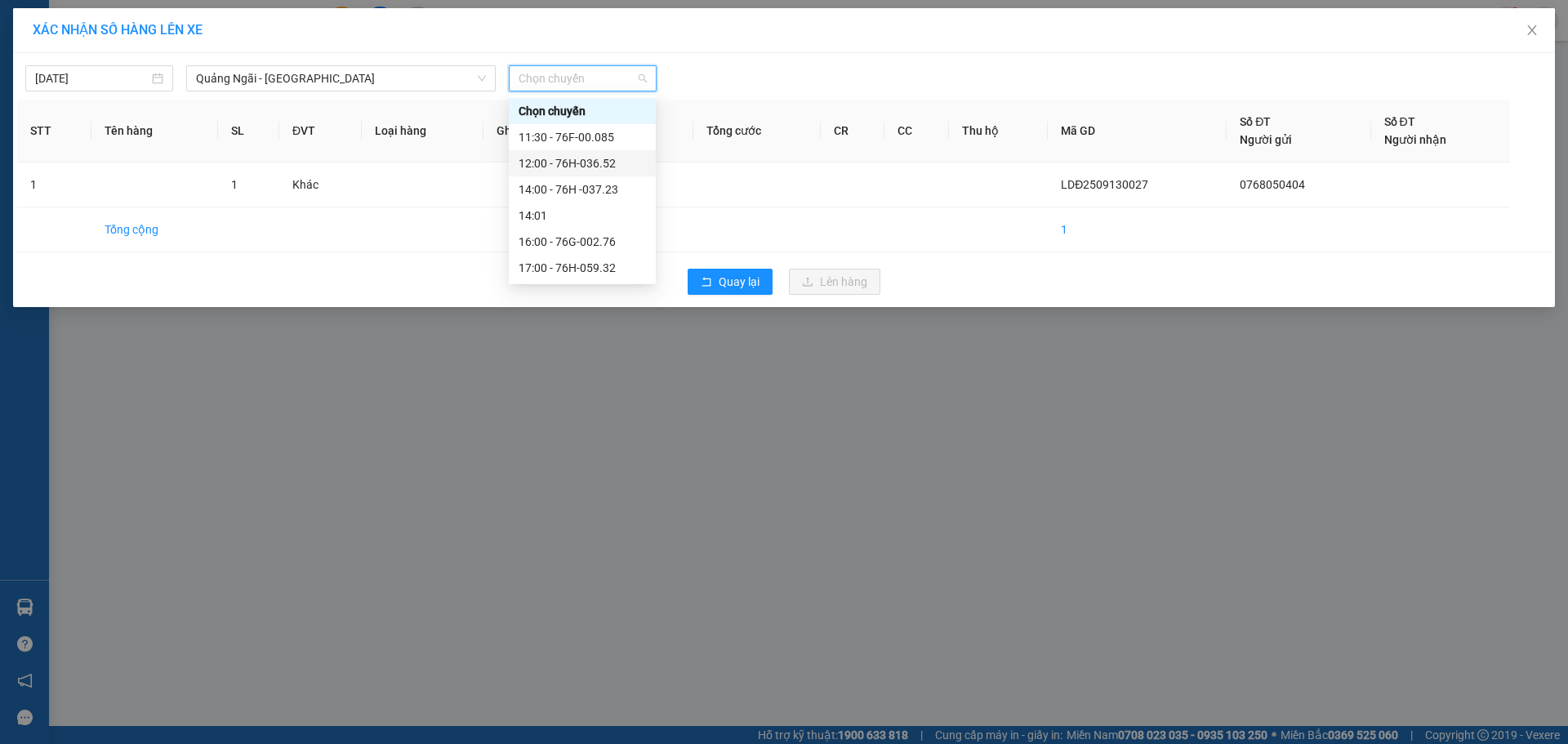
click at [538, 161] on div "12:00 - 76H-036.52" at bounding box center [582, 163] width 128 height 18
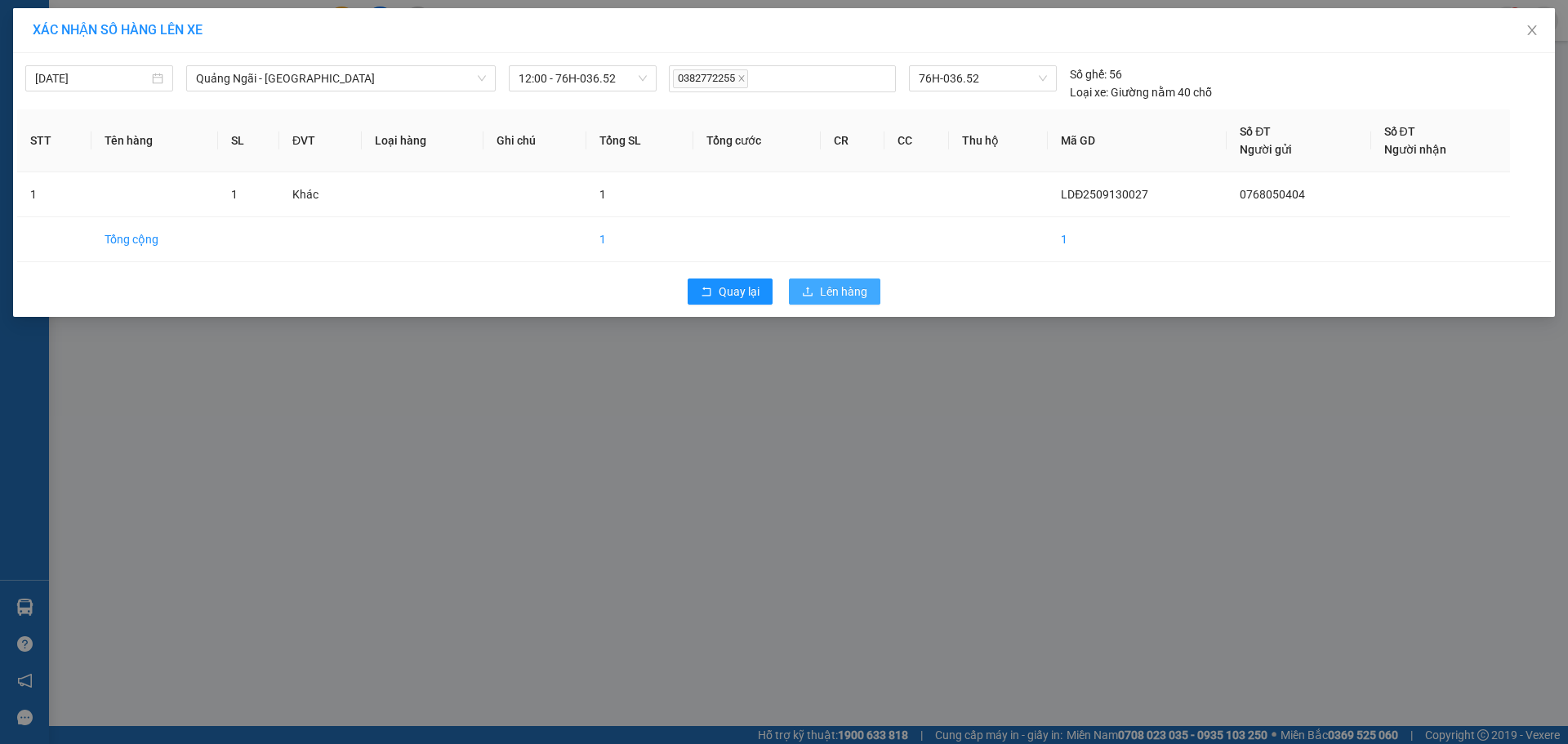
click at [821, 285] on span "Lên hàng" at bounding box center [843, 291] width 47 height 18
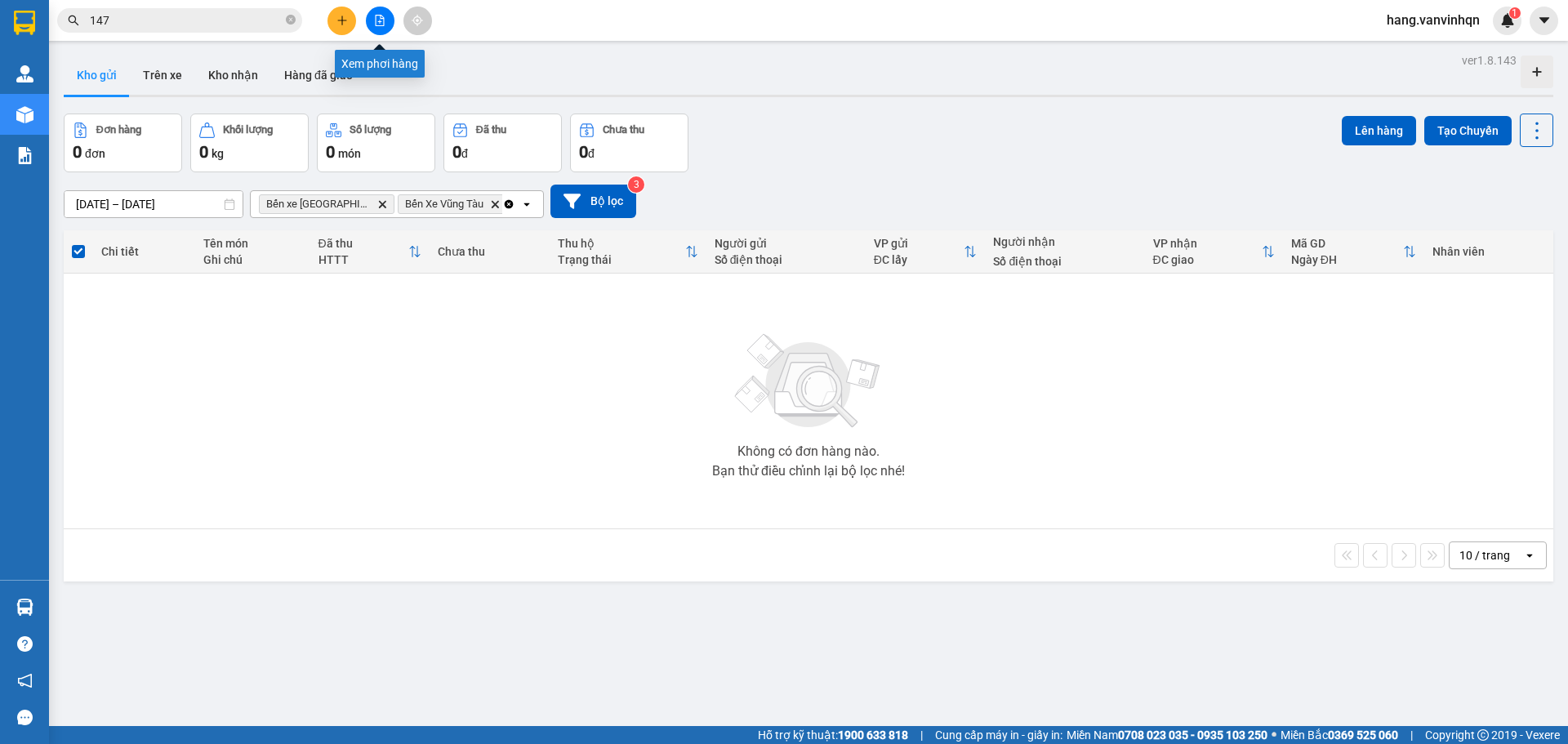
drag, startPoint x: 384, startPoint y: 25, endPoint x: 305, endPoint y: 30, distance: 79.2
click at [378, 25] on icon "file-add" at bounding box center [380, 20] width 11 height 11
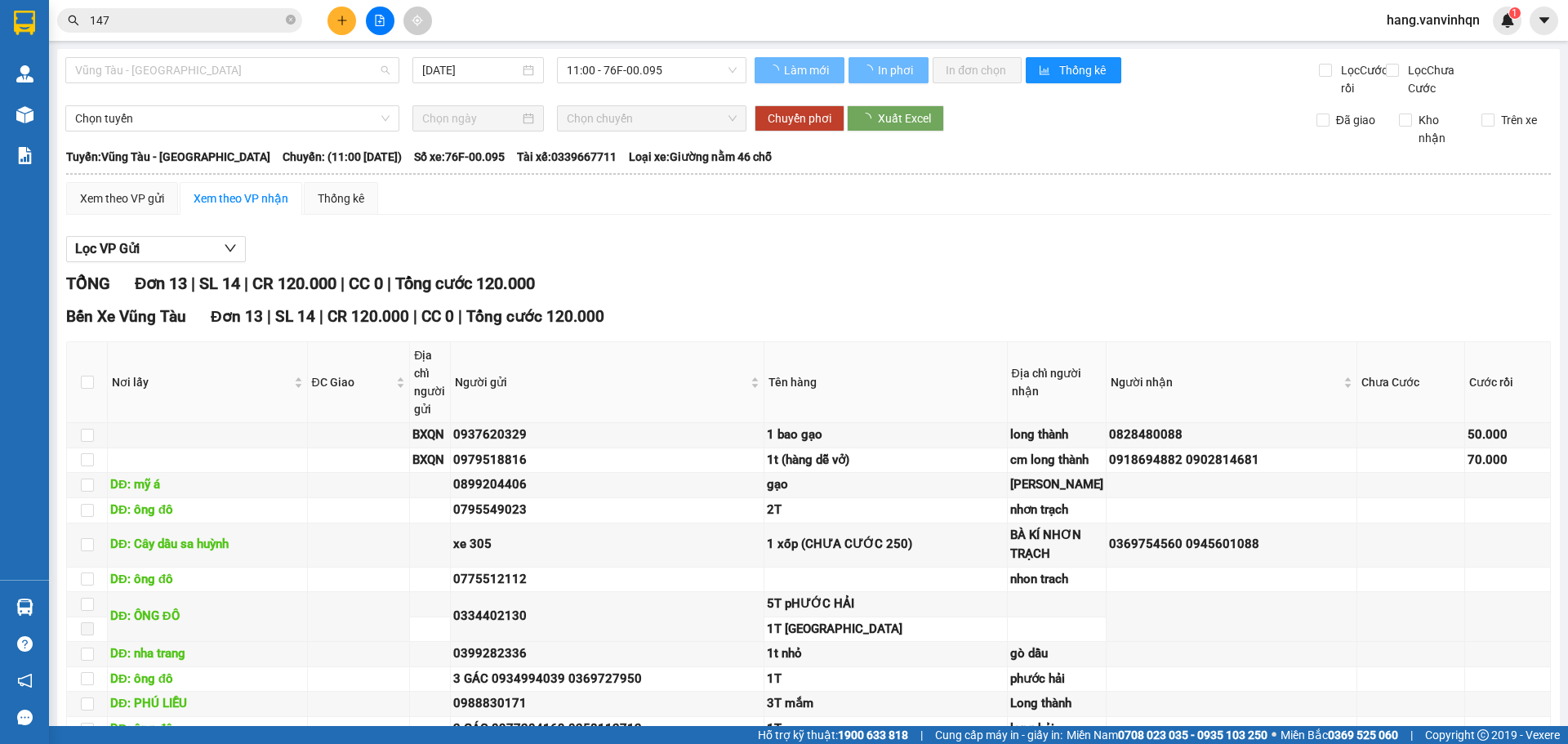
drag, startPoint x: 251, startPoint y: 69, endPoint x: 155, endPoint y: 158, distance: 130.9
click at [249, 77] on span "Vũng Tàu - Quảng Ngãi" at bounding box center [232, 70] width 314 height 25
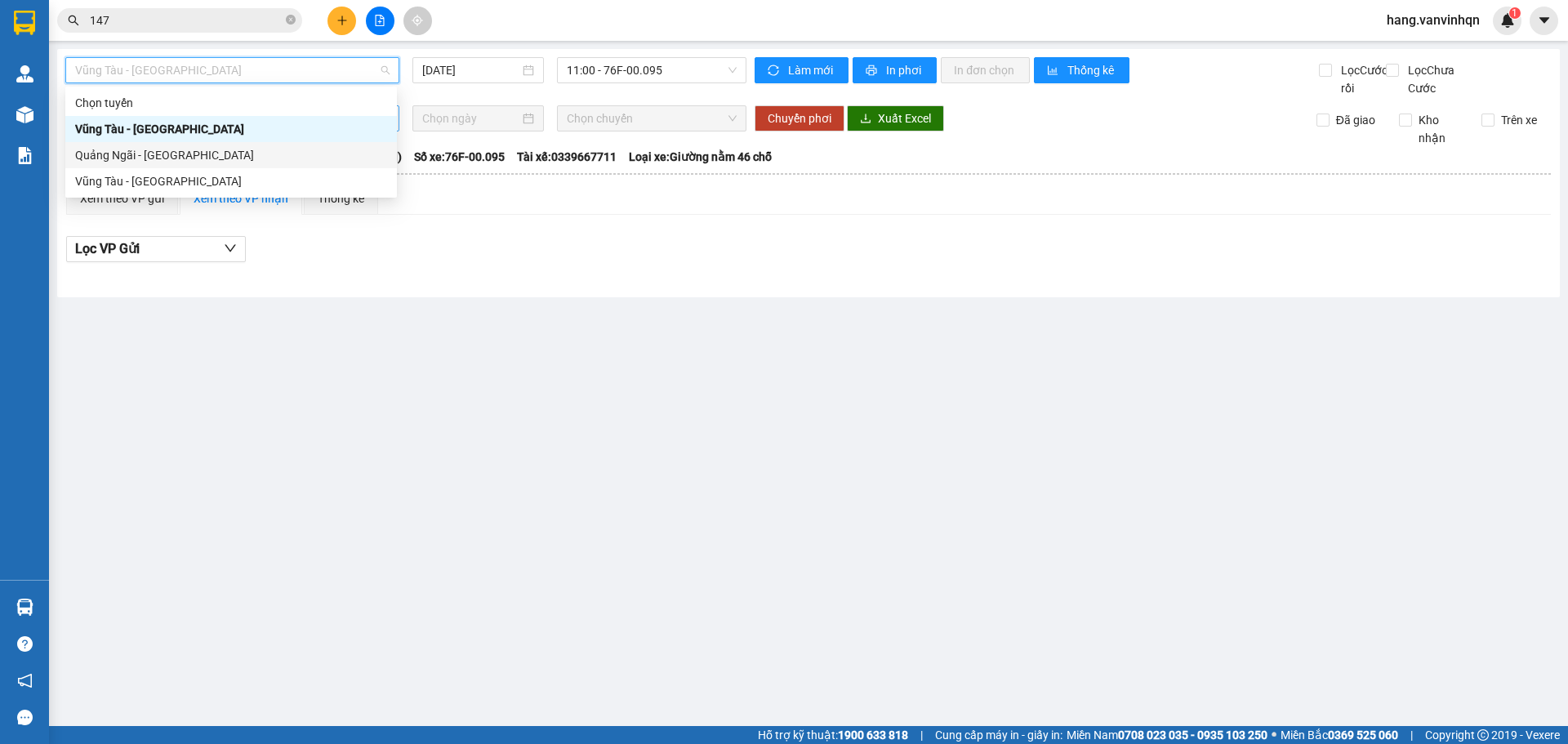
drag, startPoint x: 158, startPoint y: 159, endPoint x: 176, endPoint y: 142, distance: 24.8
click at [161, 159] on div "Quảng Ngãi - Vũng Tàu" at bounding box center [231, 154] width 312 height 18
type input "13/09/2025"
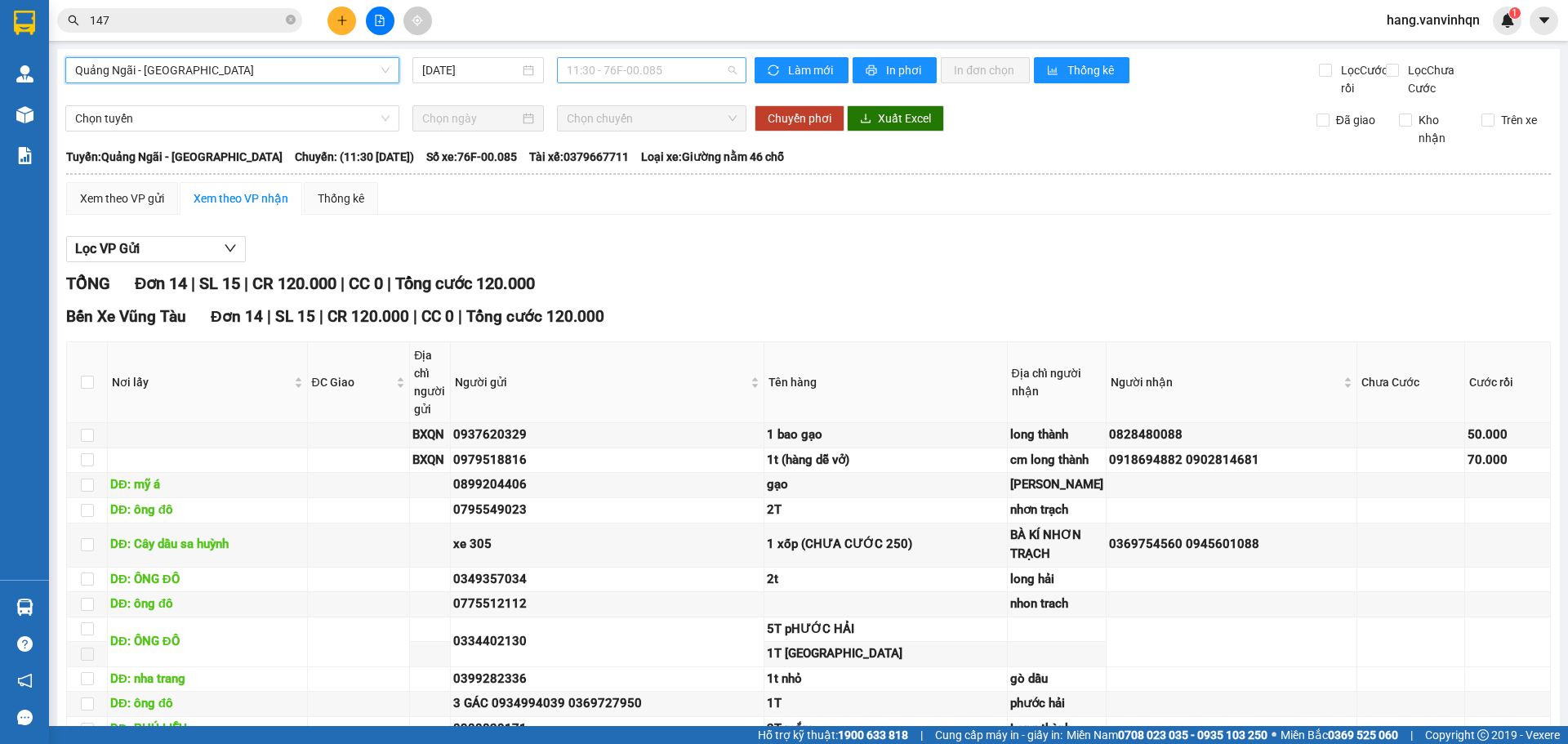
click at [671, 67] on span "11:30 - 76F-00.085" at bounding box center [651, 70] width 170 height 25
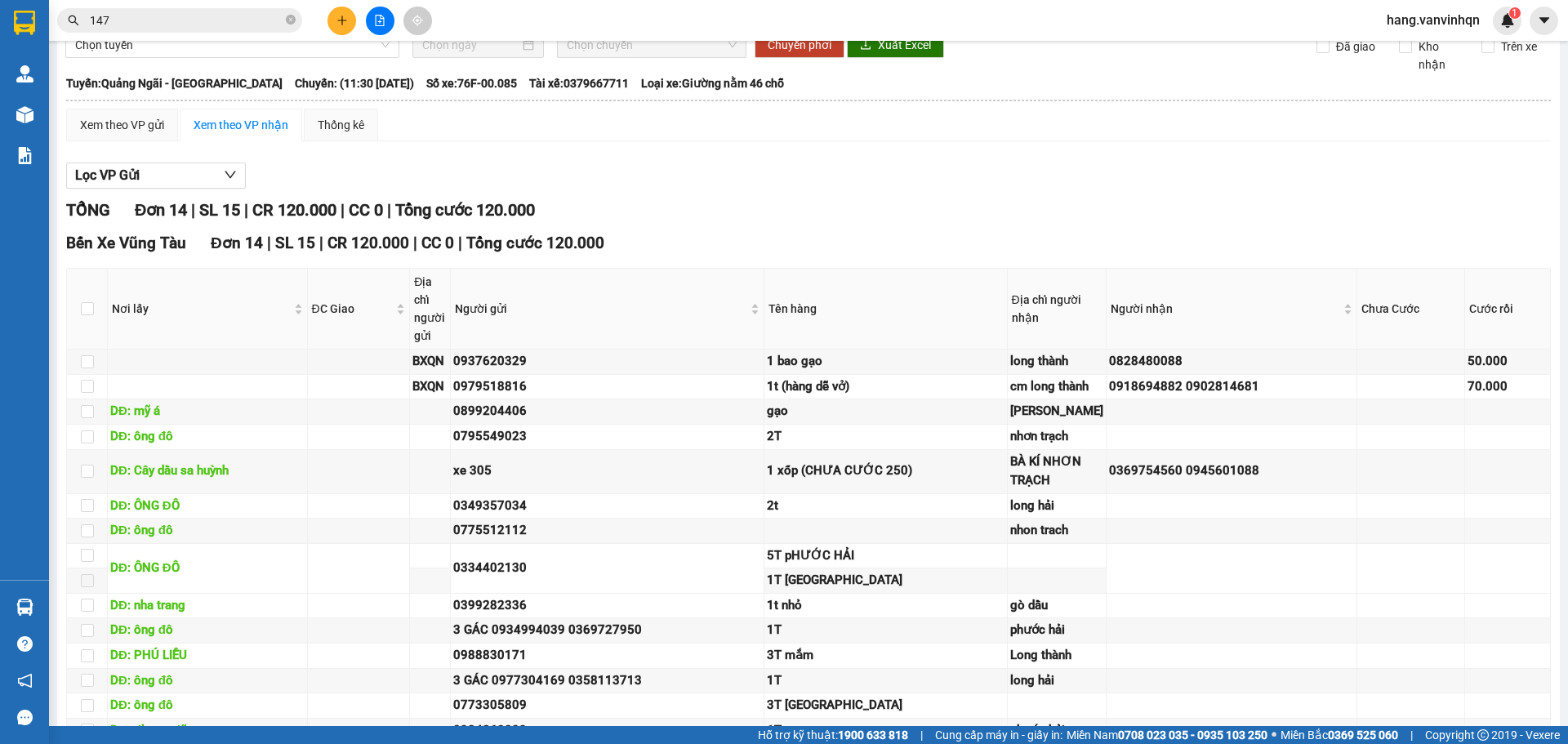
scroll to position [164, 0]
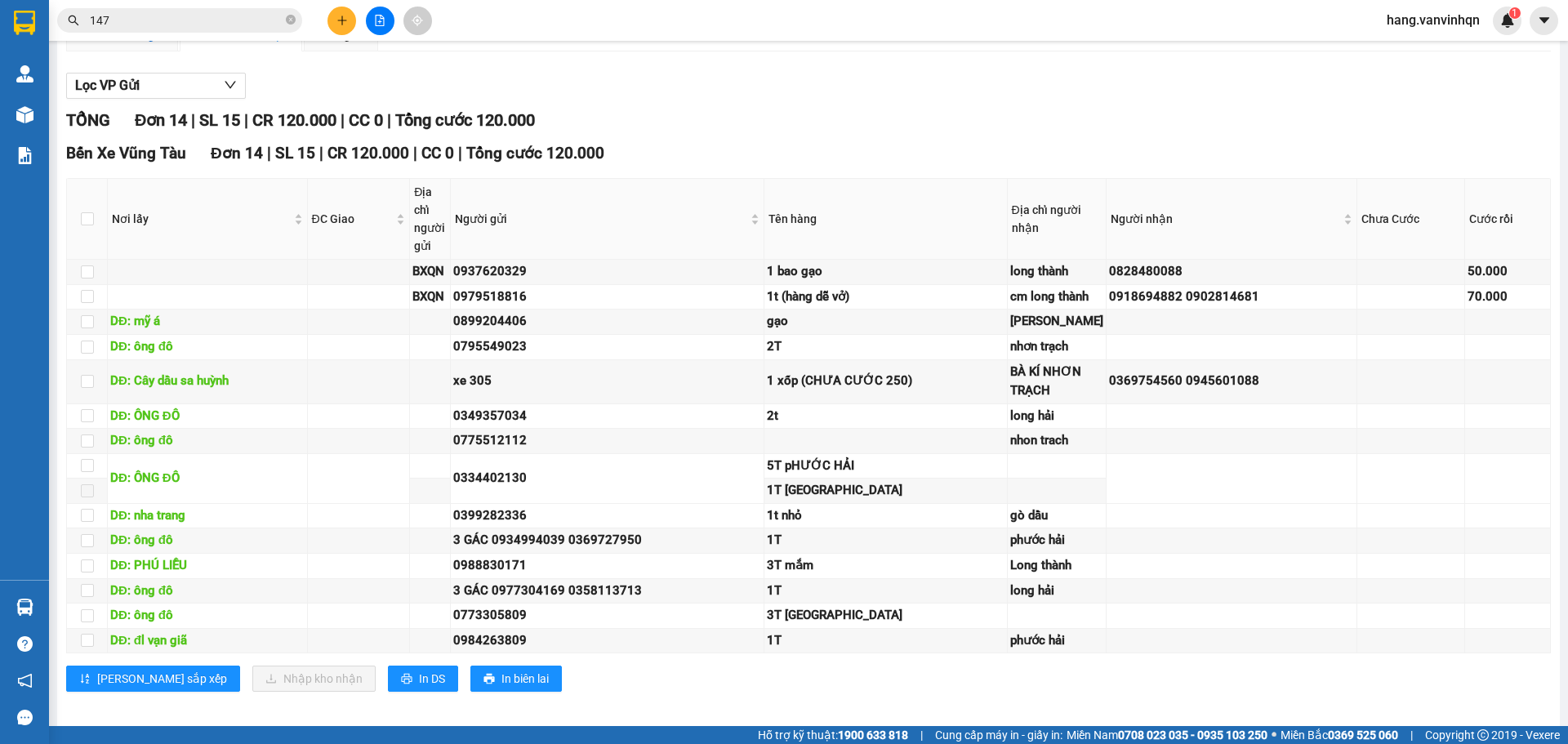
click at [143, 44] on div "Xem theo VP gửi" at bounding box center [122, 34] width 84 height 18
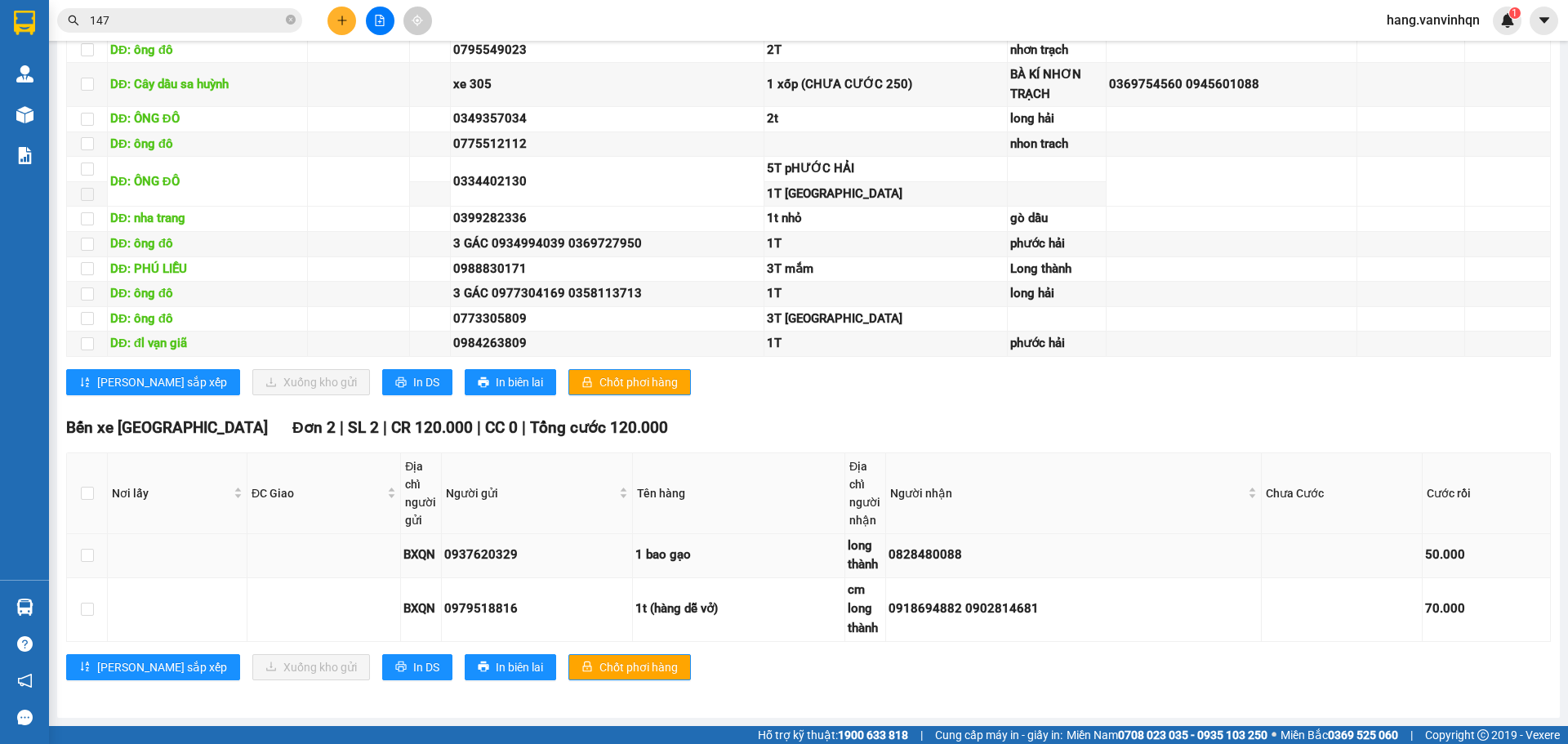
scroll to position [1303, 0]
drag, startPoint x: 82, startPoint y: 551, endPoint x: 91, endPoint y: 594, distance: 43.9
click at [83, 551] on input "checkbox" at bounding box center [87, 555] width 13 height 13
checkbox input "true"
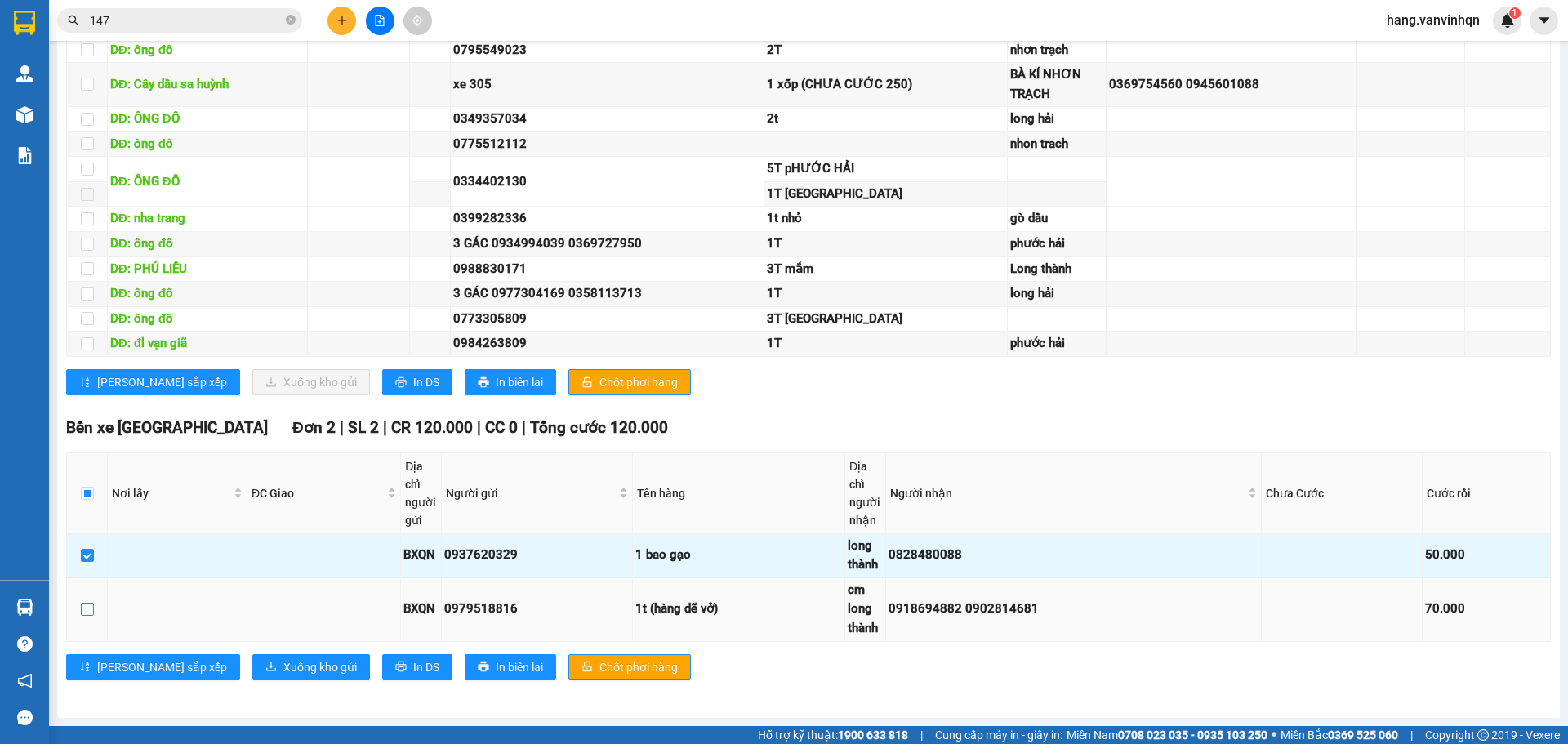
click at [88, 612] on input "checkbox" at bounding box center [87, 609] width 13 height 13
checkbox input "true"
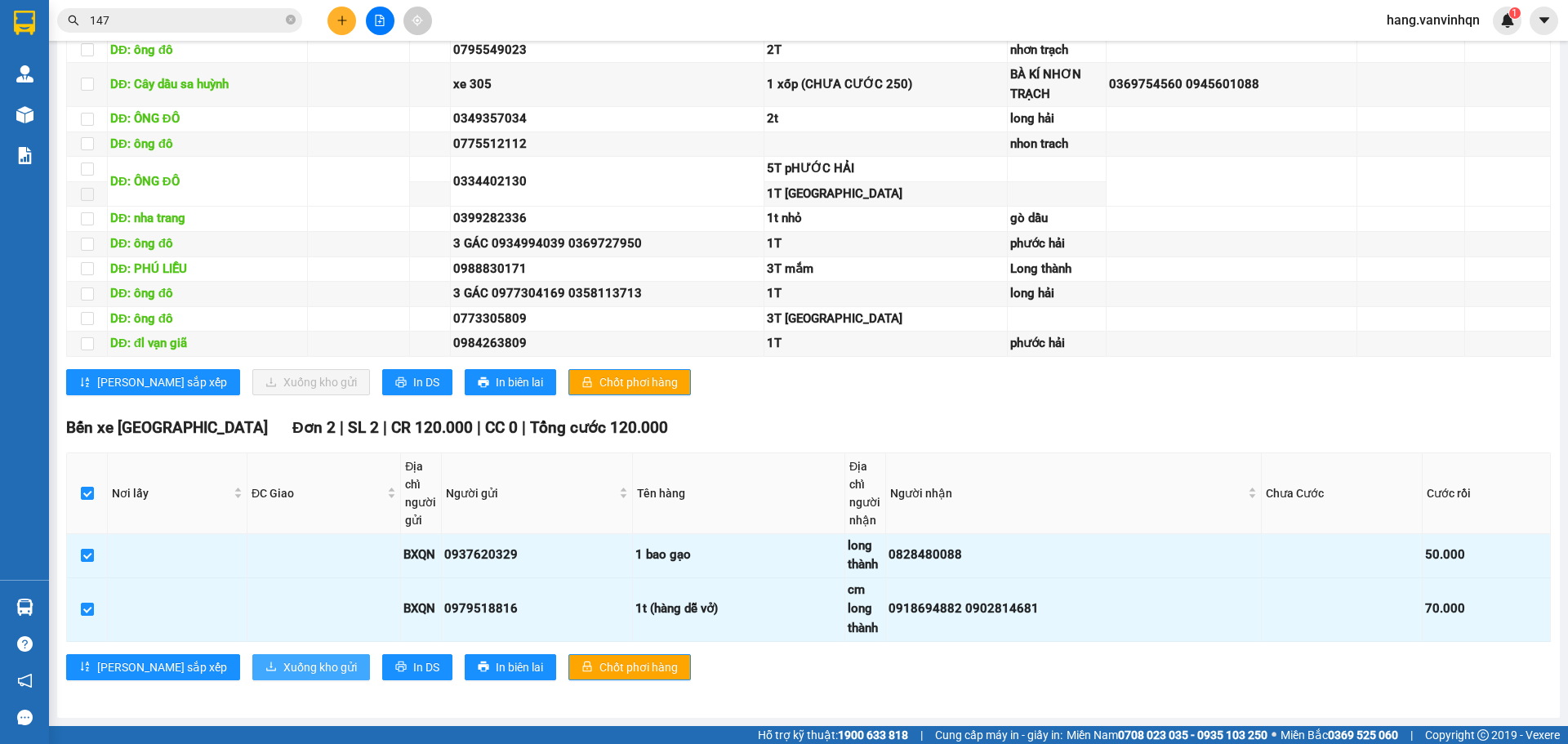
click at [284, 665] on span "Xuống kho gửi" at bounding box center [321, 666] width 74 height 18
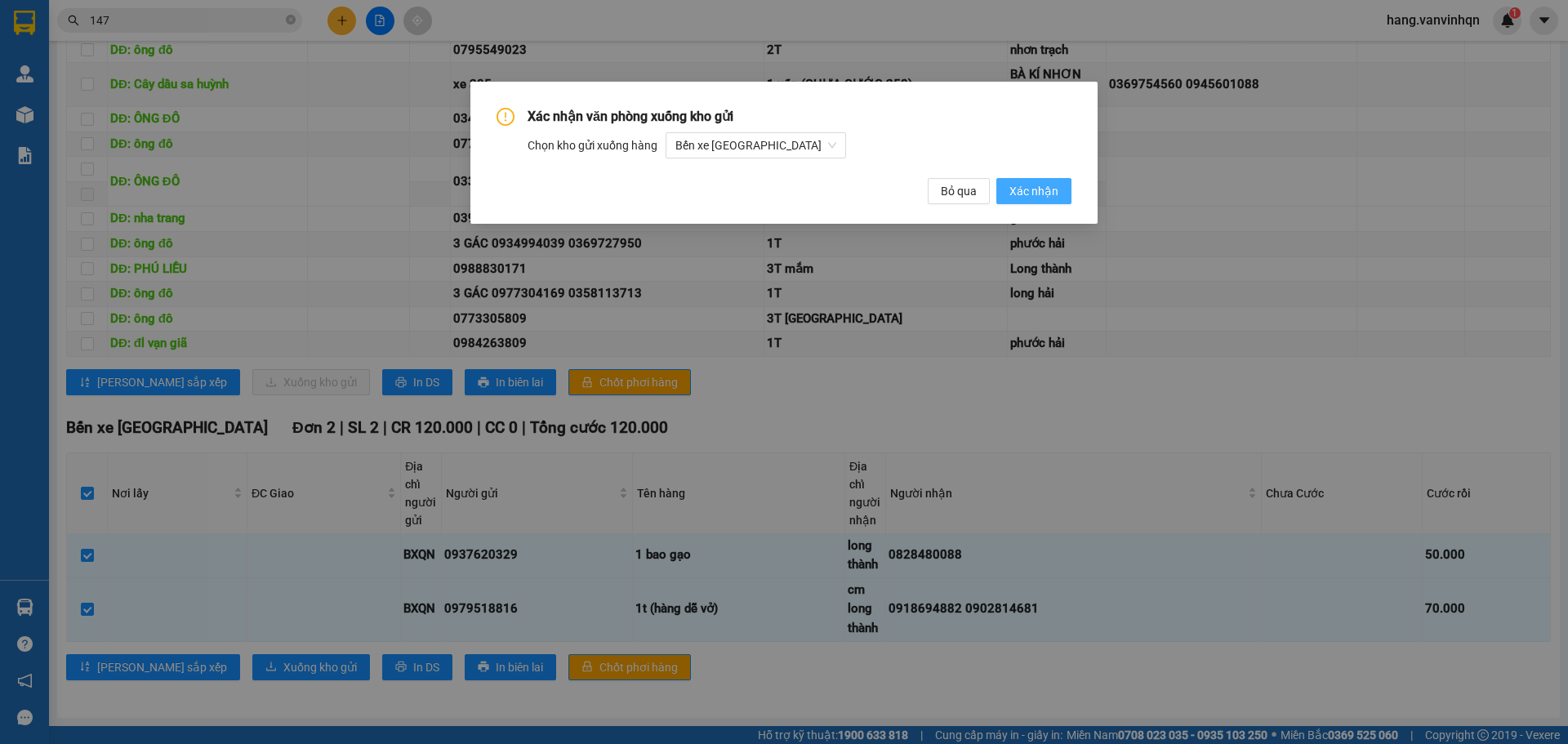
click at [1060, 193] on button "Xác nhận" at bounding box center [1033, 191] width 75 height 26
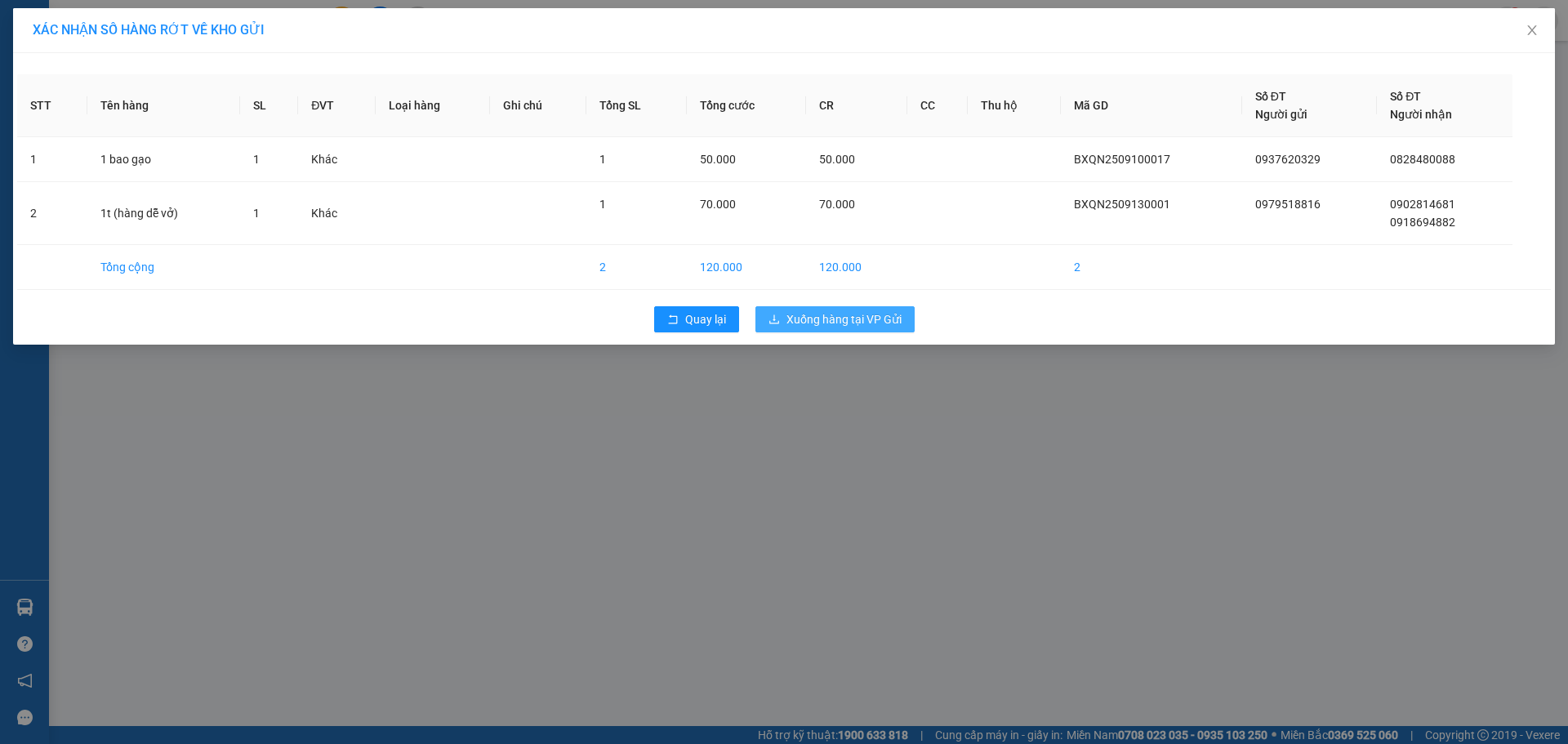
click at [756, 322] on button "Xuống hàng tại VP Gửi" at bounding box center [835, 319] width 159 height 26
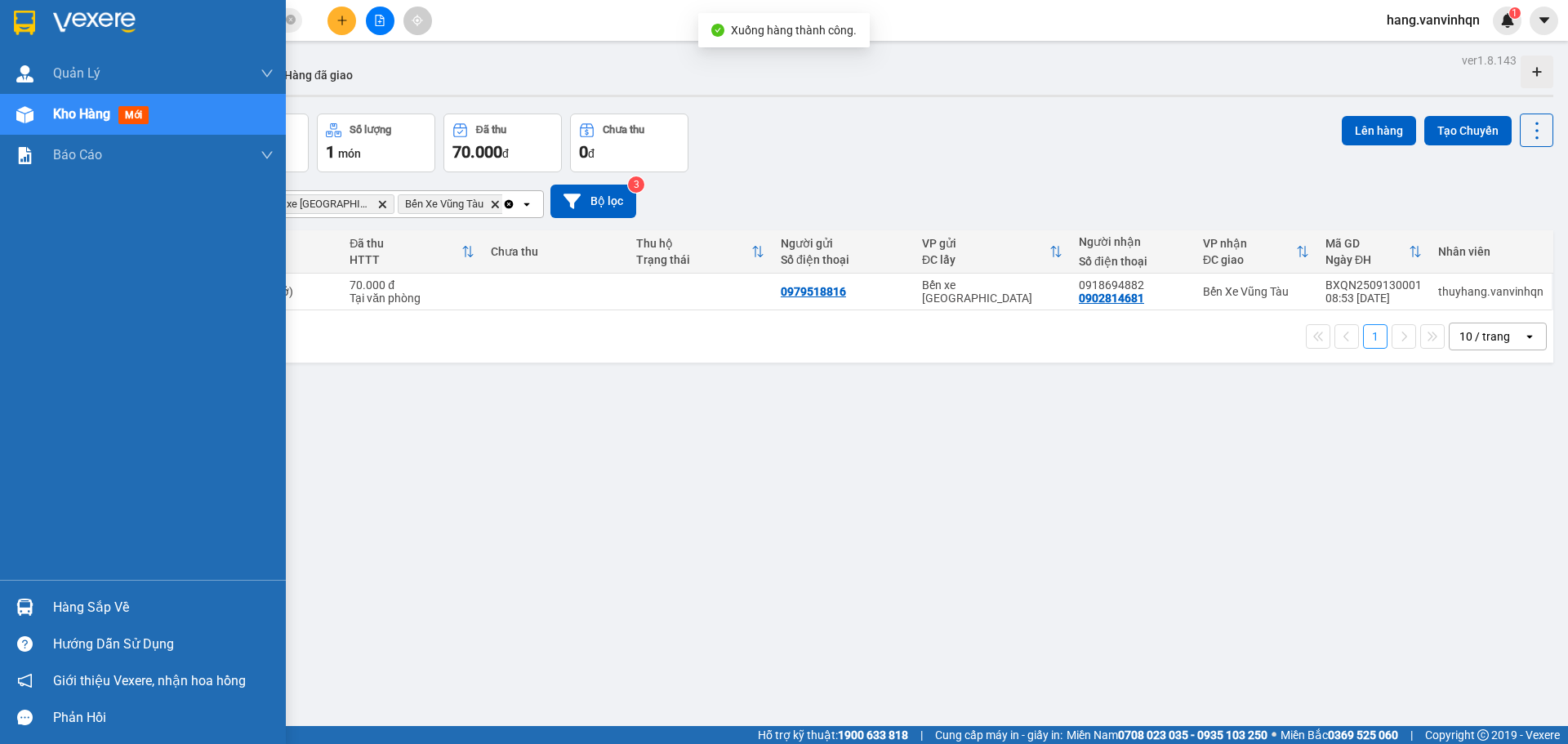
click at [26, 116] on img at bounding box center [25, 115] width 18 height 18
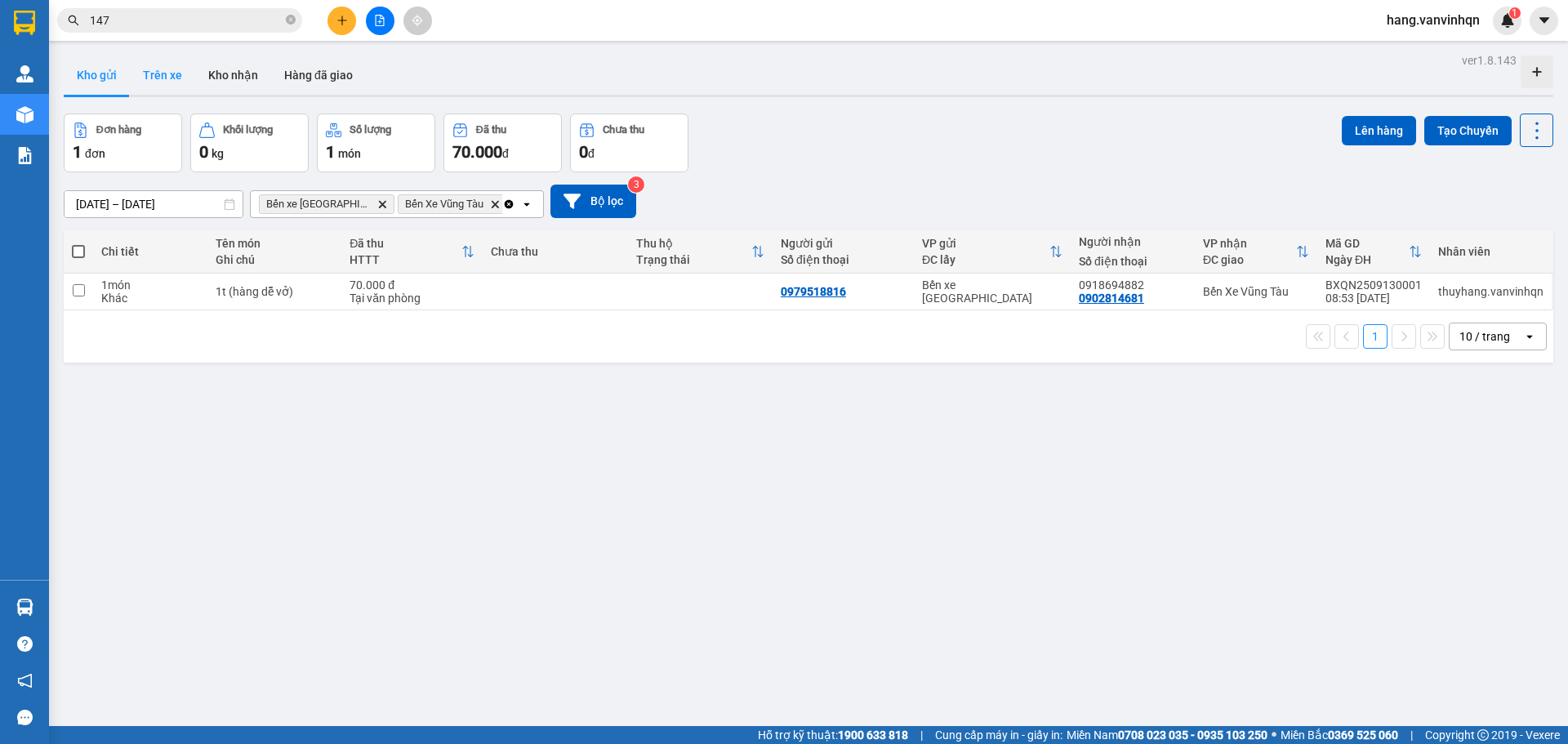
click at [170, 71] on button "Trên xe" at bounding box center [163, 75] width 66 height 39
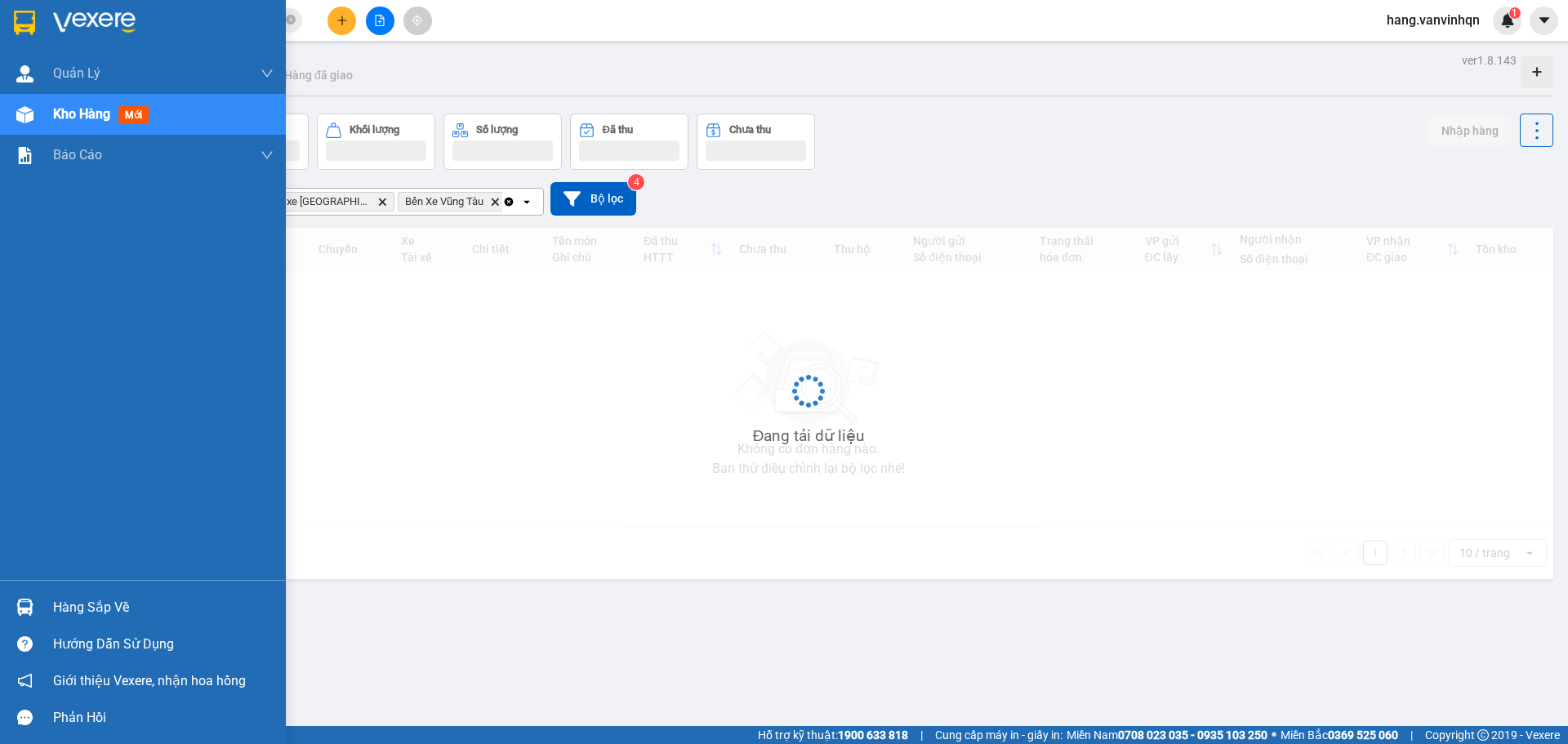
click at [80, 123] on div "Kho hàng mới" at bounding box center [103, 114] width 102 height 20
click at [41, 123] on div "Kho hàng mới" at bounding box center [142, 115] width 286 height 41
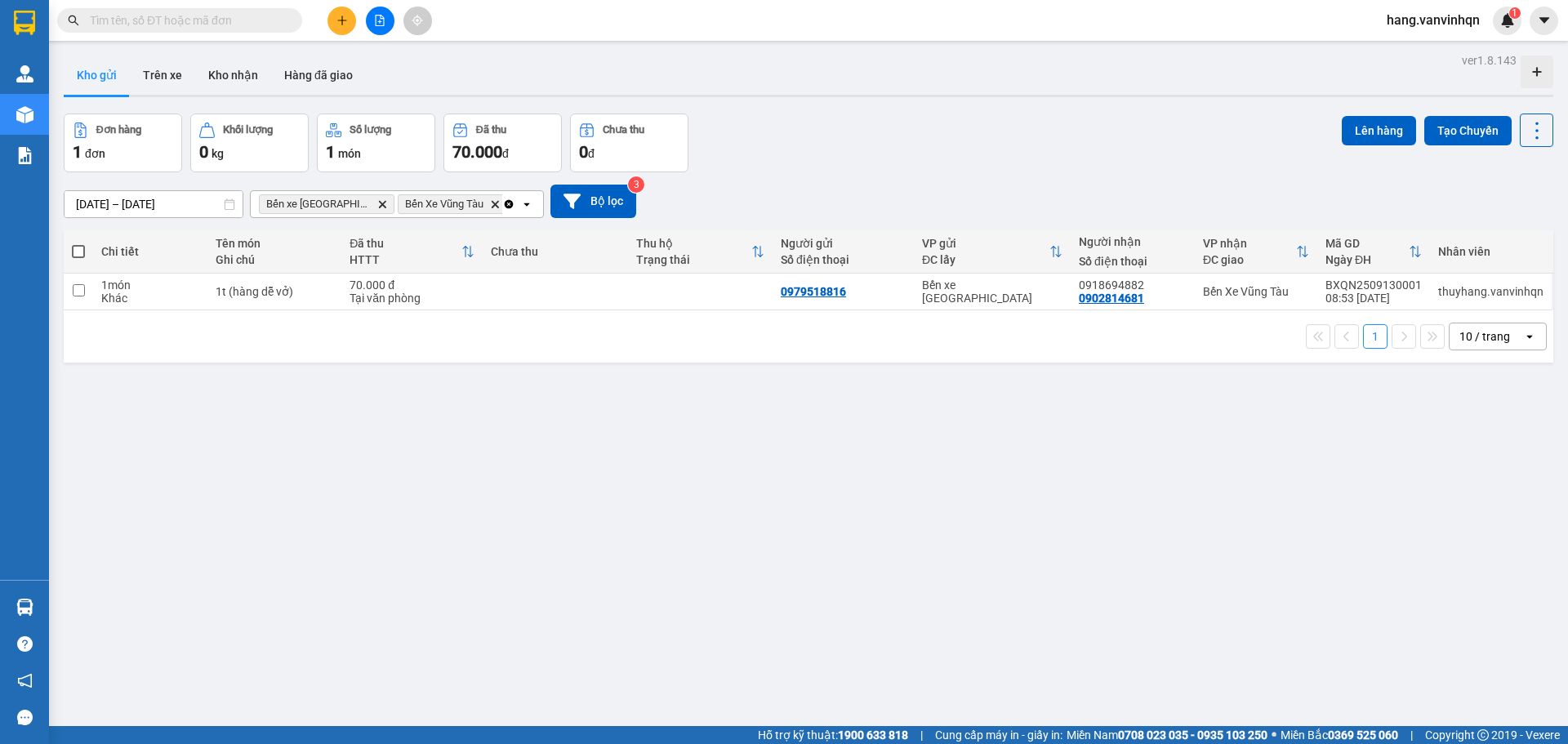
click at [83, 251] on span at bounding box center [79, 251] width 13 height 13
click at [79, 243] on input "checkbox" at bounding box center [79, 243] width 0 height 0
checkbox input "true"
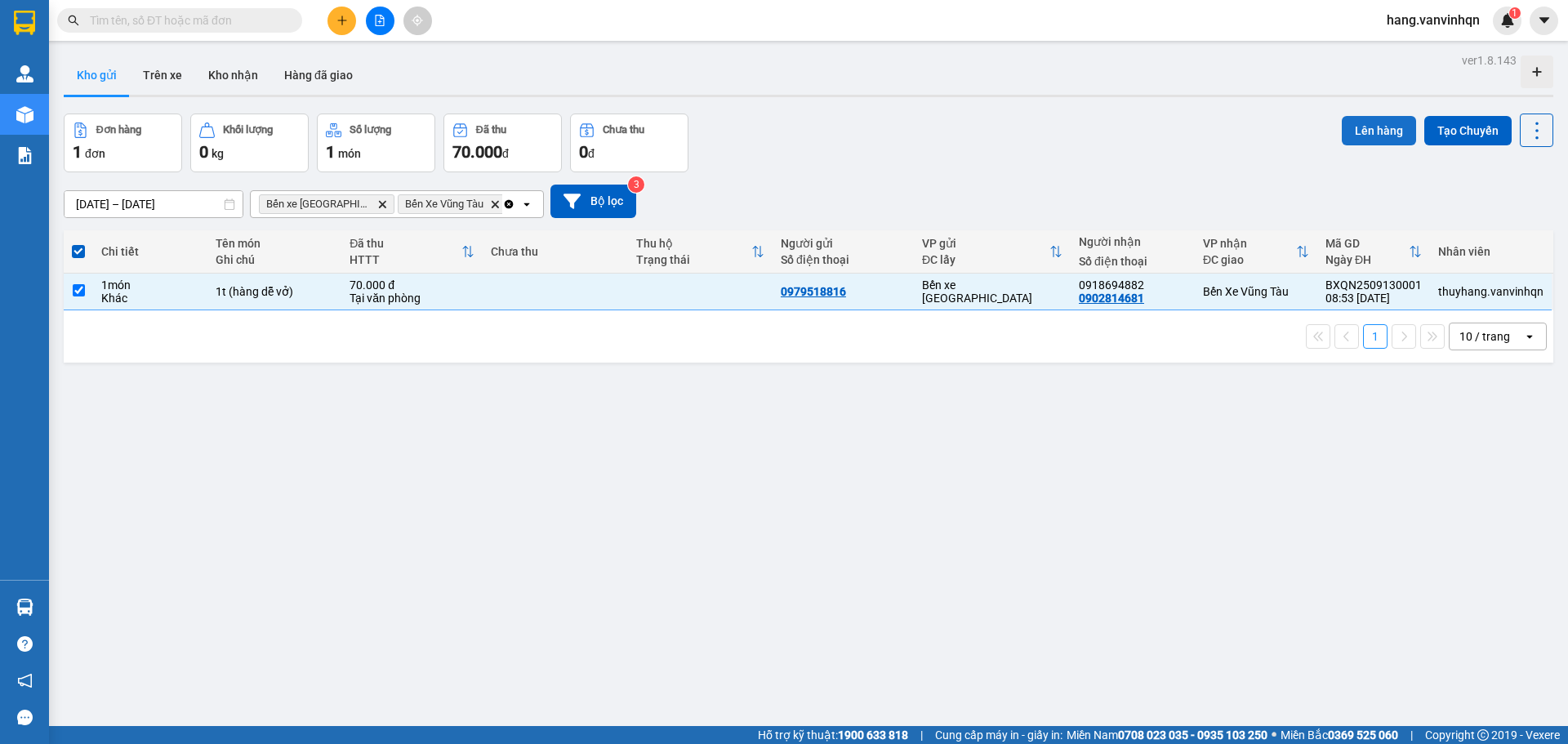
click at [1352, 131] on button "Lên hàng" at bounding box center [1379, 131] width 74 height 30
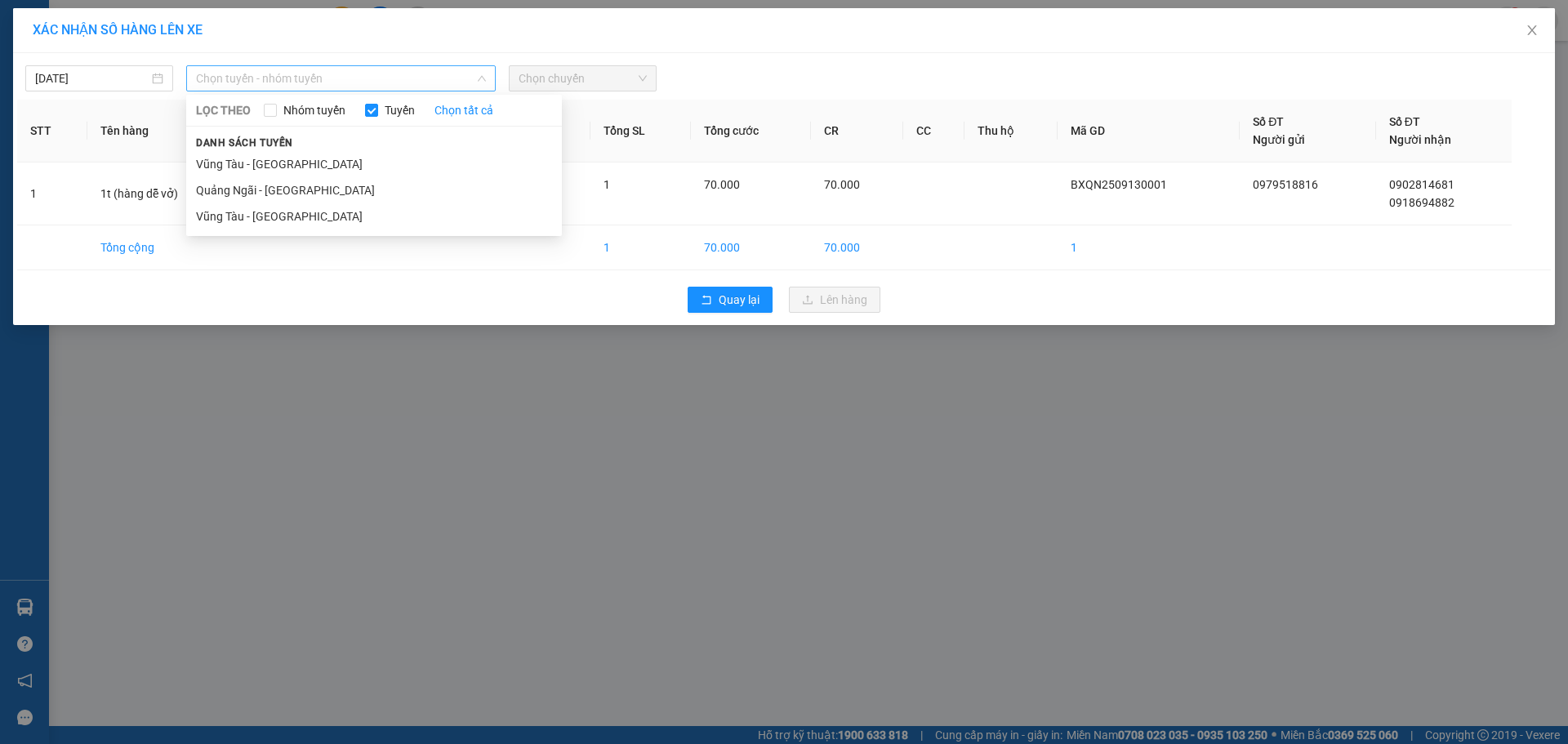
click at [308, 72] on span "Chọn tuyến - nhóm tuyến" at bounding box center [341, 79] width 290 height 25
click at [259, 195] on li "Quảng Ngãi - Vũng Tàu" at bounding box center [374, 190] width 376 height 26
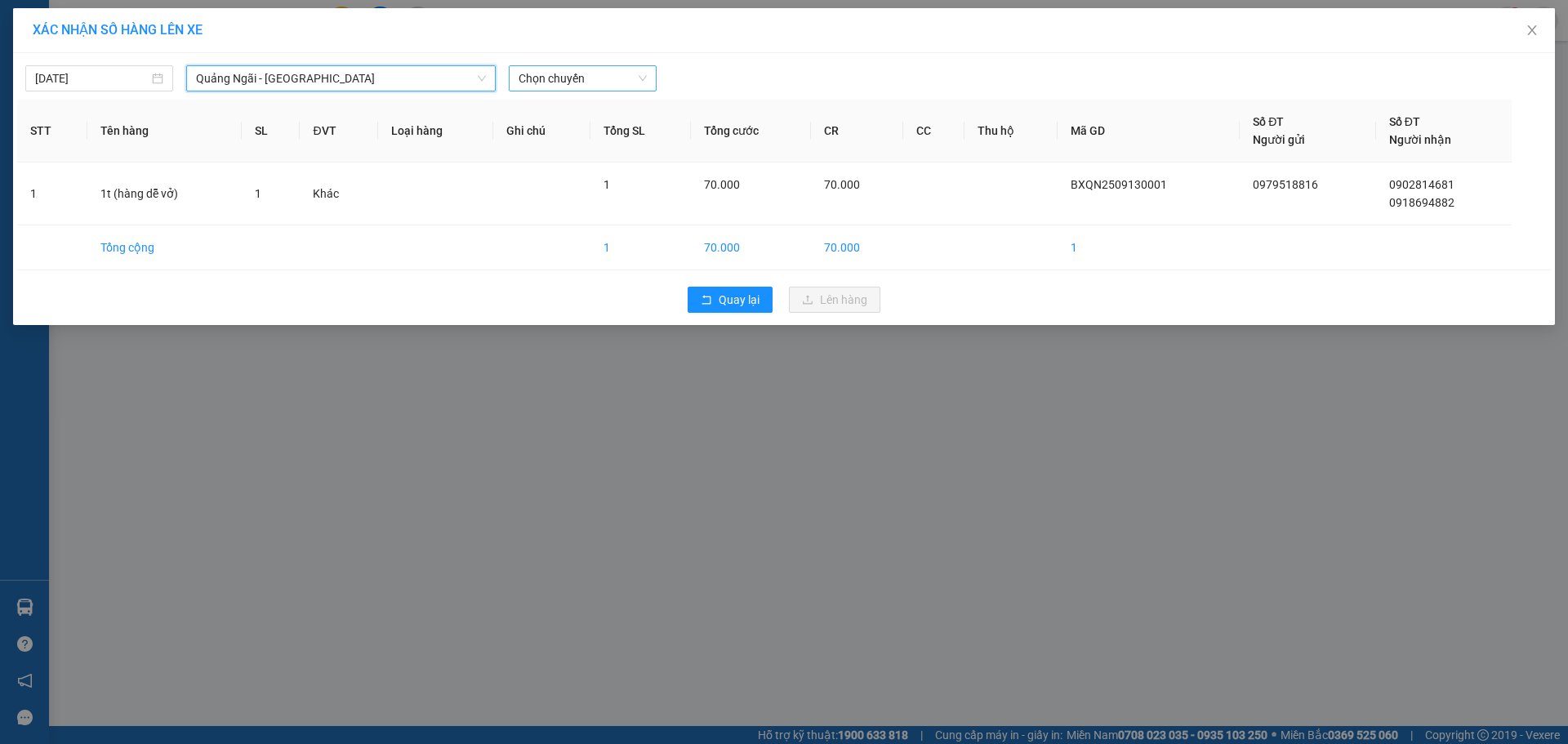
click at [602, 76] on span "Chọn chuyến" at bounding box center [582, 79] width 128 height 25
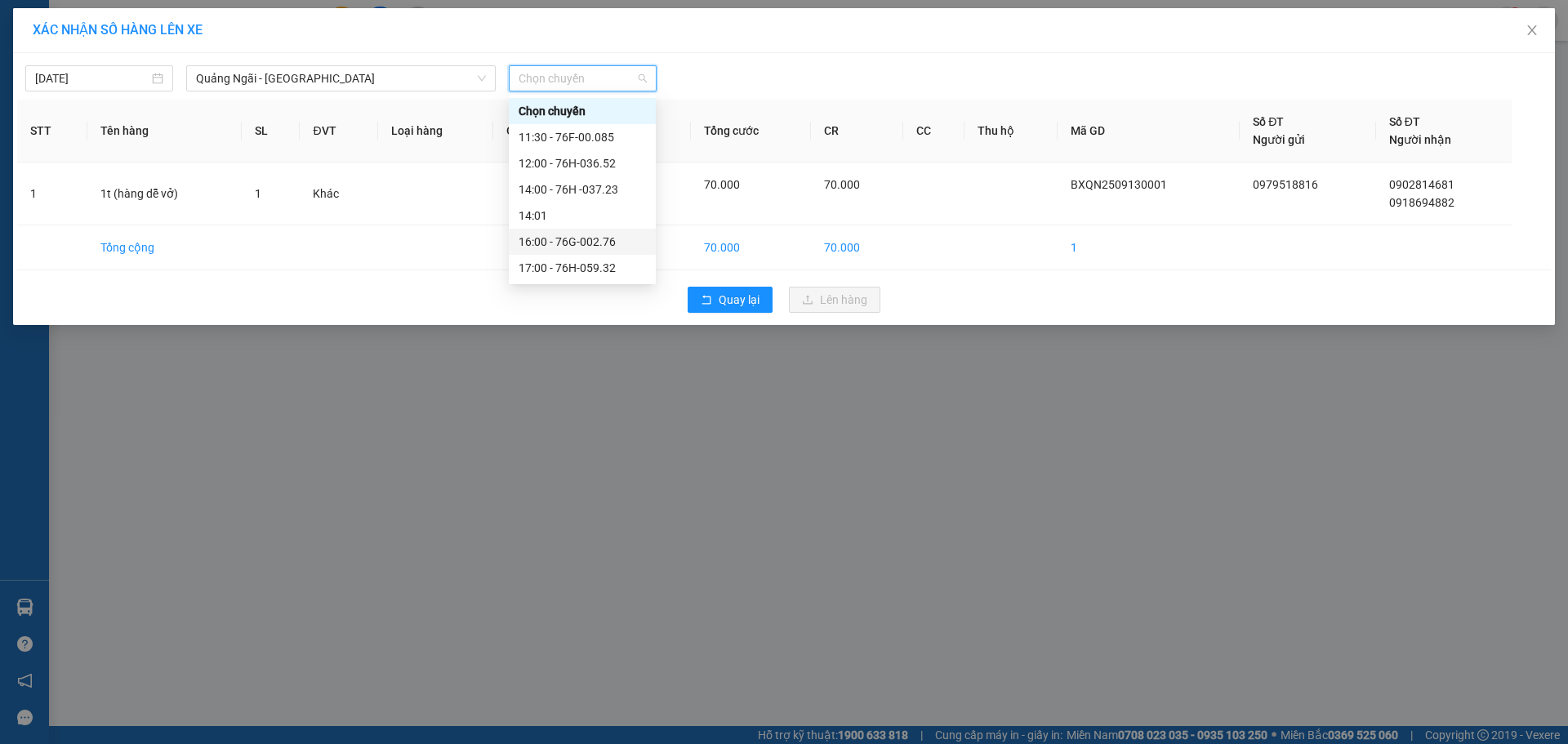
click at [596, 231] on div "16:00 - 76G-002.76" at bounding box center [582, 241] width 147 height 26
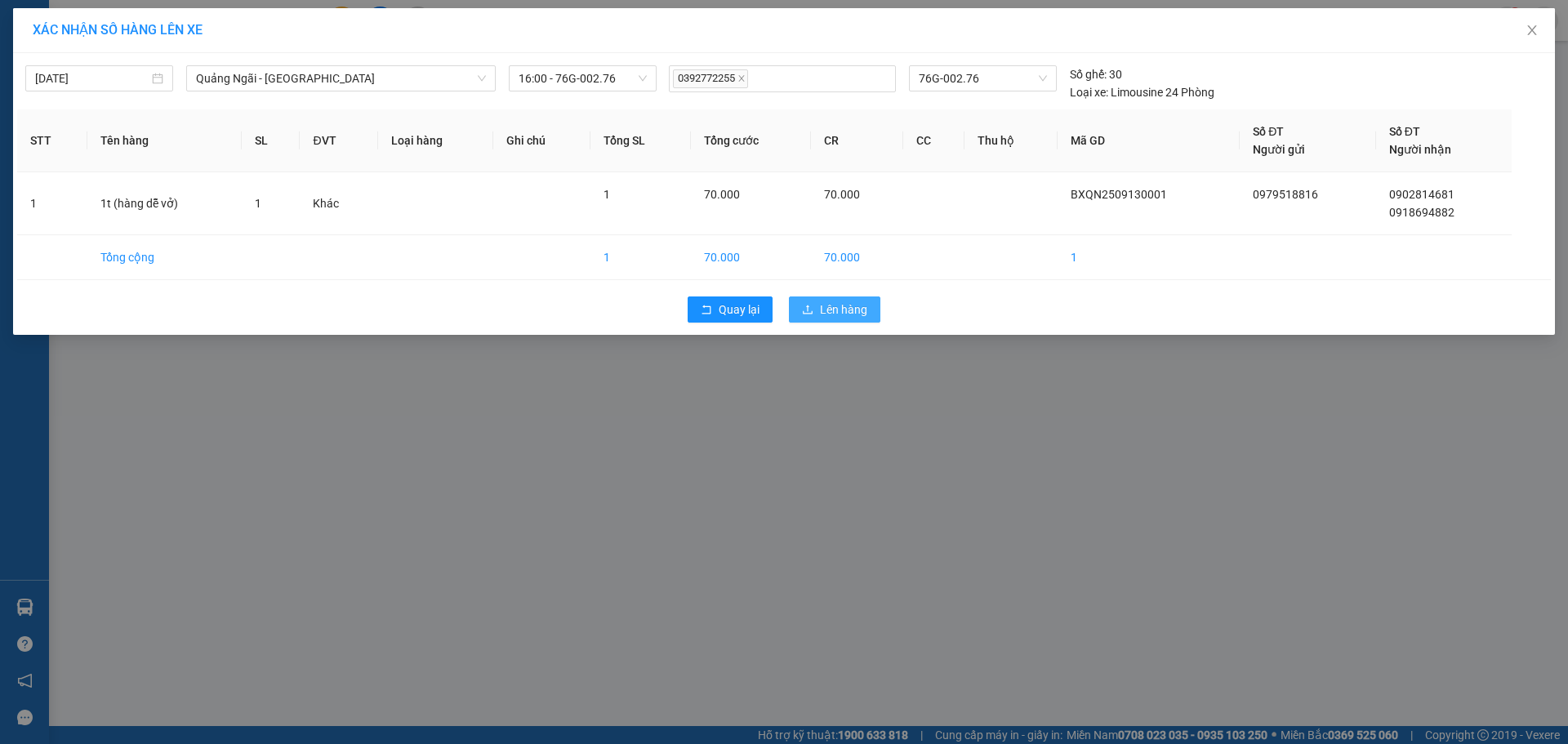
click at [819, 308] on button "Lên hàng" at bounding box center [834, 310] width 91 height 26
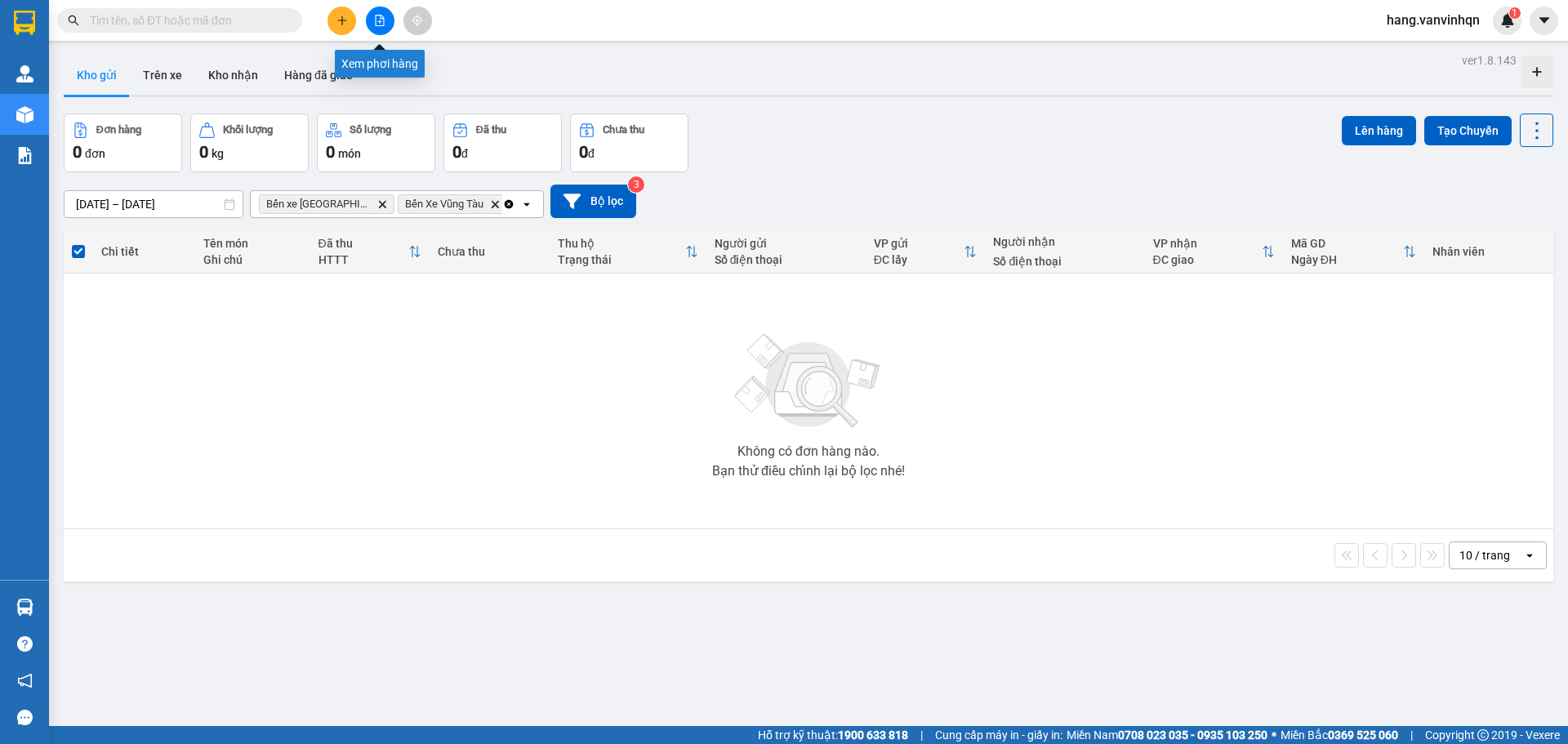
click at [376, 29] on button at bounding box center [380, 20] width 29 height 29
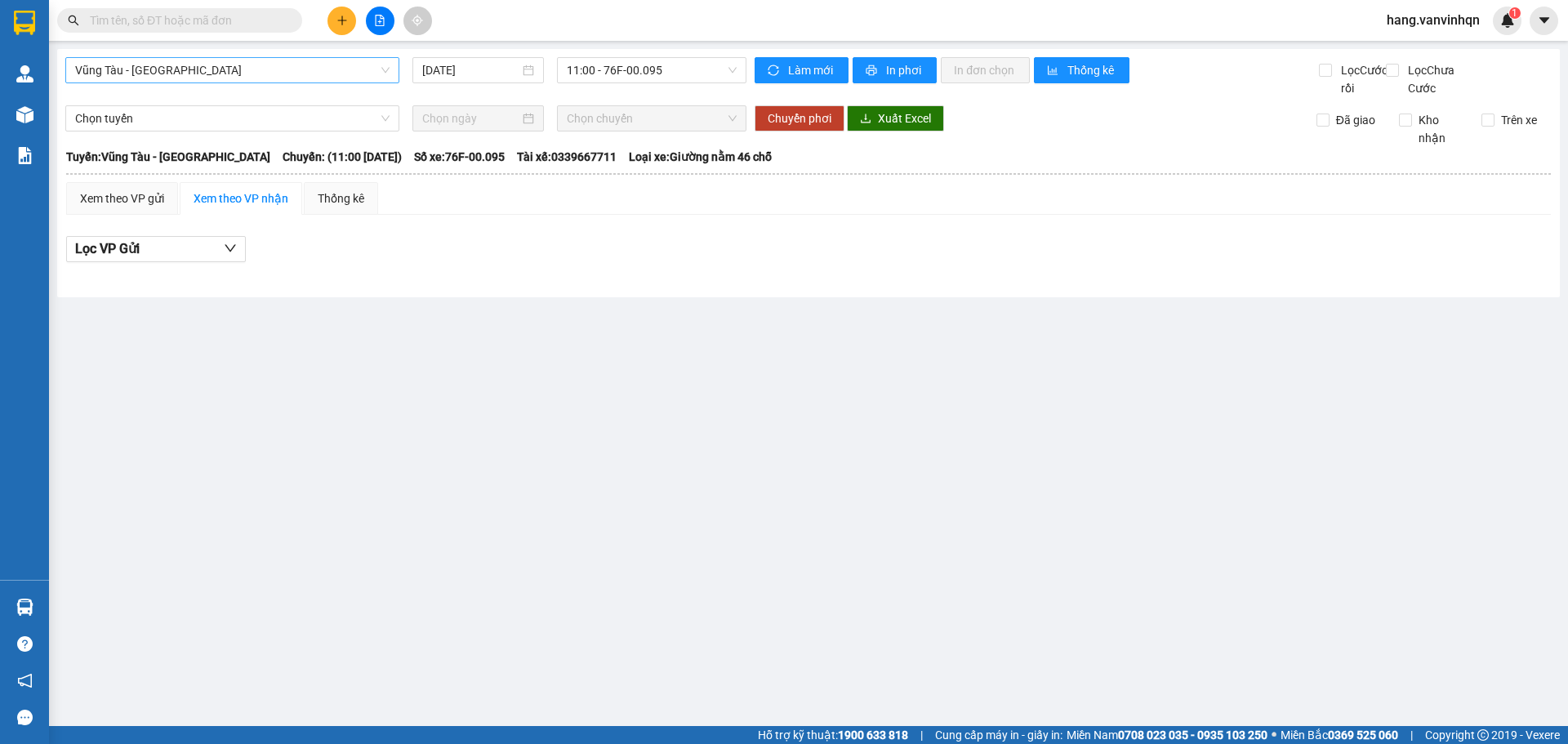
click at [201, 75] on span "Vũng Tàu - Quảng Ngãi" at bounding box center [232, 70] width 314 height 25
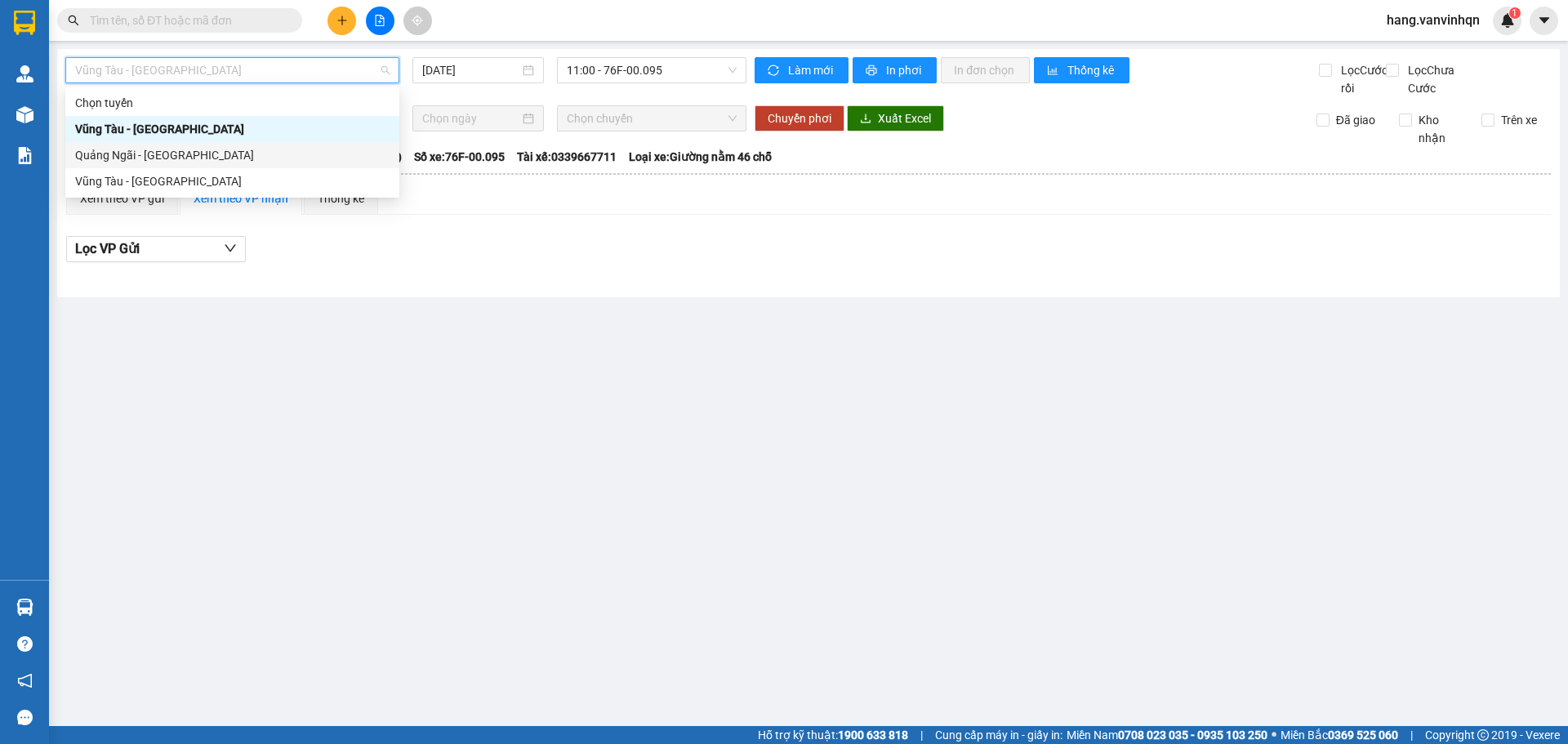
click at [181, 152] on div "Quảng Ngãi - Vũng Tàu" at bounding box center [232, 154] width 314 height 18
type input "13/09/2025"
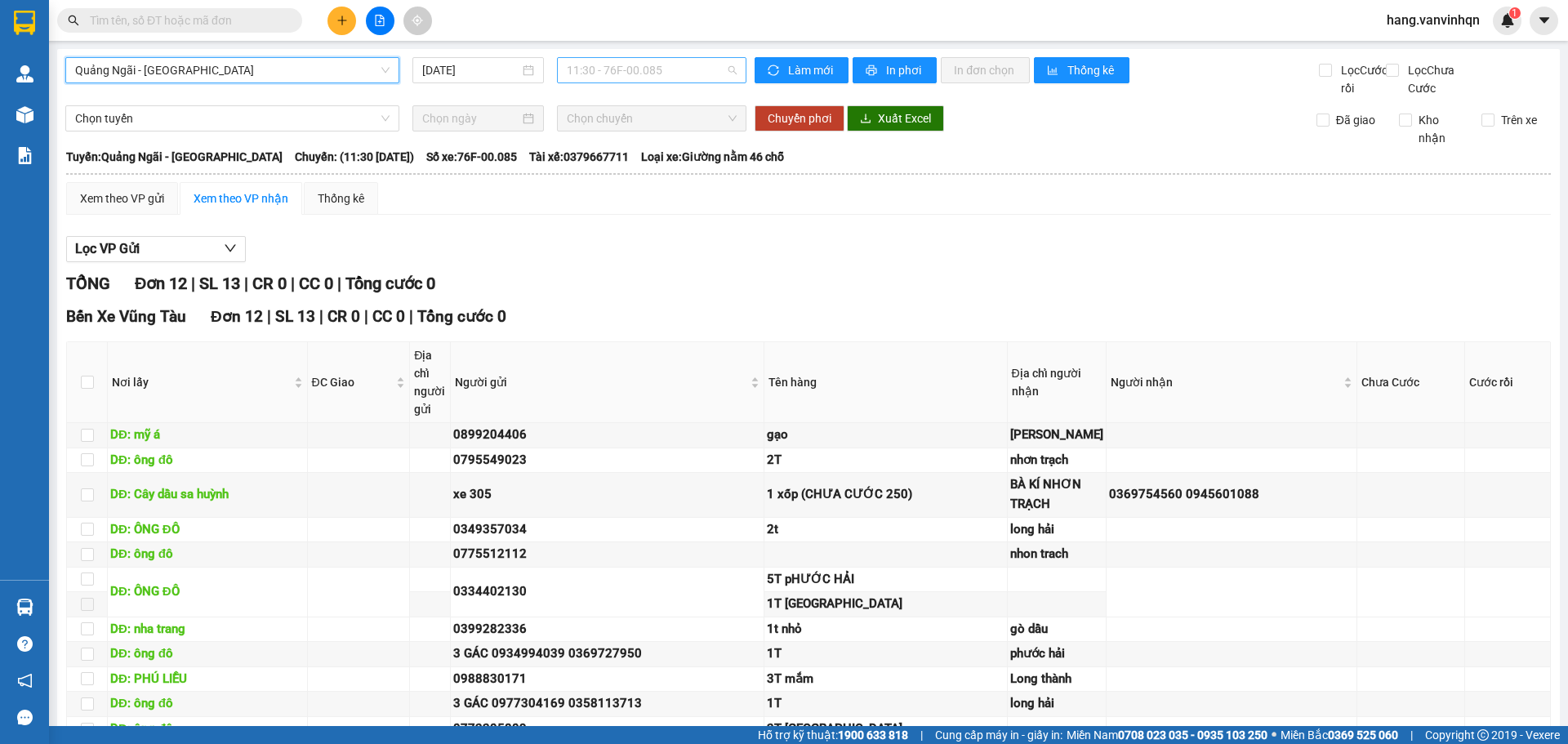
click at [687, 74] on span "11:30 - 76F-00.085" at bounding box center [651, 70] width 170 height 25
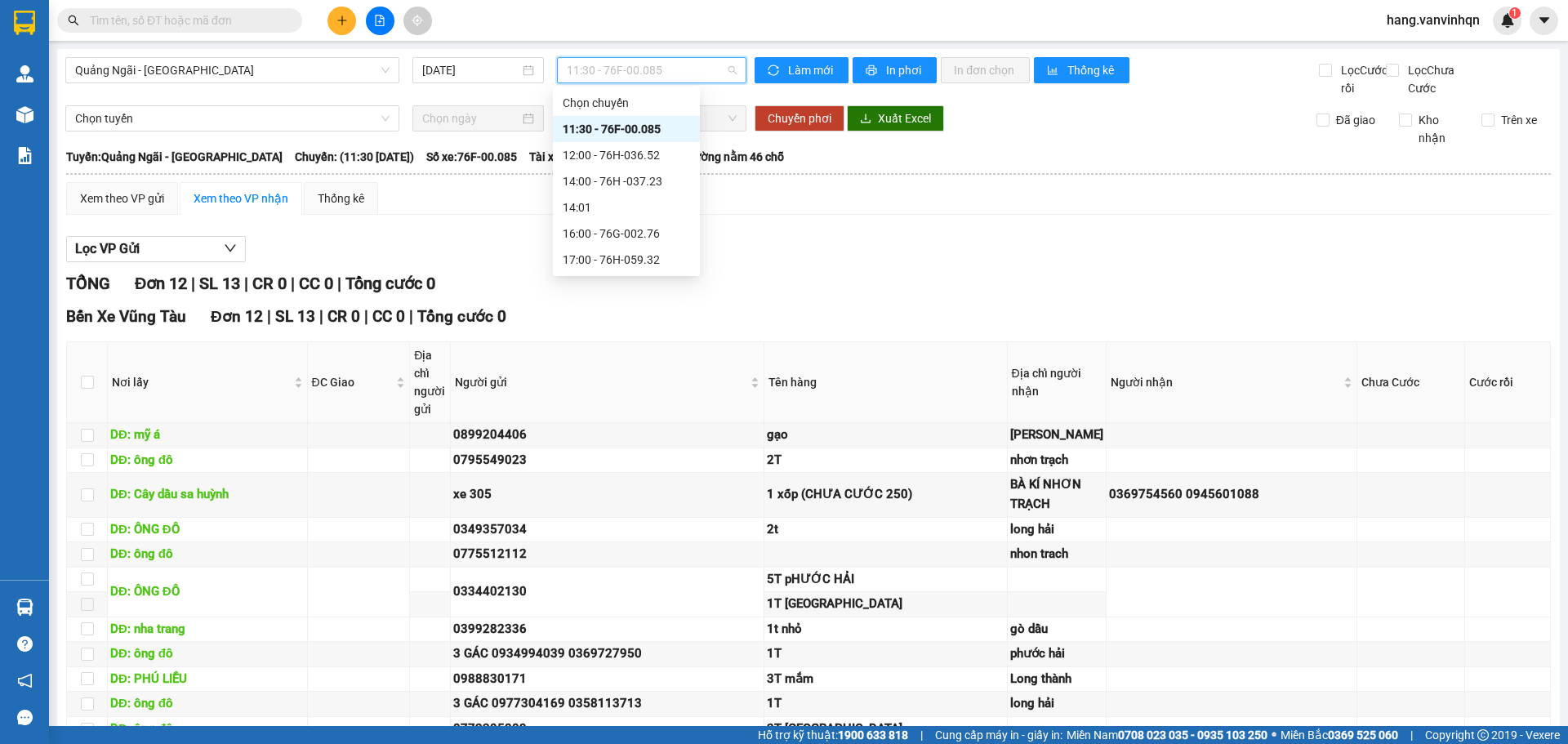
click at [651, 130] on div "11:30 - 76F-00.085" at bounding box center [626, 128] width 128 height 18
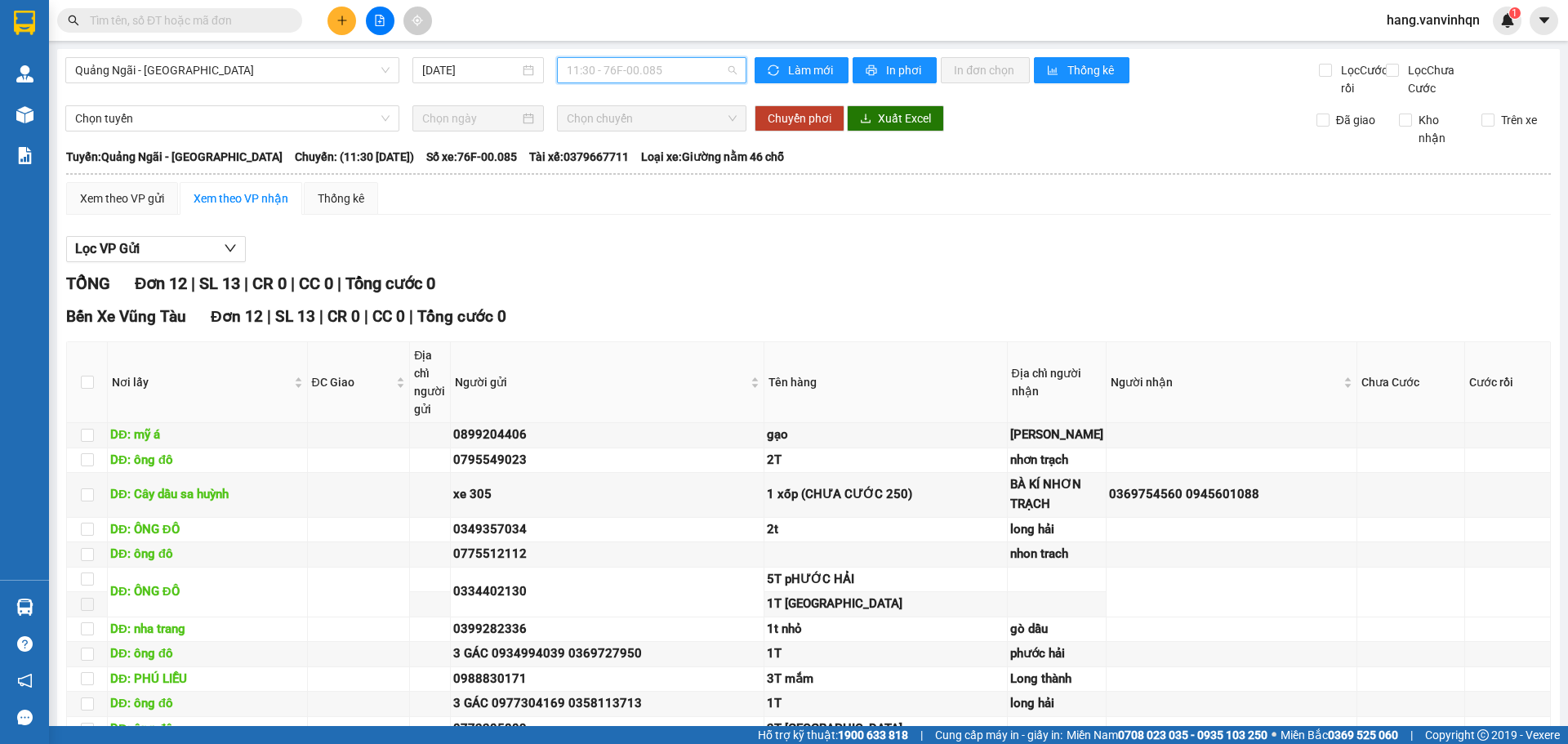
click at [684, 70] on span "11:30 - 76F-00.085" at bounding box center [651, 70] width 170 height 25
click at [165, 214] on div "Xem theo VP gửi" at bounding box center [122, 198] width 112 height 32
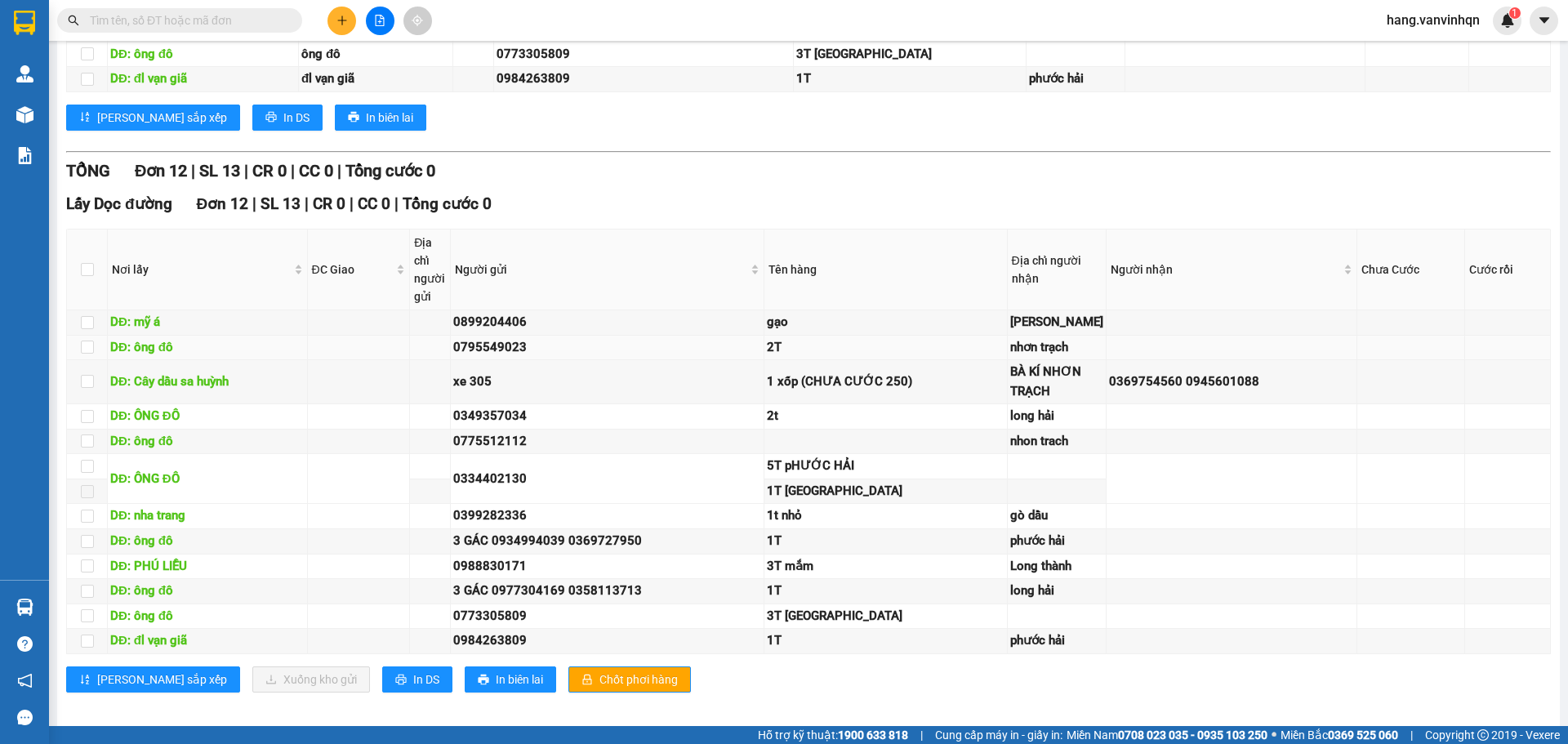
scroll to position [817, 0]
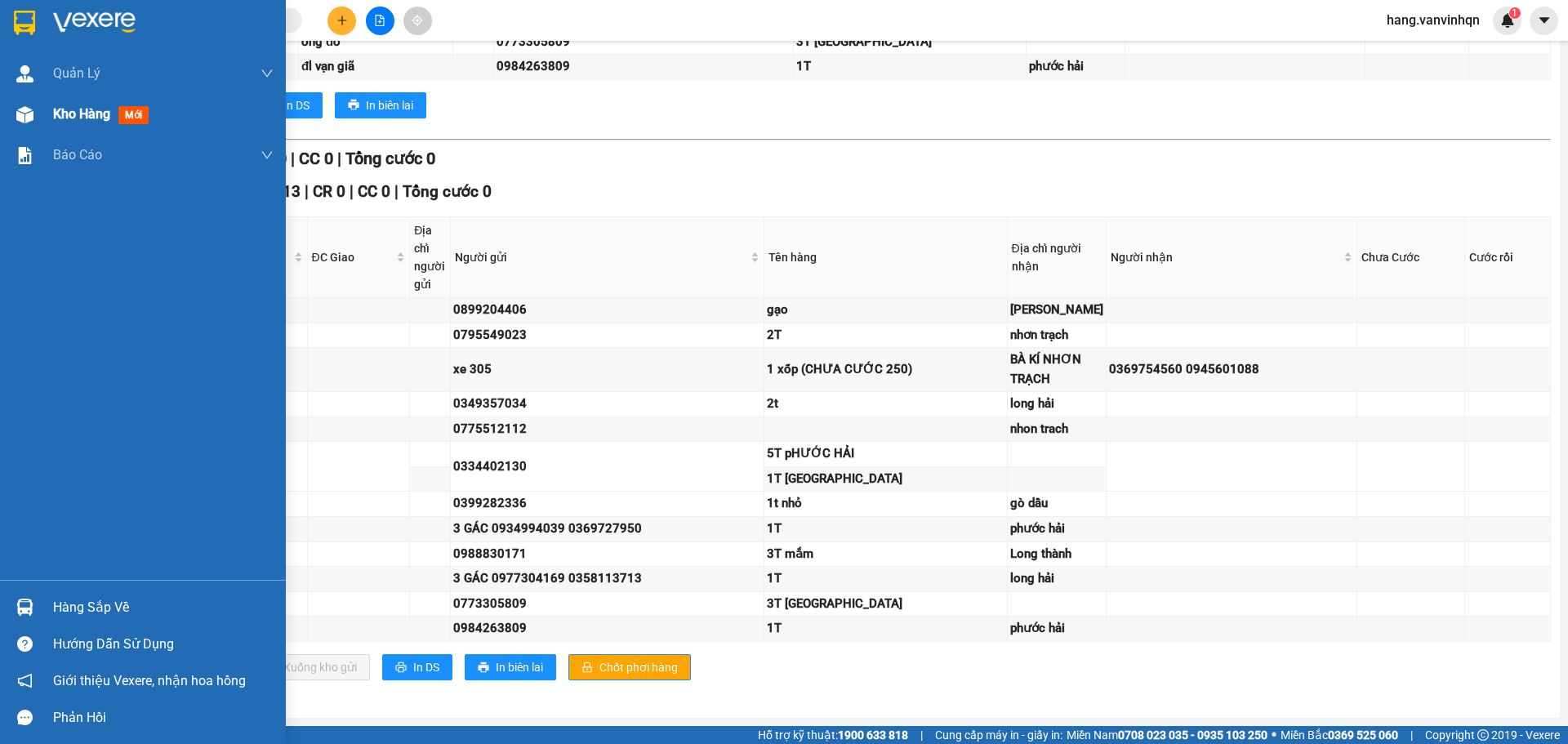
click at [32, 111] on img at bounding box center [25, 115] width 18 height 18
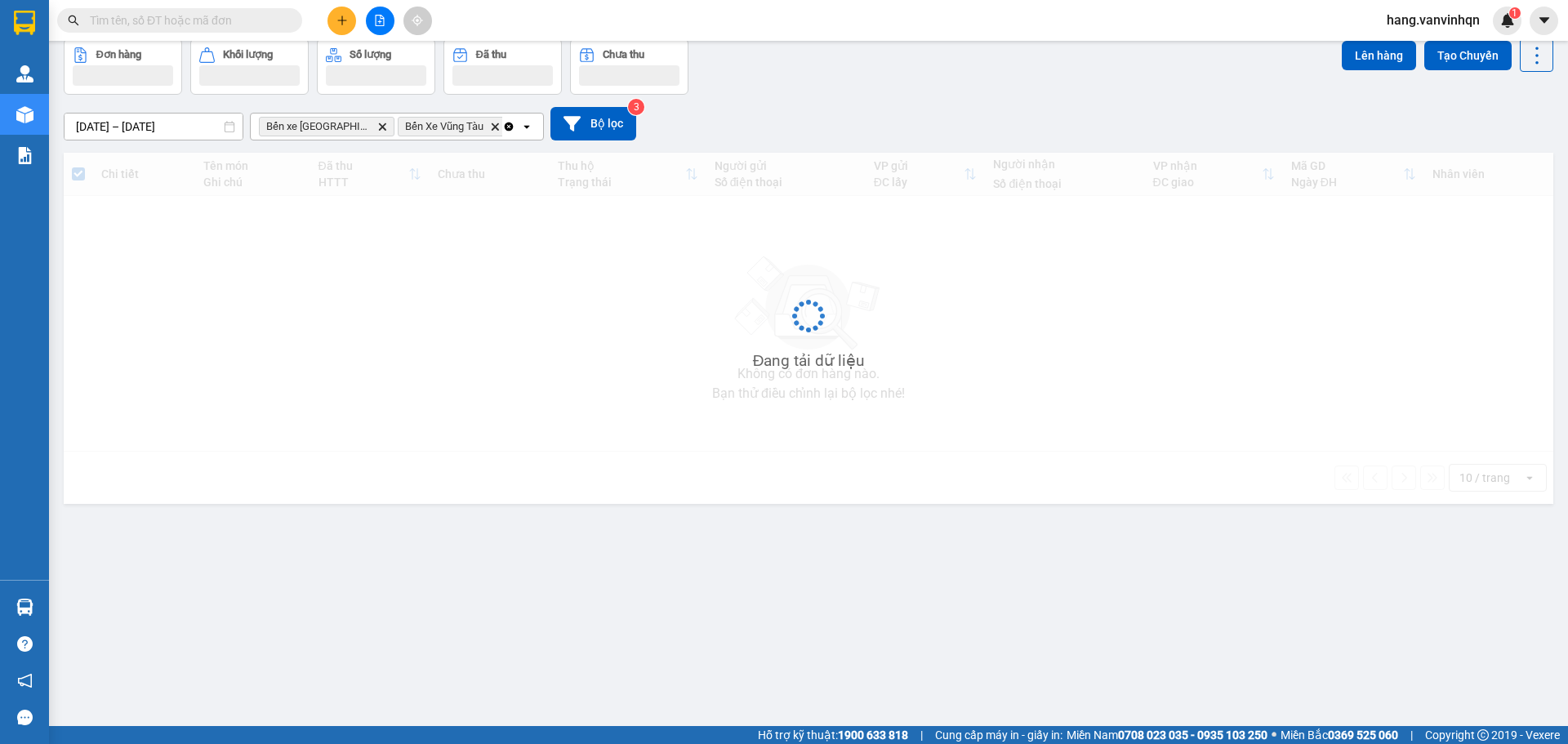
scroll to position [75, 0]
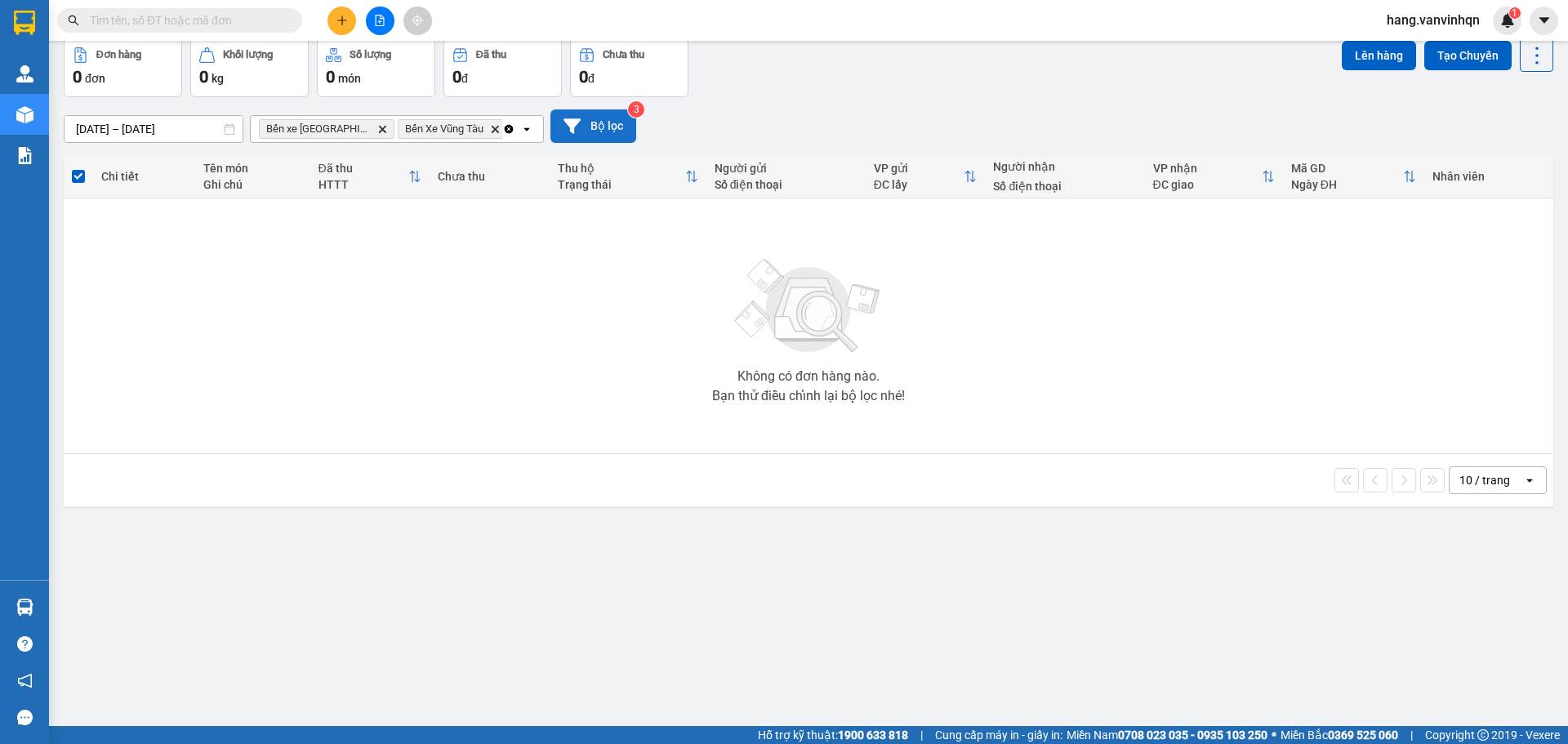
click at [579, 117] on icon at bounding box center [572, 126] width 18 height 18
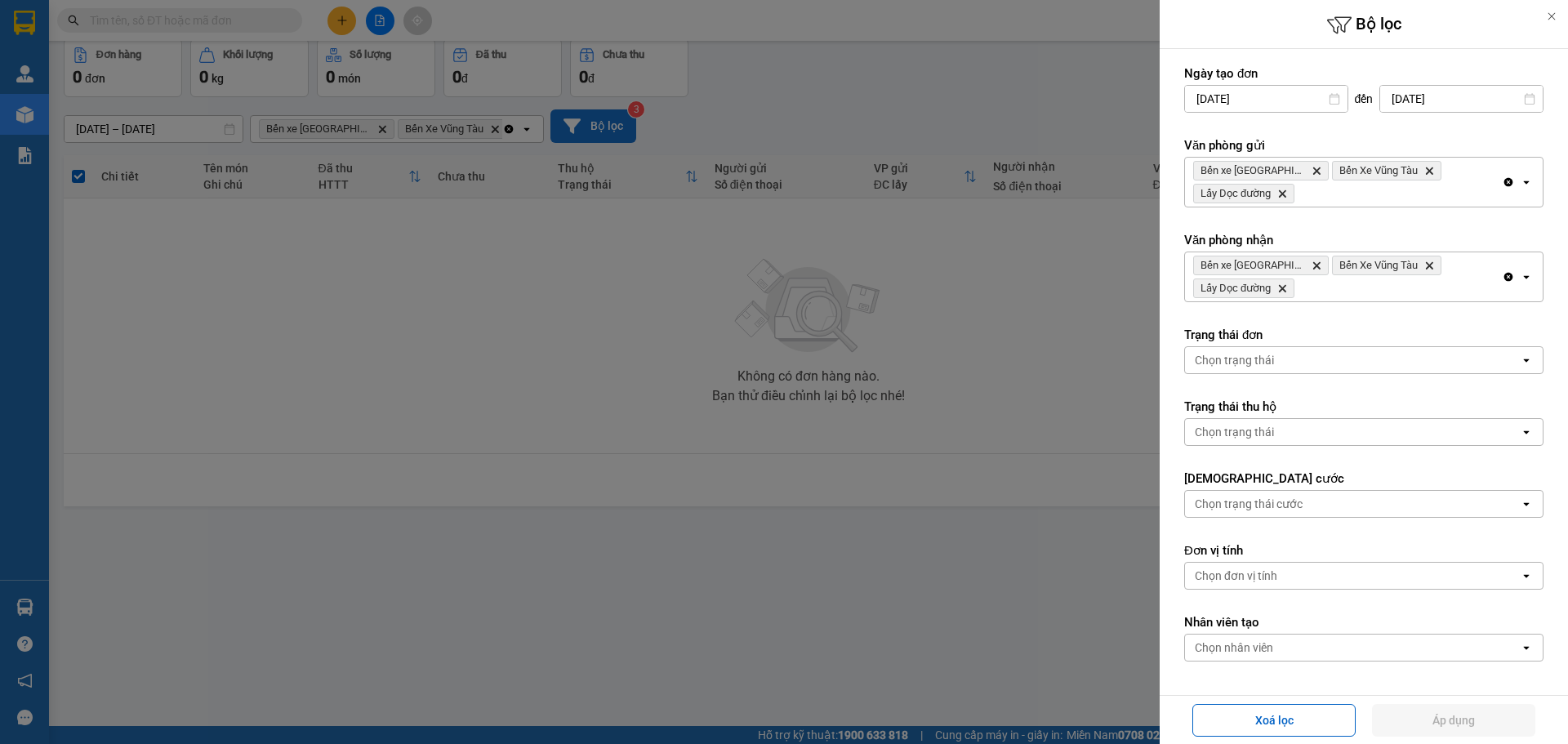
drag, startPoint x: 13, startPoint y: 116, endPoint x: 363, endPoint y: 2, distance: 368.1
click at [23, 109] on div at bounding box center [784, 372] width 1568 height 744
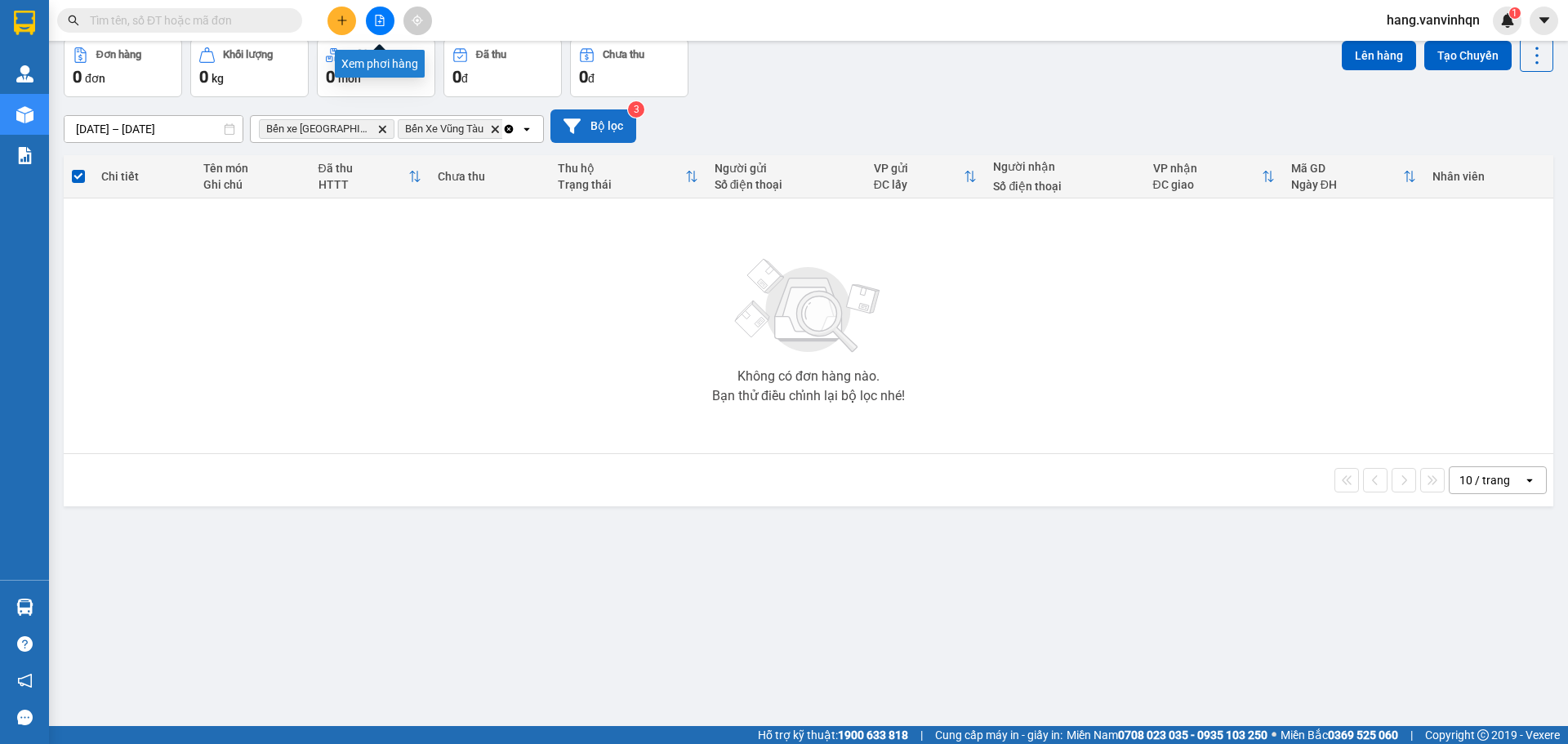
click at [388, 25] on button at bounding box center [380, 20] width 29 height 29
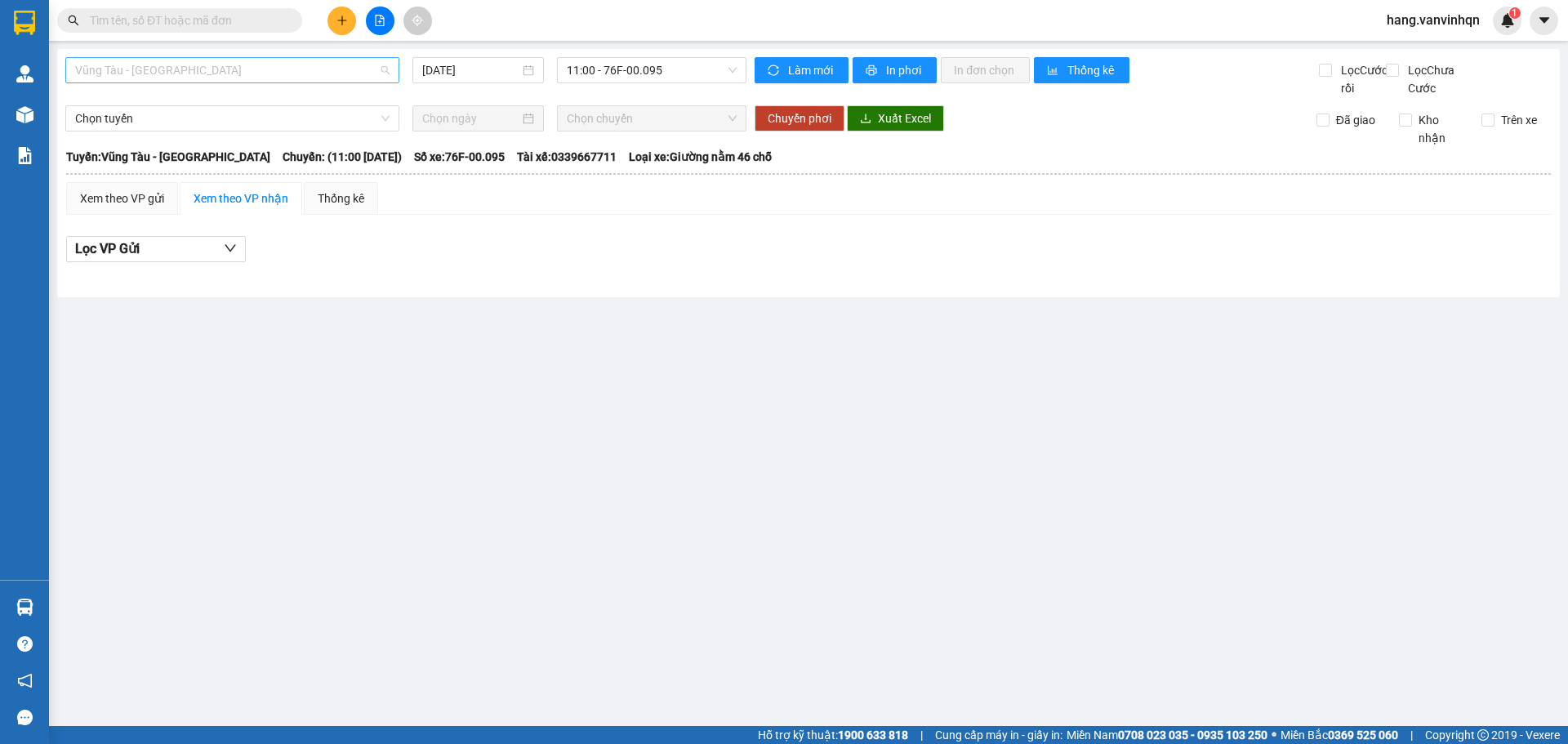
click at [290, 78] on span "Vũng Tàu - Quảng Ngãi" at bounding box center [232, 70] width 314 height 25
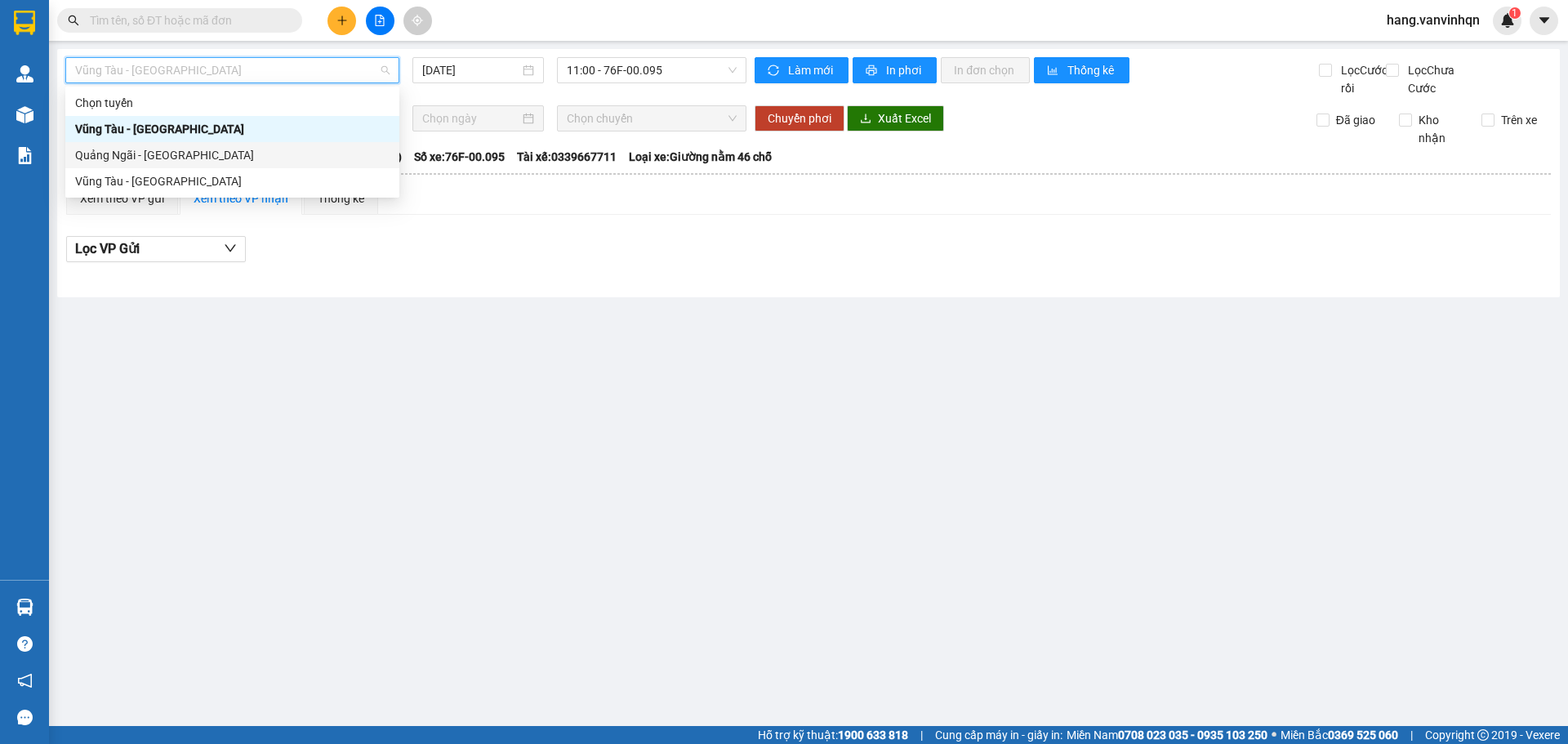
drag, startPoint x: 137, startPoint y: 157, endPoint x: 173, endPoint y: 144, distance: 38.3
click at [144, 152] on div "Quảng Ngãi - Vũng Tàu" at bounding box center [232, 154] width 314 height 18
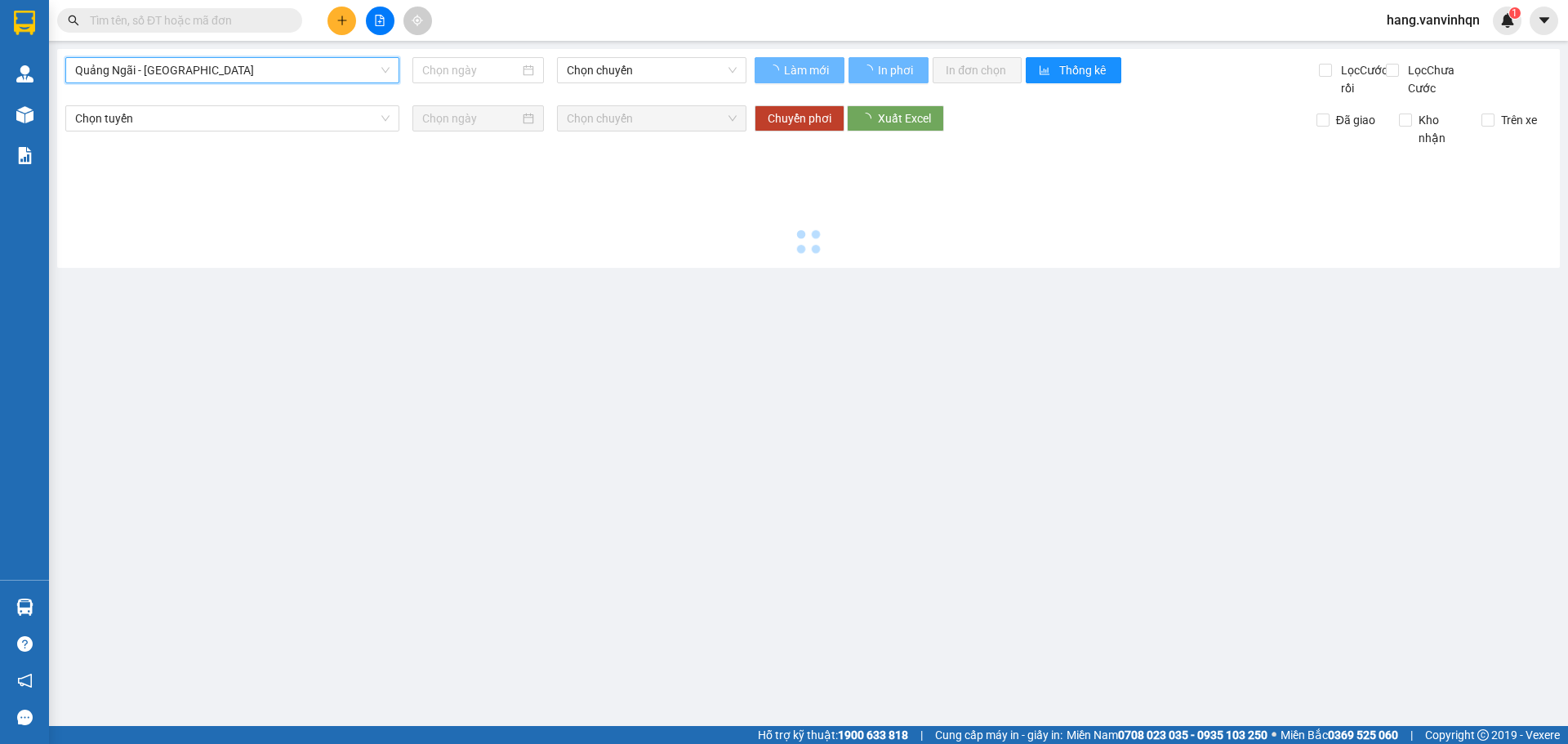
type input "13/09/2025"
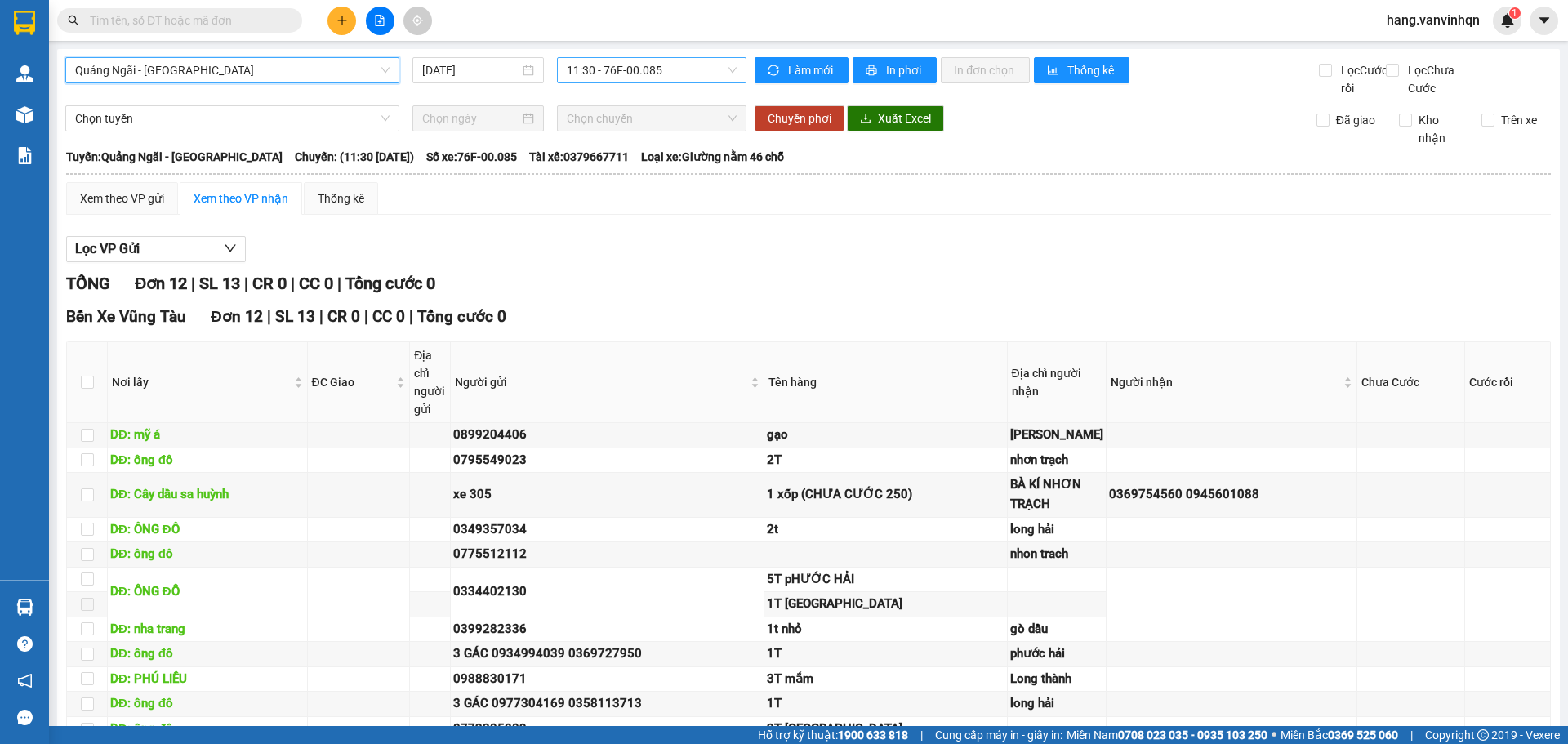
click at [689, 79] on span "11:30 - 76F-00.085" at bounding box center [651, 70] width 170 height 25
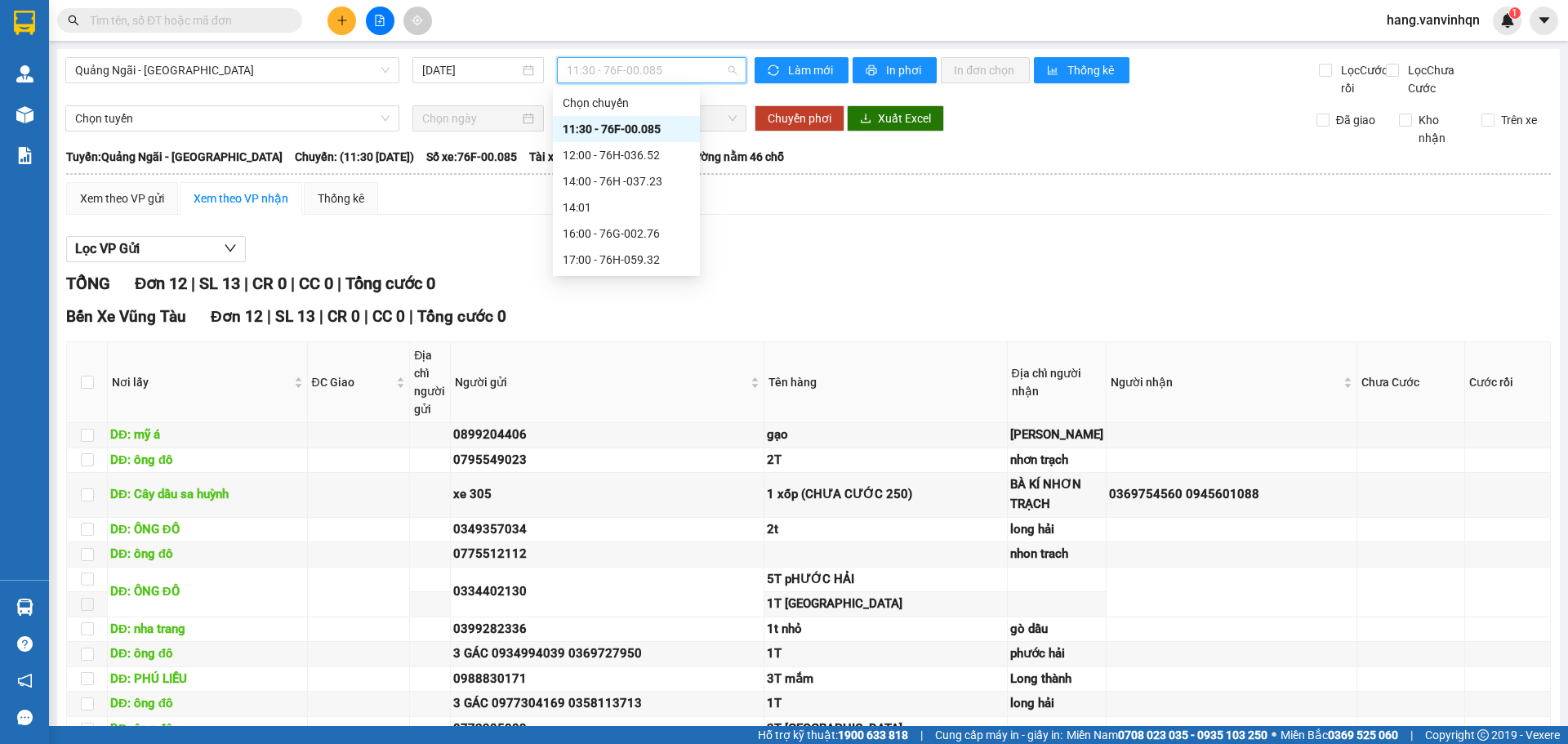
click at [647, 123] on div "11:30 - 76F-00.085" at bounding box center [626, 128] width 128 height 18
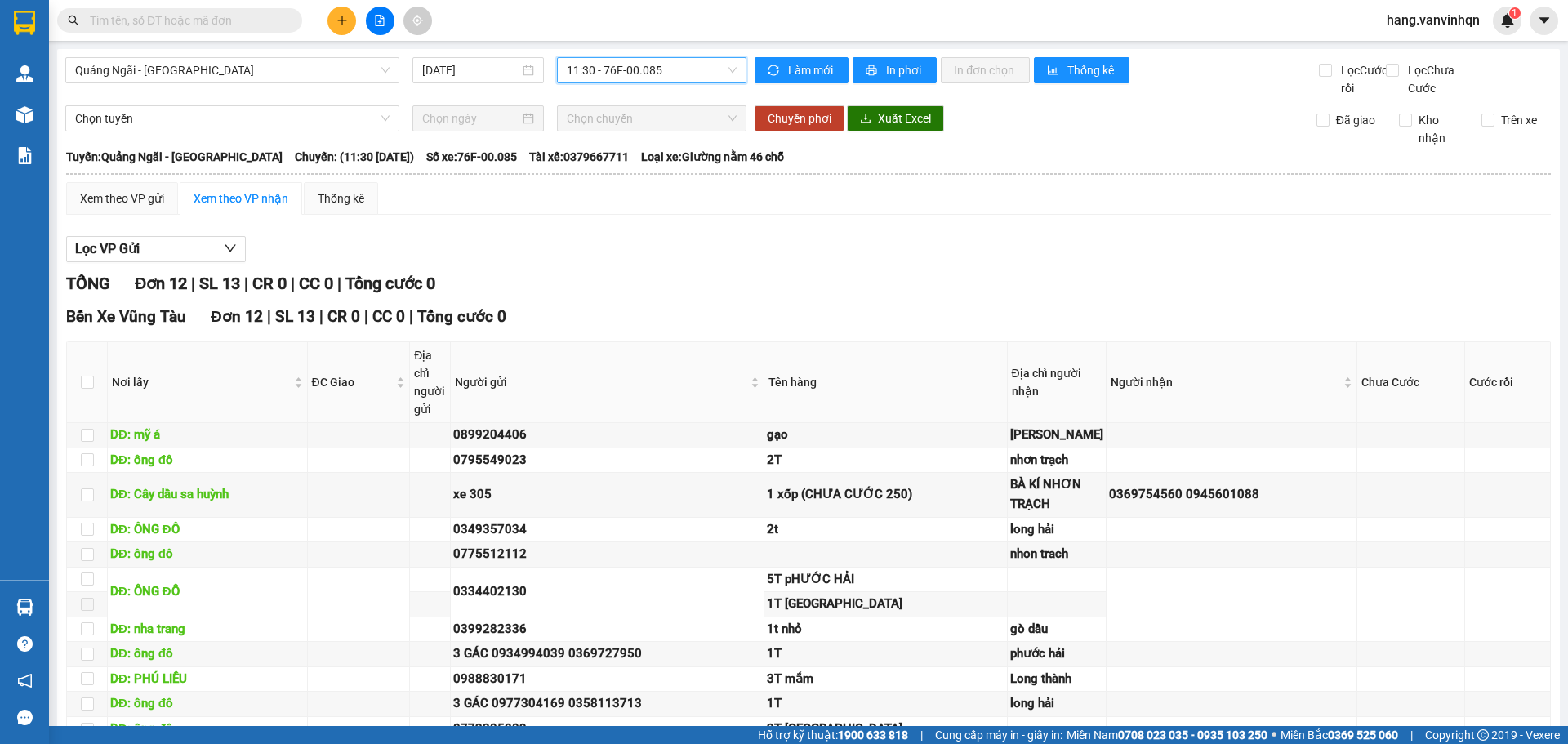
click at [671, 79] on span "11:30 - 76F-00.085" at bounding box center [651, 70] width 170 height 25
drag, startPoint x: 678, startPoint y: 69, endPoint x: 654, endPoint y: 90, distance: 31.9
click at [678, 69] on span "11:30 - 76F-00.085" at bounding box center [651, 70] width 170 height 25
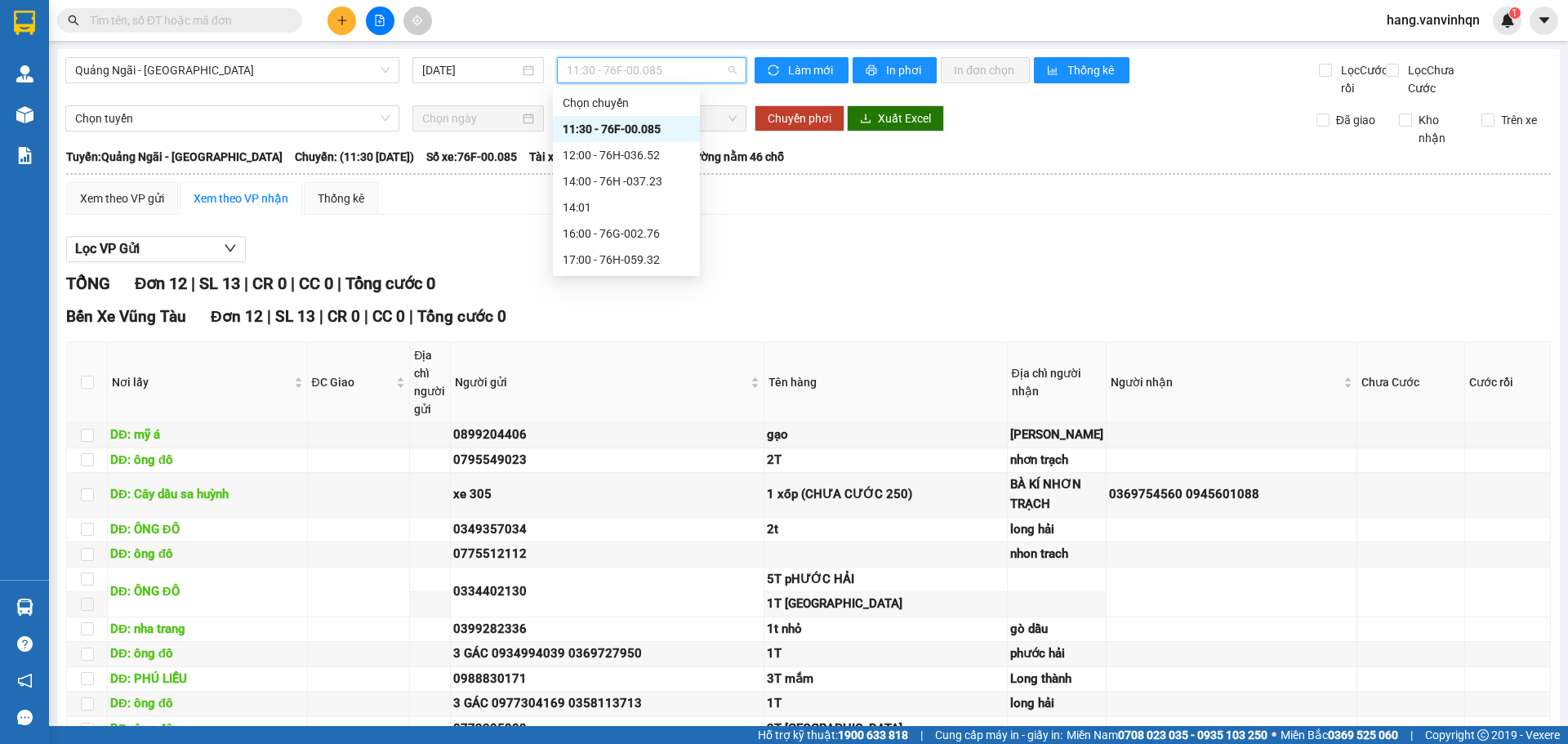
click at [644, 126] on div "11:30 - 76F-00.085" at bounding box center [626, 128] width 128 height 18
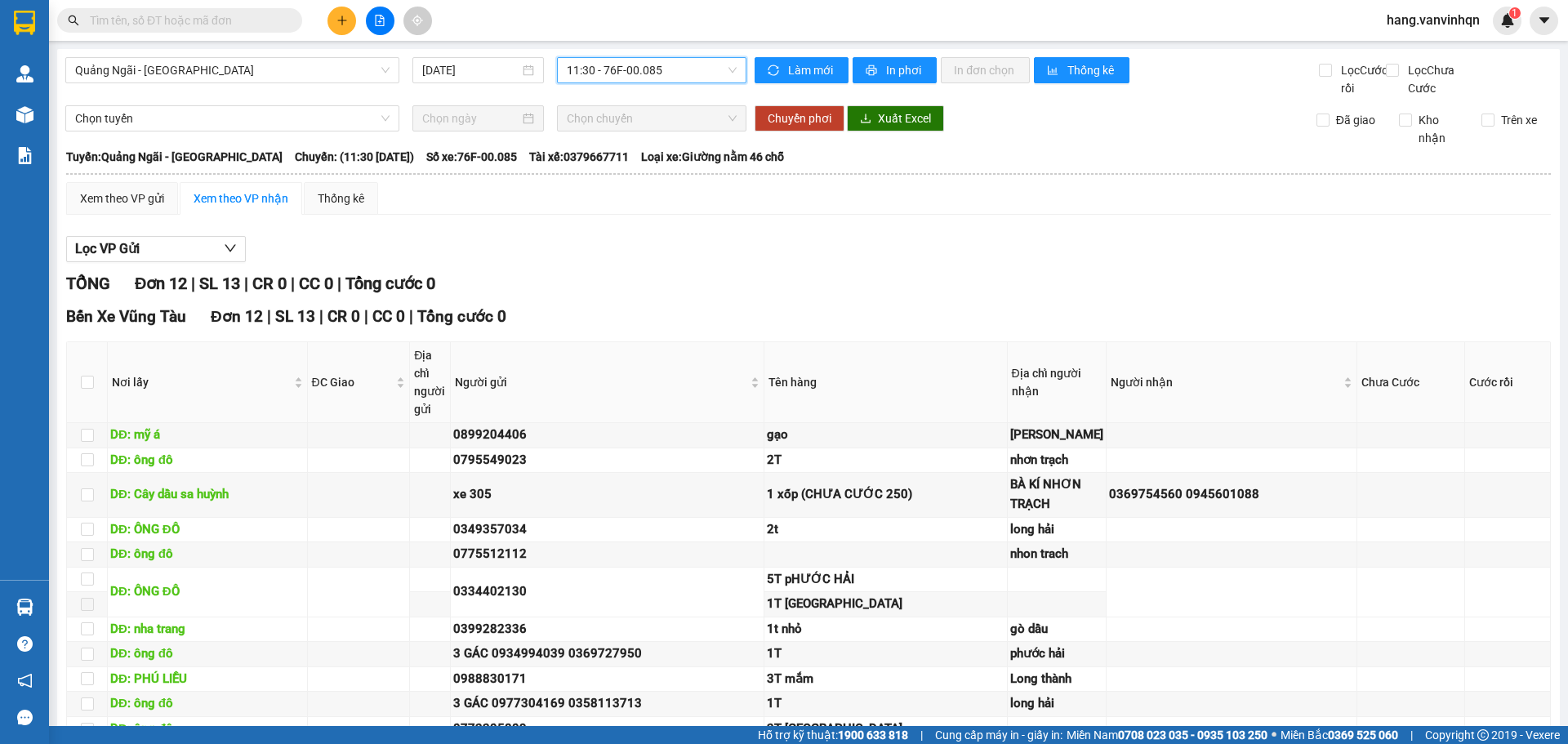
click at [672, 69] on span "11:30 - 76F-00.085" at bounding box center [651, 70] width 170 height 25
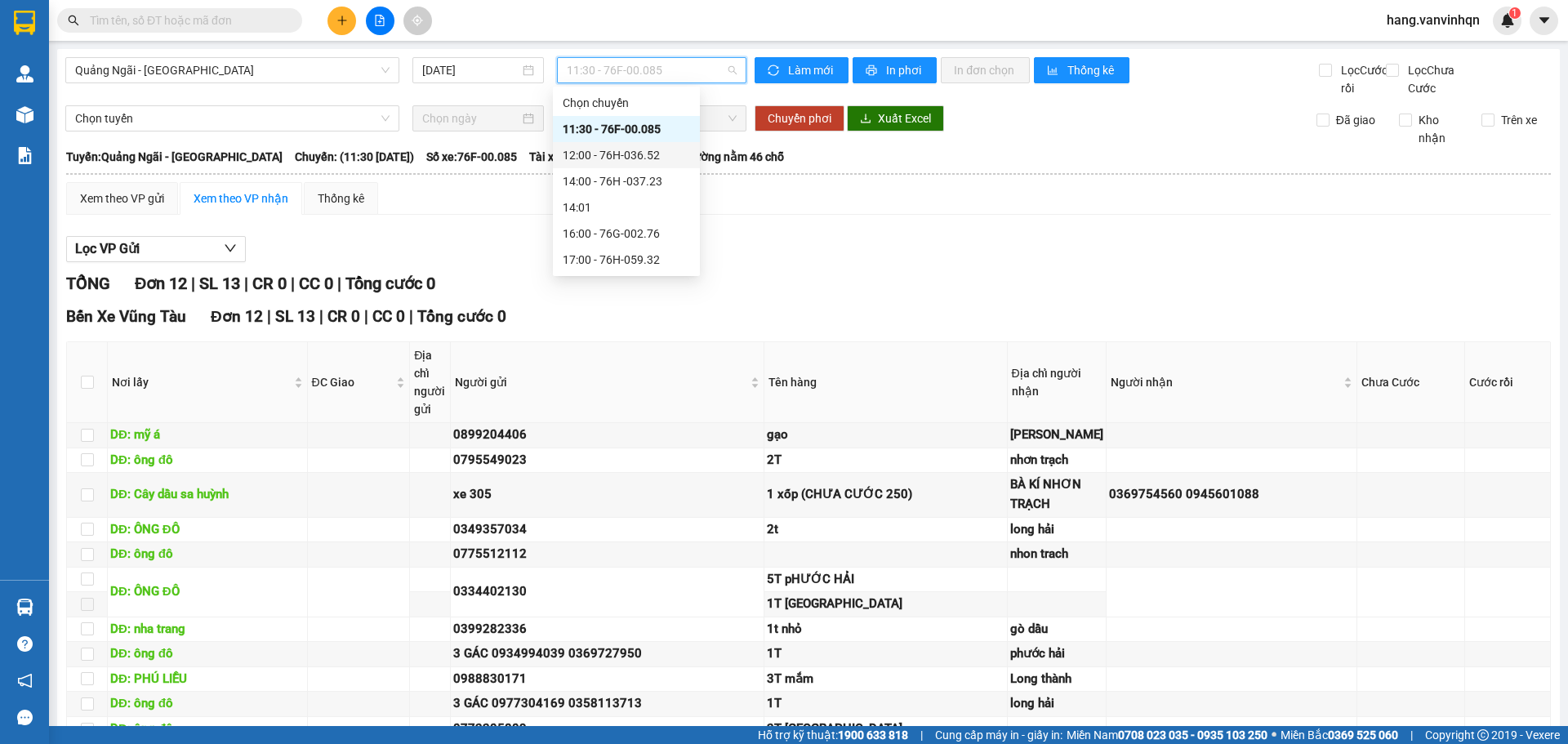
drag, startPoint x: 647, startPoint y: 152, endPoint x: 692, endPoint y: 148, distance: 45.2
click at [647, 153] on div "12:00 - 76H-036.52" at bounding box center [626, 154] width 128 height 18
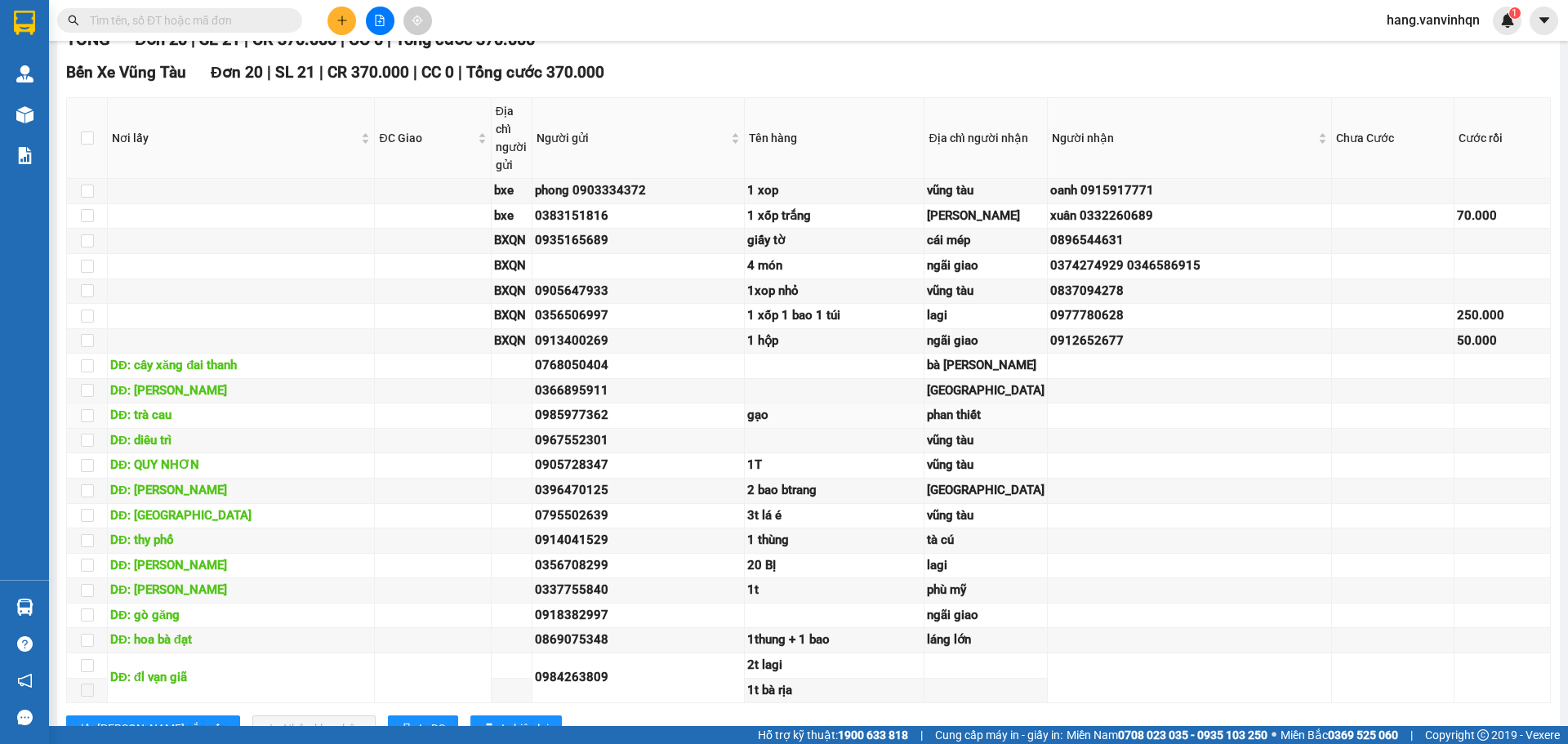
scroll to position [204, 0]
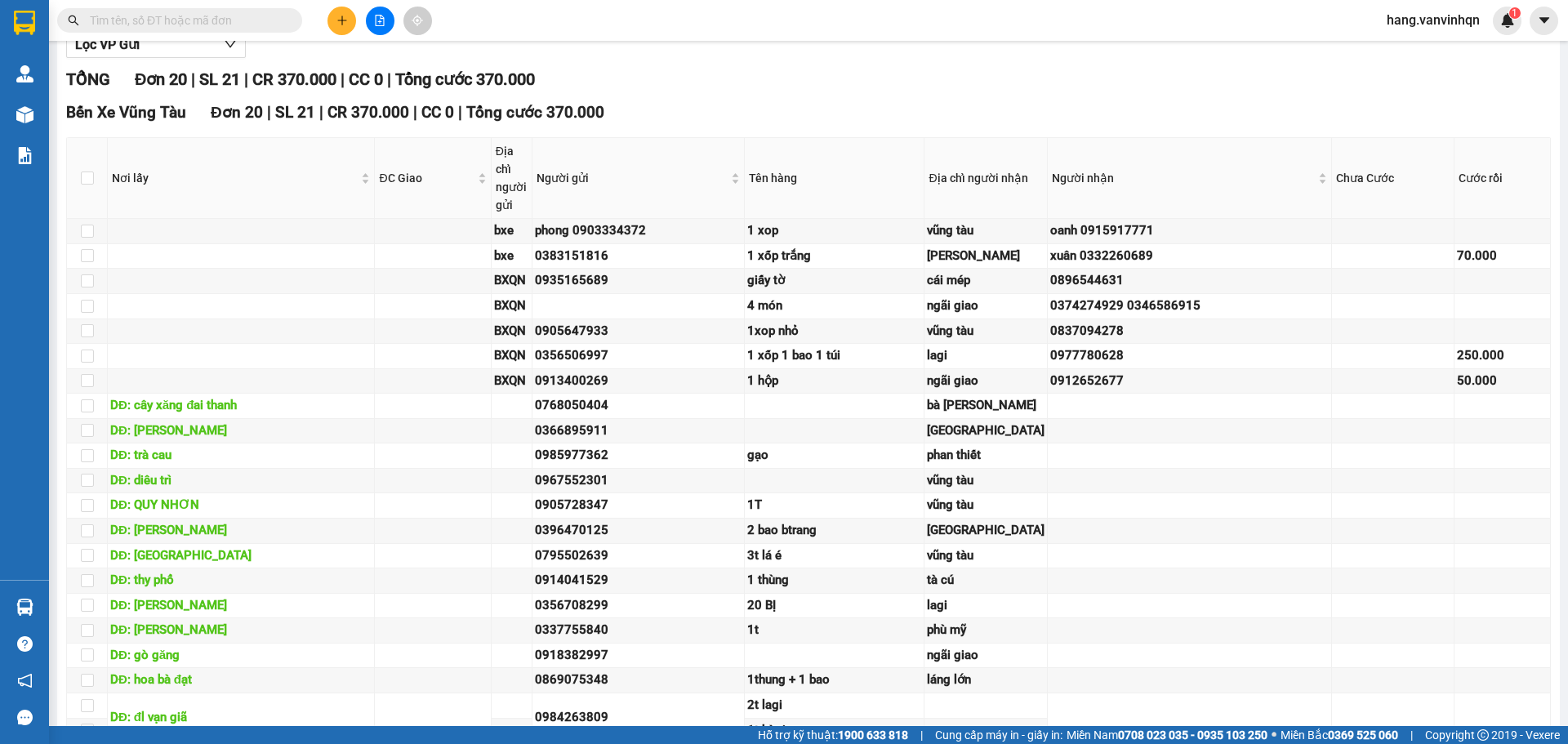
click at [341, 18] on icon "plus" at bounding box center [342, 20] width 11 height 11
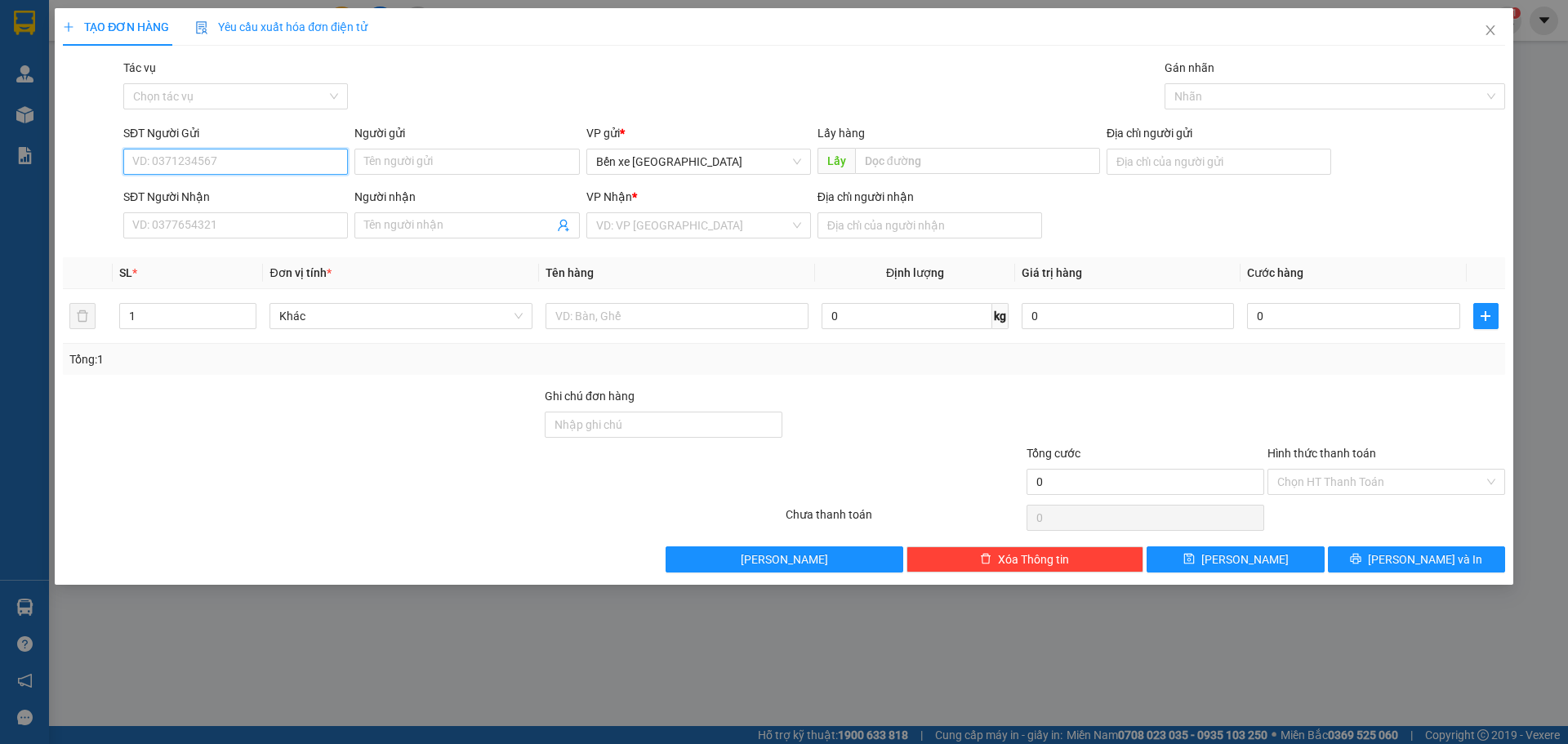
drag, startPoint x: 267, startPoint y: 162, endPoint x: 292, endPoint y: 119, distance: 49.7
click at [277, 147] on div "SĐT Người Gửi VD: 0371234567" at bounding box center [235, 152] width 225 height 57
drag, startPoint x: 667, startPoint y: 213, endPoint x: 675, endPoint y: 225, distance: 14.4
click at [675, 225] on div "VD: VP Sài Gòn" at bounding box center [699, 226] width 225 height 26
type input "0339968810"
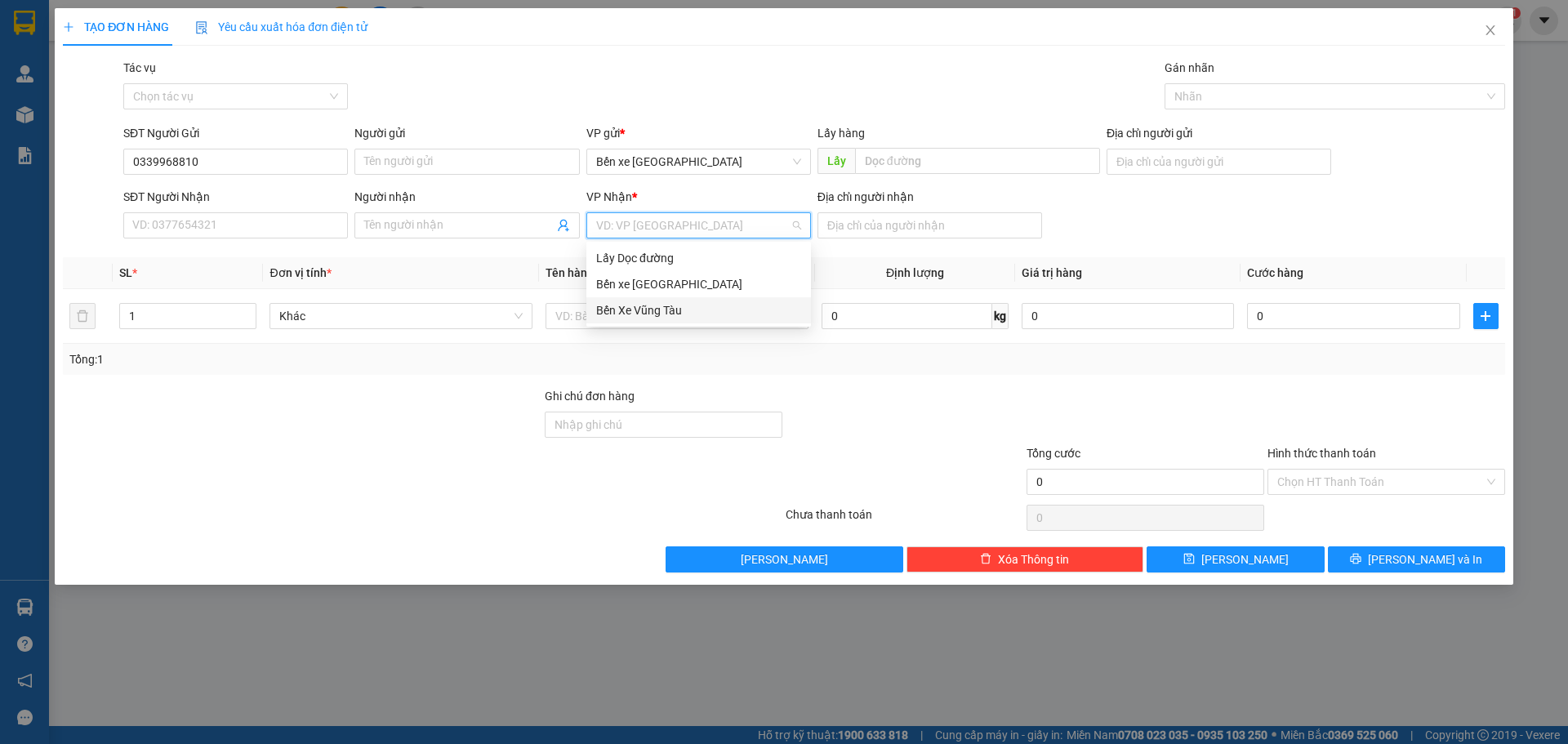
drag, startPoint x: 641, startPoint y: 314, endPoint x: 694, endPoint y: 176, distance: 147.8
click at [643, 312] on div "Bến Xe Vũng Tàu" at bounding box center [699, 310] width 205 height 18
click at [711, 157] on span "Bến xe [PERSON_NAME][GEOGRAPHIC_DATA][PERSON_NAME]" at bounding box center [699, 162] width 205 height 25
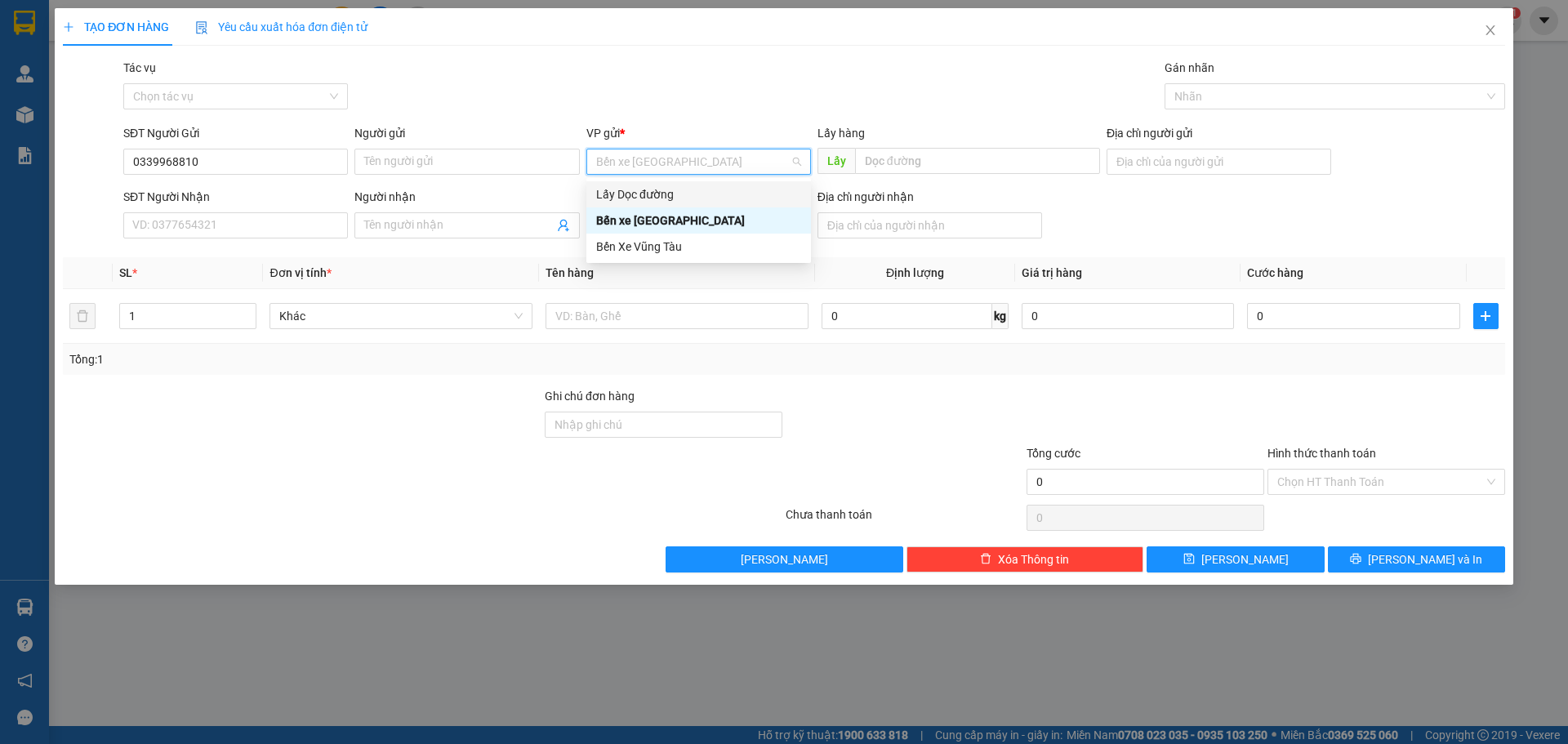
drag, startPoint x: 638, startPoint y: 201, endPoint x: 843, endPoint y: 186, distance: 205.5
click at [643, 201] on div "Lấy Dọc đường" at bounding box center [699, 194] width 205 height 18
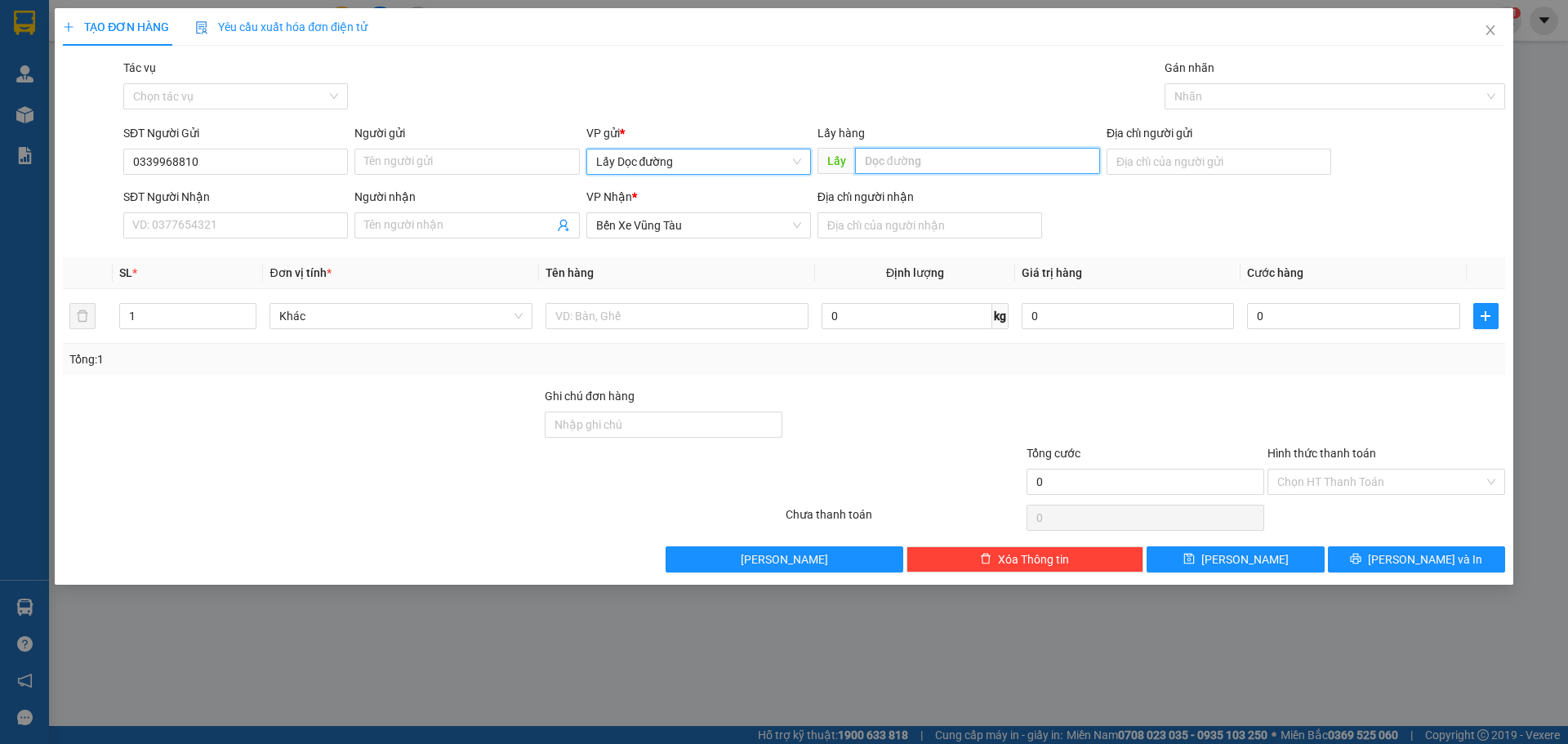
click at [906, 168] on input "text" at bounding box center [977, 161] width 245 height 26
type input "bình đinh"
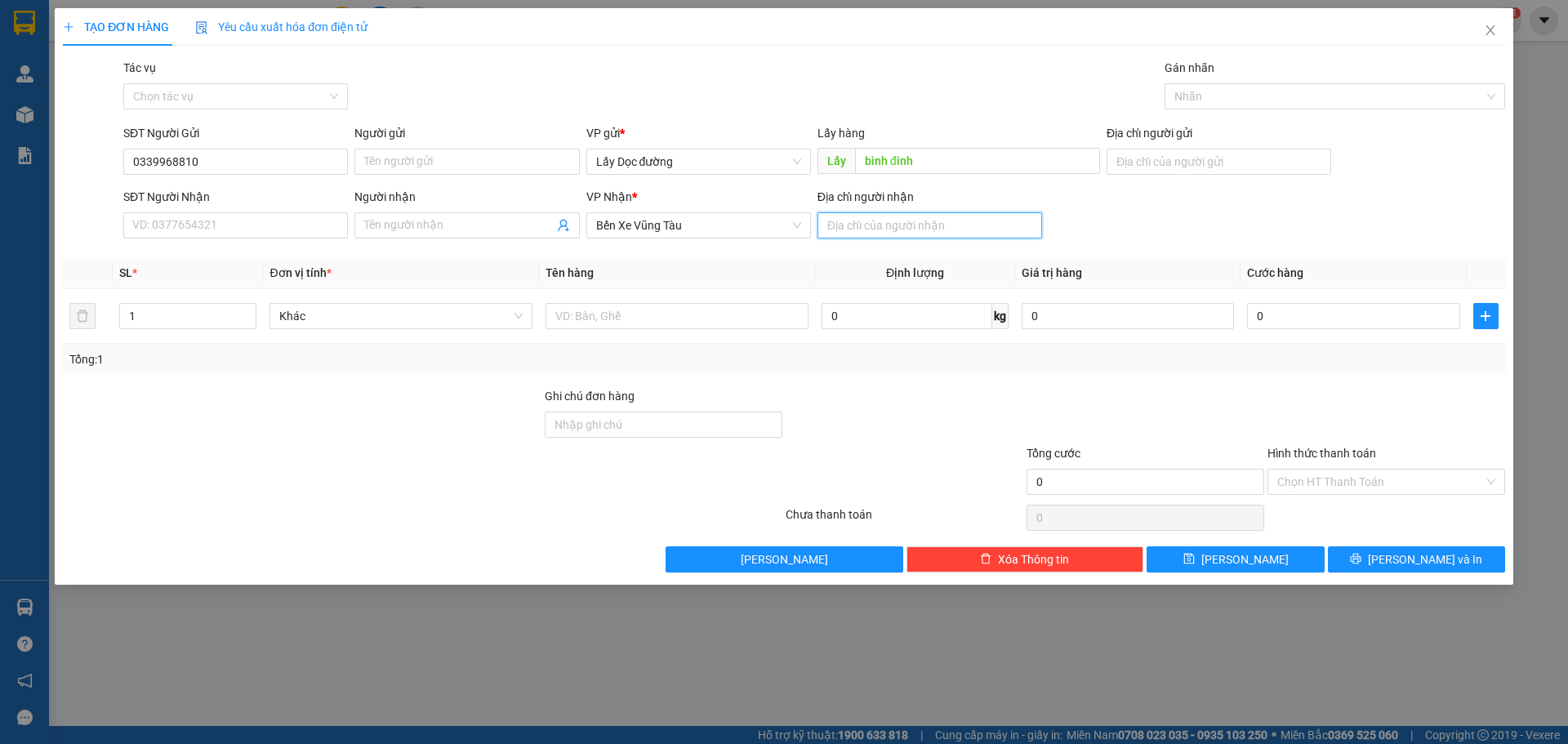
click at [940, 231] on input "Địa chỉ người nhận" at bounding box center [930, 226] width 225 height 26
type input "bà ria"
click at [1205, 555] on button "Lưu" at bounding box center [1235, 559] width 177 height 26
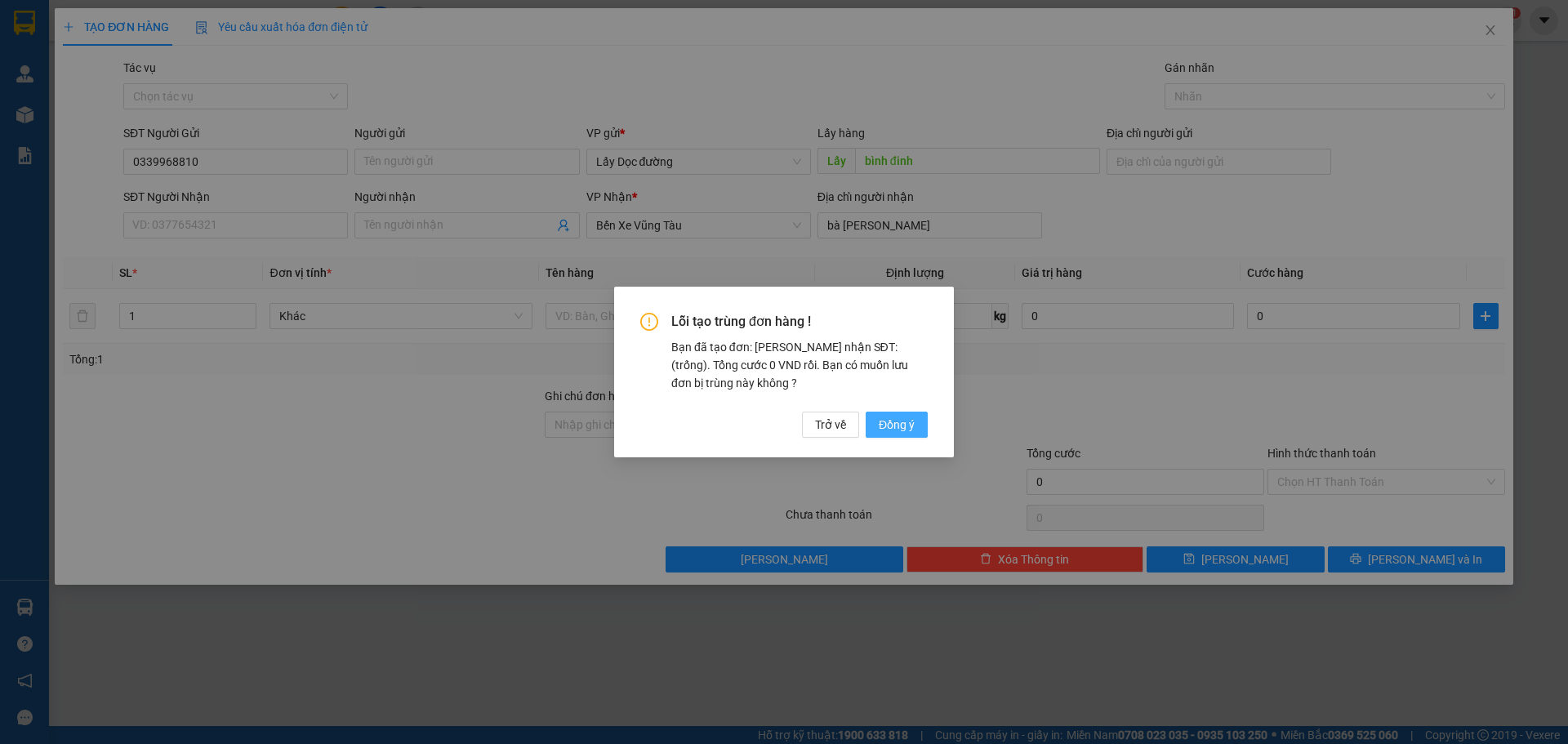
click at [910, 431] on span "Đồng ý" at bounding box center [896, 424] width 36 height 18
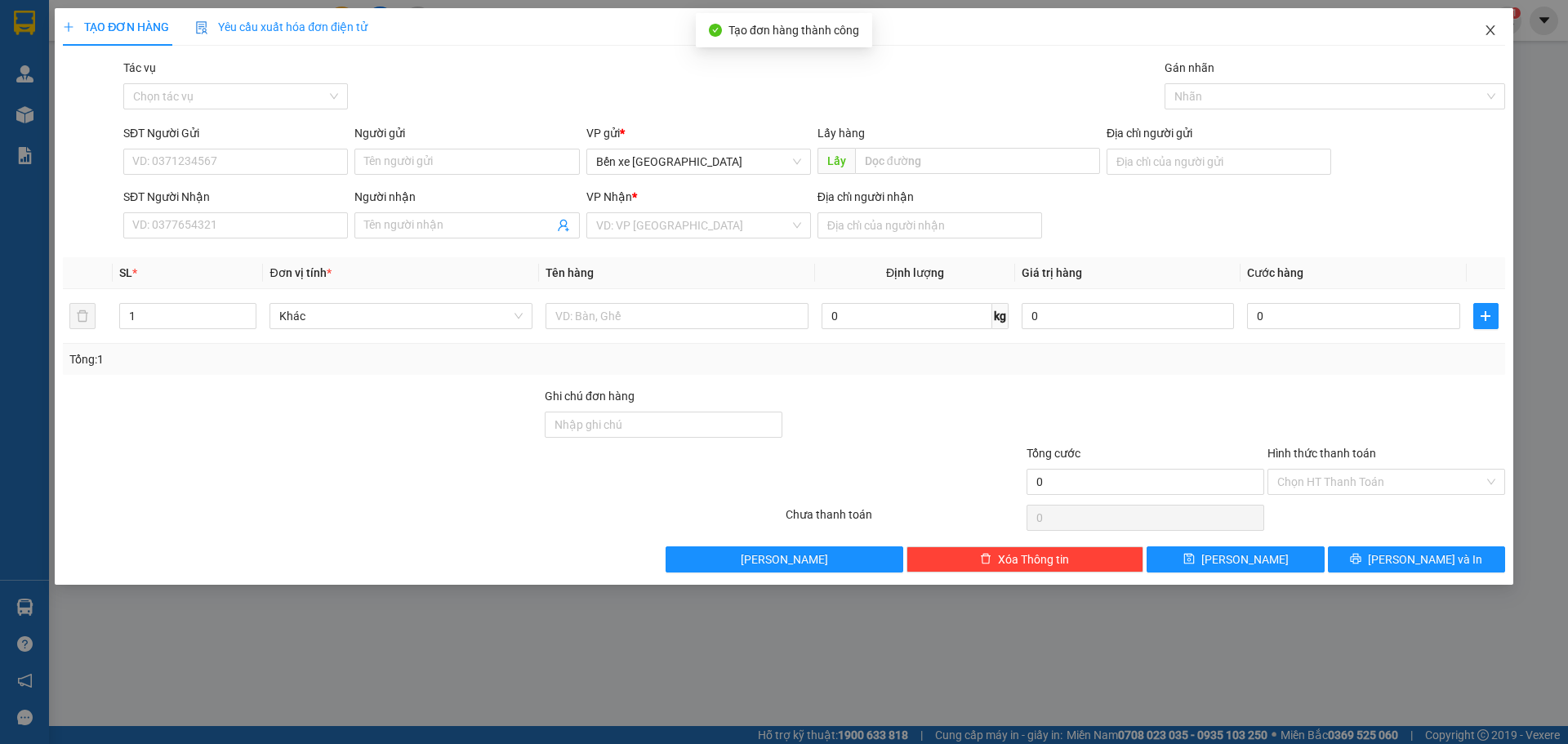
click at [1494, 35] on icon "close" at bounding box center [1490, 30] width 13 height 13
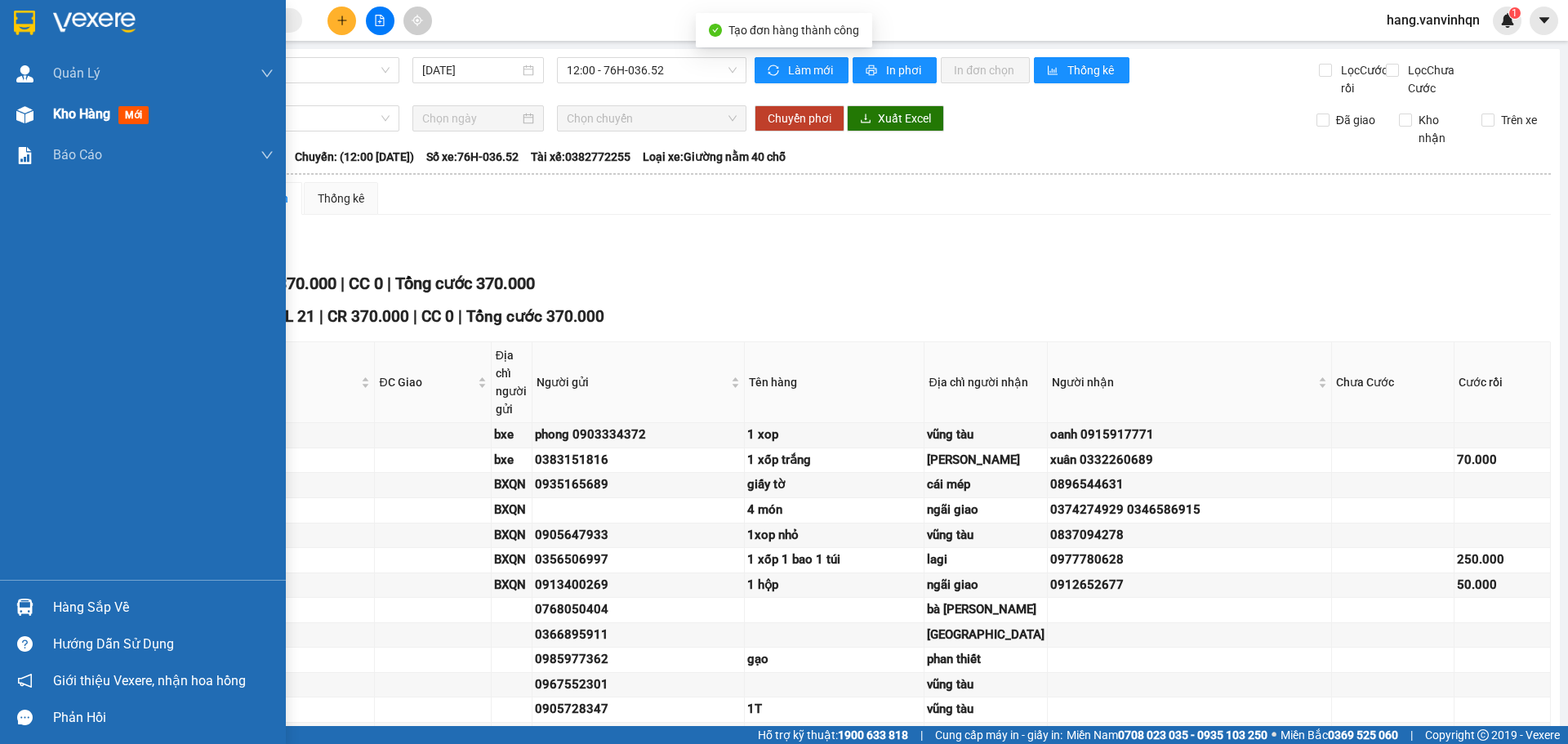
drag, startPoint x: 60, startPoint y: 114, endPoint x: 74, endPoint y: 113, distance: 14.0
click at [74, 113] on span "Kho hàng" at bounding box center [81, 114] width 57 height 16
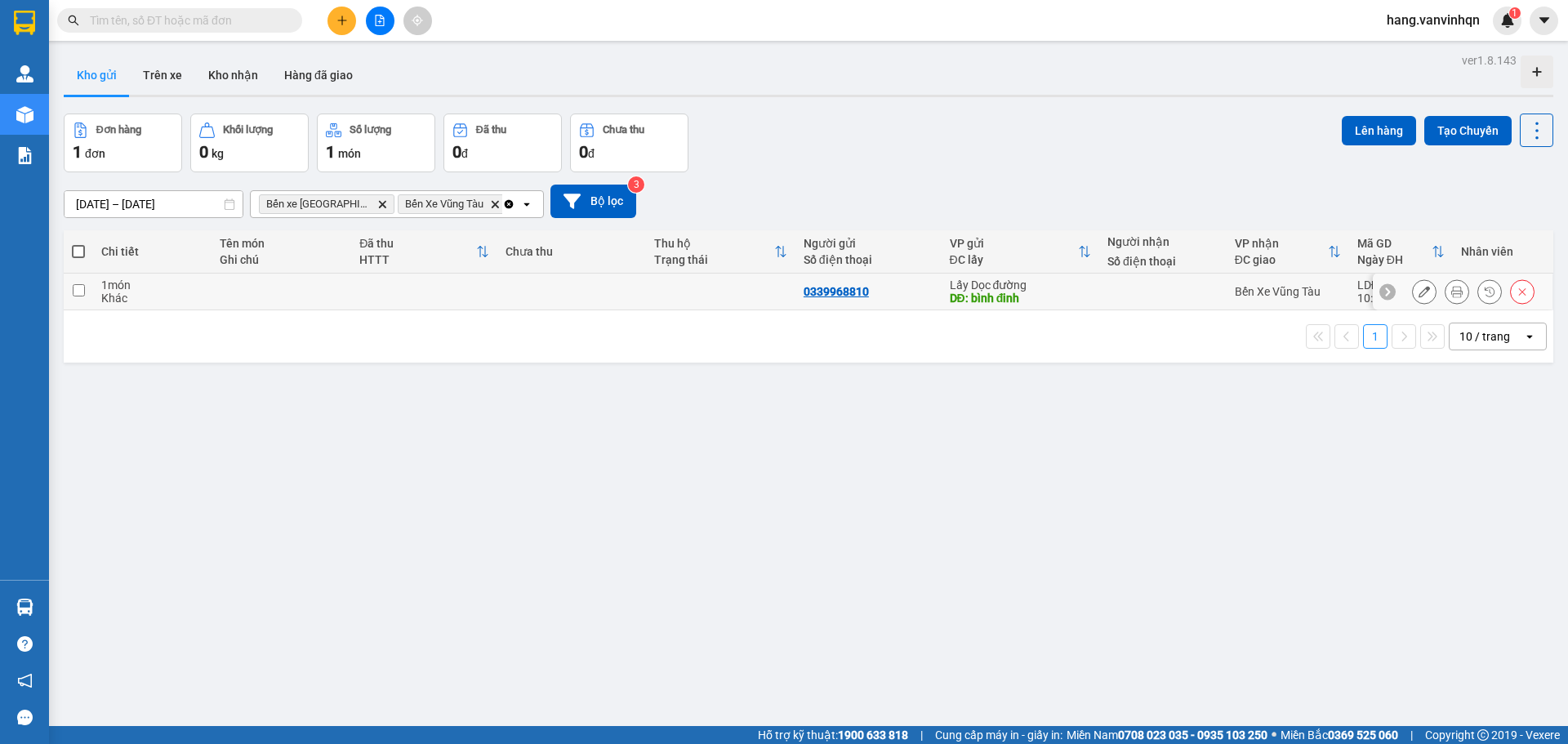
drag, startPoint x: 547, startPoint y: 286, endPoint x: 640, endPoint y: 294, distance: 93.3
click at [600, 287] on td at bounding box center [571, 292] width 149 height 37
checkbox input "true"
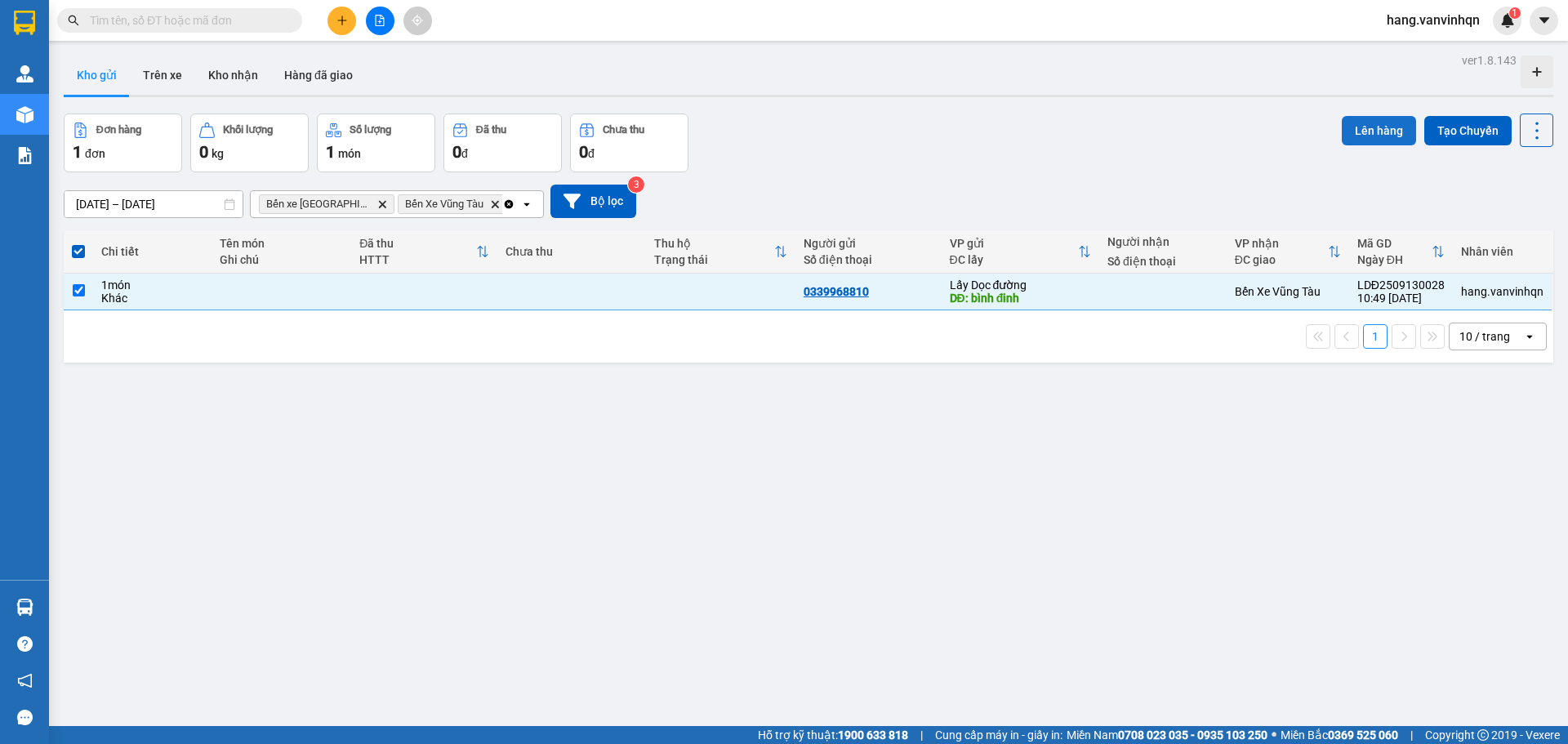
click at [1388, 127] on button "Lên hàng" at bounding box center [1379, 131] width 74 height 30
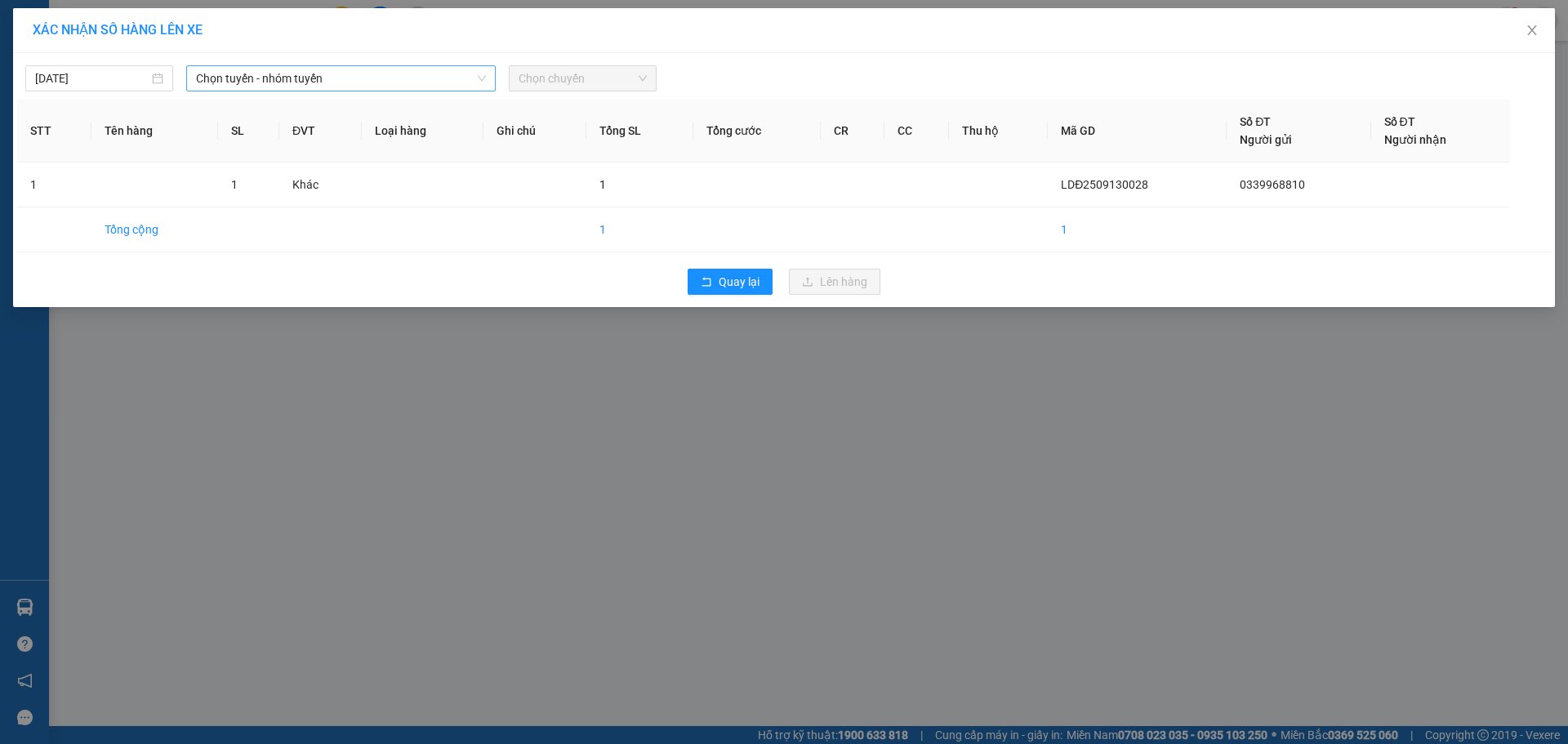
drag, startPoint x: 371, startPoint y: 85, endPoint x: 361, endPoint y: 89, distance: 10.8
click at [366, 85] on span "Chọn tuyến - nhóm tuyến" at bounding box center [341, 79] width 290 height 25
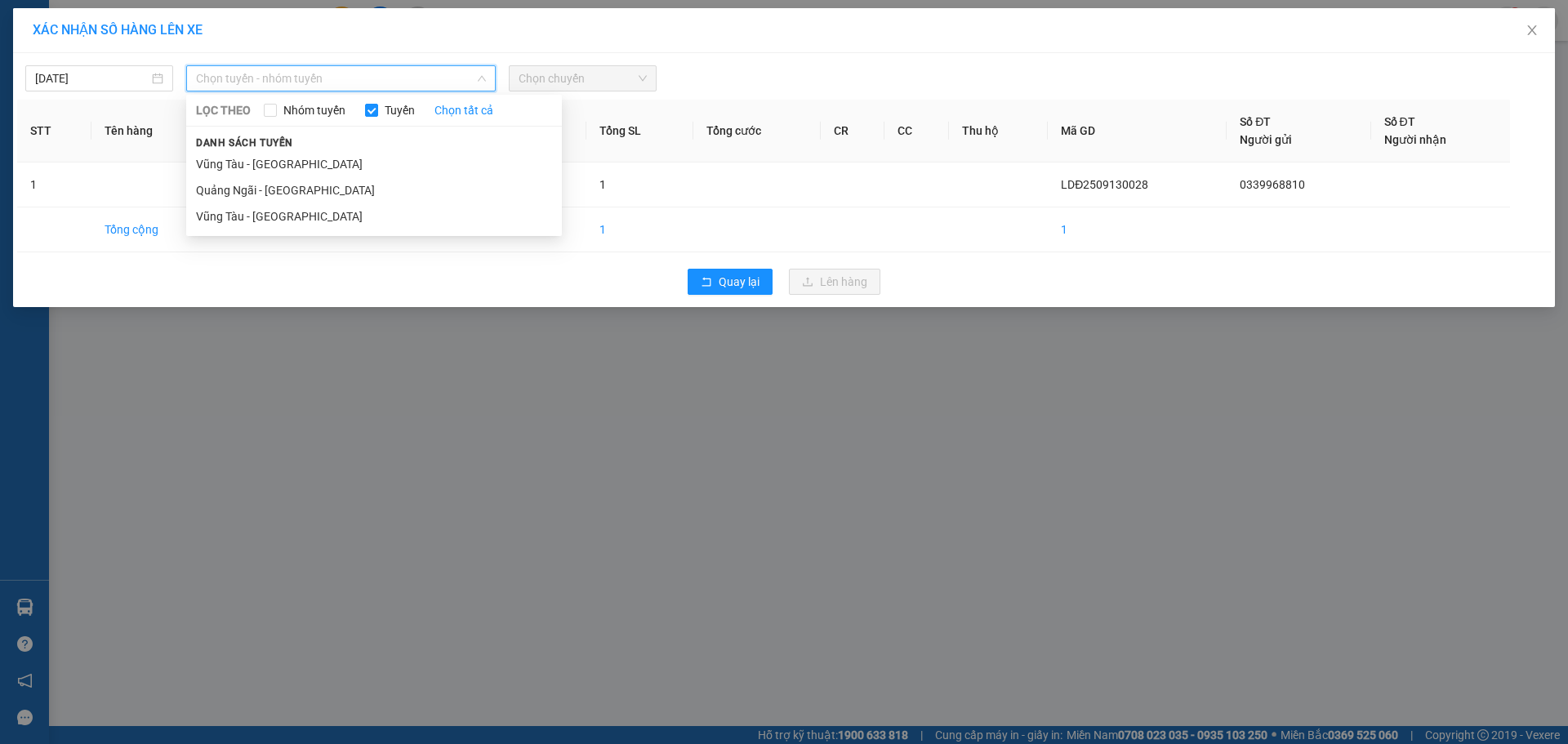
drag, startPoint x: 274, startPoint y: 193, endPoint x: 503, endPoint y: 150, distance: 233.0
click at [313, 187] on li "Quảng Ngãi - Vũng Tàu" at bounding box center [374, 190] width 376 height 26
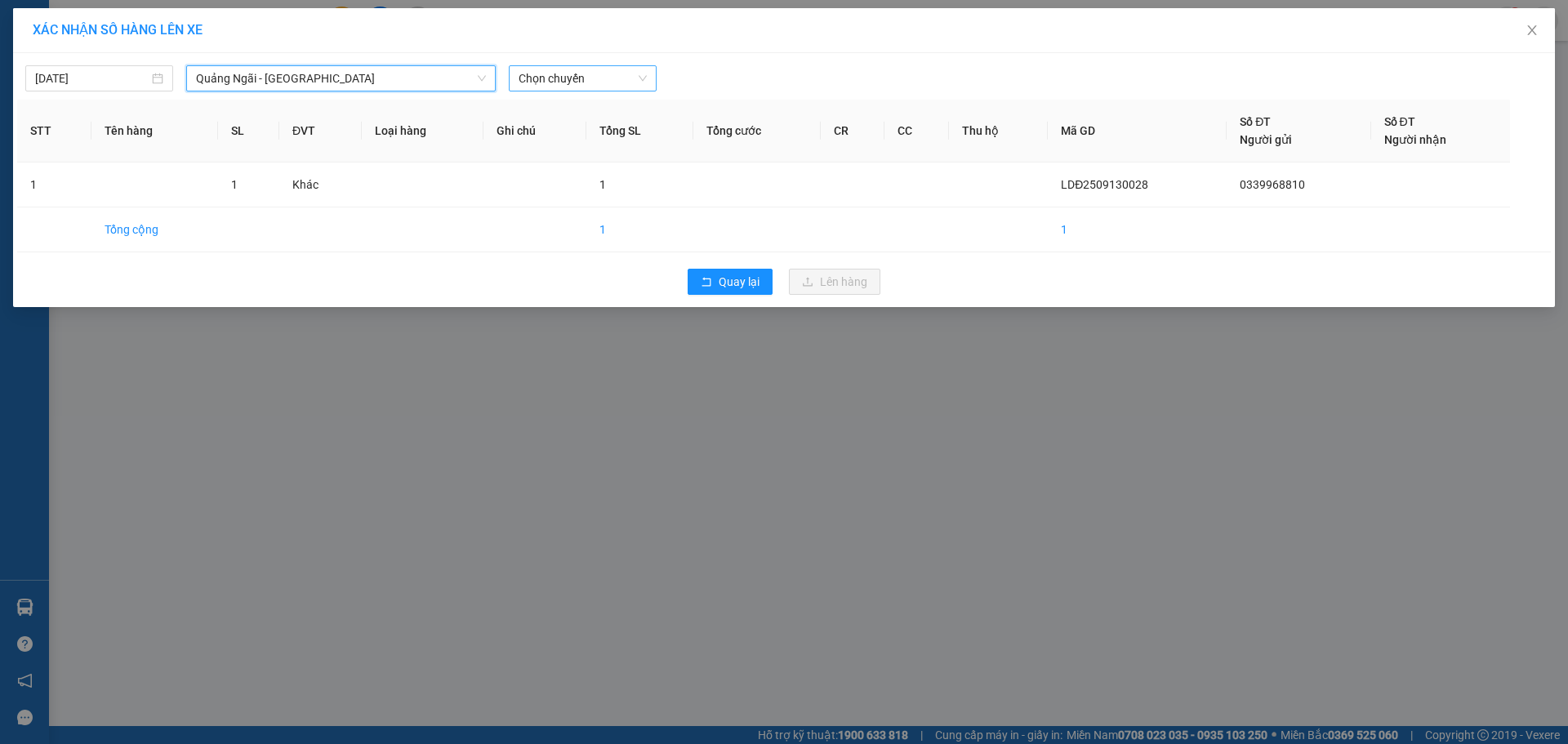
click at [601, 80] on span "Chọn chuyến" at bounding box center [582, 79] width 128 height 25
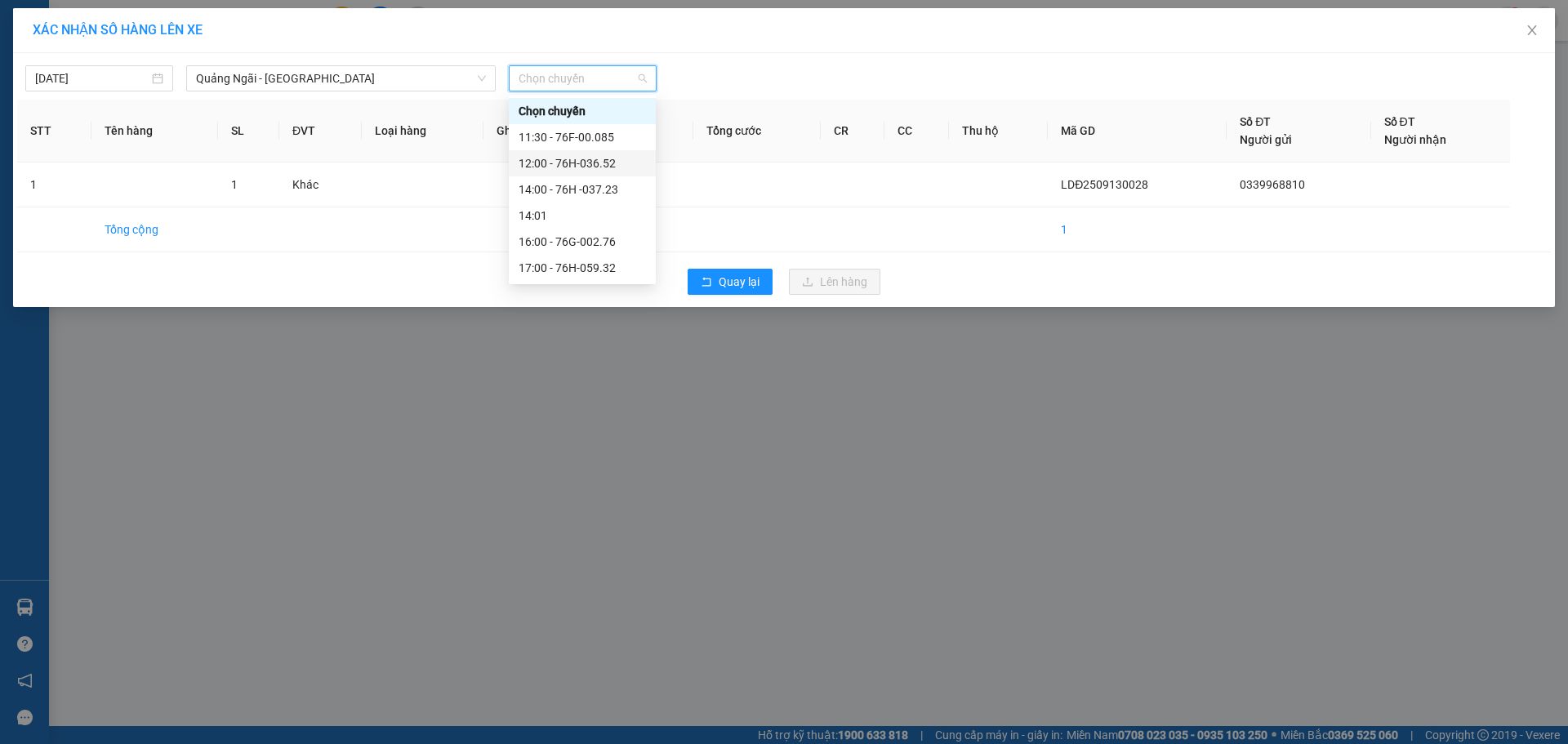
click at [577, 172] on div "12:00 - 76H-036.52" at bounding box center [582, 164] width 147 height 26
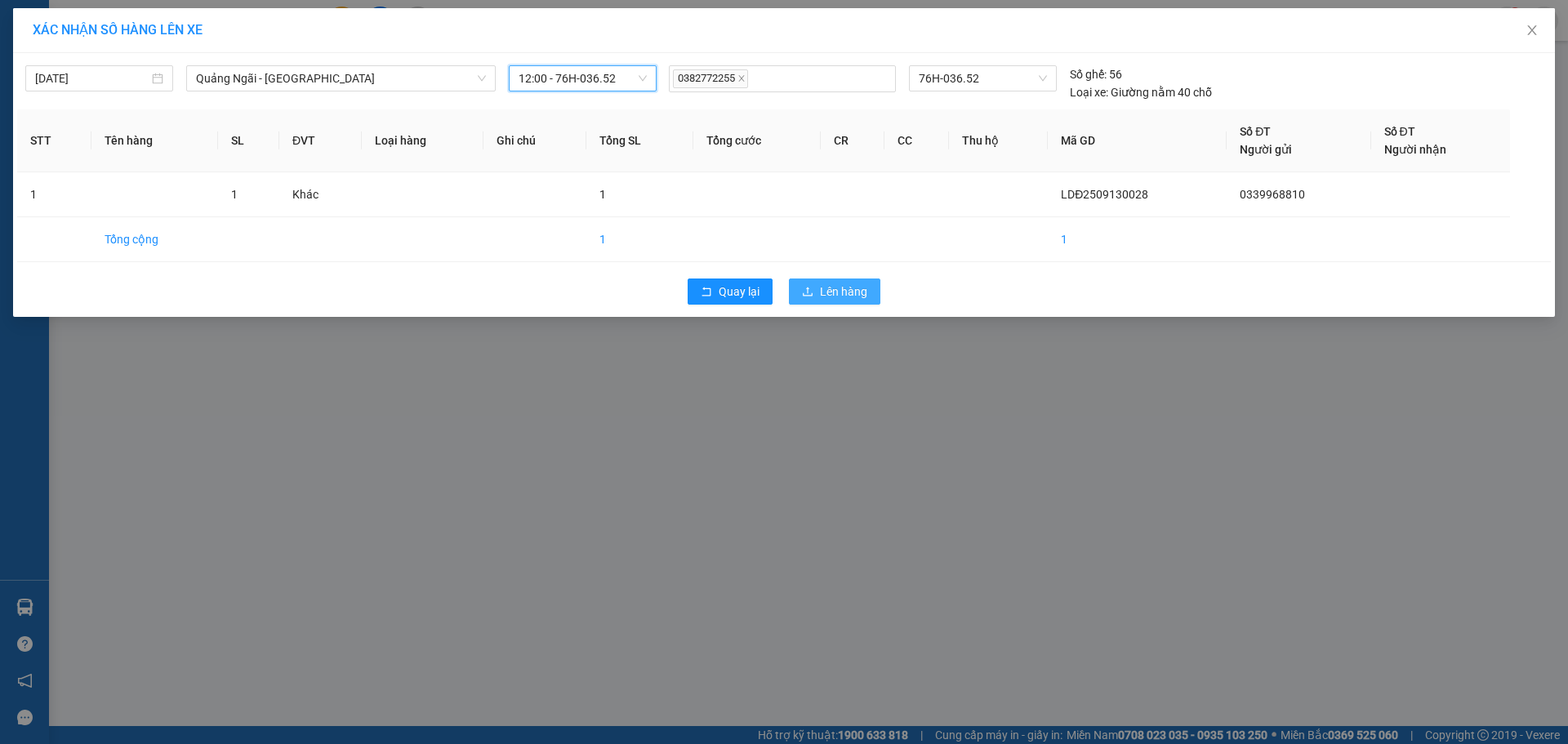
click at [847, 291] on span "Lên hàng" at bounding box center [843, 291] width 47 height 18
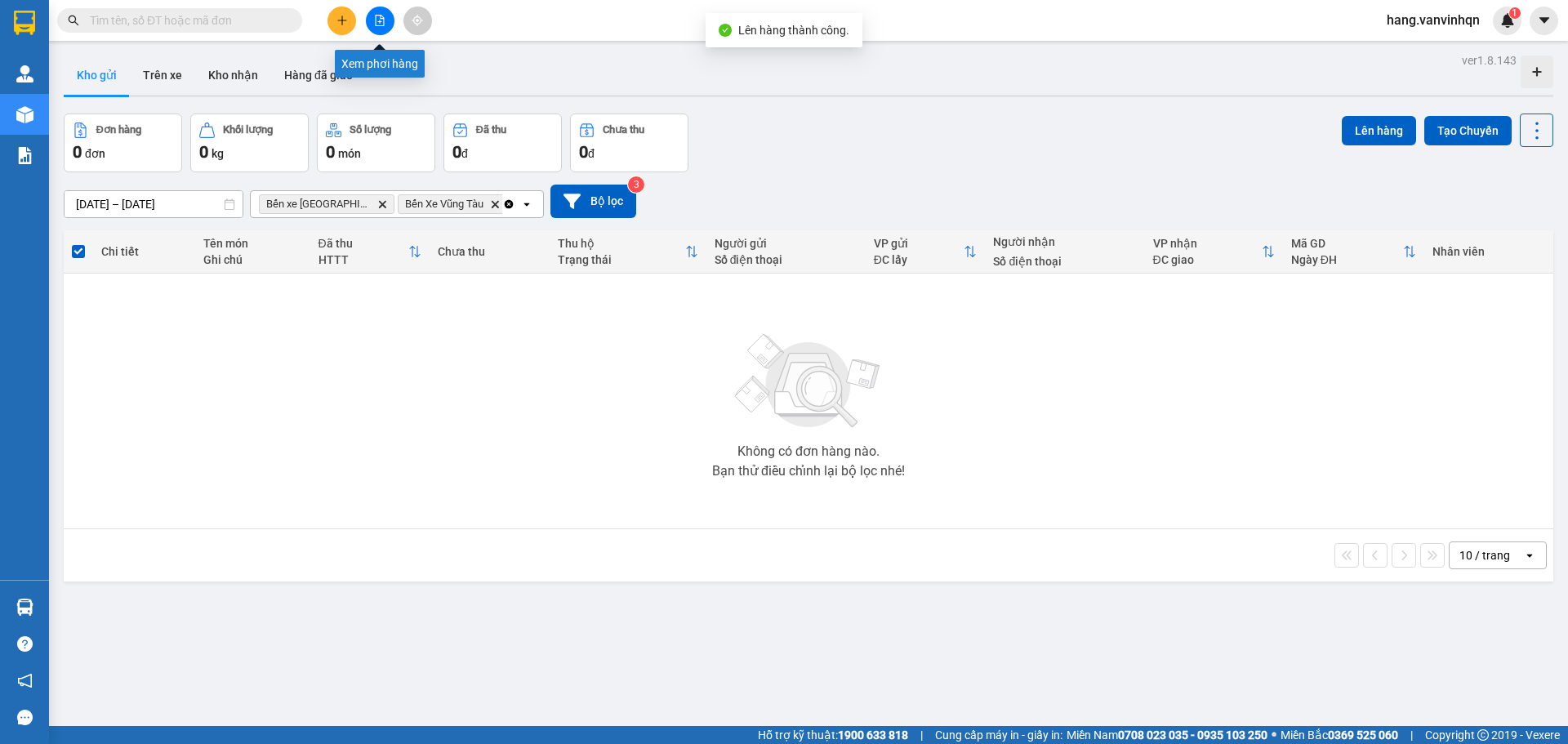
drag, startPoint x: 384, startPoint y: 19, endPoint x: 330, endPoint y: 40, distance: 57.9
click at [383, 20] on icon "file-add" at bounding box center [380, 20] width 11 height 11
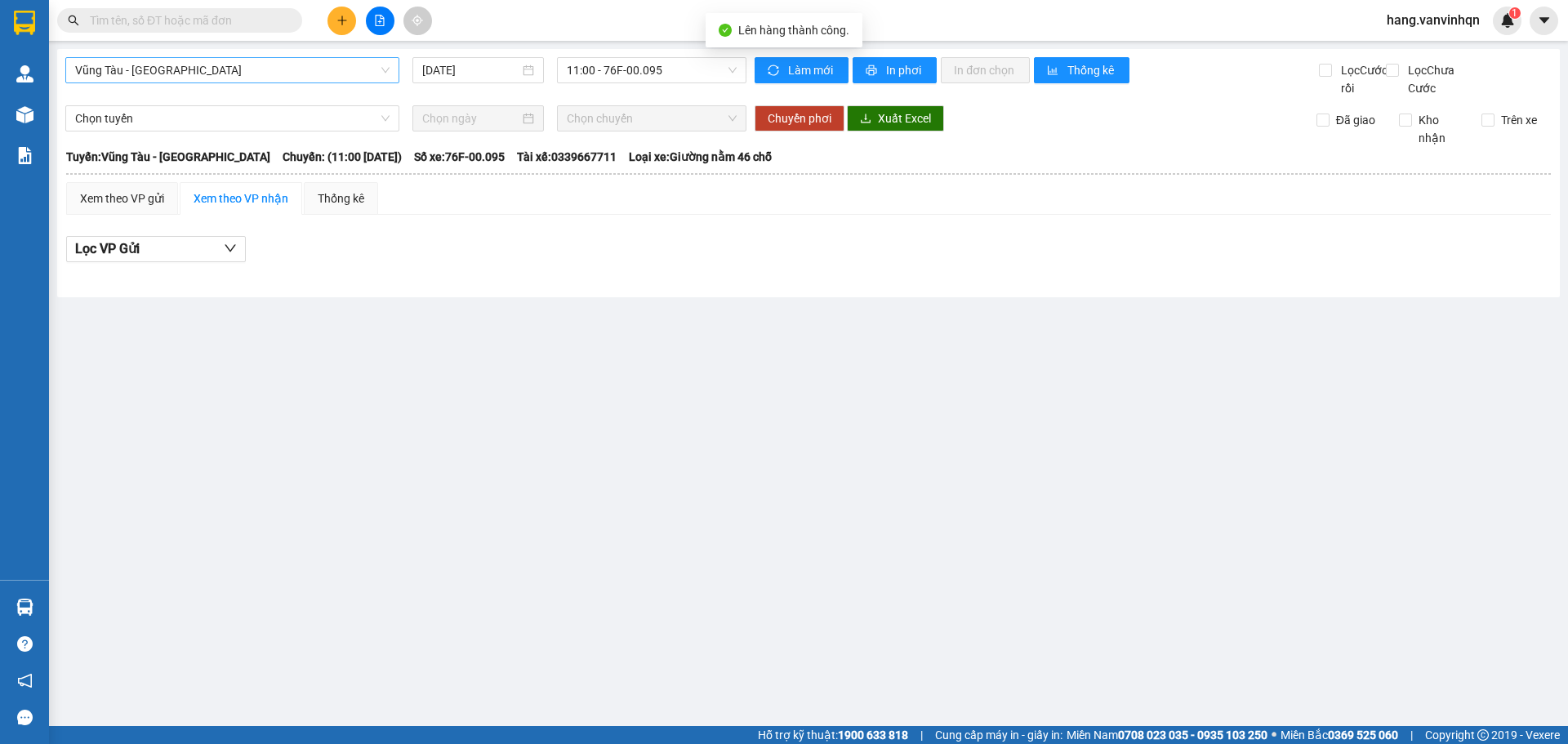
click at [202, 79] on span "Vũng Tàu - Quảng Ngãi" at bounding box center [232, 70] width 314 height 25
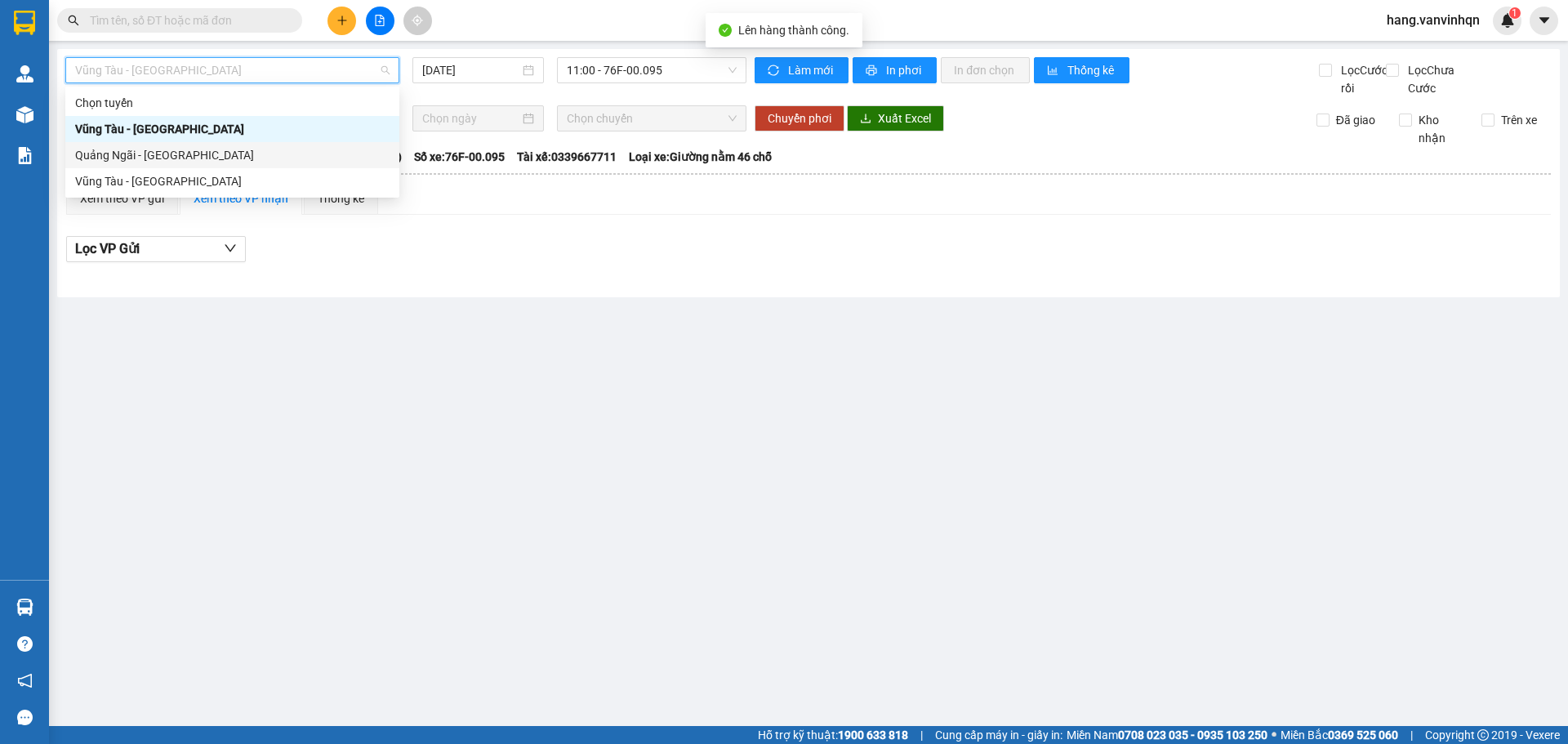
drag, startPoint x: 187, startPoint y: 148, endPoint x: 249, endPoint y: 130, distance: 64.6
click at [189, 148] on div "Quảng Ngãi - Vũng Tàu" at bounding box center [232, 154] width 314 height 18
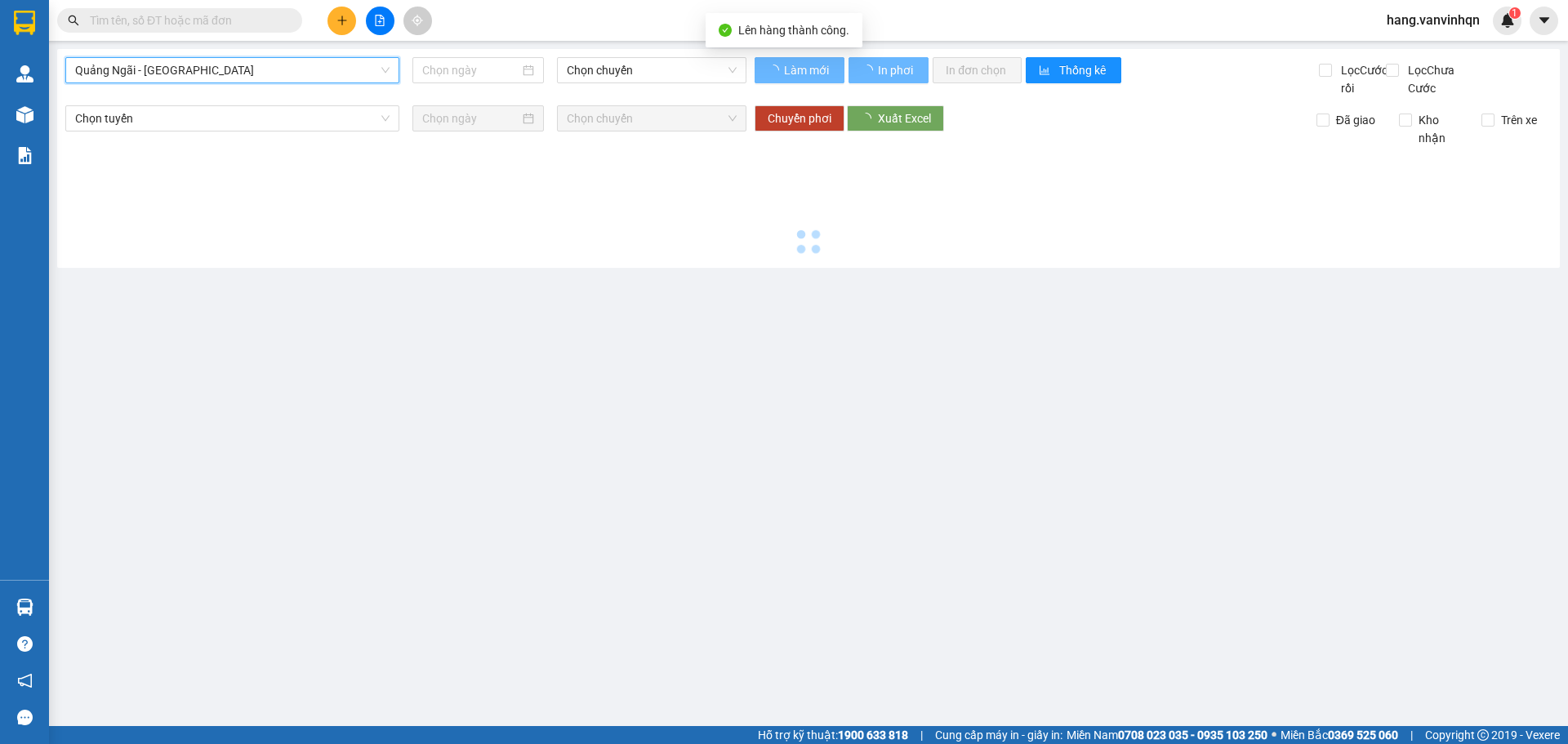
type input "13/09/2025"
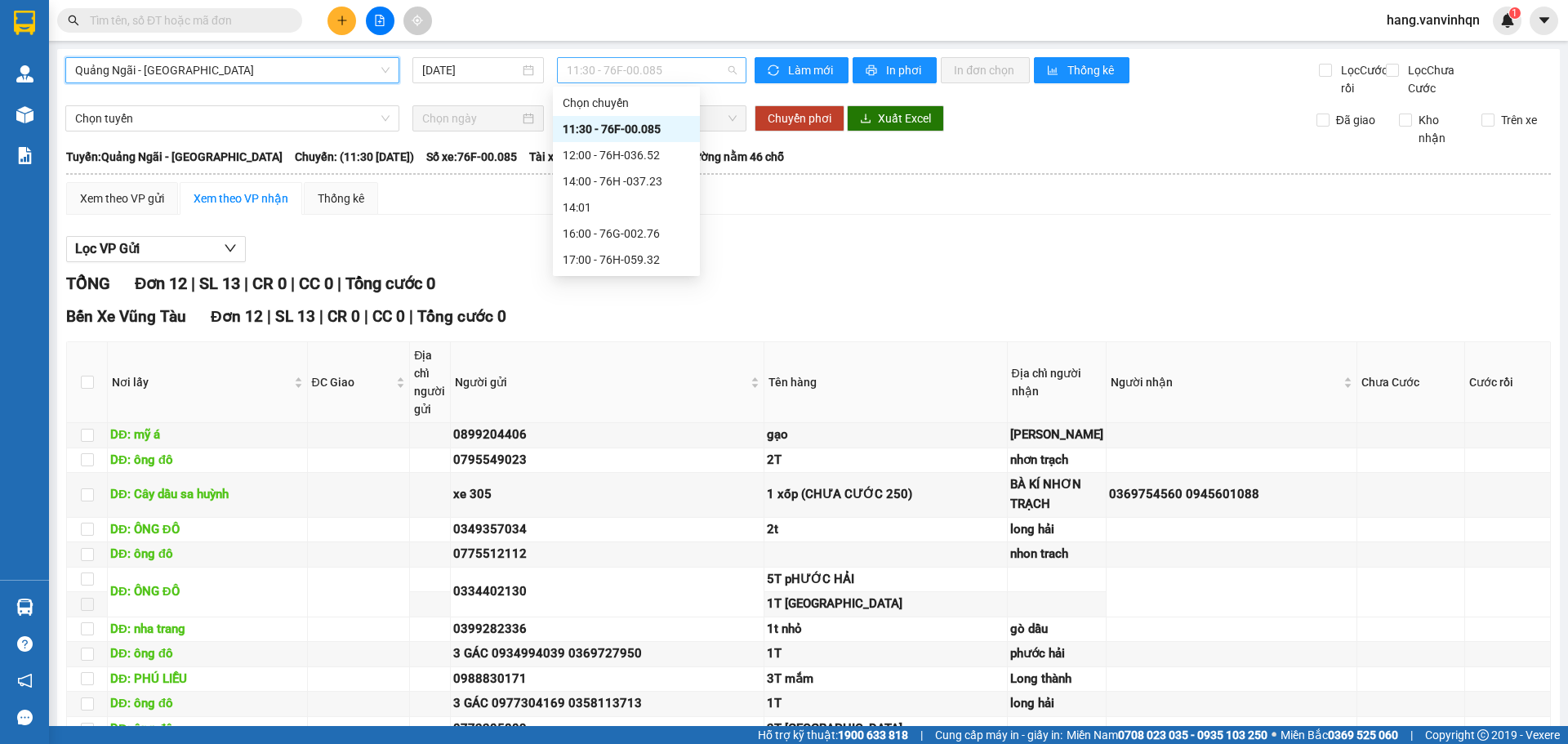
click at [634, 75] on span "11:30 - 76F-00.085" at bounding box center [651, 70] width 170 height 25
click at [605, 239] on div "16:00 - 76G-002.76" at bounding box center [626, 233] width 128 height 18
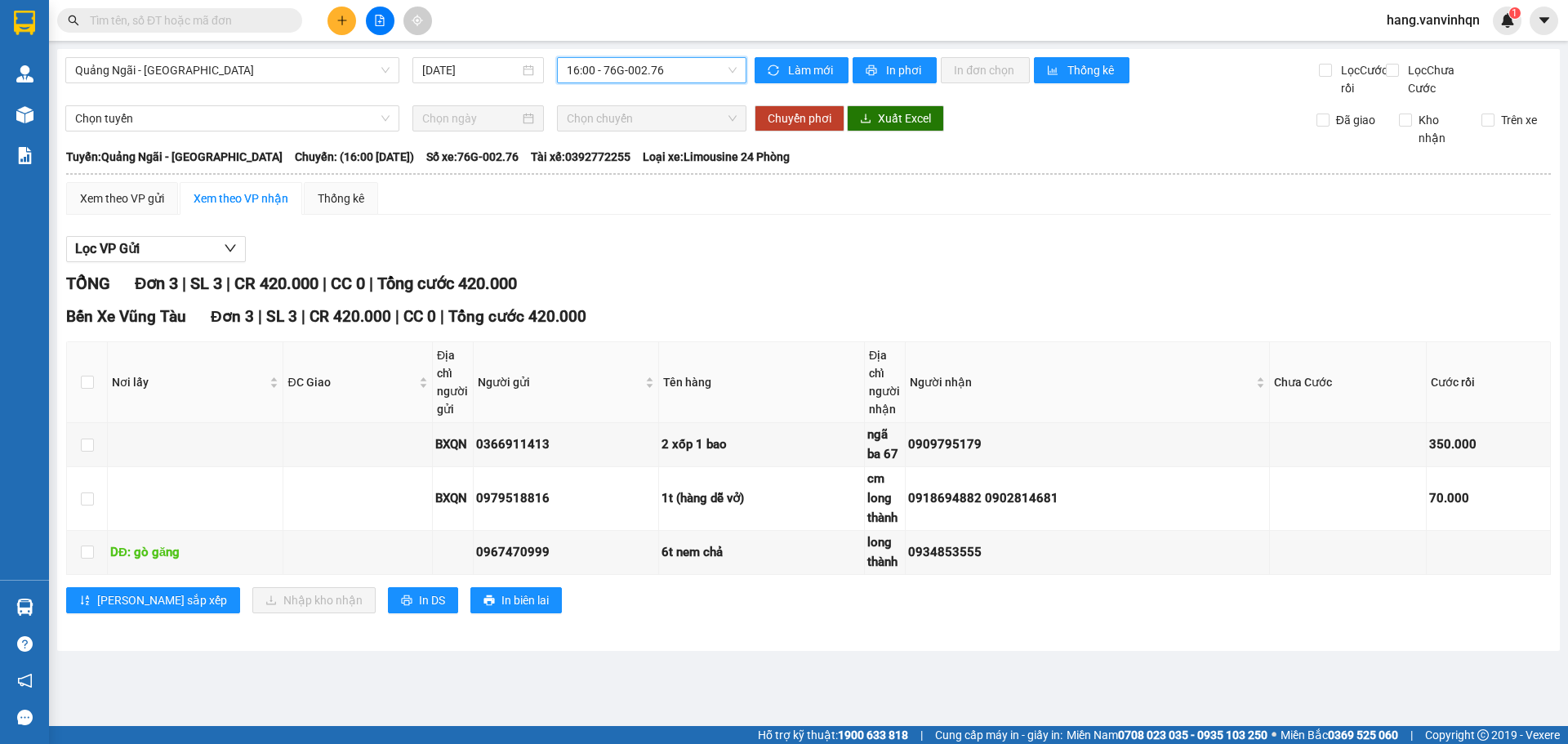
drag, startPoint x: 688, startPoint y: 64, endPoint x: 682, endPoint y: 72, distance: 10.0
click at [688, 65] on span "16:00 - 76G-002.76" at bounding box center [651, 70] width 170 height 25
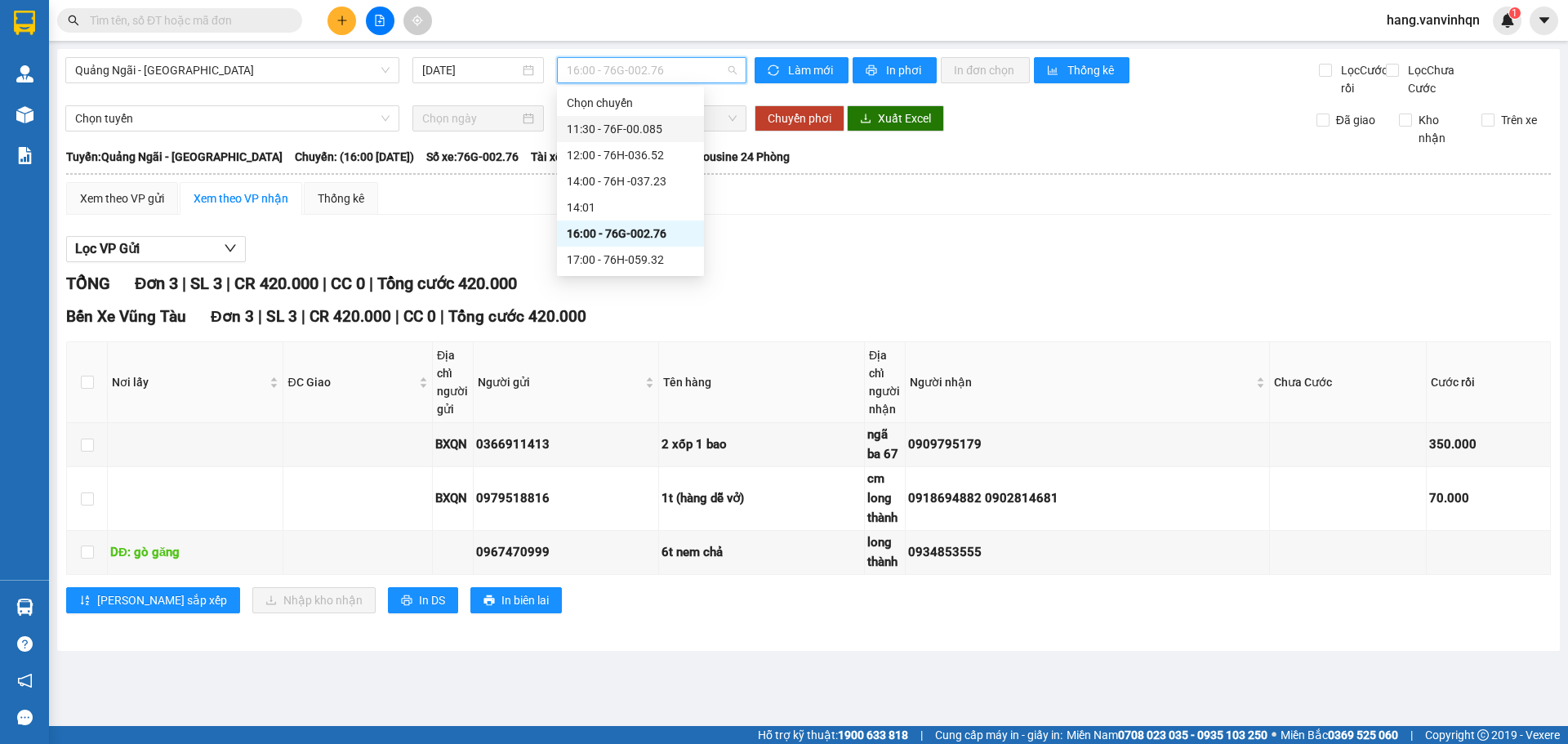
drag, startPoint x: 645, startPoint y: 122, endPoint x: 1114, endPoint y: 128, distance: 469.0
click at [646, 123] on div "11:30 - 76F-00.085" at bounding box center [630, 128] width 128 height 18
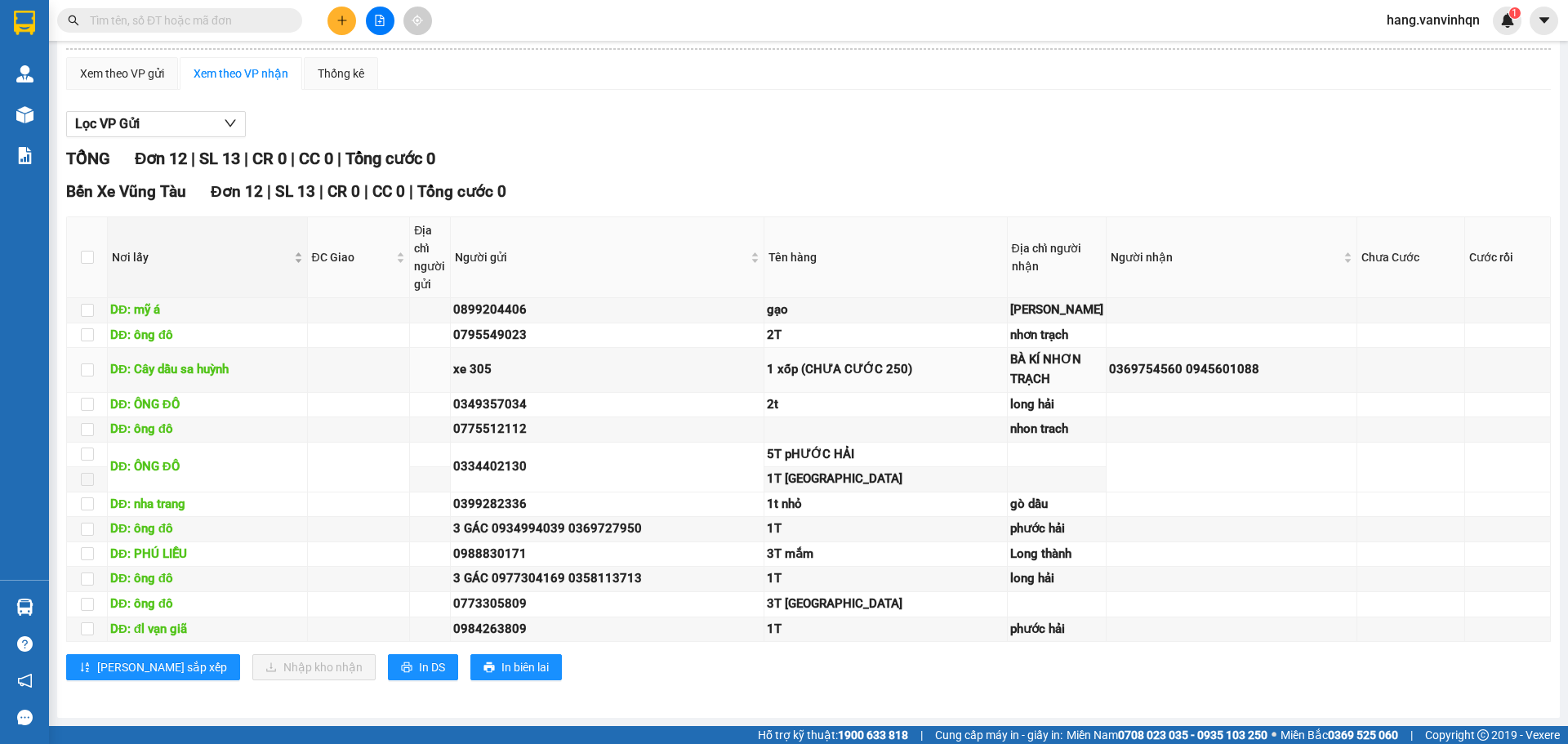
scroll to position [71, 0]
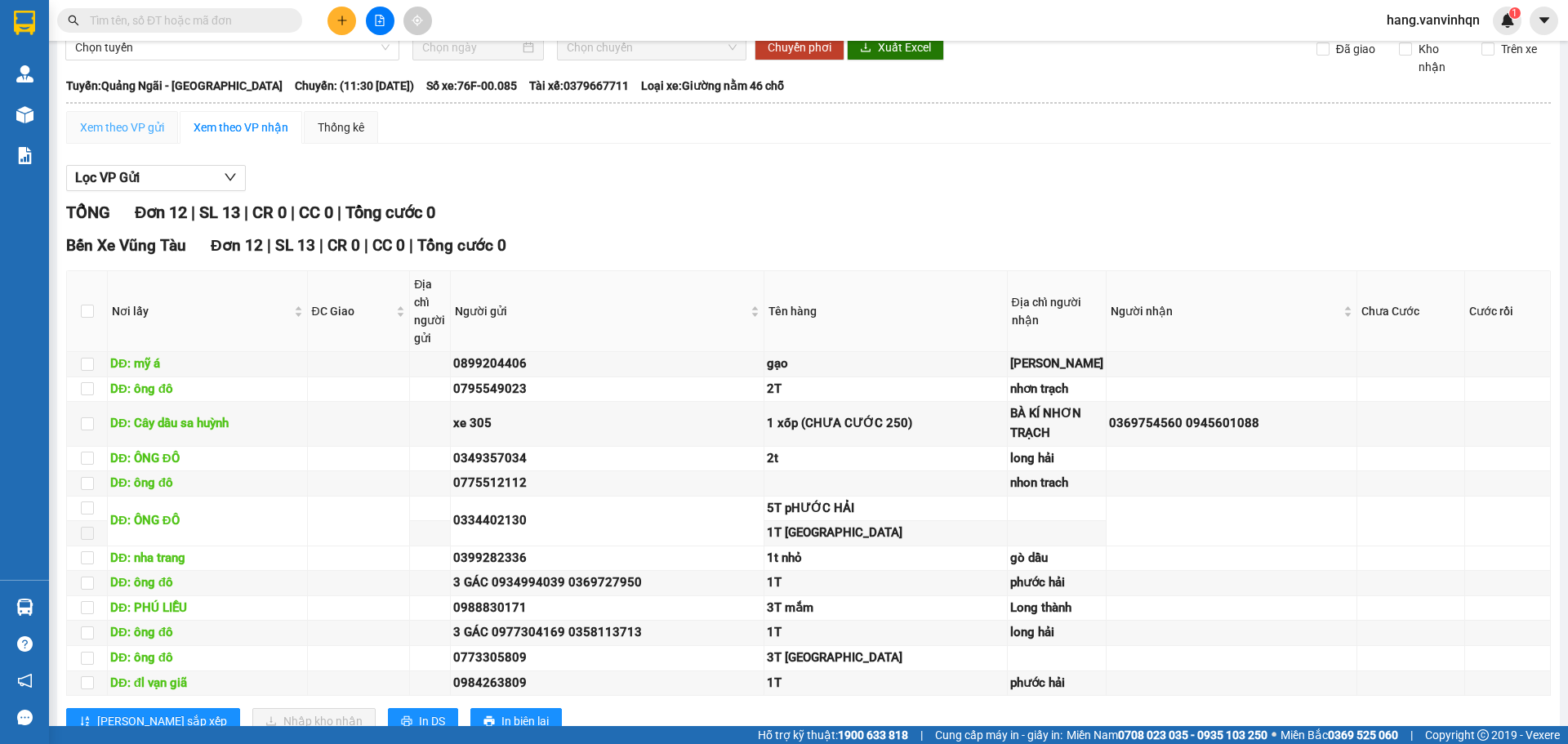
click at [128, 144] on div "Xem theo VP gửi" at bounding box center [122, 127] width 112 height 32
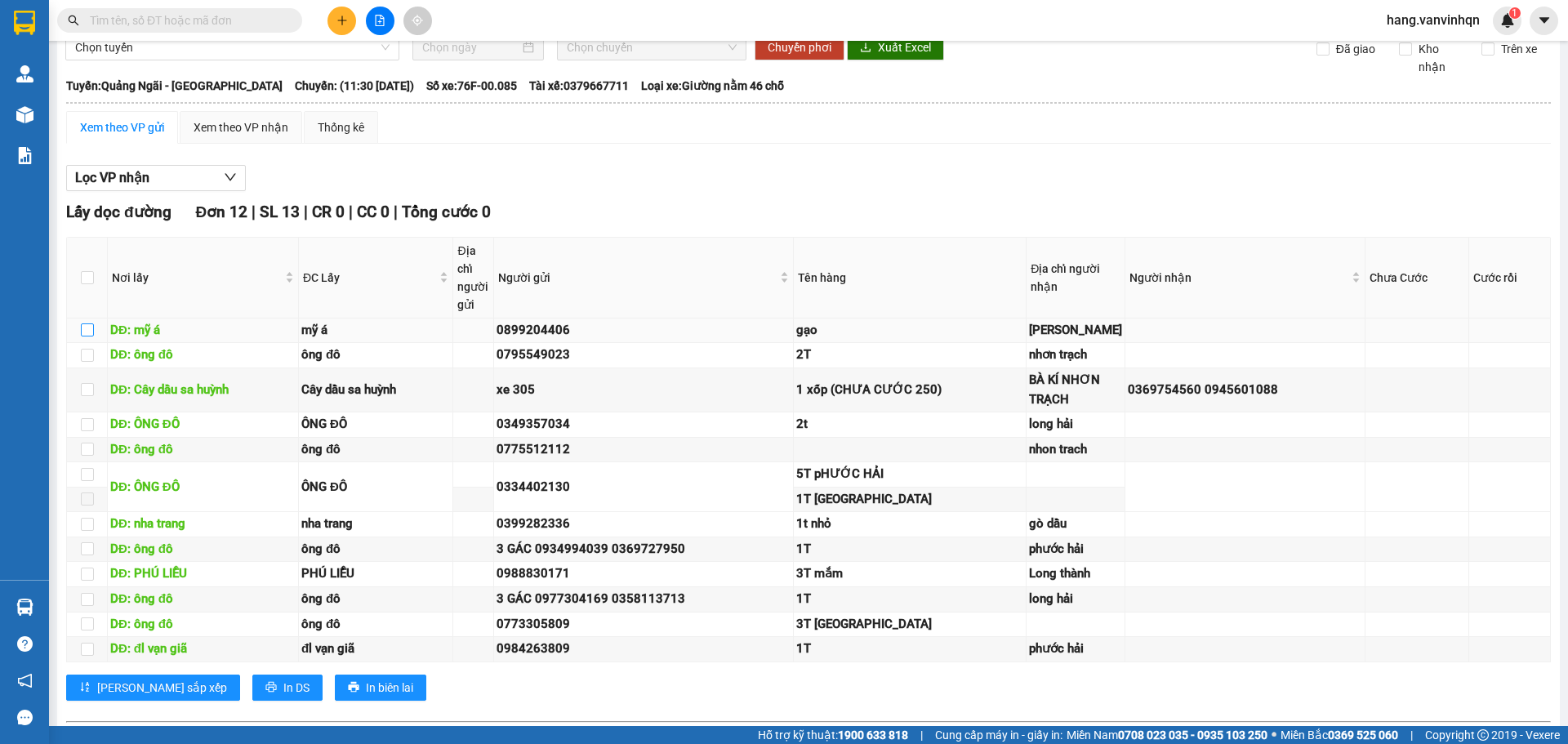
click at [91, 336] on input "checkbox" at bounding box center [87, 330] width 13 height 13
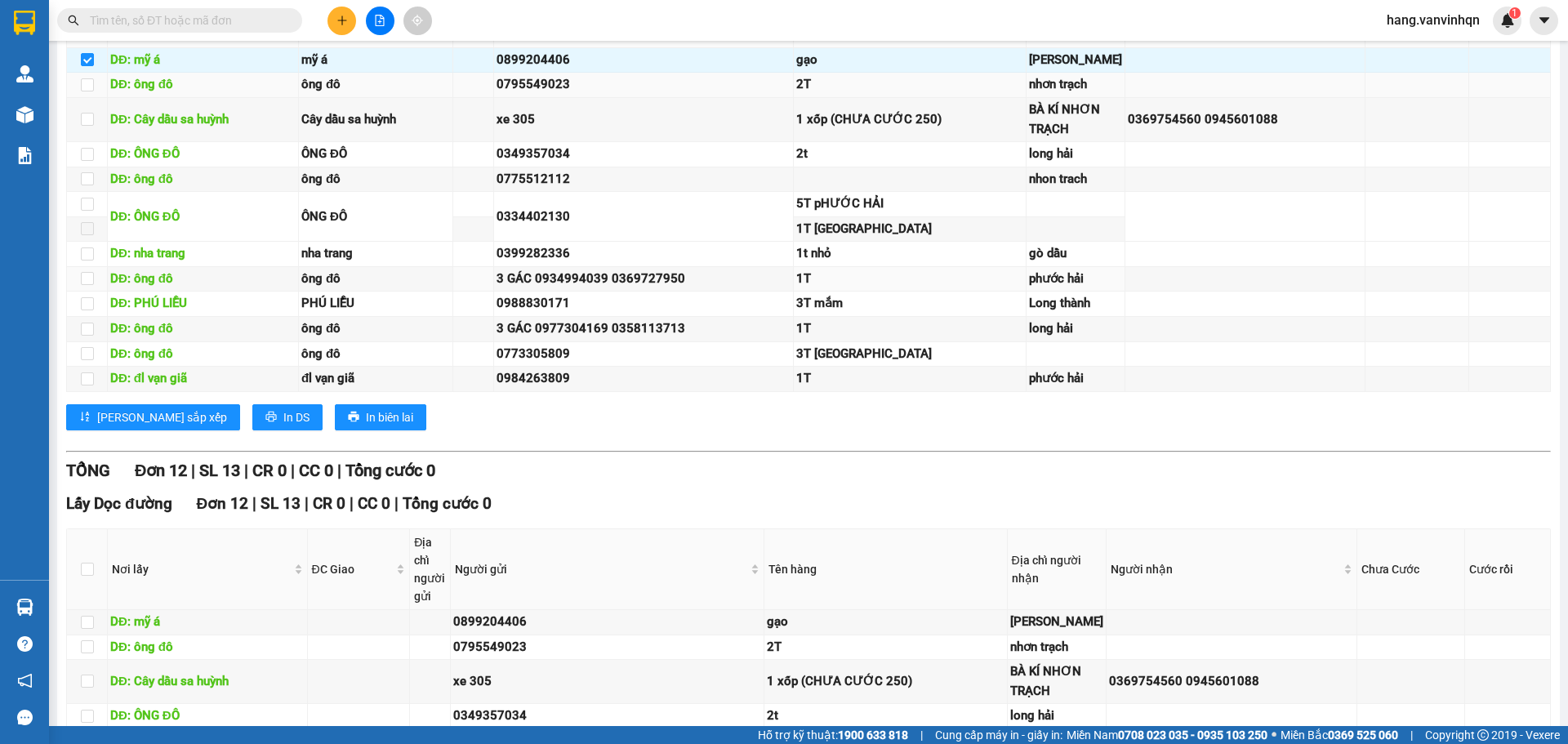
scroll to position [235, 0]
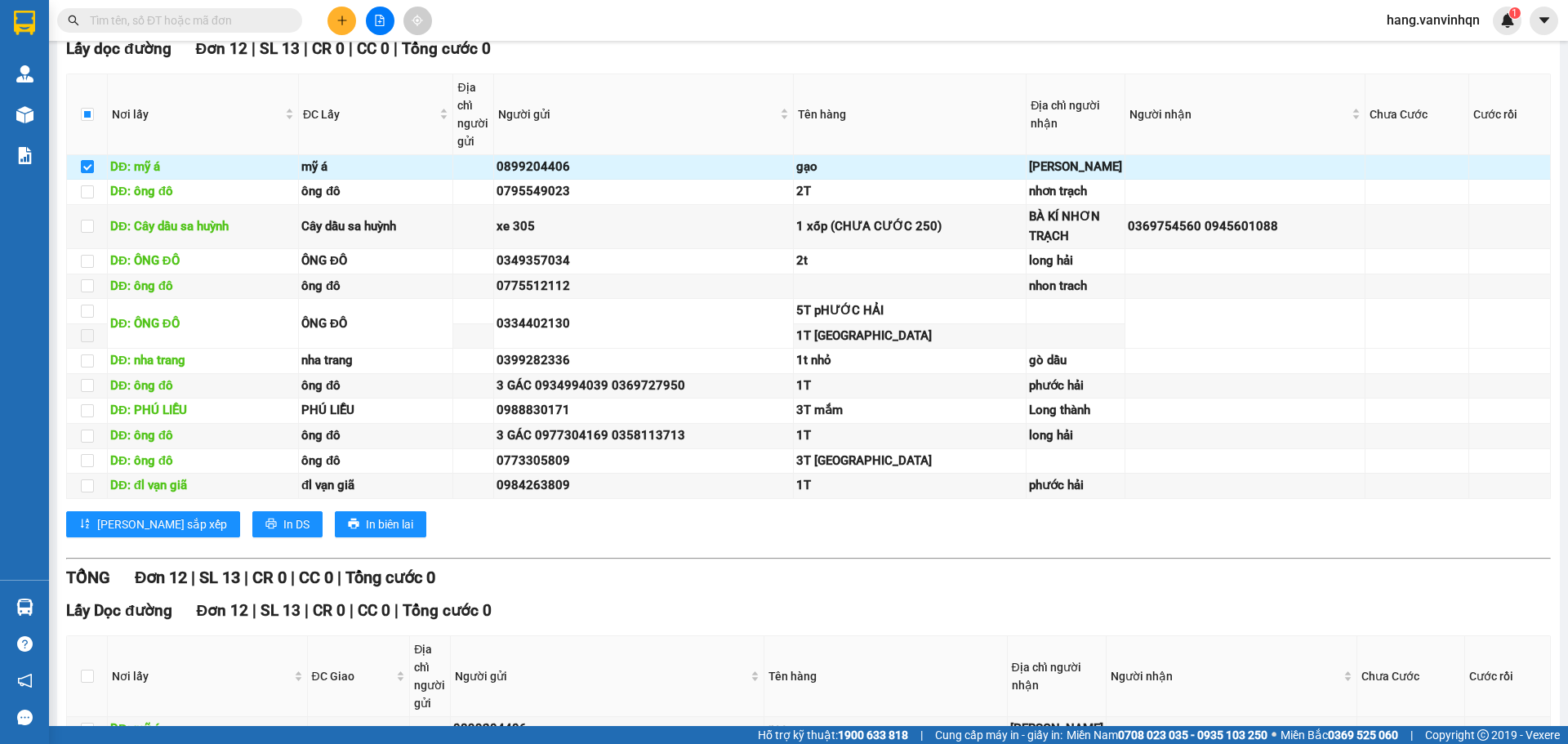
drag, startPoint x: 84, startPoint y: 185, endPoint x: 99, endPoint y: 193, distance: 17.0
click at [88, 180] on td at bounding box center [87, 167] width 41 height 25
click at [89, 173] on input "checkbox" at bounding box center [87, 166] width 13 height 13
checkbox input "false"
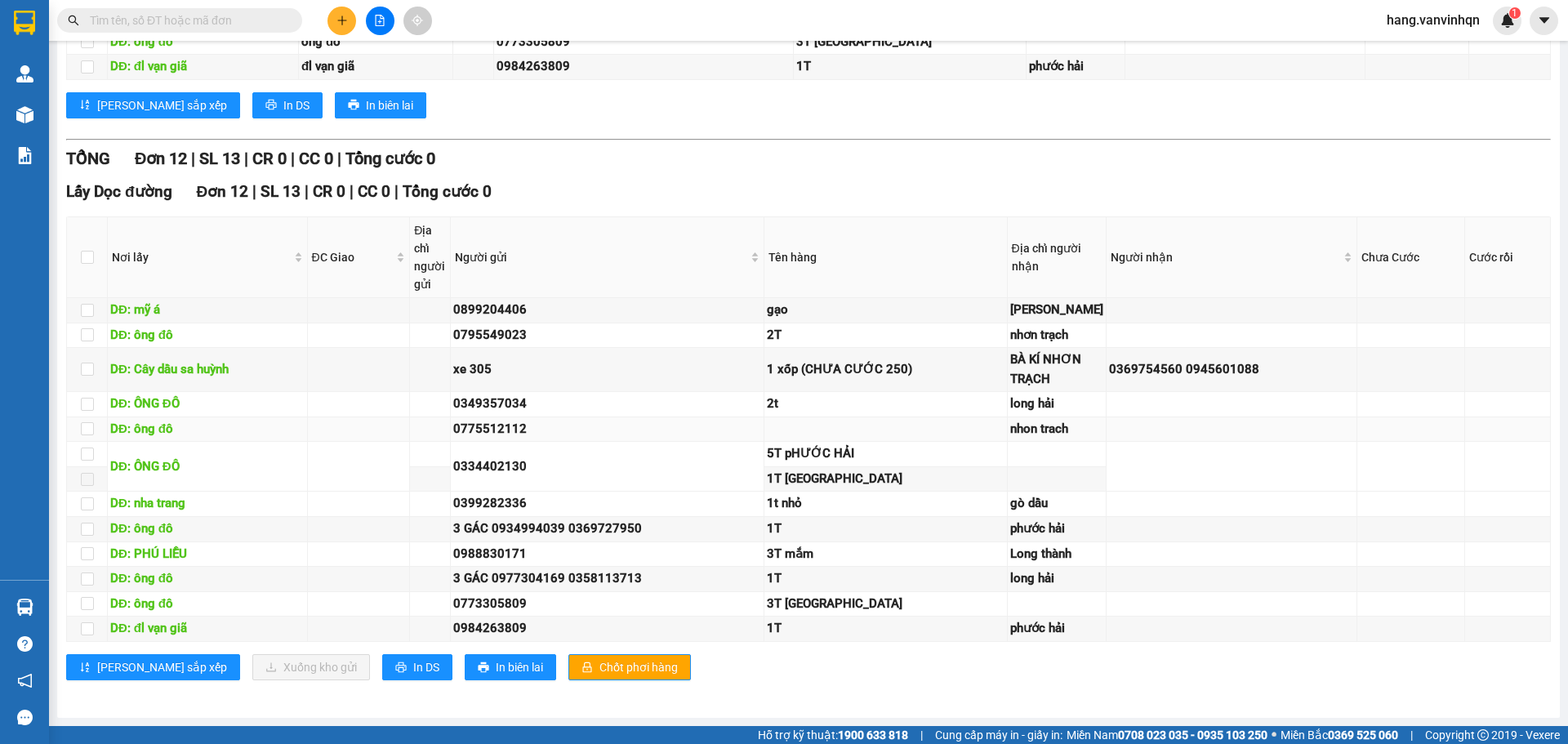
scroll to position [970, 0]
click at [91, 304] on input "checkbox" at bounding box center [87, 311] width 13 height 13
checkbox input "true"
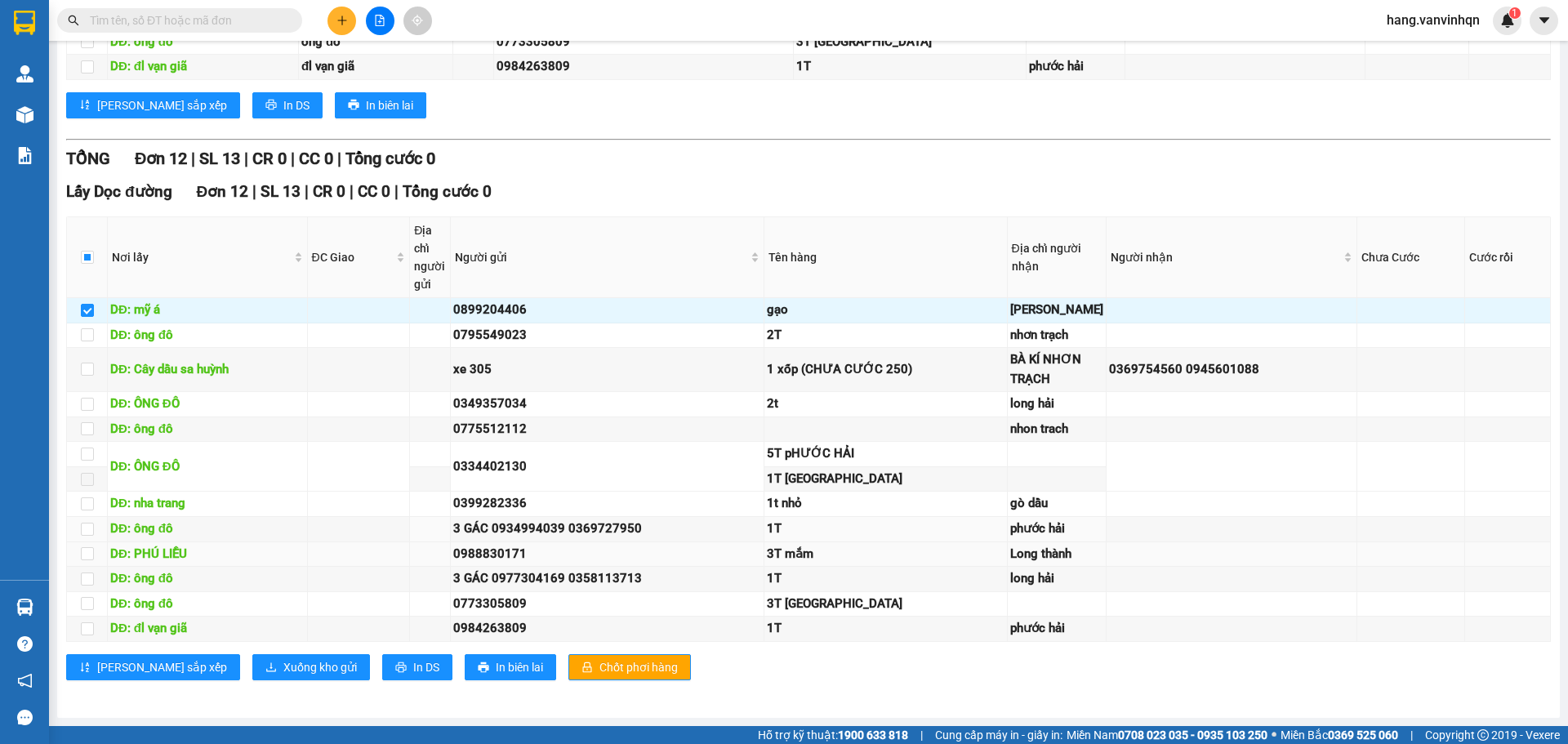
scroll to position [1018, 0]
click at [284, 658] on span "Xuống kho gửi" at bounding box center [321, 666] width 74 height 18
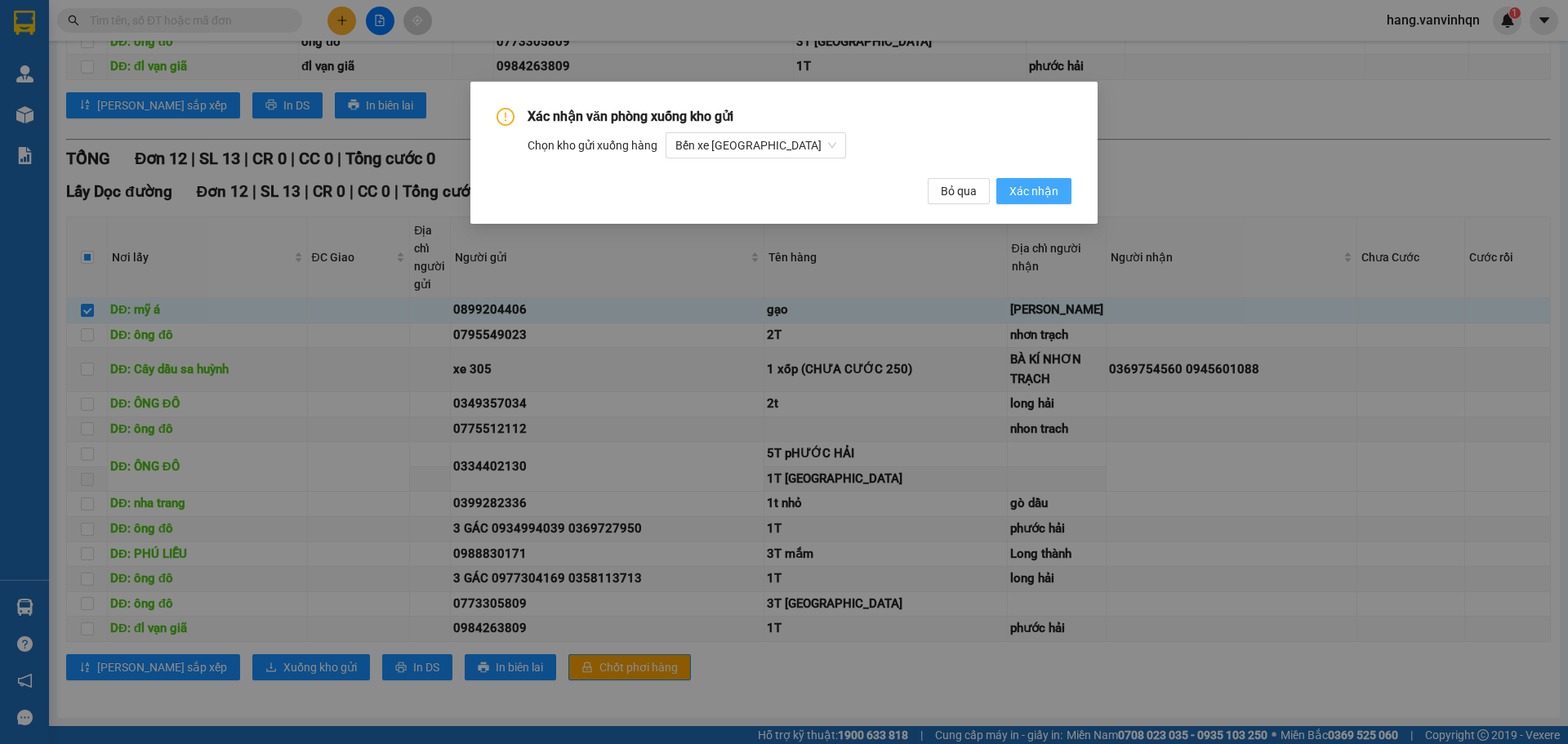
click at [1032, 192] on span "Xác nhận" at bounding box center [1033, 190] width 49 height 18
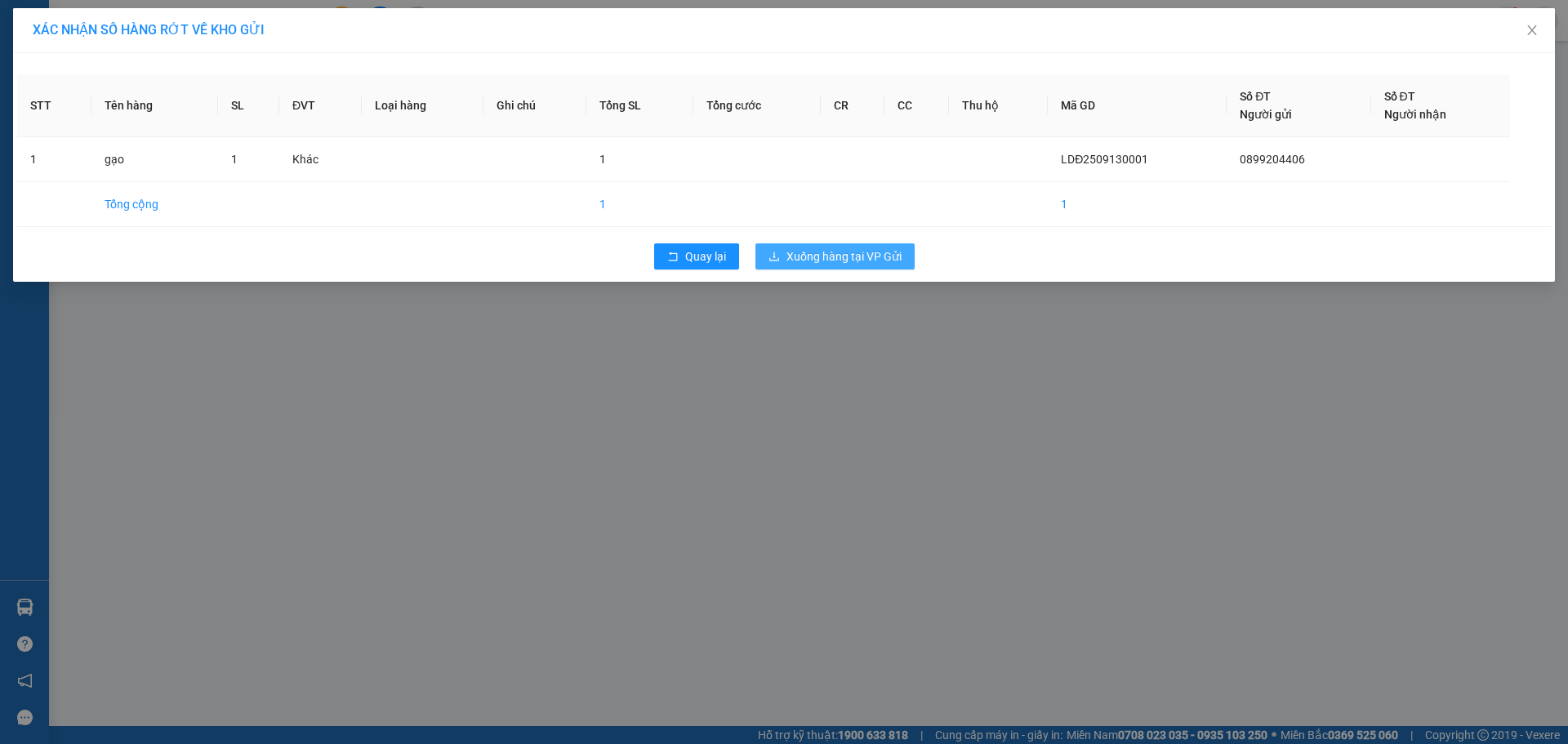
click at [830, 265] on button "Xuống hàng tại VP Gửi" at bounding box center [835, 256] width 159 height 26
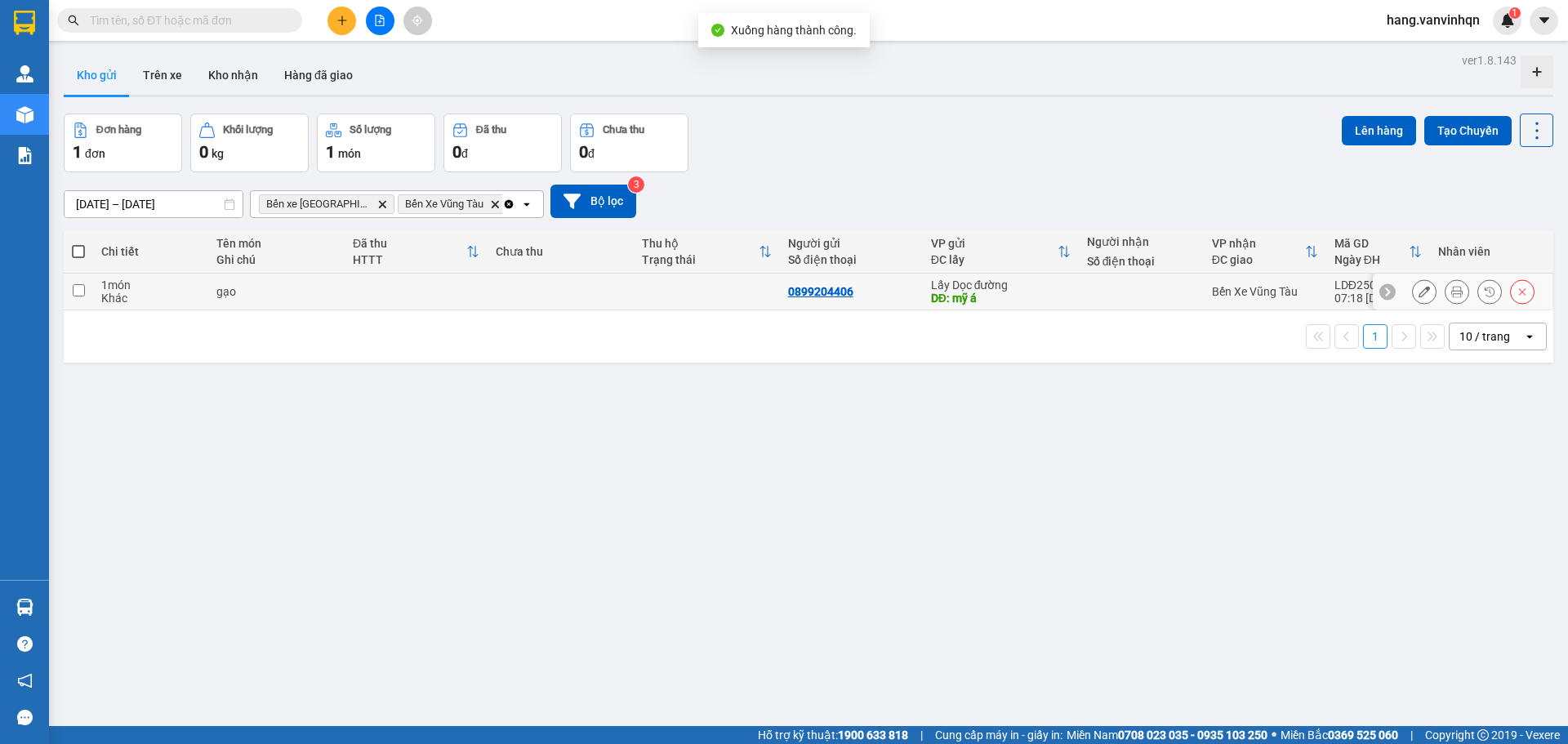
drag, startPoint x: 819, startPoint y: 287, endPoint x: 1325, endPoint y: 218, distance: 510.7
click at [827, 286] on div "0899204406" at bounding box center [820, 291] width 66 height 13
drag, startPoint x: 629, startPoint y: 295, endPoint x: 948, endPoint y: 233, distance: 325.0
click at [640, 295] on tr "1 món Khác gạo 0899204406 Lấy Dọc đường DĐ: mỹ á Bến Xe Vũng Tàu LDĐ2509130001 …" at bounding box center [808, 292] width 1489 height 37
checkbox input "true"
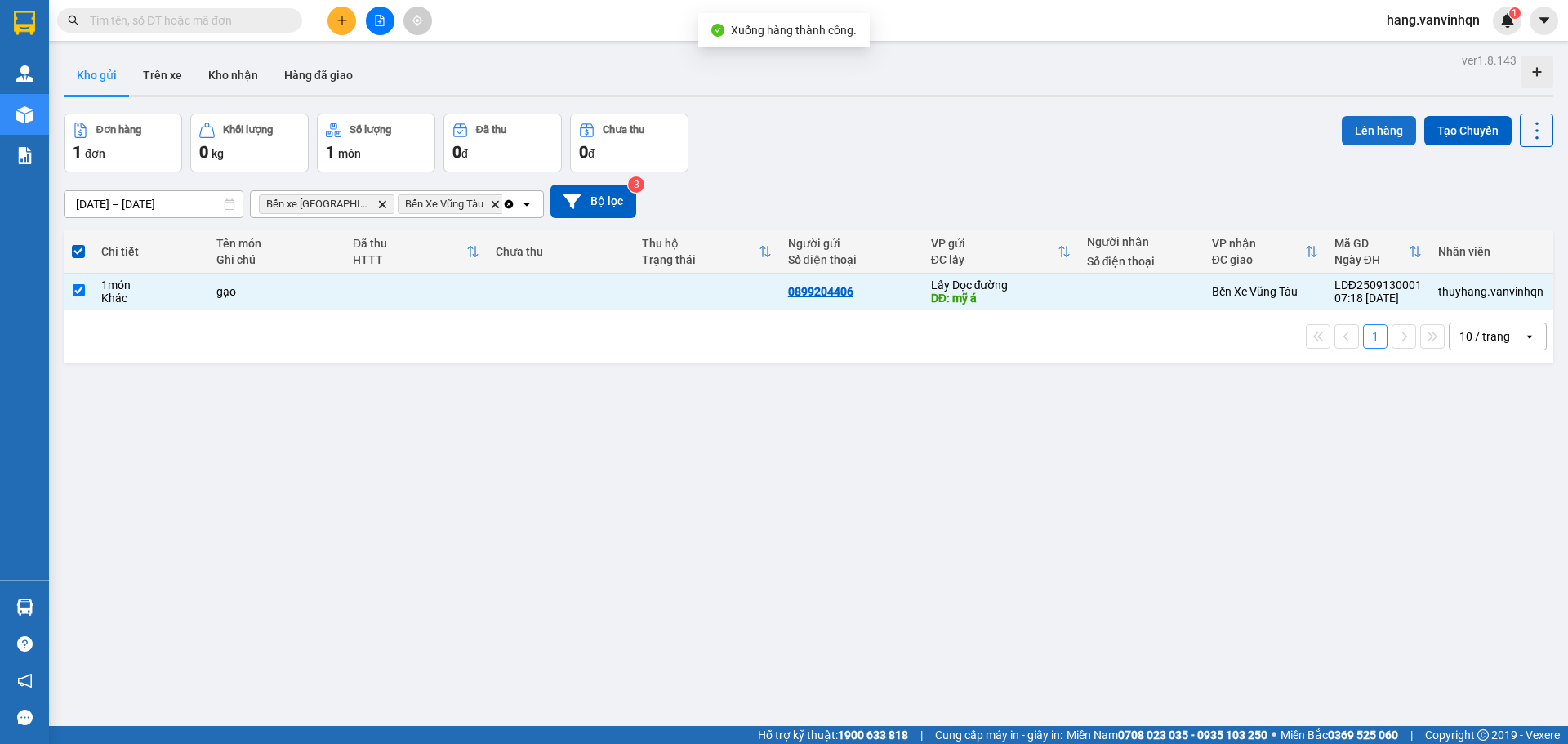
click at [1373, 123] on button "Lên hàng" at bounding box center [1379, 131] width 74 height 30
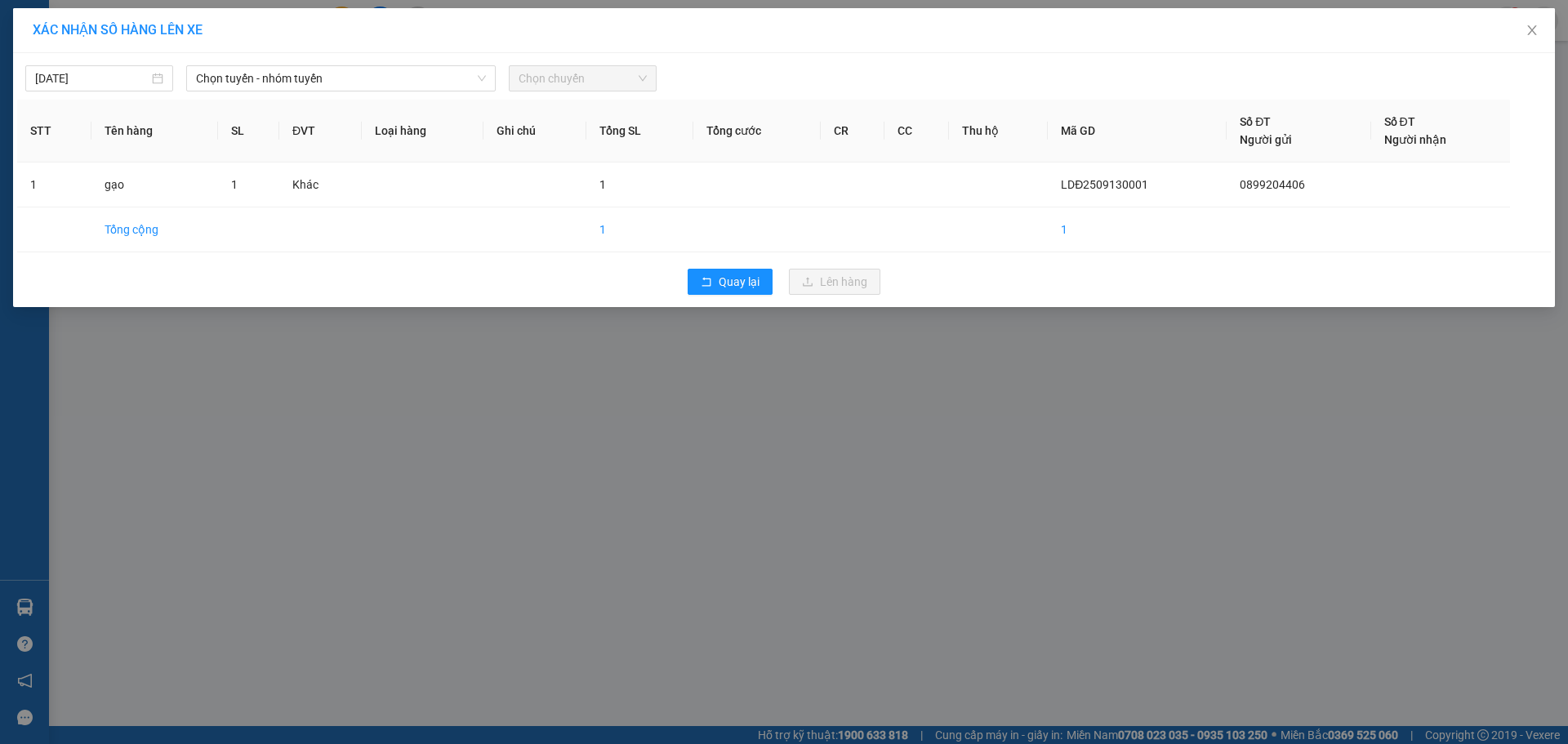
drag, startPoint x: 446, startPoint y: 87, endPoint x: 436, endPoint y: 94, distance: 12.2
click at [440, 91] on div "13/09/2025 Chọn tuyến - nhóm tuyến Chọn chuyến STT Tên hàng SL ĐVT Loại hàng Gh…" at bounding box center [784, 179] width 1542 height 254
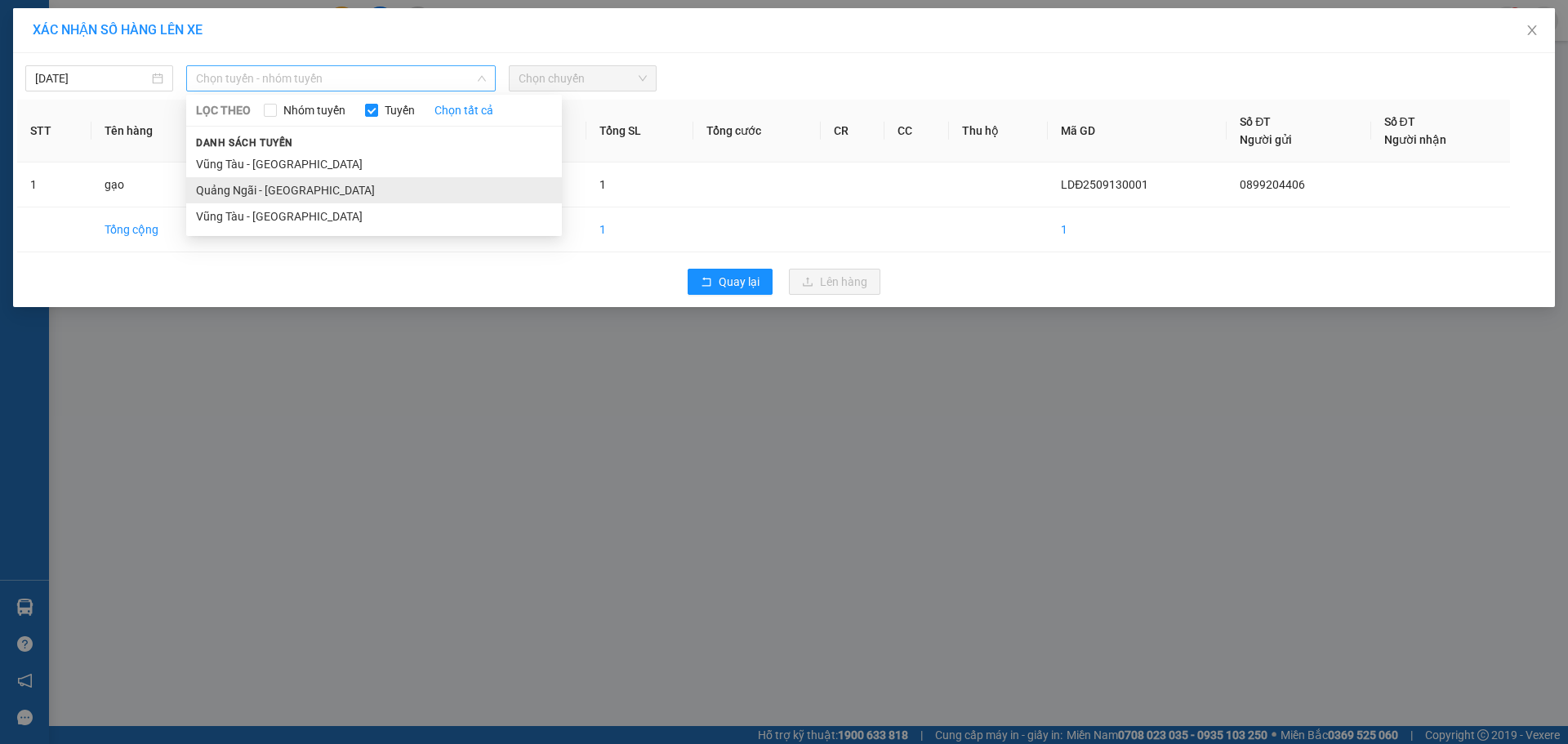
click at [336, 194] on li "Quảng Ngãi - Vũng Tàu" at bounding box center [374, 190] width 376 height 26
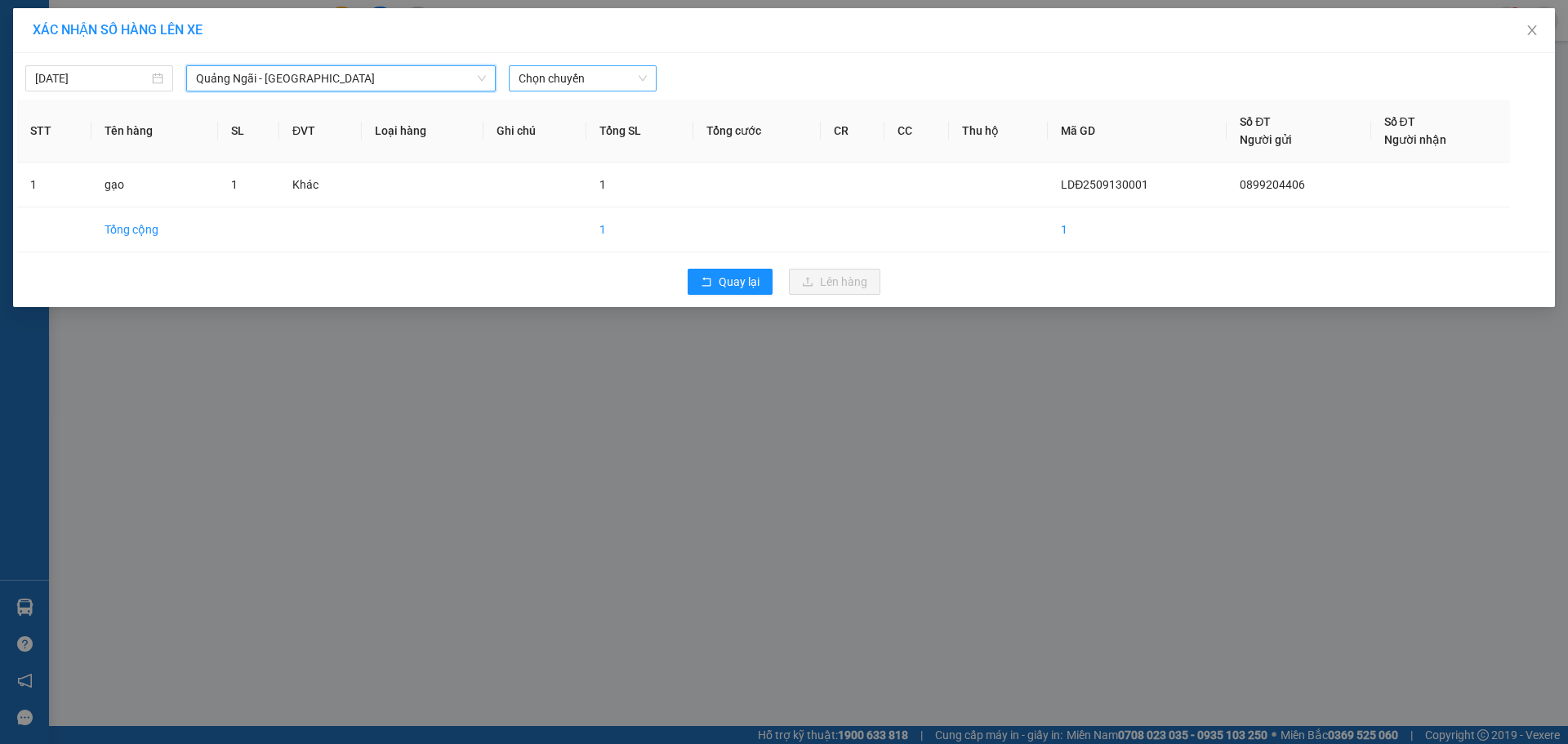
click at [575, 78] on span "Chọn chuyến" at bounding box center [582, 79] width 128 height 25
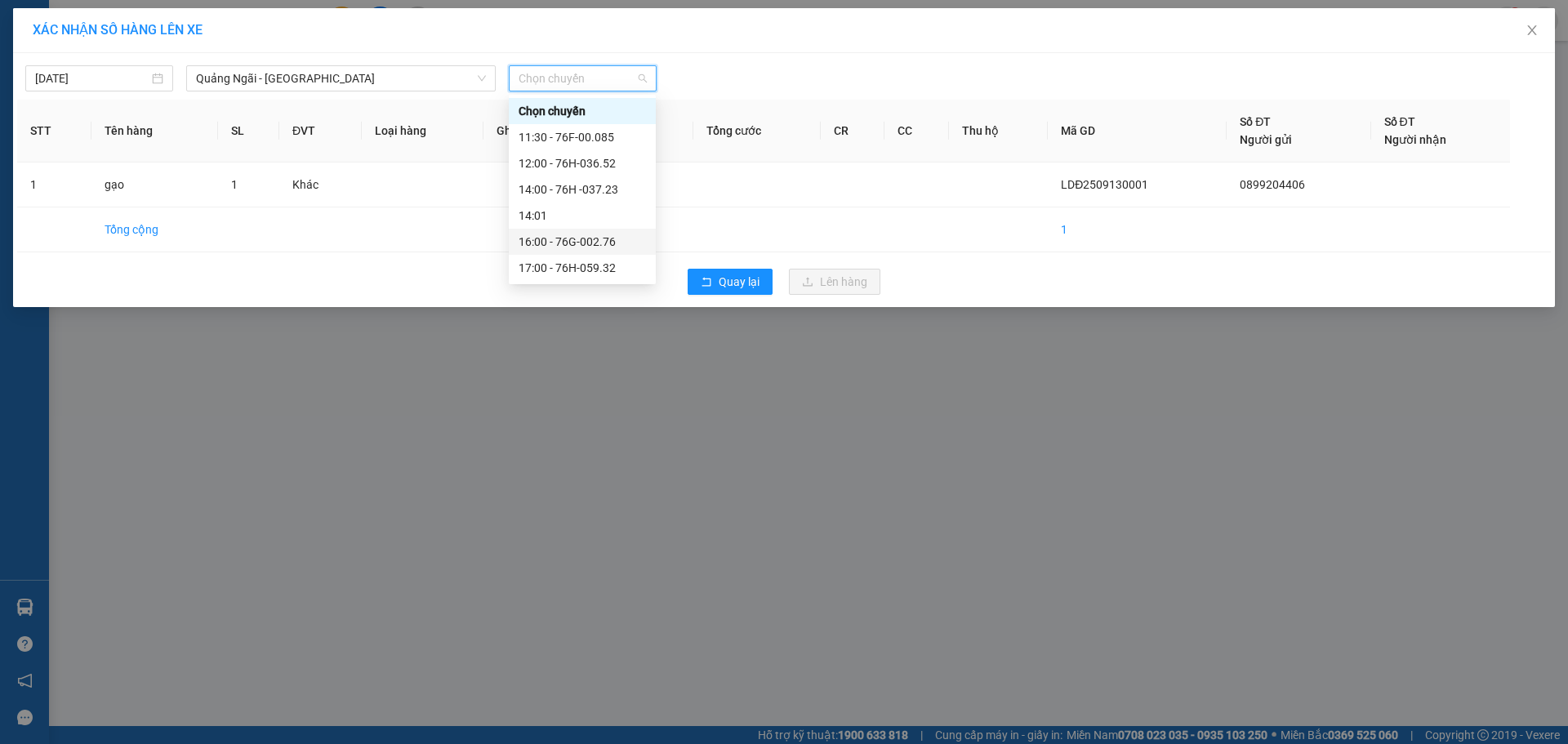
click at [608, 241] on div "16:00 - 76G-002.76" at bounding box center [582, 241] width 128 height 18
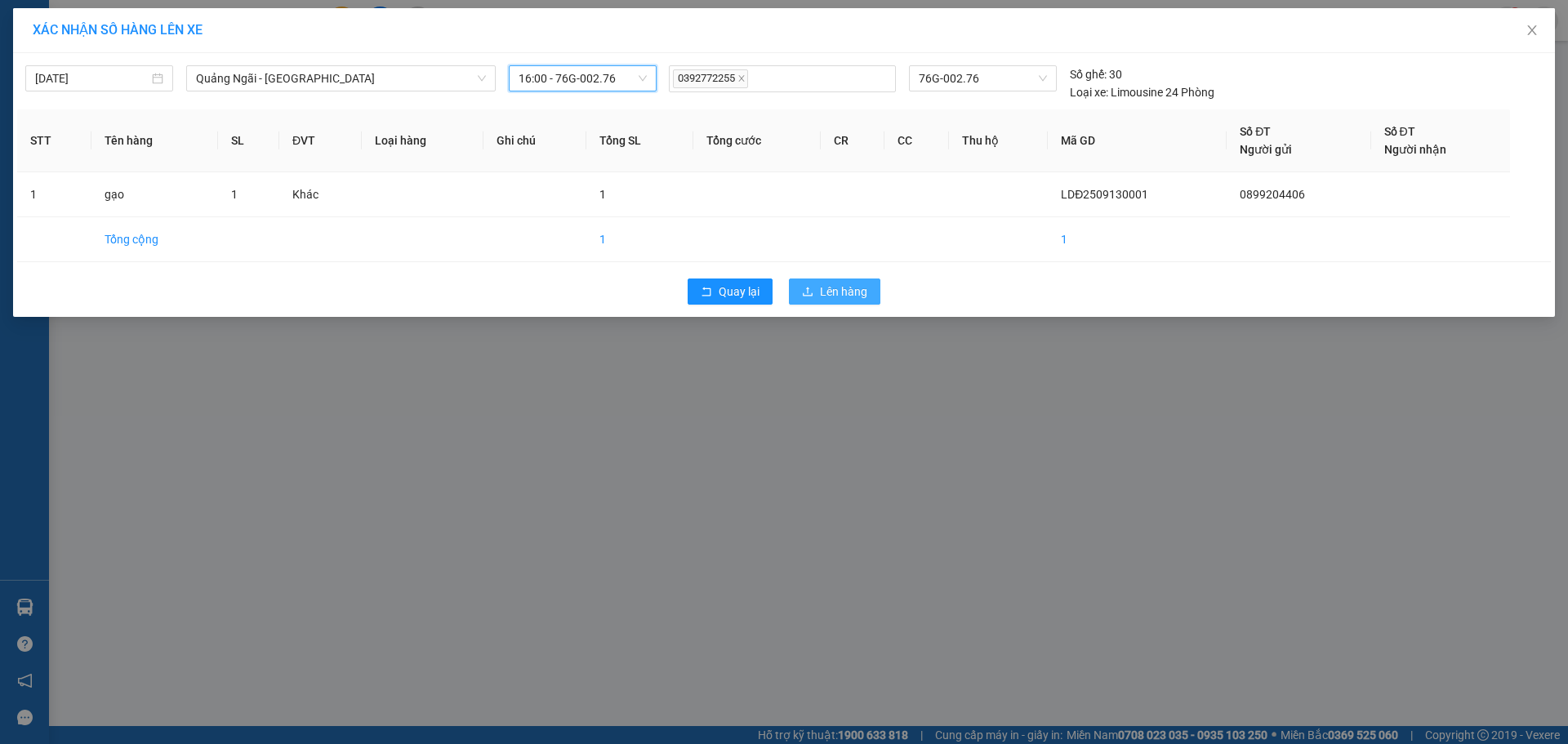
click at [831, 285] on span "Lên hàng" at bounding box center [843, 291] width 47 height 18
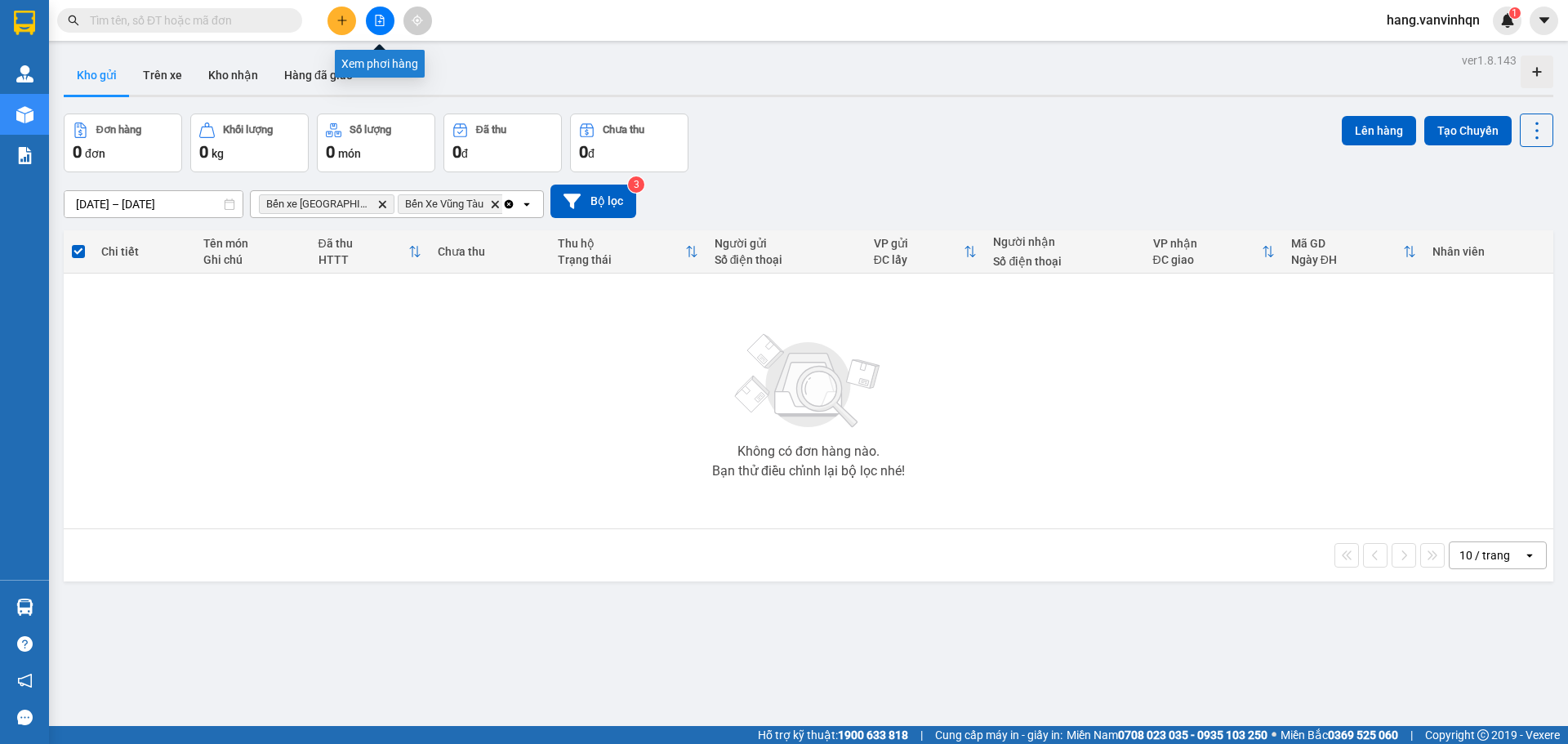
click at [371, 19] on button at bounding box center [380, 20] width 29 height 29
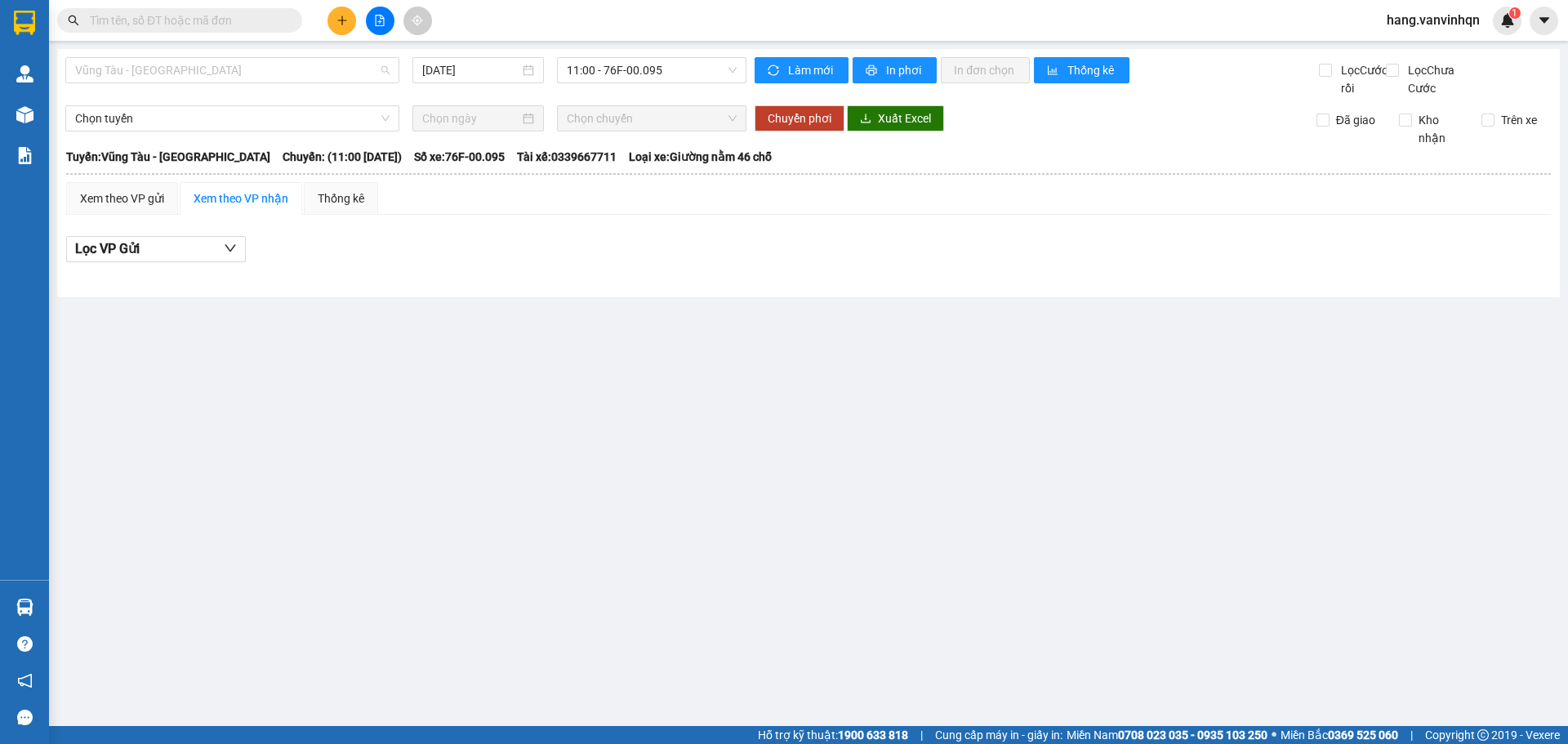
drag, startPoint x: 147, startPoint y: 69, endPoint x: 119, endPoint y: 141, distance: 77.3
click at [144, 78] on span "Vũng Tàu - Quảng Ngãi" at bounding box center [232, 70] width 314 height 25
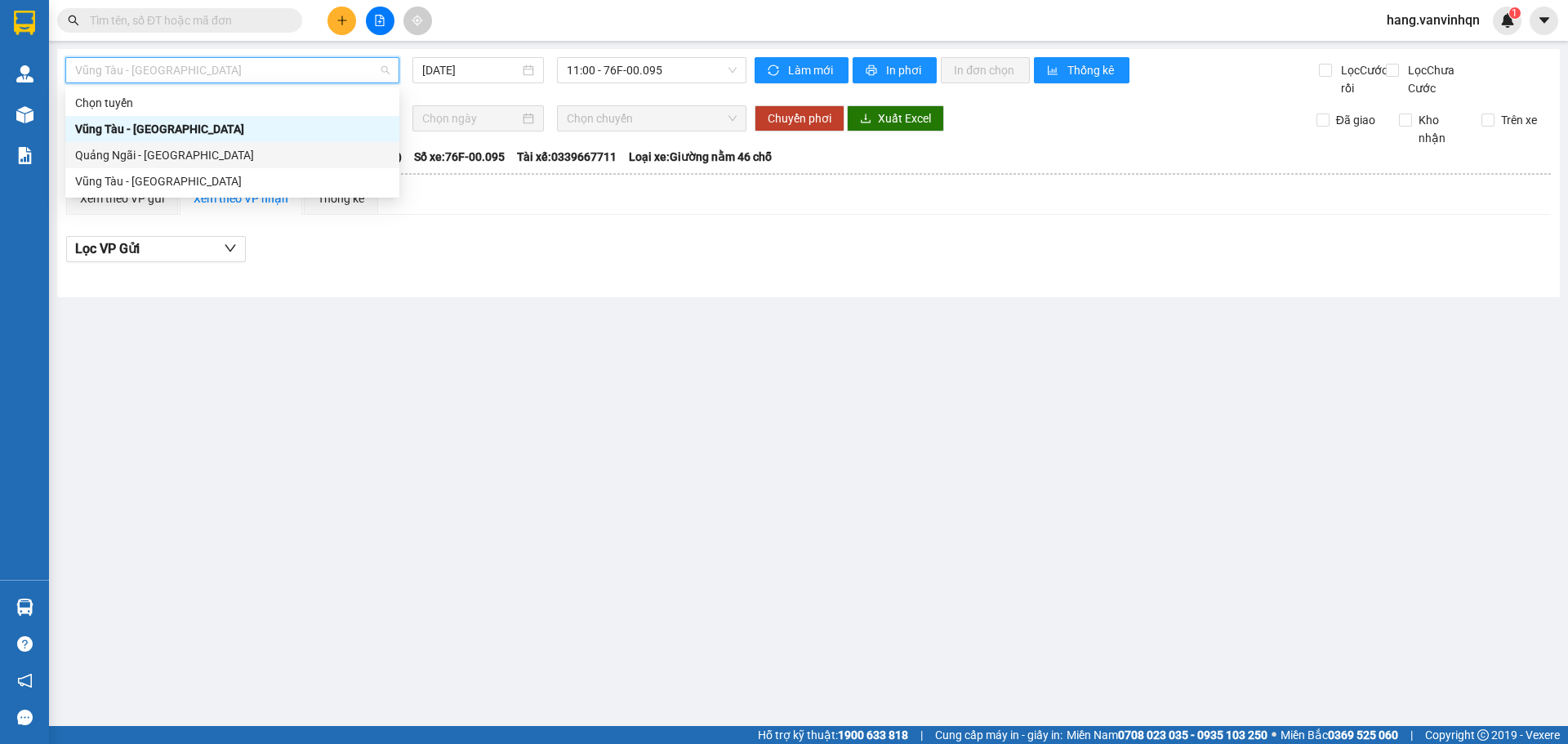
click at [113, 159] on div "Quảng Ngãi - Vũng Tàu" at bounding box center [232, 154] width 314 height 18
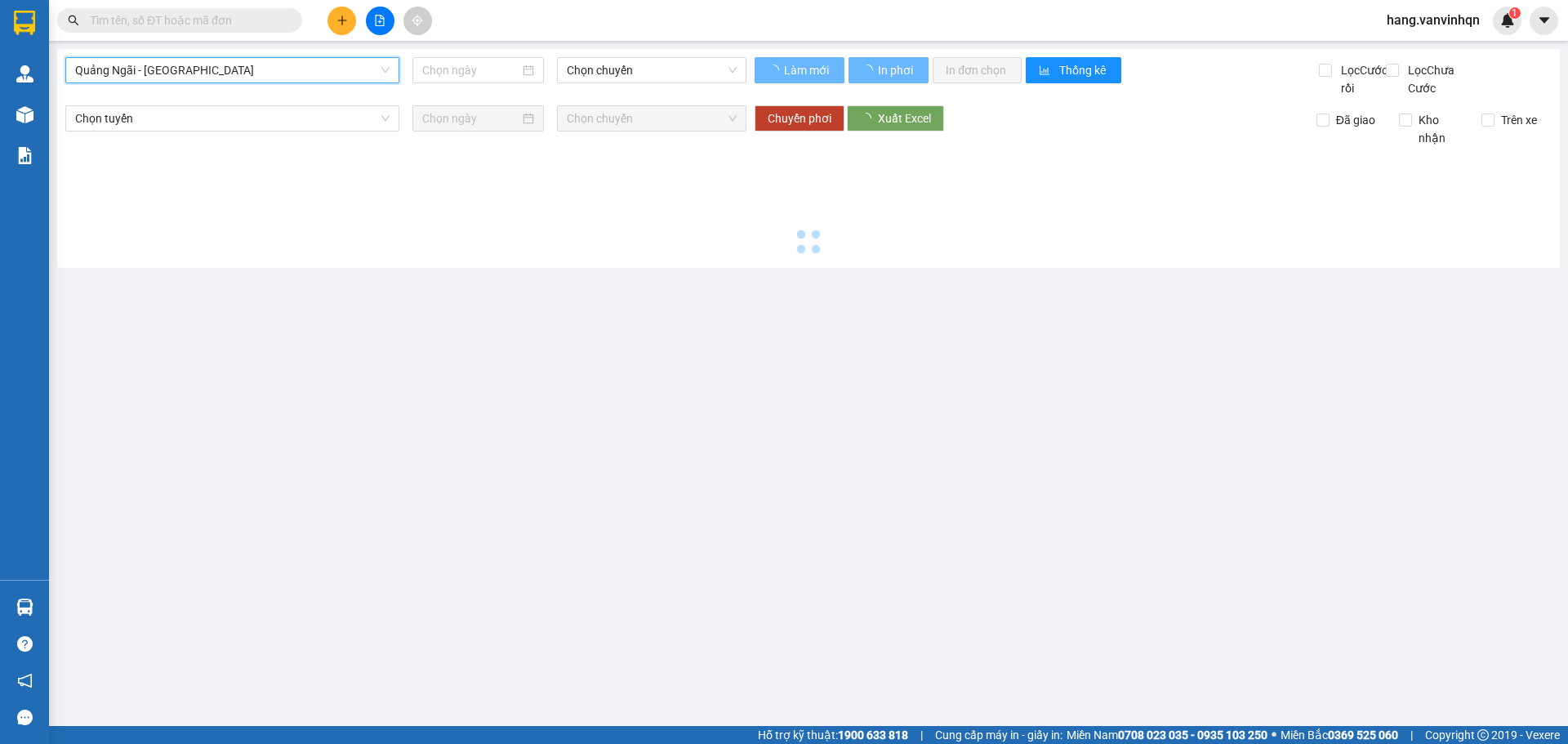
type input "13/09/2025"
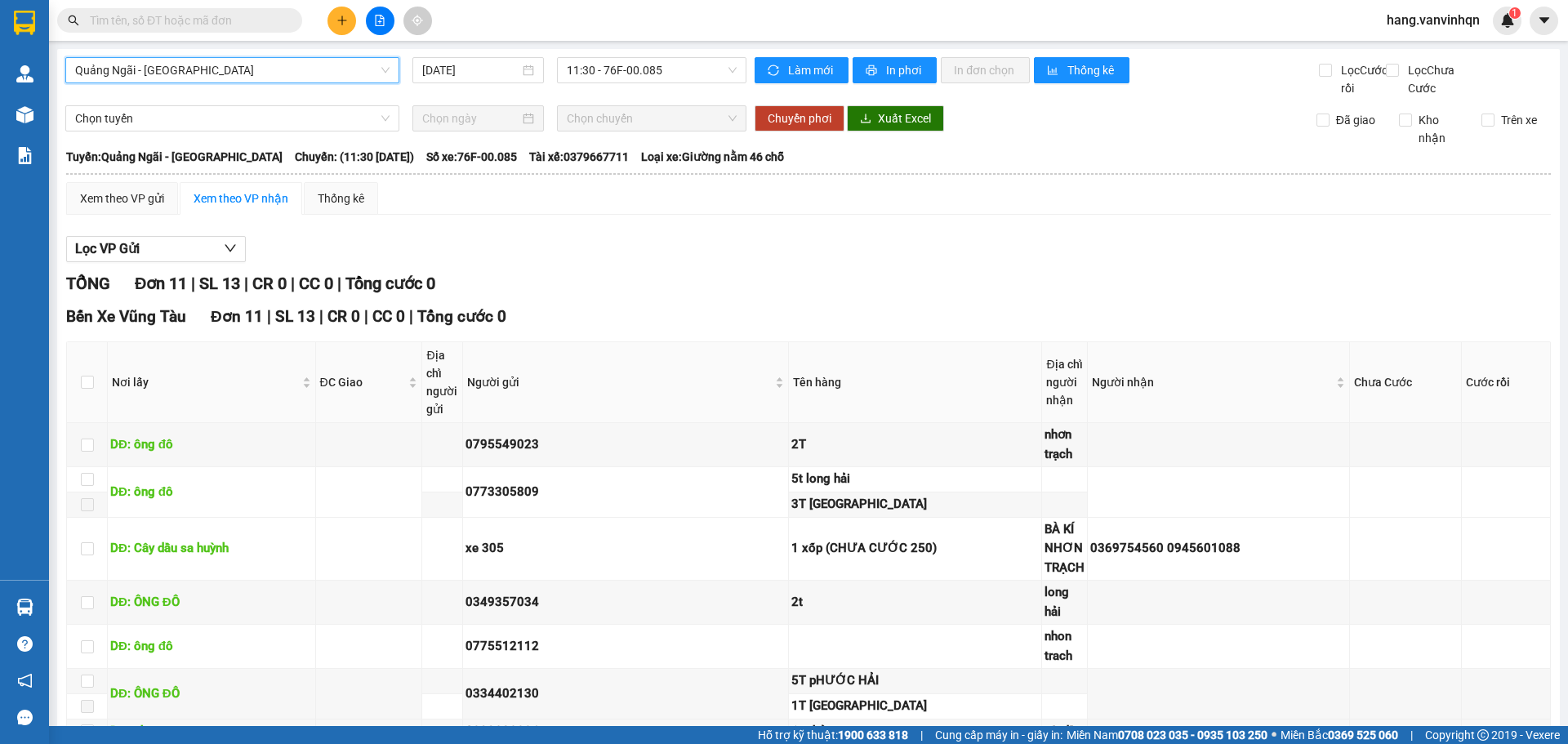
drag, startPoint x: 683, startPoint y: 72, endPoint x: 678, endPoint y: 83, distance: 12.1
click at [679, 80] on span "11:30 - 76F-00.085" at bounding box center [651, 70] width 170 height 25
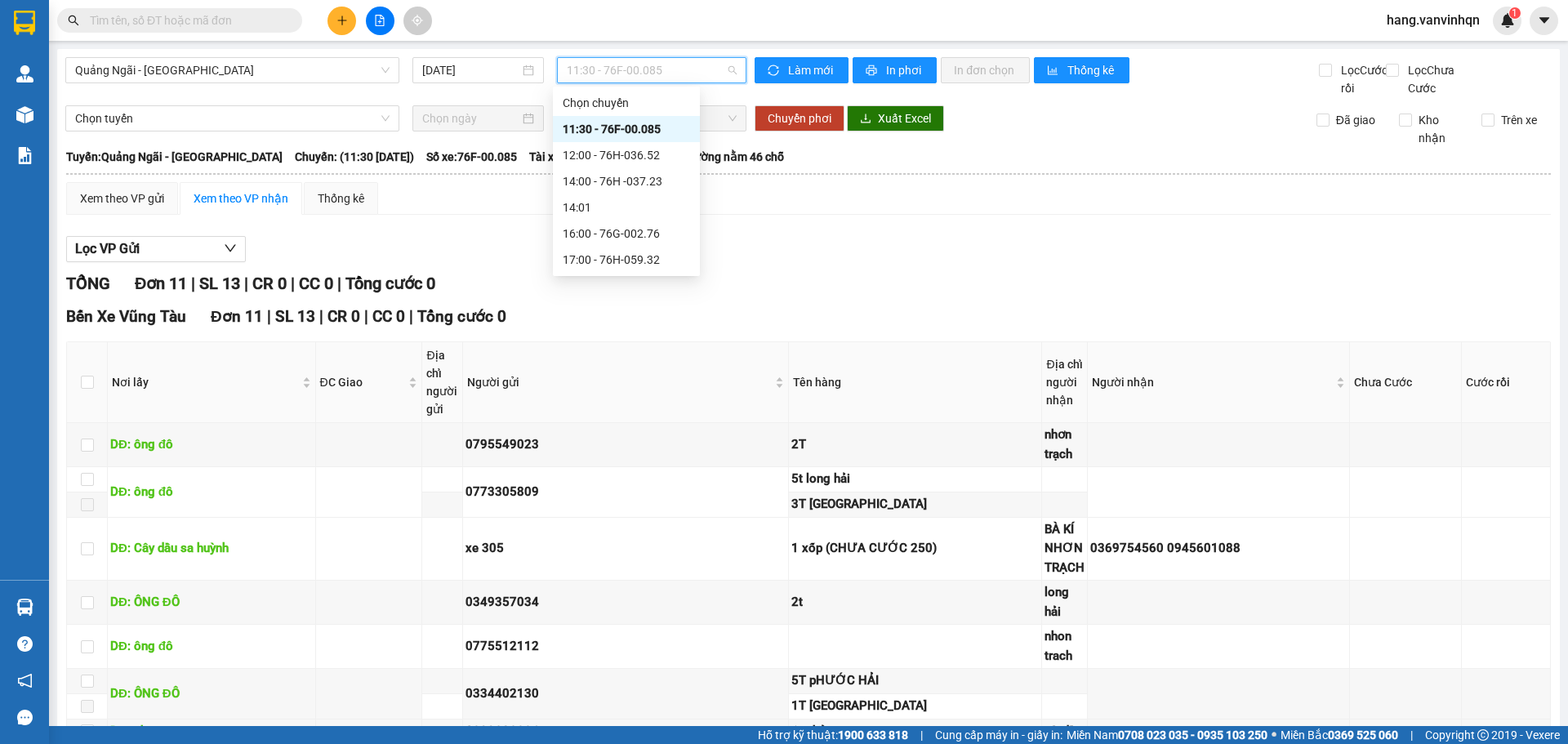
click at [640, 130] on div "11:30 - 76F-00.085" at bounding box center [626, 128] width 128 height 18
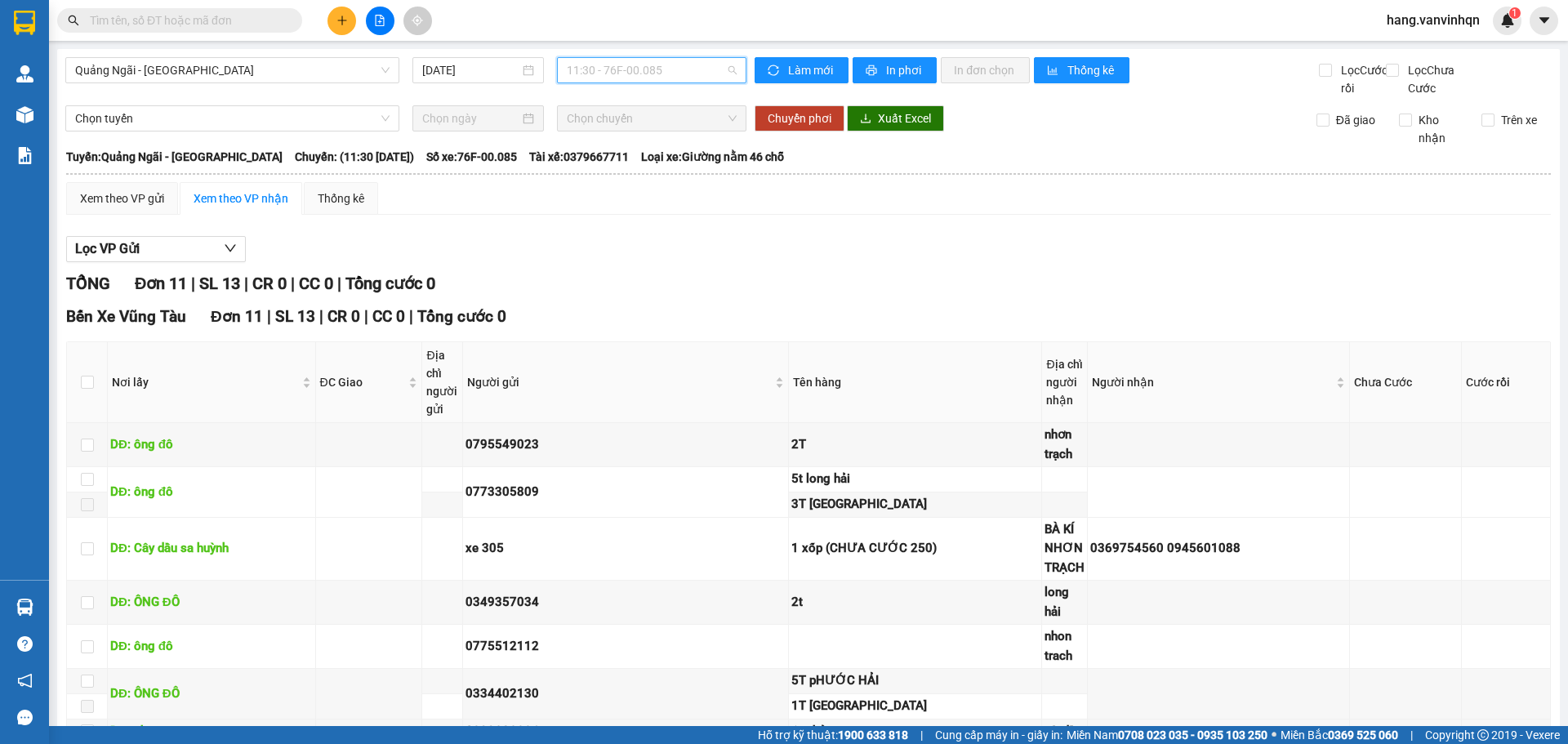
click at [686, 80] on span "11:30 - 76F-00.085" at bounding box center [651, 70] width 170 height 25
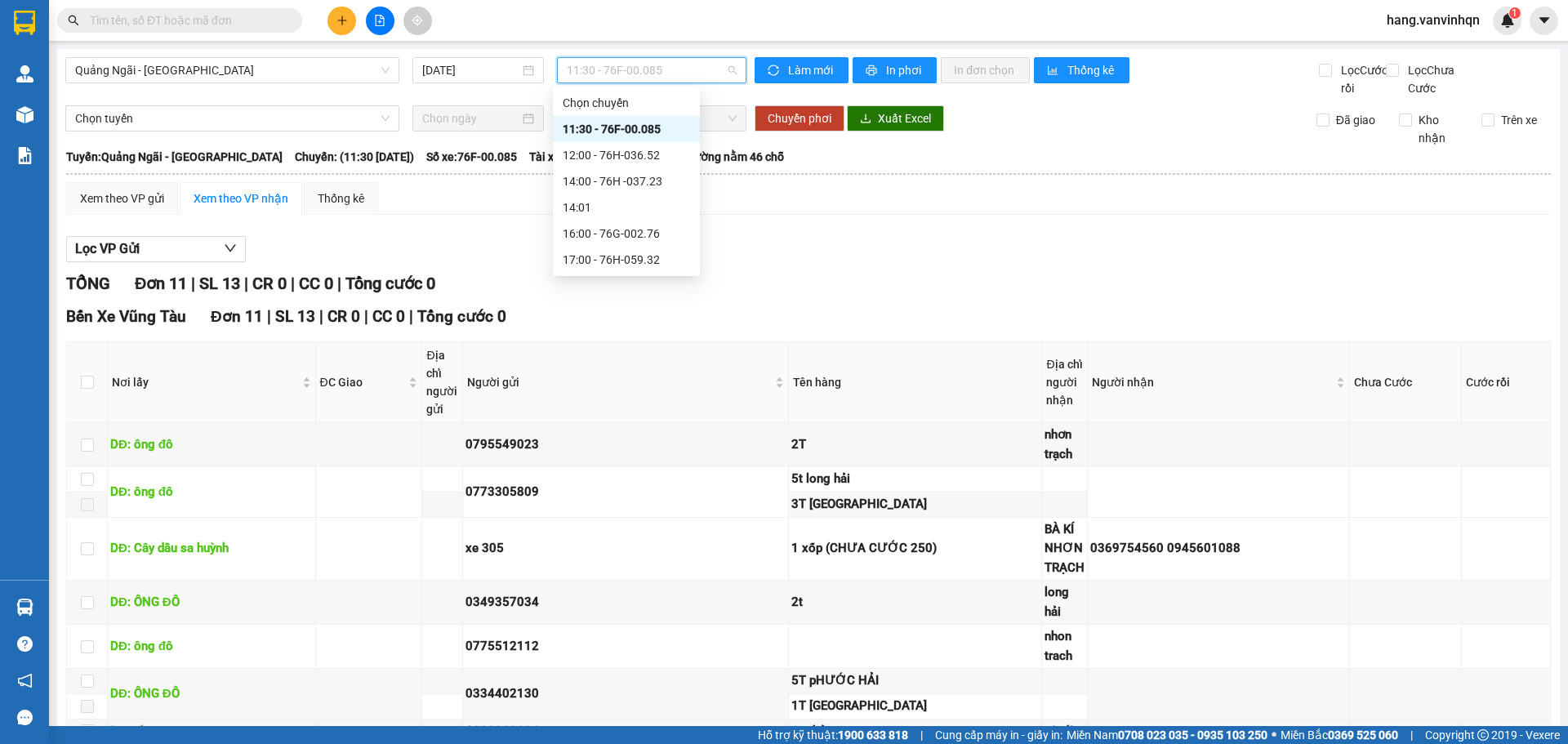
click at [652, 133] on div "11:30 - 76F-00.085" at bounding box center [626, 128] width 128 height 18
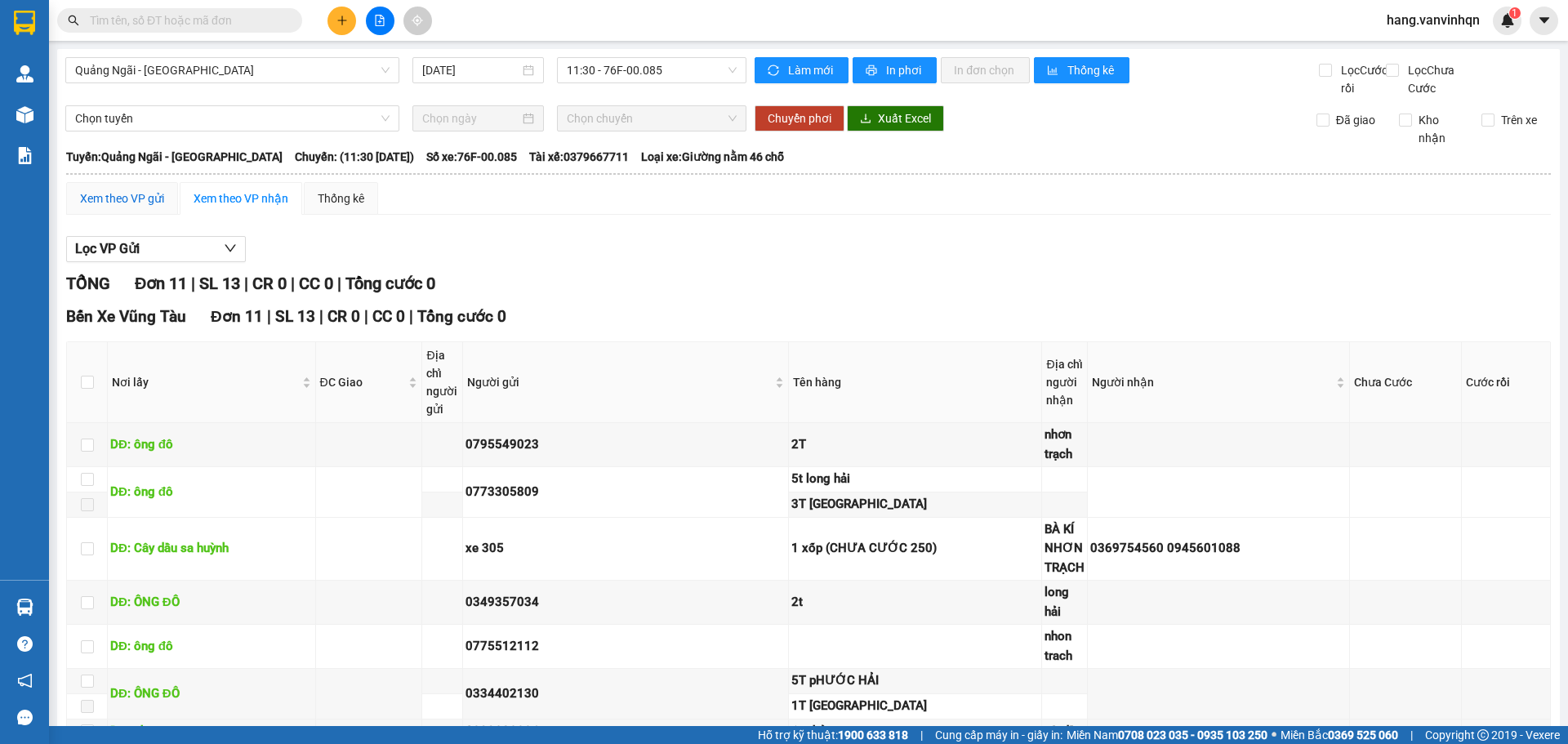
click at [134, 207] on div "Xem theo VP gửi" at bounding box center [122, 198] width 84 height 18
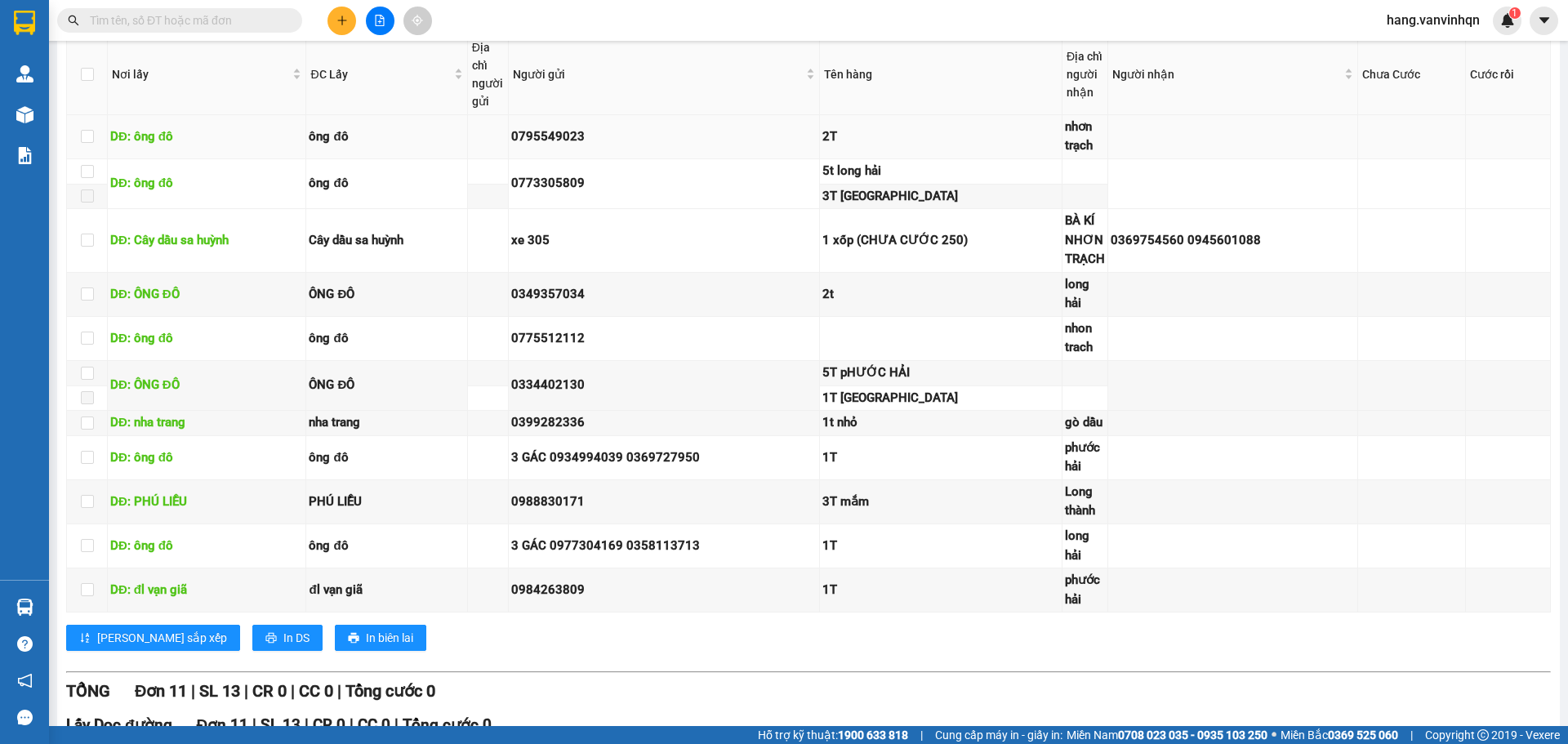
scroll to position [245, 0]
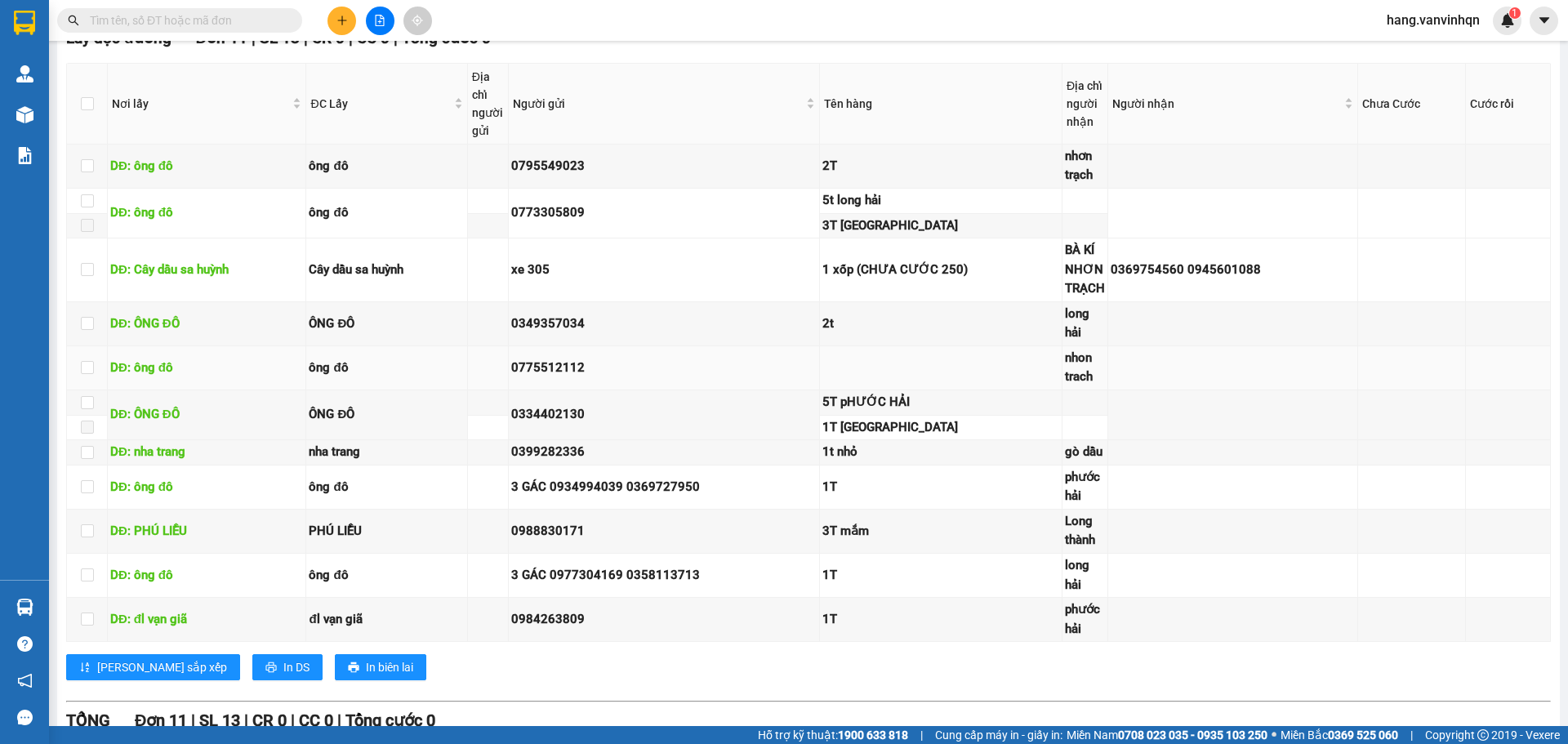
click at [962, 382] on td at bounding box center [941, 369] width 242 height 44
click at [955, 386] on td at bounding box center [941, 369] width 242 height 44
click at [658, 411] on td "0334402130" at bounding box center [665, 415] width 312 height 50
click at [653, 414] on td "0334402130" at bounding box center [665, 415] width 312 height 50
click at [650, 414] on td "0334402130" at bounding box center [665, 415] width 312 height 50
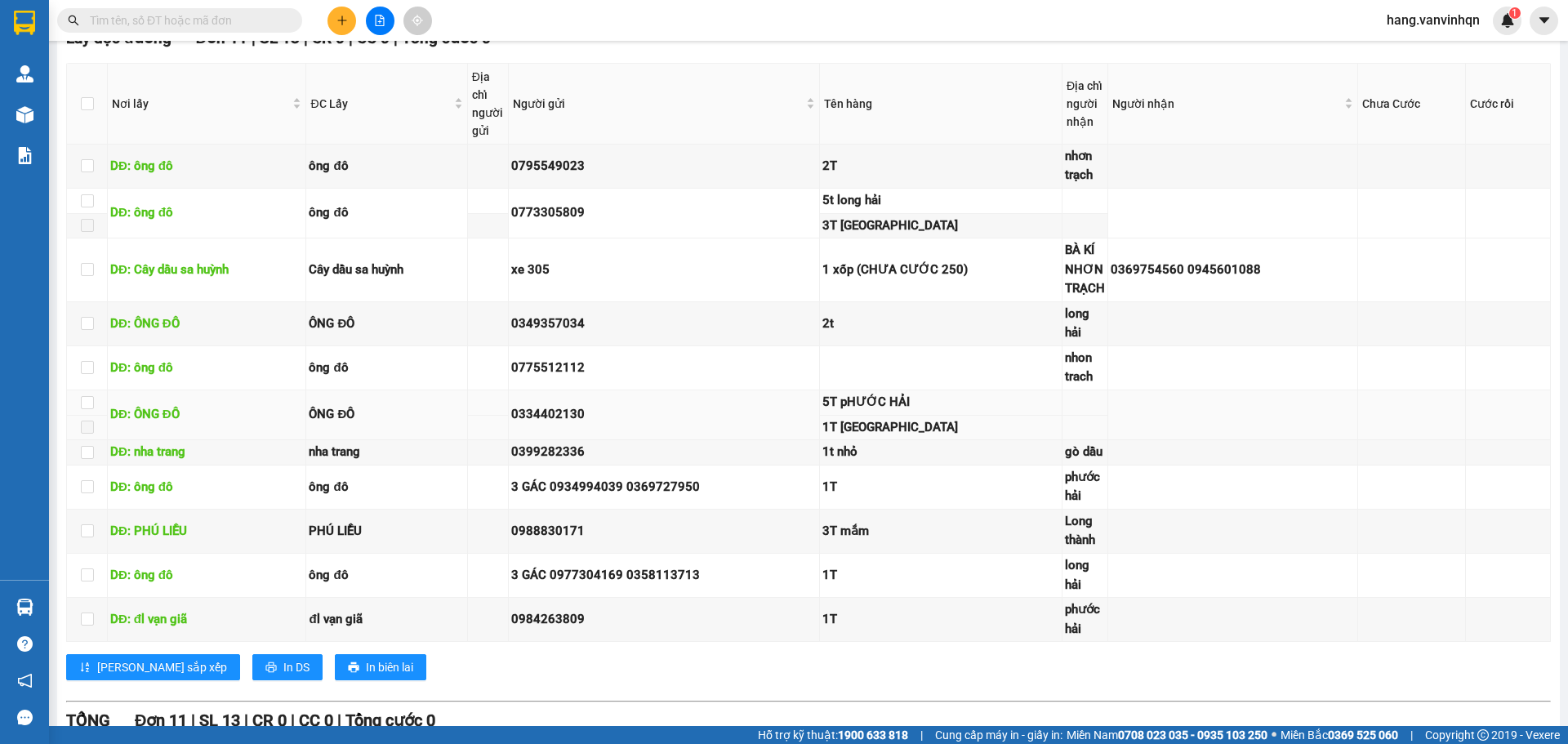
click at [647, 415] on td "0334402130" at bounding box center [665, 415] width 312 height 50
click at [775, 378] on div "0775512112" at bounding box center [663, 368] width 306 height 19
click at [907, 390] on td at bounding box center [941, 369] width 242 height 44
click at [909, 390] on td at bounding box center [941, 369] width 242 height 44
click at [903, 390] on td at bounding box center [941, 369] width 242 height 44
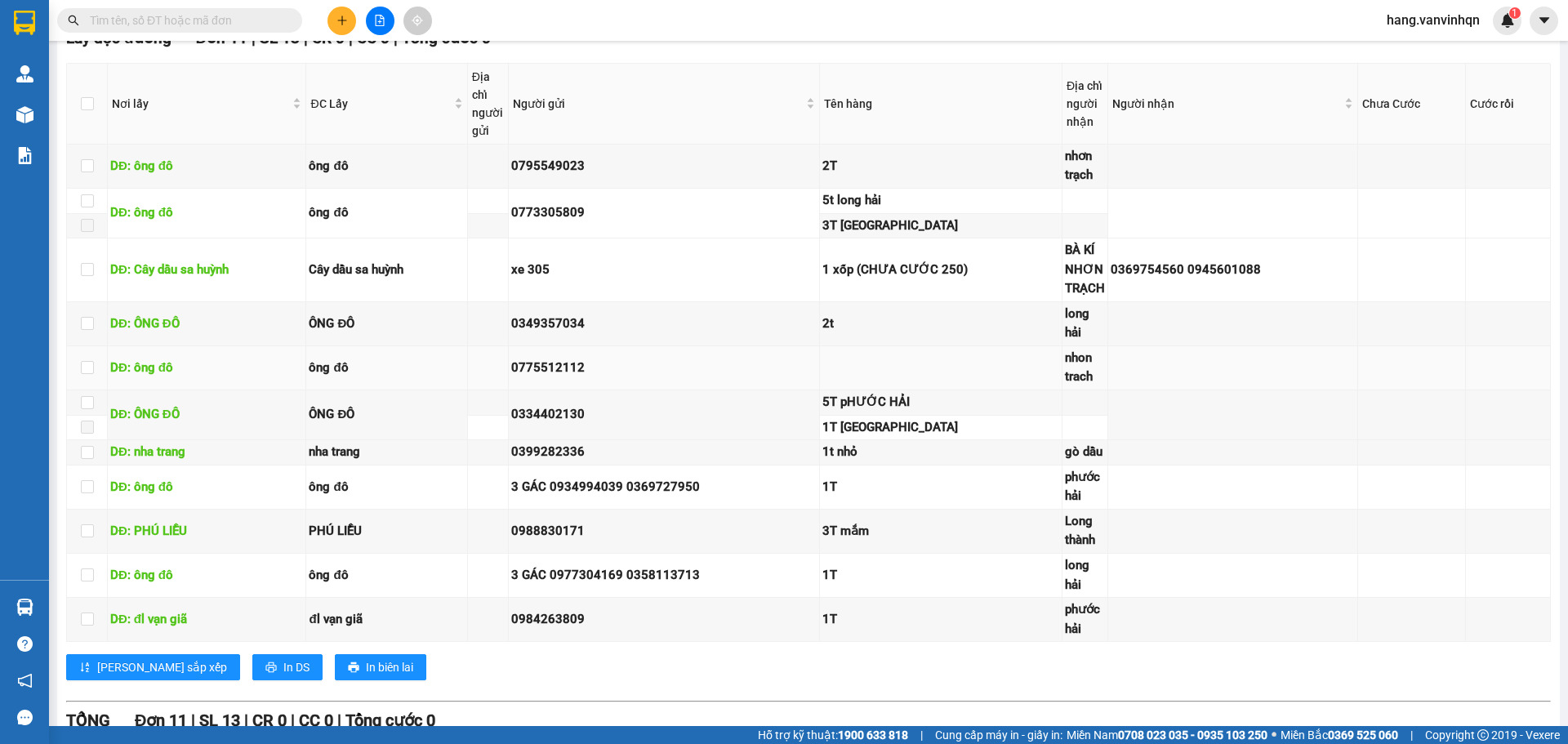
click at [900, 390] on td at bounding box center [941, 369] width 242 height 44
click at [797, 390] on td "0775512112" at bounding box center [665, 369] width 312 height 44
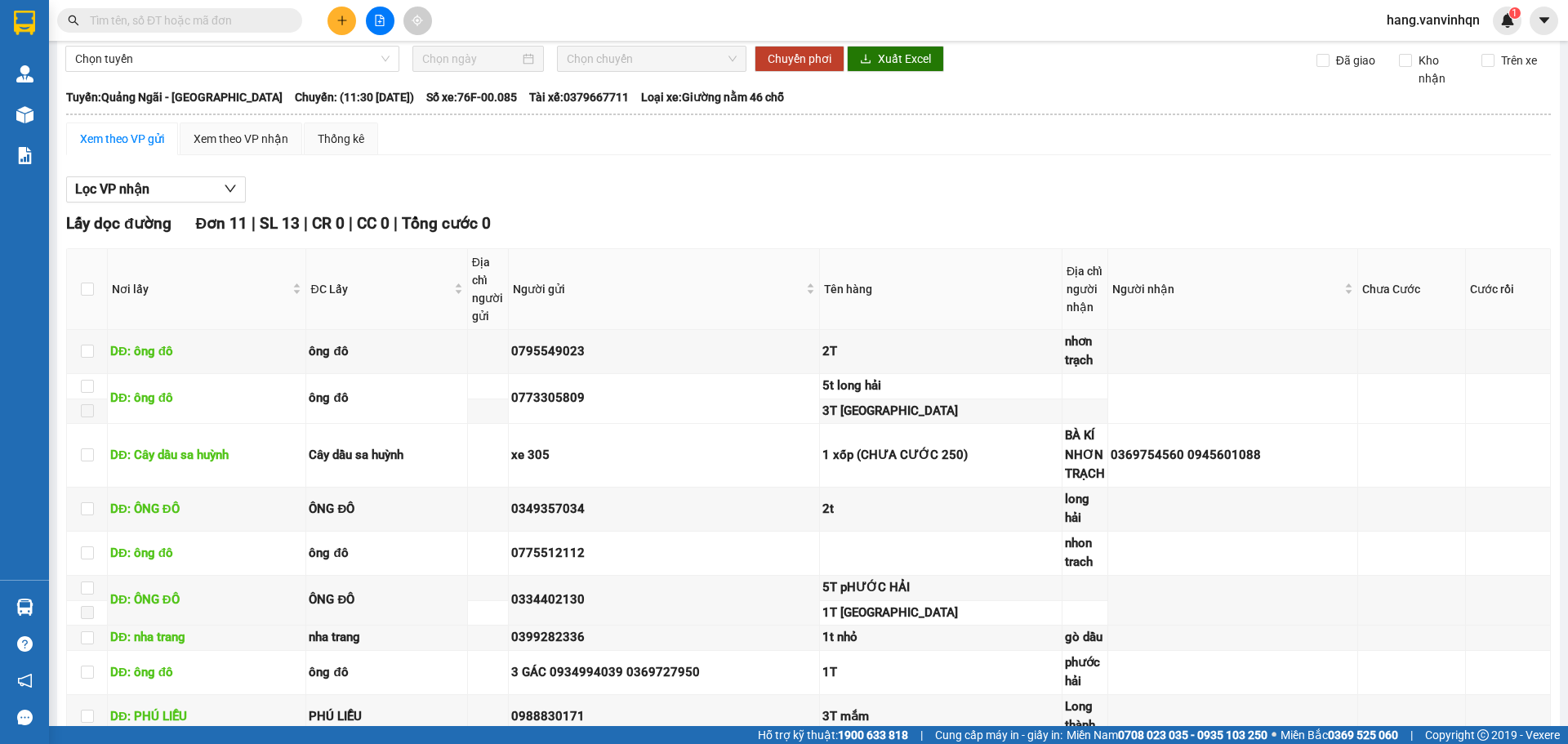
scroll to position [0, 0]
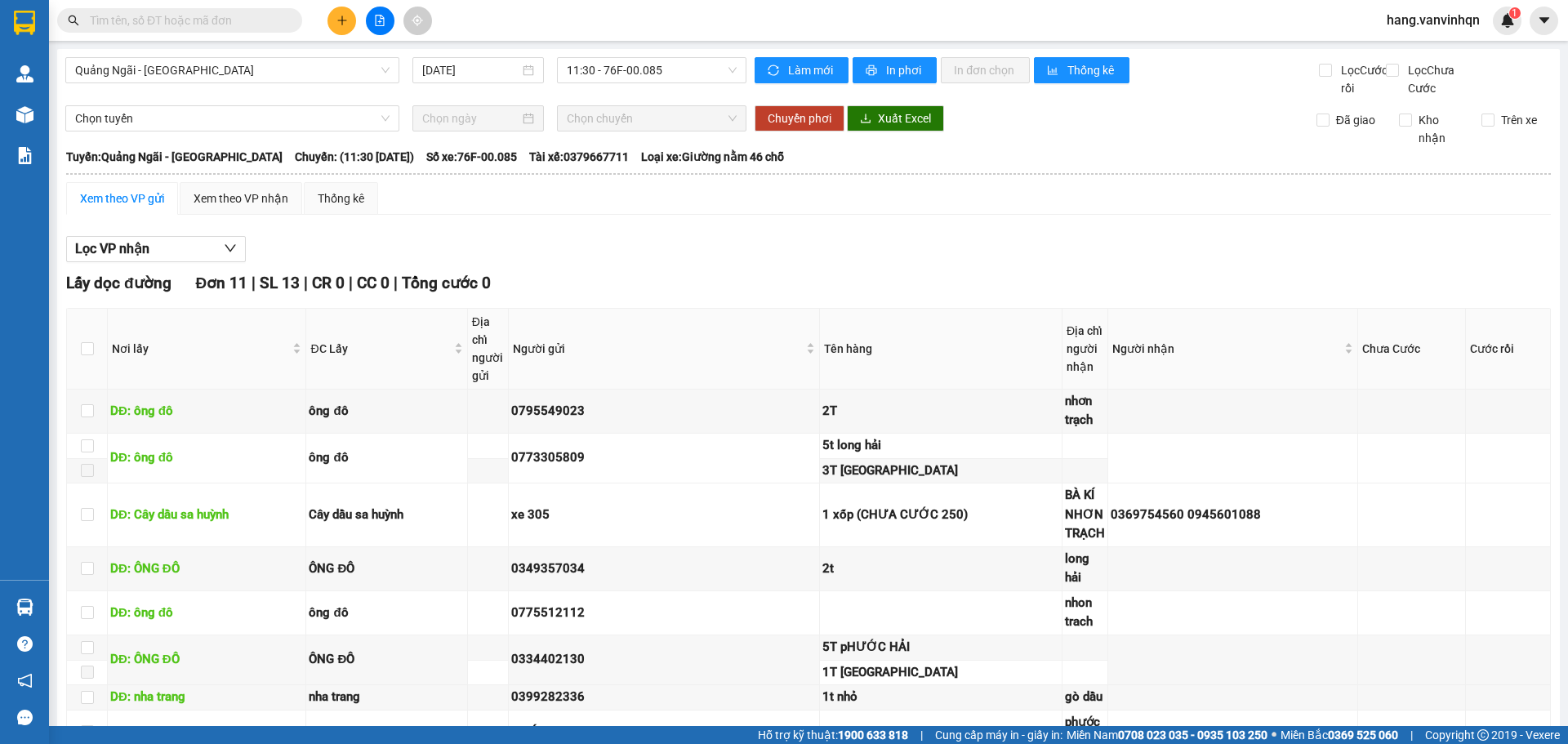
drag, startPoint x: 638, startPoint y: 53, endPoint x: 653, endPoint y: 56, distance: 15.3
drag, startPoint x: 665, startPoint y: 61, endPoint x: 662, endPoint y: 80, distance: 19.2
click at [666, 67] on span "11:30 - 76F-00.085" at bounding box center [651, 70] width 170 height 25
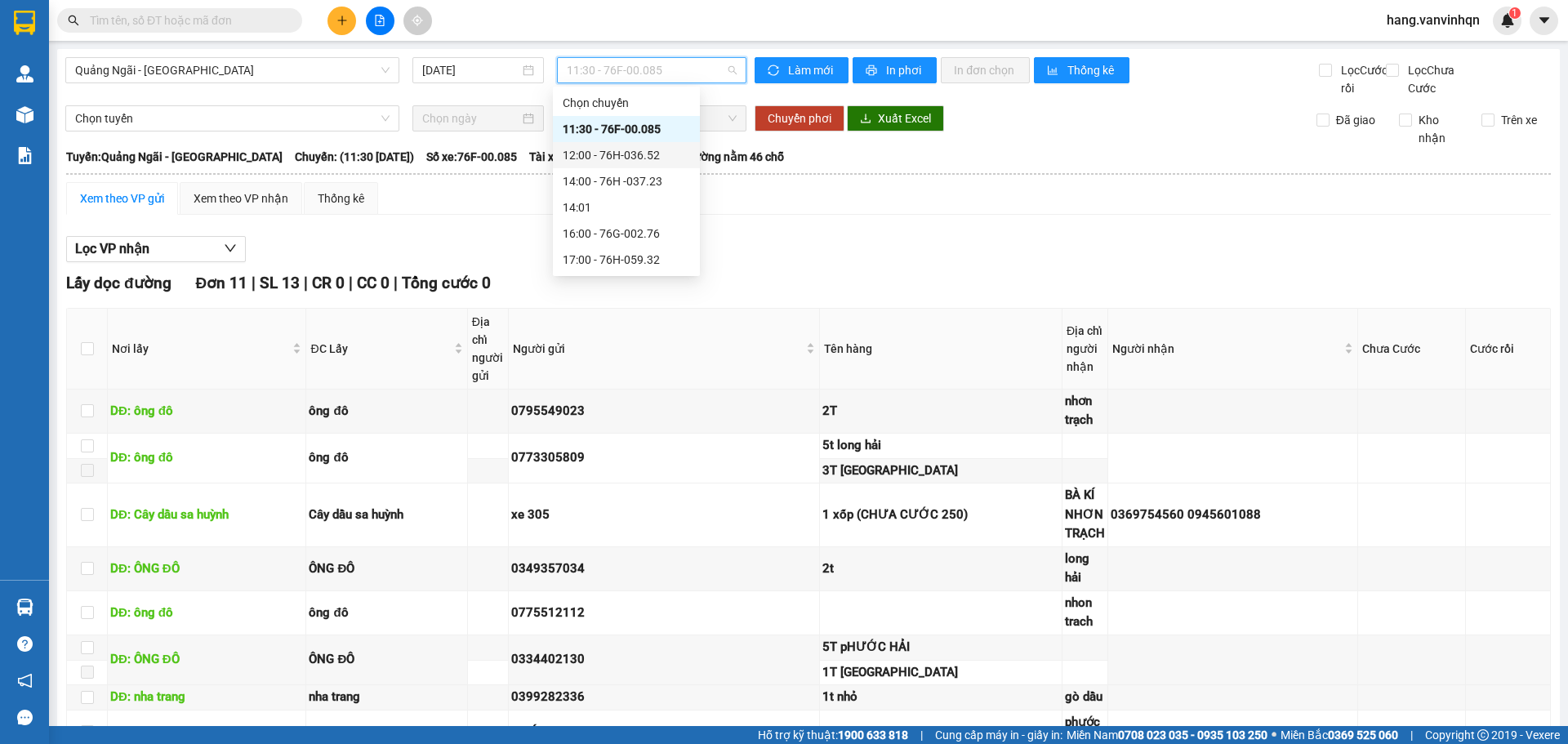
drag, startPoint x: 635, startPoint y: 146, endPoint x: 633, endPoint y: 156, distance: 10.2
click at [633, 156] on div "12:00 - 76H-036.52" at bounding box center [626, 155] width 147 height 26
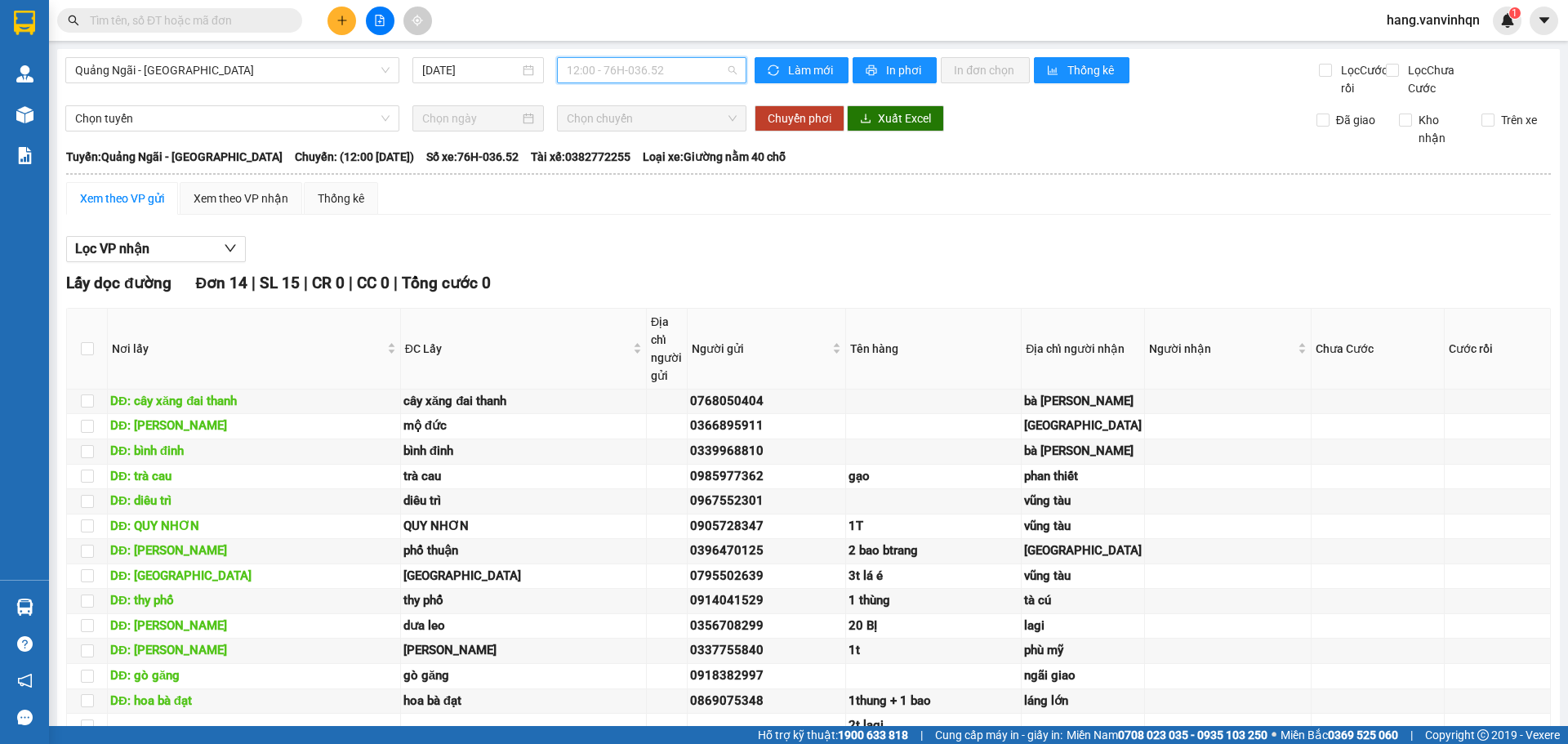
click at [664, 67] on span "12:00 - 76H-036.52" at bounding box center [651, 70] width 170 height 25
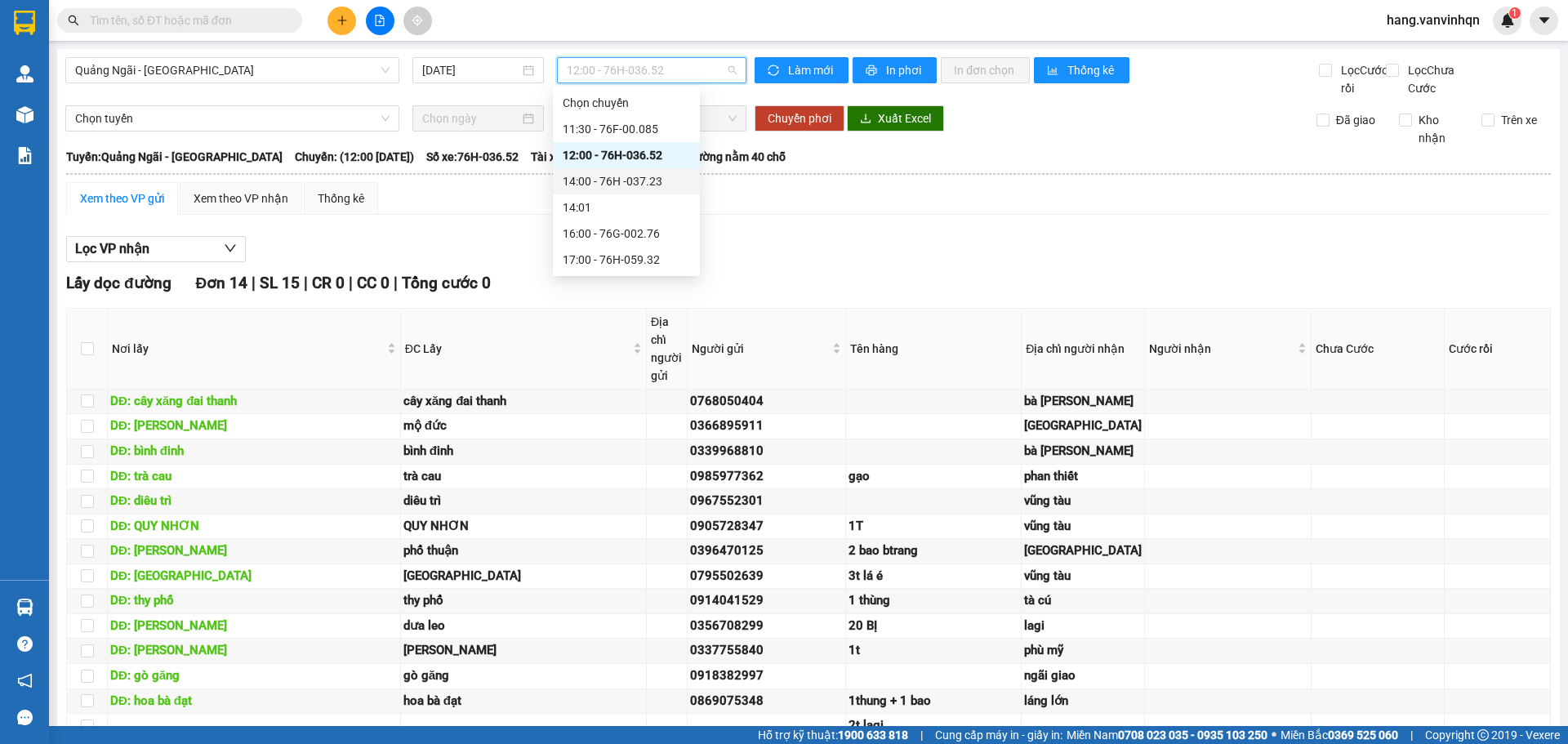
click at [654, 178] on div "14:00 - 76H -037.23" at bounding box center [626, 180] width 128 height 18
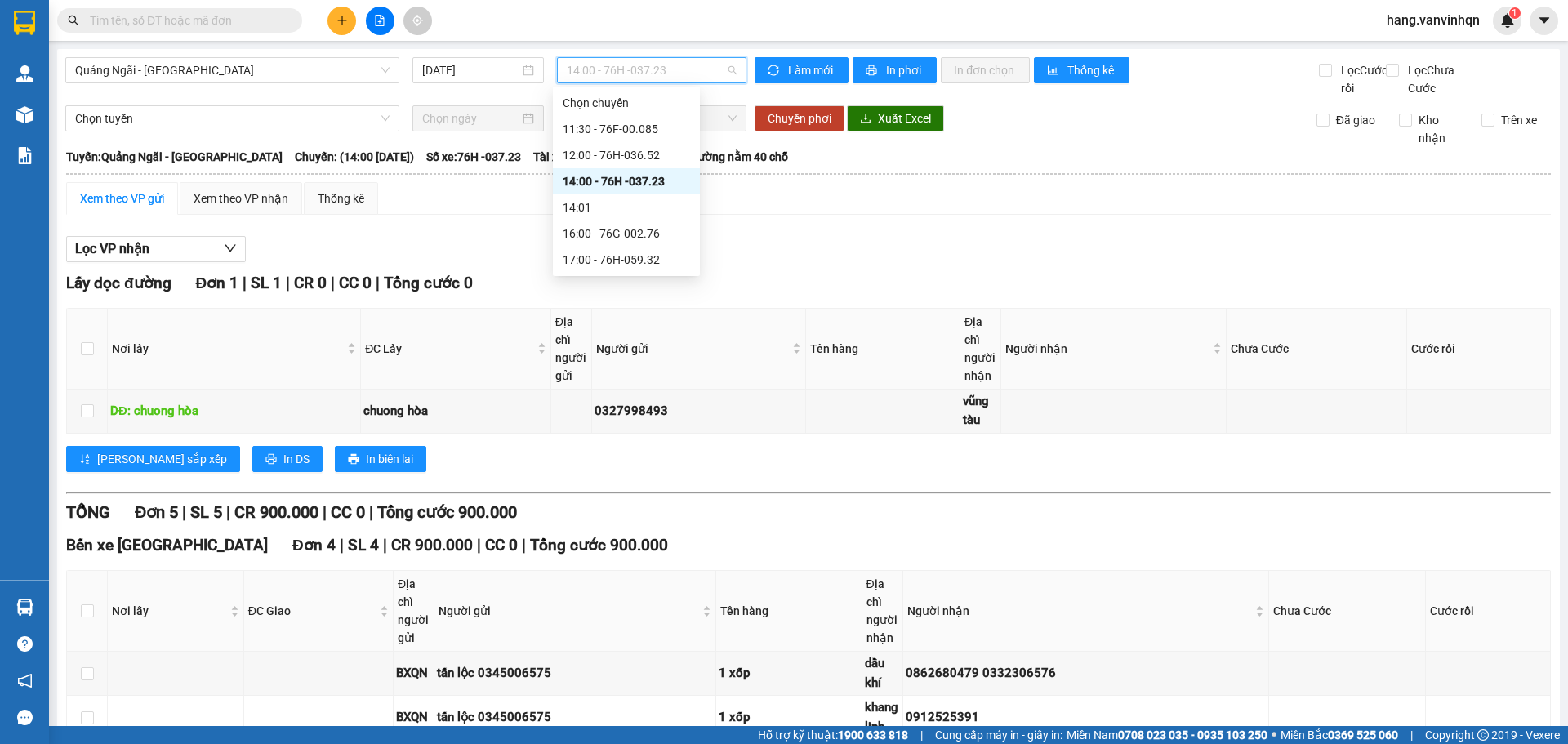
click at [686, 73] on span "14:00 - 76H -037.23" at bounding box center [651, 70] width 170 height 25
click at [642, 226] on div "16:00 - 76G-002.76" at bounding box center [626, 233] width 128 height 18
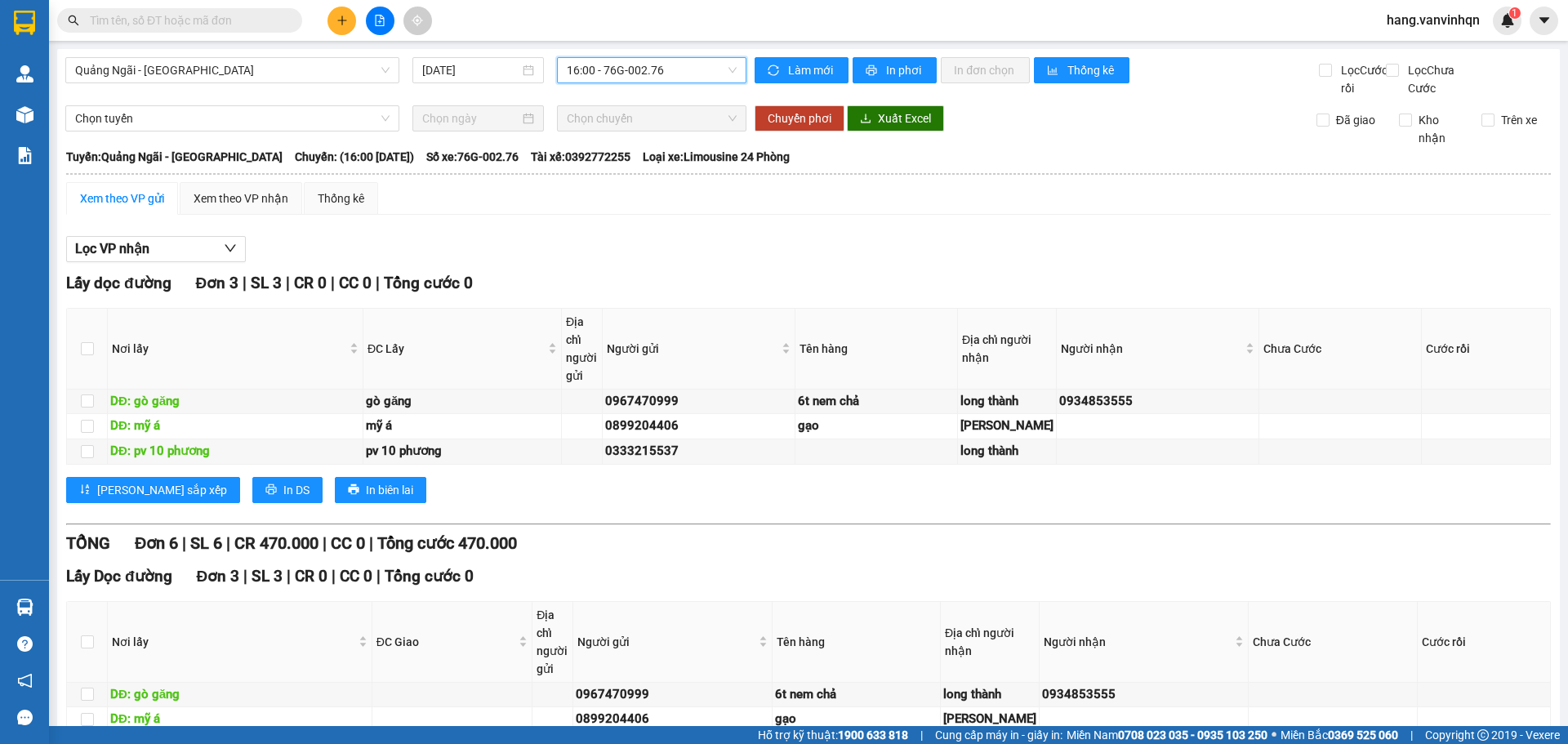
drag, startPoint x: 658, startPoint y: 69, endPoint x: 658, endPoint y: 81, distance: 12.0
click at [659, 75] on span "16:00 - 76G-002.76" at bounding box center [651, 70] width 170 height 25
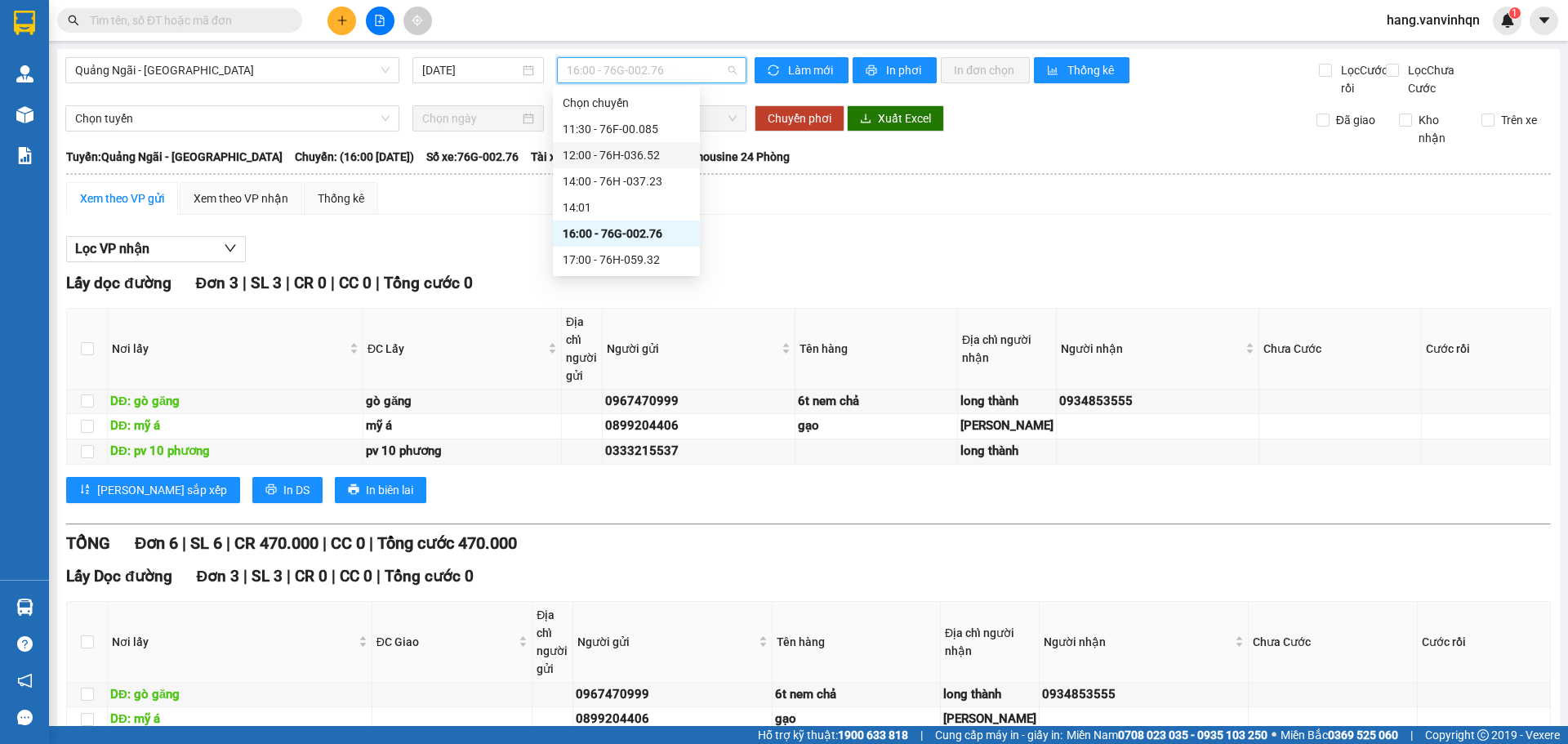
click at [616, 157] on div "12:00 - 76H-036.52" at bounding box center [626, 154] width 128 height 18
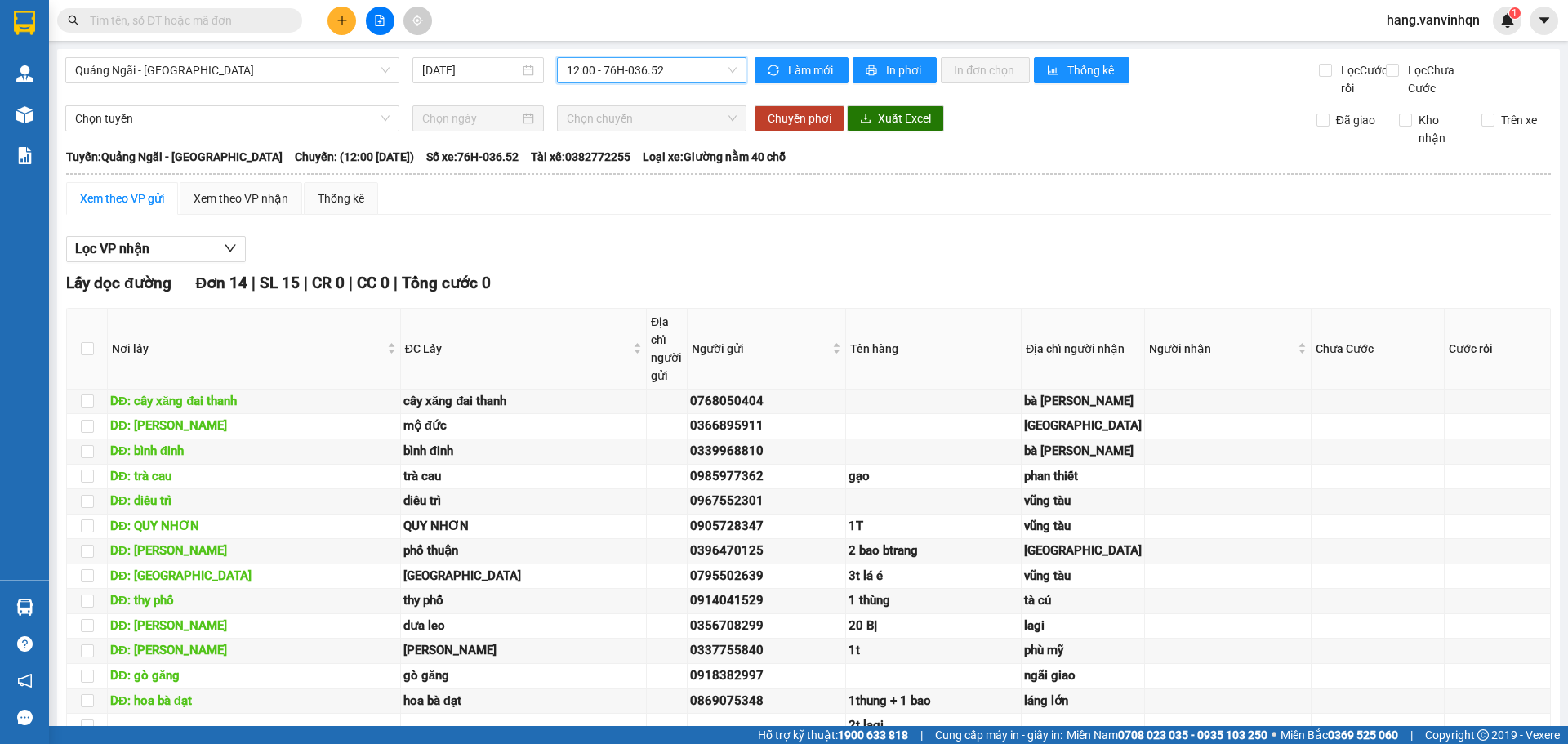
click at [657, 67] on span "12:00 - 76H-036.52" at bounding box center [651, 70] width 170 height 25
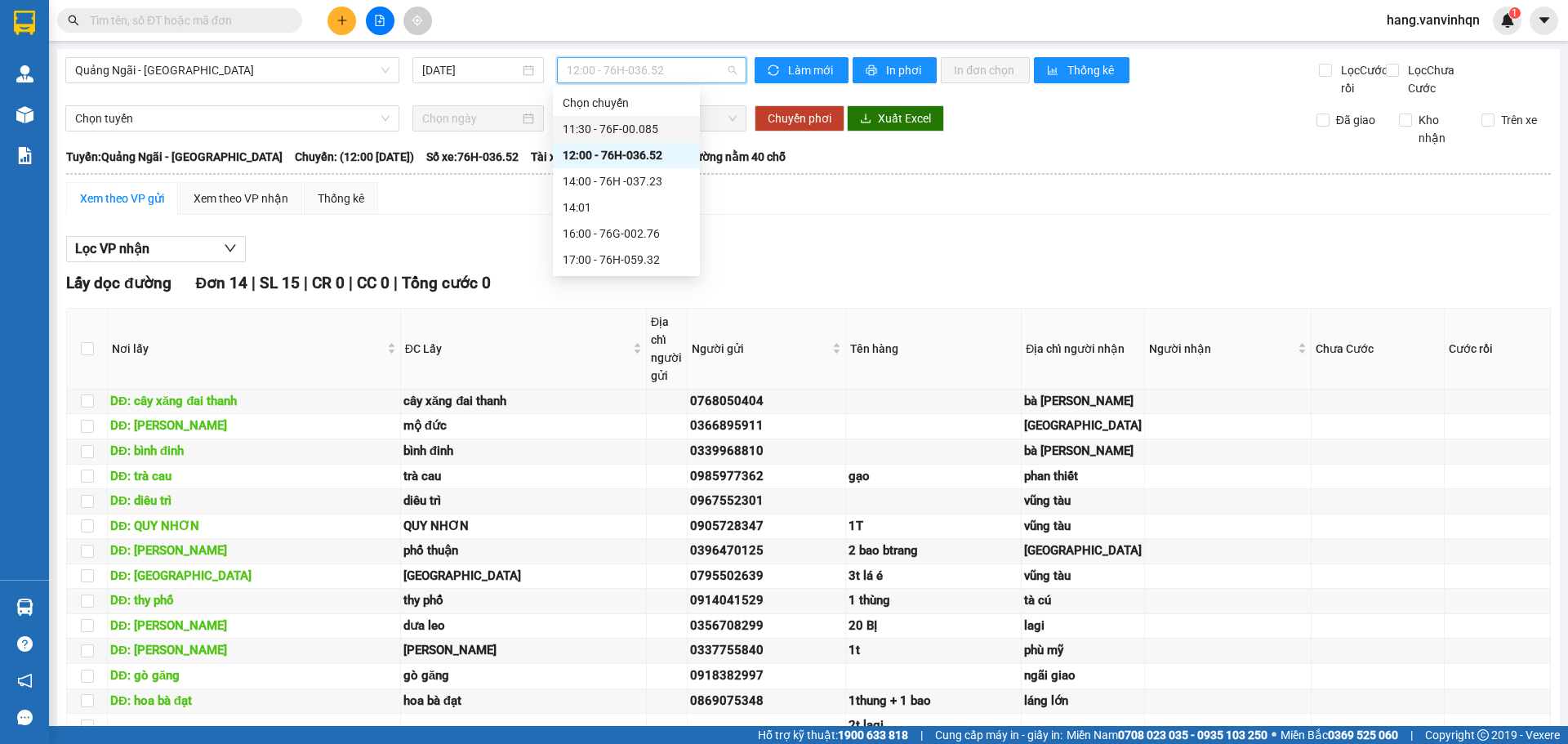
drag, startPoint x: 612, startPoint y: 124, endPoint x: 1219, endPoint y: 30, distance: 614.2
click at [615, 124] on div "11:30 - 76F-00.085" at bounding box center [626, 128] width 128 height 18
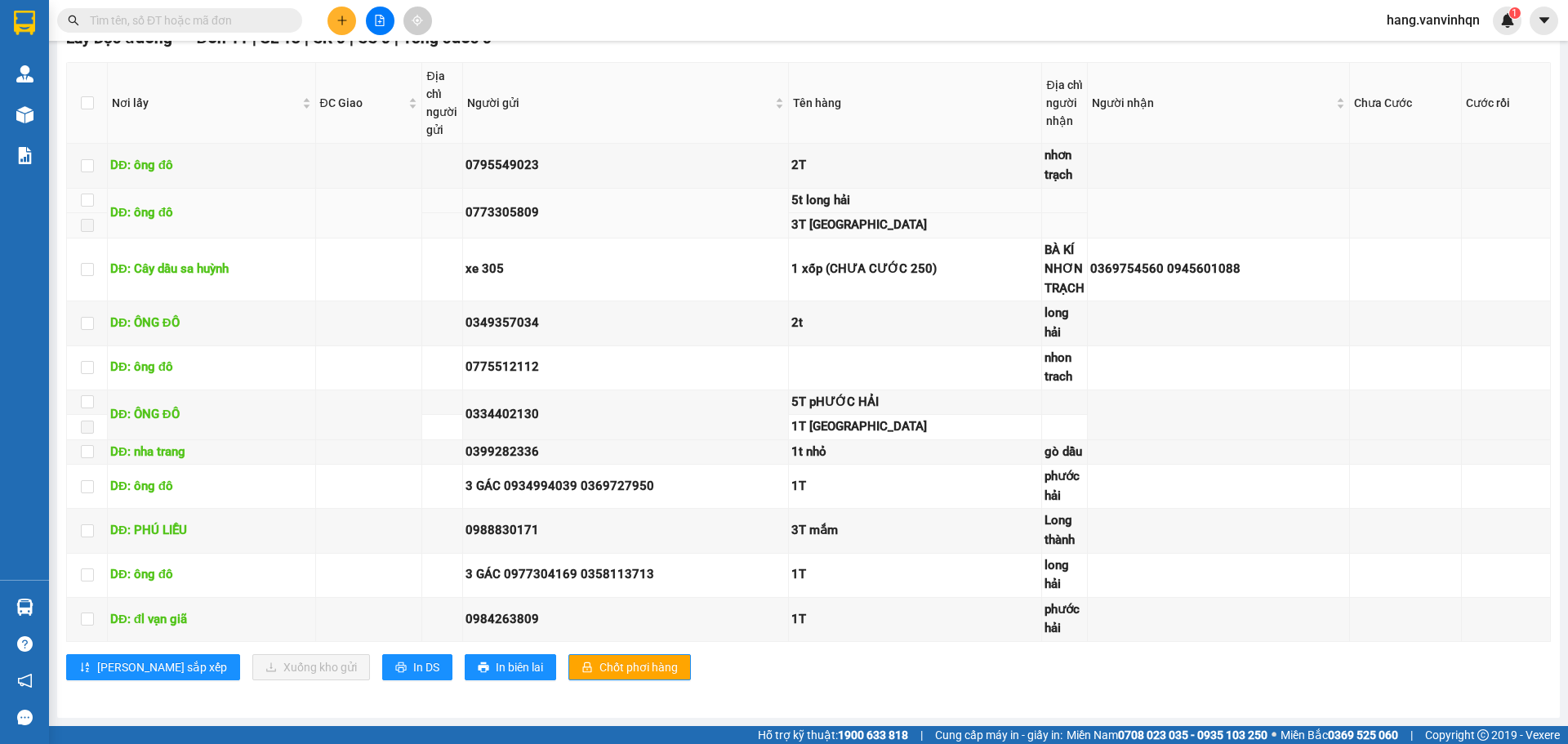
scroll to position [980, 0]
click at [342, 30] on button at bounding box center [341, 20] width 29 height 29
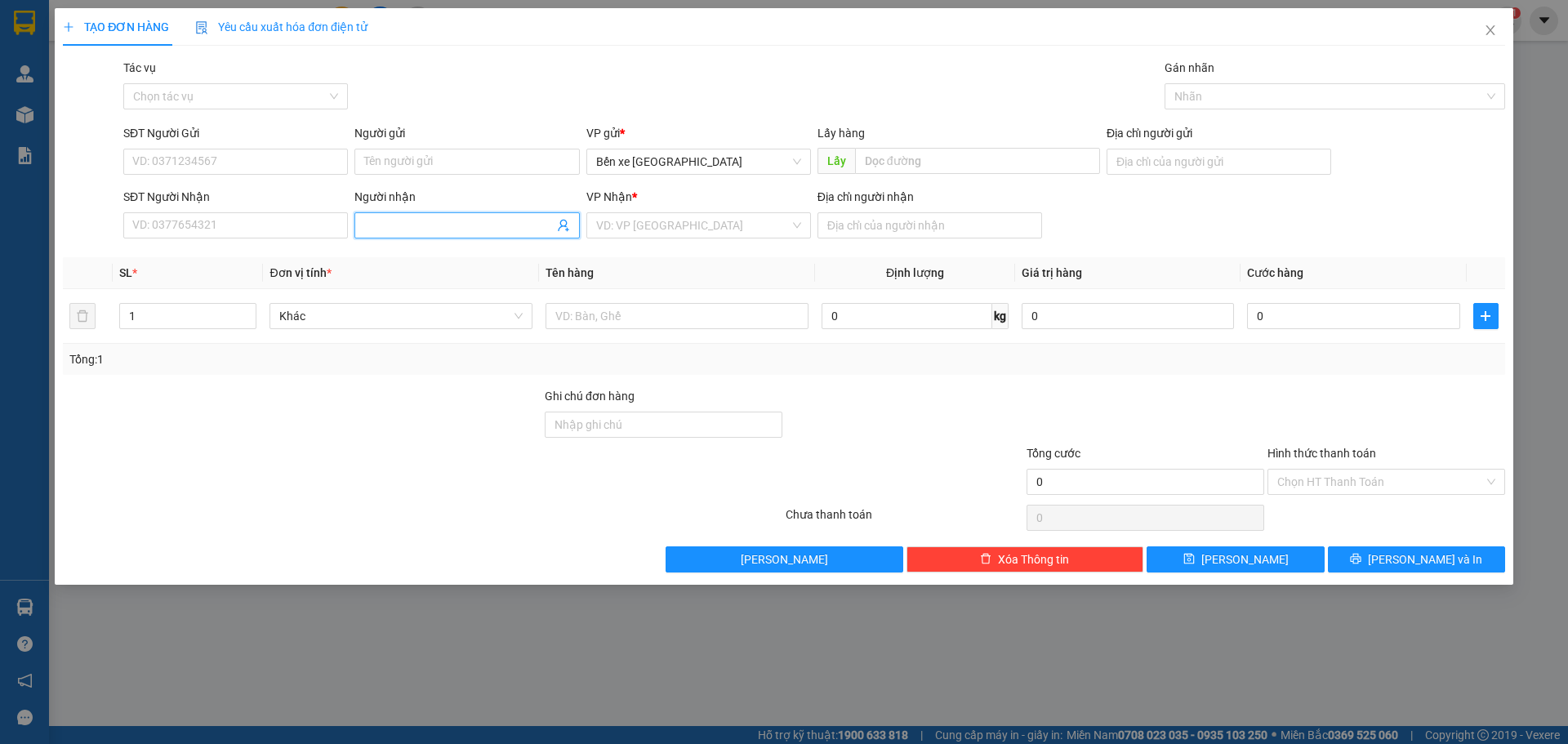
click at [460, 219] on input "Người nhận" at bounding box center [458, 225] width 188 height 18
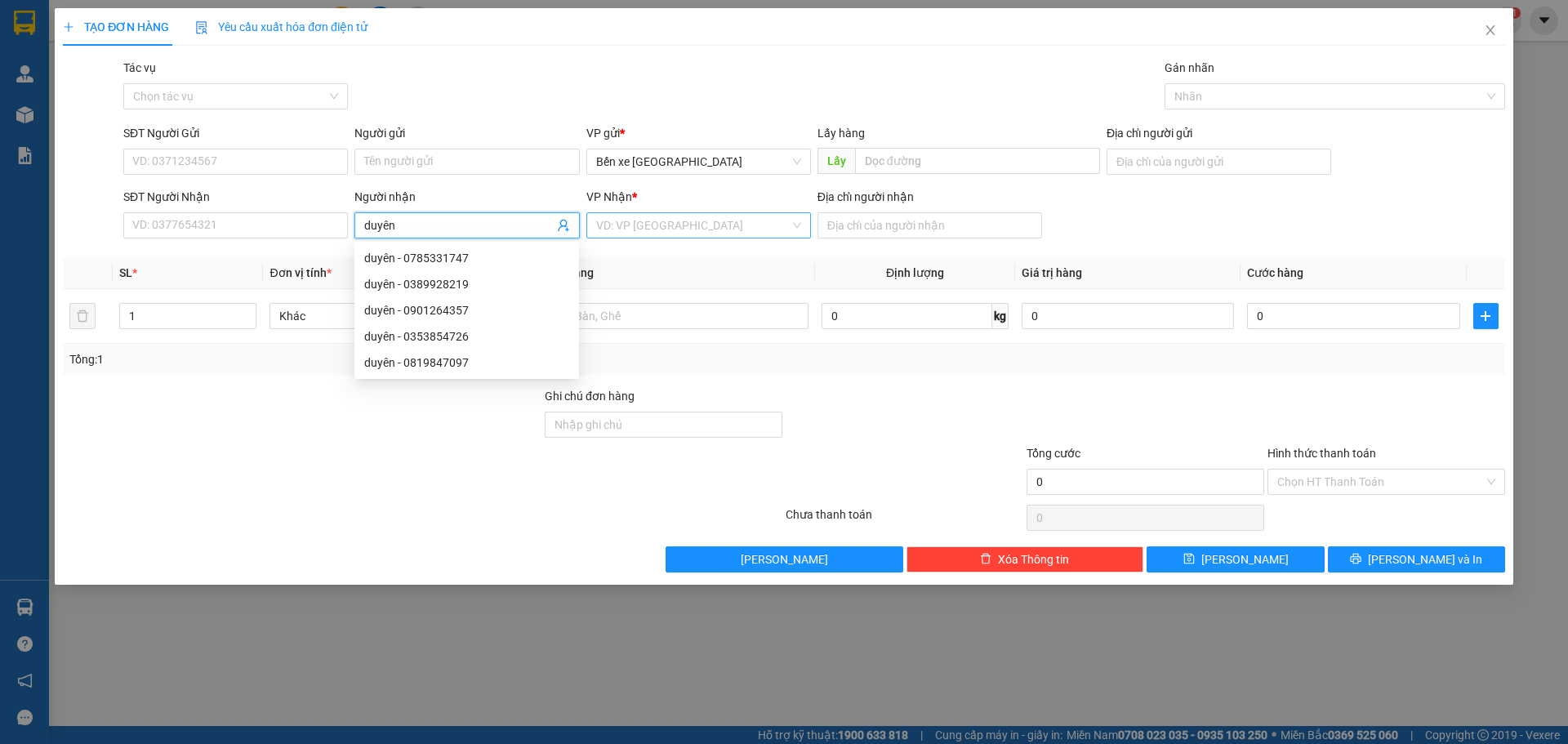
type input "duyên"
drag, startPoint x: 701, startPoint y: 215, endPoint x: 690, endPoint y: 231, distance: 19.4
click at [693, 226] on input "search" at bounding box center [692, 226] width 193 height 25
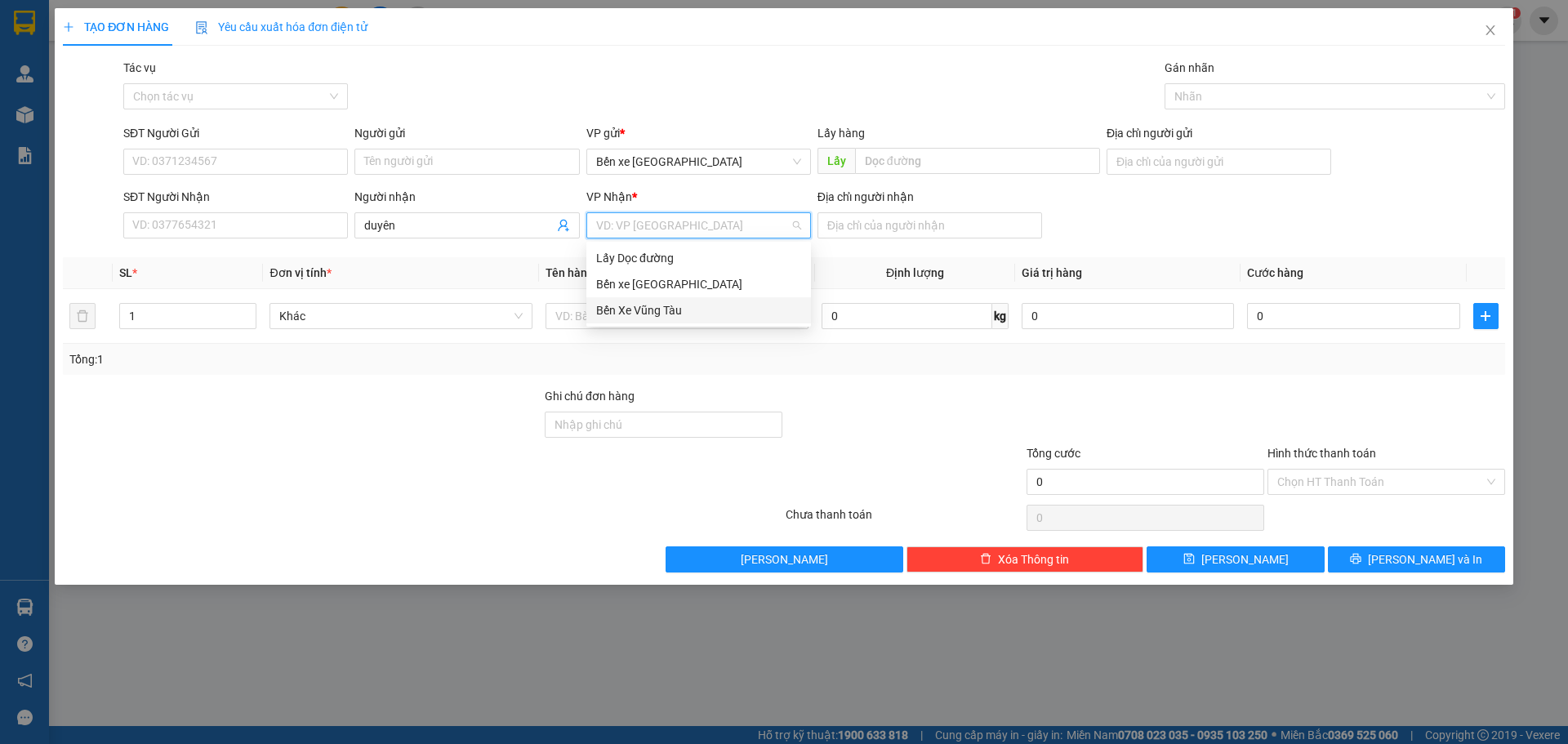
click at [666, 319] on div "Bến Xe Vũng Tàu" at bounding box center [699, 310] width 205 height 18
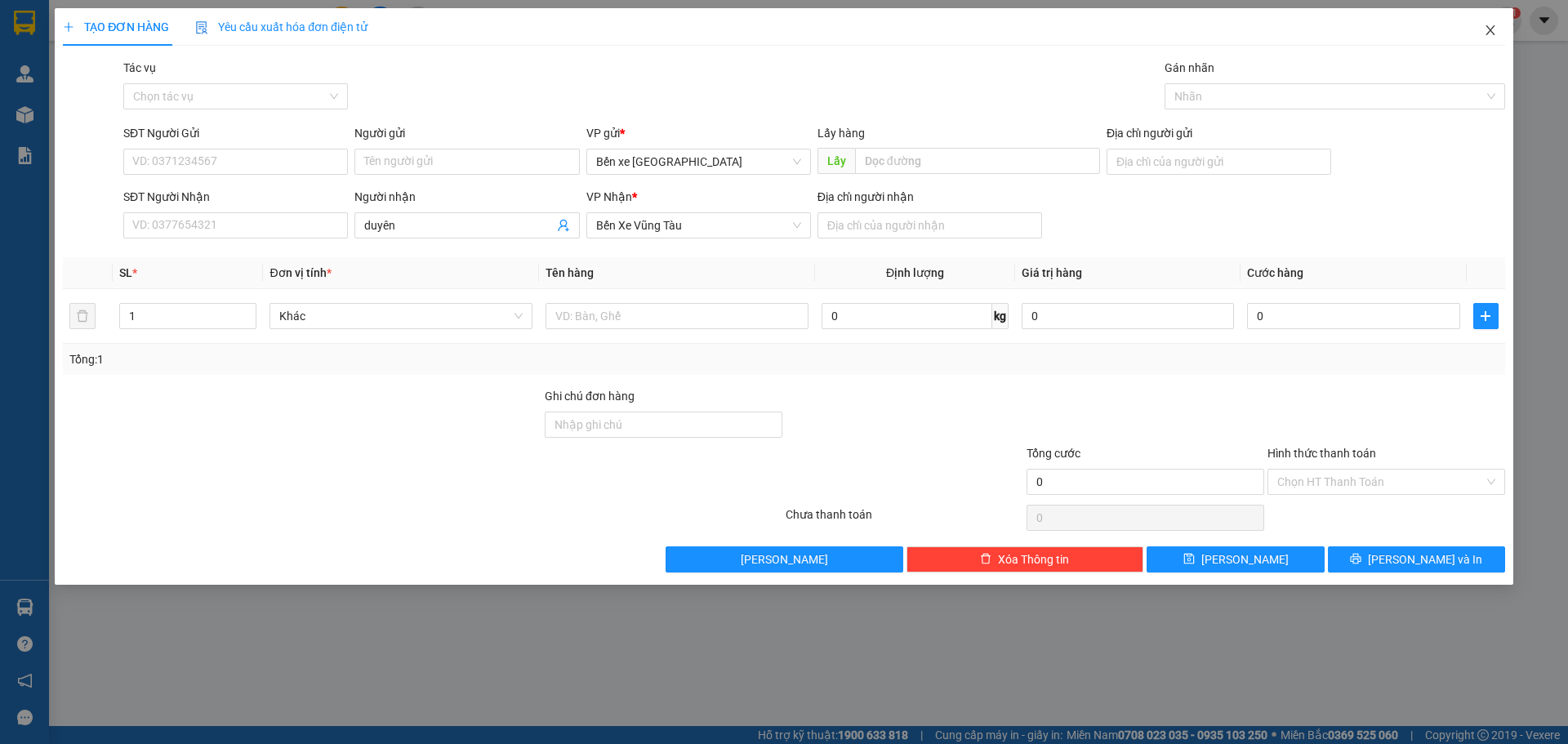
click at [1493, 35] on icon "close" at bounding box center [1490, 30] width 13 height 13
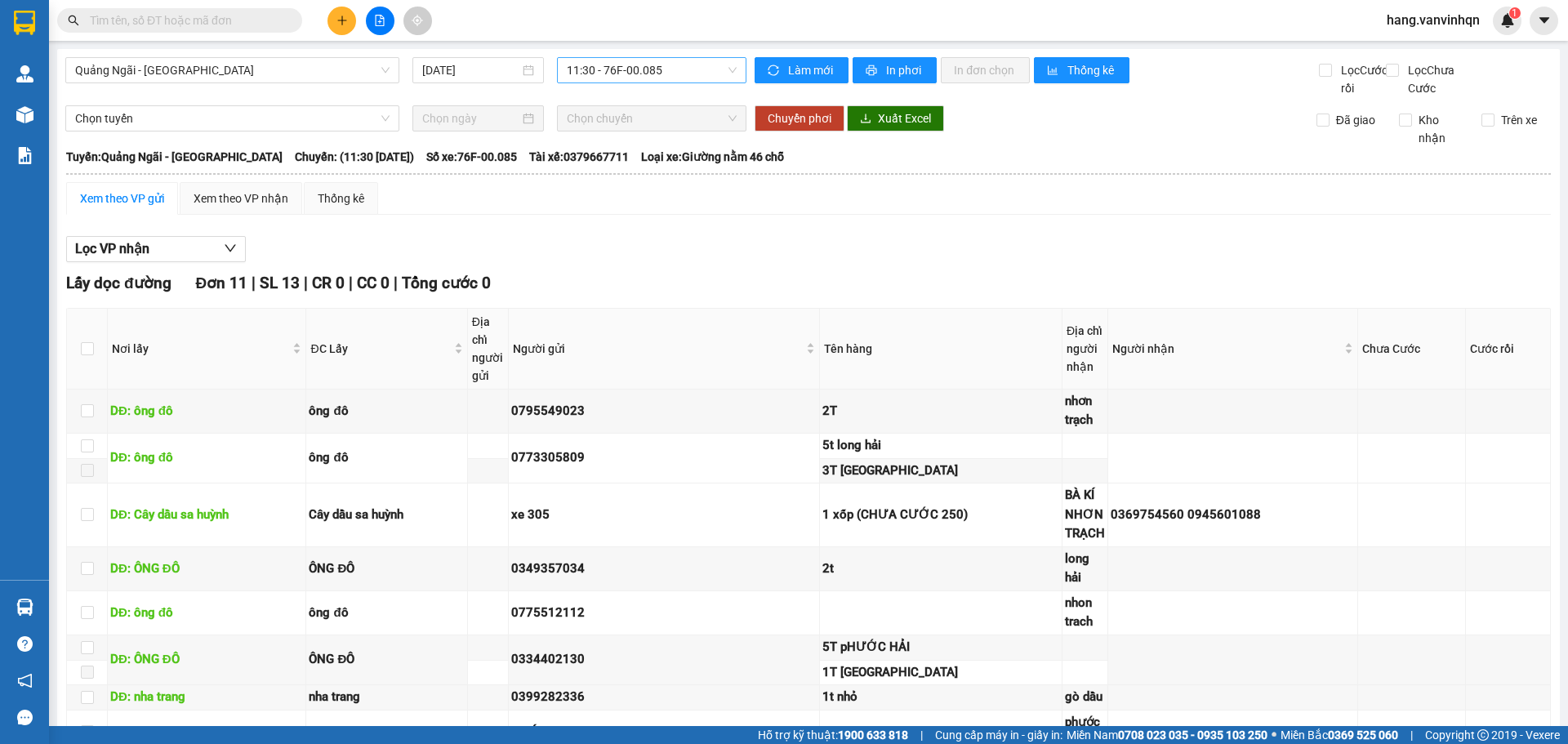
click at [676, 75] on span "11:30 - 76F-00.085" at bounding box center [651, 70] width 170 height 25
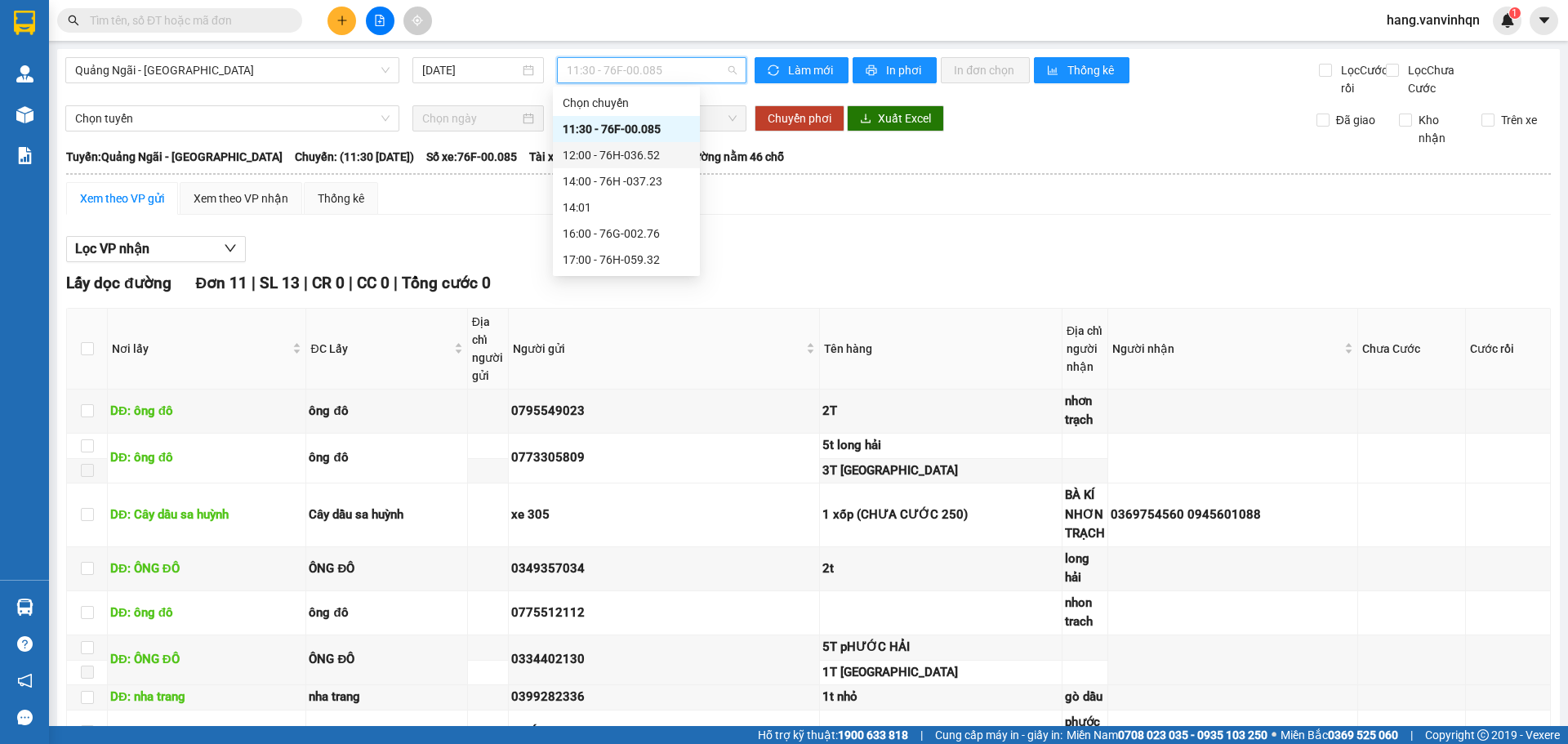
click at [627, 164] on div "12:00 - 76H-036.52" at bounding box center [626, 154] width 128 height 18
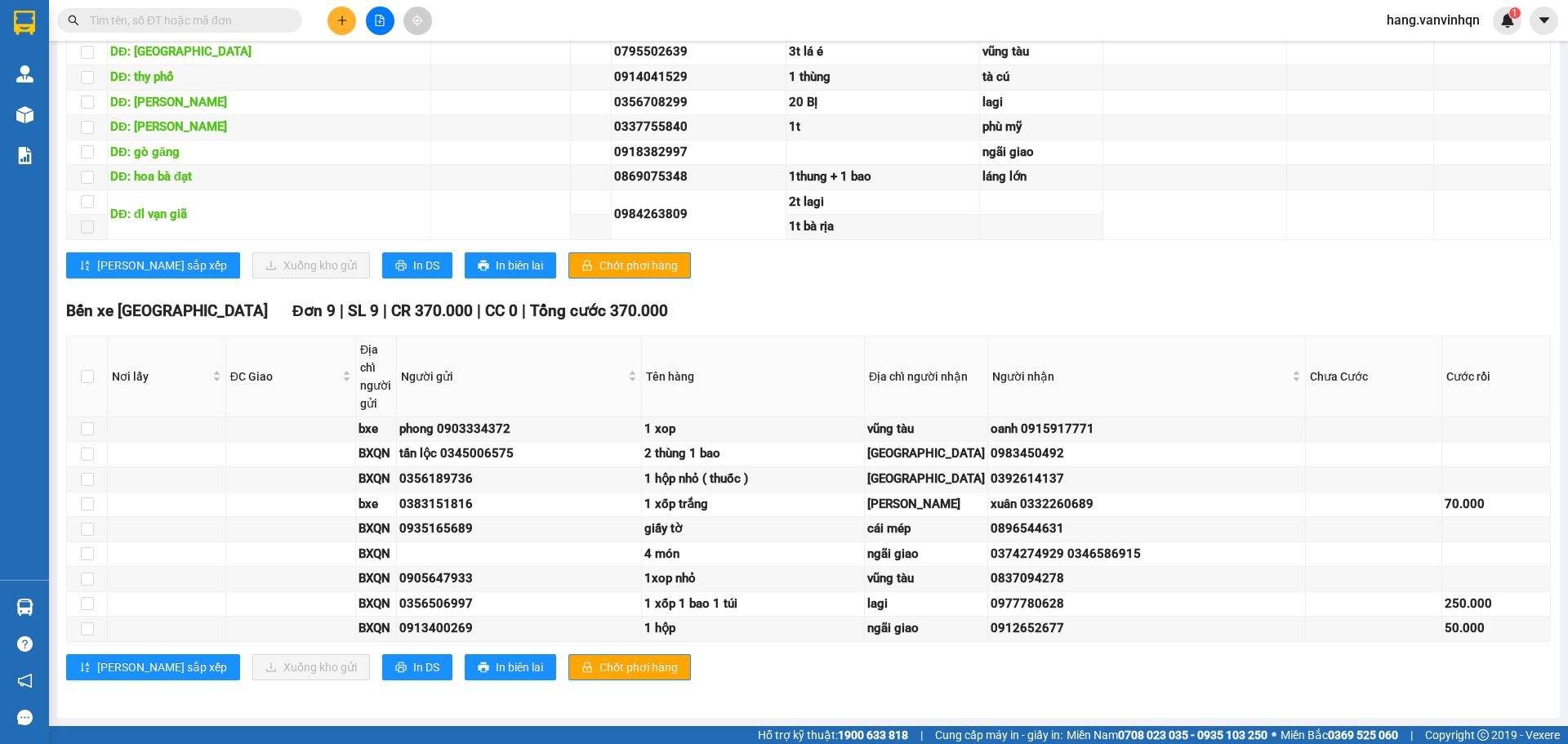
scroll to position [1635, 0]
click at [172, 26] on input "text" at bounding box center [186, 19] width 193 height 18
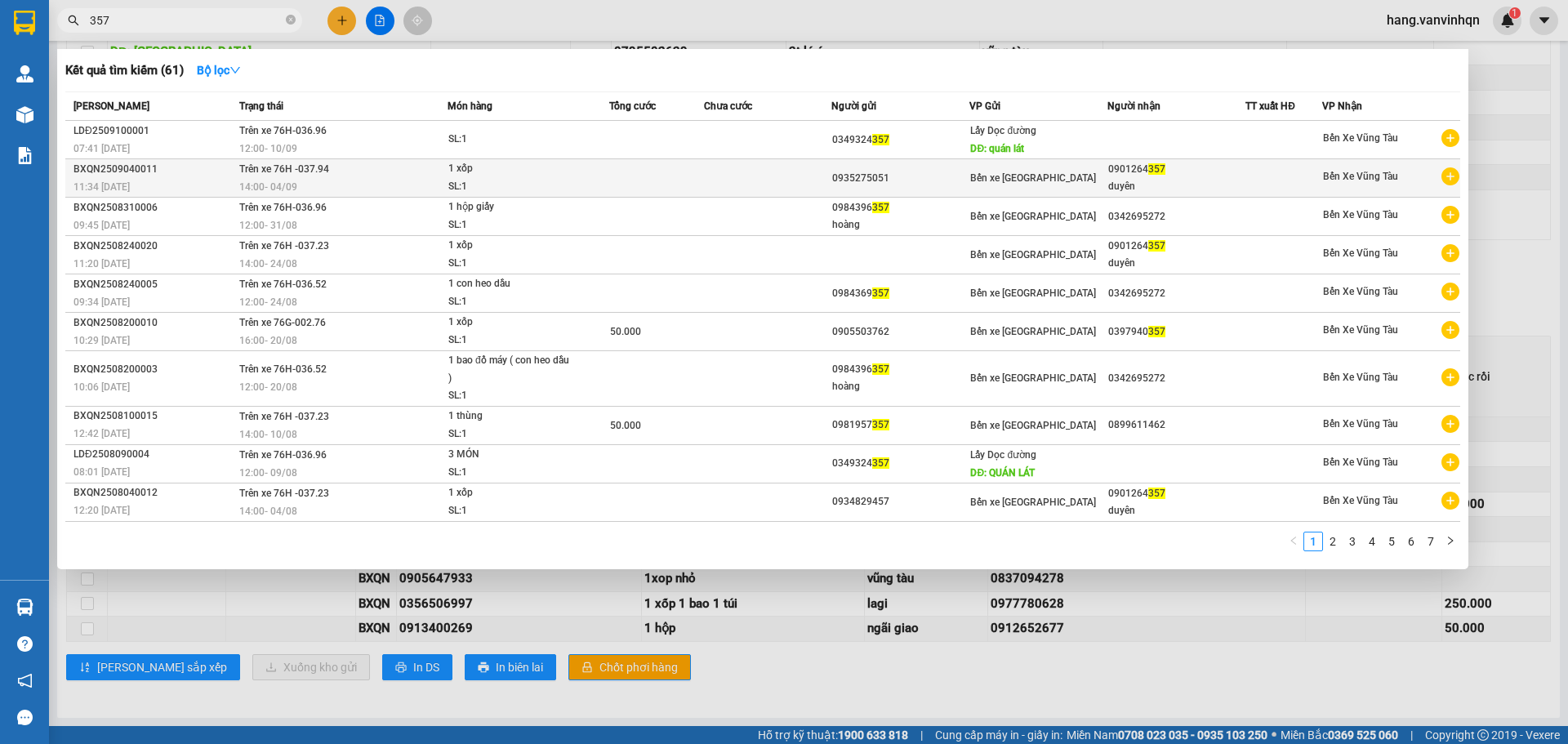
type input "357"
click at [1223, 187] on div "duyên" at bounding box center [1176, 187] width 137 height 18
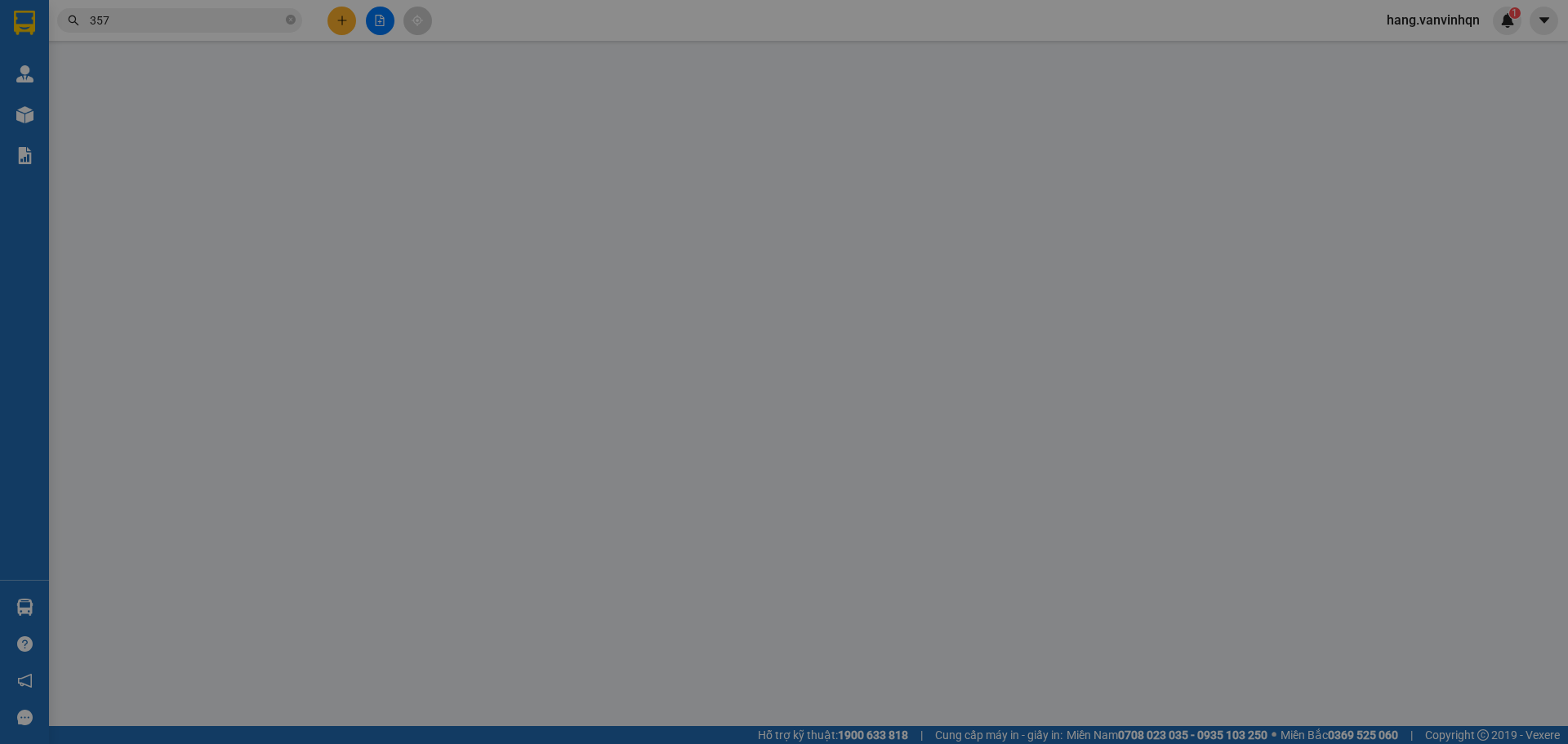
type input "0935275051"
type input "BXQN"
type input "0901264357"
type input "duyên"
type input "vũng tàu"
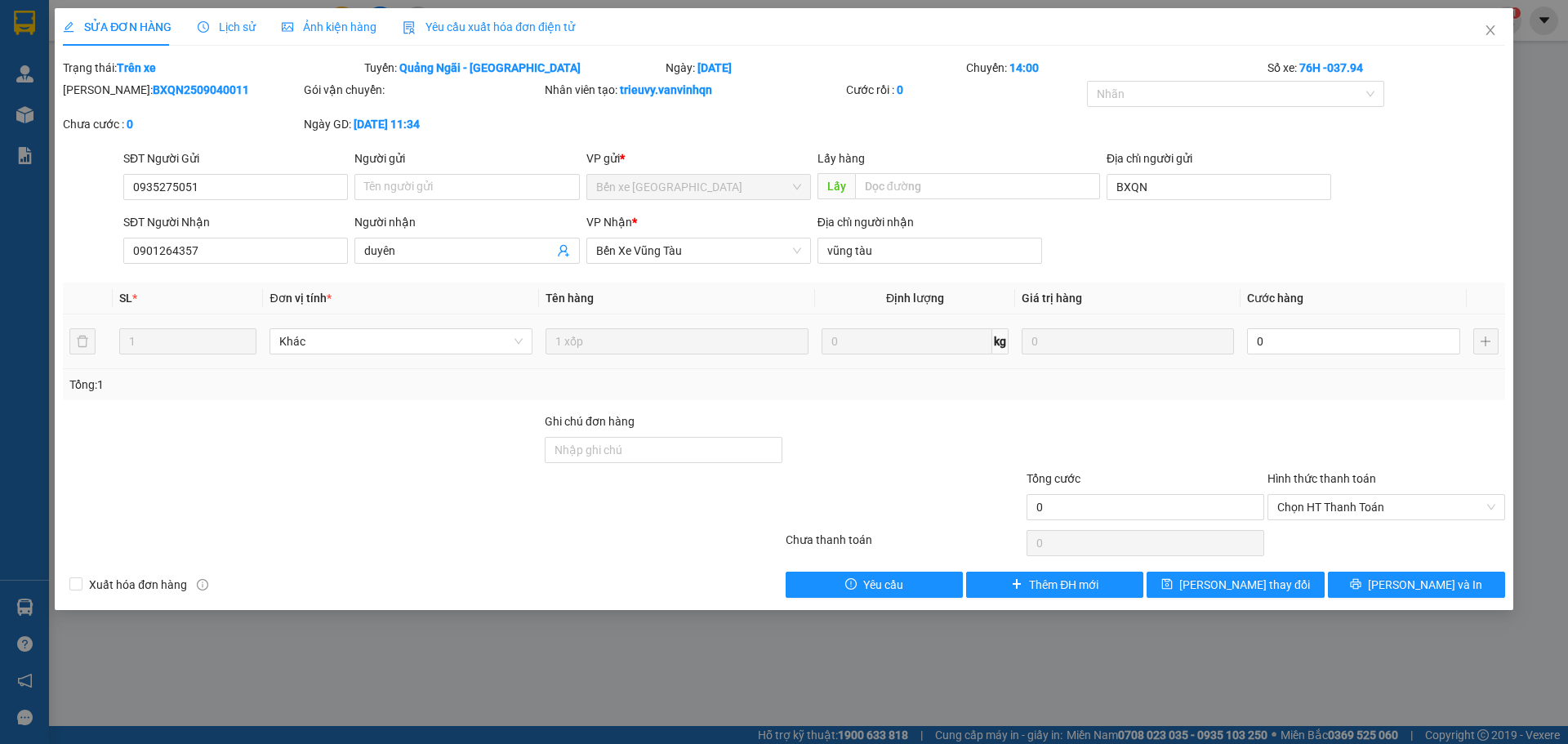
click at [1499, 344] on td at bounding box center [1486, 341] width 39 height 55
click at [1489, 34] on icon "close" at bounding box center [1490, 30] width 13 height 13
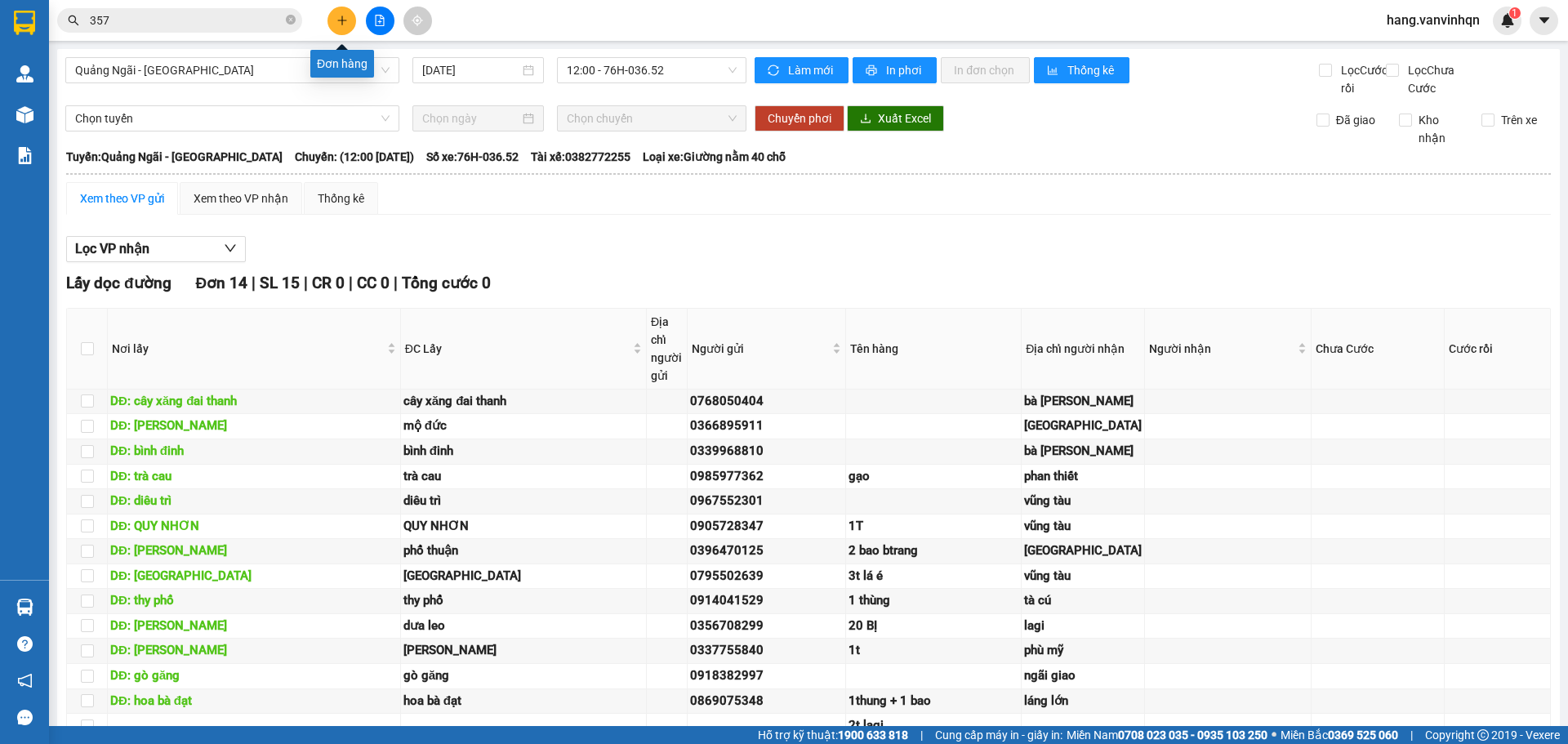
click at [337, 17] on icon "plus" at bounding box center [342, 20] width 11 height 11
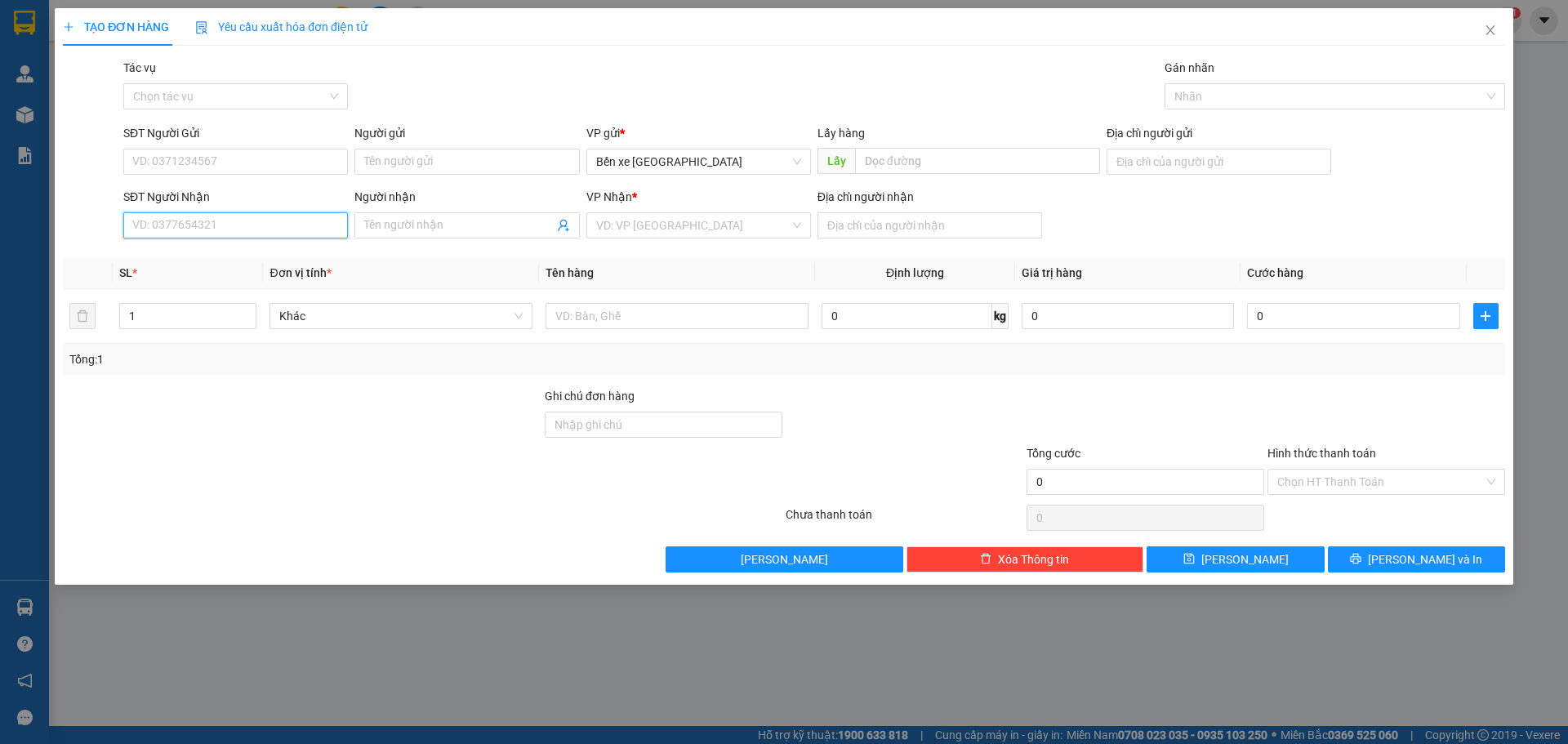
click at [199, 222] on input "SĐT Người Nhận" at bounding box center [235, 226] width 225 height 26
type input "0901264357"
drag, startPoint x: 250, startPoint y: 252, endPoint x: 292, endPoint y: 253, distance: 42.0
click at [252, 252] on div "0901264357 - duyên" at bounding box center [236, 258] width 205 height 18
type input "BXQN"
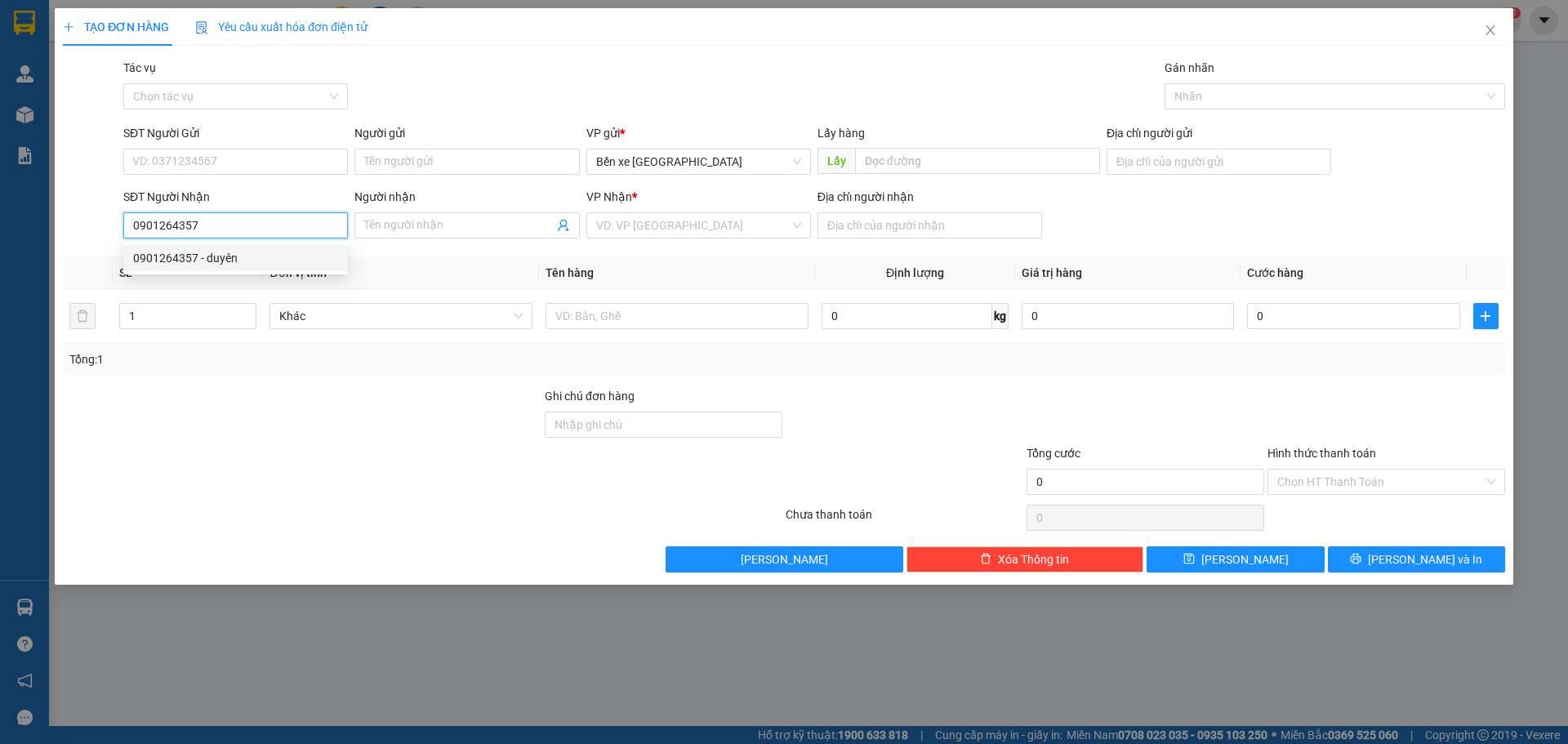
type input "duyên"
type input "vũng tàu"
type input "0901264357"
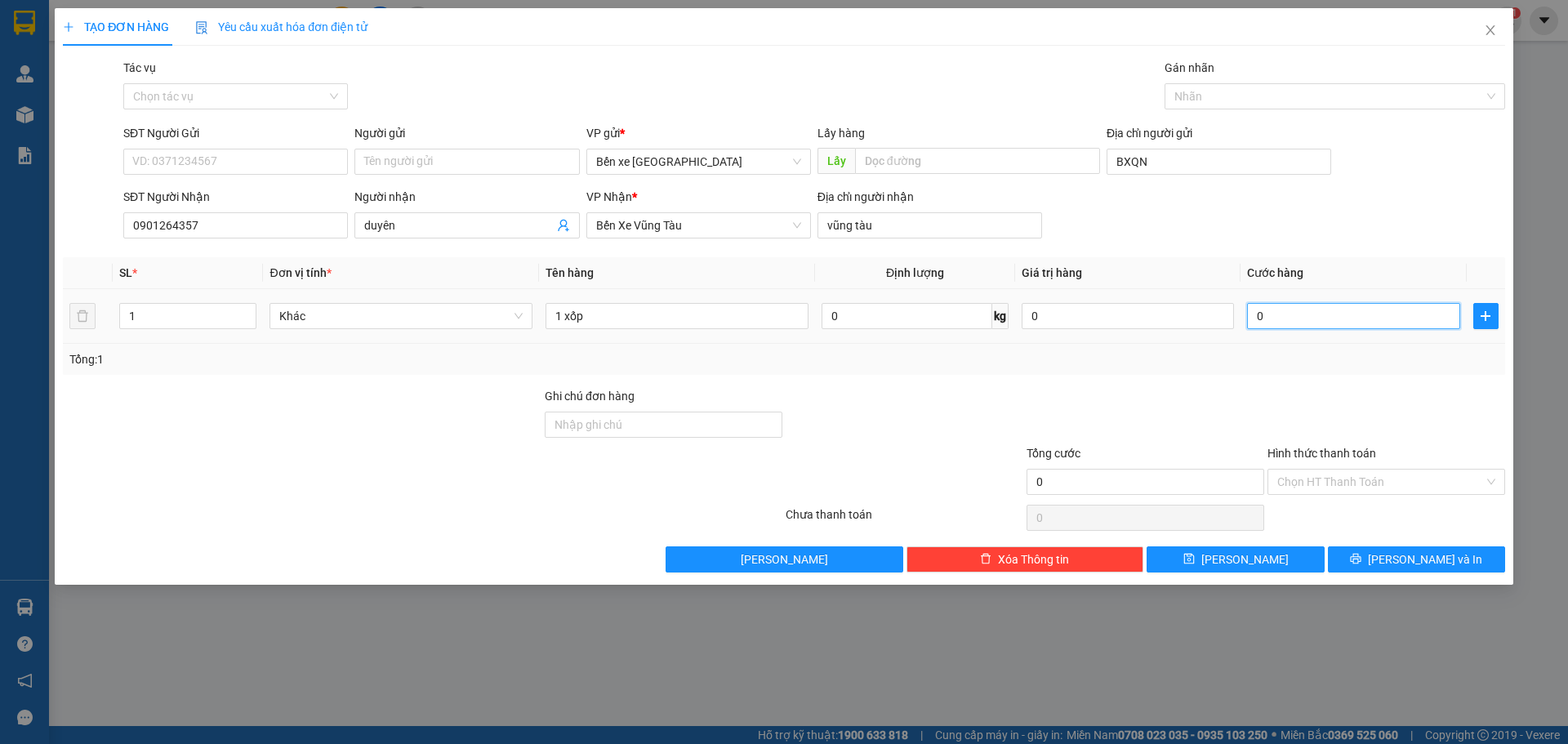
drag, startPoint x: 1333, startPoint y: 326, endPoint x: 1334, endPoint y: 311, distance: 15.0
click at [1333, 324] on input "0" at bounding box center [1354, 316] width 213 height 26
type input "5"
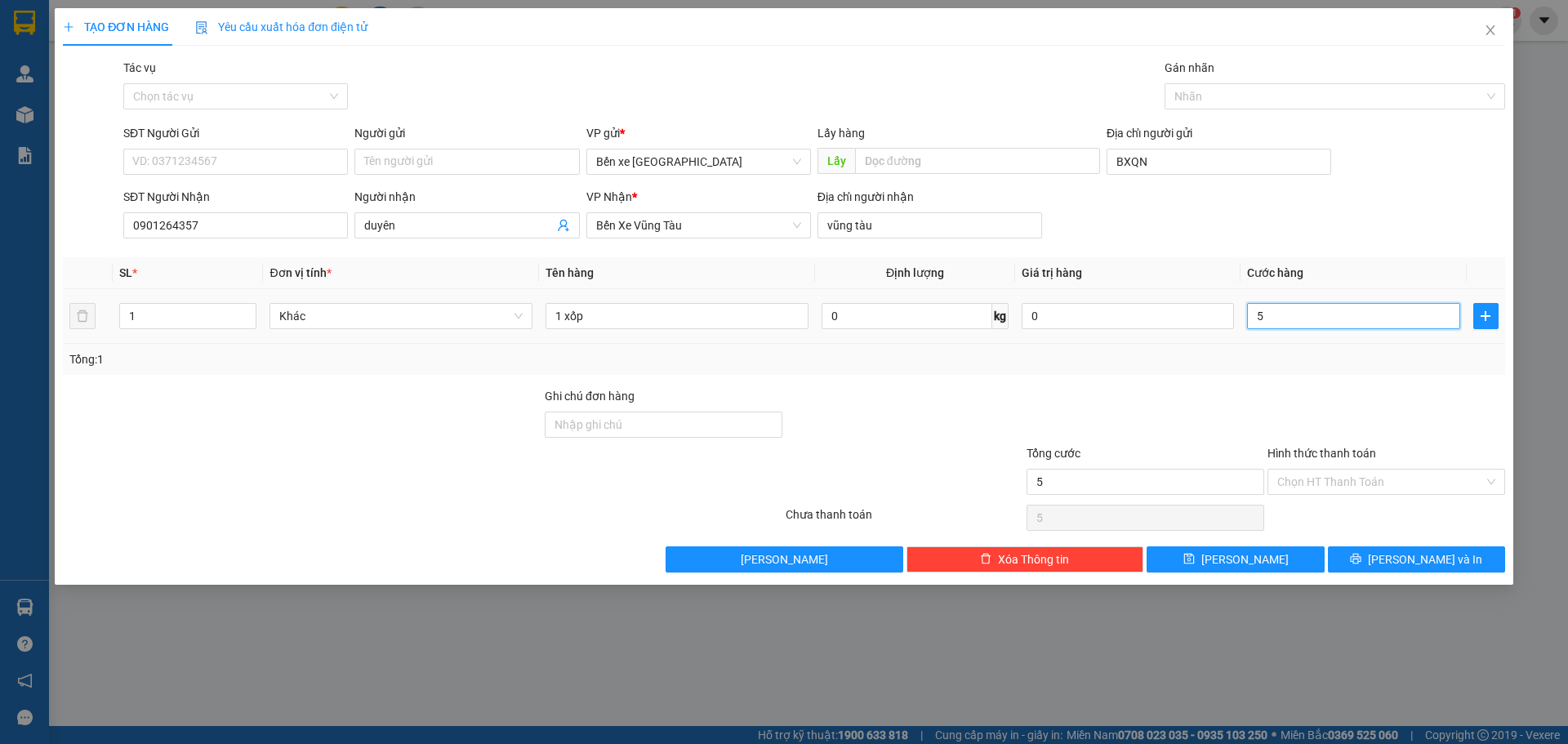
type input "50"
type input "50.000"
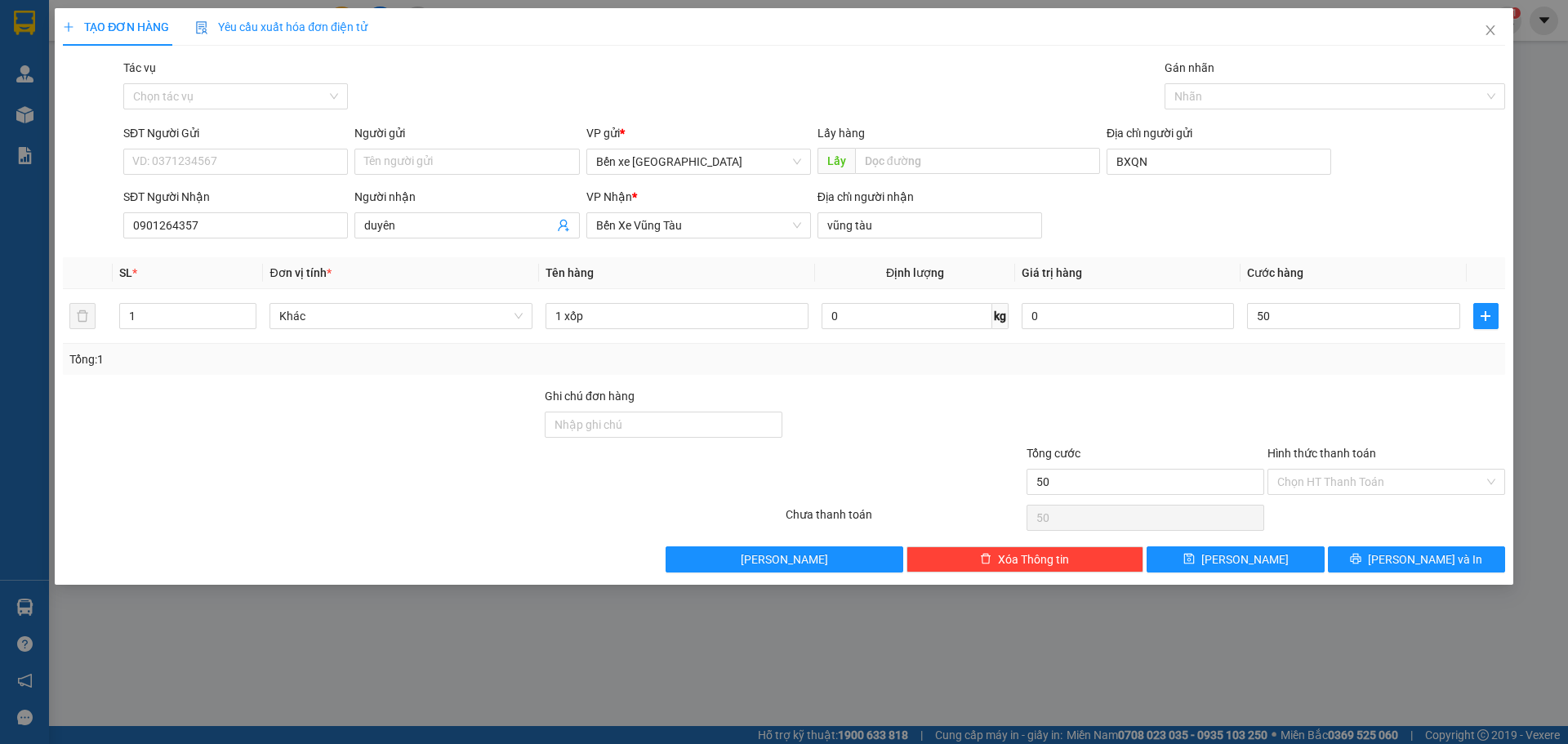
type input "50.000"
click at [1426, 262] on div "Transit Pickup Surcharge Ids Transit Deliver Surcharge Ids Transit Deliver Surc…" at bounding box center [784, 316] width 1442 height 514
drag, startPoint x: 1348, startPoint y: 475, endPoint x: 1339, endPoint y: 559, distance: 84.5
click at [1346, 489] on input "Hình thức thanh toán" at bounding box center [1380, 482] width 207 height 25
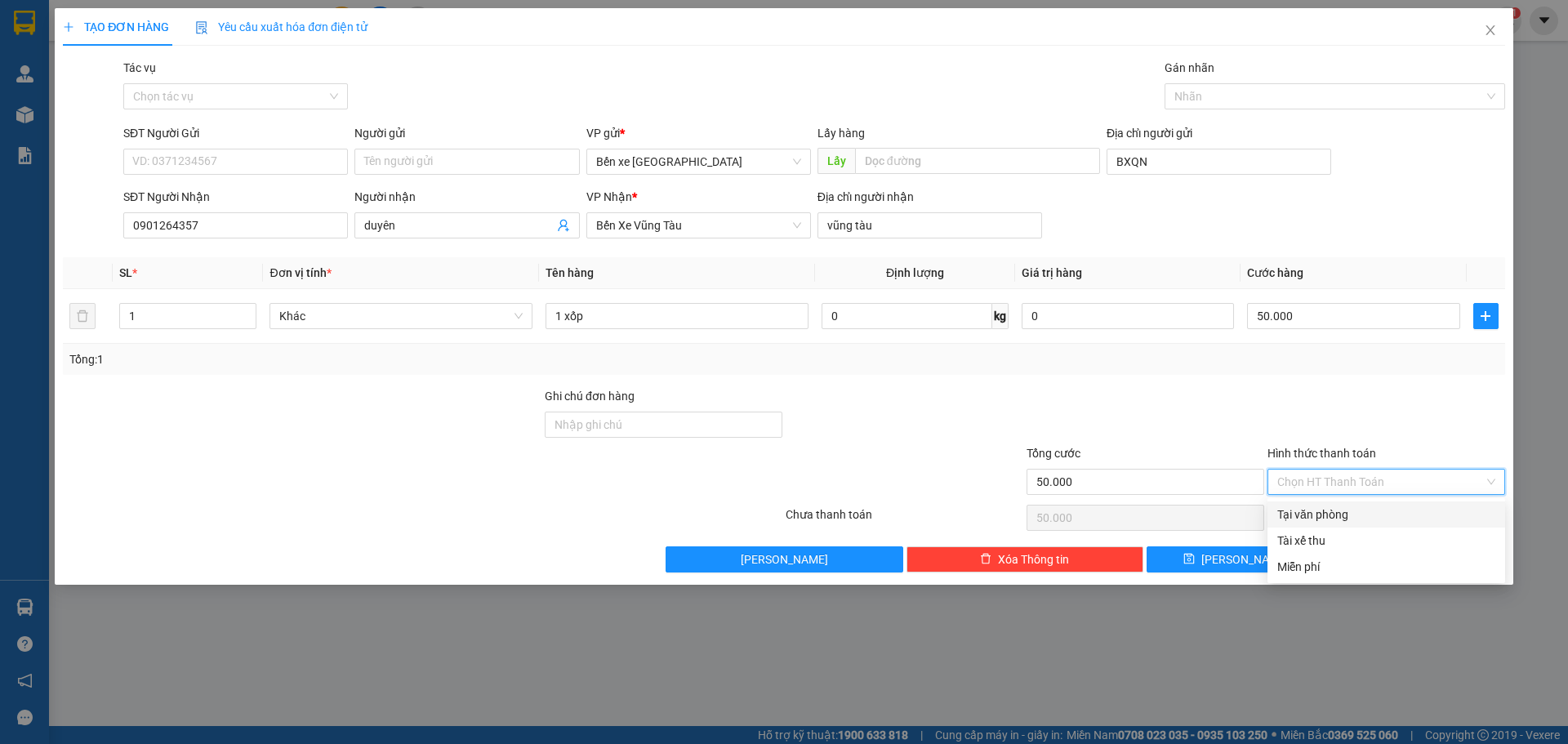
drag, startPoint x: 1330, startPoint y: 518, endPoint x: 1346, endPoint y: 552, distance: 37.6
click at [1330, 531] on div "Tại văn phòng Tài xế thu Miễn phí" at bounding box center [1386, 541] width 237 height 79
click at [1354, 506] on div "Tại văn phòng" at bounding box center [1386, 514] width 218 height 18
type input "0"
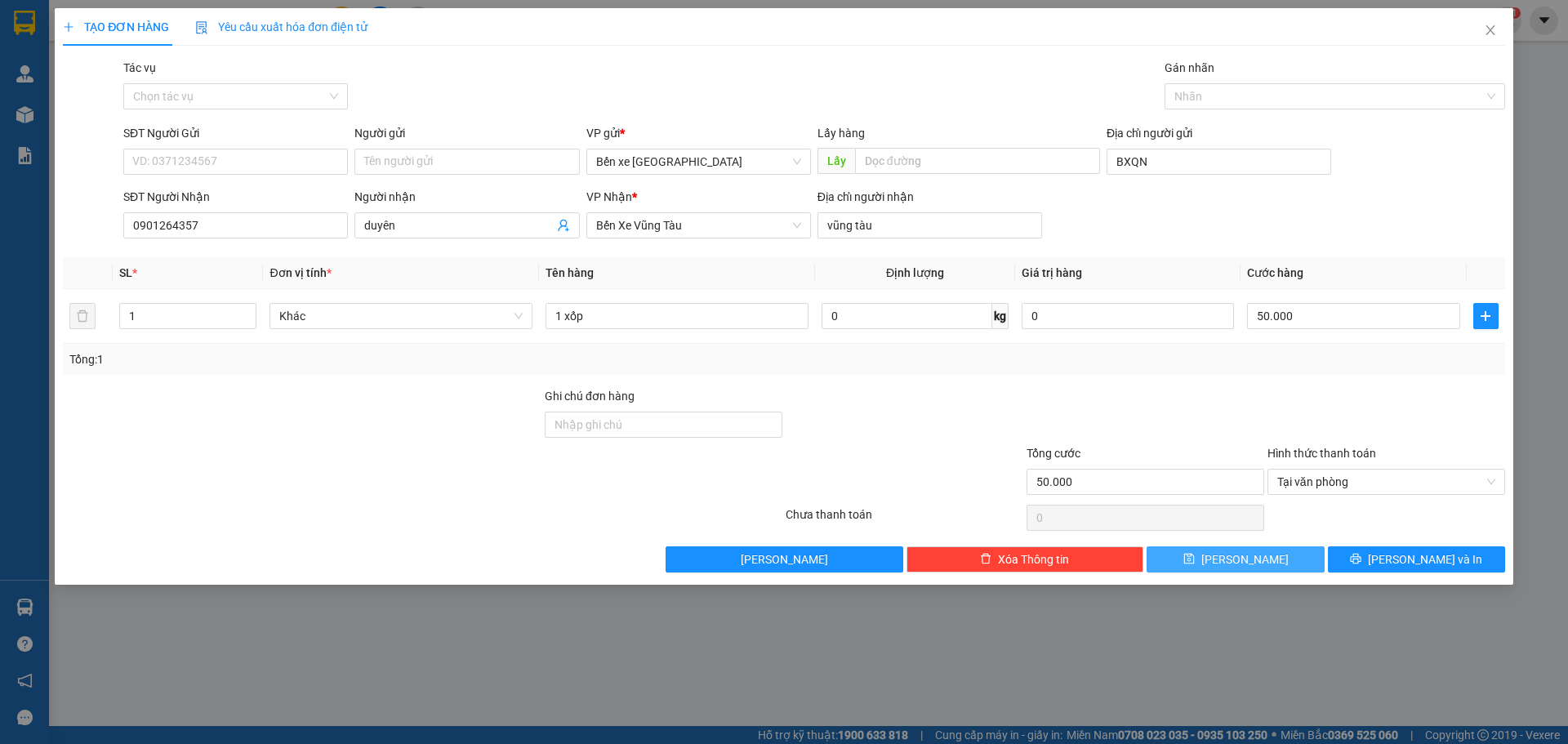
drag, startPoint x: 1232, startPoint y: 557, endPoint x: 201, endPoint y: 111, distance: 1123.3
click at [201, 111] on div "Transit Pickup Surcharge Ids Transit Deliver Surcharge Ids Transit Deliver Surc…" at bounding box center [784, 316] width 1442 height 514
click at [317, 167] on input "SĐT Người Gửi" at bounding box center [235, 162] width 225 height 26
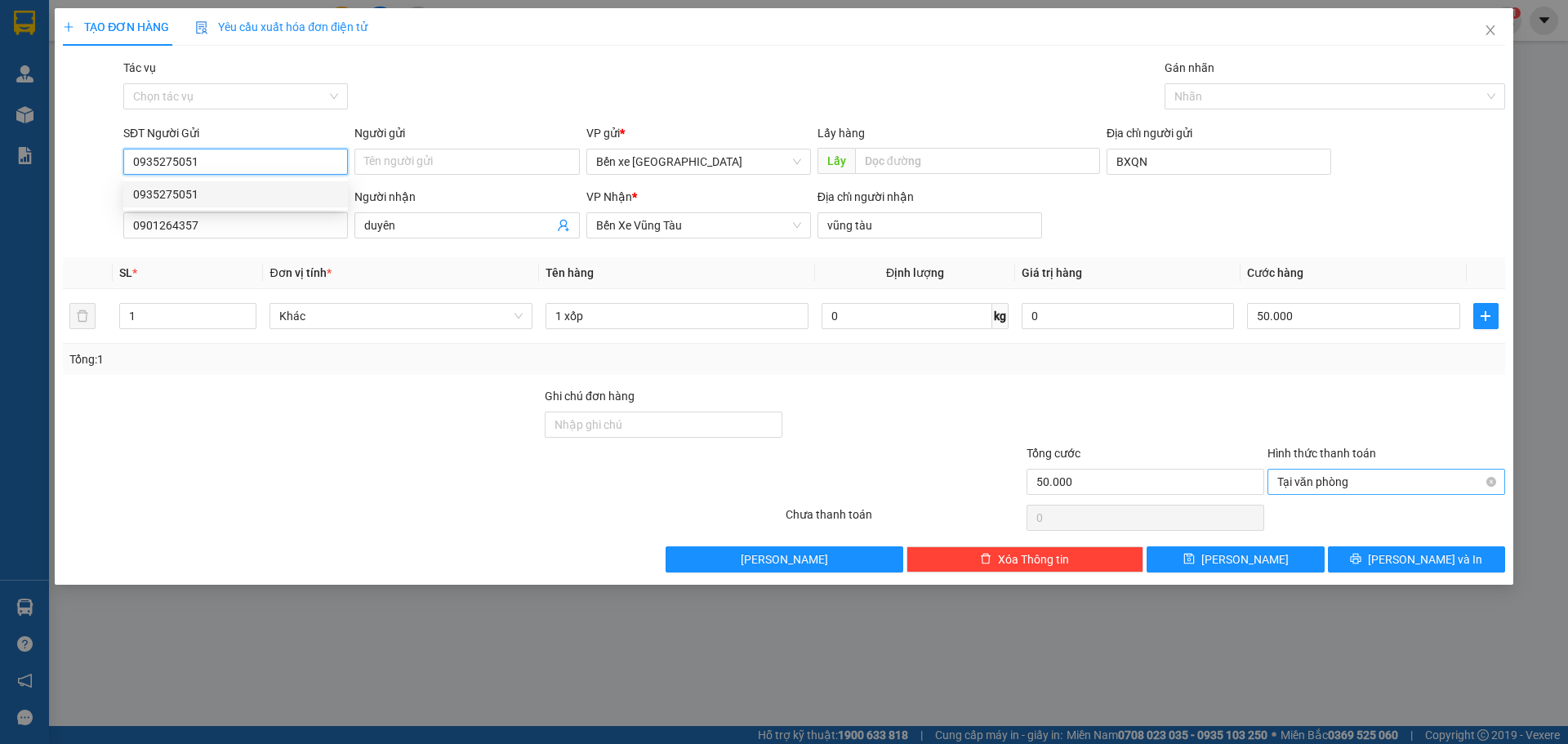
click at [1331, 482] on span "Tại văn phòng" at bounding box center [1386, 482] width 218 height 25
type input "0935275051"
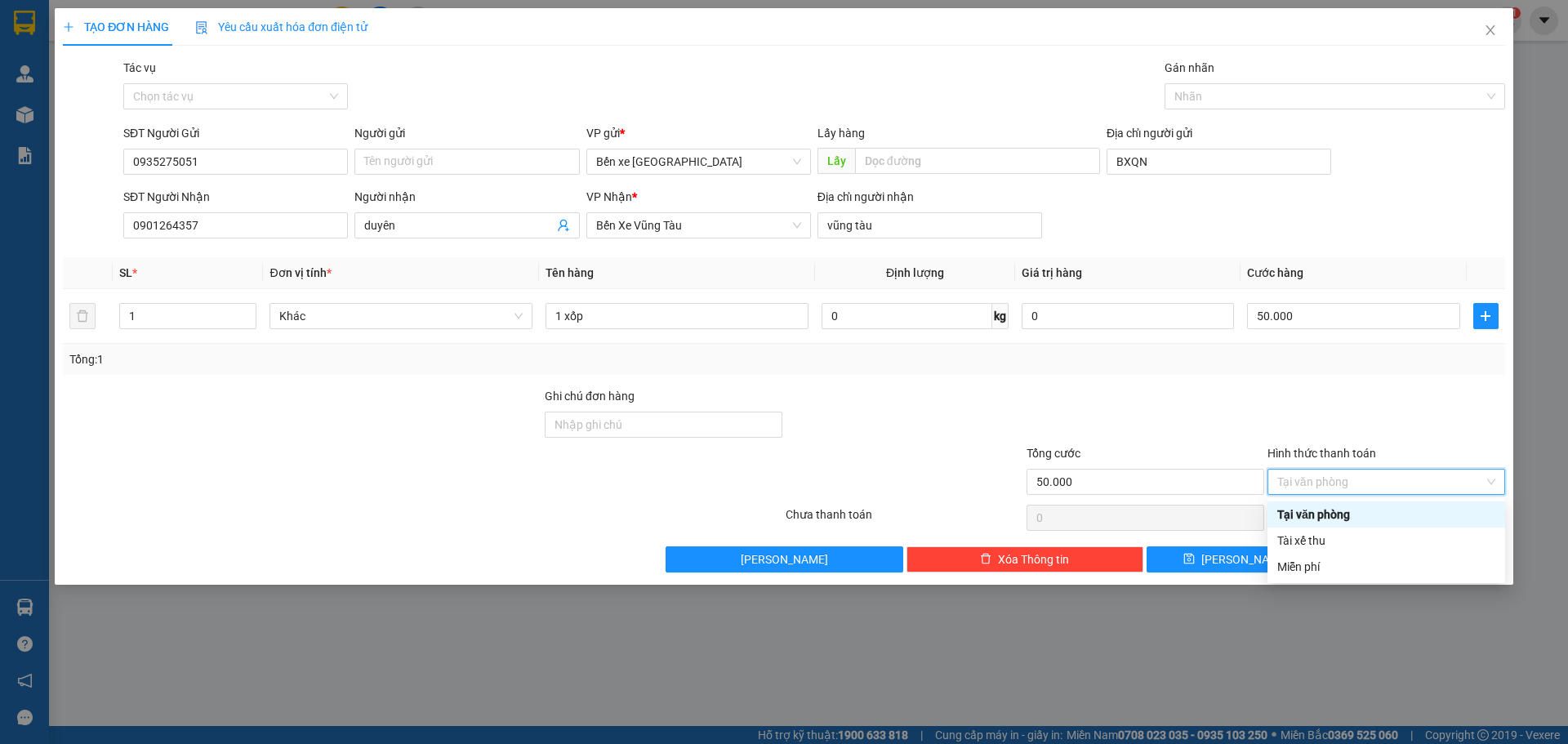
click at [1319, 514] on div "Tại văn phòng" at bounding box center [1386, 514] width 218 height 18
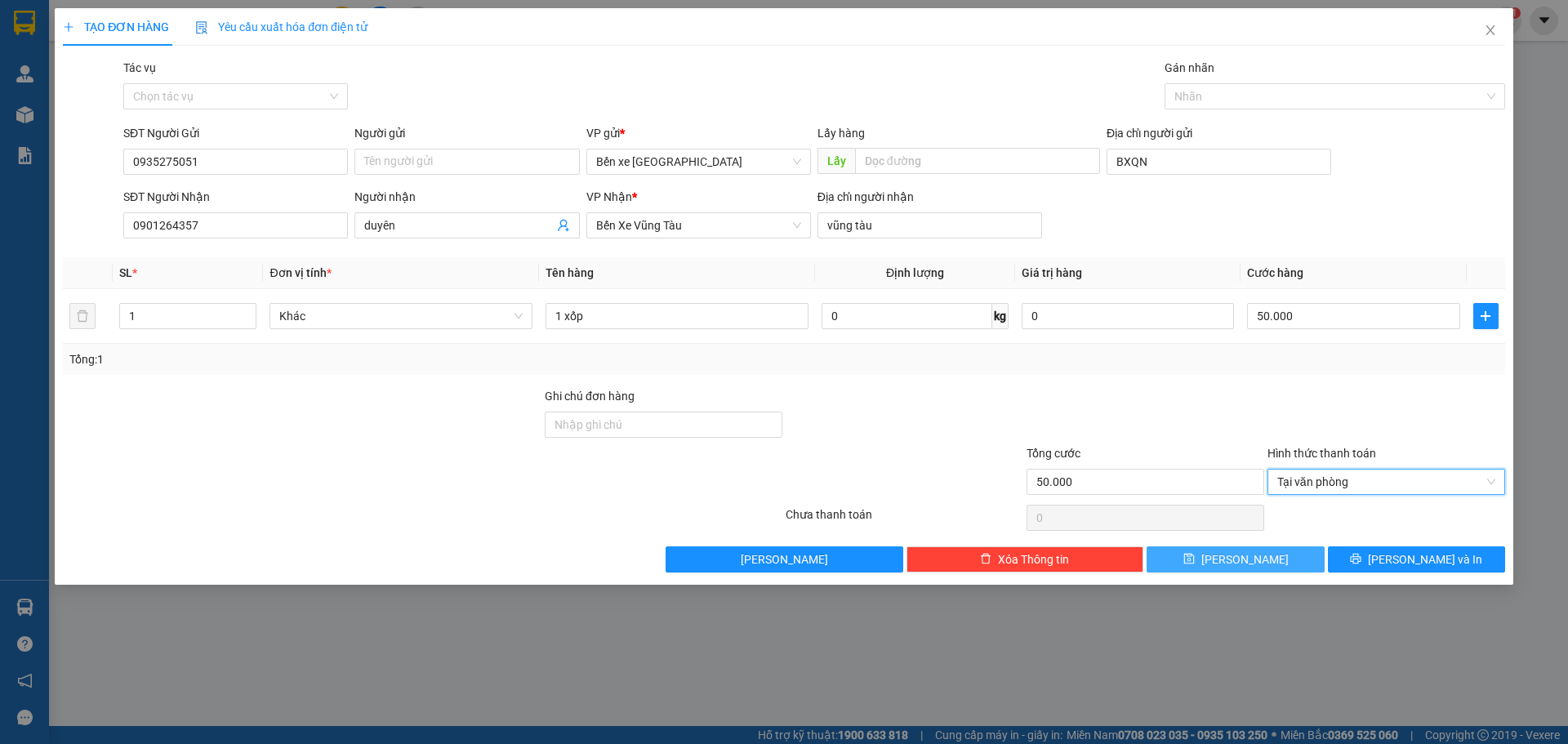
click at [1282, 570] on button "Lưu" at bounding box center [1235, 559] width 177 height 26
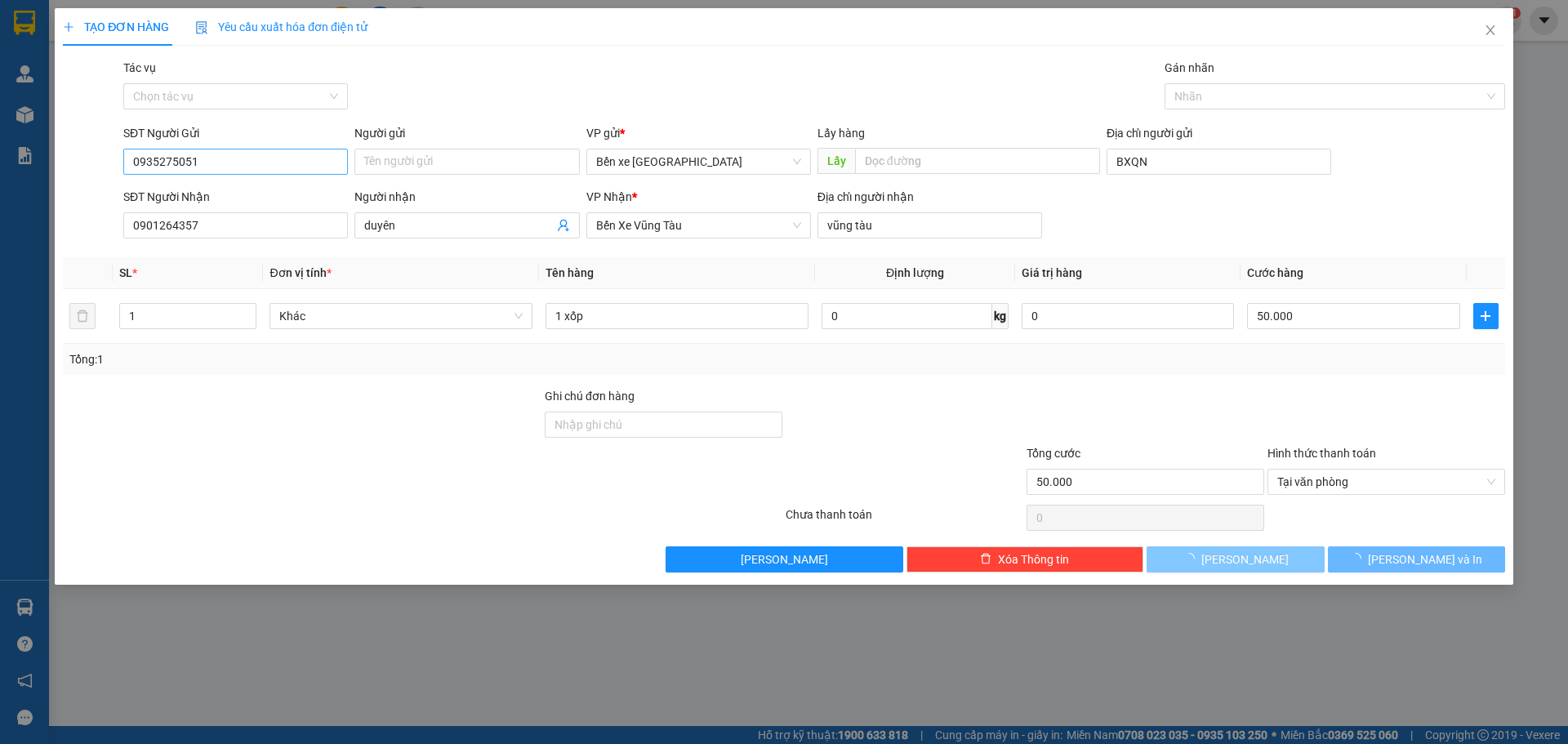
type input "0"
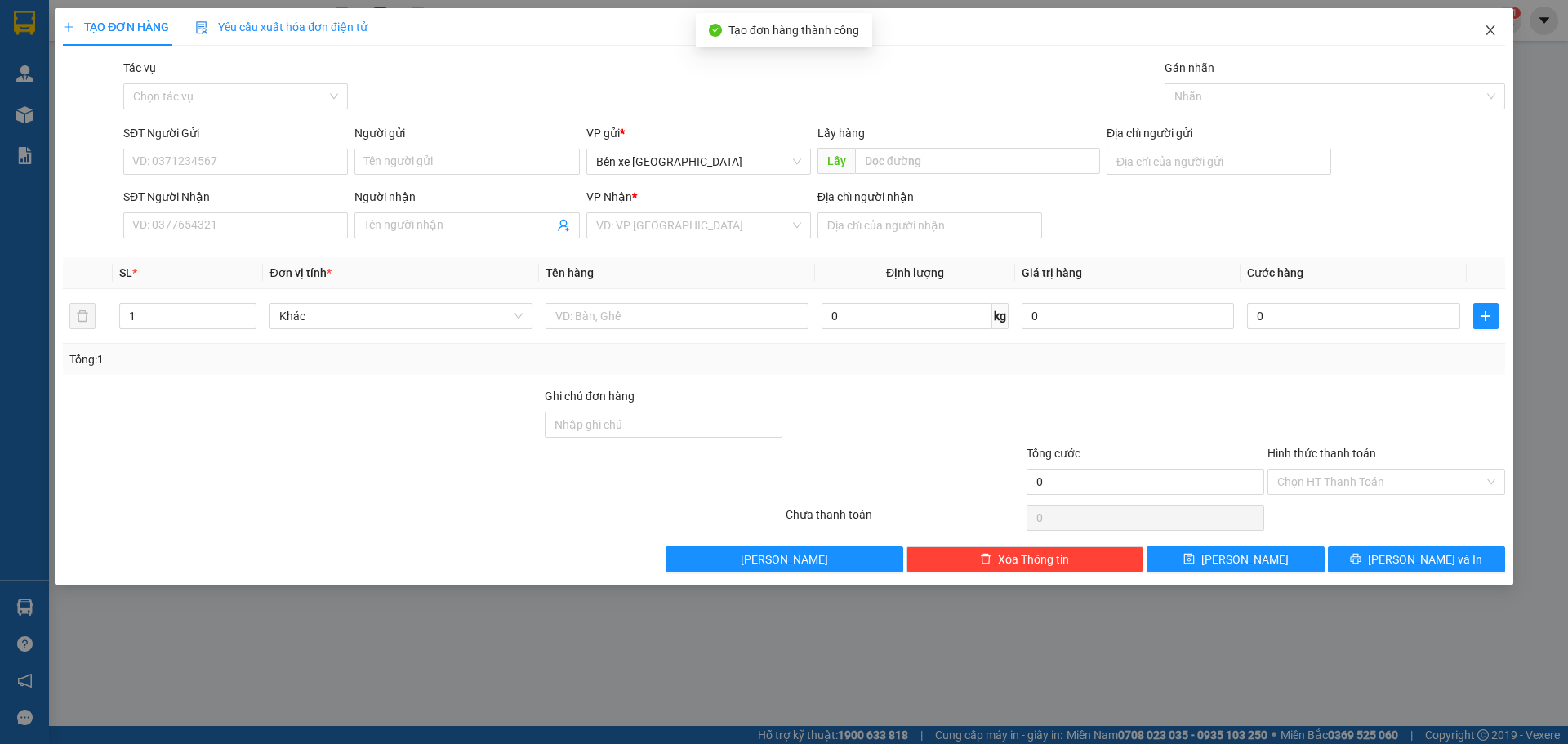
drag, startPoint x: 1495, startPoint y: 39, endPoint x: 1482, endPoint y: 51, distance: 17.7
click at [1482, 51] on span "Close" at bounding box center [1489, 30] width 45 height 45
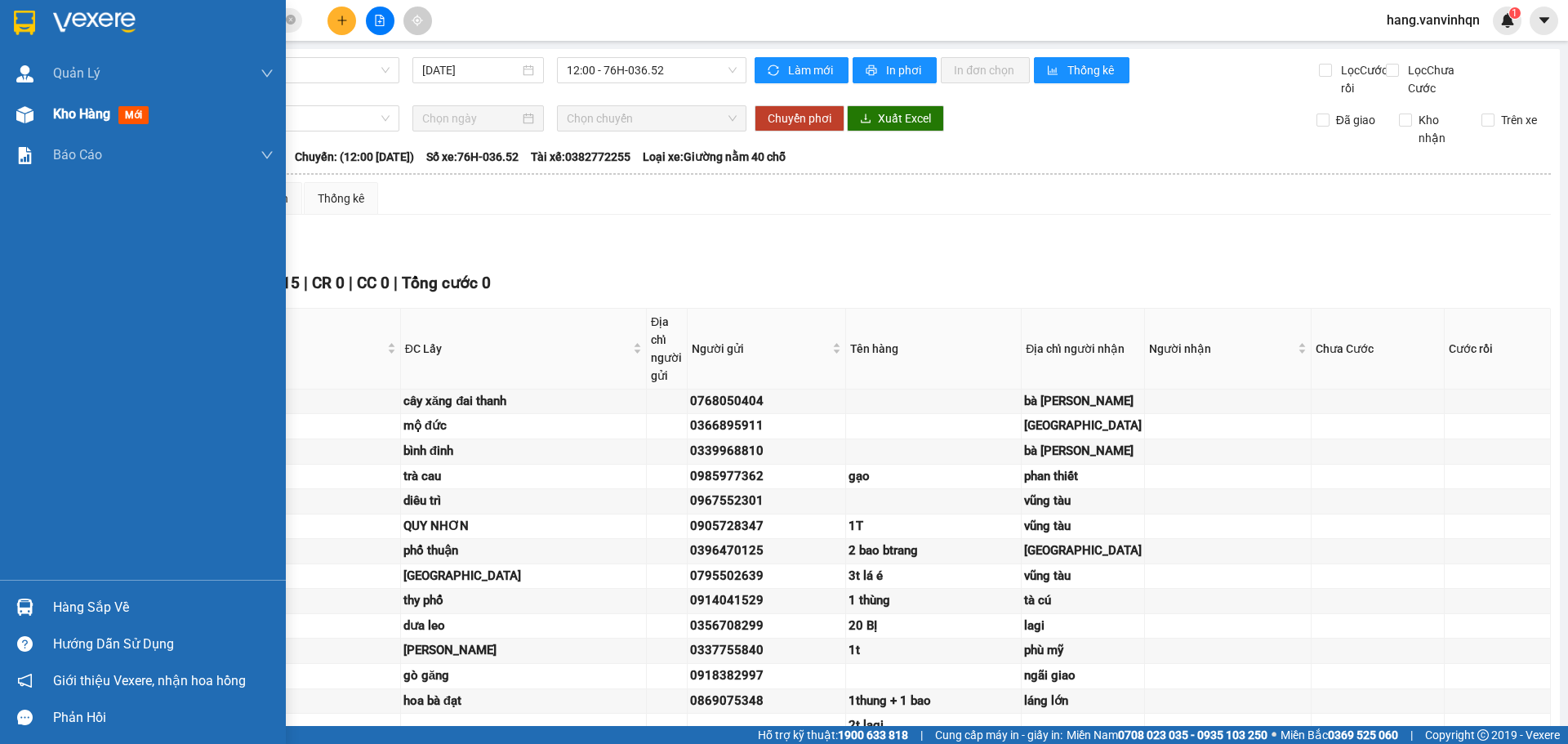
click at [97, 126] on div "Kho hàng mới" at bounding box center [163, 115] width 221 height 41
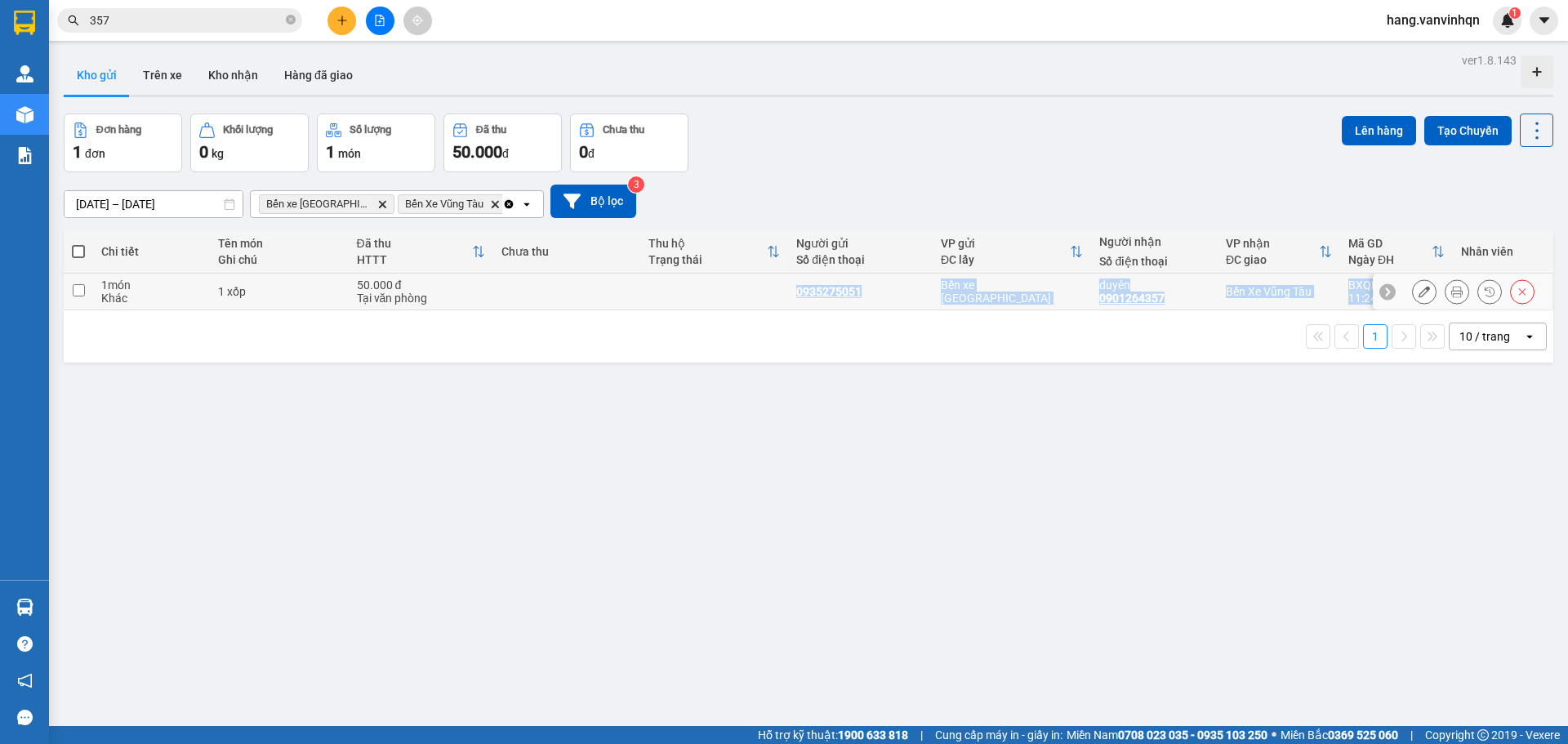
drag, startPoint x: 477, startPoint y: 309, endPoint x: 508, endPoint y: 311, distance: 31.1
click at [477, 311] on div "Chi tiết Tên món Ghi chú Đã thu HTTT Chưa thu Thu hộ Trạng thái Người gửi Số đi…" at bounding box center [808, 296] width 1489 height 132
click at [573, 289] on td at bounding box center [567, 292] width 148 height 37
checkbox input "true"
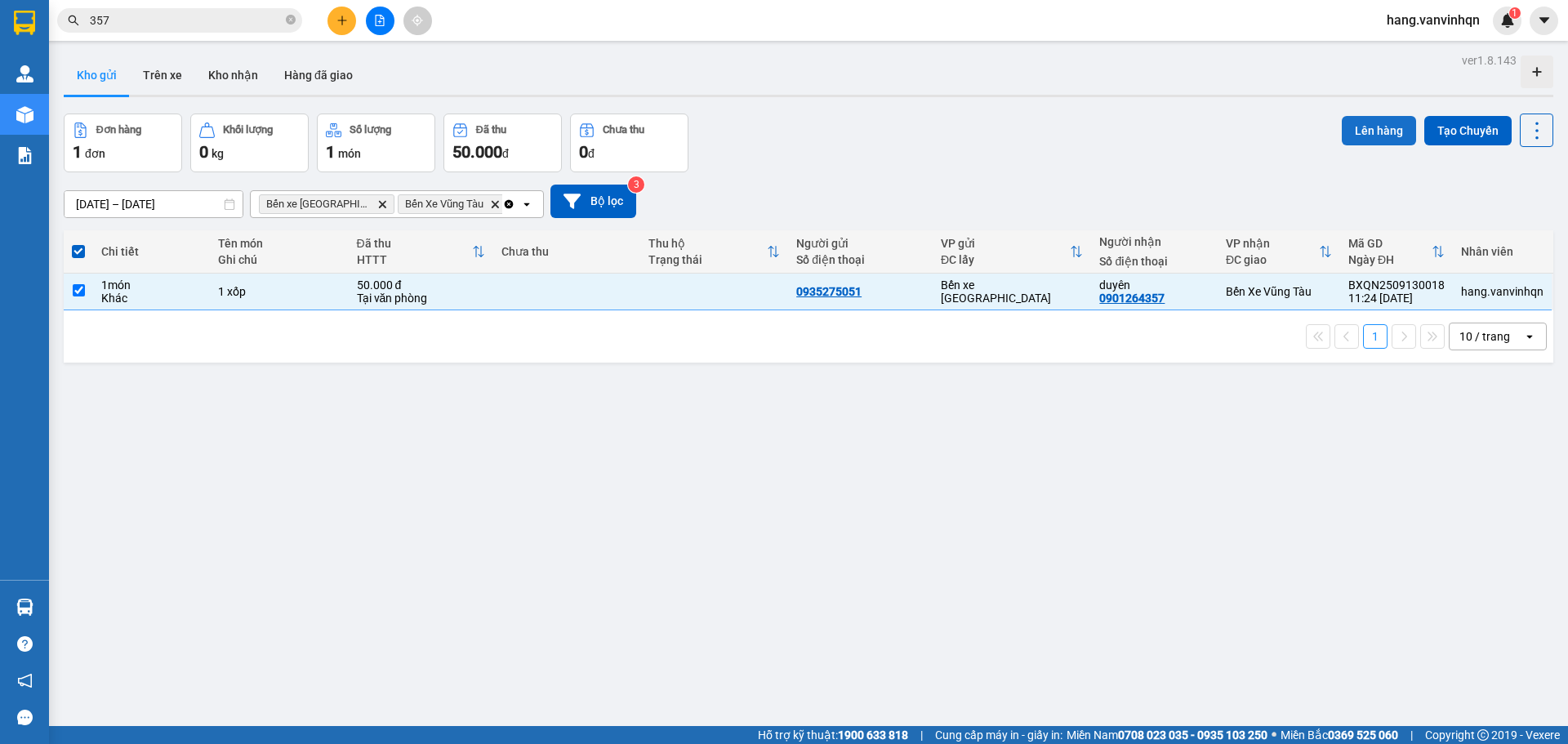
click at [1360, 131] on button "Lên hàng" at bounding box center [1379, 131] width 74 height 30
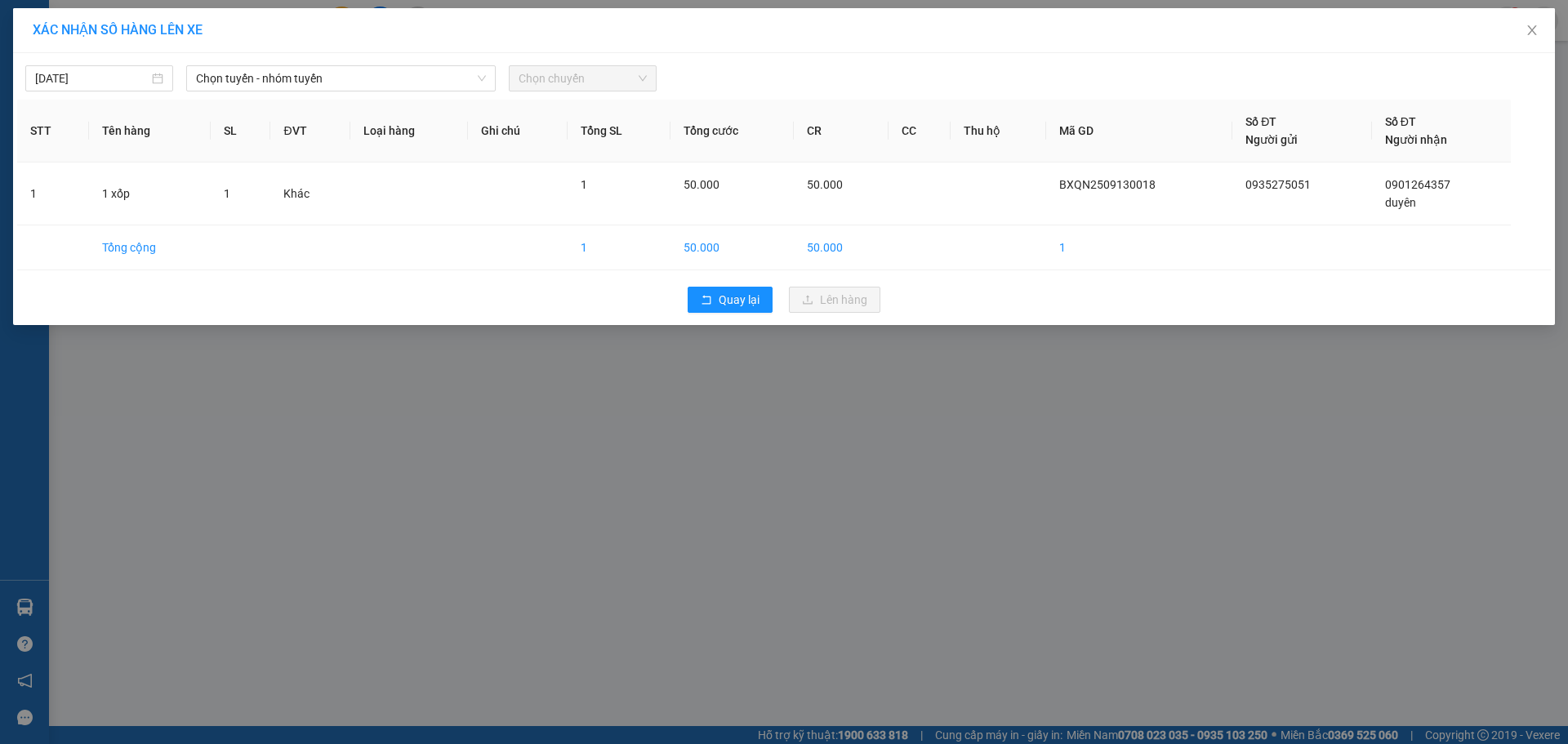
click at [363, 92] on div "13/09/2025 Chọn tuyến - nhóm tuyến Chọn chuyến STT Tên hàng SL ĐVT Loại hàng Gh…" at bounding box center [784, 189] width 1542 height 272
click at [337, 79] on span "Chọn tuyến - nhóm tuyến" at bounding box center [341, 79] width 290 height 25
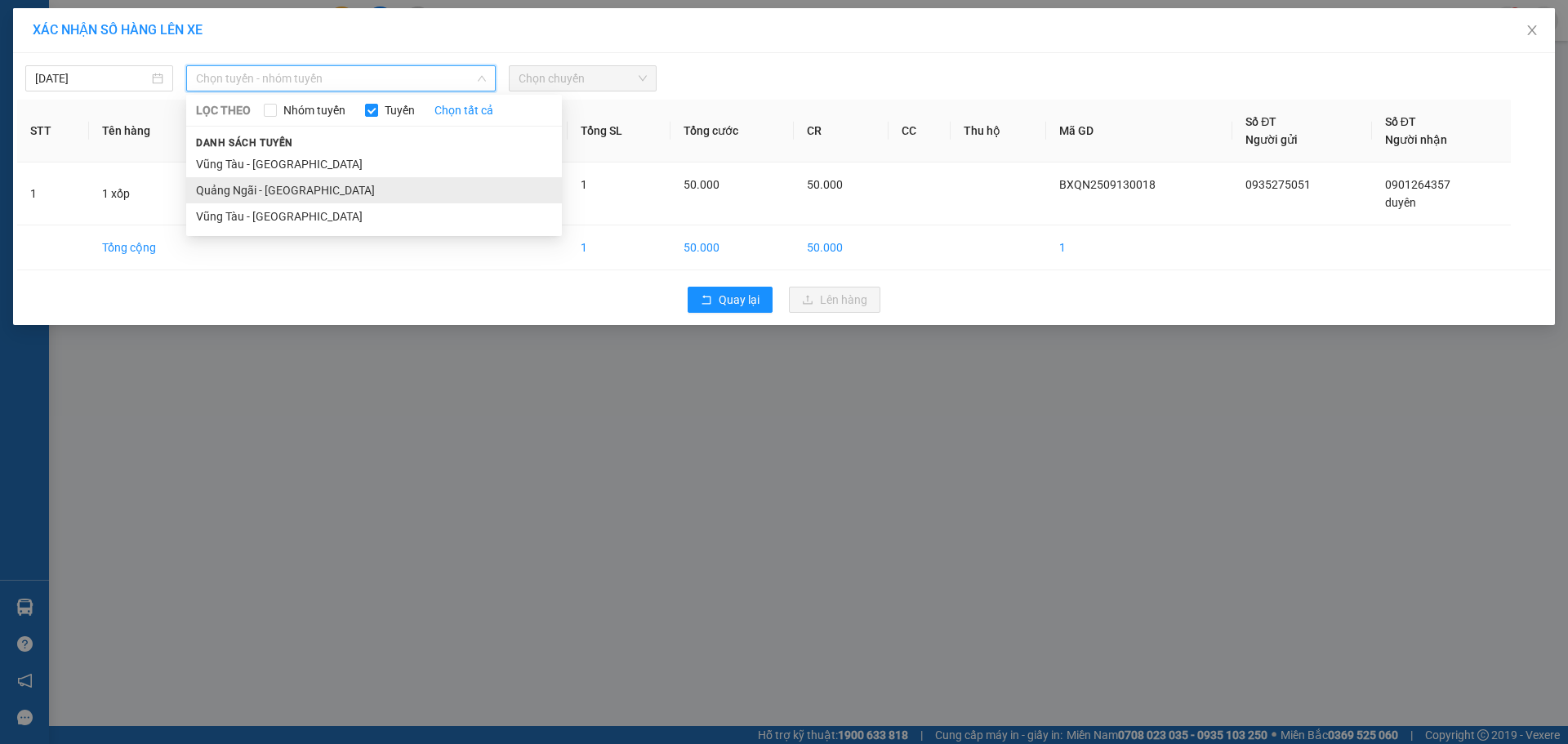
click at [289, 191] on li "Quảng Ngãi - Vũng Tàu" at bounding box center [374, 190] width 376 height 26
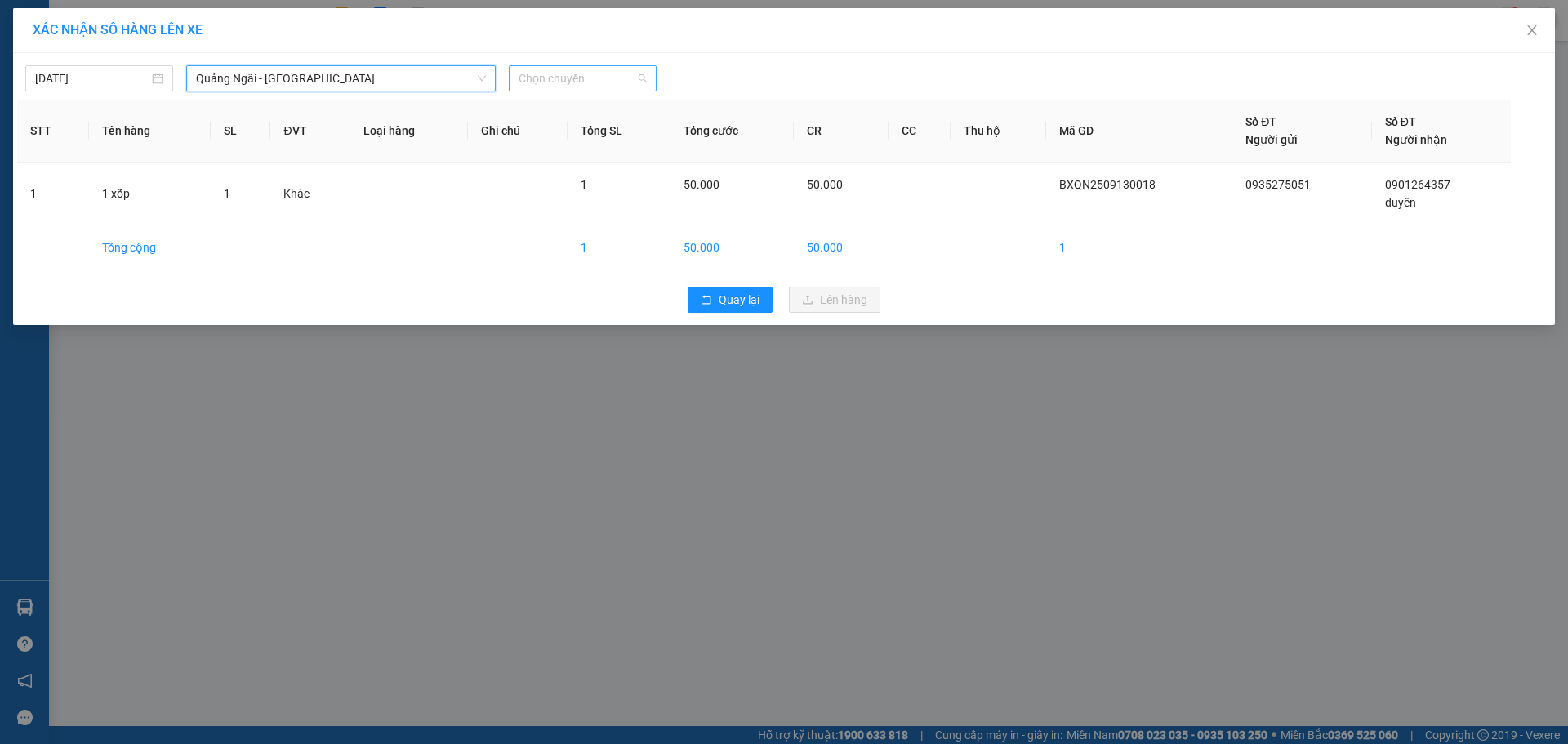
click at [609, 81] on span "Chọn chuyến" at bounding box center [582, 79] width 128 height 25
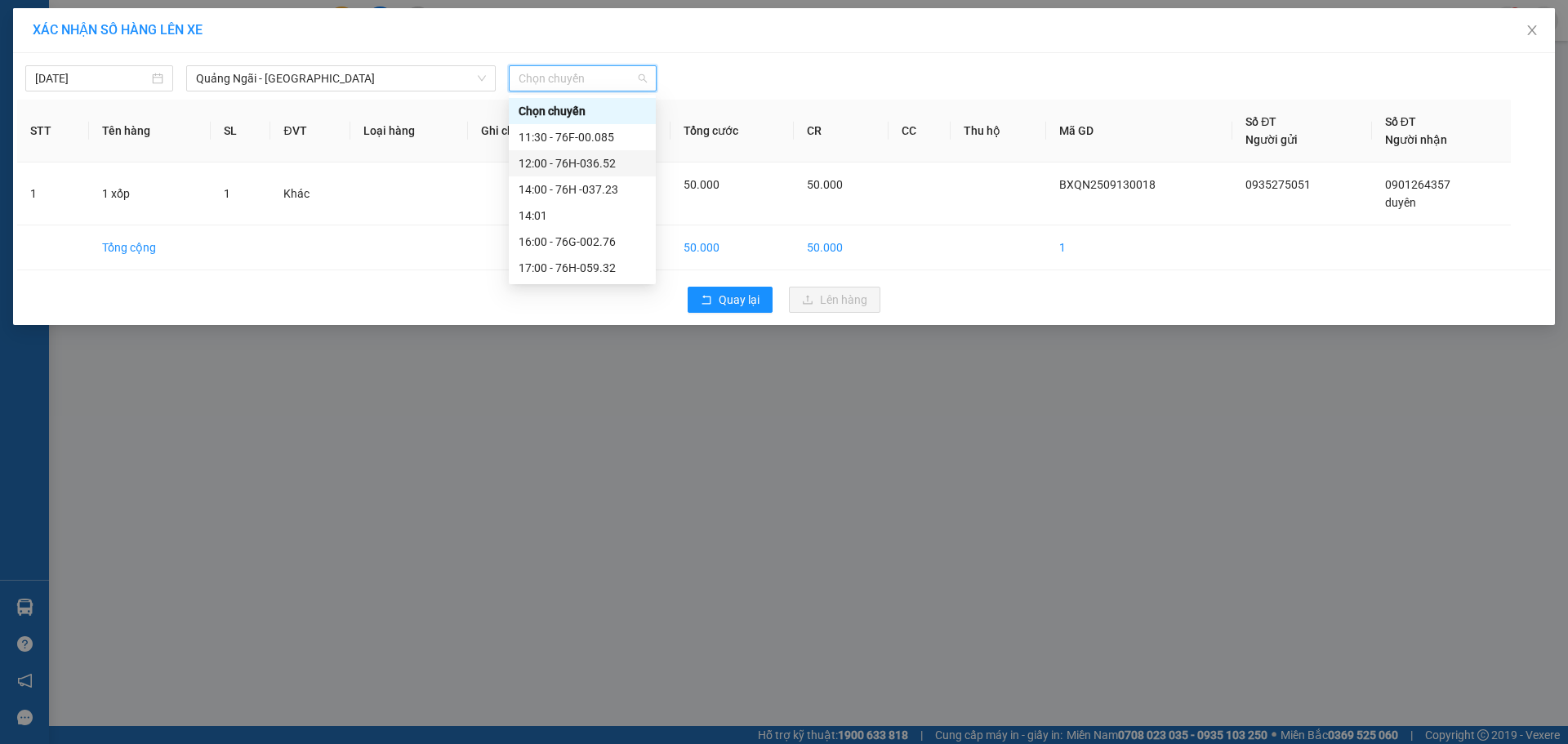
click at [595, 170] on div "12:00 - 76H-036.52" at bounding box center [582, 163] width 128 height 18
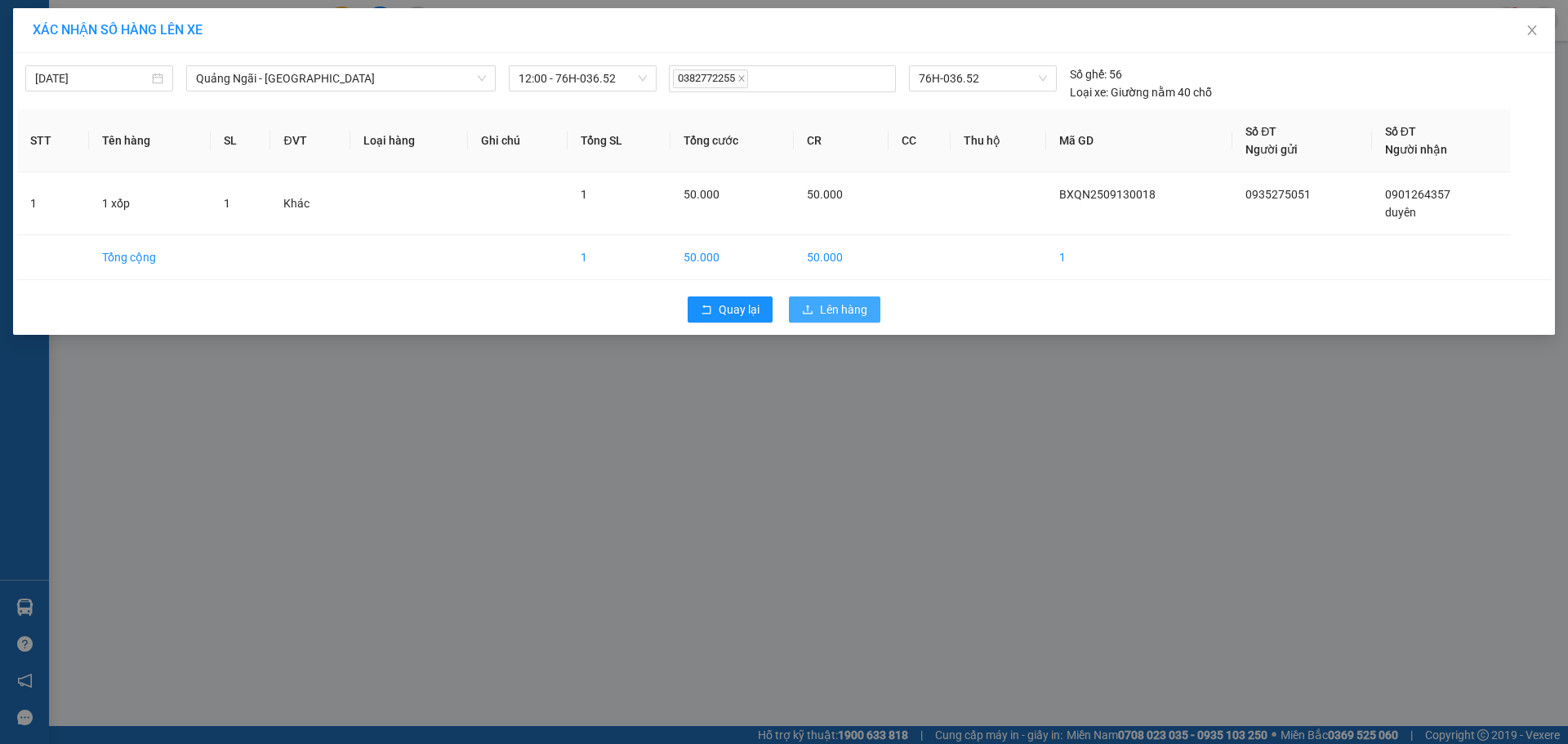
click at [841, 307] on span "Lên hàng" at bounding box center [843, 309] width 47 height 18
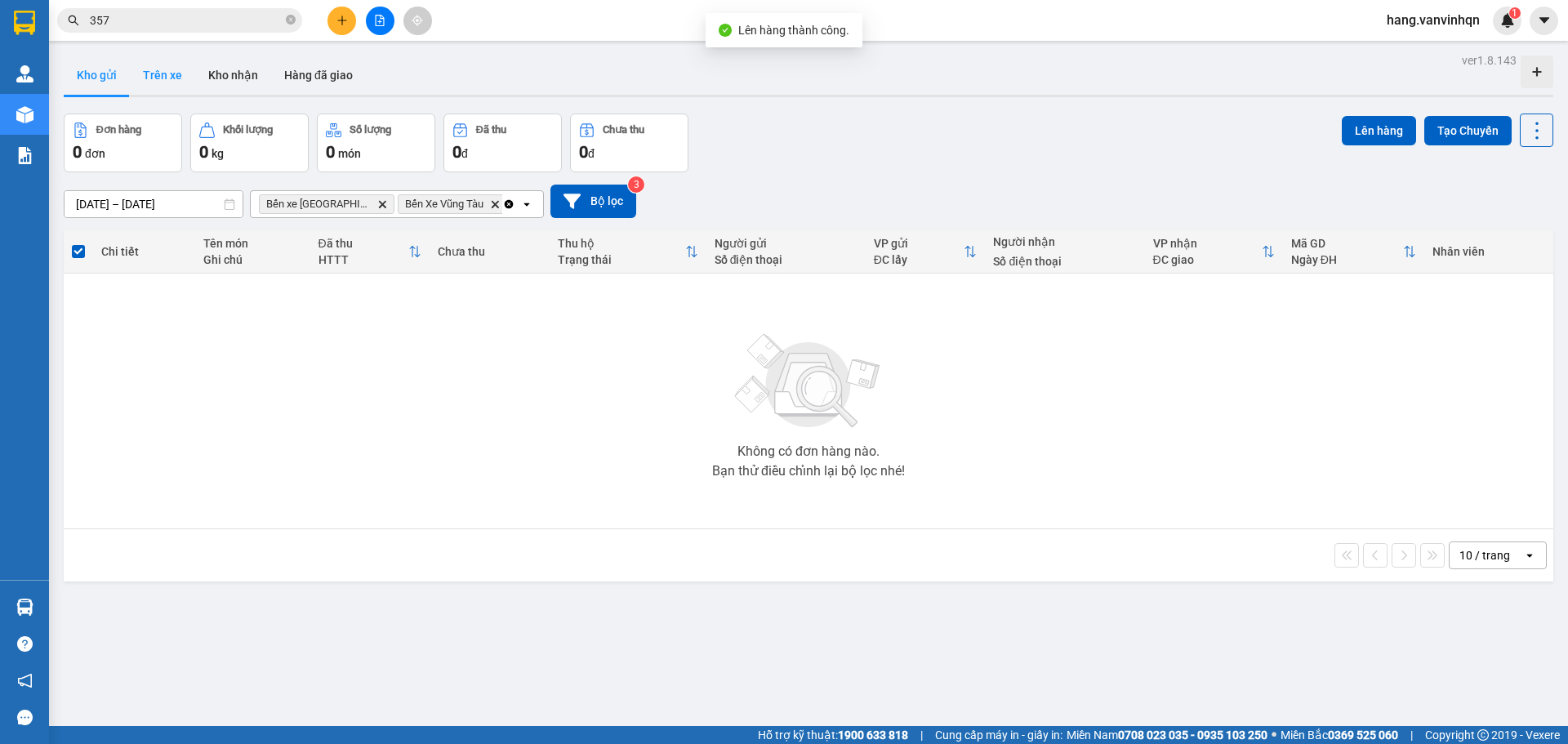
click at [157, 74] on button "Trên xe" at bounding box center [163, 75] width 66 height 39
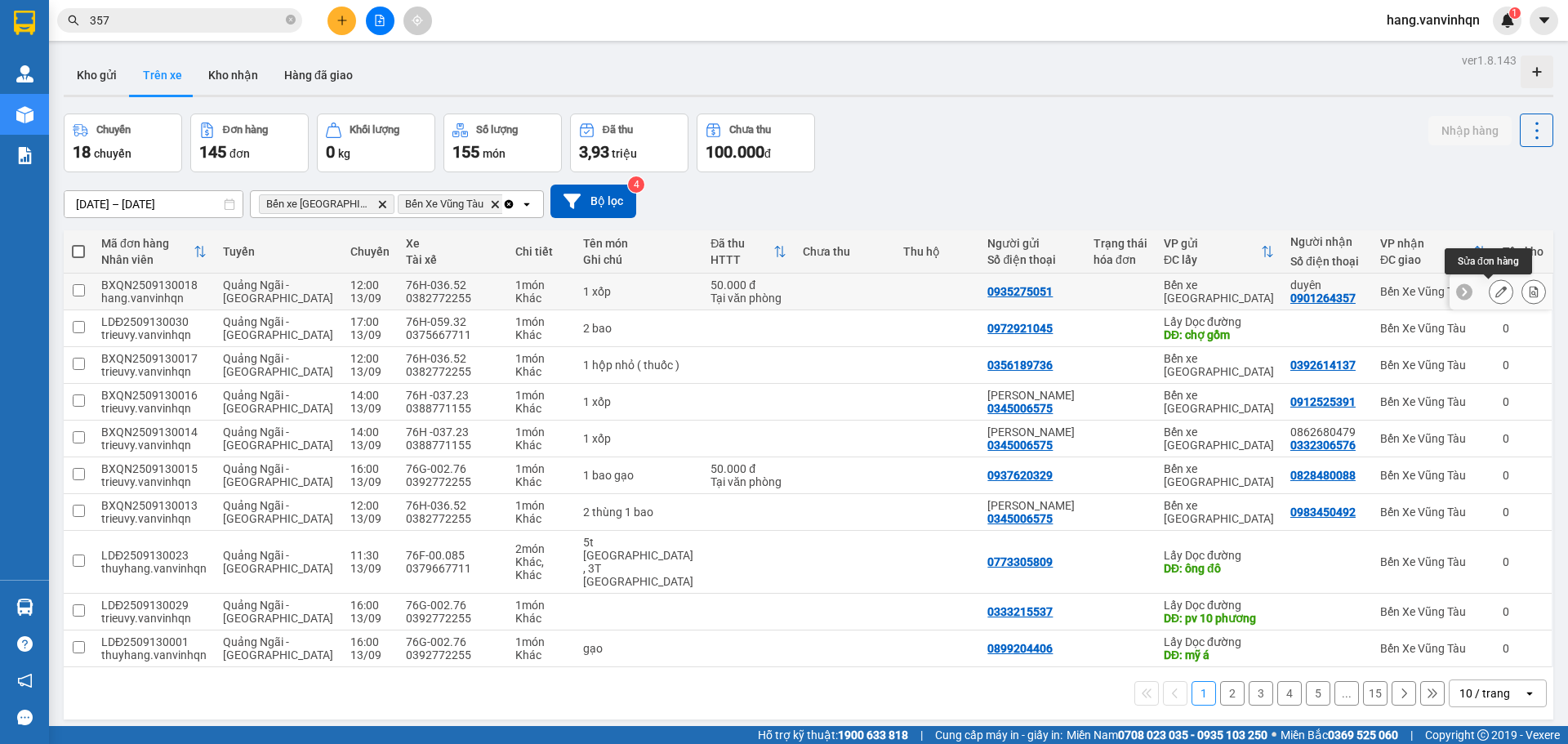
click at [1495, 297] on icon at bounding box center [1501, 291] width 11 height 11
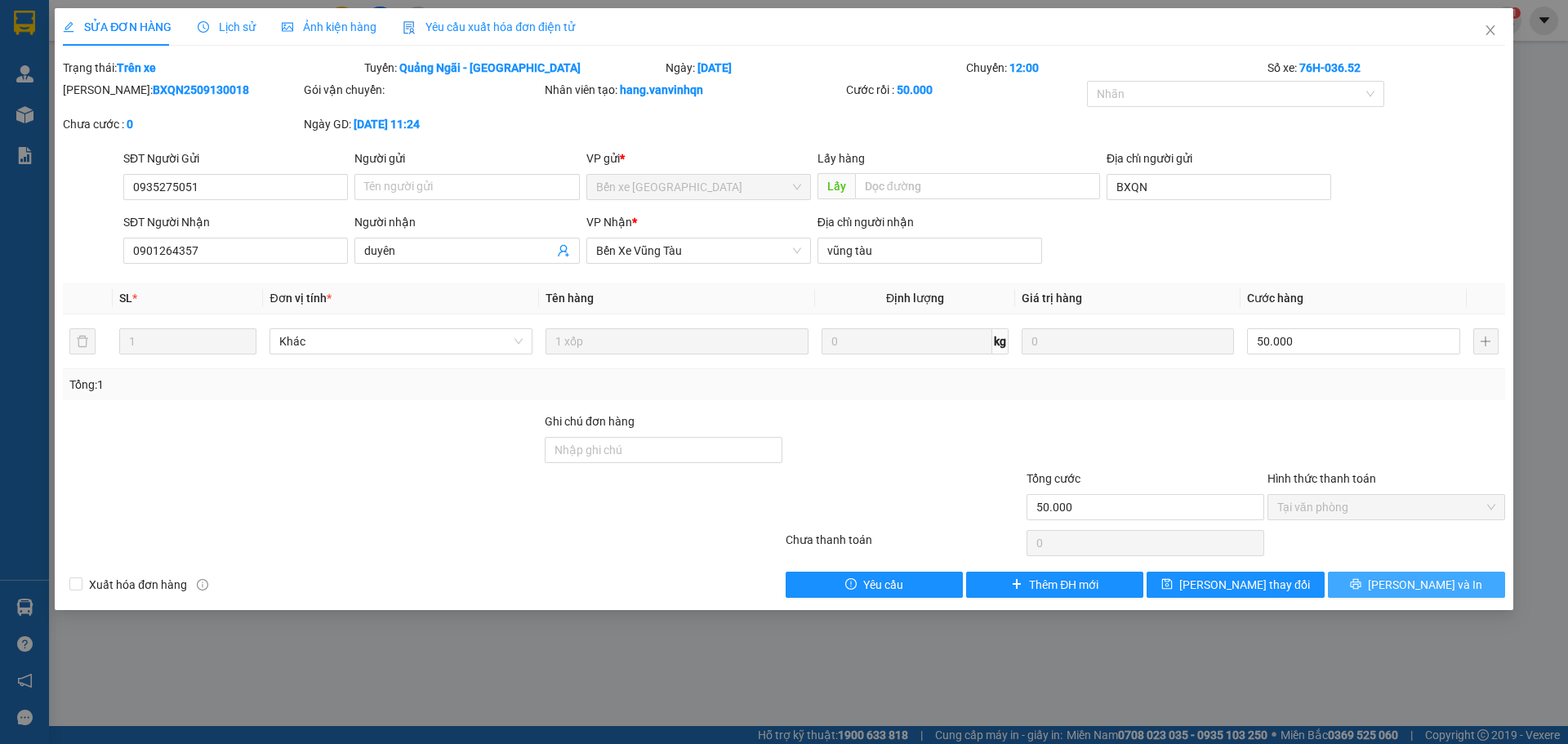
click at [1400, 584] on button "Lưu và In" at bounding box center [1416, 585] width 177 height 26
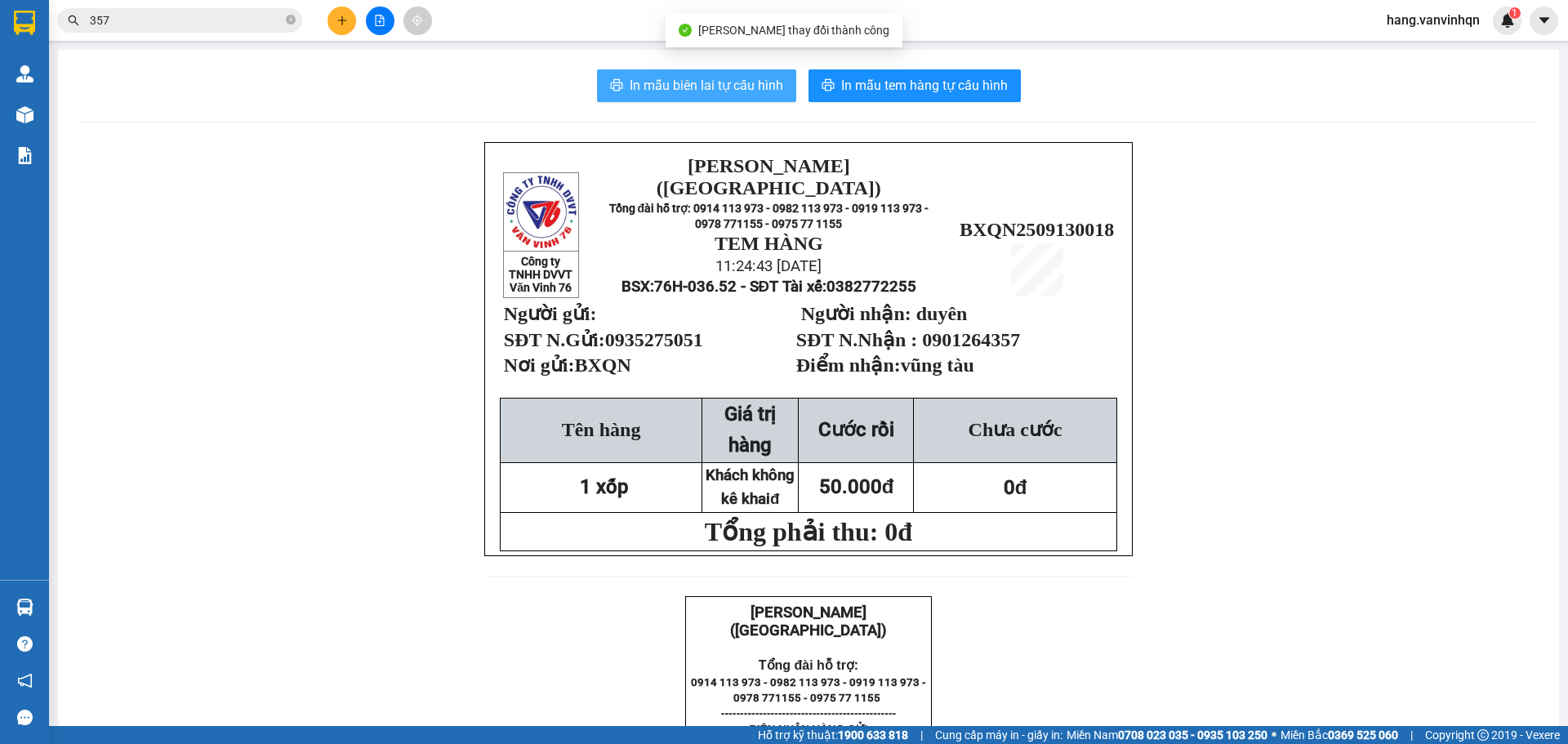
click at [730, 90] on span "In mẫu biên lai tự cấu hình" at bounding box center [706, 85] width 153 height 20
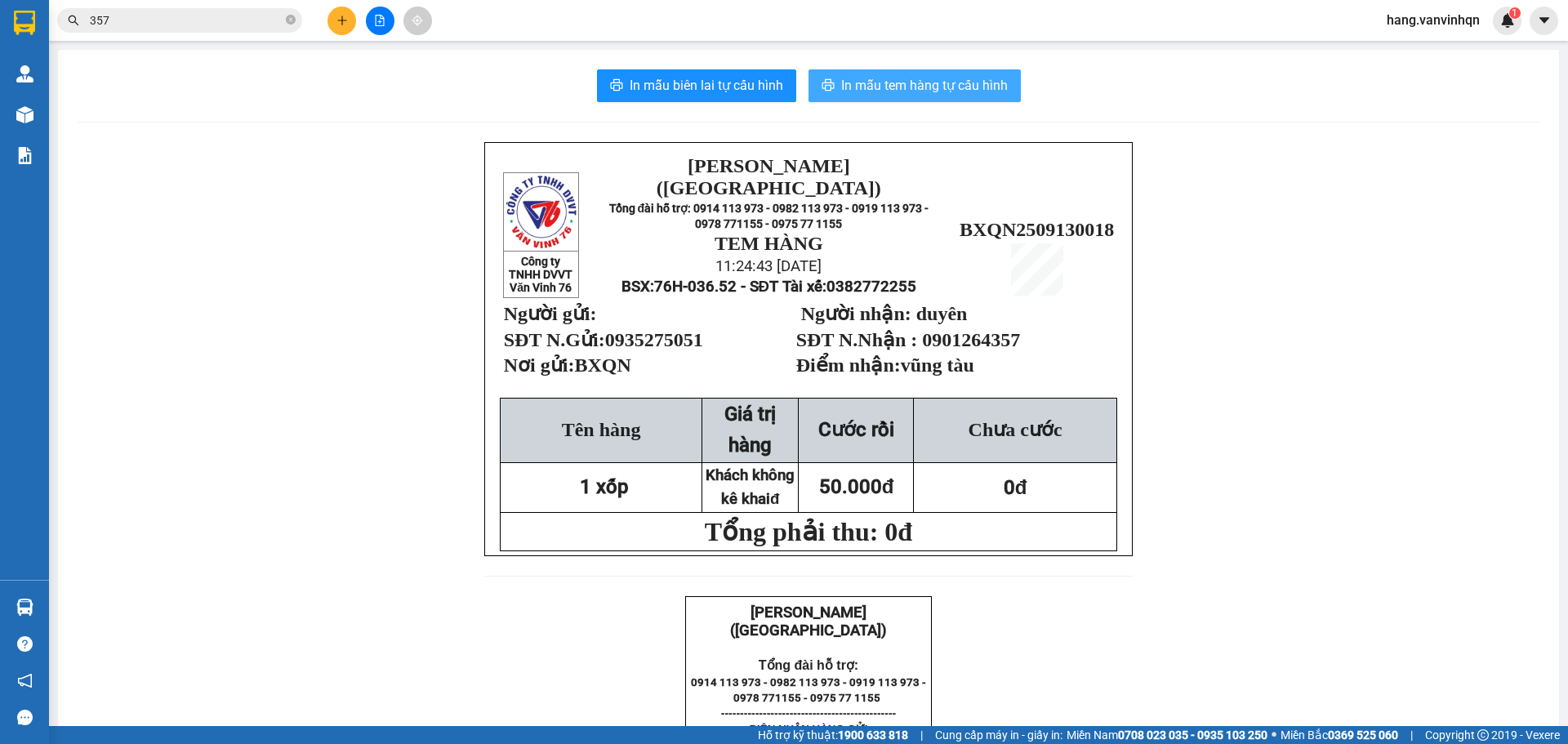
click at [890, 74] on button "In mẫu tem hàng tự cấu hình" at bounding box center [915, 85] width 213 height 32
click at [376, 22] on icon "file-add" at bounding box center [380, 20] width 11 height 11
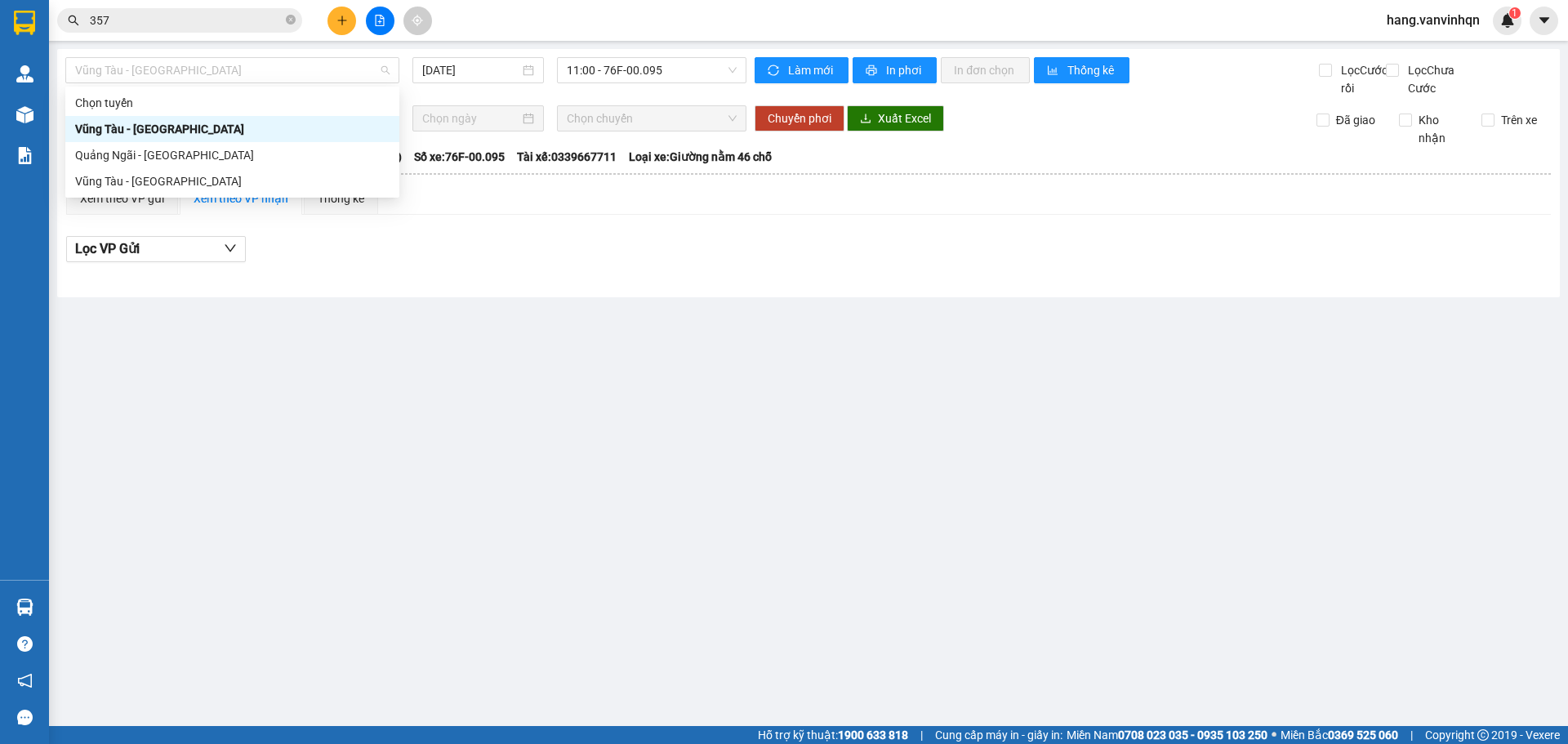
drag, startPoint x: 231, startPoint y: 72, endPoint x: 168, endPoint y: 123, distance: 81.1
click at [216, 77] on span "Vũng Tàu - Quảng Ngãi" at bounding box center [232, 70] width 314 height 25
drag, startPoint x: 151, startPoint y: 161, endPoint x: 183, endPoint y: 156, distance: 32.4
click at [151, 162] on div "Quảng Ngãi - Vũng Tàu" at bounding box center [232, 154] width 314 height 18
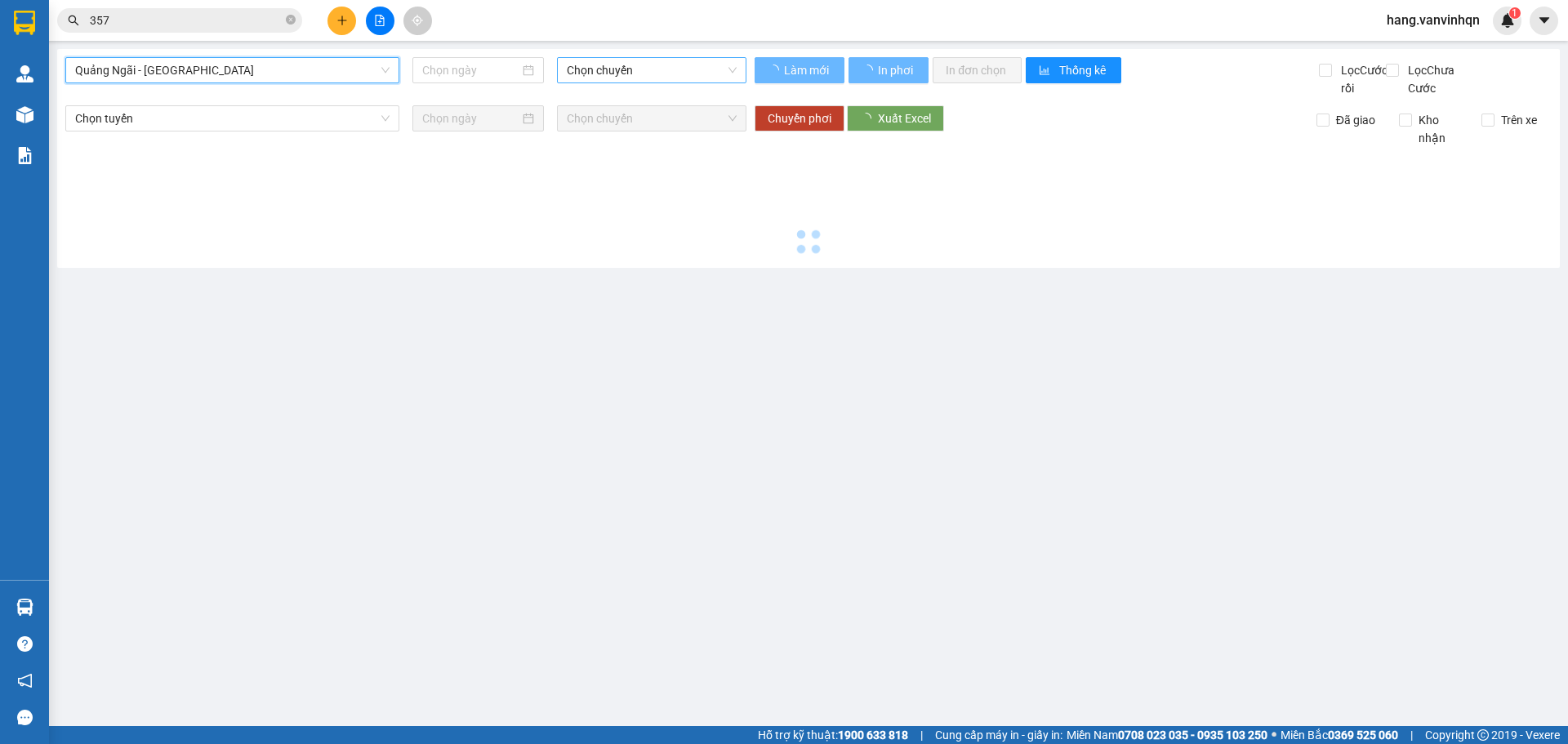
type input "13/09/2025"
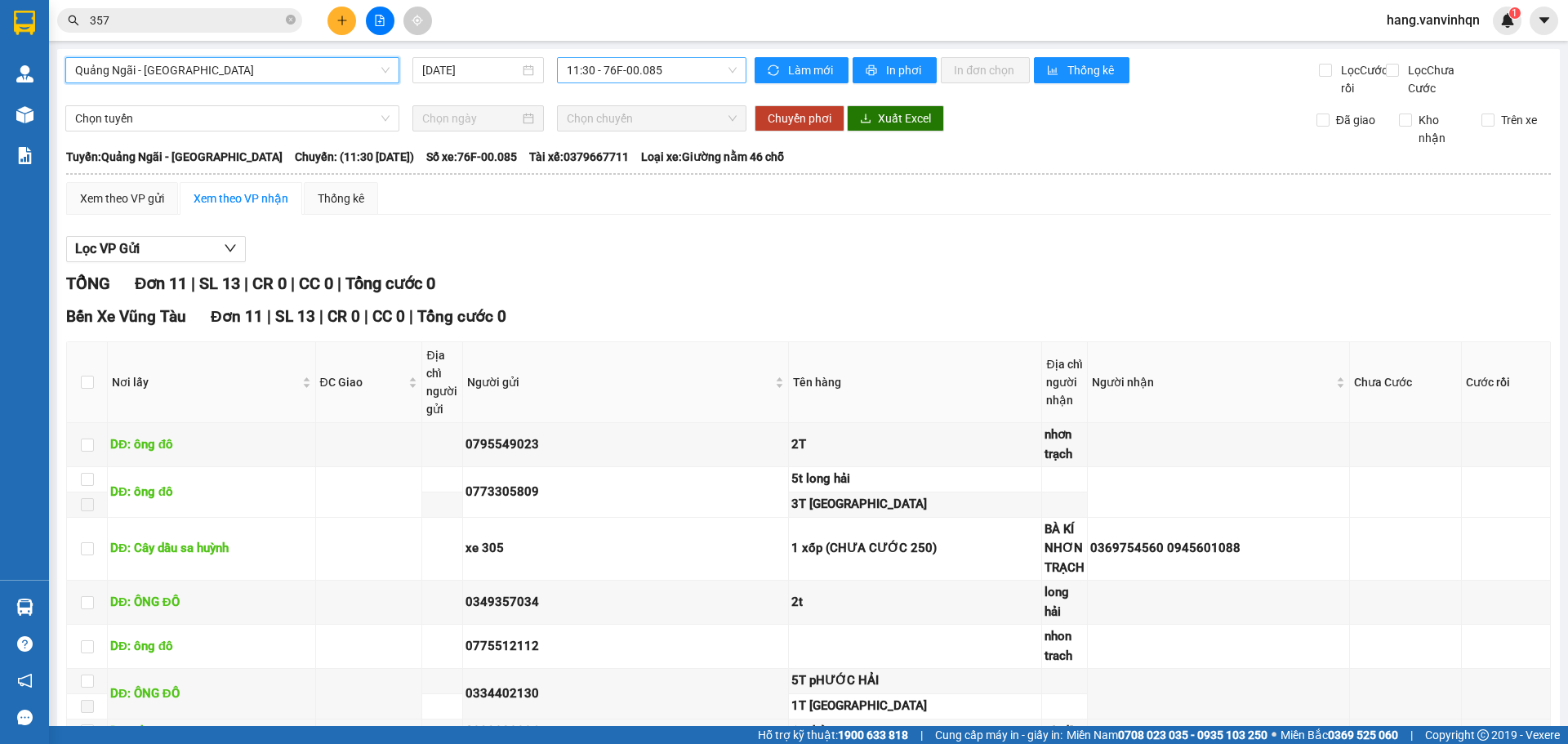
click at [682, 77] on span "11:30 - 76F-00.085" at bounding box center [651, 70] width 170 height 25
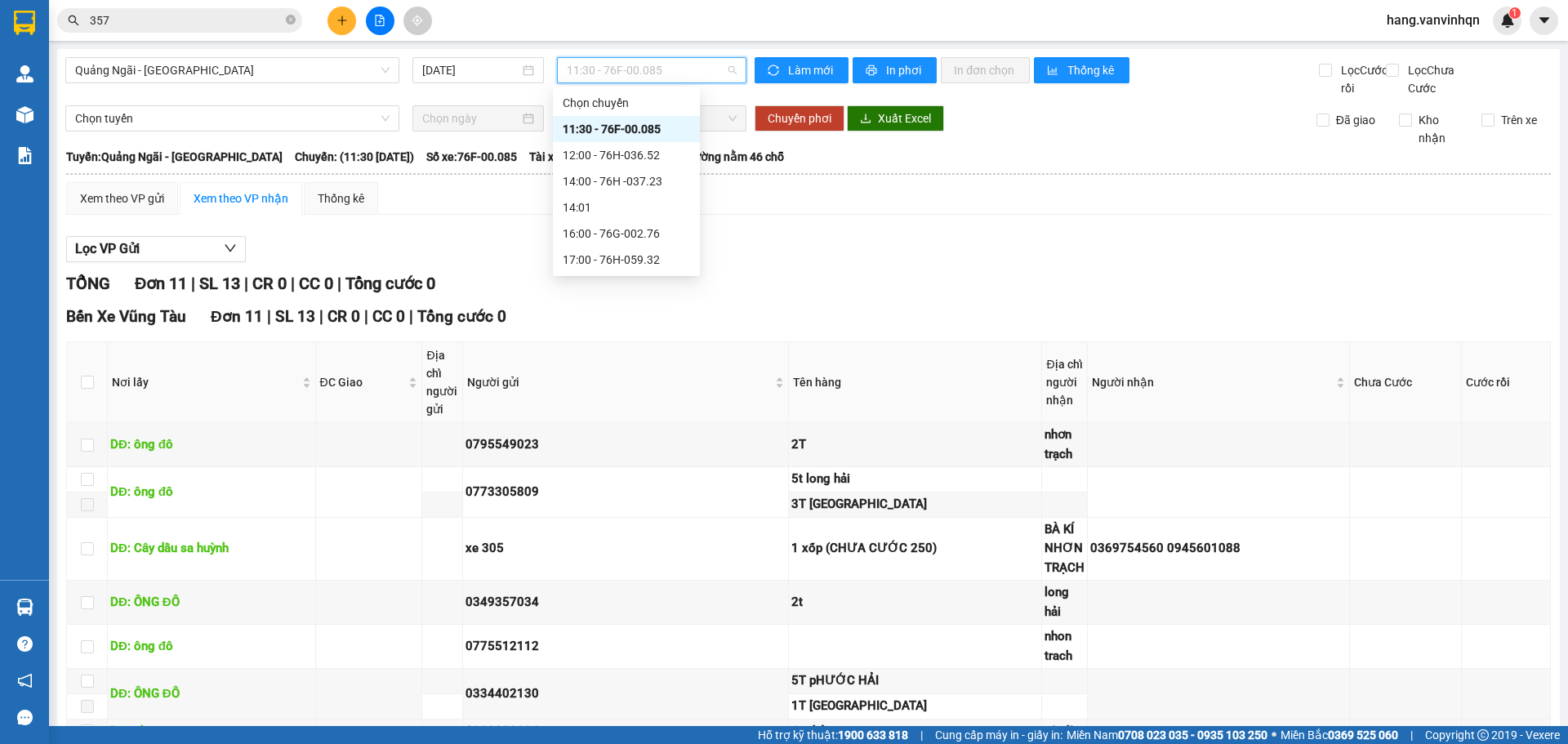
click at [597, 126] on div "11:30 - 76F-00.085" at bounding box center [626, 128] width 128 height 18
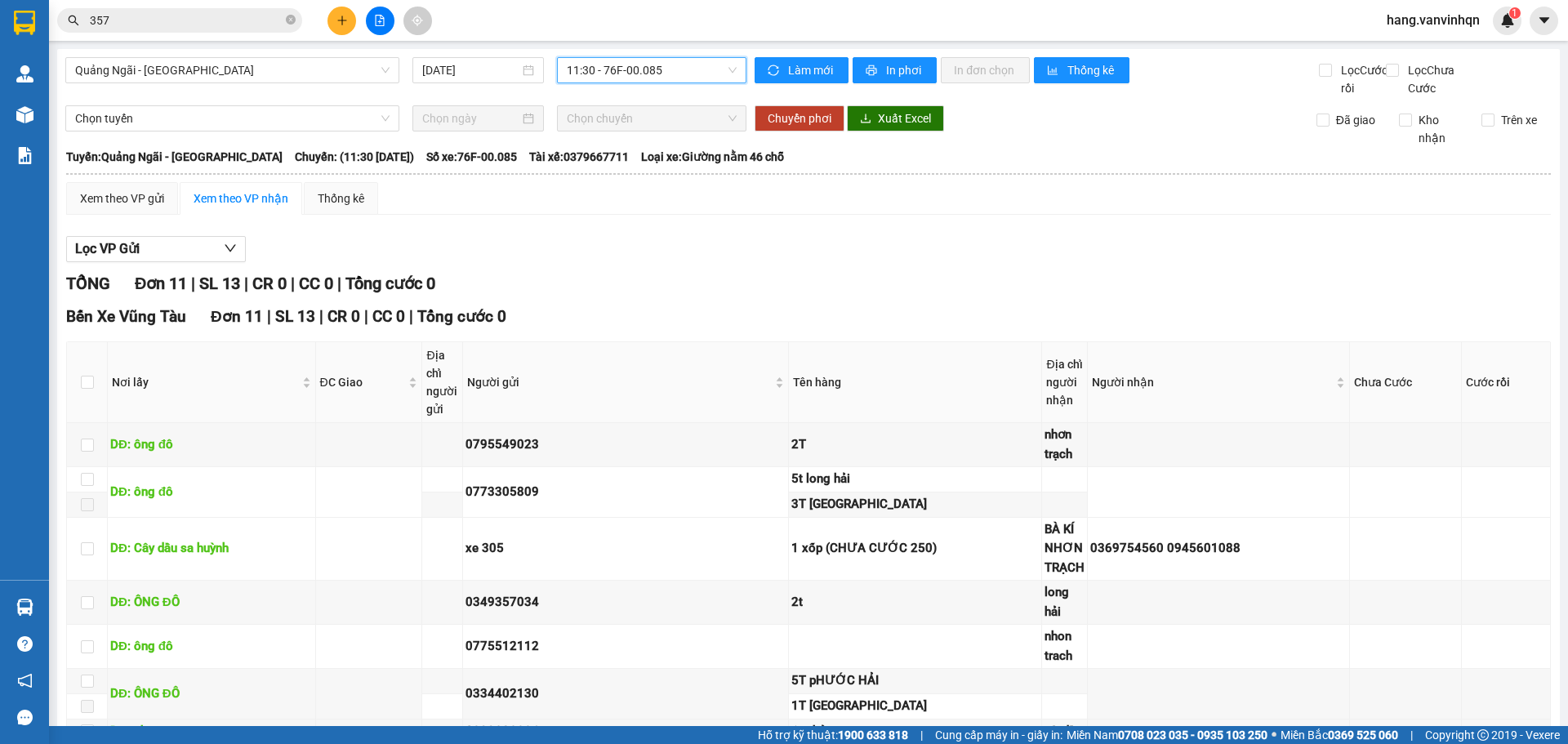
click at [723, 69] on span "11:30 - 76F-00.085" at bounding box center [651, 70] width 170 height 25
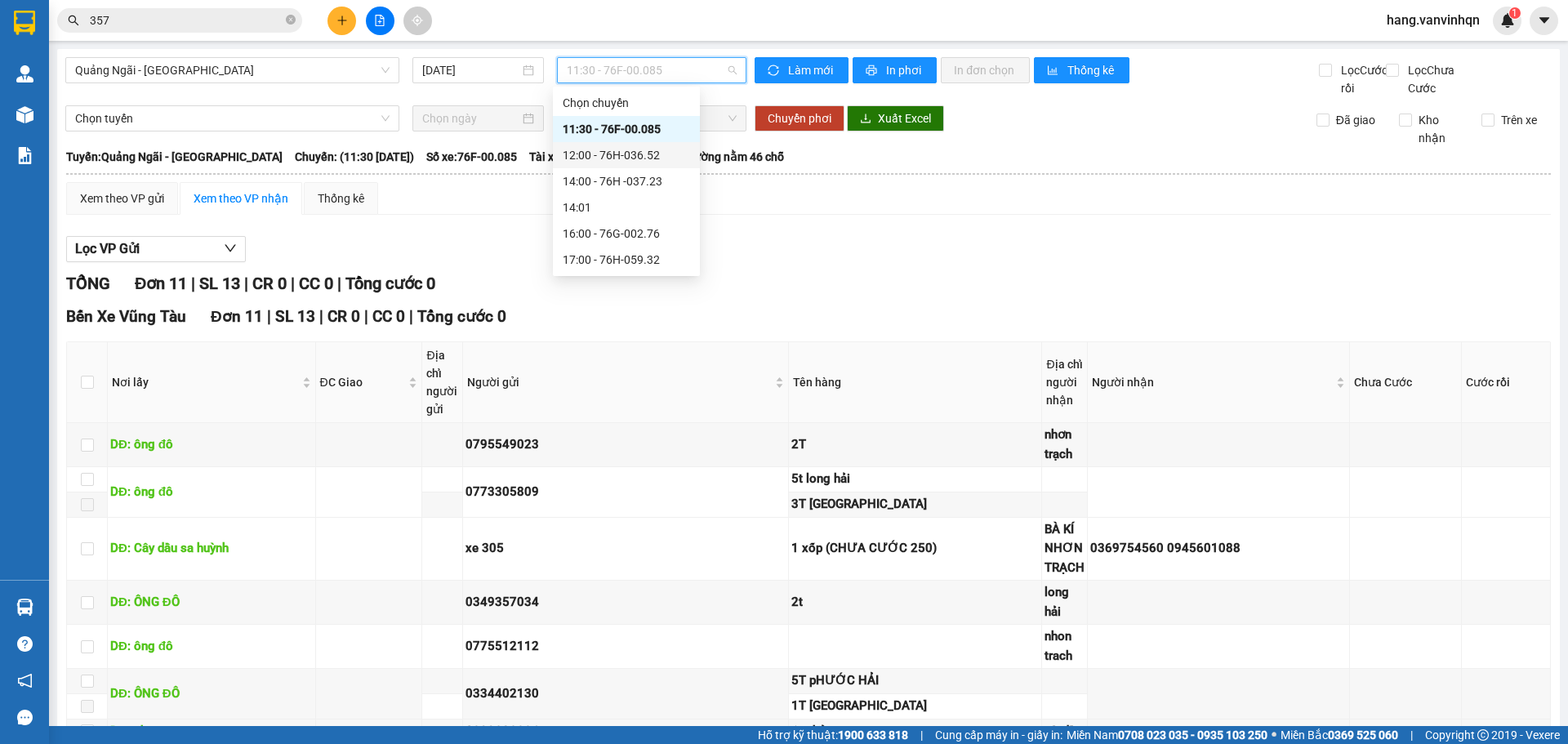
click at [662, 160] on div "12:00 - 76H-036.52" at bounding box center [626, 154] width 128 height 18
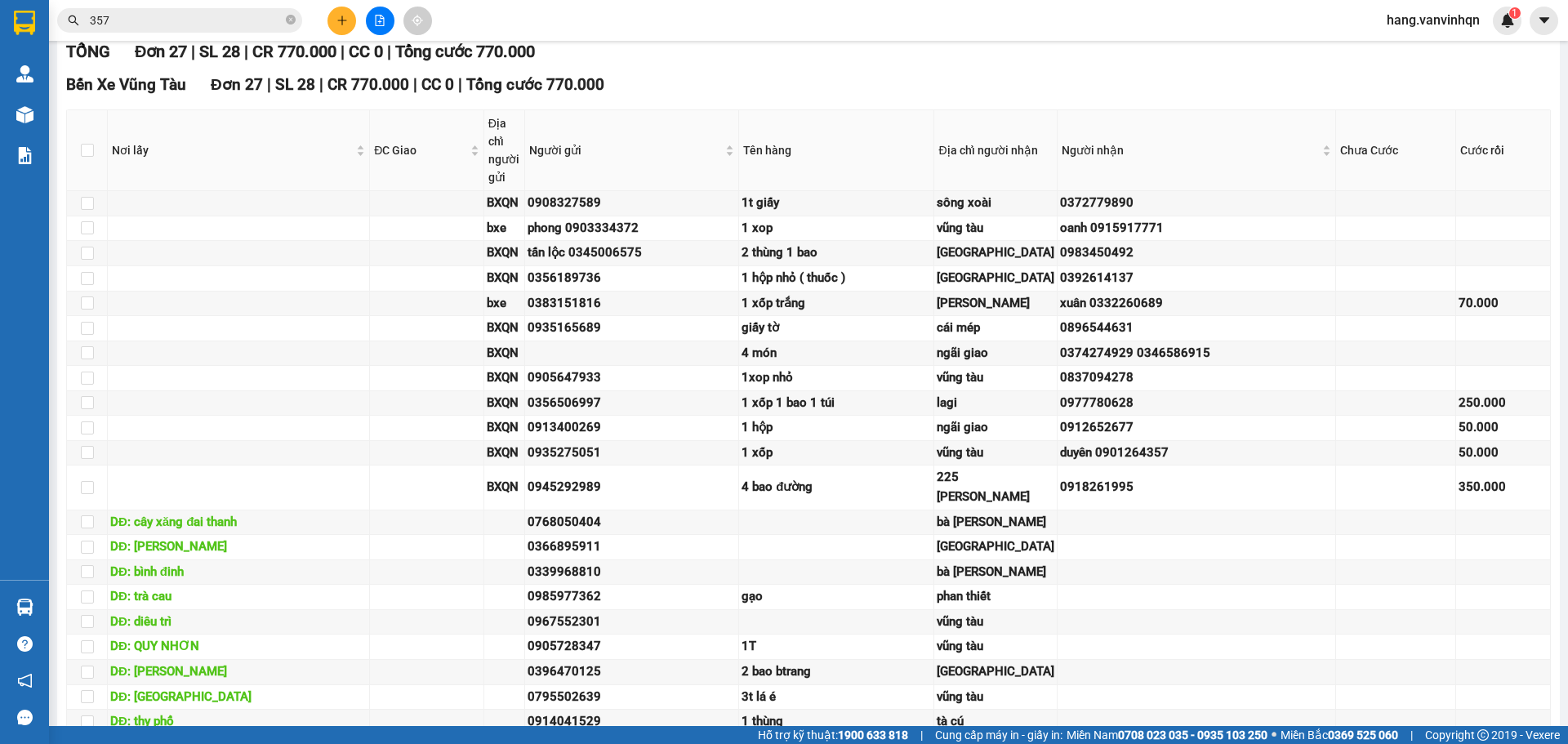
scroll to position [86, 0]
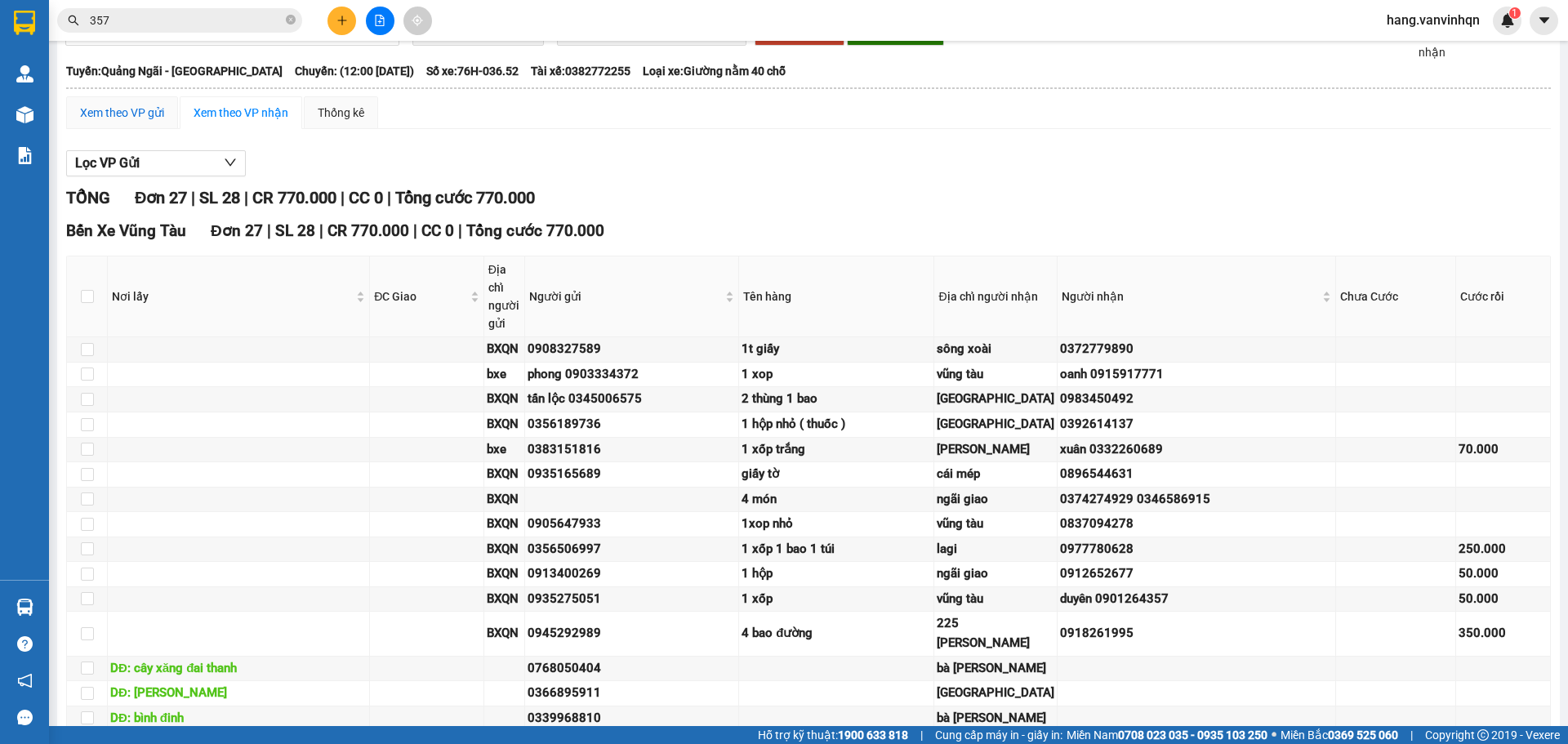
drag, startPoint x: 93, startPoint y: 135, endPoint x: 748, endPoint y: 127, distance: 655.0
click at [107, 122] on div "Xem theo VP gửi" at bounding box center [122, 112] width 84 height 18
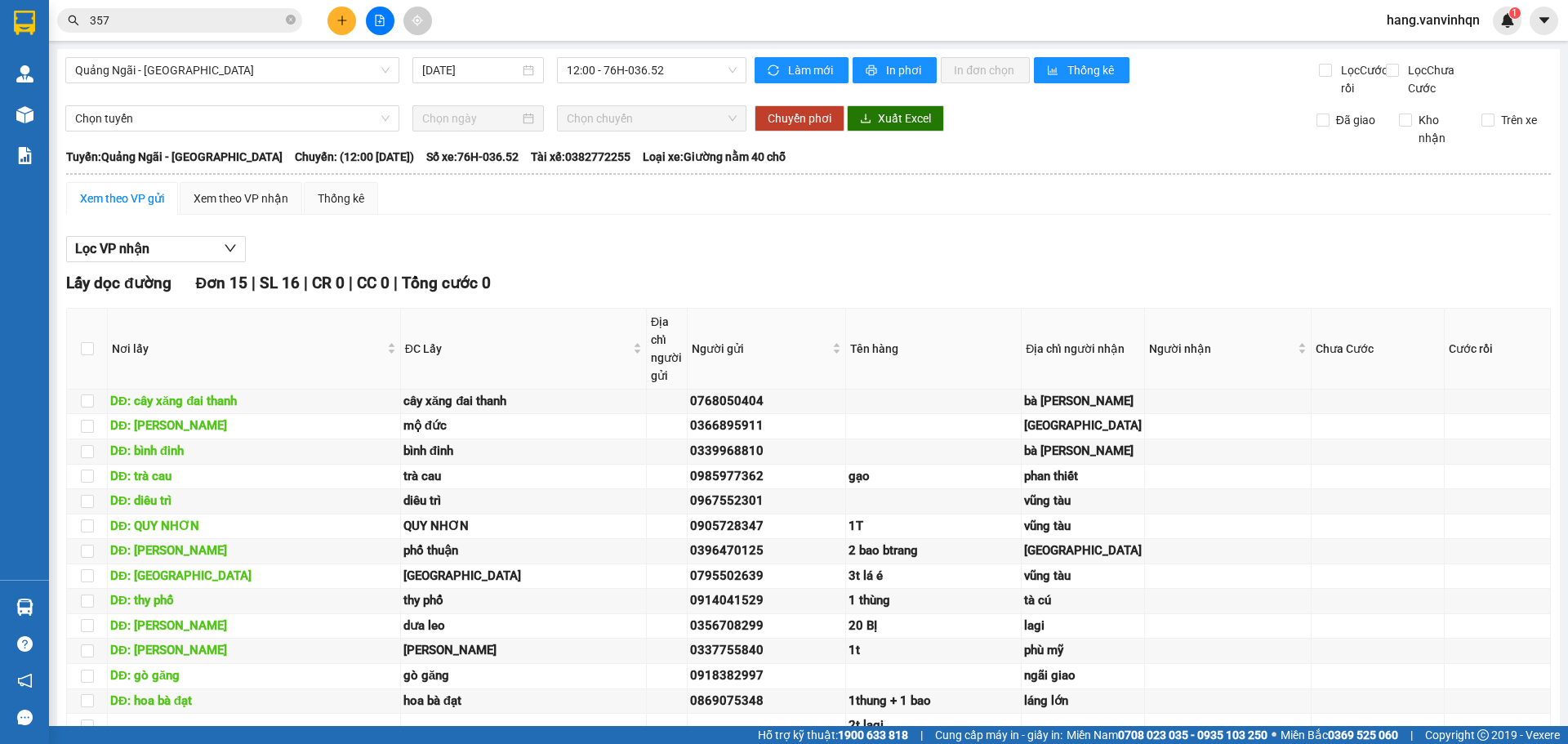
click at [1092, 124] on div "Chuyển phơi Xuất Excel" at bounding box center [1020, 118] width 531 height 26
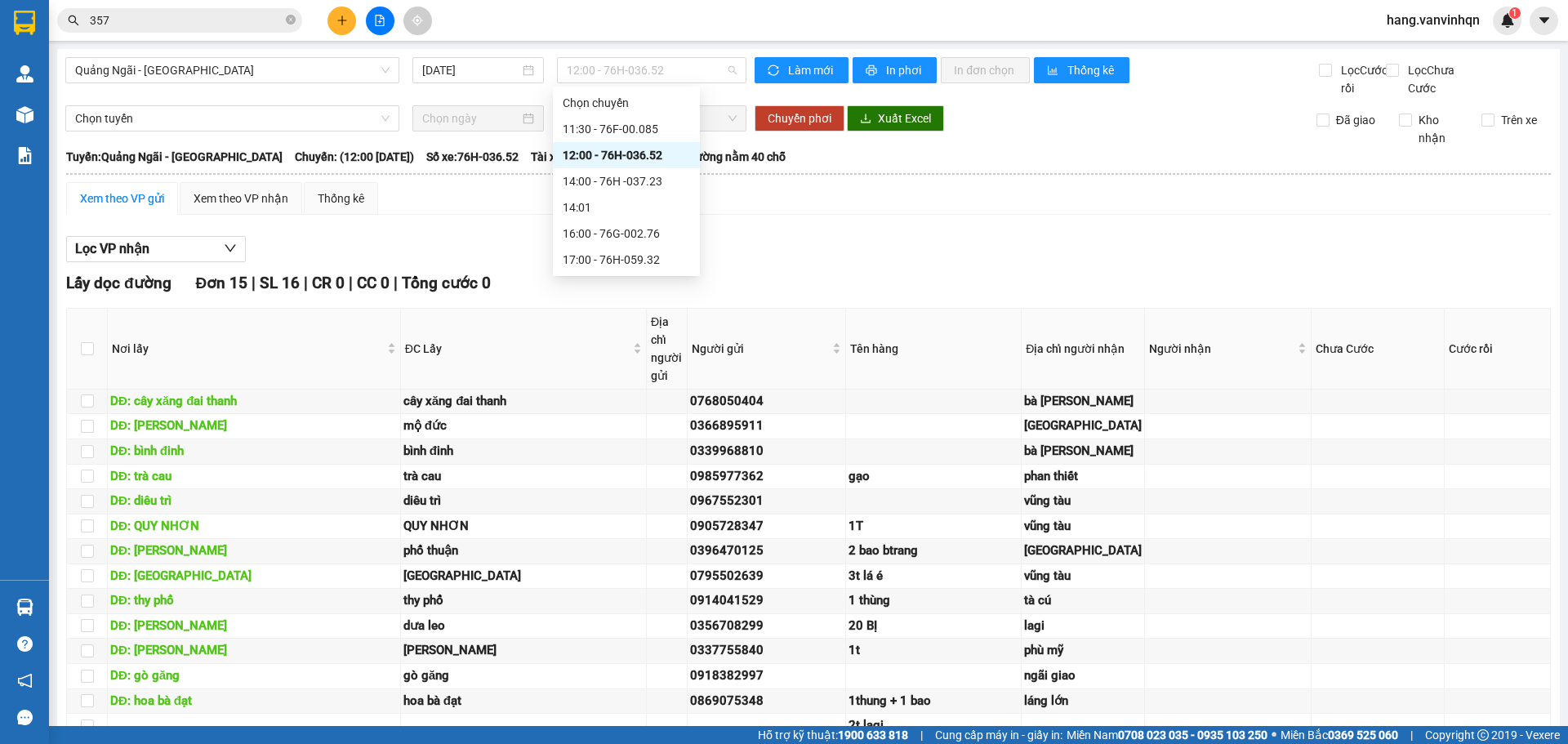
drag, startPoint x: 699, startPoint y: 76, endPoint x: 637, endPoint y: 132, distance: 83.5
click at [689, 80] on span "12:00 - 76H-036.52" at bounding box center [651, 70] width 170 height 25
drag, startPoint x: 642, startPoint y: 132, endPoint x: 1173, endPoint y: 150, distance: 531.3
click at [692, 130] on div "11:30 - 76F-00.085" at bounding box center [626, 129] width 147 height 26
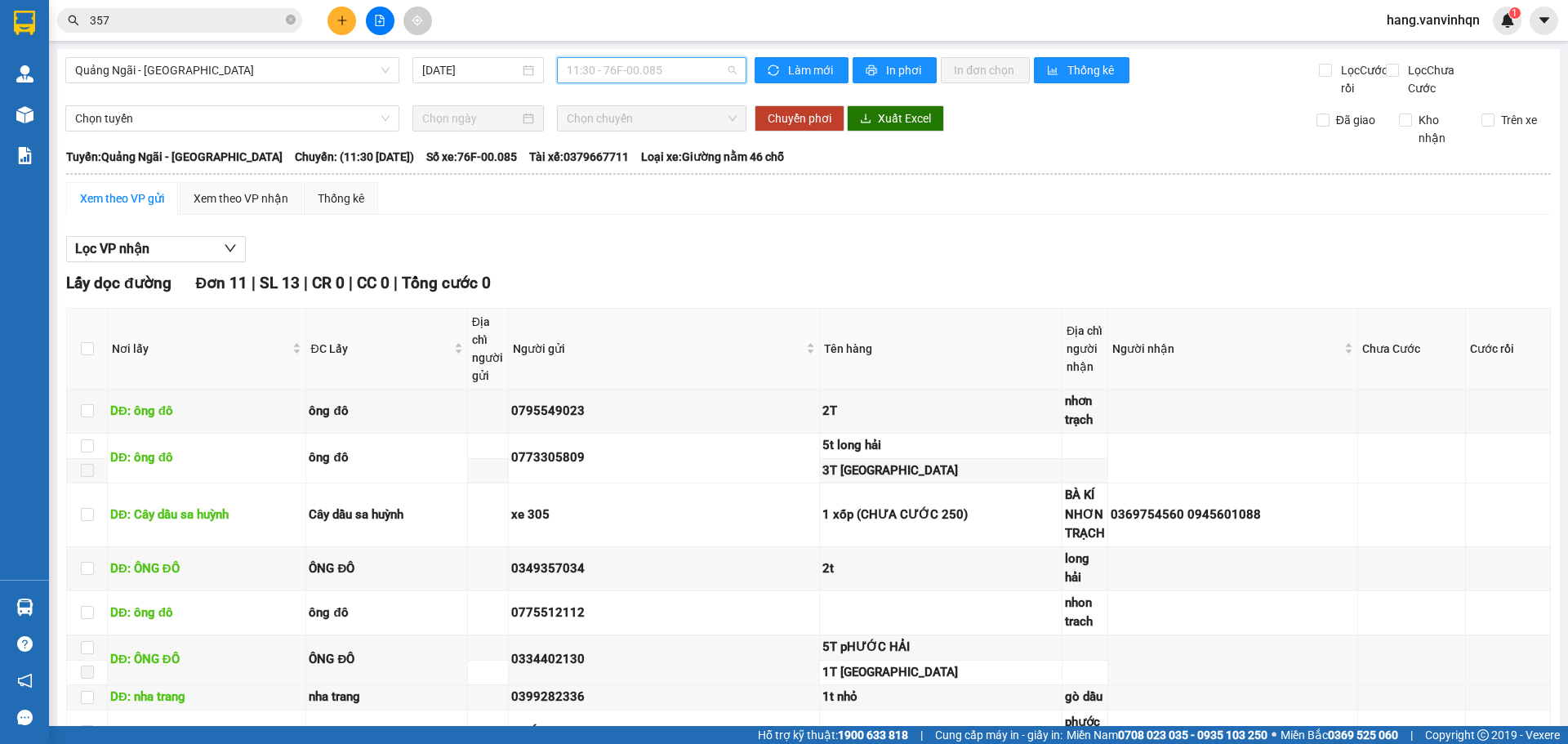
click at [701, 67] on span "11:30 - 76F-00.085" at bounding box center [651, 70] width 170 height 25
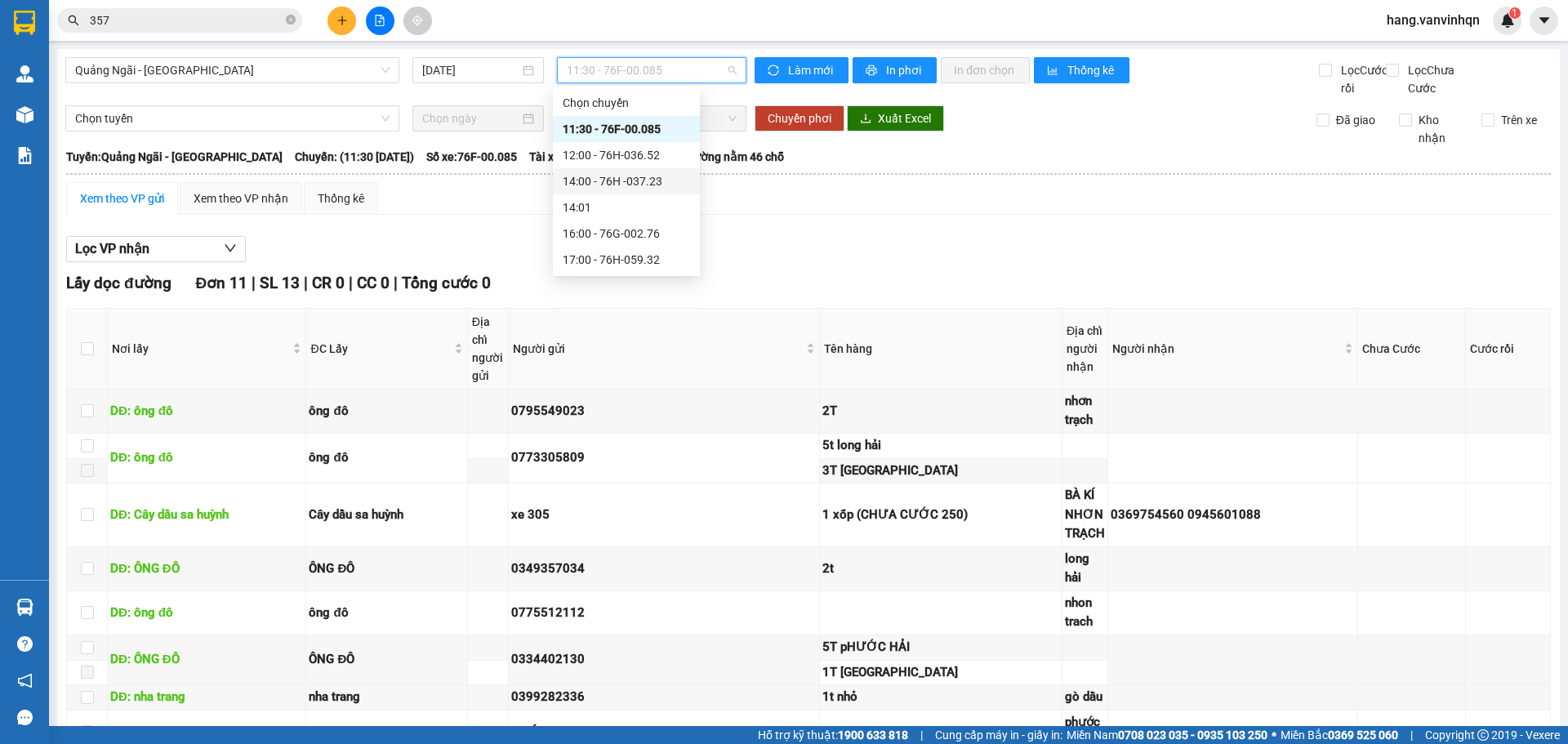
click at [663, 180] on div "14:00 - 76H -037.23" at bounding box center [626, 180] width 128 height 18
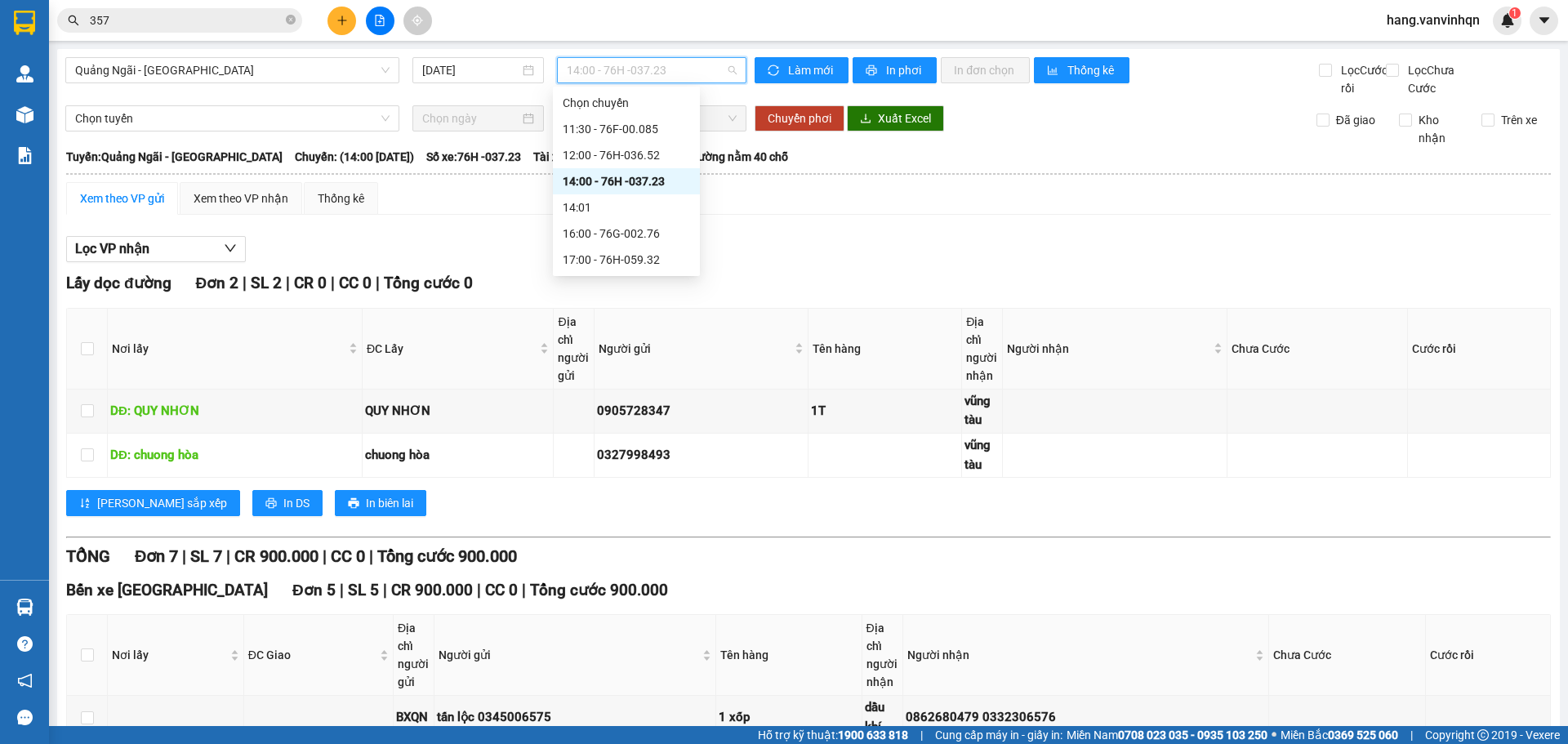
drag, startPoint x: 676, startPoint y: 74, endPoint x: 614, endPoint y: 198, distance: 138.6
click at [677, 77] on span "14:00 - 76H -037.23" at bounding box center [651, 70] width 170 height 25
drag, startPoint x: 620, startPoint y: 141, endPoint x: 623, endPoint y: 152, distance: 11.4
click at [623, 152] on div "Chọn chuyến 11:30 - 76F-00.085 12:00 - 76H-036.52 14:00 - 76H -037.23 14:01 16:…" at bounding box center [626, 181] width 147 height 183
click at [627, 152] on div "12:00 - 76H-036.52" at bounding box center [626, 154] width 128 height 18
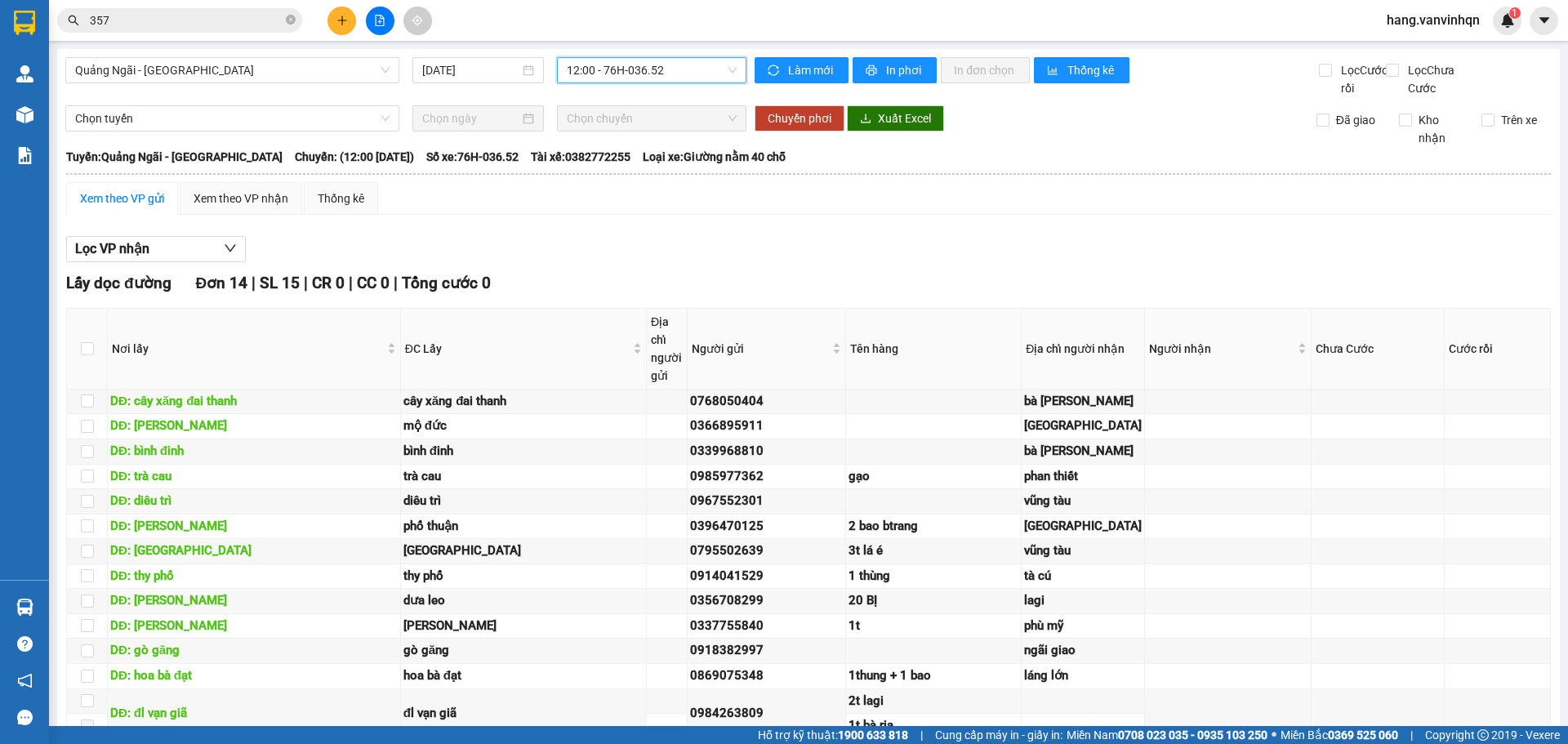
drag, startPoint x: 669, startPoint y: 69, endPoint x: 657, endPoint y: 107, distance: 39.8
click at [667, 72] on span "12:00 - 76H-036.52" at bounding box center [651, 70] width 170 height 25
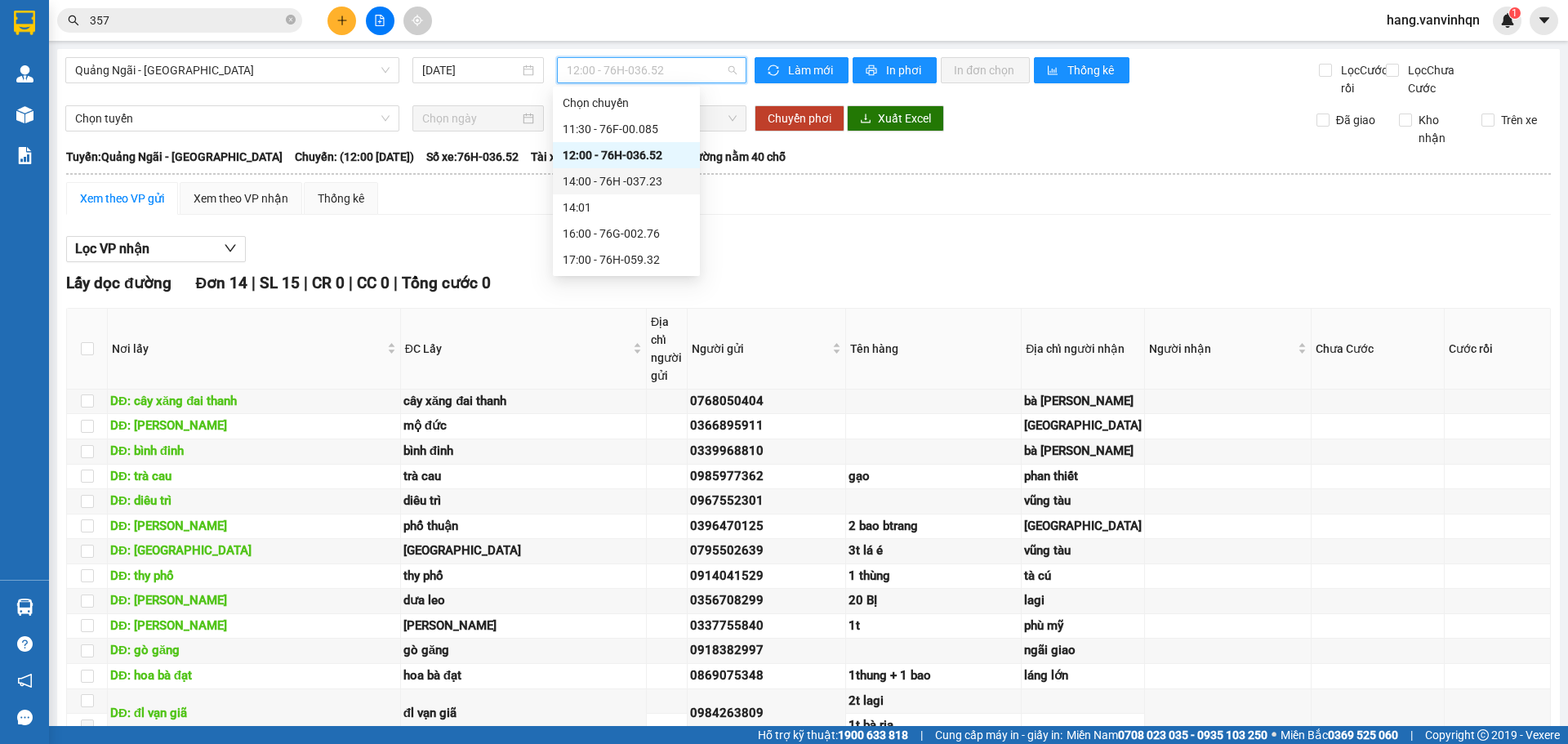
click at [640, 177] on div "14:00 - 76H -037.23" at bounding box center [626, 180] width 128 height 18
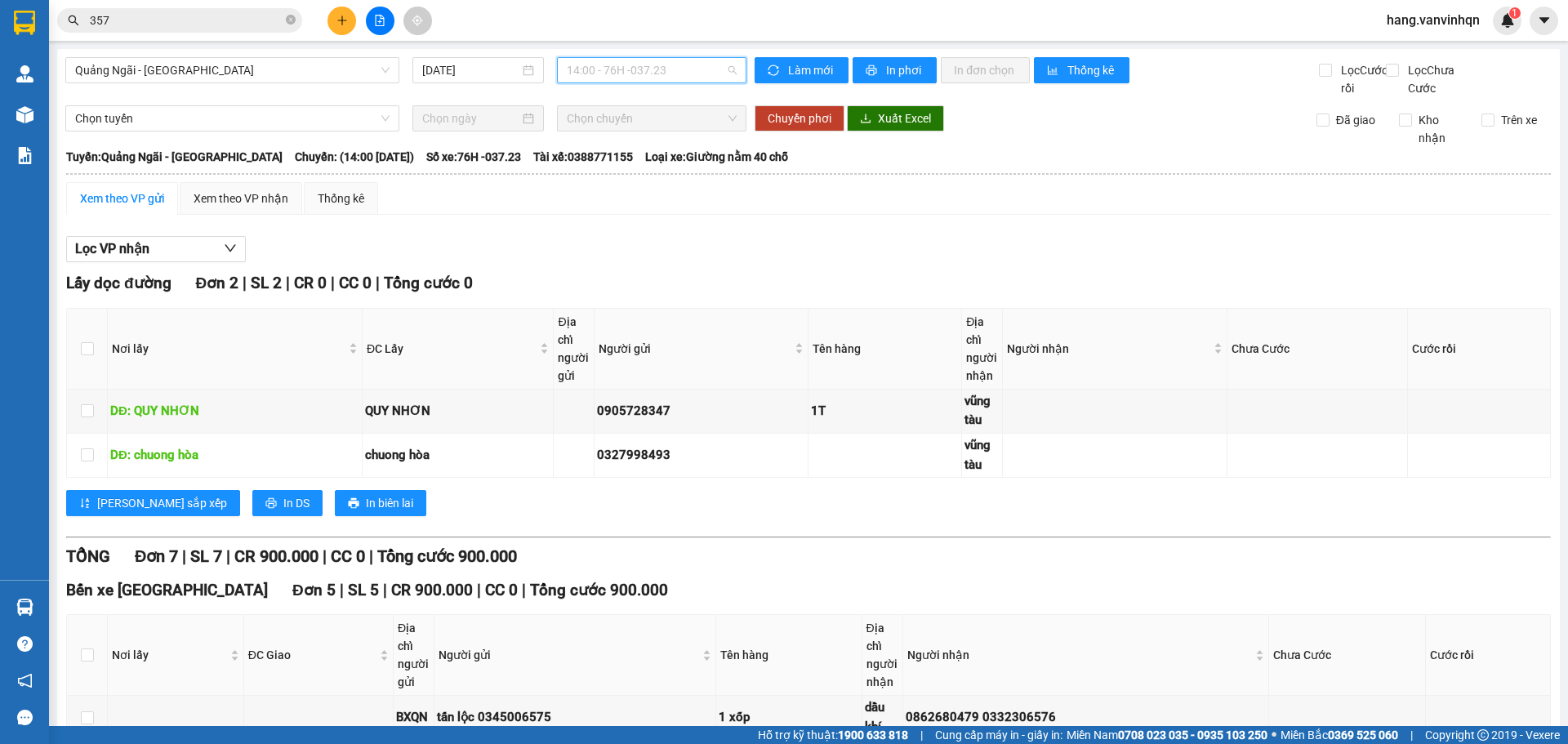
drag, startPoint x: 705, startPoint y: 77, endPoint x: 659, endPoint y: 106, distance: 54.4
click at [701, 79] on span "14:00 - 76H -037.23" at bounding box center [651, 70] width 170 height 25
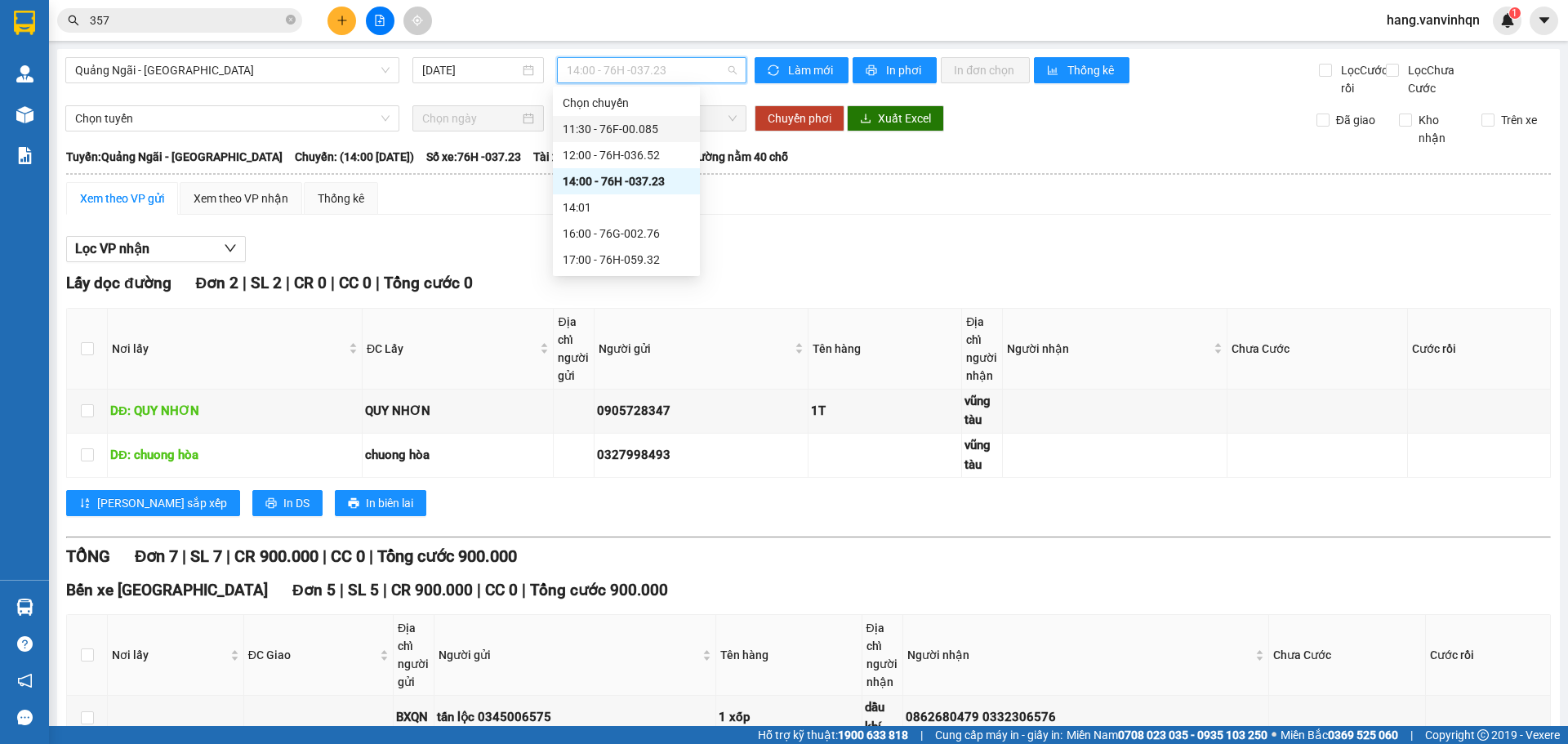
drag, startPoint x: 635, startPoint y: 124, endPoint x: 846, endPoint y: 154, distance: 213.1
click at [664, 126] on div "11:30 - 76F-00.085" at bounding box center [626, 128] width 128 height 18
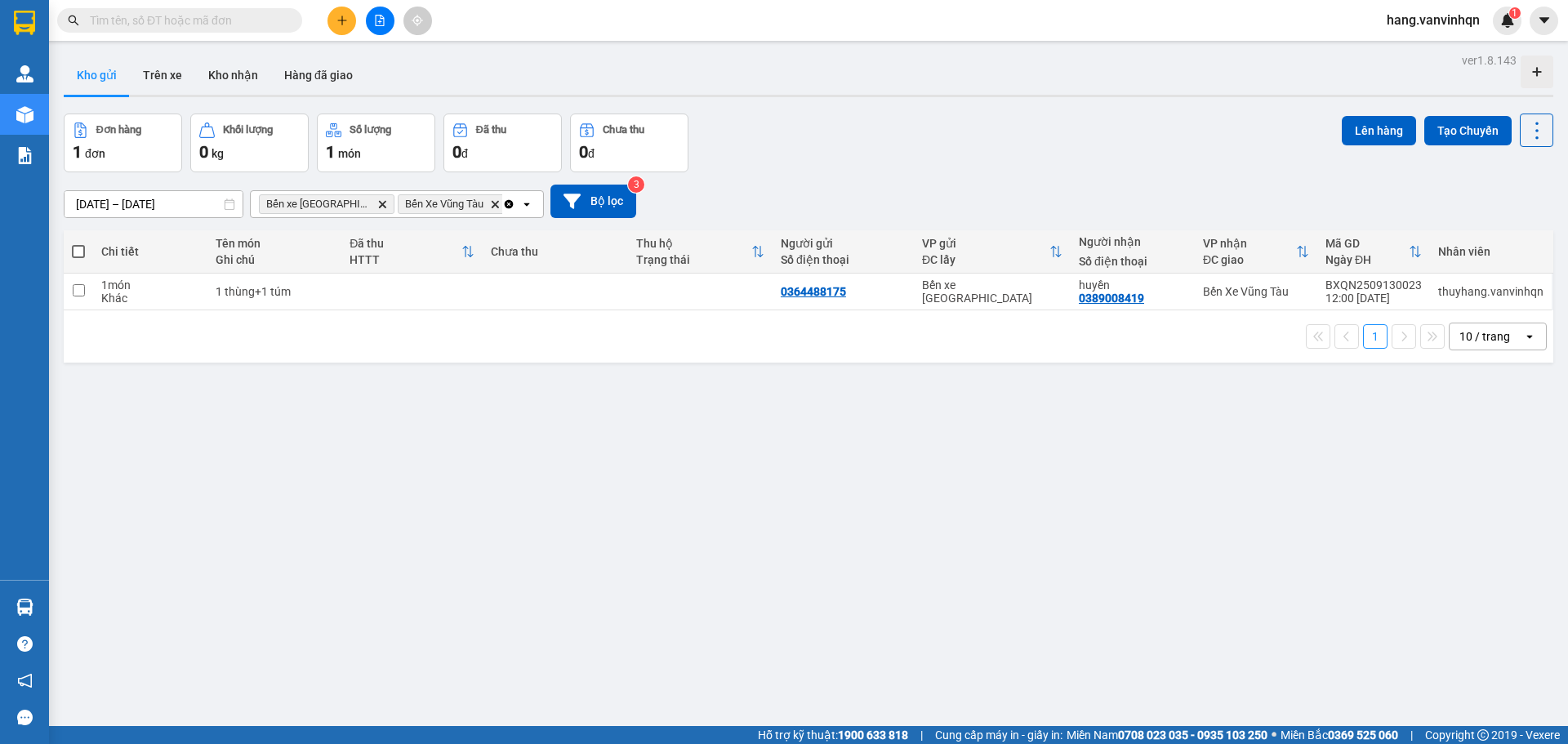
drag, startPoint x: 380, startPoint y: 14, endPoint x: 1193, endPoint y: 80, distance: 815.7
click at [918, 80] on section "Kết quả tìm kiếm ( 0 ) Bộ lọc No Data hang.vanvinhqn 1 Quản [PERSON_NAME] lý kh…" at bounding box center [784, 372] width 1568 height 744
